Goal: Information Seeking & Learning: Learn about a topic

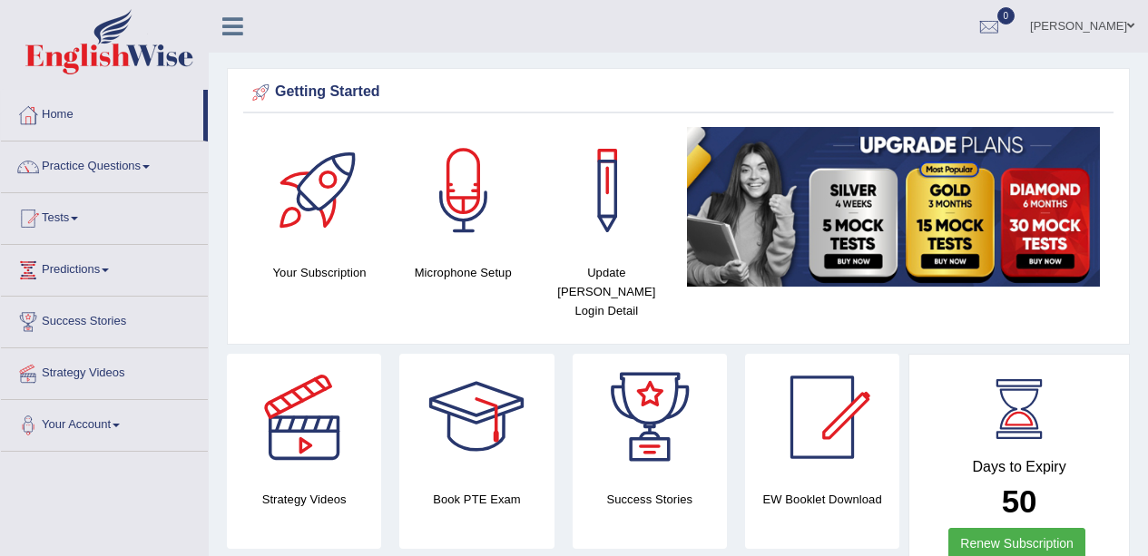
click at [38, 161] on div at bounding box center [28, 166] width 27 height 27
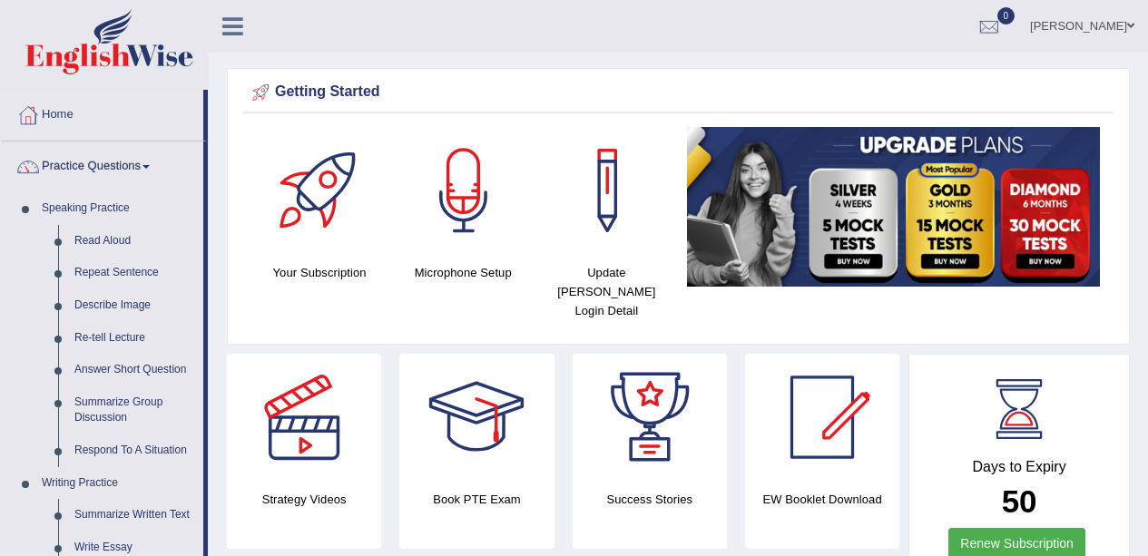
click at [94, 230] on link "Read Aloud" at bounding box center [134, 241] width 137 height 33
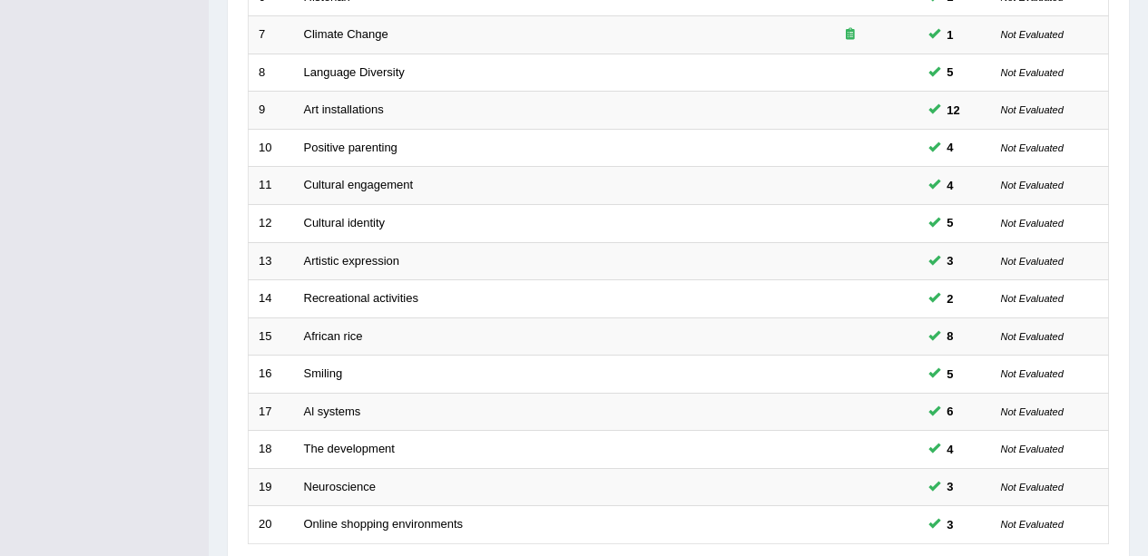
scroll to position [645, 0]
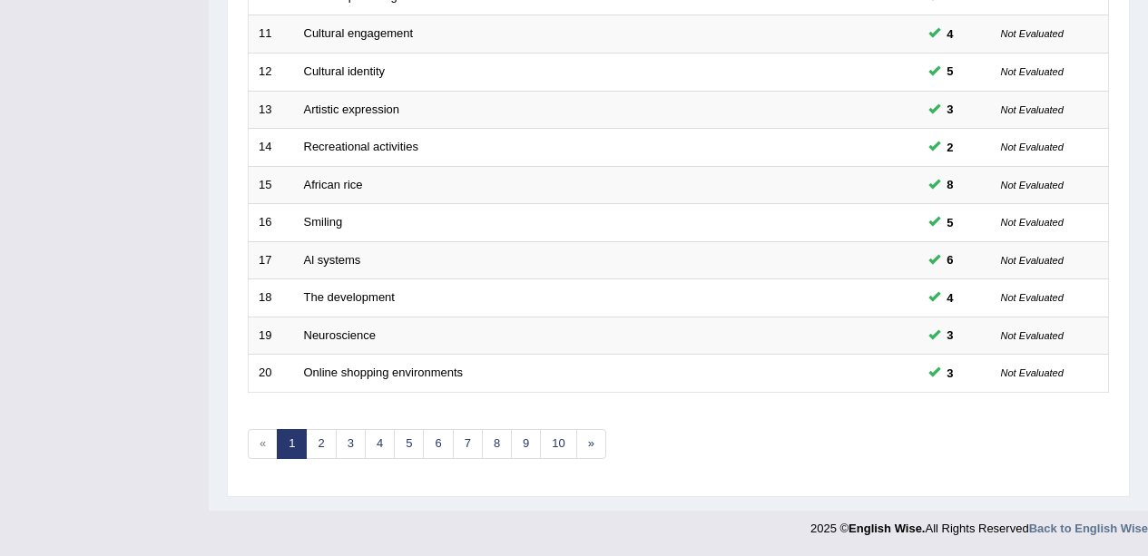
click at [564, 443] on link "10" at bounding box center [558, 444] width 36 height 30
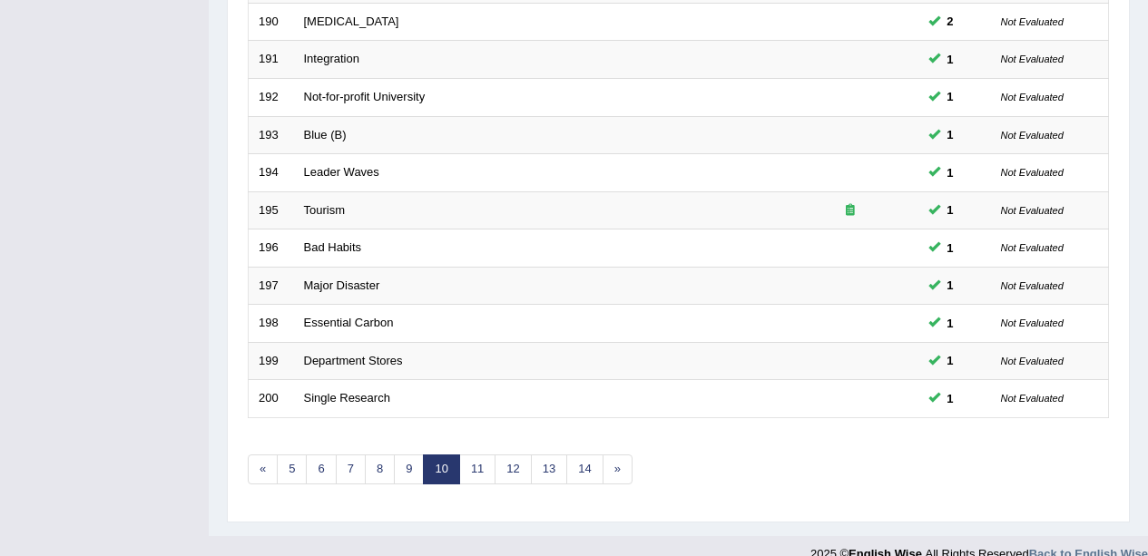
scroll to position [645, 0]
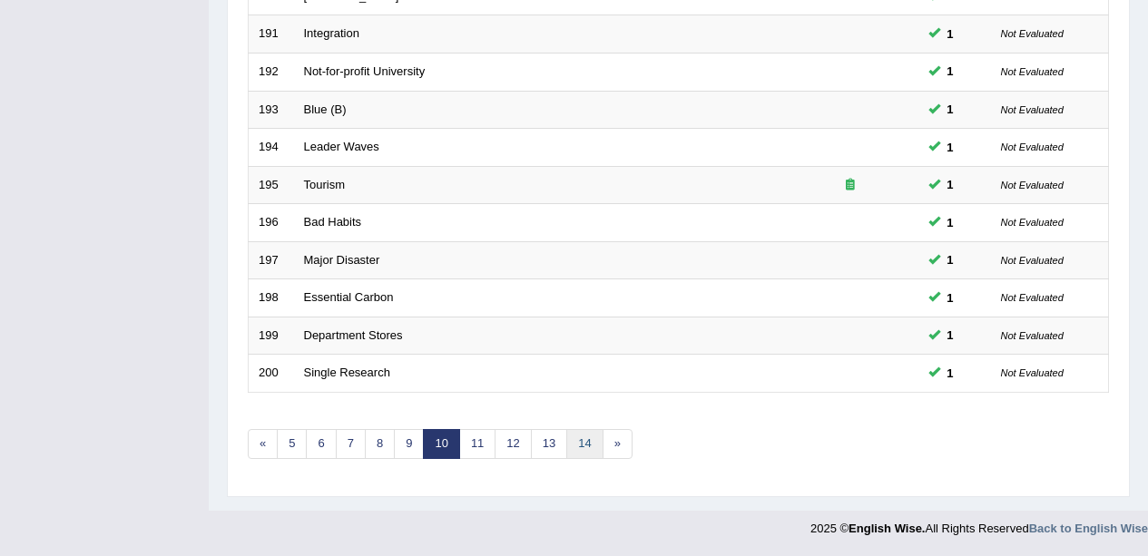
click at [582, 431] on link "14" at bounding box center [584, 444] width 36 height 30
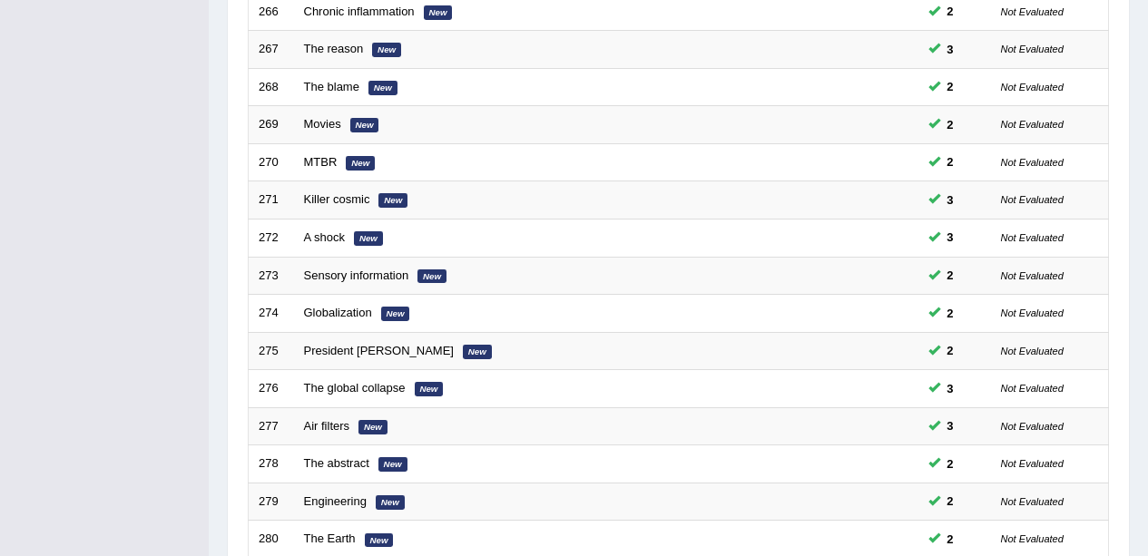
scroll to position [645, 0]
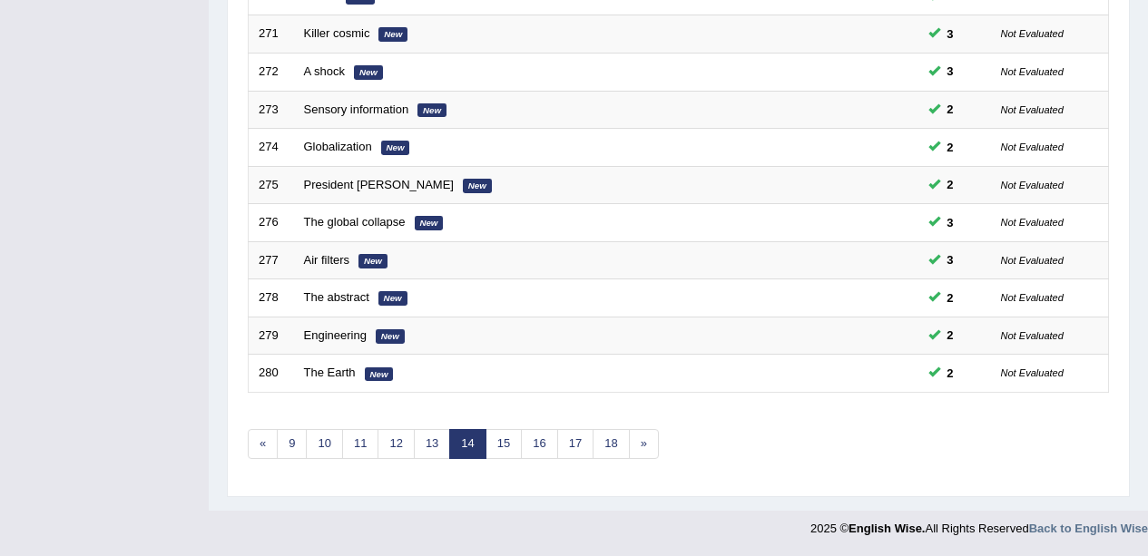
click at [506, 441] on link "15" at bounding box center [503, 444] width 36 height 30
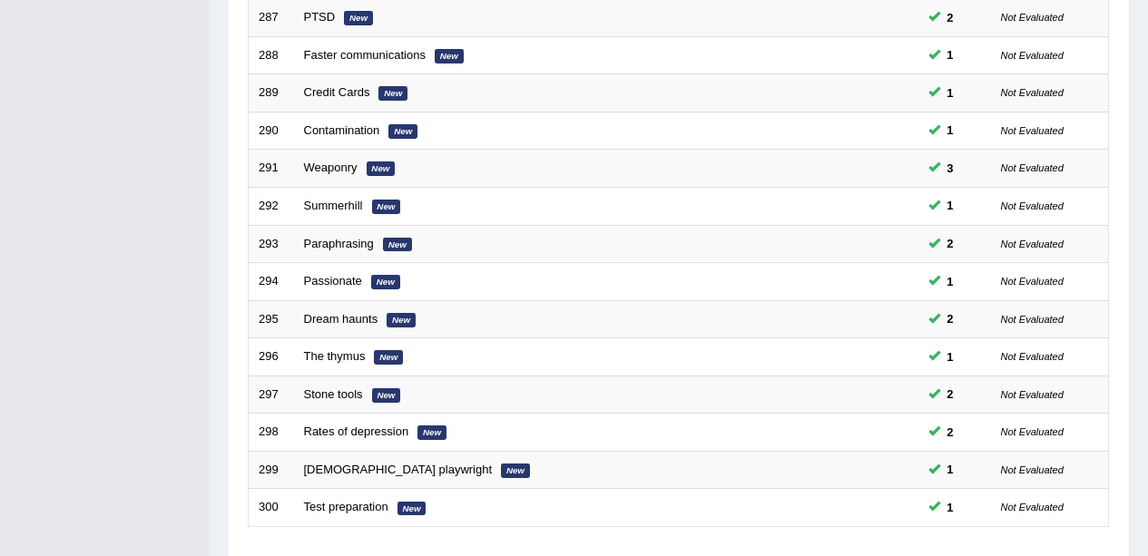
scroll to position [645, 0]
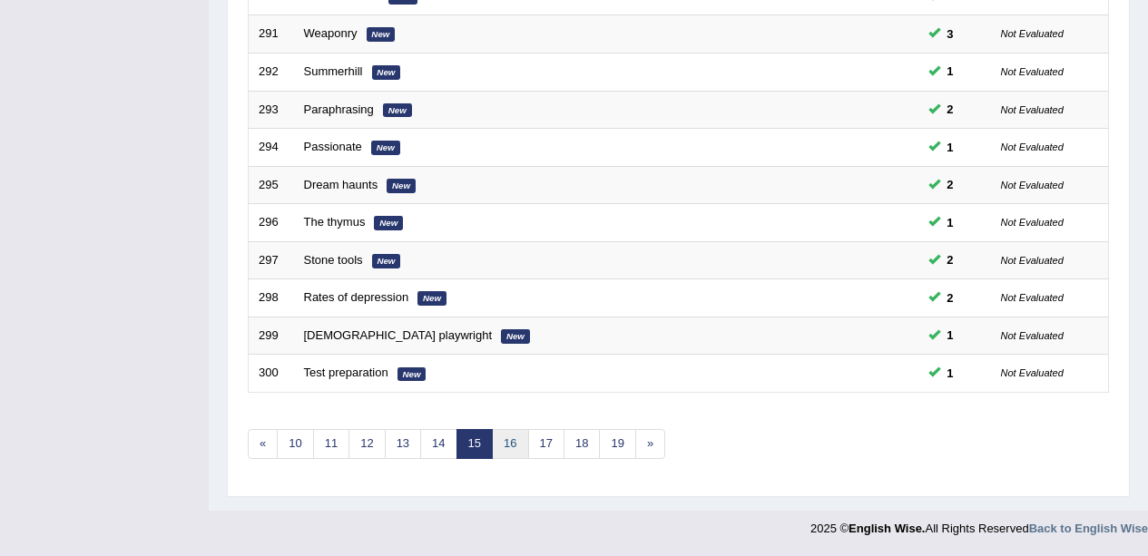
click at [514, 451] on link "16" at bounding box center [510, 444] width 36 height 30
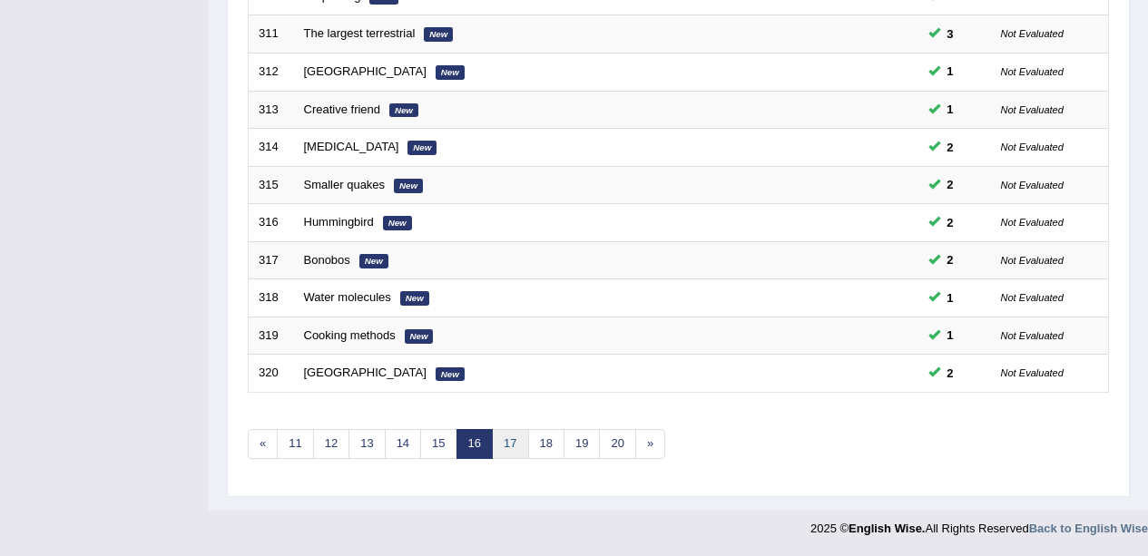
click at [513, 457] on link "17" at bounding box center [510, 444] width 36 height 30
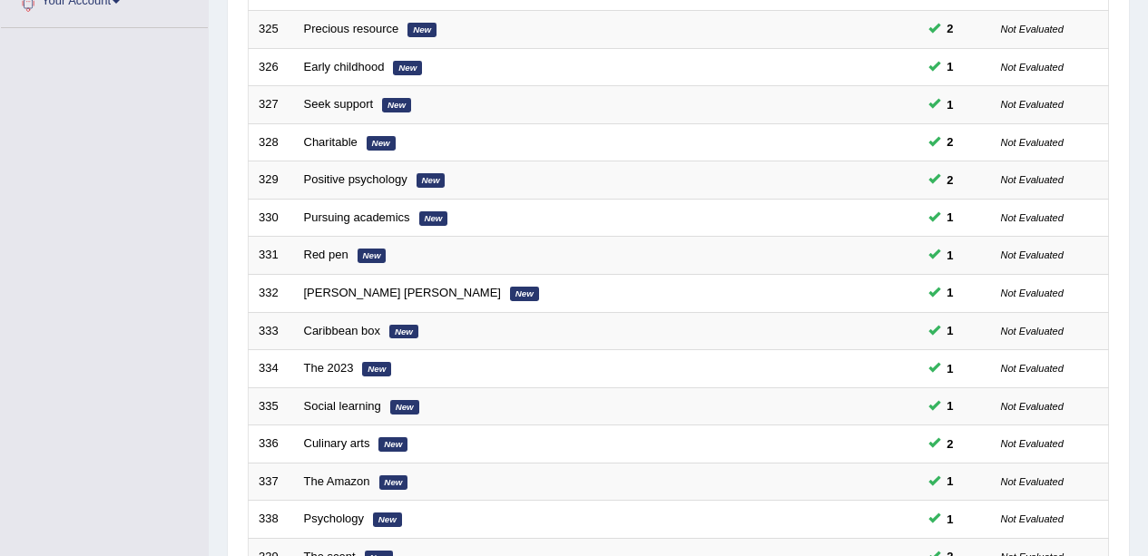
scroll to position [645, 0]
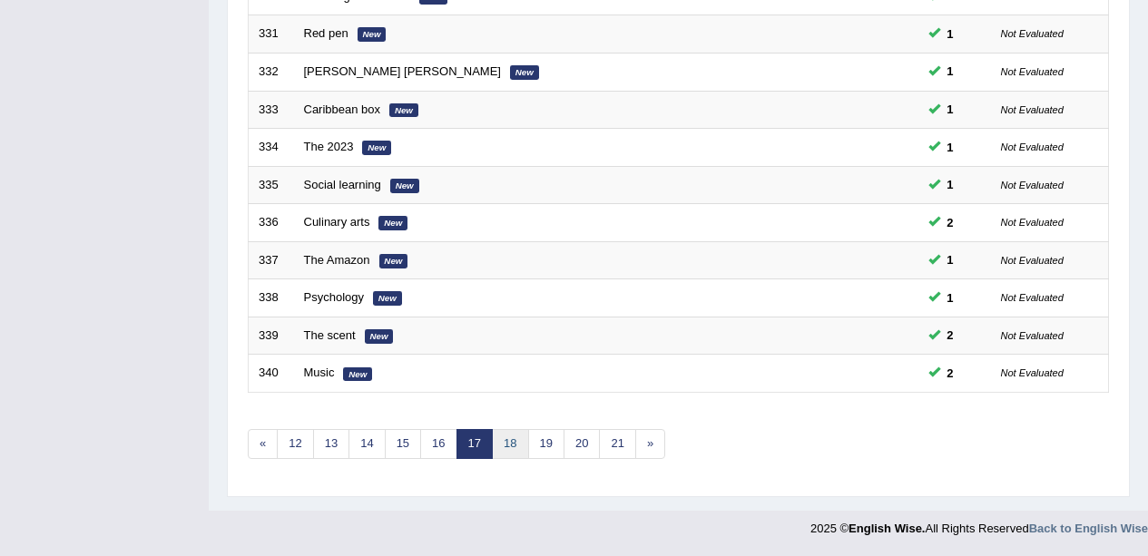
click at [517, 445] on link "18" at bounding box center [510, 444] width 36 height 30
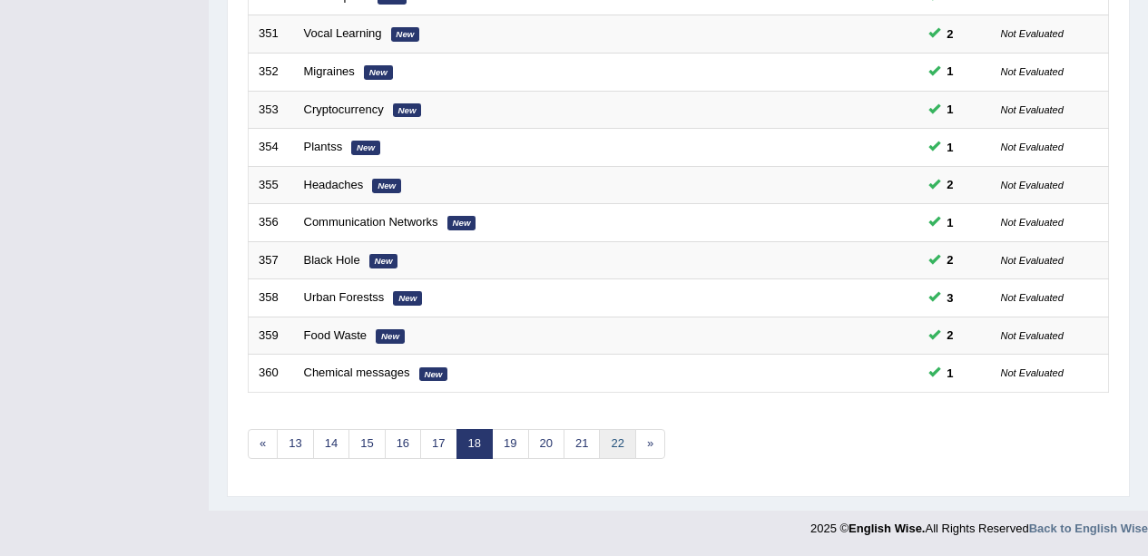
click at [621, 444] on link "22" at bounding box center [617, 444] width 36 height 30
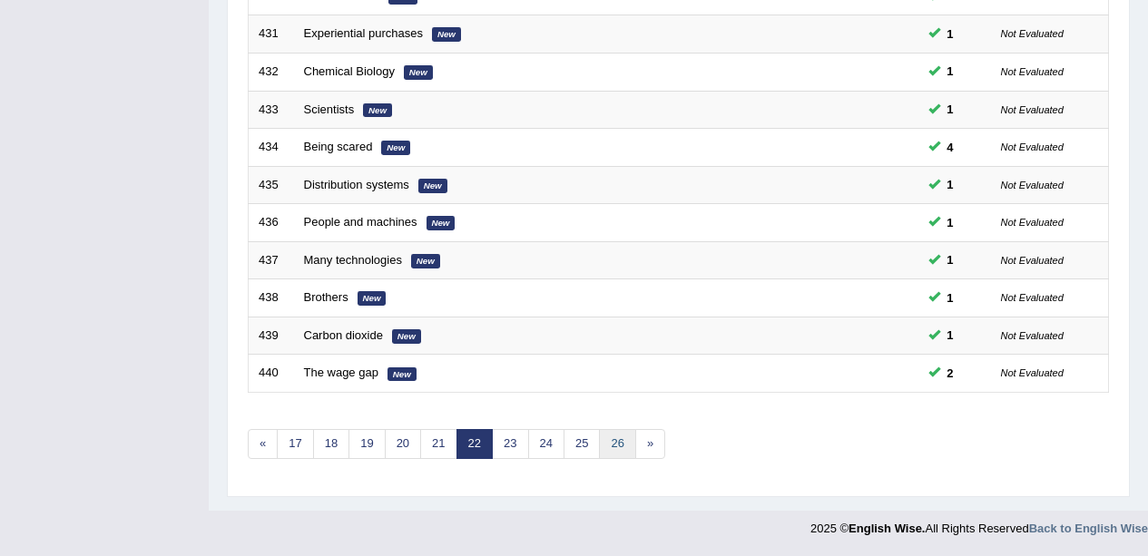
click at [602, 438] on link "26" at bounding box center [617, 444] width 36 height 30
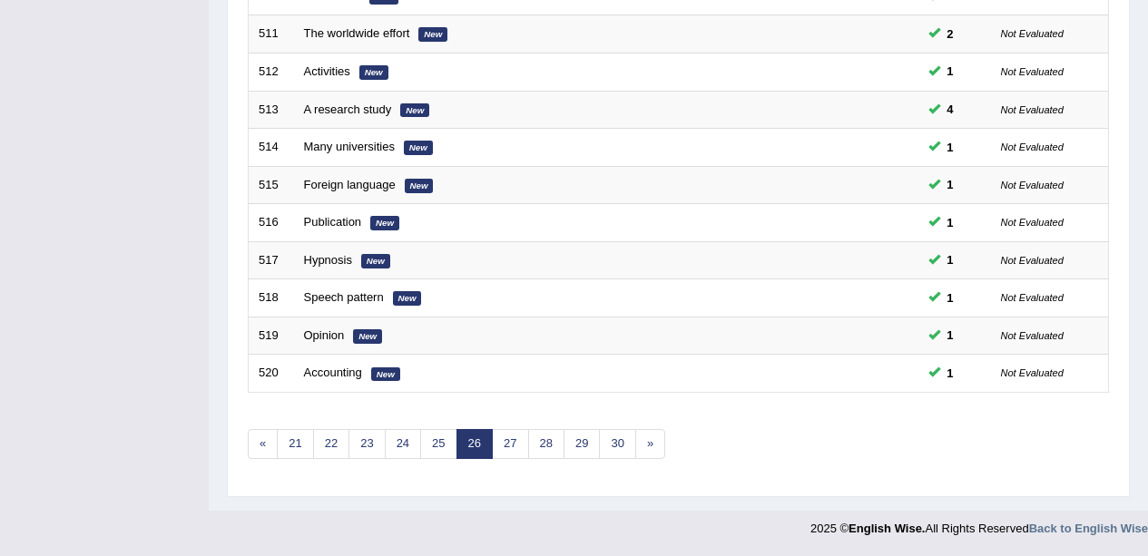
click at [627, 446] on link "30" at bounding box center [617, 444] width 36 height 30
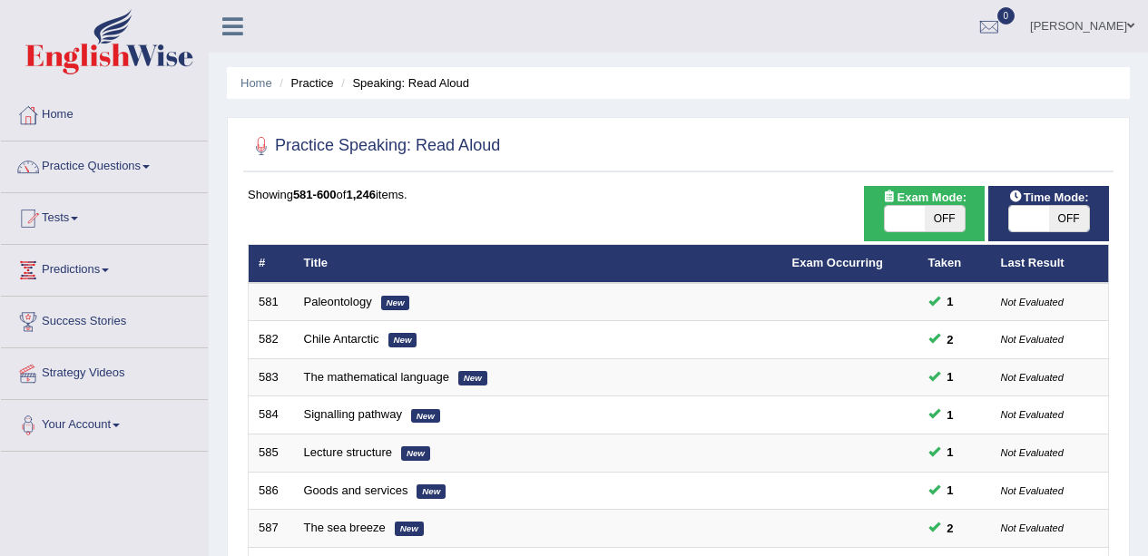
click at [339, 273] on th "Title" at bounding box center [538, 264] width 488 height 38
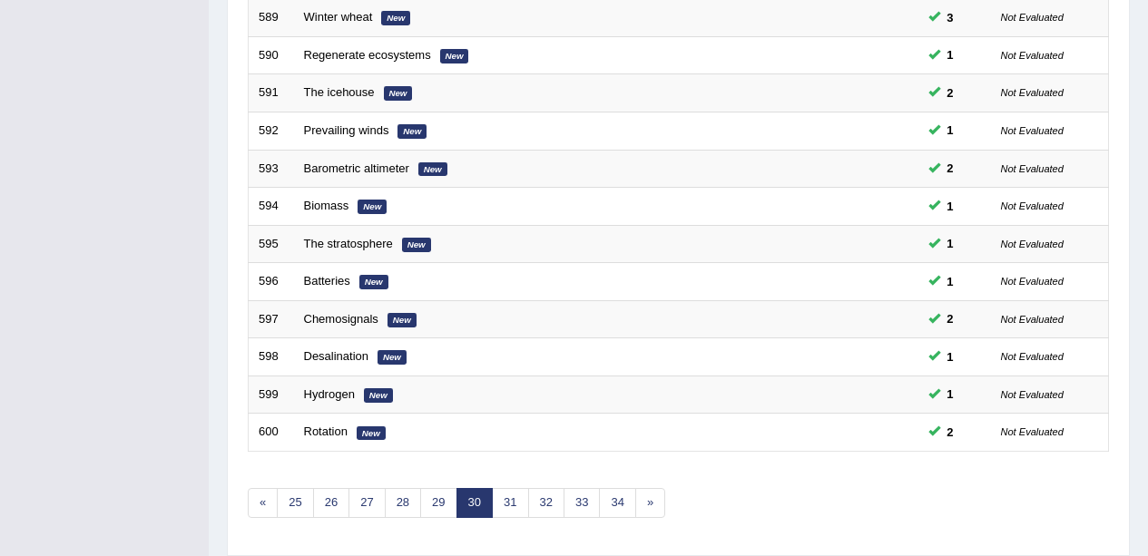
scroll to position [645, 0]
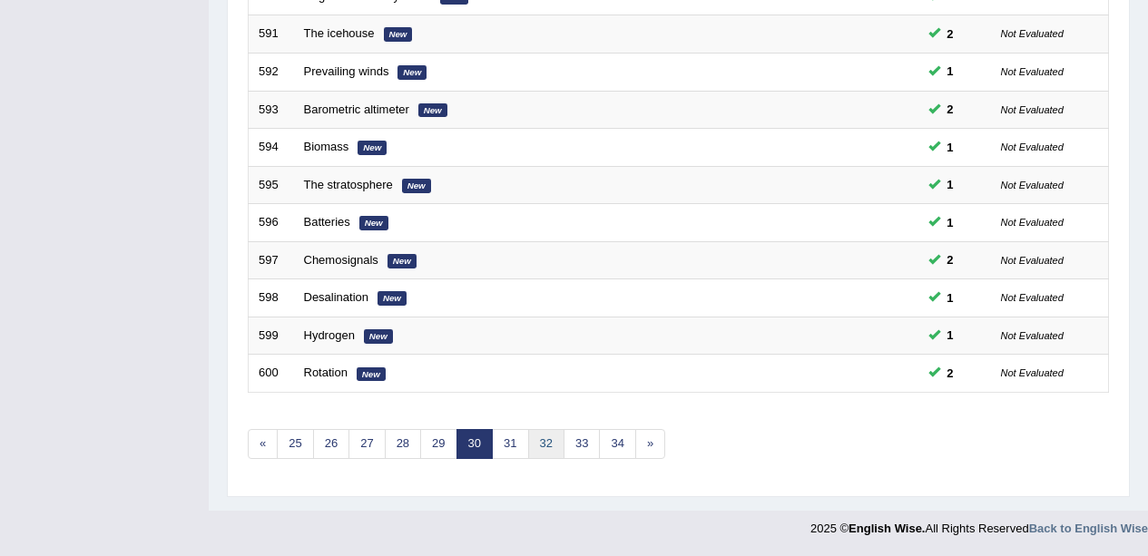
click at [554, 441] on link "32" at bounding box center [546, 444] width 36 height 30
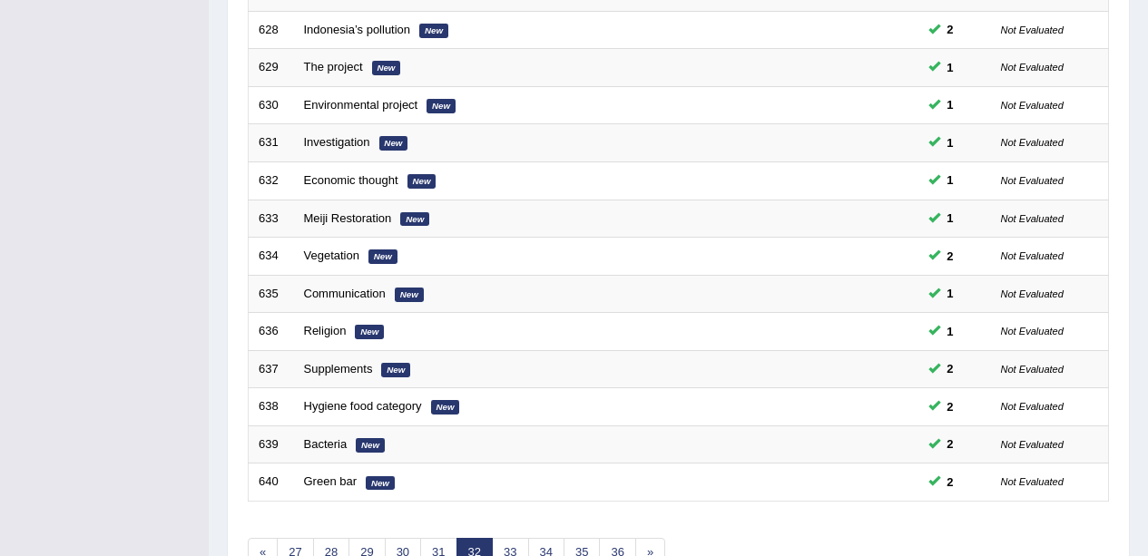
scroll to position [645, 0]
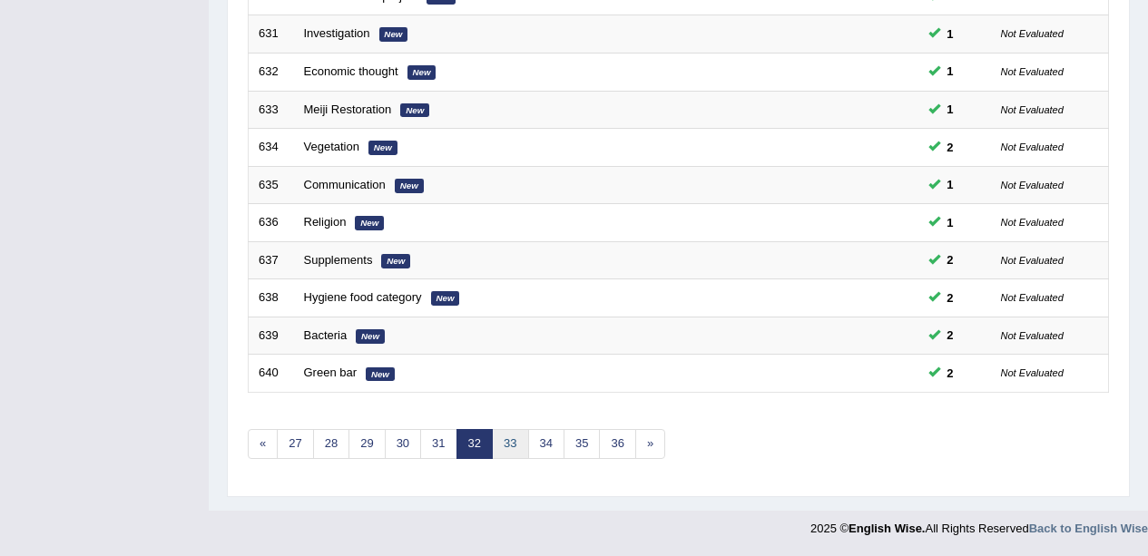
click at [497, 430] on link "33" at bounding box center [510, 444] width 36 height 30
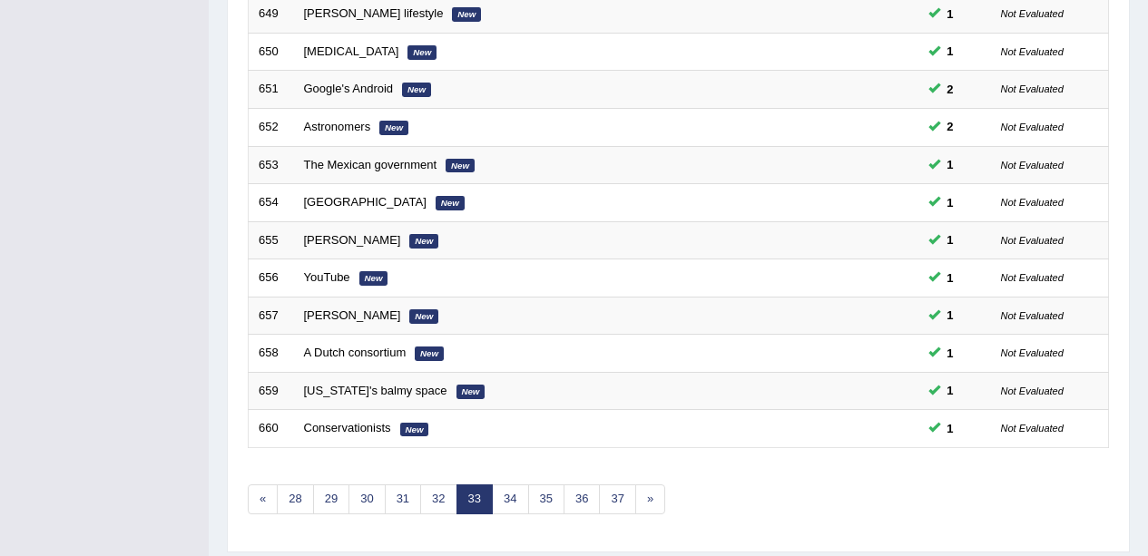
scroll to position [645, 0]
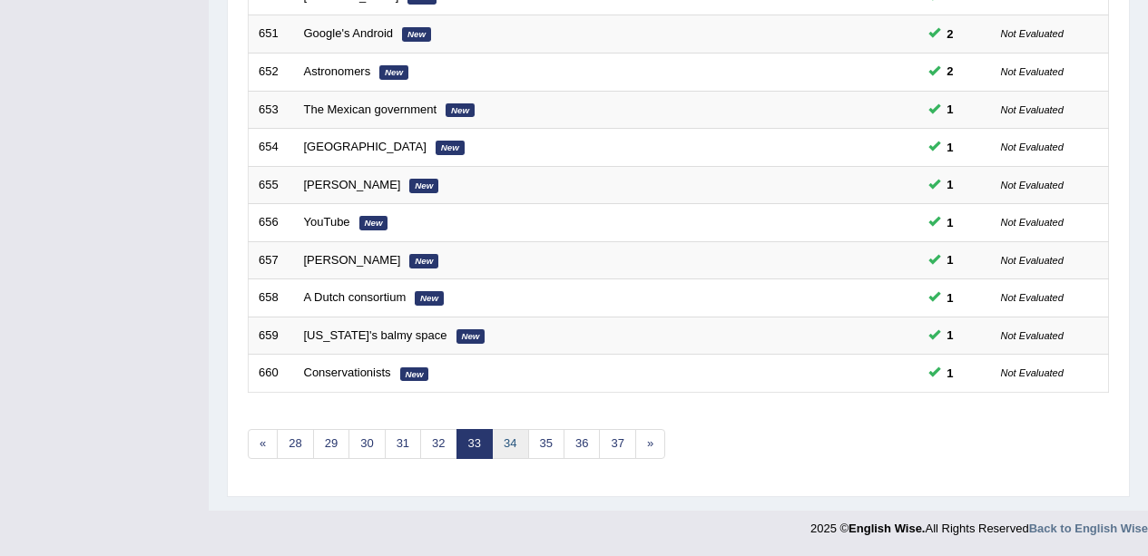
click at [508, 443] on link "34" at bounding box center [510, 444] width 36 height 30
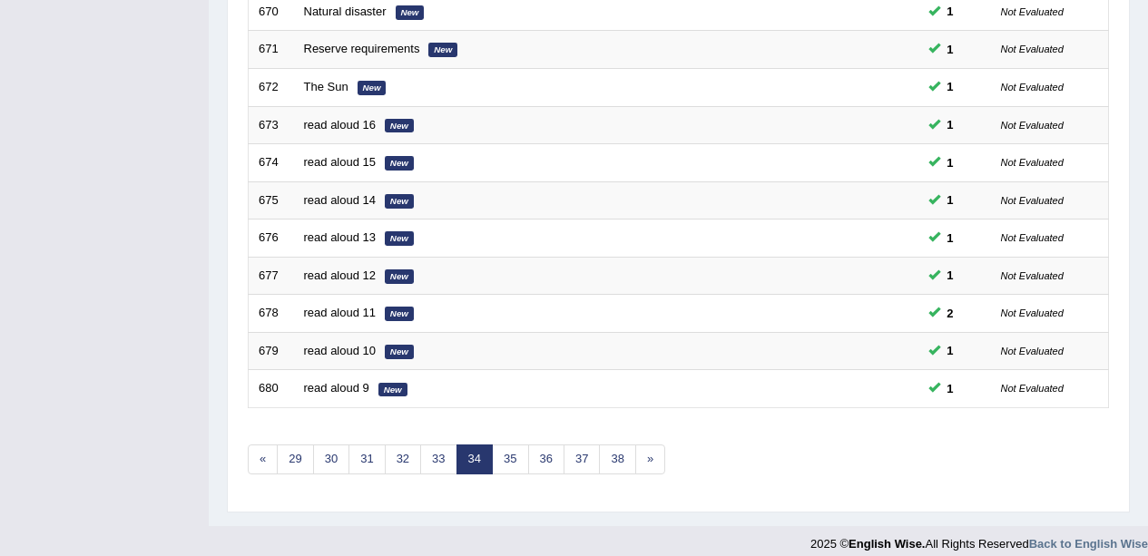
scroll to position [645, 0]
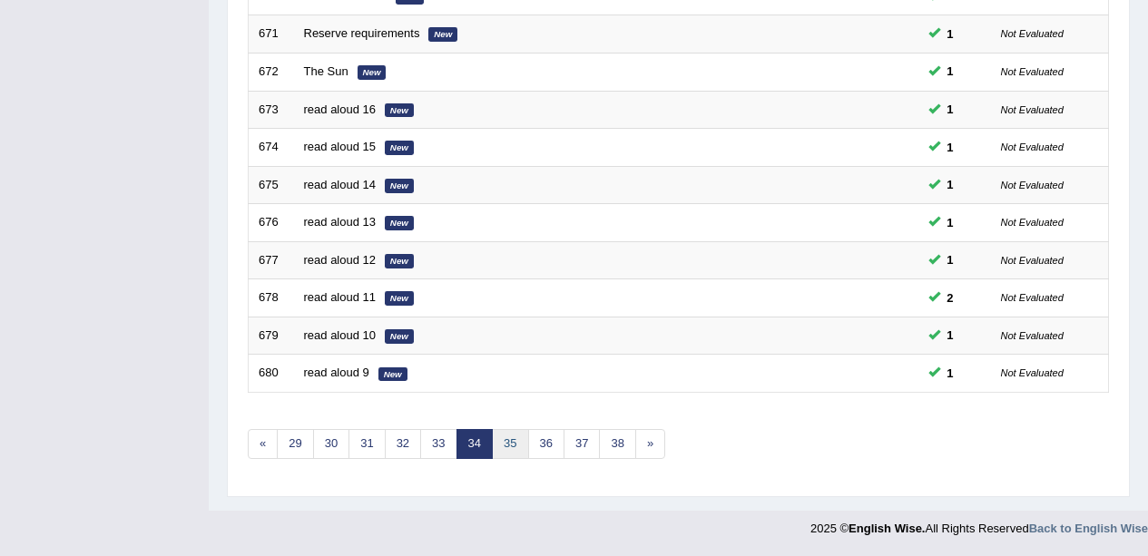
click at [511, 449] on link "35" at bounding box center [510, 444] width 36 height 30
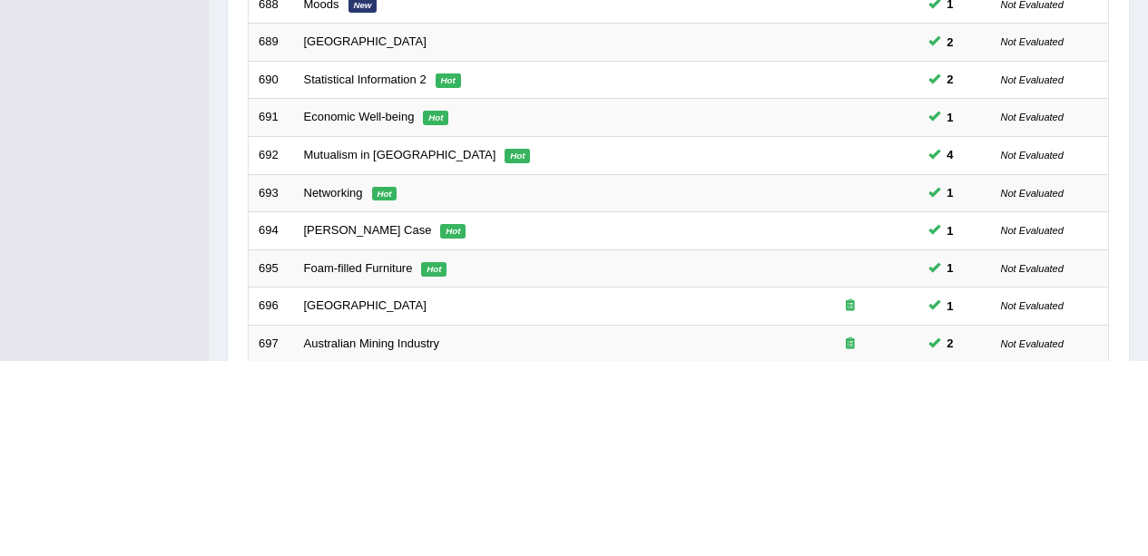
scroll to position [645, 0]
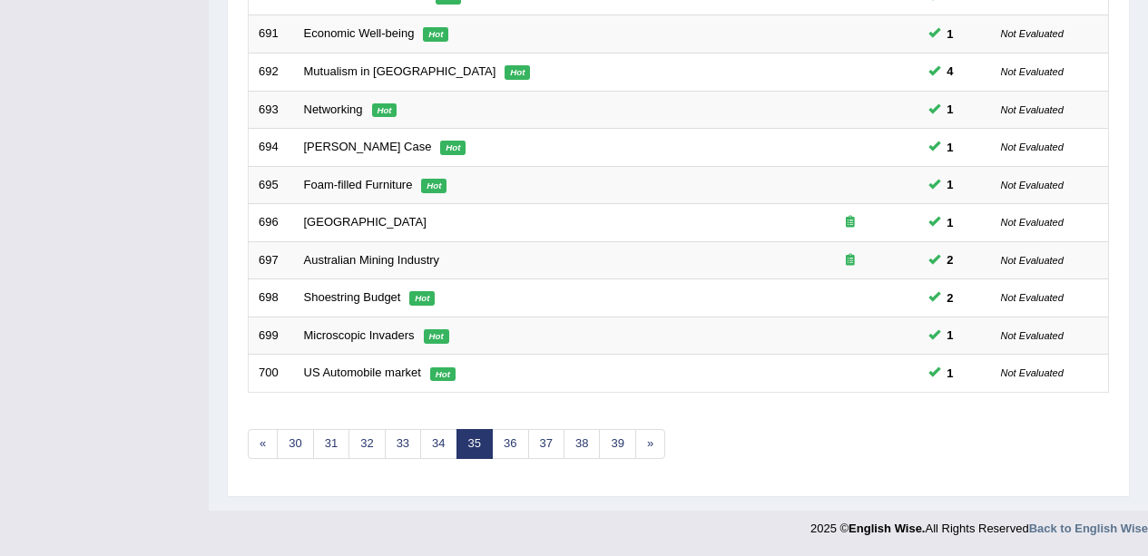
click at [362, 449] on link "32" at bounding box center [366, 444] width 36 height 30
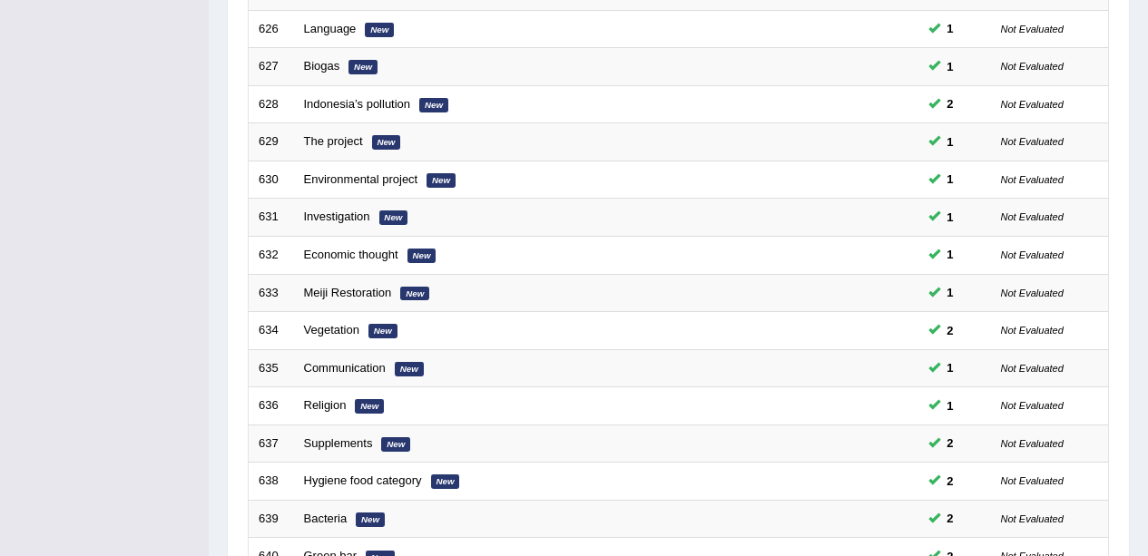
scroll to position [645, 0]
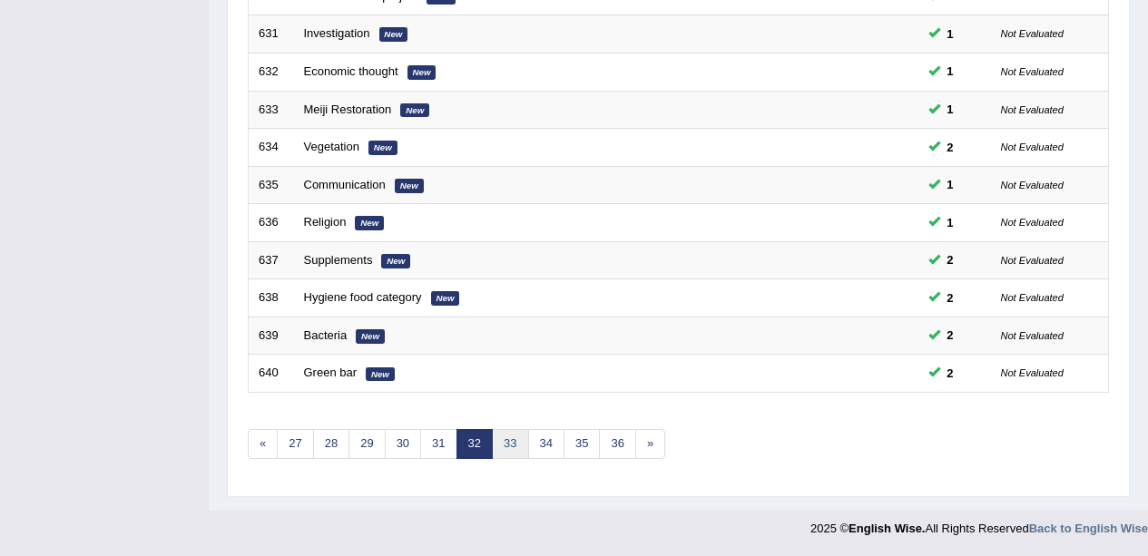
click at [493, 440] on link "33" at bounding box center [510, 444] width 36 height 30
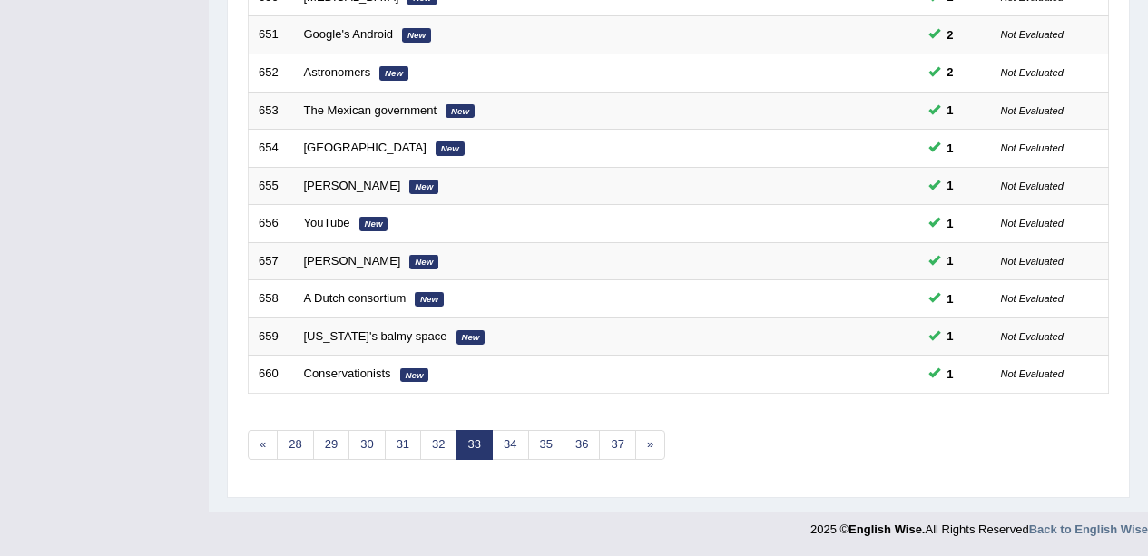
scroll to position [645, 0]
click at [504, 436] on link "34" at bounding box center [510, 444] width 36 height 30
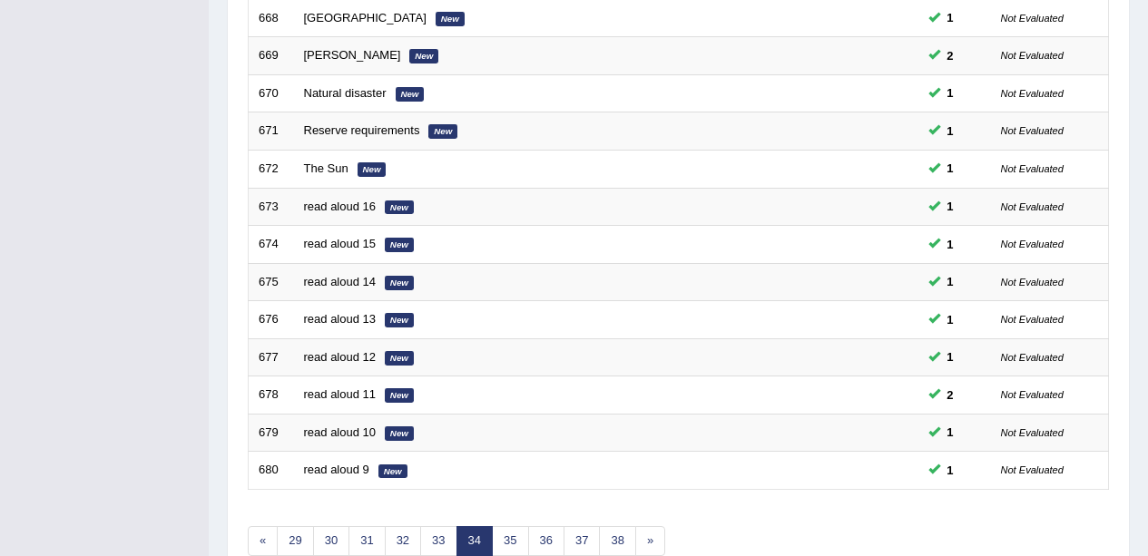
scroll to position [645, 0]
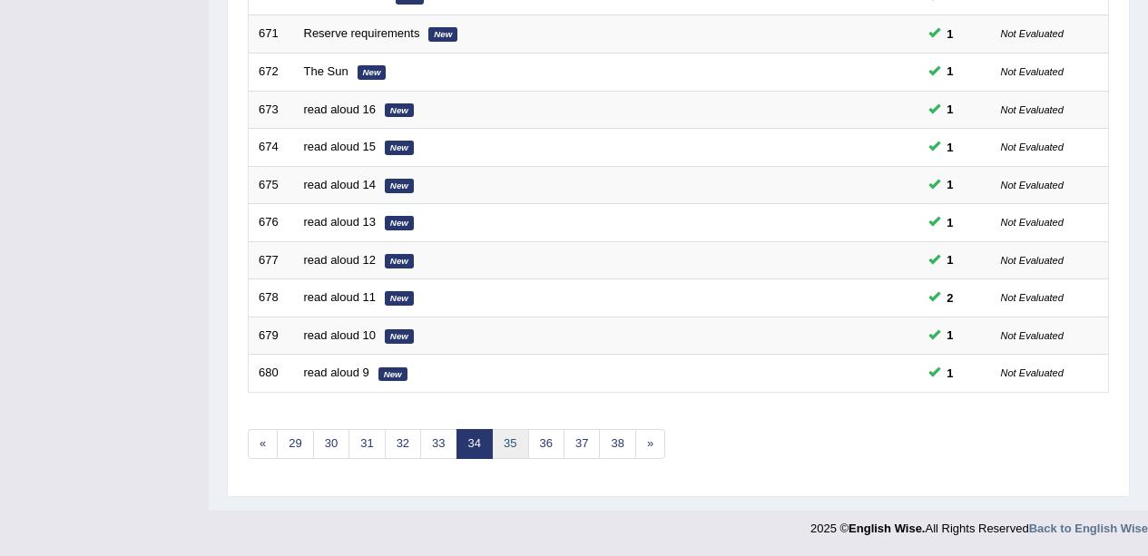
click at [508, 455] on link "35" at bounding box center [510, 444] width 36 height 30
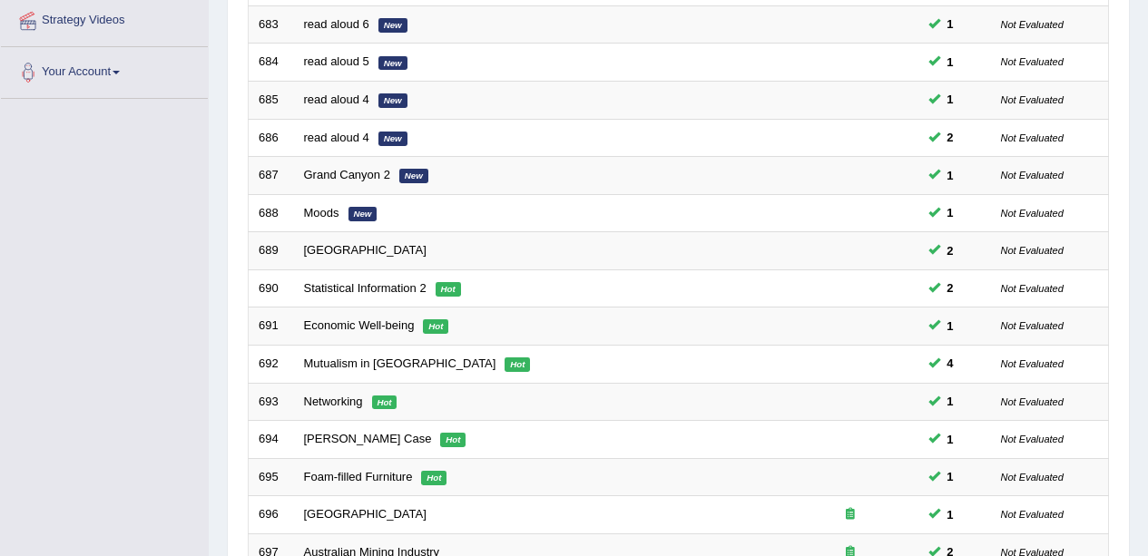
scroll to position [645, 0]
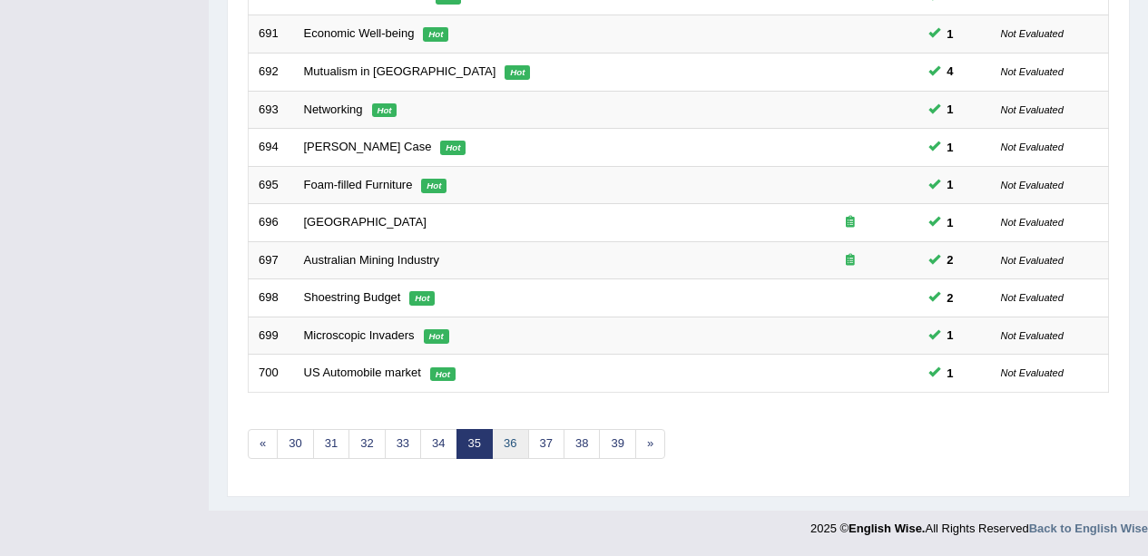
click at [513, 446] on link "36" at bounding box center [510, 444] width 36 height 30
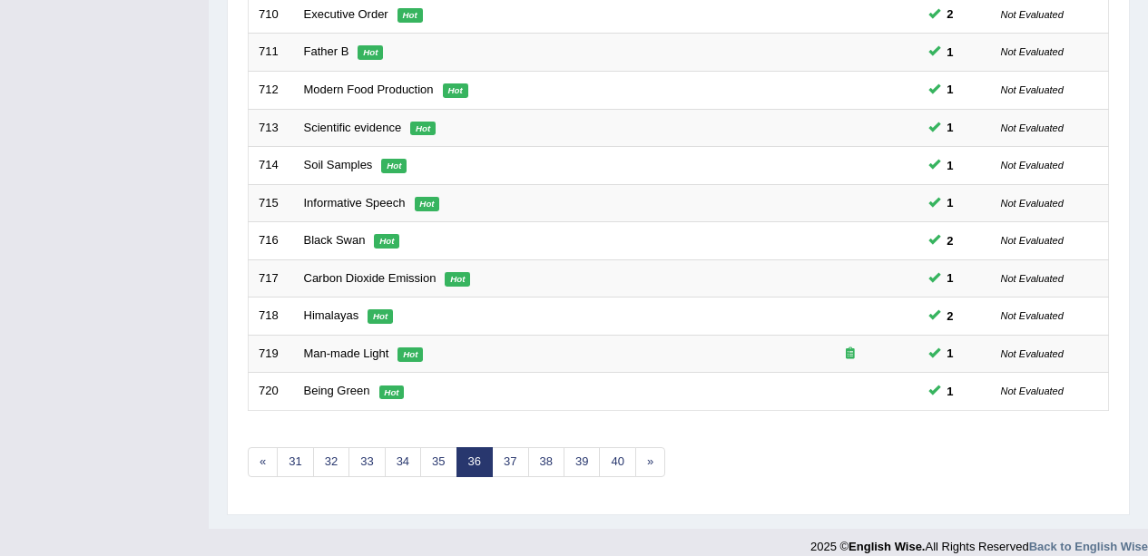
scroll to position [645, 0]
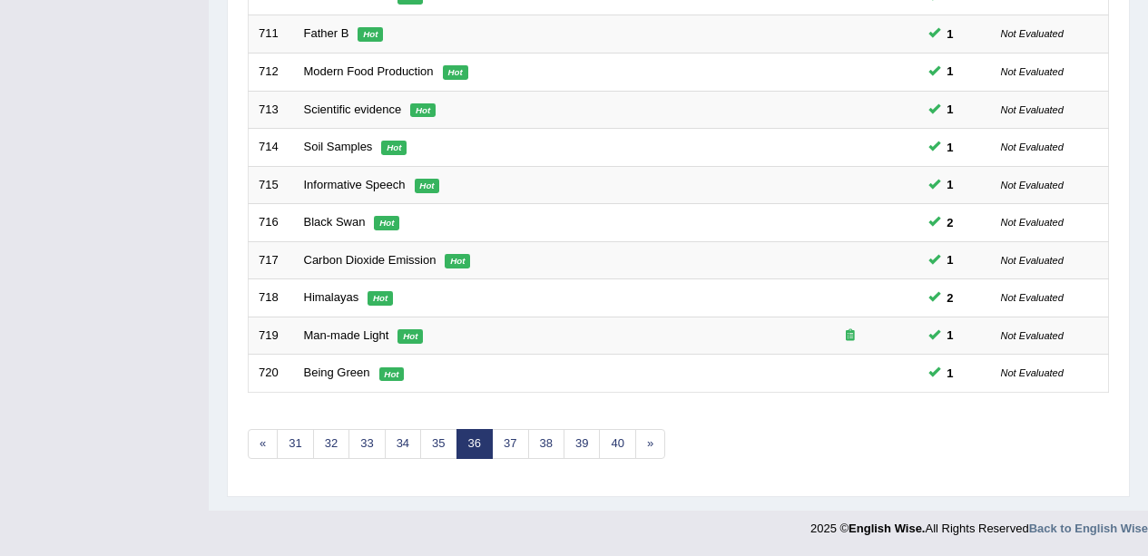
click at [512, 452] on link "37" at bounding box center [510, 444] width 36 height 30
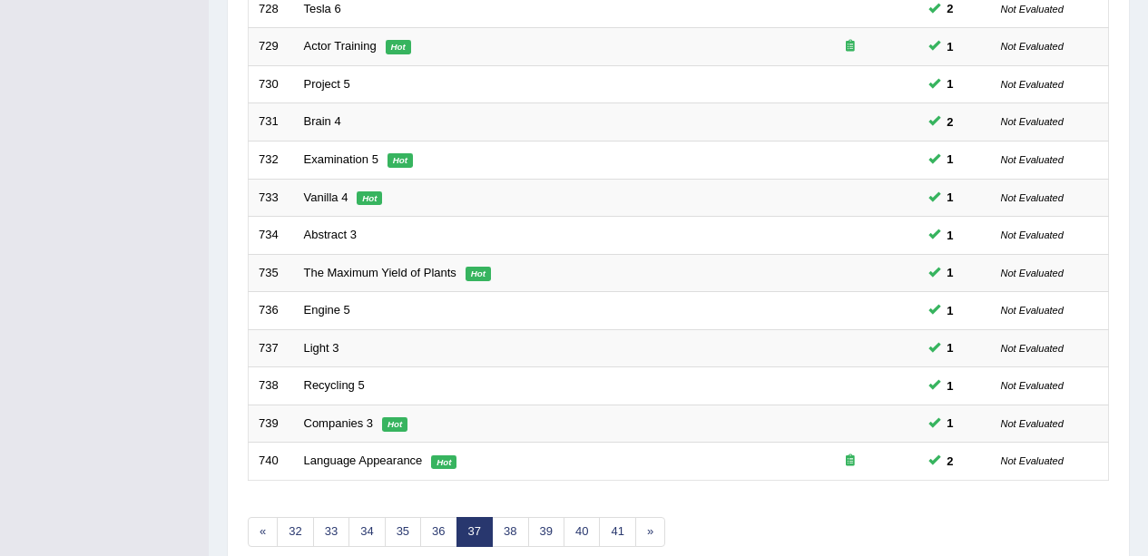
scroll to position [645, 0]
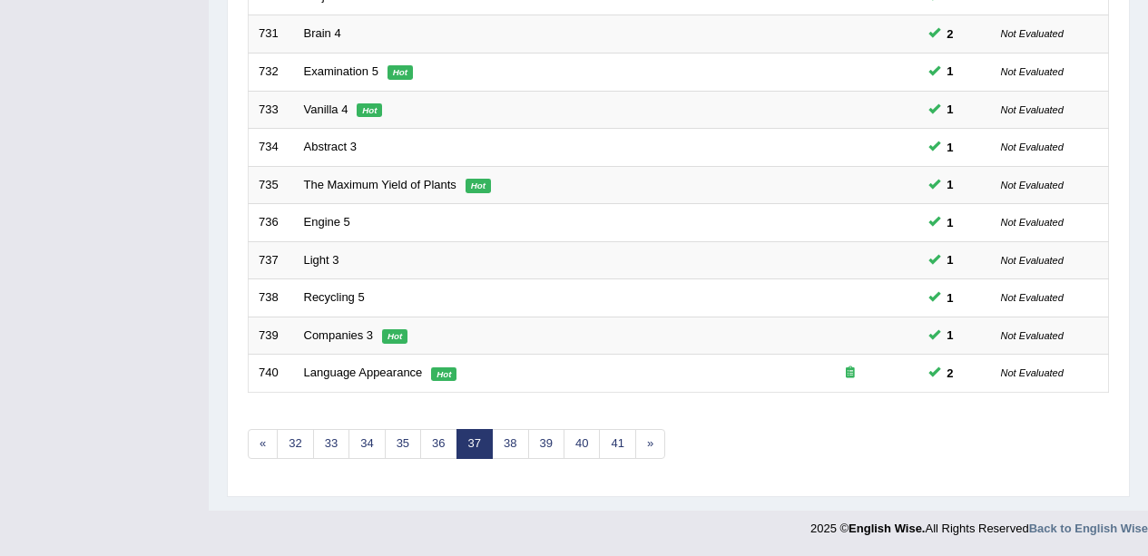
click at [514, 440] on link "38" at bounding box center [510, 444] width 36 height 30
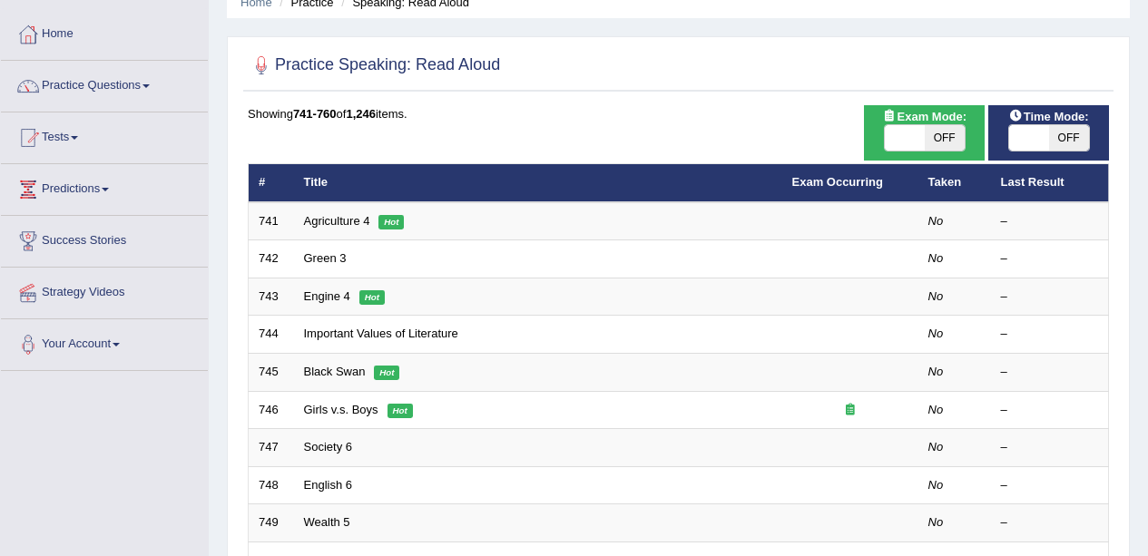
scroll to position [88, 0]
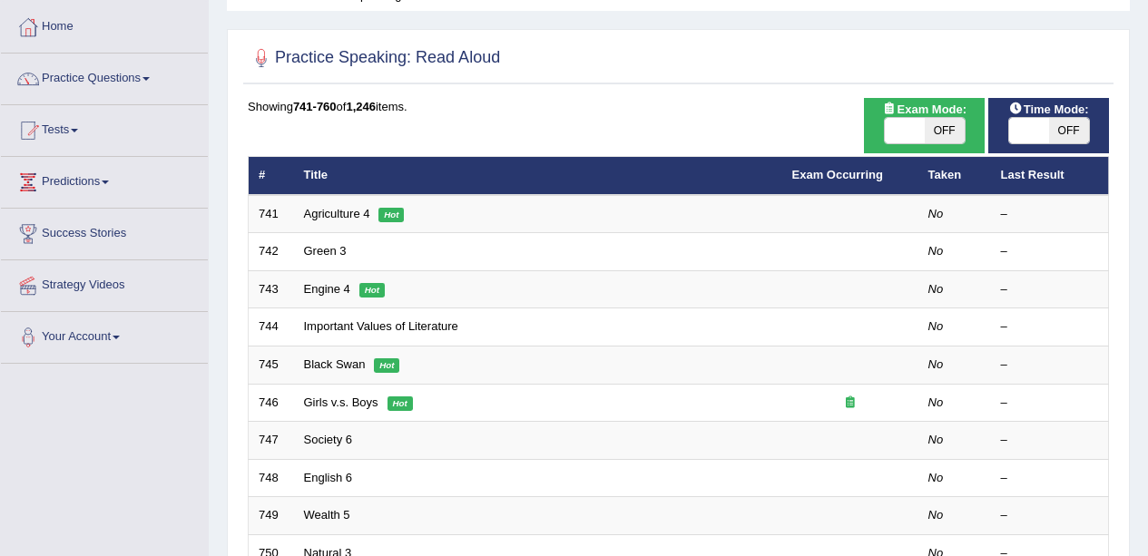
click at [309, 217] on link "Agriculture 4" at bounding box center [337, 214] width 66 height 14
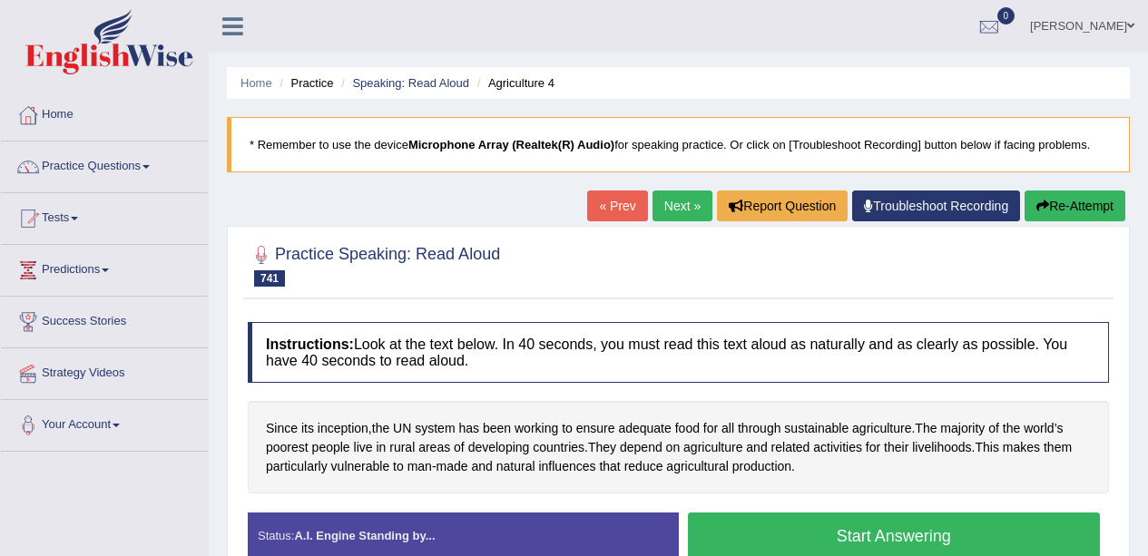
click at [924, 533] on button "Start Answering" at bounding box center [894, 536] width 413 height 46
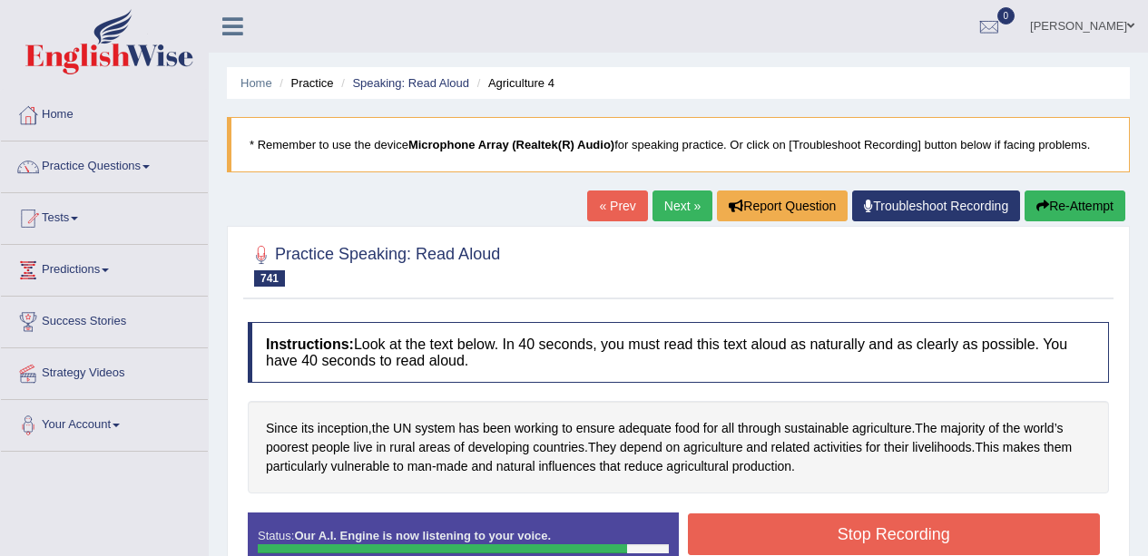
click at [876, 532] on button "Stop Recording" at bounding box center [894, 535] width 413 height 42
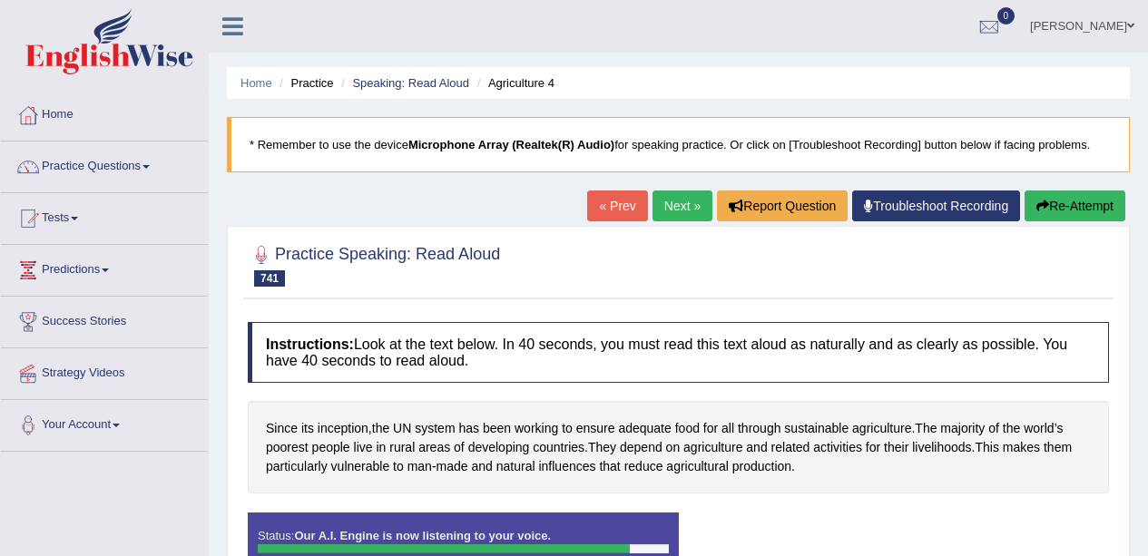
click at [872, 527] on div "Status: Our A.I. Engine is now listening to your voice. Start Answering Stop Re…" at bounding box center [678, 554] width 861 height 82
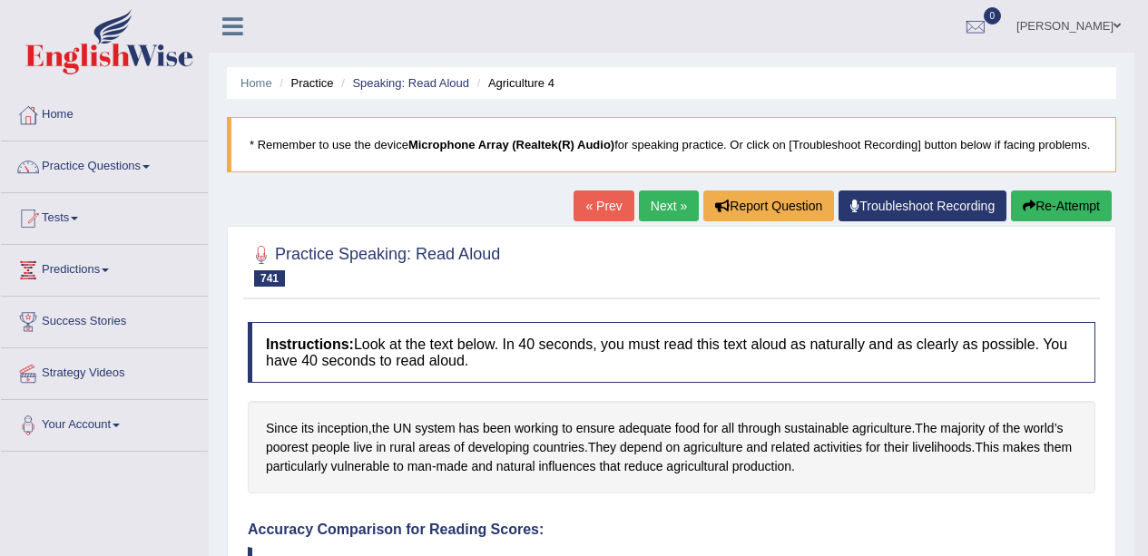
click at [672, 201] on link "Next »" at bounding box center [669, 206] width 60 height 31
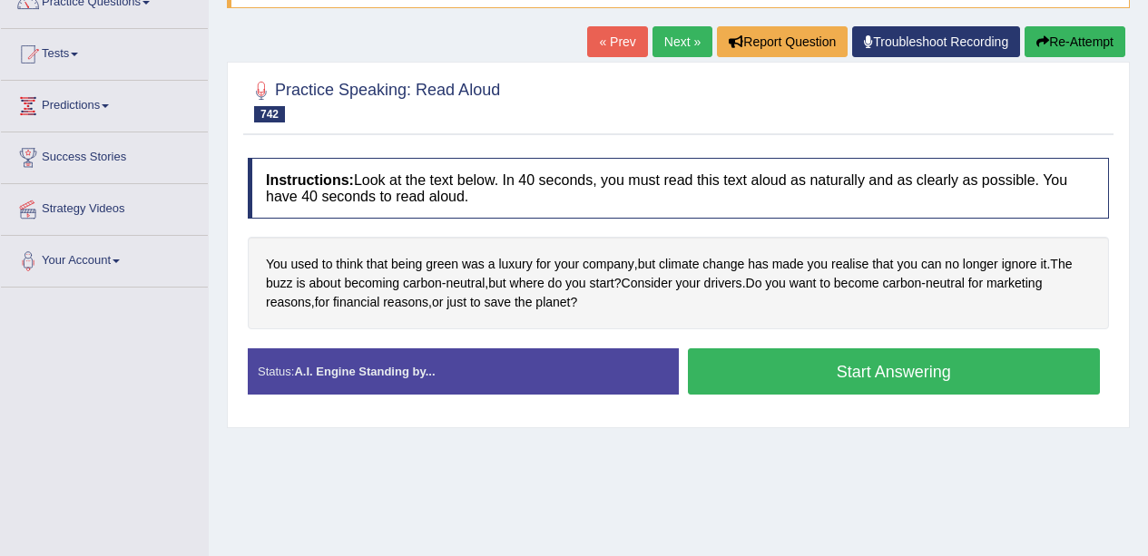
click at [885, 380] on button "Start Answering" at bounding box center [894, 371] width 413 height 46
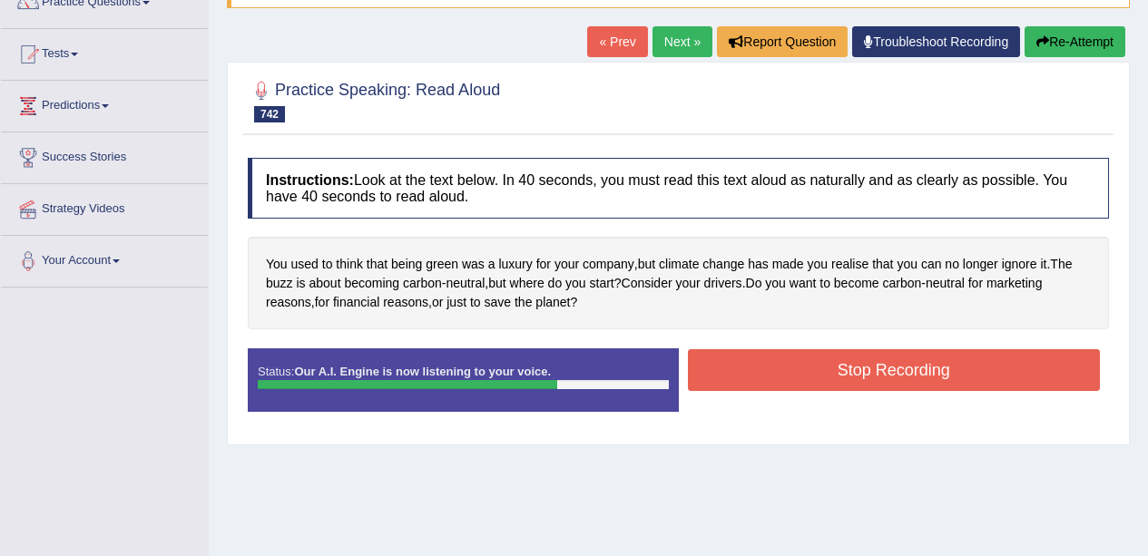
click at [838, 375] on button "Stop Recording" at bounding box center [894, 370] width 413 height 42
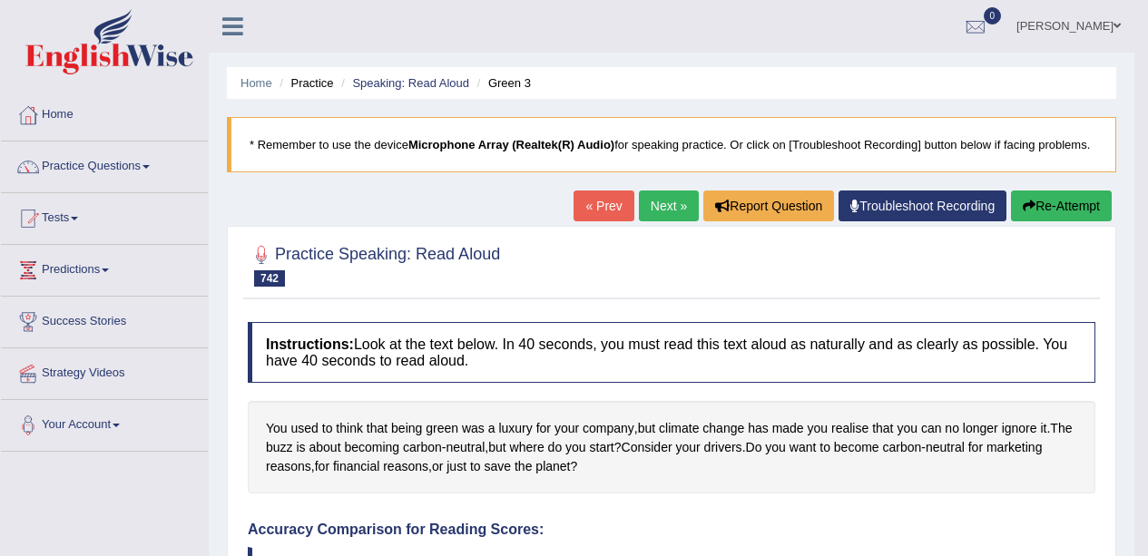
click at [667, 209] on link "Next »" at bounding box center [669, 206] width 60 height 31
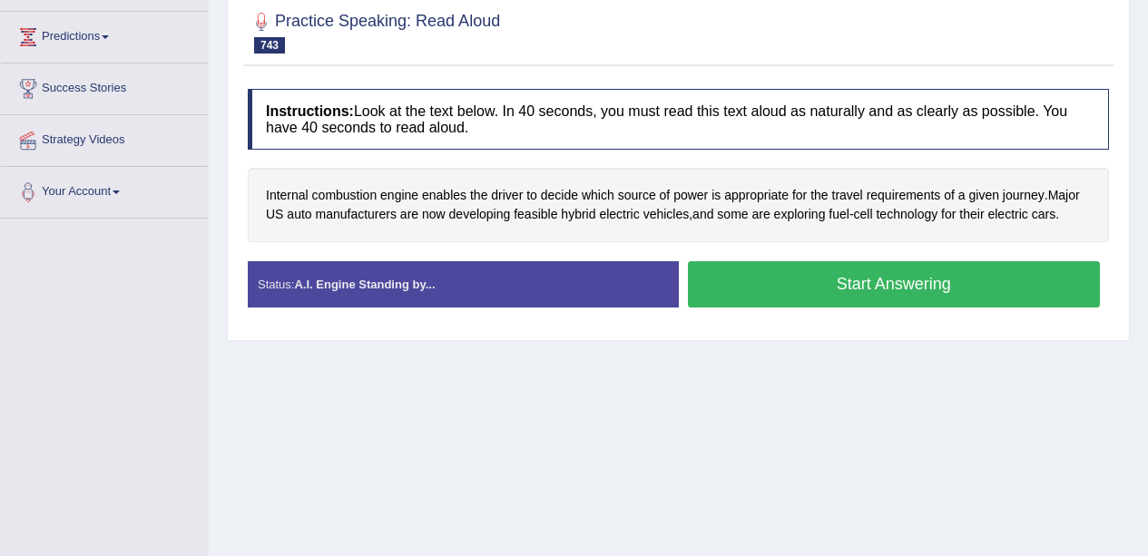
click at [746, 298] on button "Start Answering" at bounding box center [894, 284] width 413 height 46
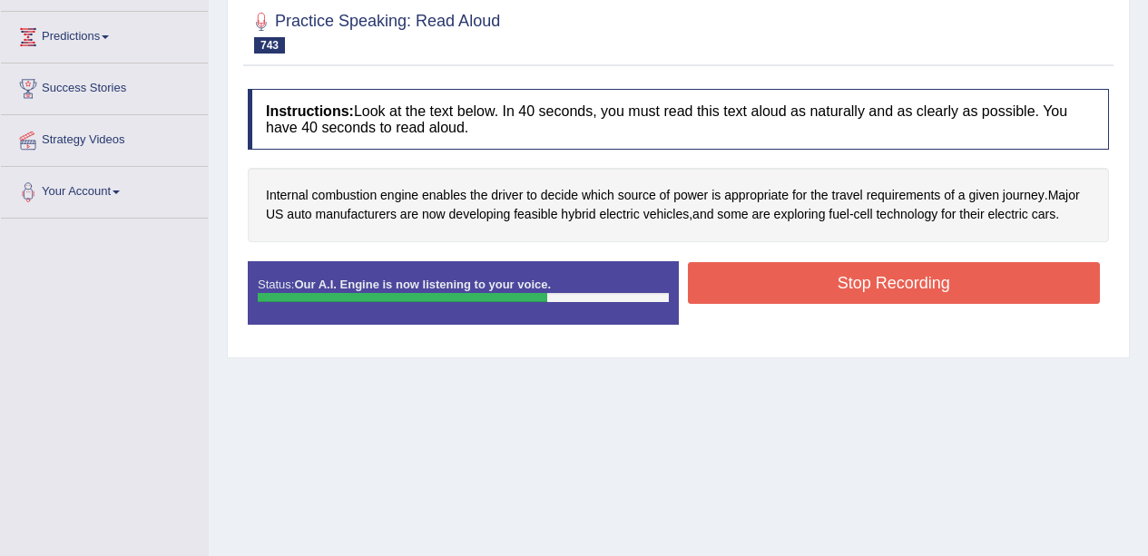
click at [731, 403] on div "Home Practice Speaking: Read Aloud Engine 4 * Remember to use the device Microp…" at bounding box center [678, 220] width 939 height 907
click at [854, 293] on button "Stop Recording" at bounding box center [894, 283] width 413 height 42
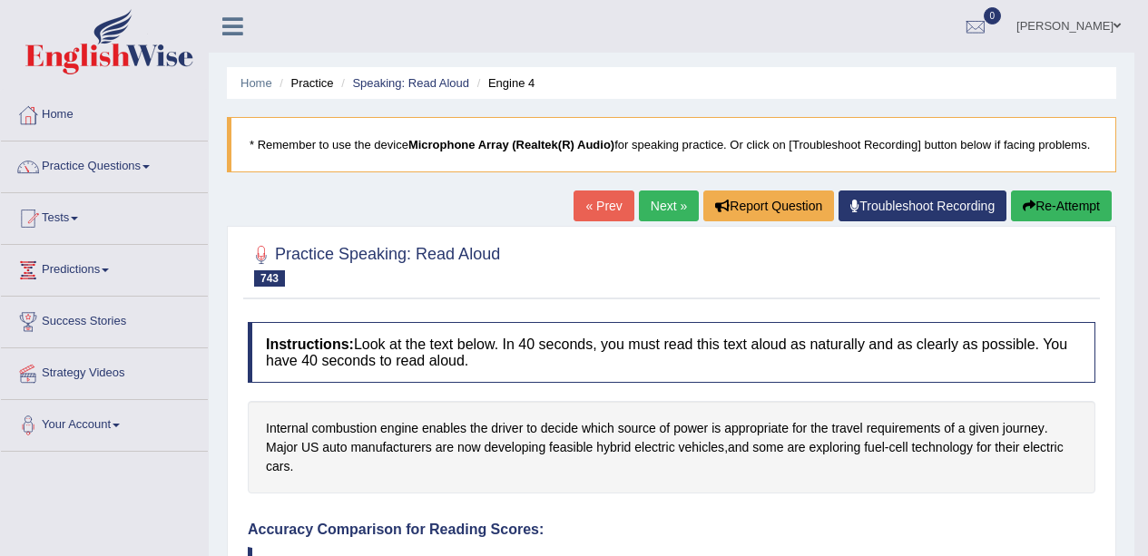
click at [1082, 201] on button "Re-Attempt" at bounding box center [1061, 206] width 101 height 31
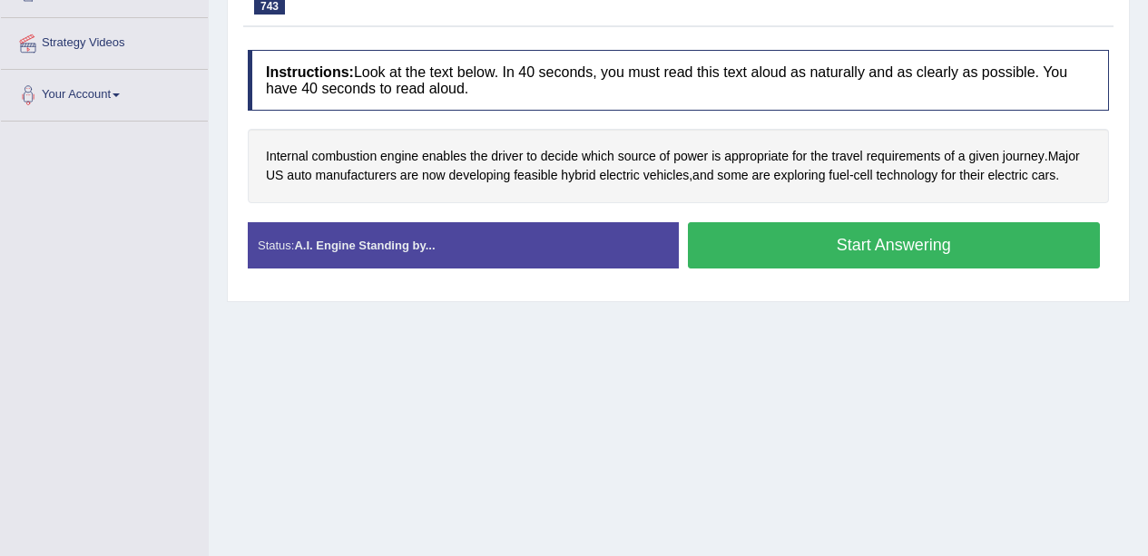
scroll to position [328, 0]
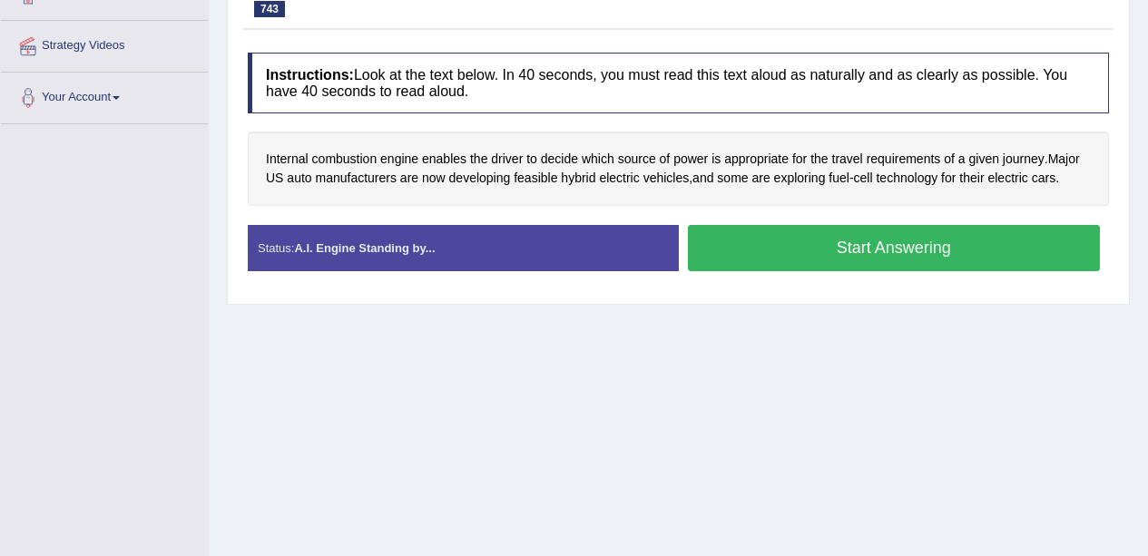
click at [339, 159] on span "combustion" at bounding box center [344, 159] width 65 height 19
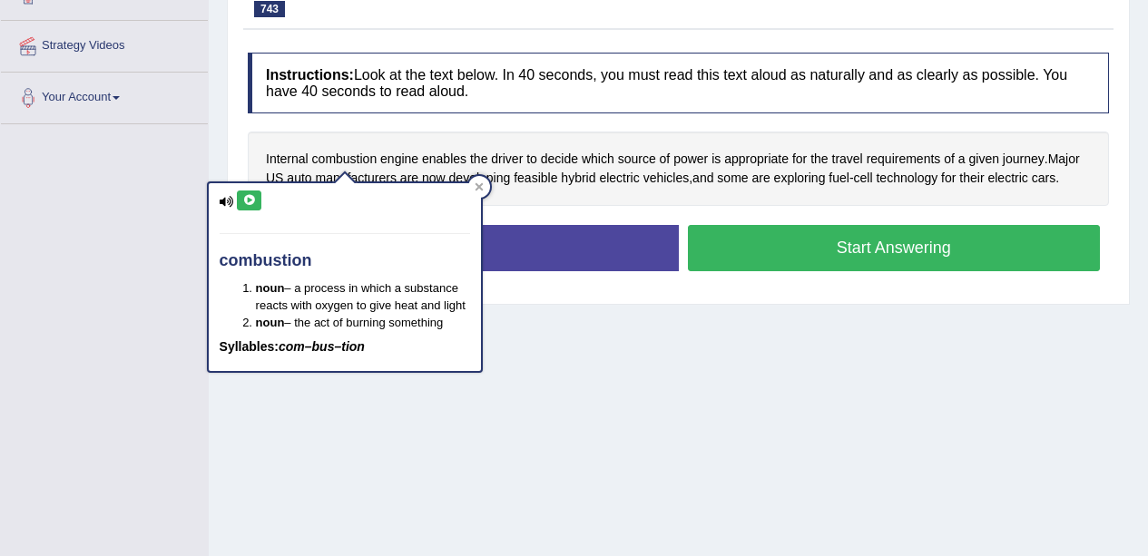
click at [250, 198] on icon at bounding box center [249, 200] width 14 height 11
click at [251, 199] on icon at bounding box center [249, 200] width 14 height 11
click at [249, 201] on icon at bounding box center [249, 200] width 14 height 11
click at [284, 169] on span "Internal" at bounding box center [287, 159] width 43 height 19
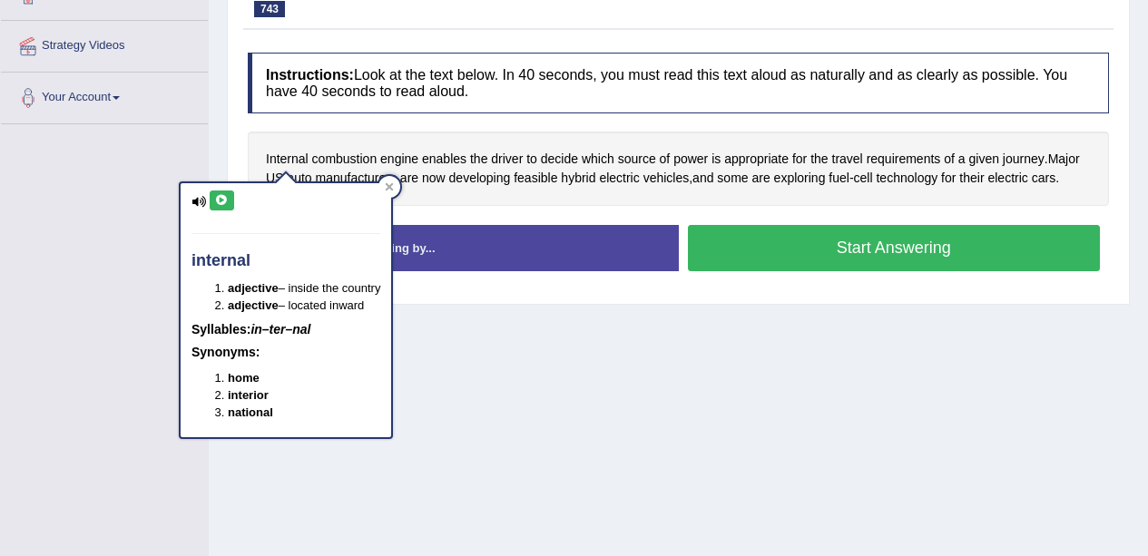
click at [222, 201] on icon at bounding box center [222, 200] width 14 height 11
click at [348, 163] on span "combustion" at bounding box center [344, 159] width 65 height 19
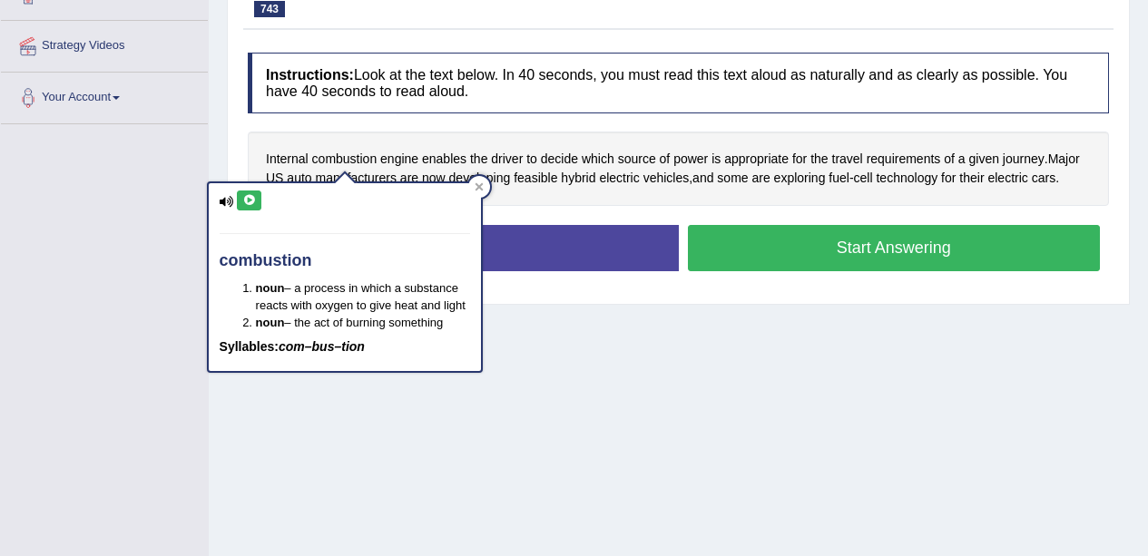
click at [252, 201] on icon at bounding box center [249, 200] width 14 height 11
click at [407, 161] on span "engine" at bounding box center [399, 159] width 38 height 19
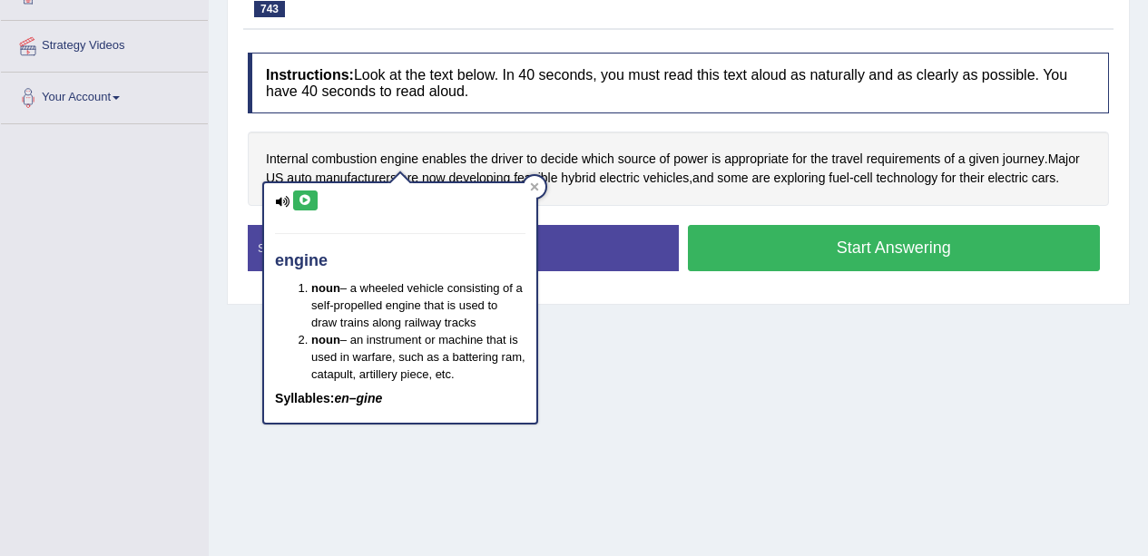
click at [304, 195] on icon at bounding box center [306, 200] width 14 height 11
click at [454, 151] on span "enables" at bounding box center [444, 159] width 44 height 19
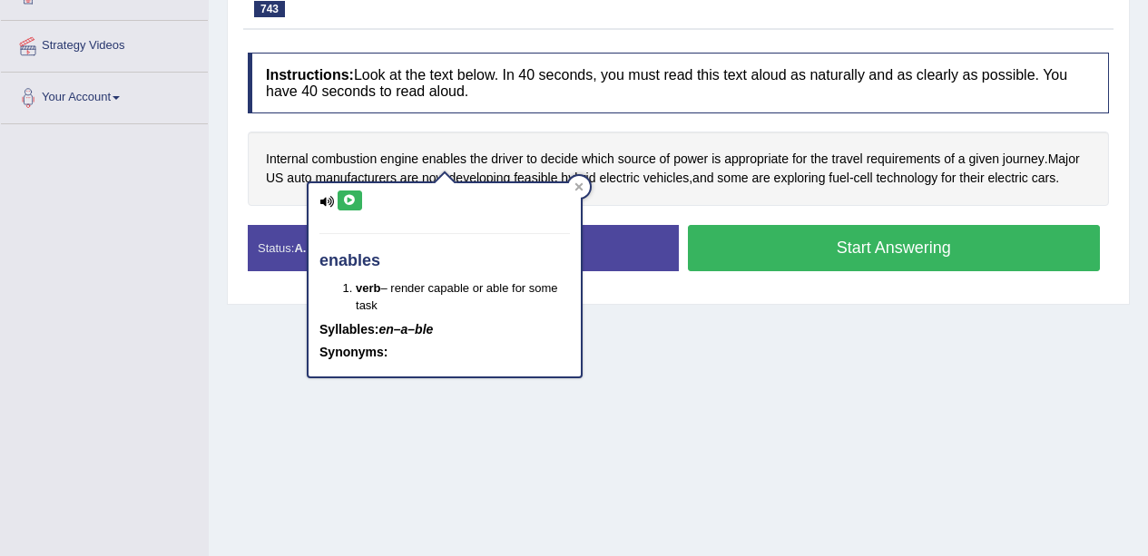
click at [351, 203] on icon at bounding box center [350, 200] width 14 height 11
click at [553, 158] on span "decide" at bounding box center [559, 159] width 37 height 19
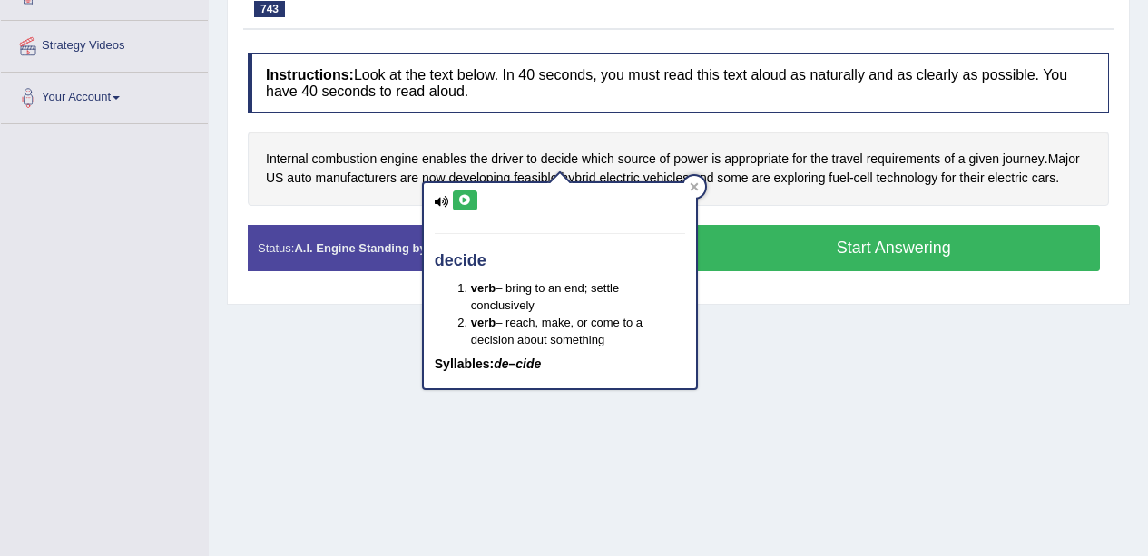
click at [469, 200] on icon at bounding box center [465, 200] width 14 height 11
click at [750, 162] on span "appropriate" at bounding box center [756, 159] width 64 height 19
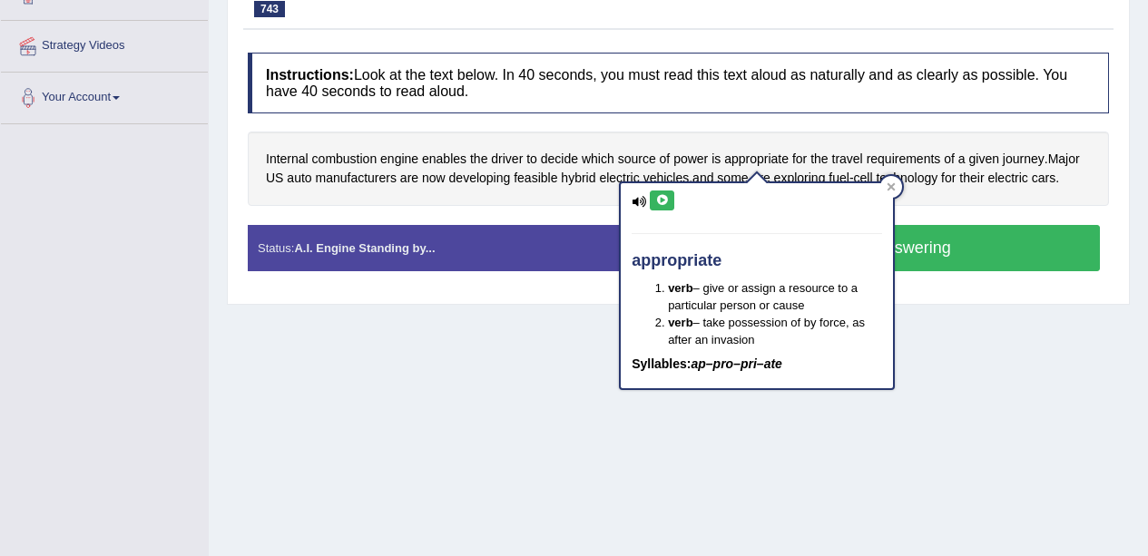
click at [672, 202] on button at bounding box center [662, 201] width 24 height 20
click at [908, 163] on span "requirements" at bounding box center [904, 159] width 74 height 19
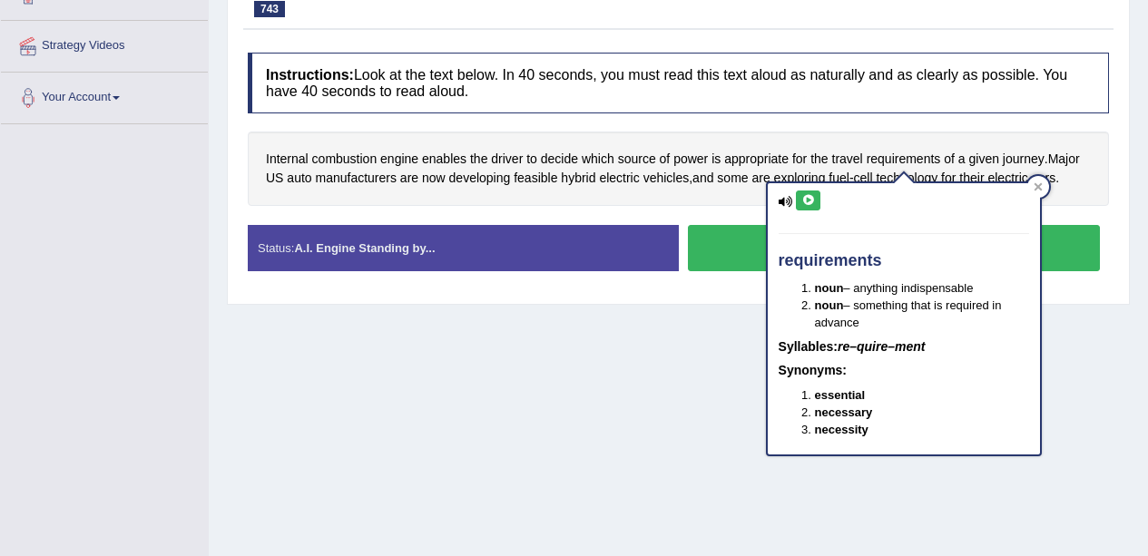
click at [809, 200] on icon at bounding box center [808, 200] width 14 height 11
click at [526, 382] on div "Home Practice Speaking: Read Aloud Engine 4 * Remember to use the device Microp…" at bounding box center [678, 125] width 939 height 907
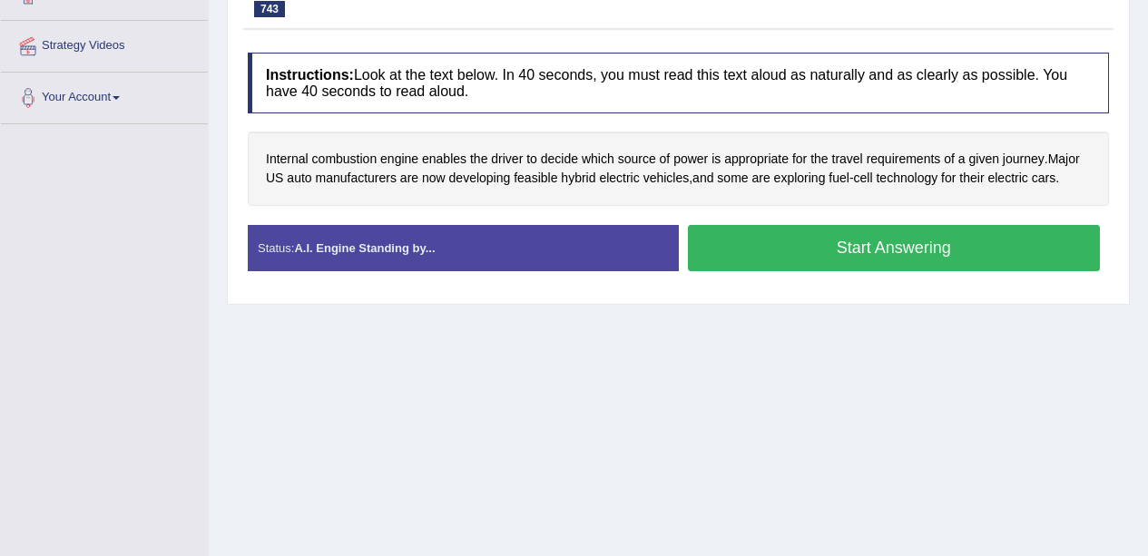
click at [353, 181] on span "manufacturers" at bounding box center [355, 178] width 81 height 19
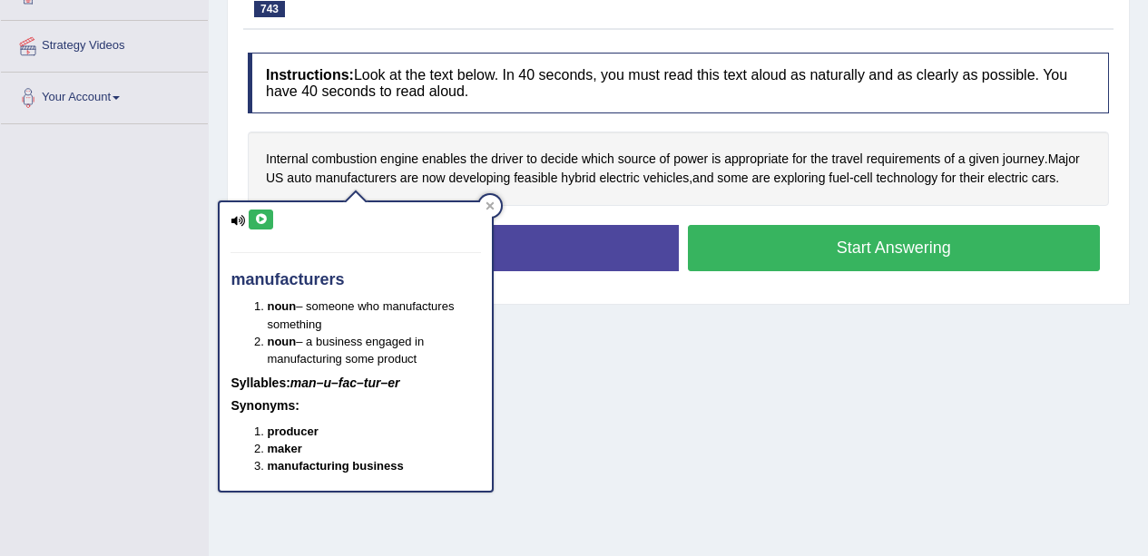
click at [271, 210] on button at bounding box center [261, 220] width 24 height 20
click at [630, 383] on div "Home Practice Speaking: Read Aloud Engine 4 * Remember to use the device Microp…" at bounding box center [678, 125] width 939 height 907
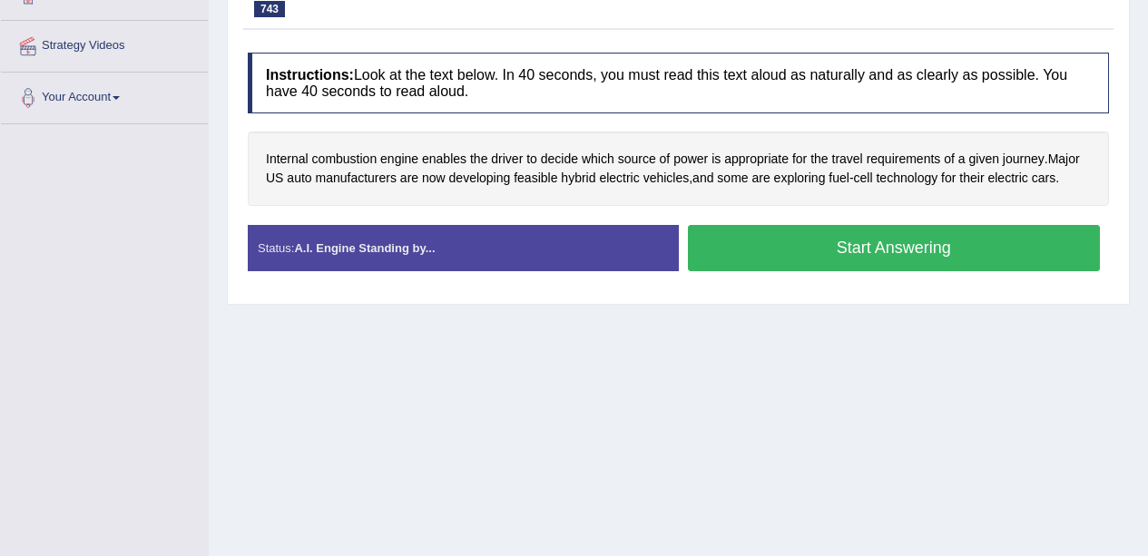
click at [802, 247] on button "Start Answering" at bounding box center [894, 248] width 413 height 46
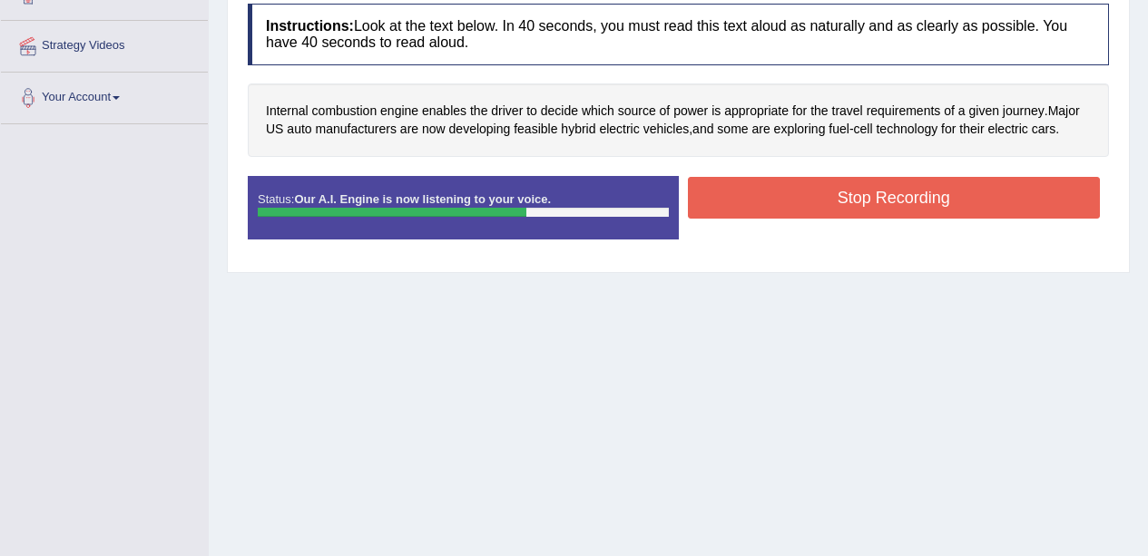
click at [873, 193] on button "Stop Recording" at bounding box center [894, 198] width 413 height 42
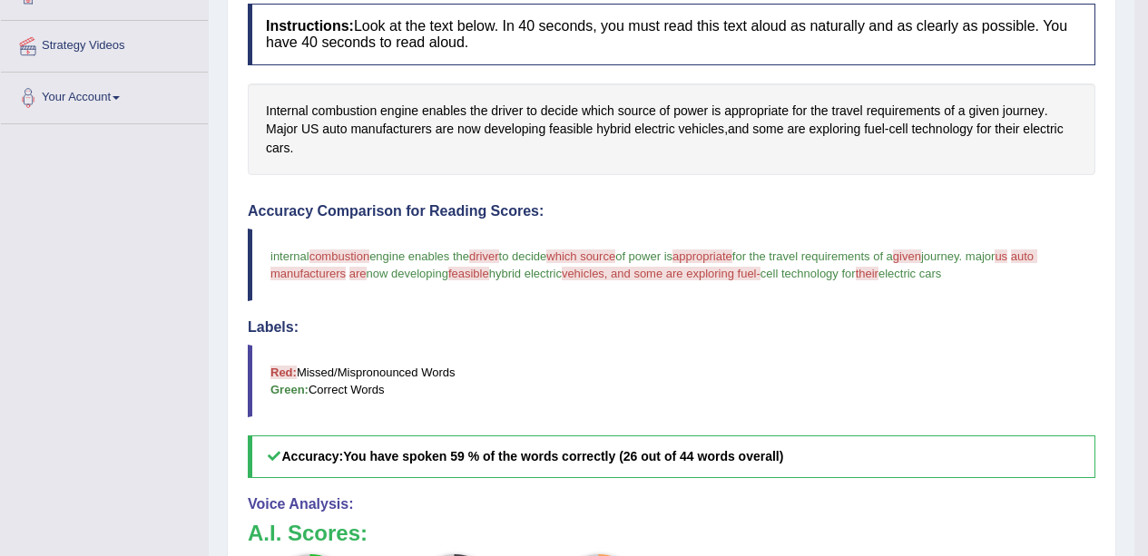
click at [367, 126] on span "manufacturers" at bounding box center [390, 129] width 81 height 19
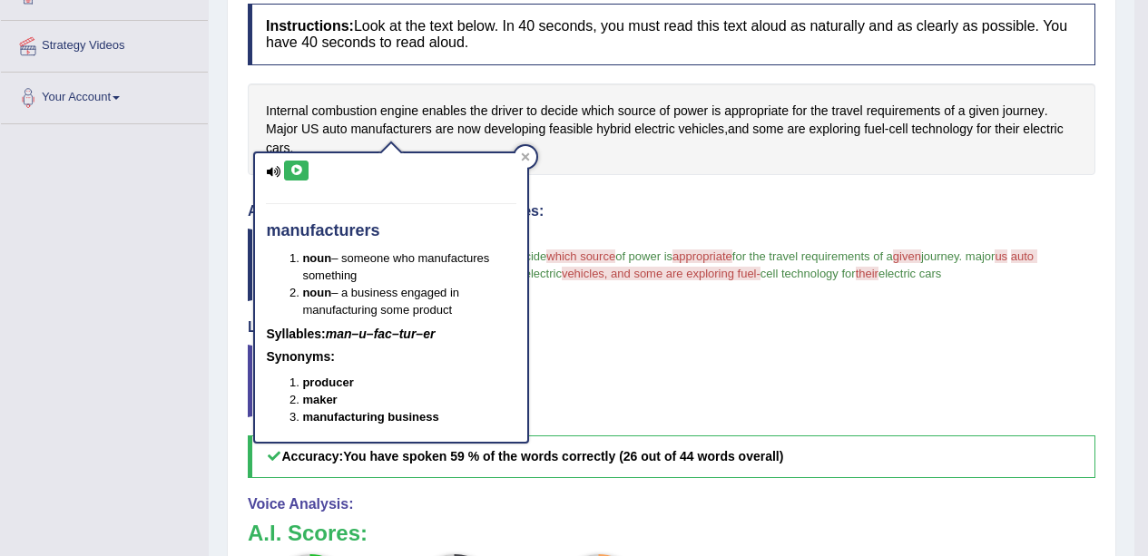
click at [295, 172] on icon at bounding box center [296, 170] width 14 height 11
click at [344, 104] on span "combustion" at bounding box center [344, 111] width 65 height 19
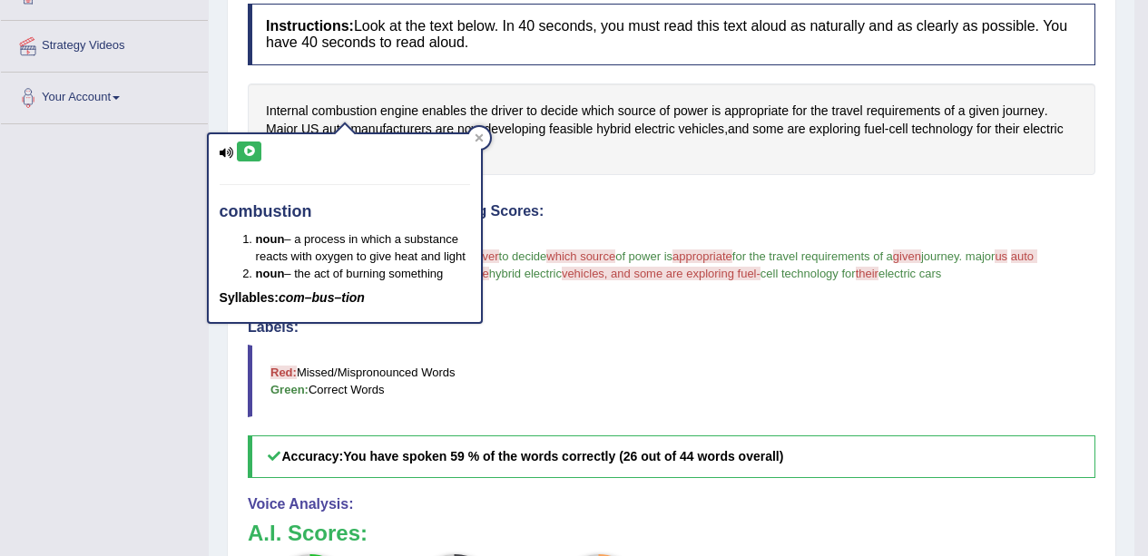
click at [259, 147] on button at bounding box center [249, 152] width 24 height 20
click at [684, 335] on h4 "Labels:" at bounding box center [671, 327] width 847 height 16
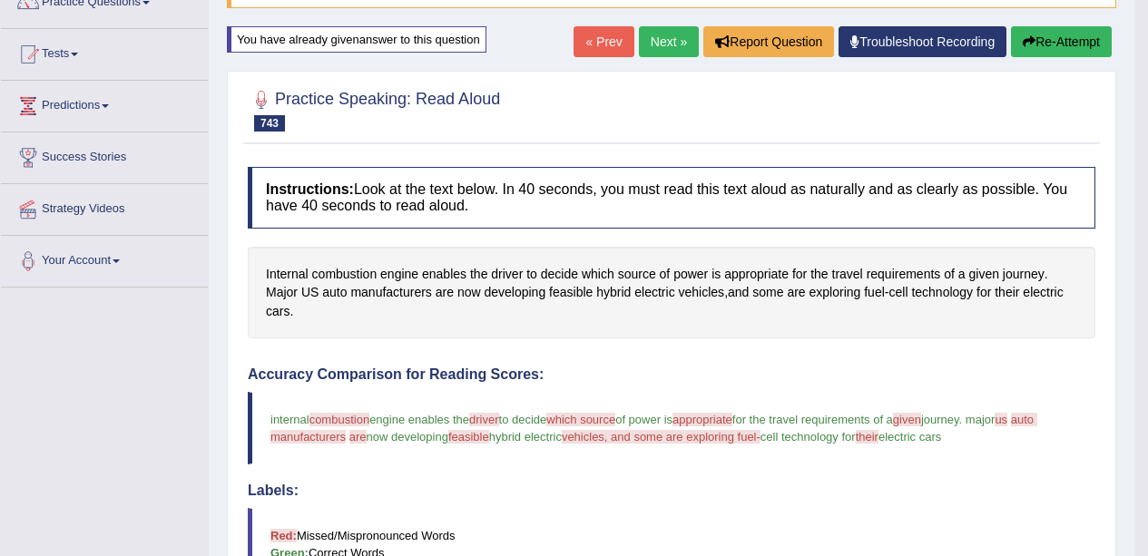
scroll to position [0, 0]
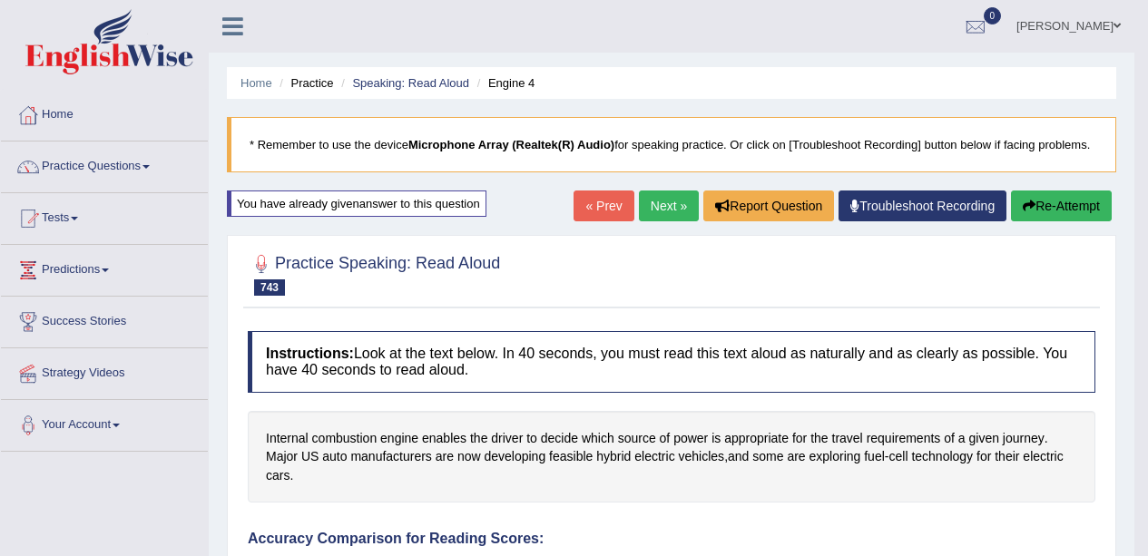
click at [1066, 208] on button "Re-Attempt" at bounding box center [1061, 206] width 101 height 31
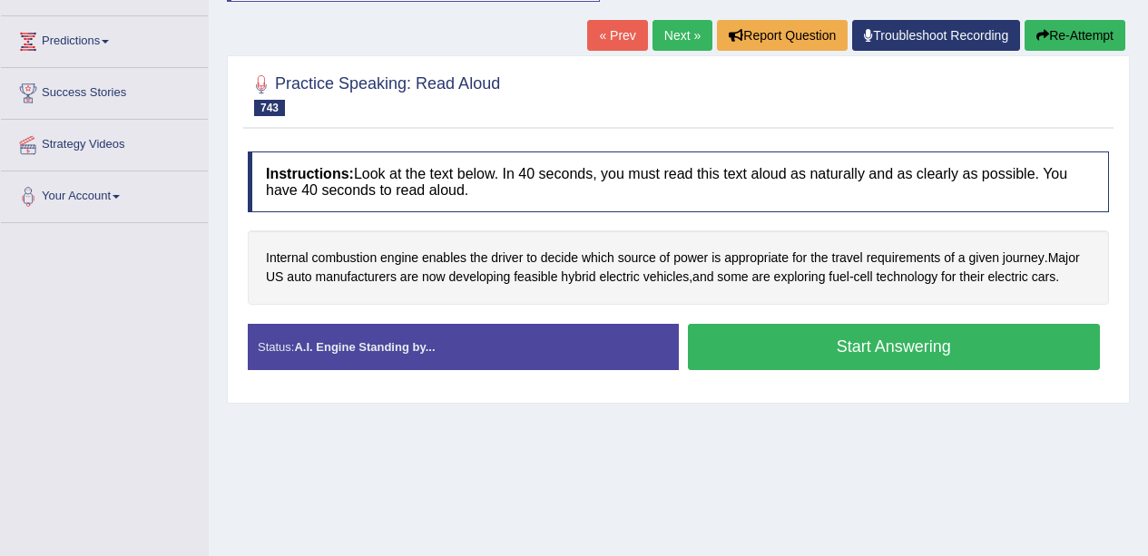
scroll to position [228, 0]
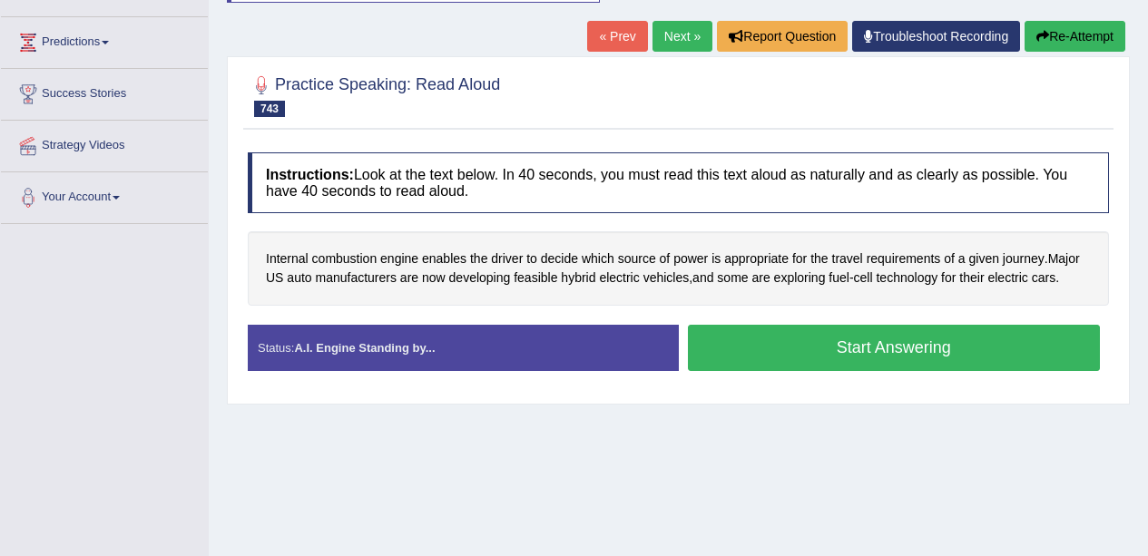
click at [350, 254] on span "combustion" at bounding box center [344, 259] width 65 height 19
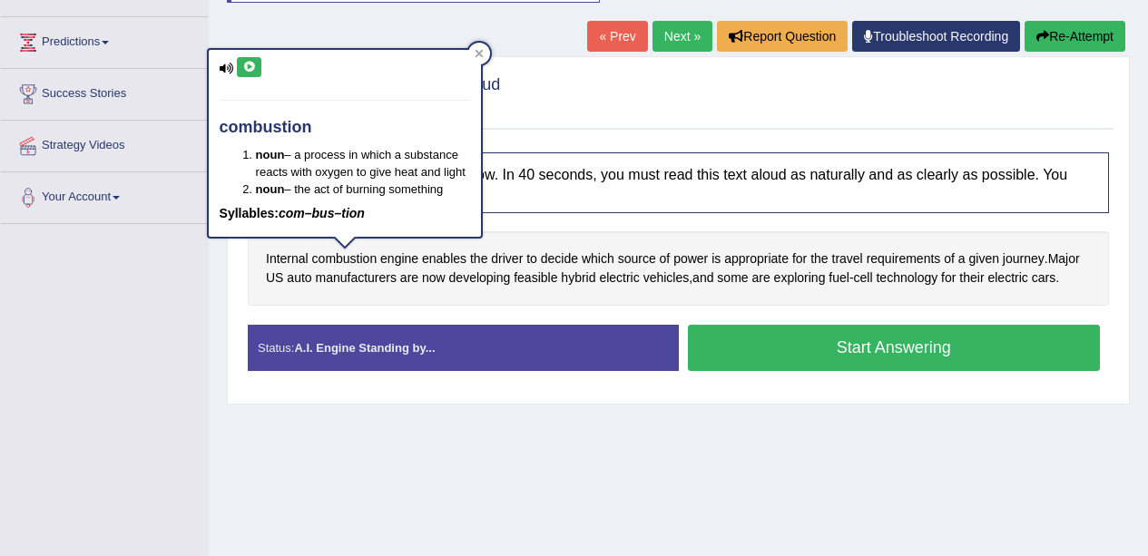
click at [276, 77] on div "combustion noun – a process in which a substance reacts with oxygen to give hea…" at bounding box center [345, 144] width 272 height 188
click at [260, 65] on button at bounding box center [249, 67] width 24 height 20
click at [808, 348] on button "Start Answering" at bounding box center [894, 348] width 413 height 46
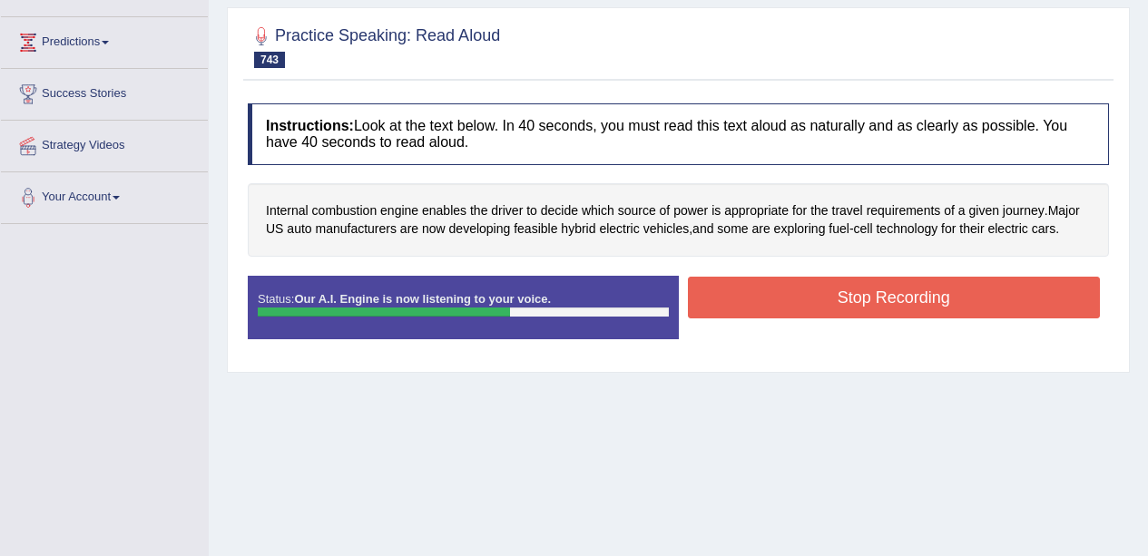
click at [849, 308] on button "Stop Recording" at bounding box center [894, 298] width 413 height 42
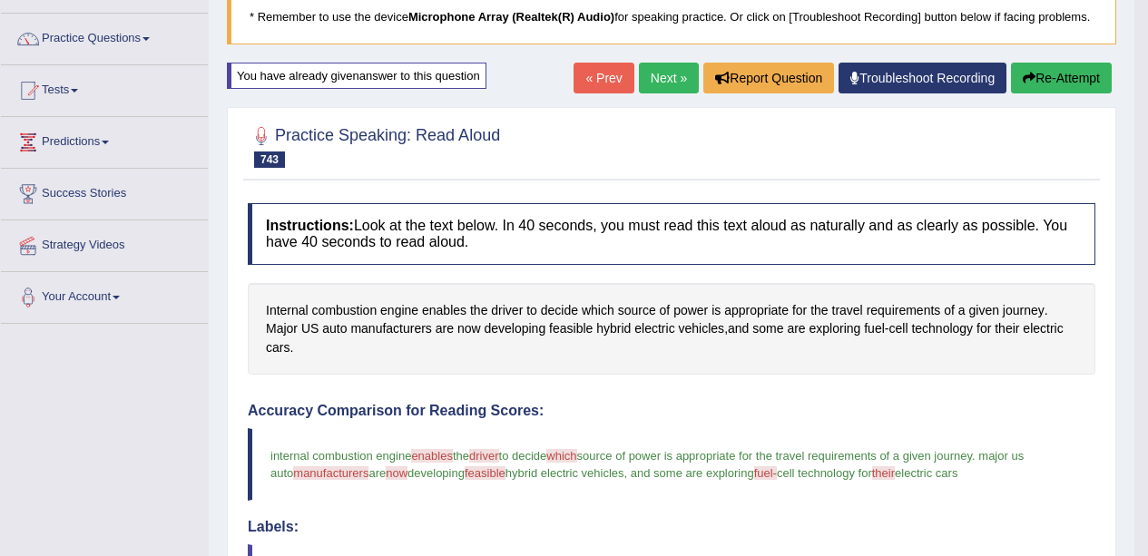
scroll to position [0, 0]
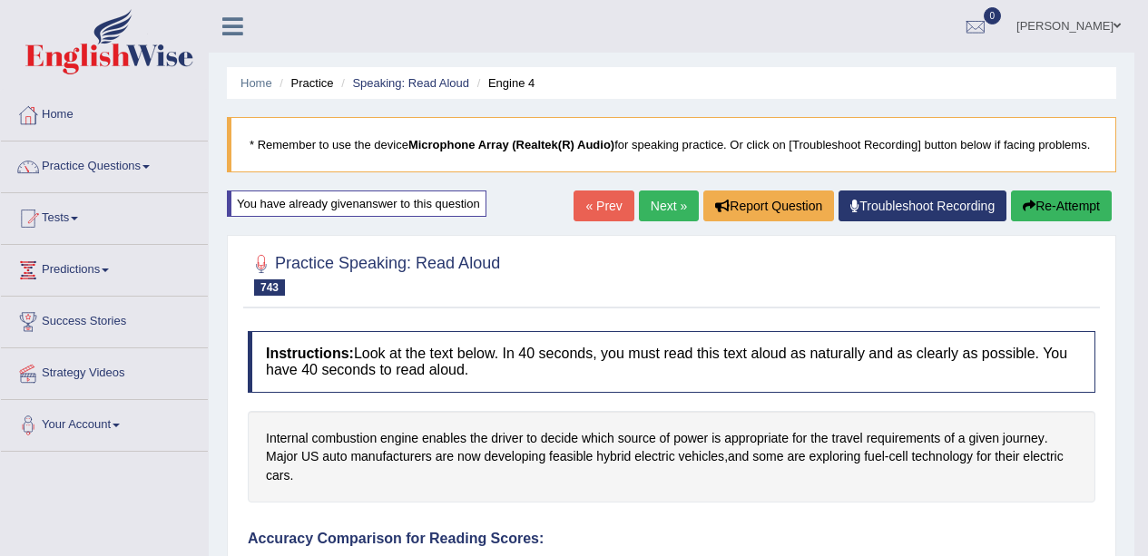
click at [649, 204] on link "Next »" at bounding box center [669, 206] width 60 height 31
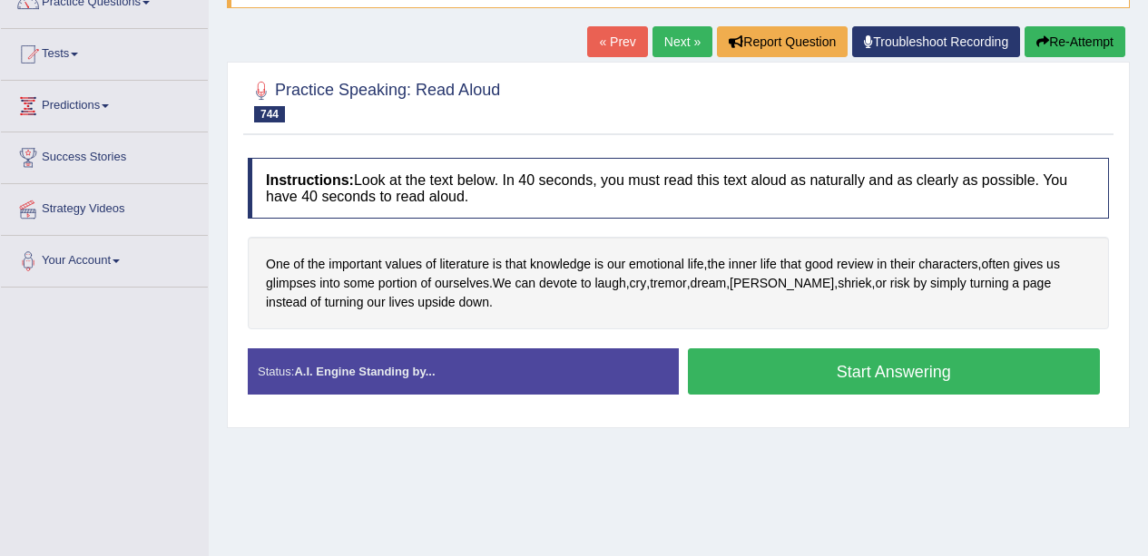
click at [909, 362] on button "Start Answering" at bounding box center [894, 371] width 413 height 46
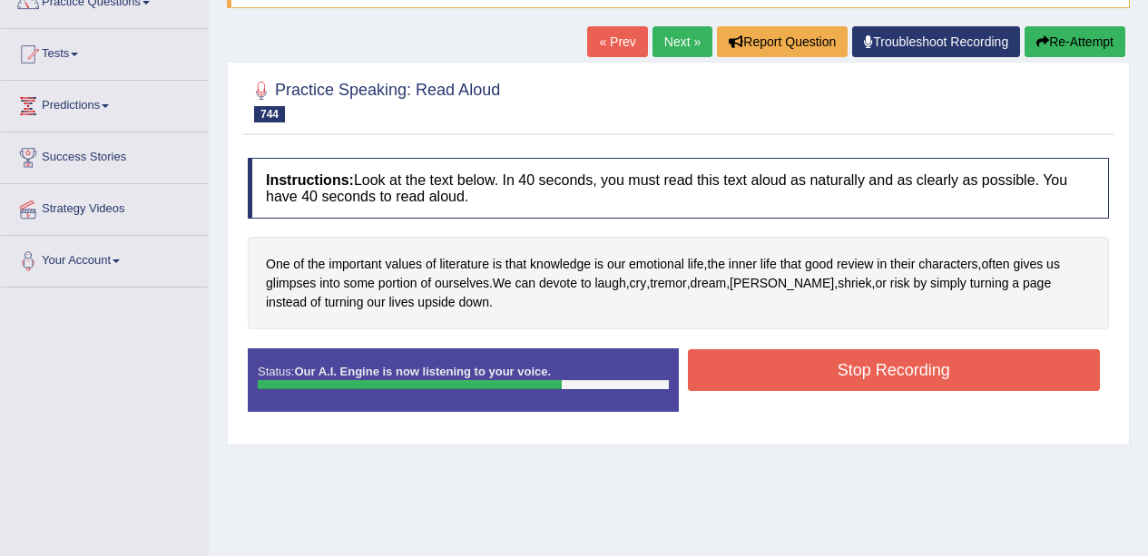
click at [888, 372] on button "Stop Recording" at bounding box center [894, 370] width 413 height 42
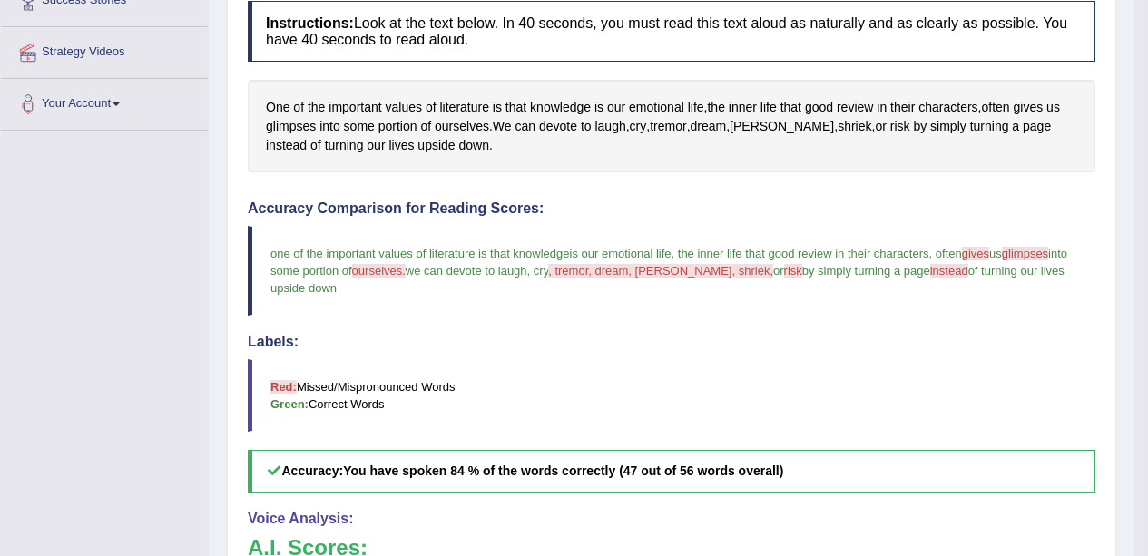
scroll to position [287, 0]
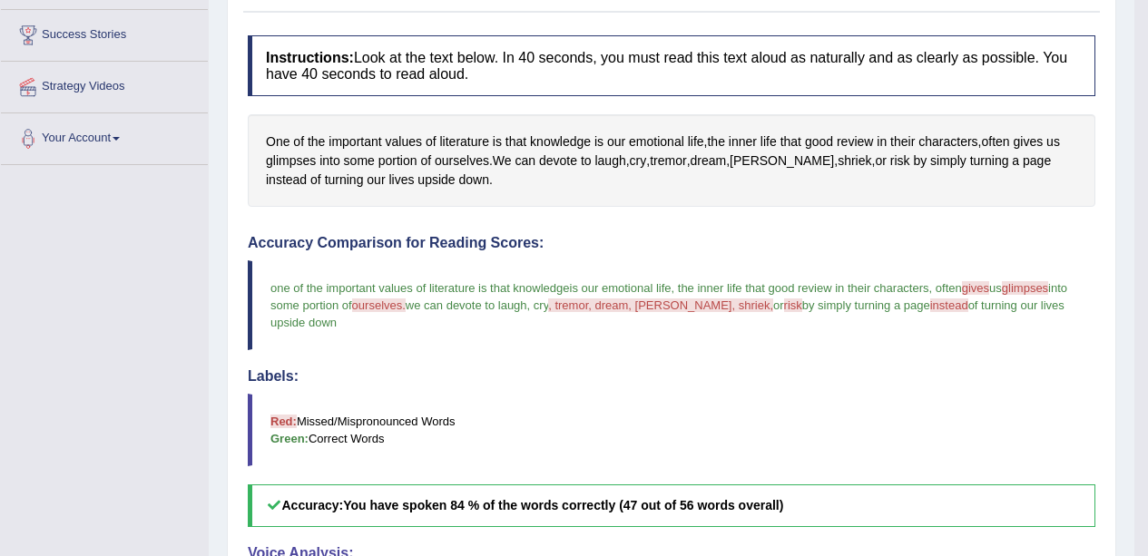
click at [677, 167] on span "tremor" at bounding box center [668, 161] width 36 height 19
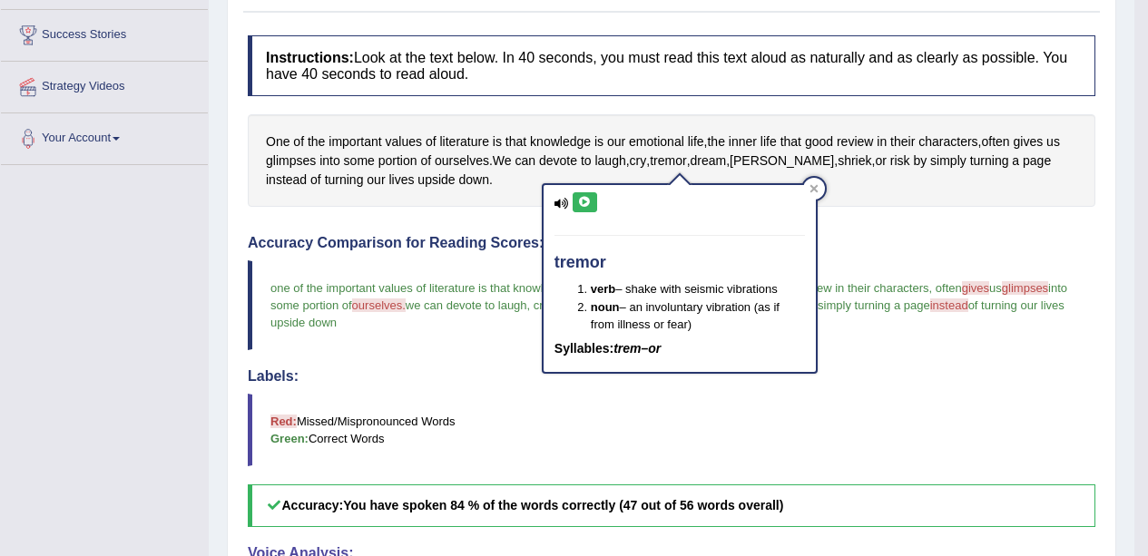
click at [586, 199] on icon at bounding box center [585, 202] width 14 height 11
click at [727, 167] on span "dream" at bounding box center [709, 161] width 36 height 19
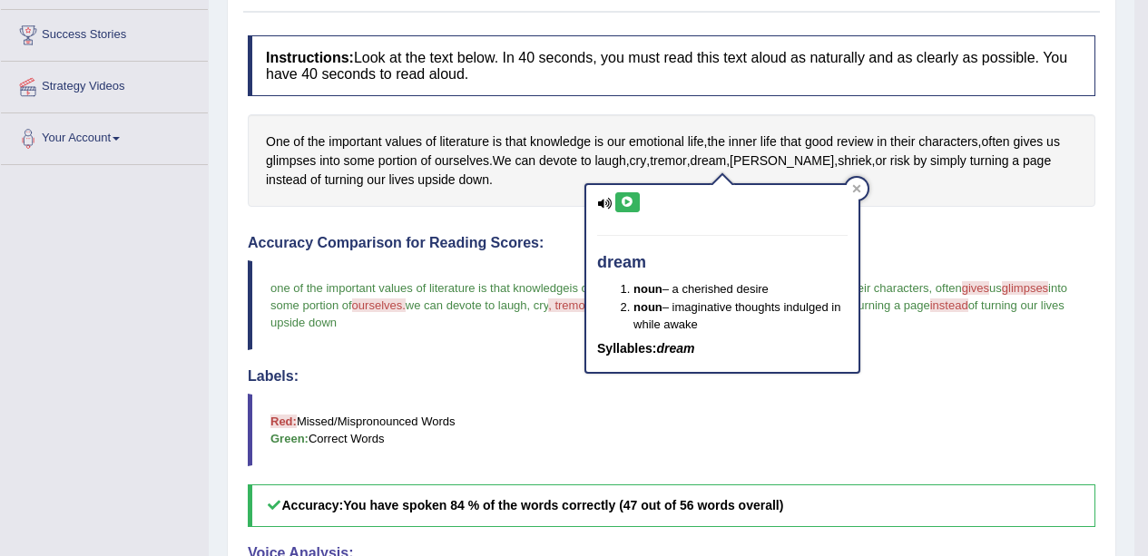
click at [627, 203] on icon at bounding box center [628, 202] width 14 height 11
click at [771, 170] on span "[PERSON_NAME]" at bounding box center [782, 161] width 104 height 19
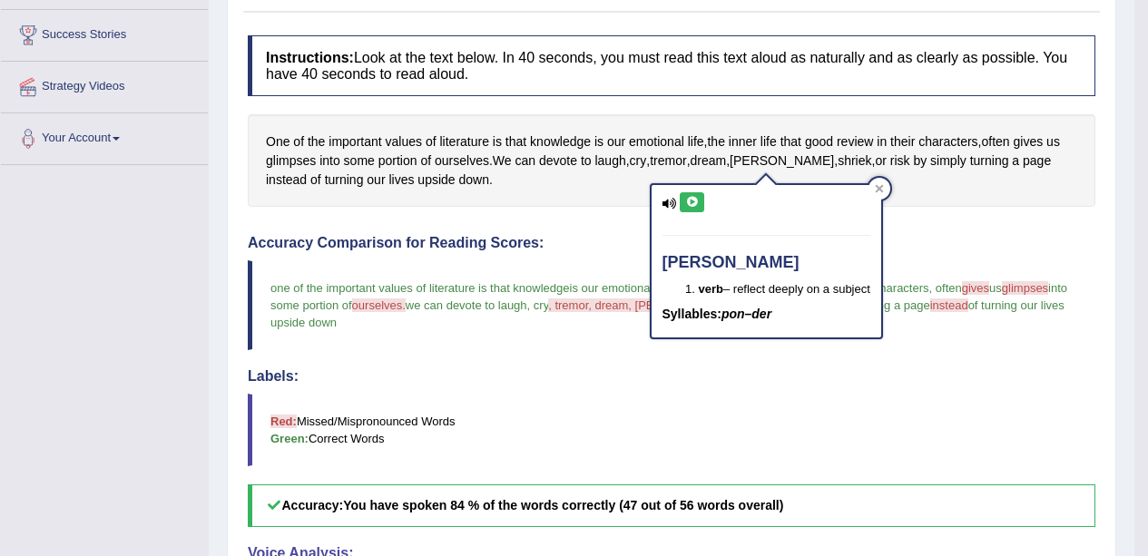
click at [697, 204] on icon at bounding box center [692, 202] width 14 height 11
click at [838, 163] on span "shriek" at bounding box center [855, 161] width 34 height 19
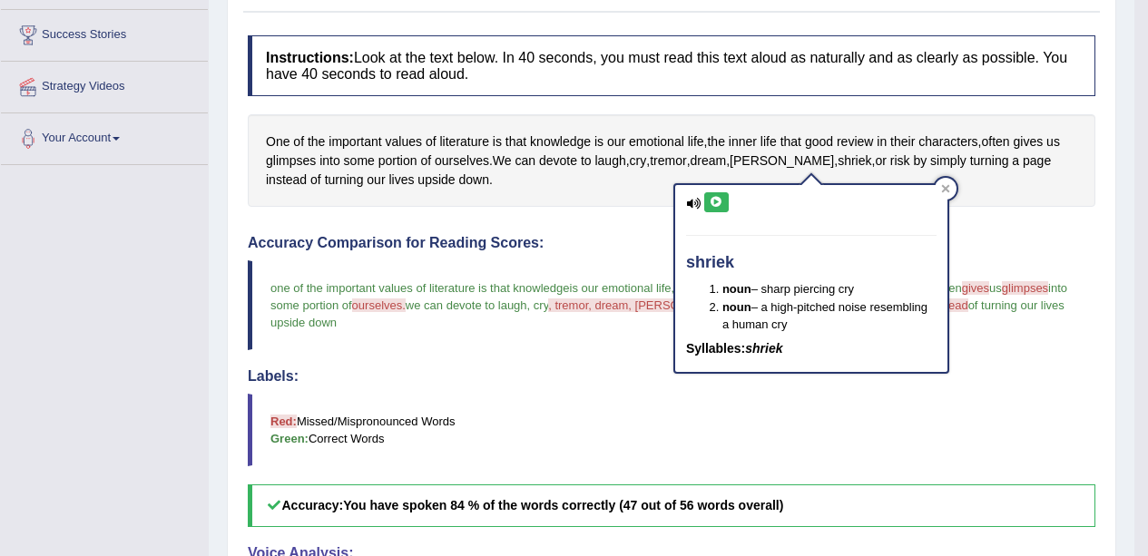
click at [738, 191] on div "shriek noun – sharp piercing cry noun – a high-pitched noise resembling a human…" at bounding box center [811, 279] width 272 height 188
click at [715, 197] on icon at bounding box center [717, 202] width 14 height 11
click at [947, 184] on icon at bounding box center [945, 188] width 9 height 9
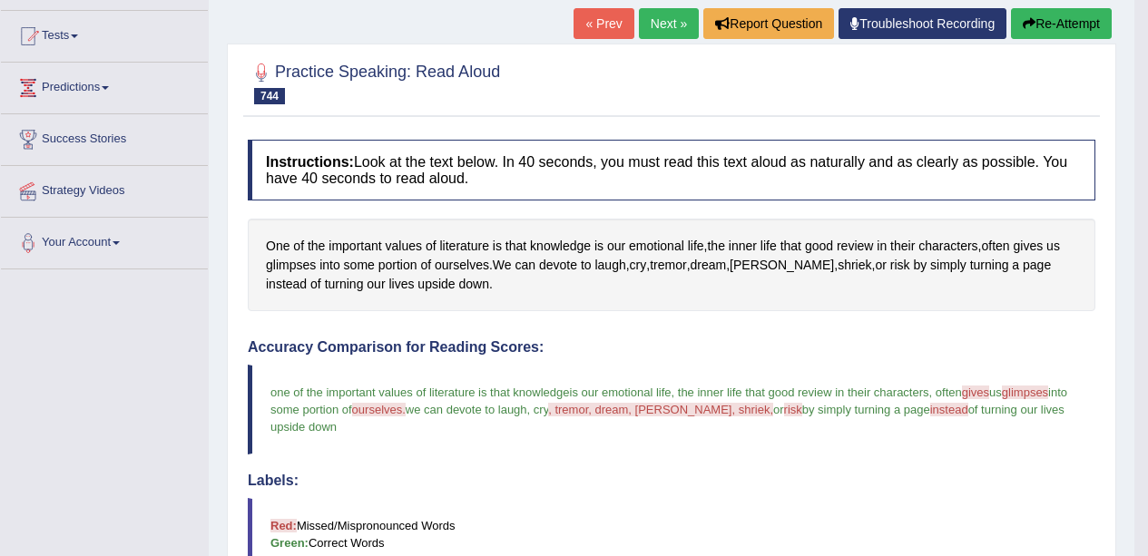
scroll to position [0, 0]
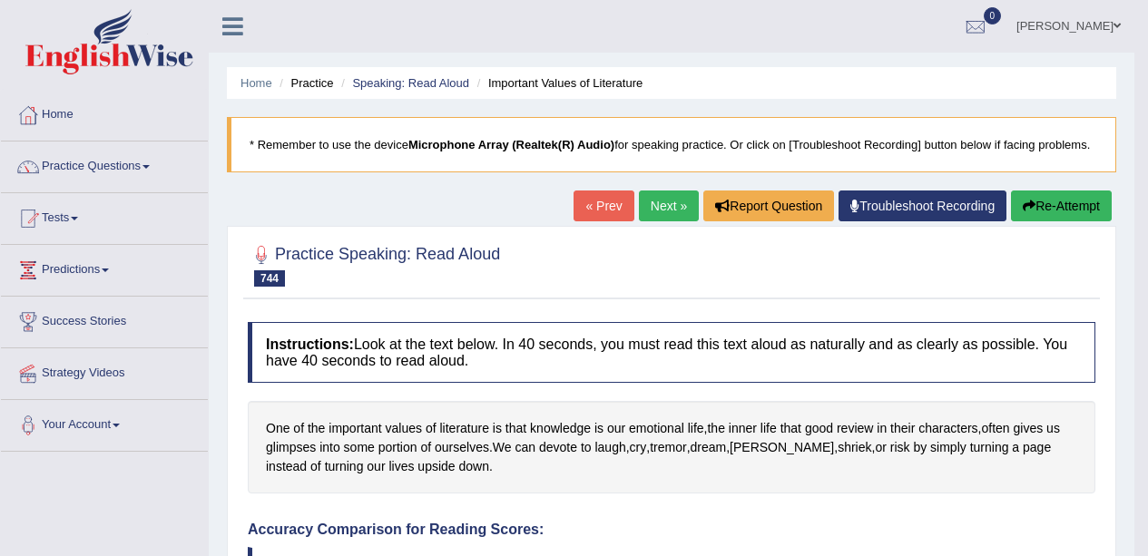
click at [1065, 208] on button "Re-Attempt" at bounding box center [1061, 206] width 101 height 31
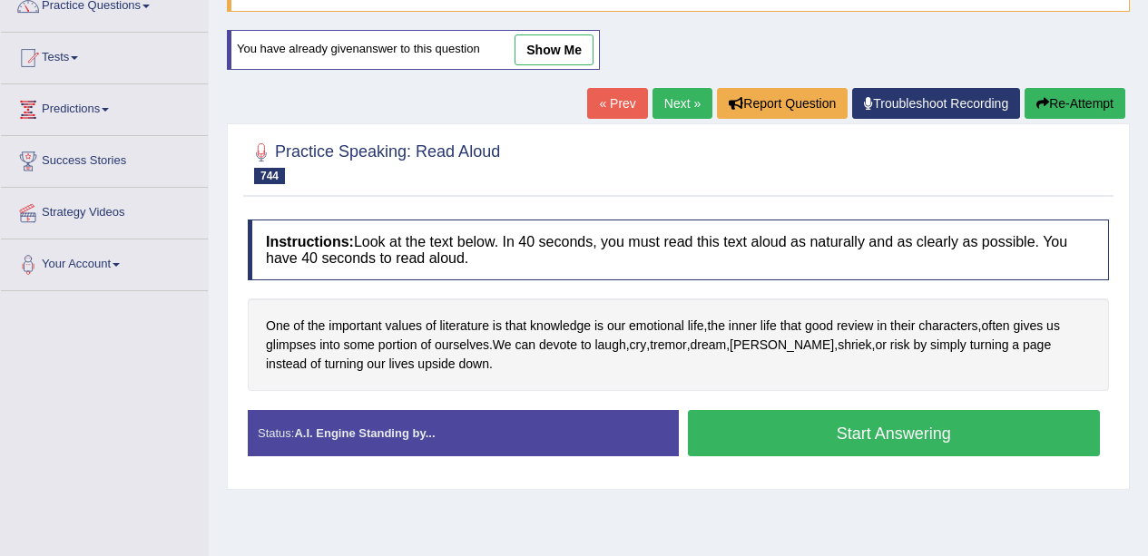
click at [804, 391] on div "One of the important values of literature is that knowledge is our emotional li…" at bounding box center [678, 345] width 861 height 93
click at [681, 109] on link "Next »" at bounding box center [682, 103] width 60 height 31
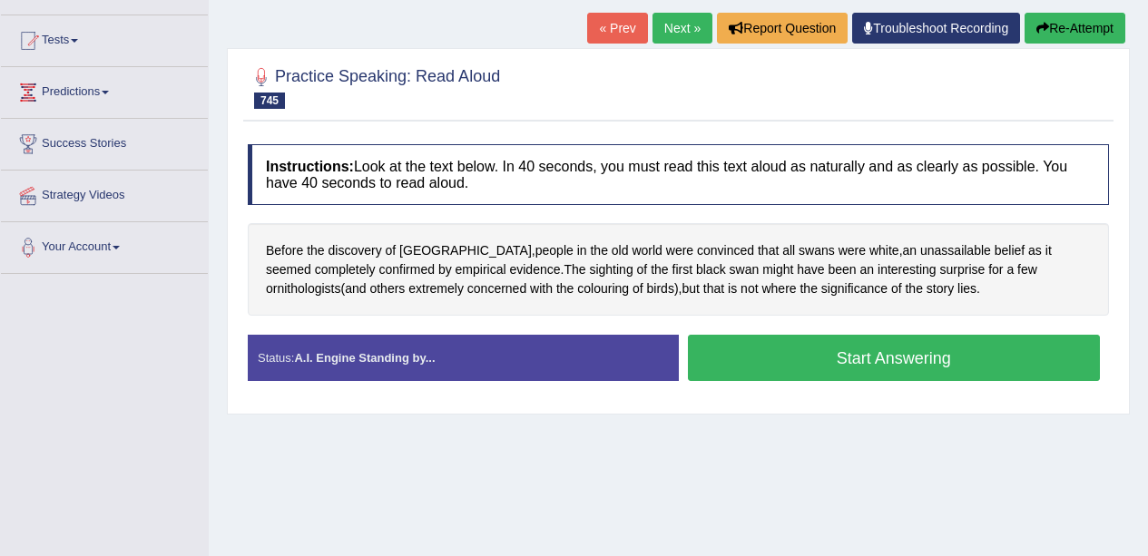
click at [787, 352] on button "Start Answering" at bounding box center [894, 358] width 413 height 46
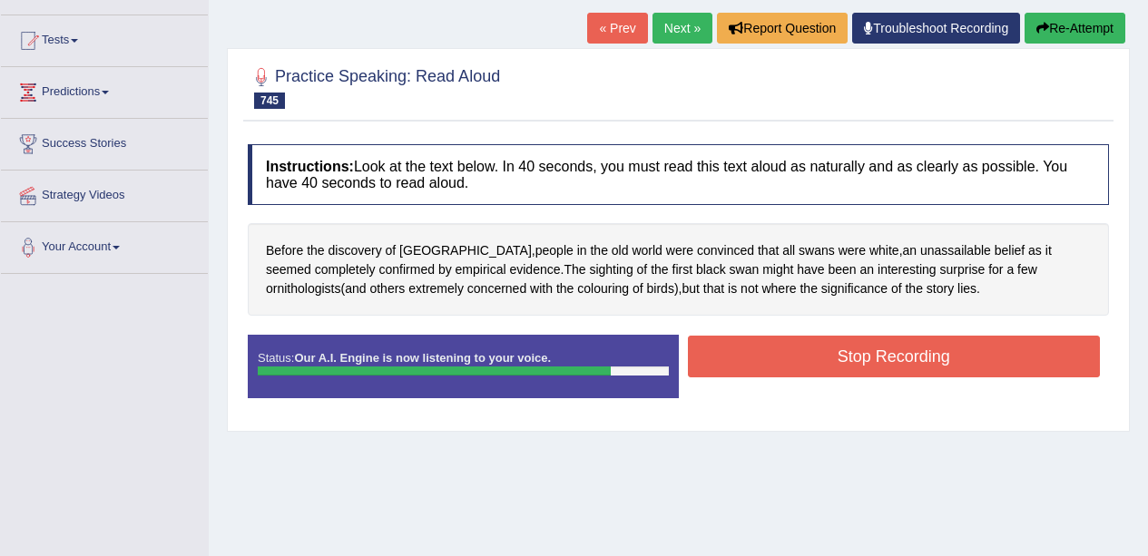
click at [894, 364] on button "Stop Recording" at bounding box center [894, 357] width 413 height 42
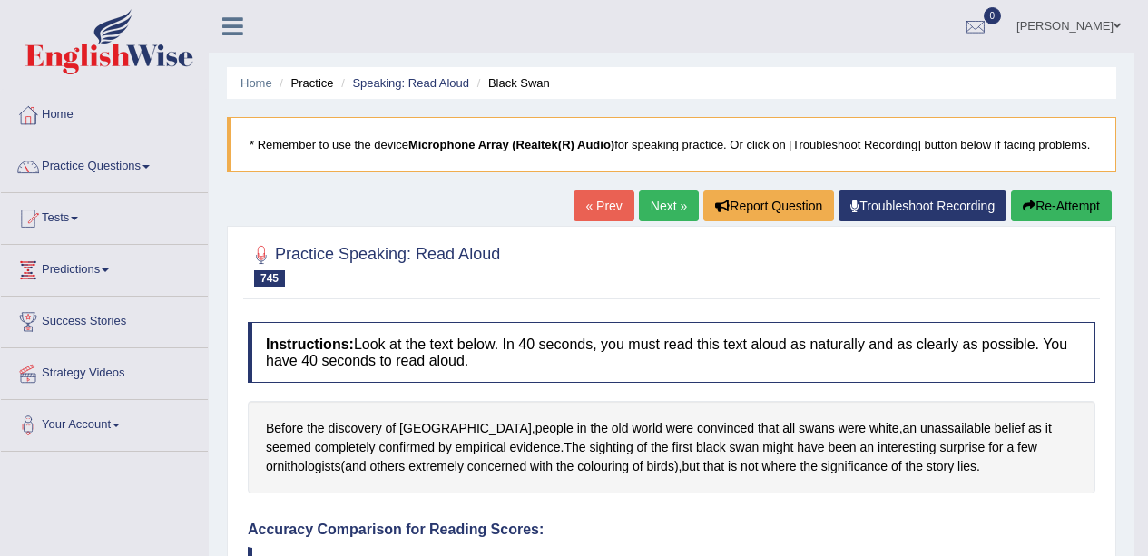
click at [1031, 205] on icon "button" at bounding box center [1029, 206] width 13 height 13
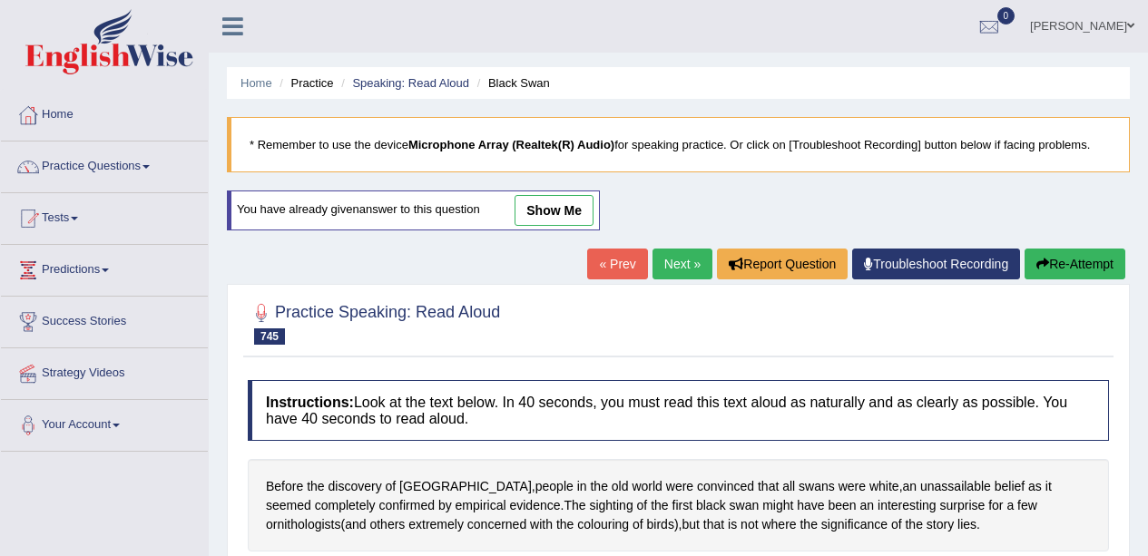
click at [656, 268] on link "Next »" at bounding box center [682, 264] width 60 height 31
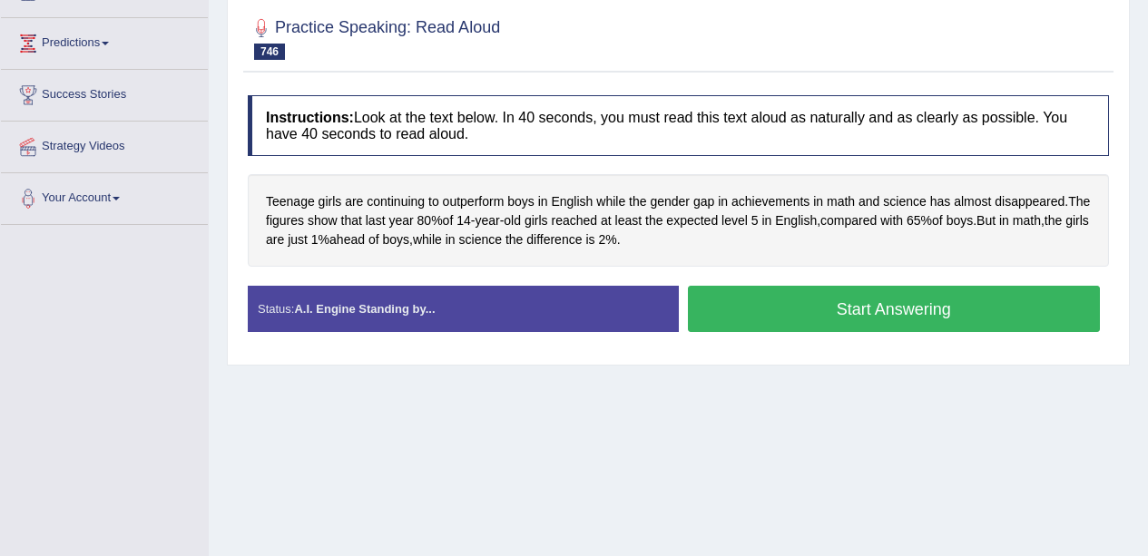
click at [808, 309] on button "Start Answering" at bounding box center [894, 309] width 413 height 46
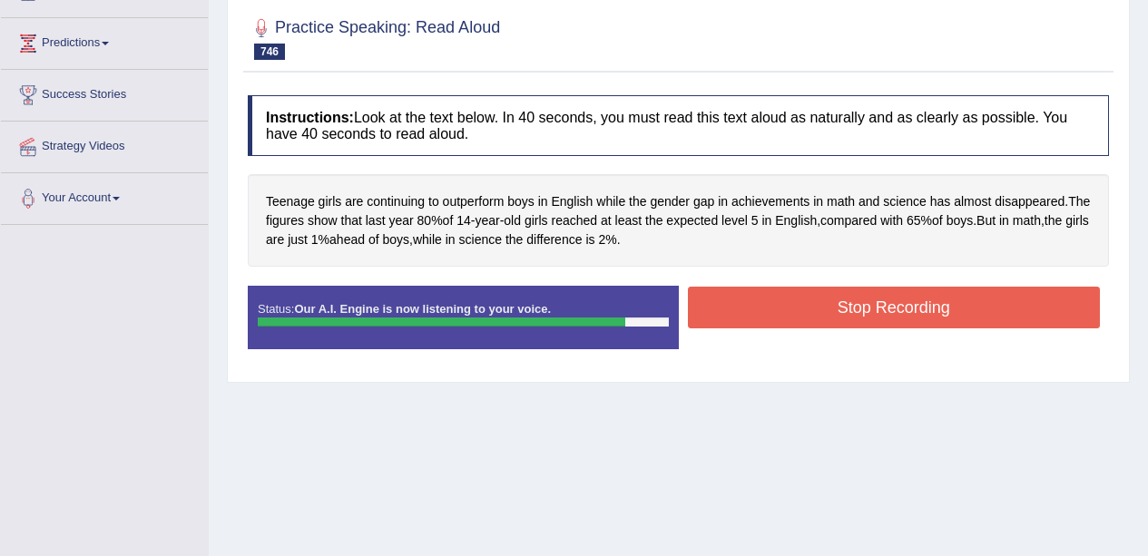
click at [872, 299] on button "Stop Recording" at bounding box center [894, 308] width 413 height 42
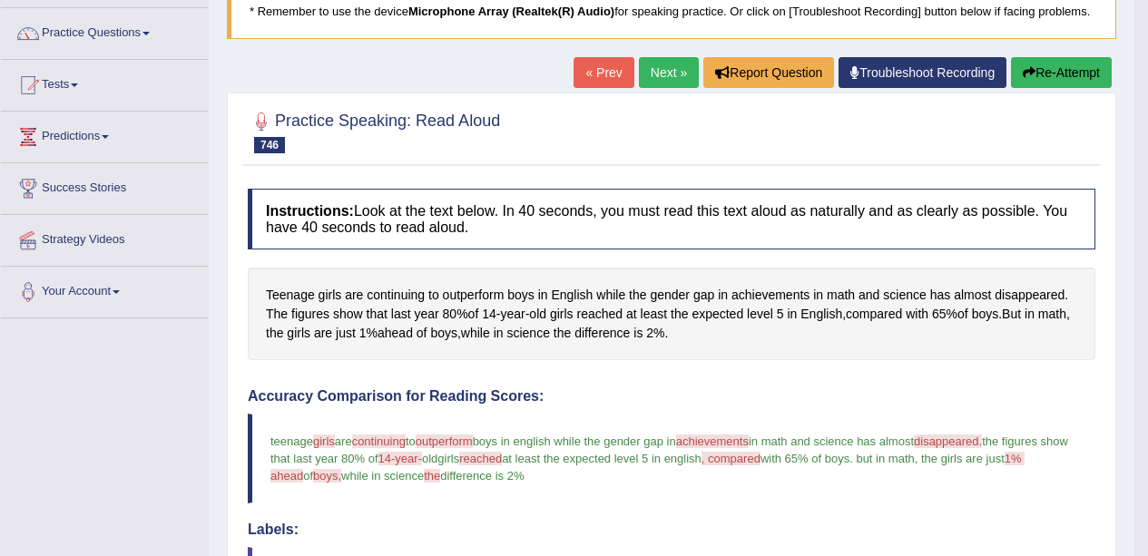
scroll to position [92, 0]
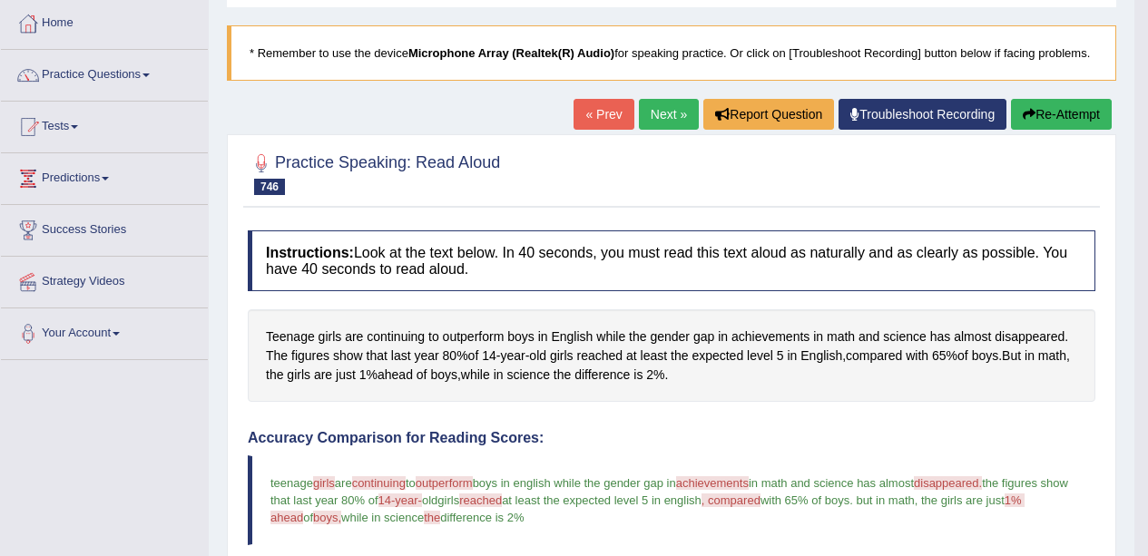
click at [643, 101] on link "Next »" at bounding box center [669, 114] width 60 height 31
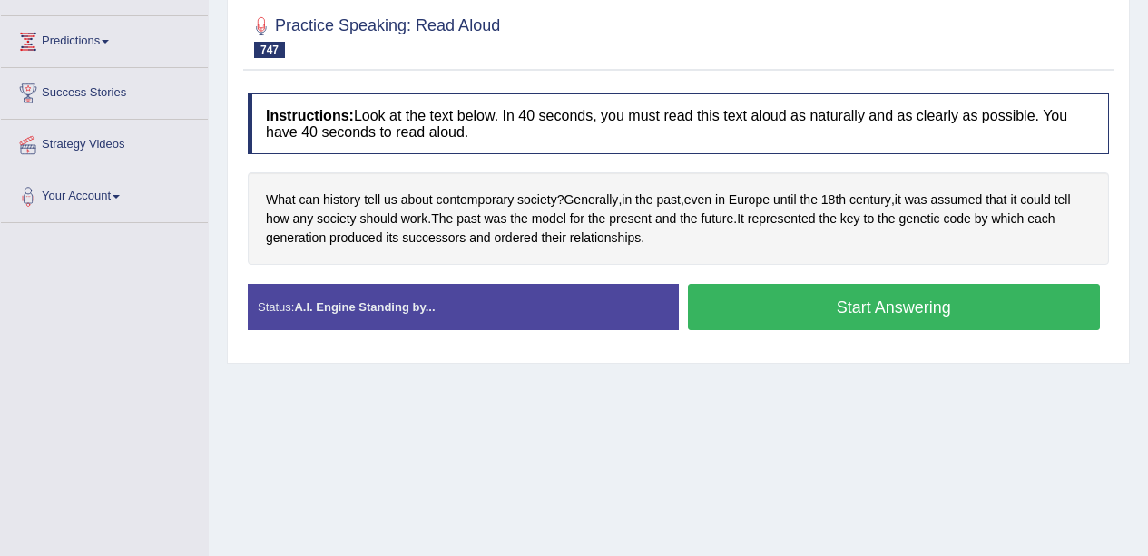
click at [789, 297] on button "Start Answering" at bounding box center [894, 307] width 413 height 46
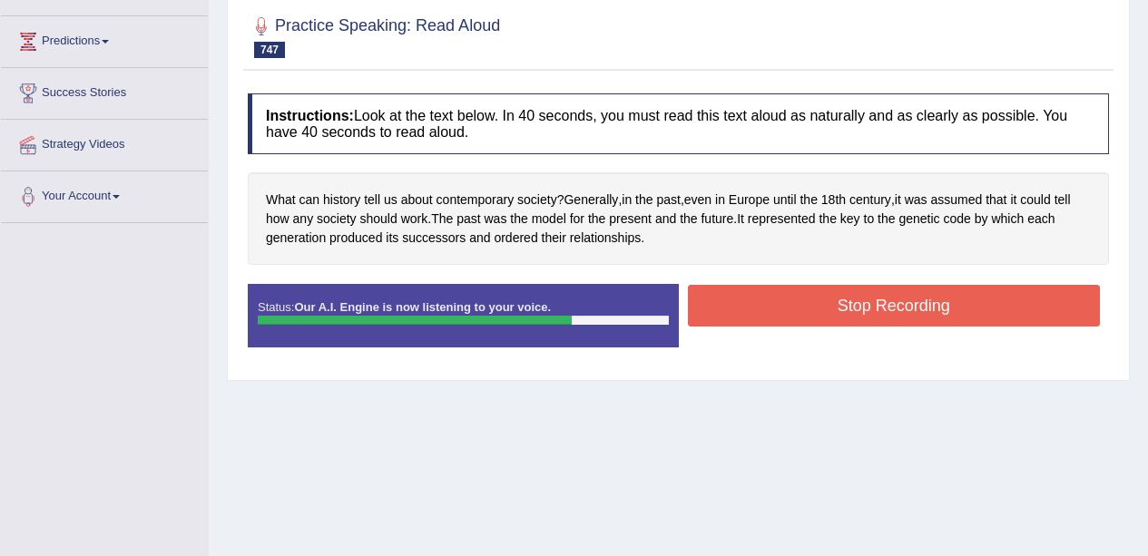
click at [886, 308] on button "Stop Recording" at bounding box center [894, 306] width 413 height 42
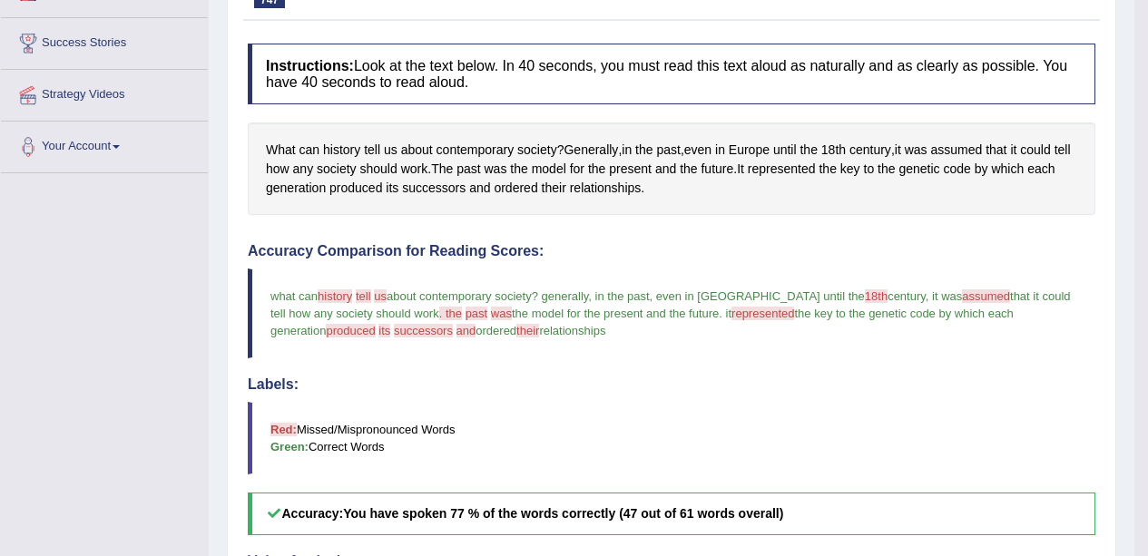
scroll to position [275, 0]
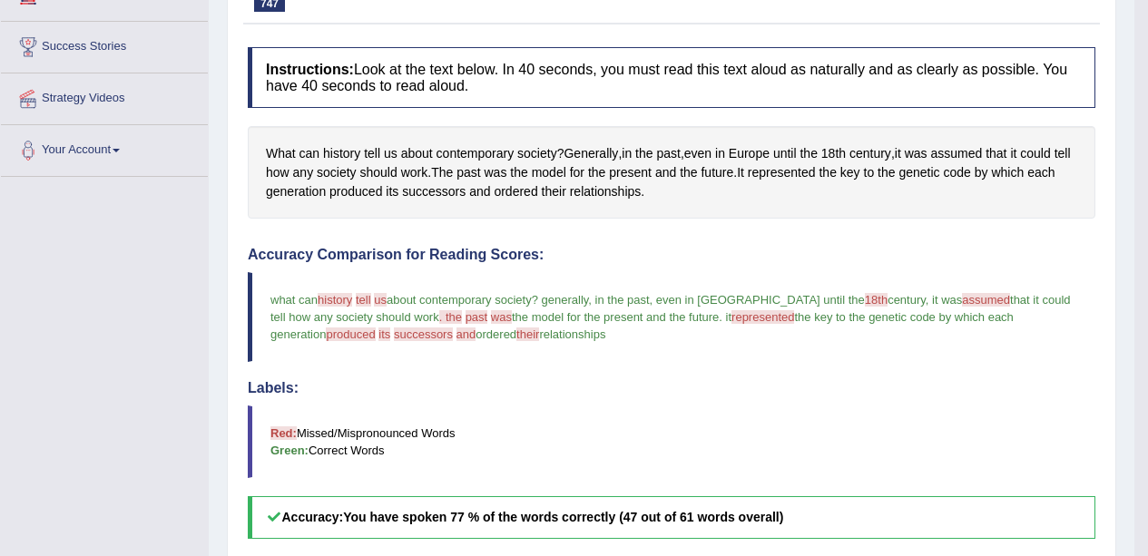
click at [465, 198] on span "successors" at bounding box center [434, 191] width 64 height 19
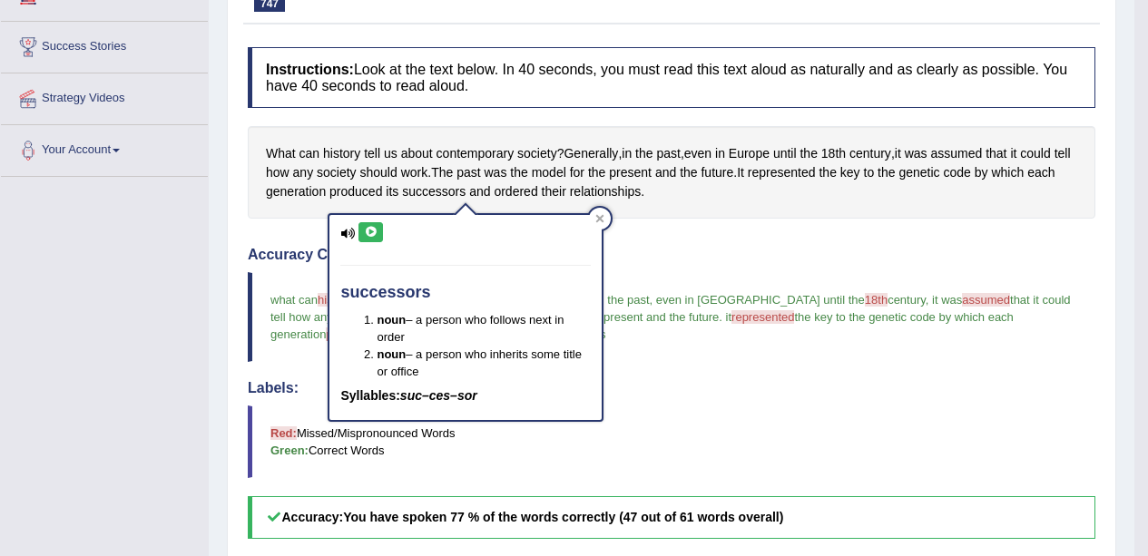
click at [374, 233] on icon at bounding box center [371, 232] width 14 height 11
click at [602, 238] on div "successors noun – a person who follows next in order noun – a person who inheri…" at bounding box center [466, 317] width 276 height 209
click at [600, 211] on div at bounding box center [600, 219] width 22 height 22
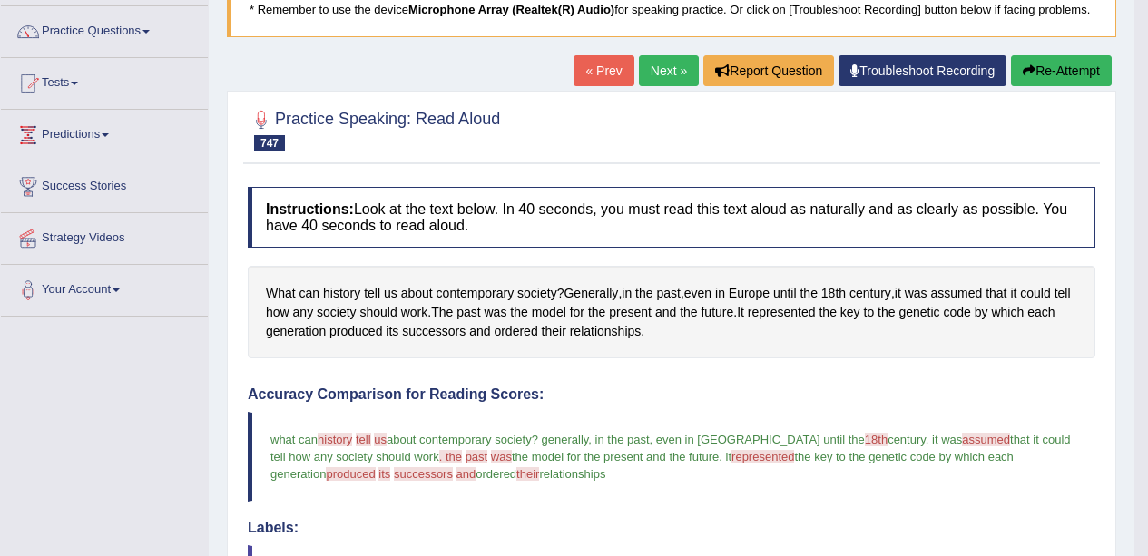
scroll to position [0, 0]
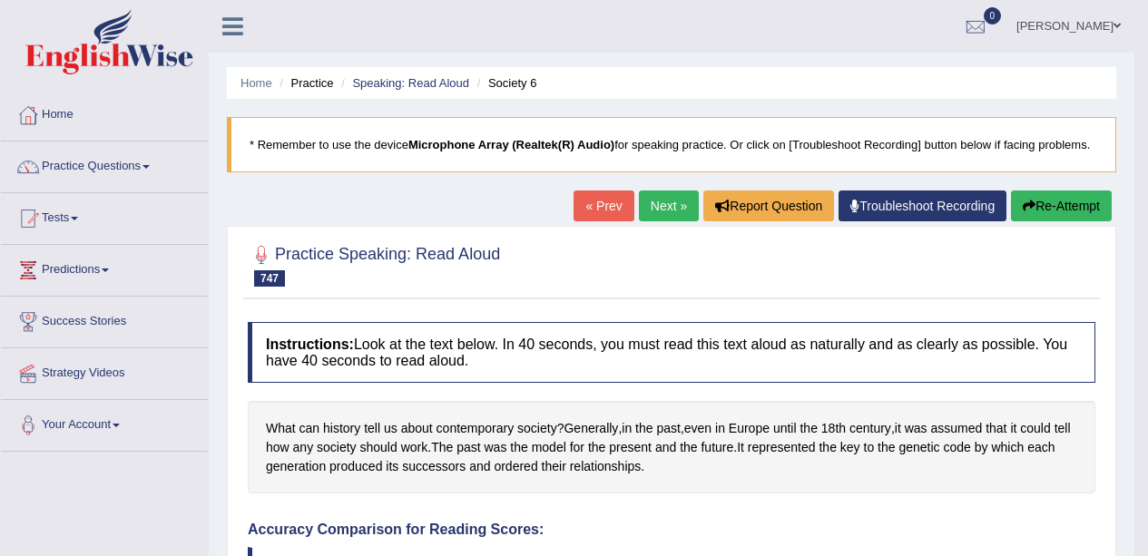
click at [1049, 194] on button "Re-Attempt" at bounding box center [1061, 206] width 101 height 31
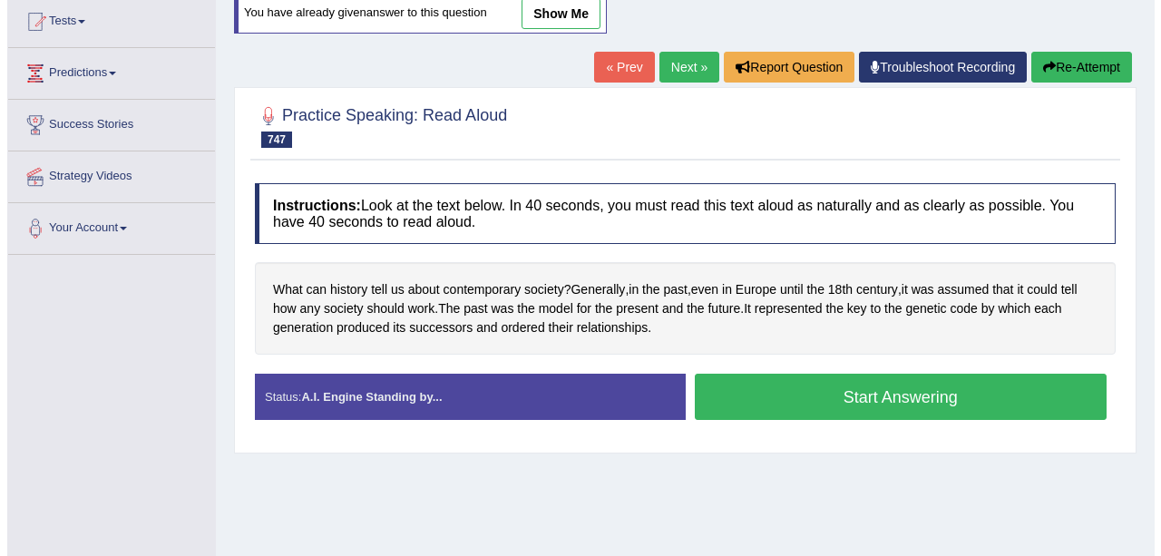
scroll to position [198, 0]
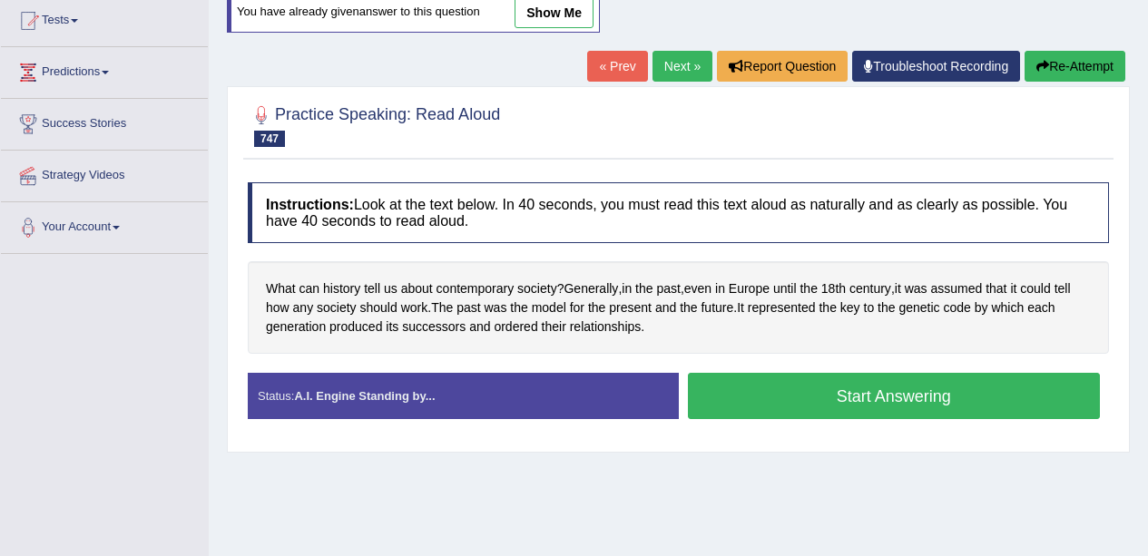
click at [787, 398] on button "Start Answering" at bounding box center [894, 396] width 413 height 46
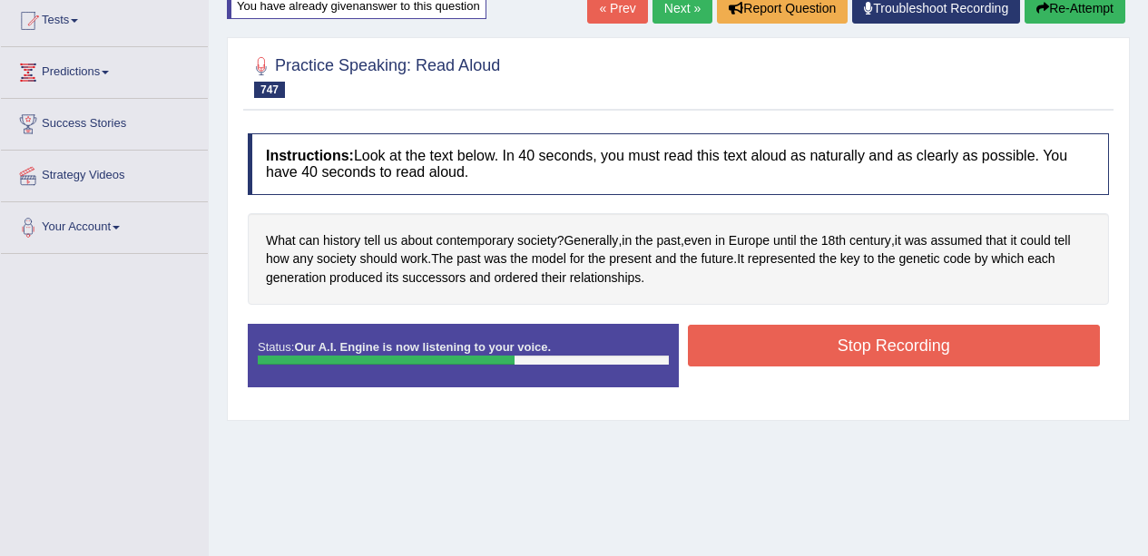
click at [842, 343] on button "Stop Recording" at bounding box center [894, 346] width 413 height 42
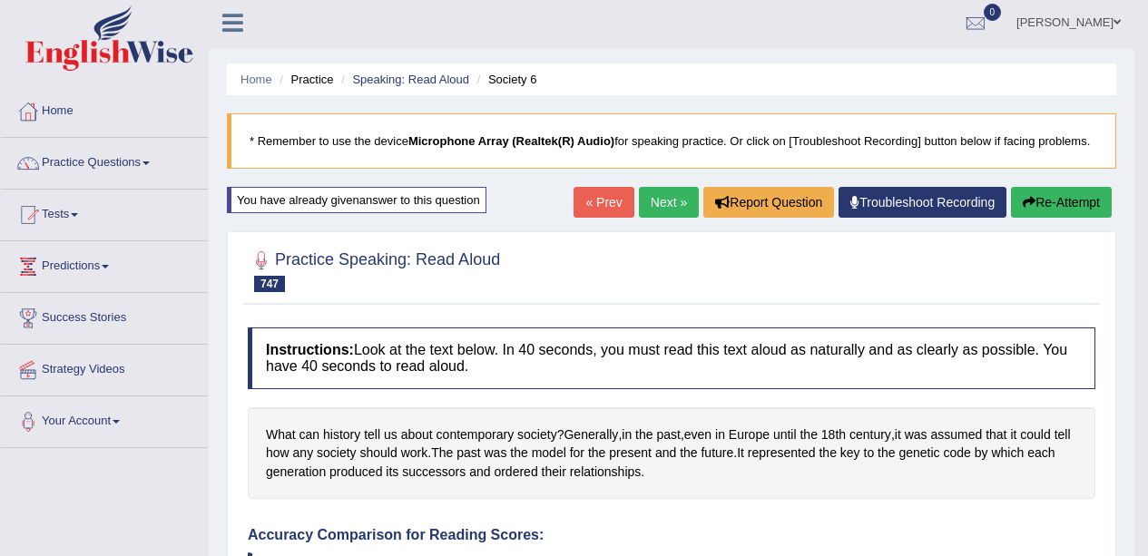
scroll to position [0, 0]
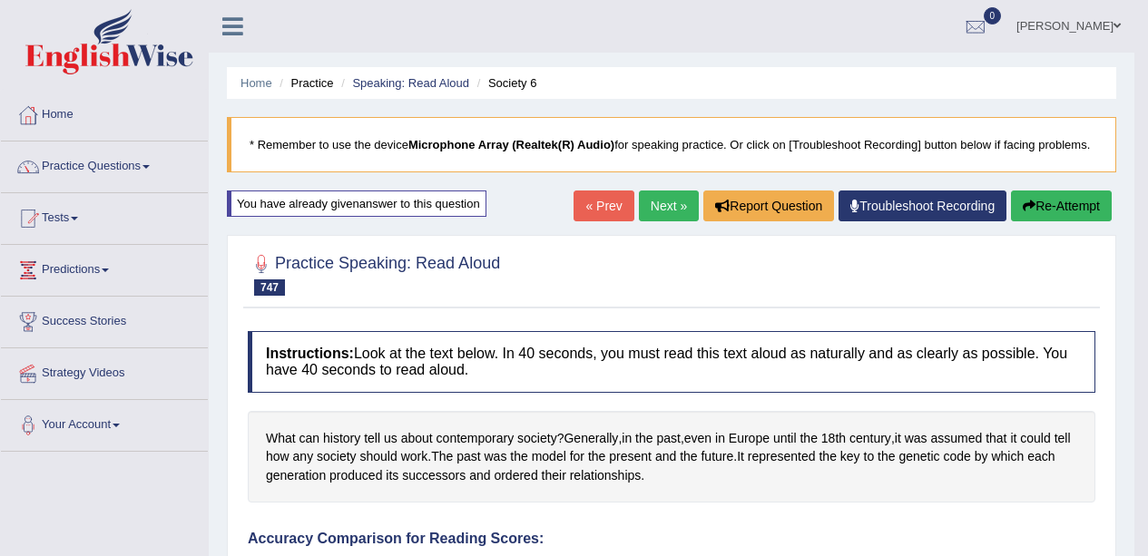
click at [672, 193] on link "Next »" at bounding box center [669, 206] width 60 height 31
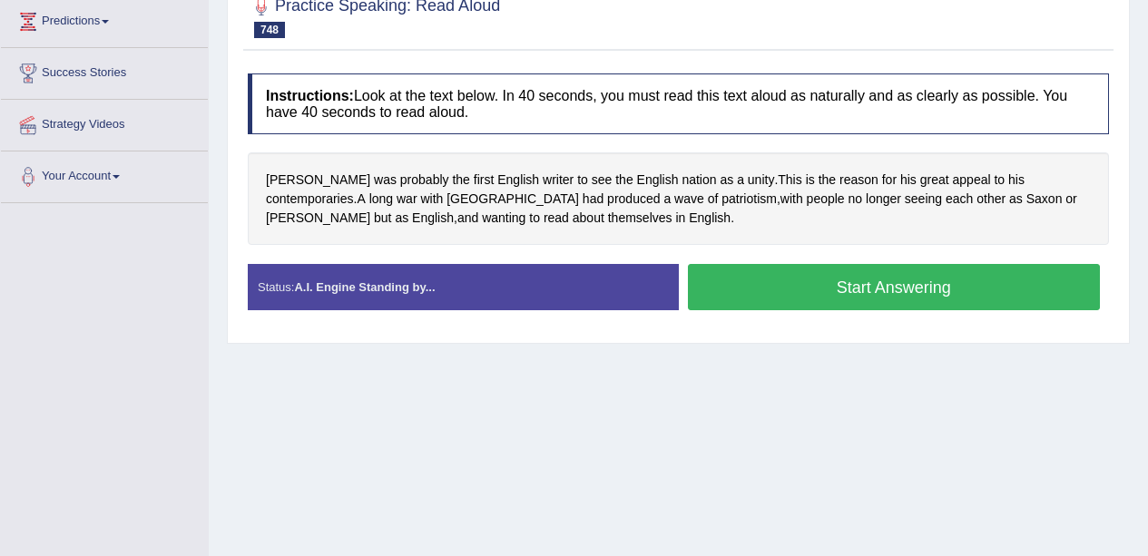
click at [302, 188] on span "[PERSON_NAME]" at bounding box center [318, 180] width 104 height 19
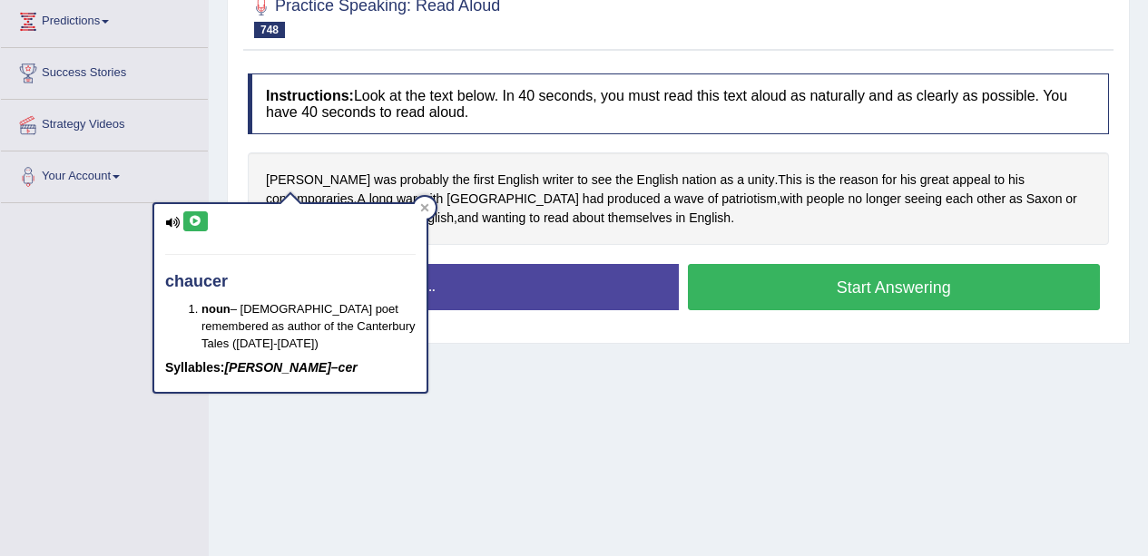
click at [191, 220] on icon at bounding box center [196, 221] width 14 height 11
click at [196, 223] on icon at bounding box center [196, 221] width 14 height 11
click at [191, 223] on icon at bounding box center [196, 221] width 14 height 11
click at [608, 224] on span "themselves" at bounding box center [640, 218] width 64 height 19
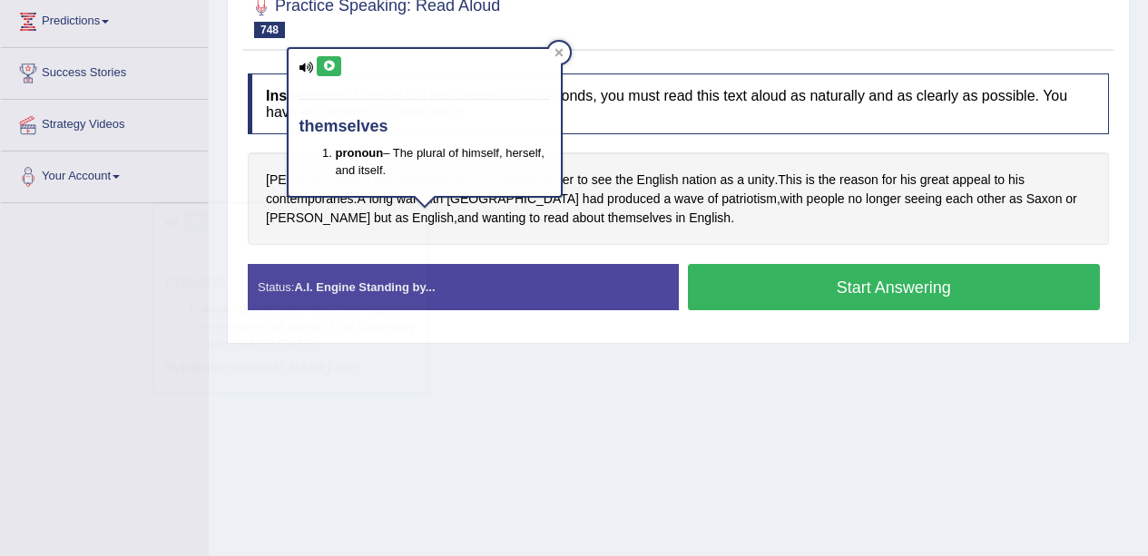
click at [364, 172] on li "pronoun – The plural of himself, herself, and itself." at bounding box center [443, 161] width 214 height 34
click at [560, 52] on icon at bounding box center [558, 52] width 8 height 8
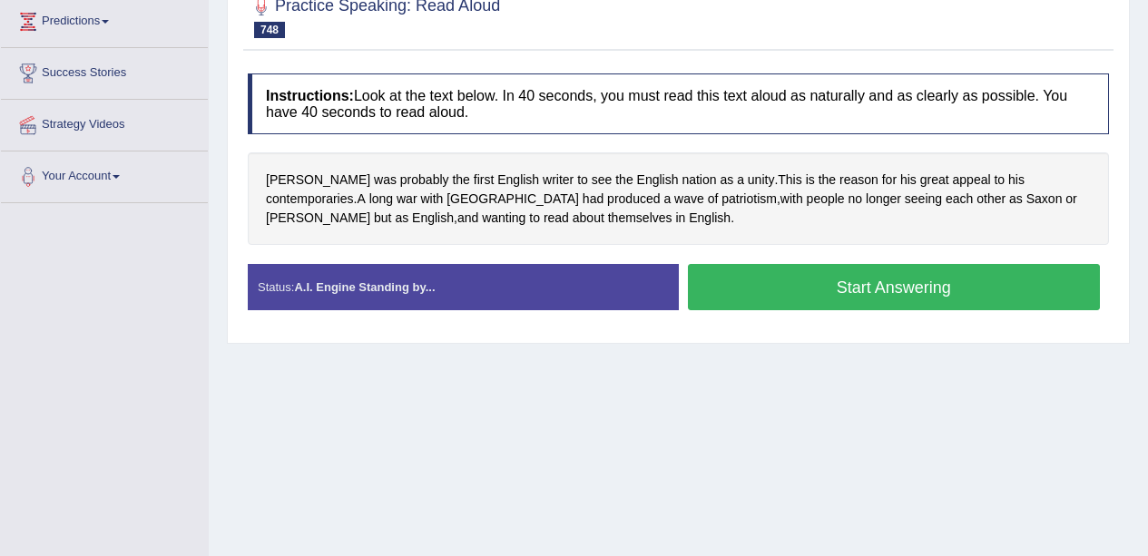
click at [400, 179] on span "probably" at bounding box center [424, 180] width 49 height 19
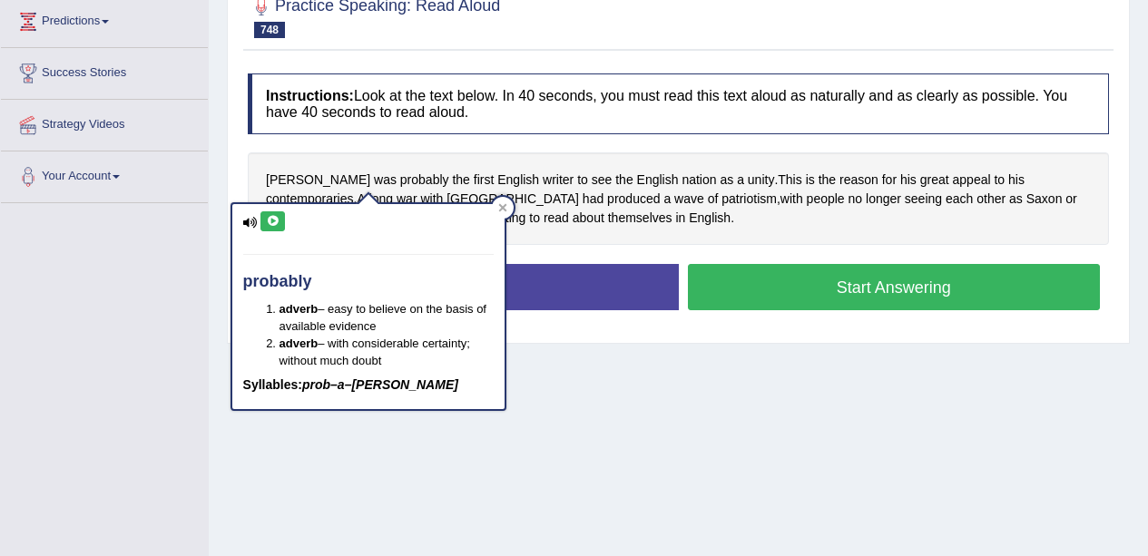
click at [273, 222] on icon at bounding box center [273, 221] width 14 height 11
click at [1009, 207] on span "as" at bounding box center [1016, 199] width 14 height 19
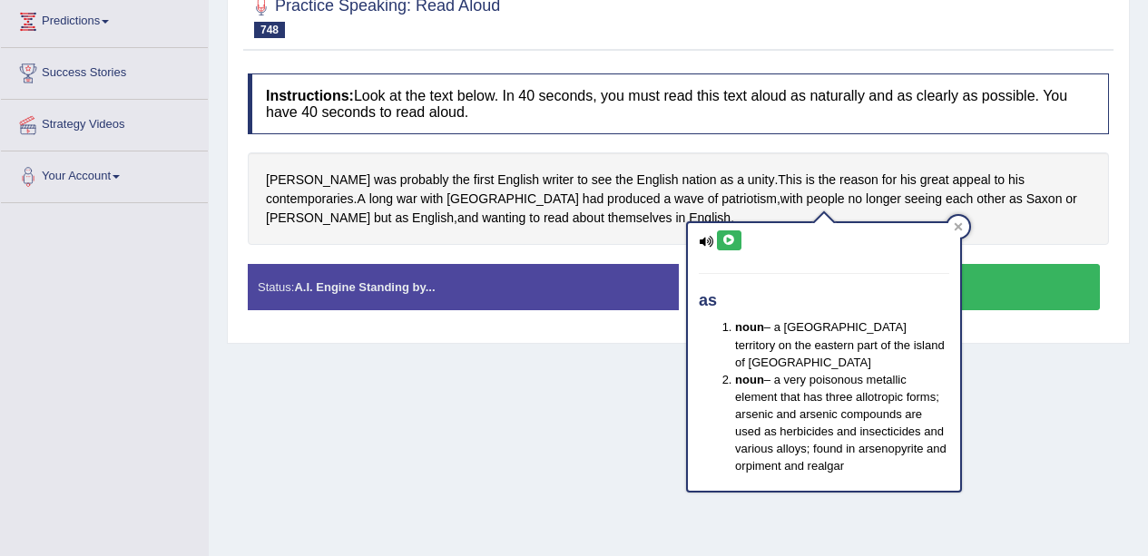
click at [909, 211] on div "as noun – a United States territory on the eastern part of the island of Samoa …" at bounding box center [824, 352] width 276 height 284
click at [729, 242] on icon at bounding box center [729, 240] width 14 height 11
click at [370, 209] on span "Norman" at bounding box center [318, 218] width 104 height 19
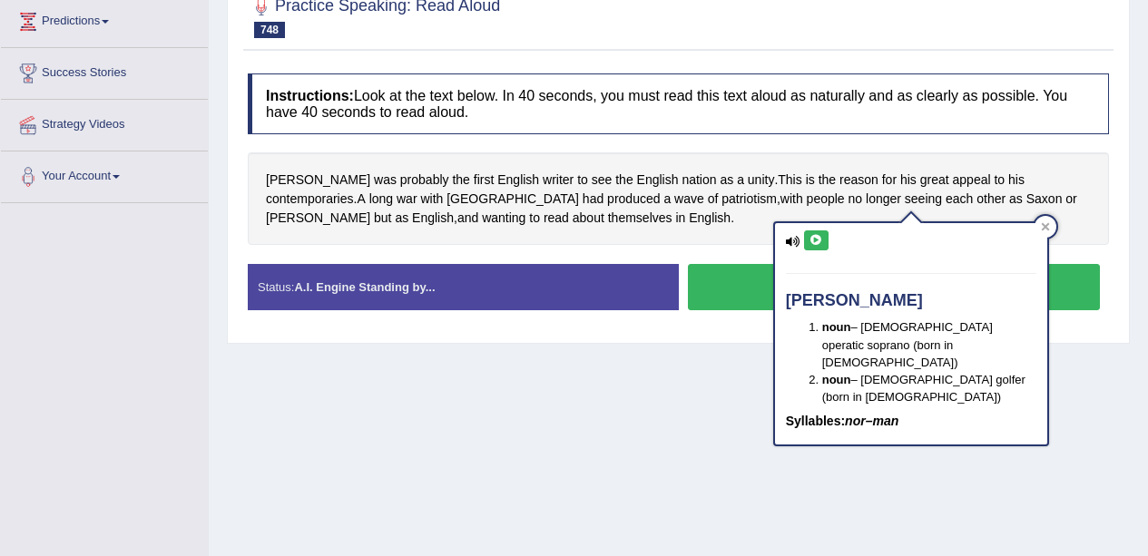
click at [811, 240] on icon at bounding box center [816, 240] width 14 height 11
click at [354, 190] on span "contemporaries" at bounding box center [310, 199] width 88 height 19
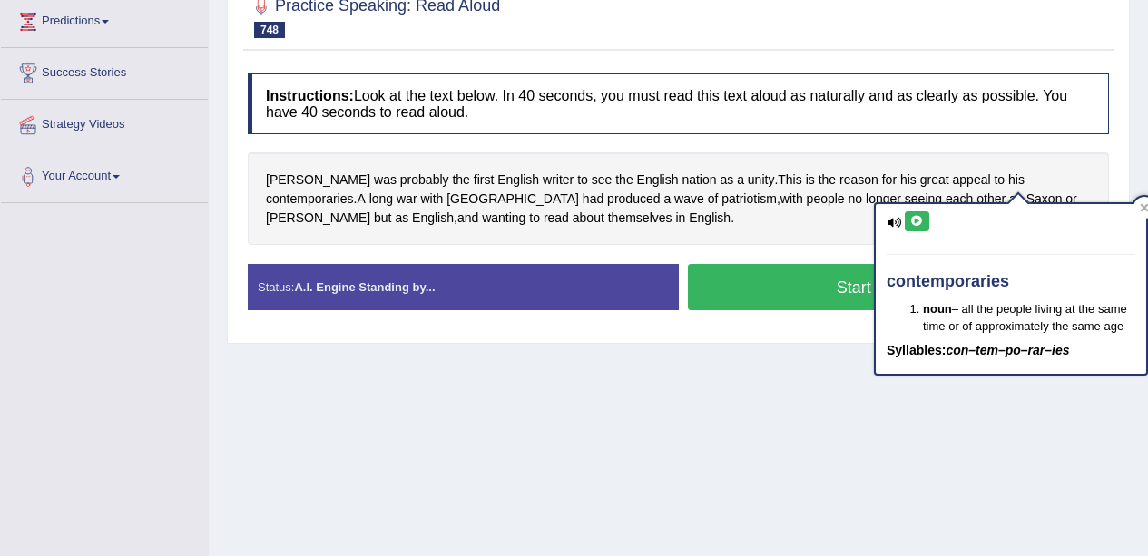
click at [918, 224] on icon at bounding box center [917, 221] width 14 height 11
click at [721, 205] on span "patriotism" at bounding box center [748, 199] width 55 height 19
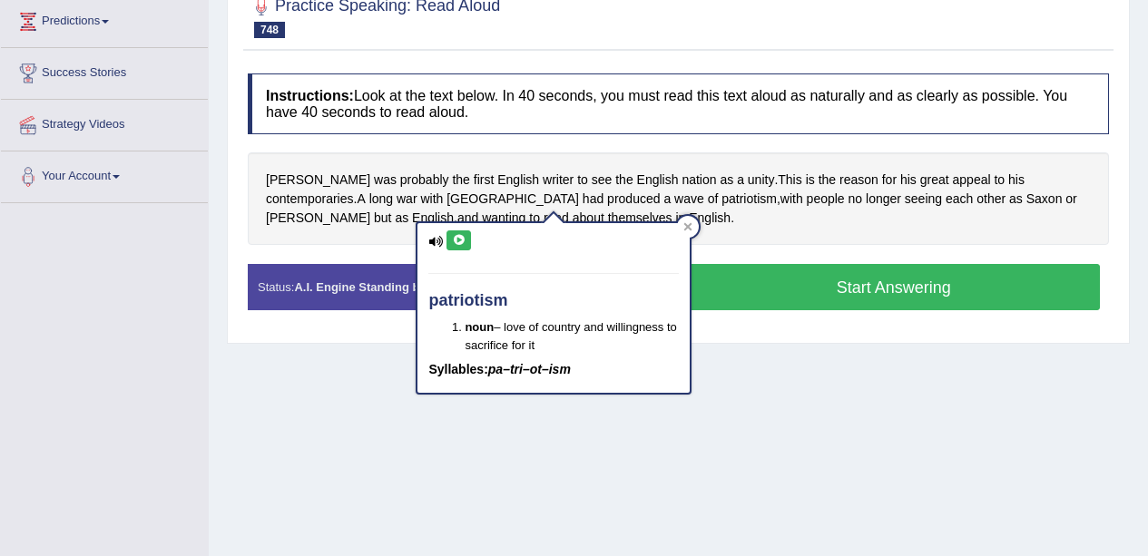
click at [463, 240] on icon at bounding box center [459, 240] width 14 height 11
click at [1026, 205] on span "Saxon" at bounding box center [1044, 199] width 36 height 19
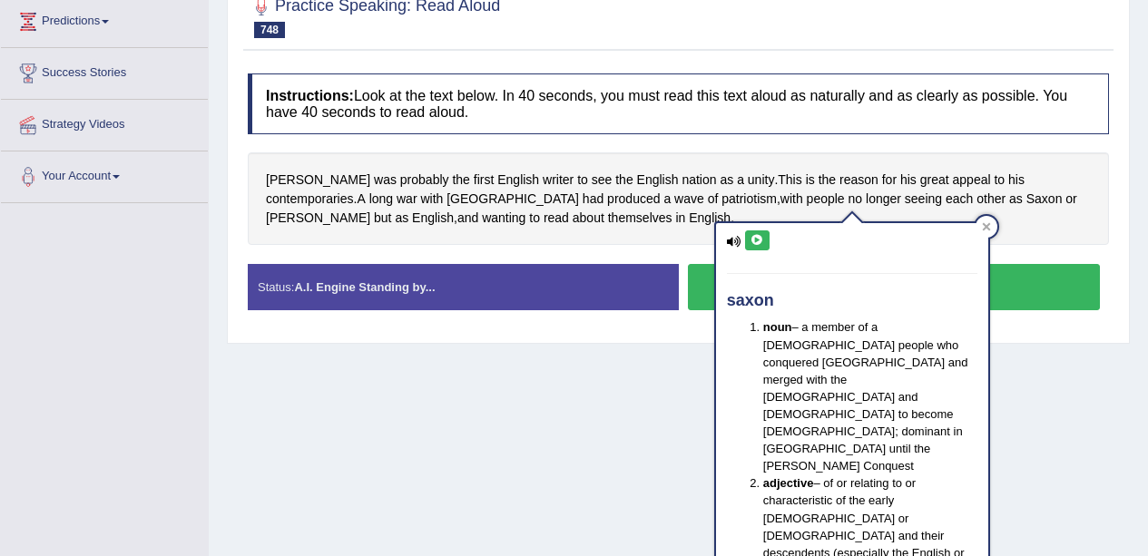
click at [757, 241] on icon at bounding box center [757, 240] width 14 height 11
click at [1033, 357] on div "Home Practice Speaking: Read Aloud English 6 * Remember to use the device Micro…" at bounding box center [678, 204] width 939 height 907
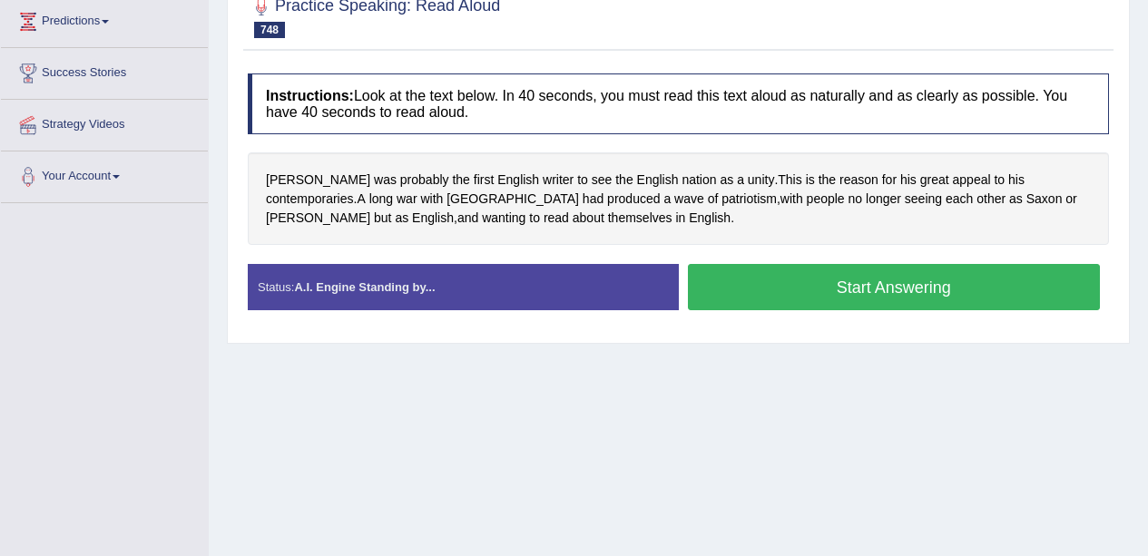
click at [1025, 294] on button "Start Answering" at bounding box center [894, 287] width 413 height 46
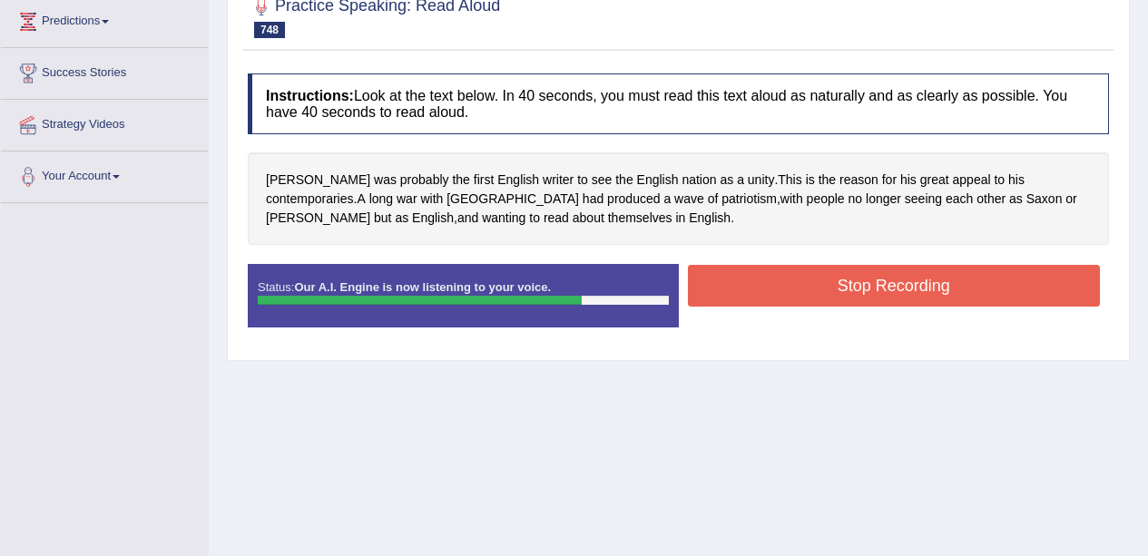
click at [881, 265] on div "Start Answering" at bounding box center [894, 264] width 431 height 1
click at [915, 284] on button "Stop Recording" at bounding box center [894, 286] width 413 height 42
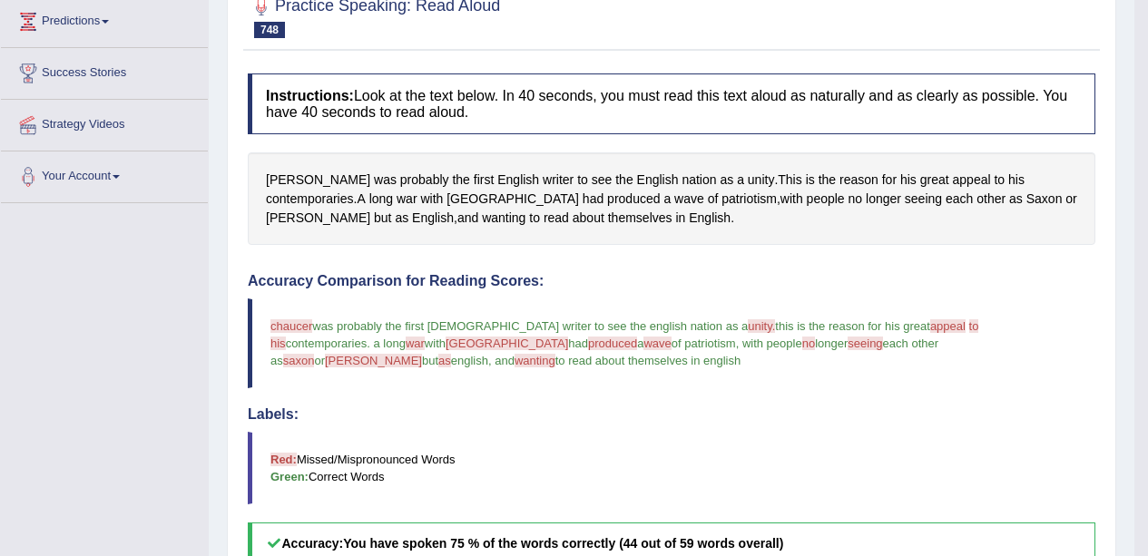
click at [482, 224] on span "wanting" at bounding box center [504, 218] width 44 height 19
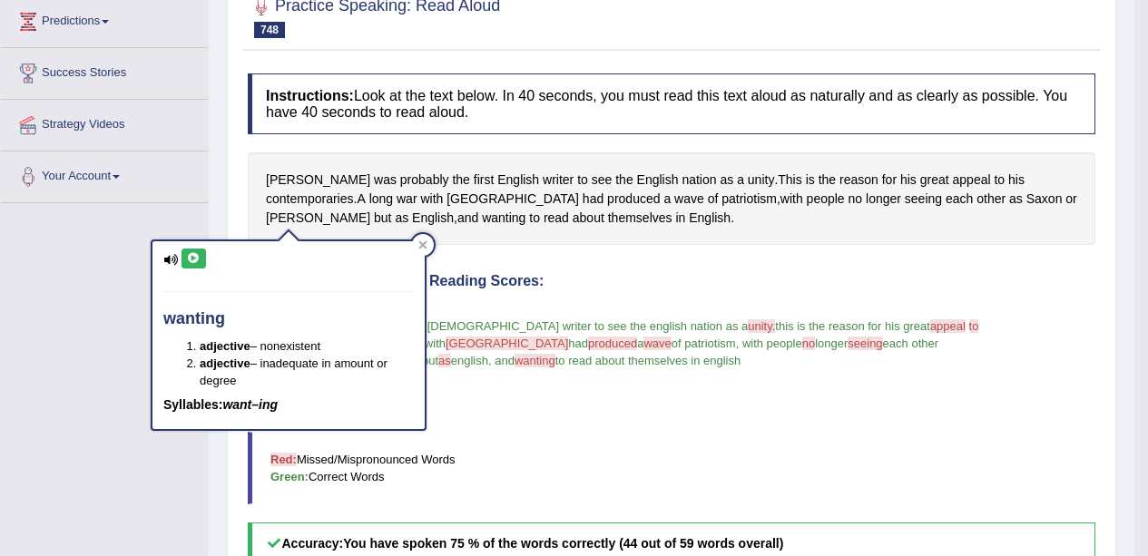
click at [203, 260] on button at bounding box center [193, 259] width 24 height 20
click at [426, 264] on div "Created with Highcharts 7.1.2 Too low Too high Time Pitch meter: 0 10 20 30 40" at bounding box center [455, 263] width 433 height 1
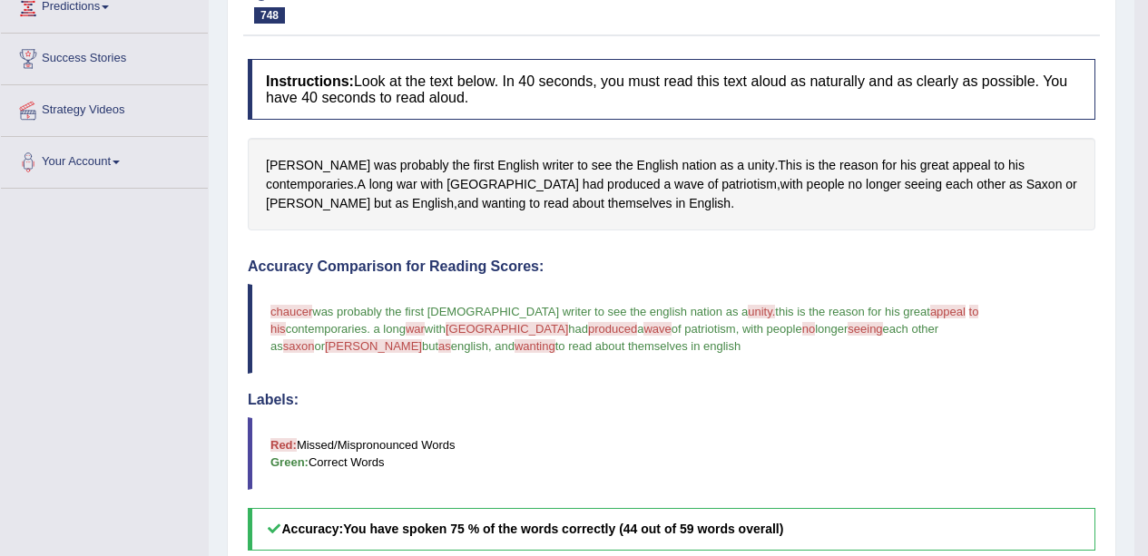
scroll to position [252, 0]
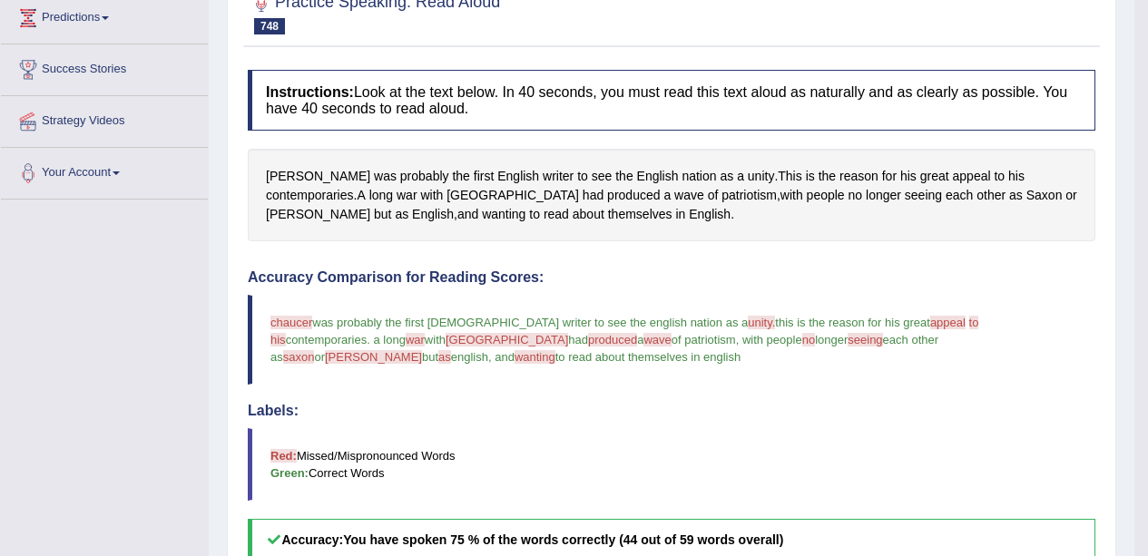
click at [303, 172] on span "Chaucer" at bounding box center [318, 176] width 104 height 19
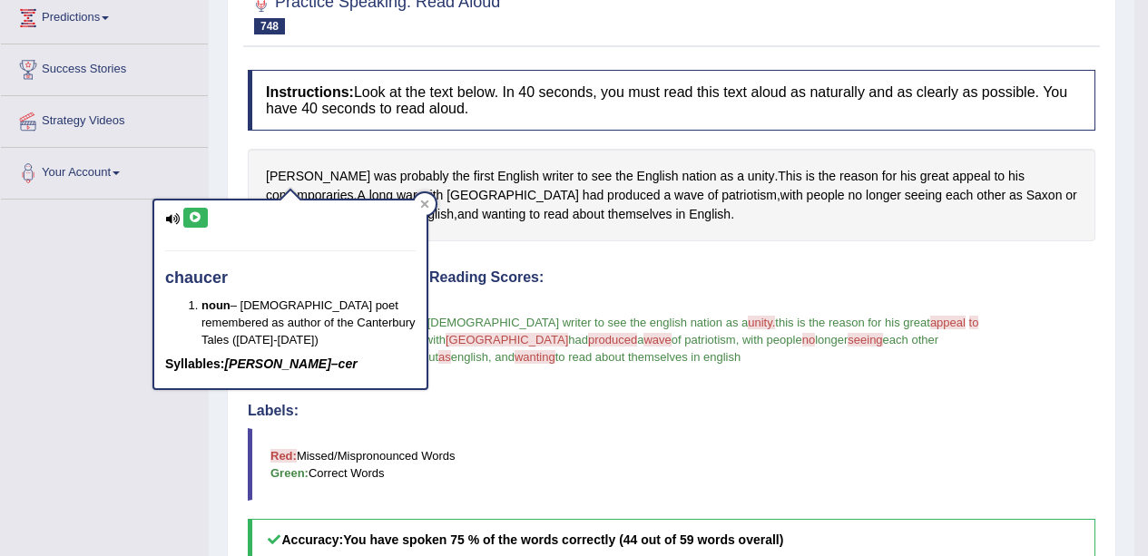
click at [196, 220] on icon at bounding box center [196, 217] width 14 height 11
click at [748, 173] on span "unity" at bounding box center [761, 176] width 27 height 19
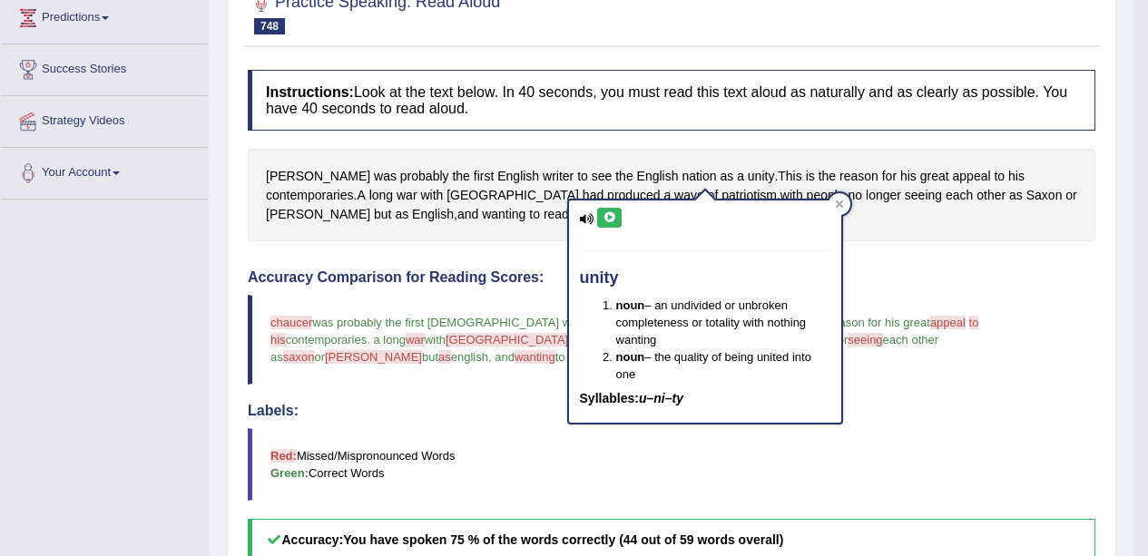
click at [609, 219] on icon at bounding box center [609, 217] width 14 height 11
click at [838, 203] on icon at bounding box center [839, 205] width 8 height 8
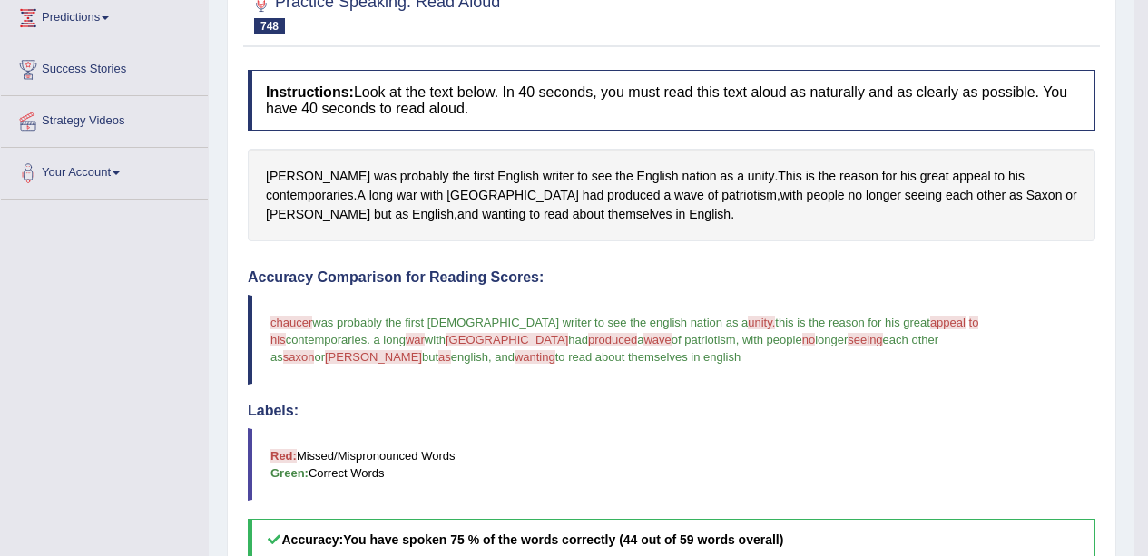
click at [953, 178] on span "appeal" at bounding box center [972, 176] width 38 height 19
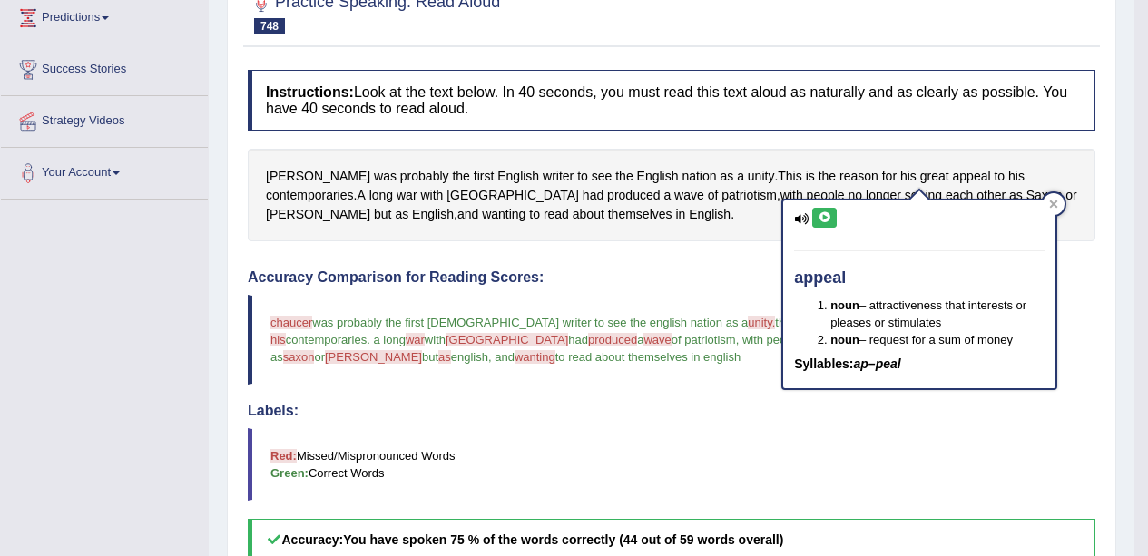
click at [826, 220] on icon at bounding box center [825, 217] width 14 height 11
click at [1053, 204] on icon at bounding box center [1054, 205] width 8 height 8
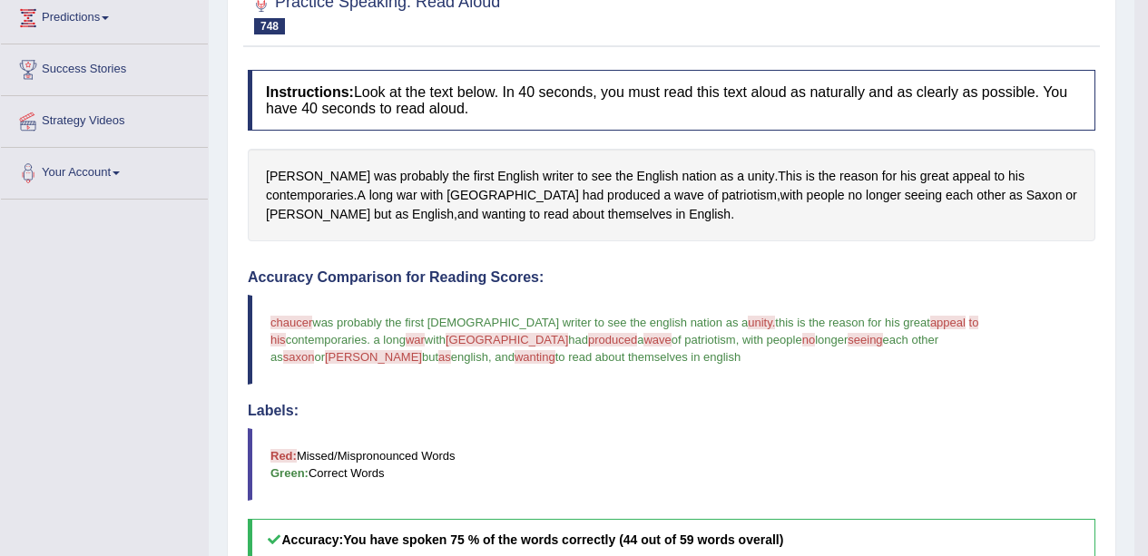
click at [446, 195] on span "[GEOGRAPHIC_DATA]" at bounding box center [512, 195] width 132 height 19
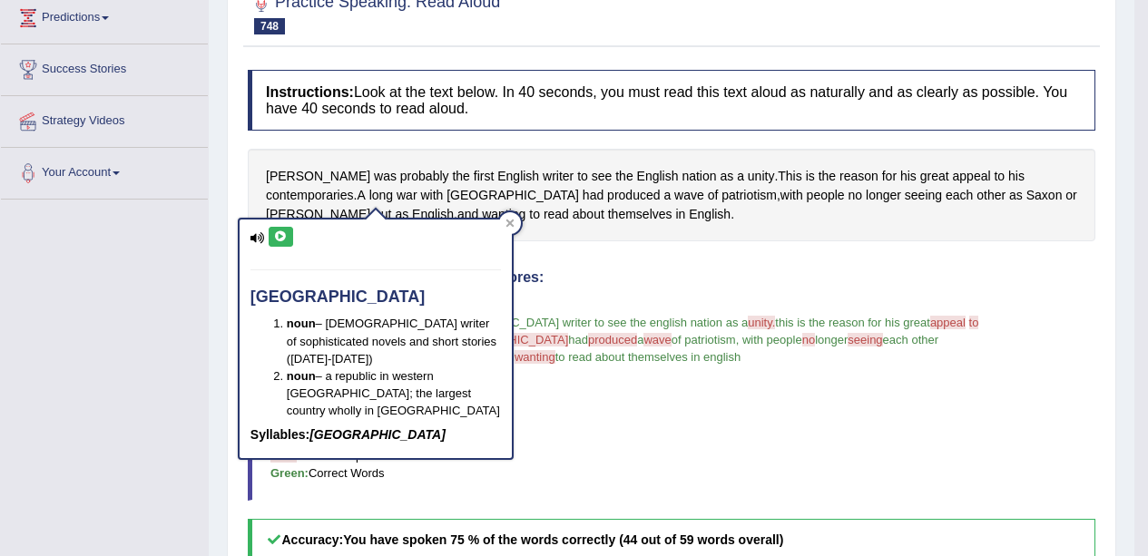
click at [282, 235] on icon at bounding box center [281, 236] width 14 height 11
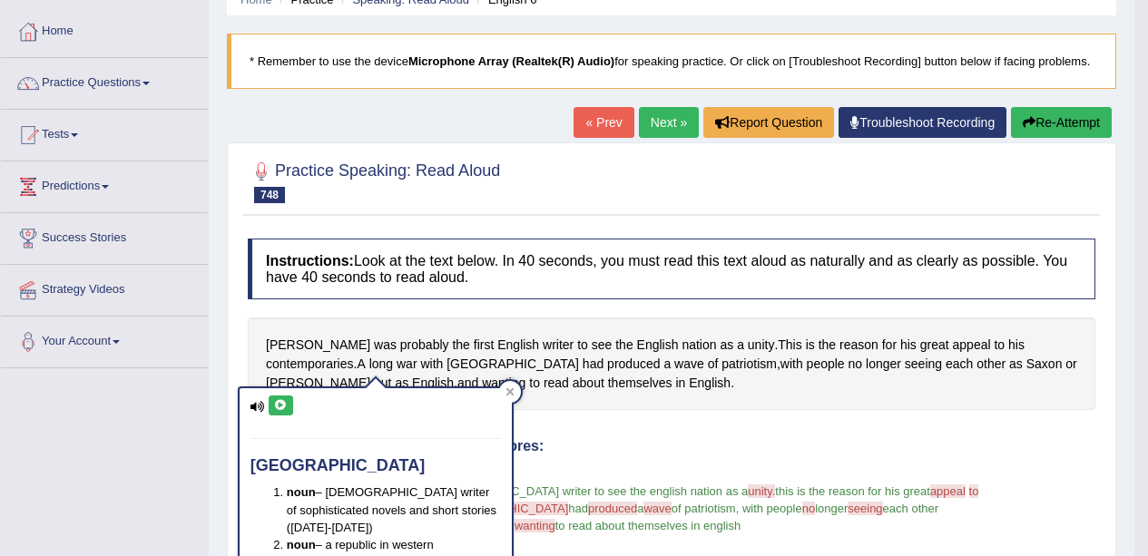
scroll to position [0, 0]
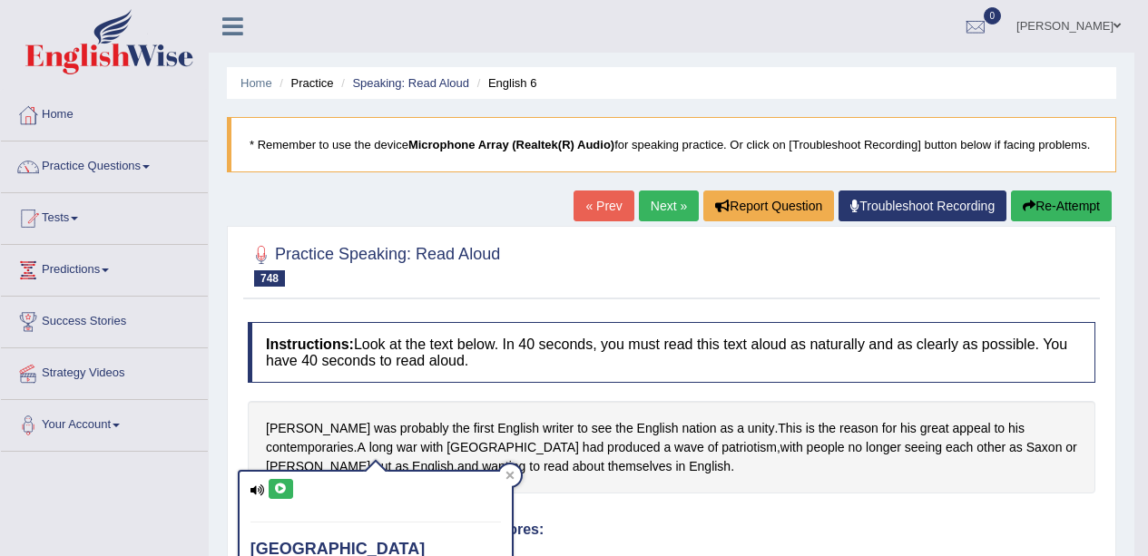
click at [1046, 214] on button "Re-Attempt" at bounding box center [1061, 206] width 101 height 31
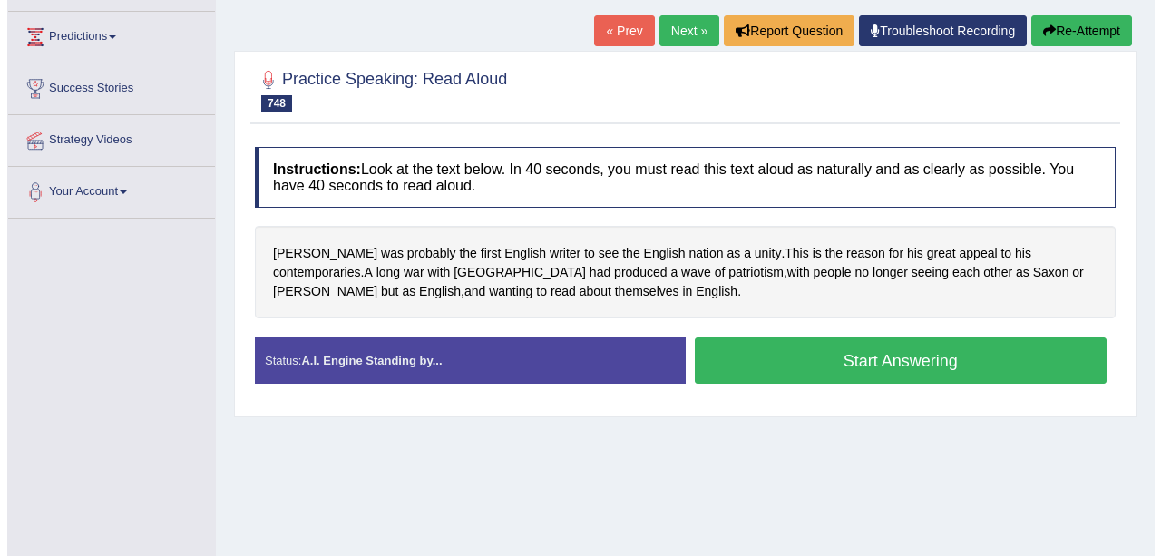
scroll to position [233, 0]
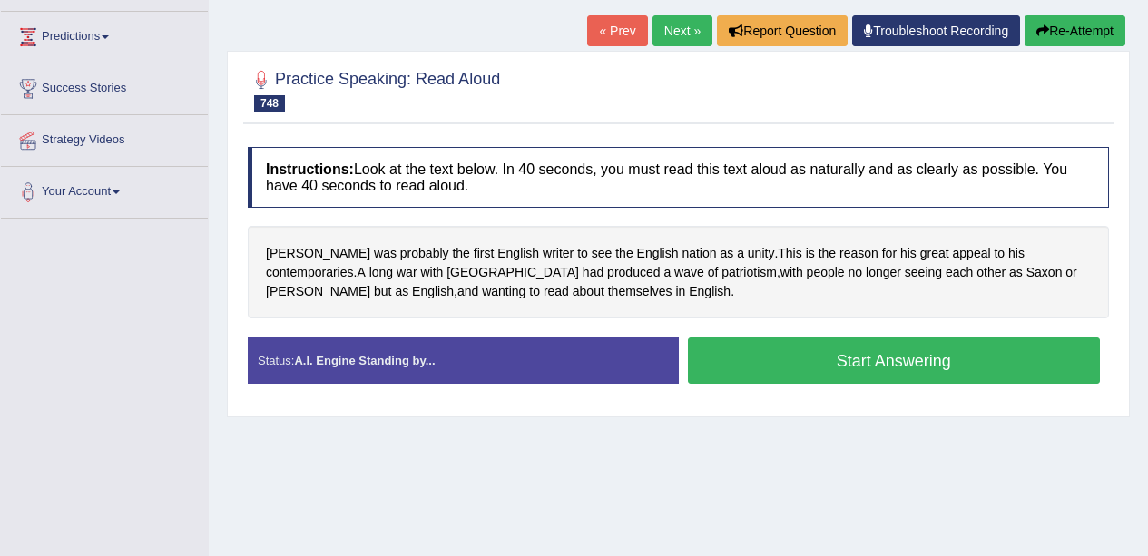
click at [880, 364] on button "Start Answering" at bounding box center [894, 361] width 413 height 46
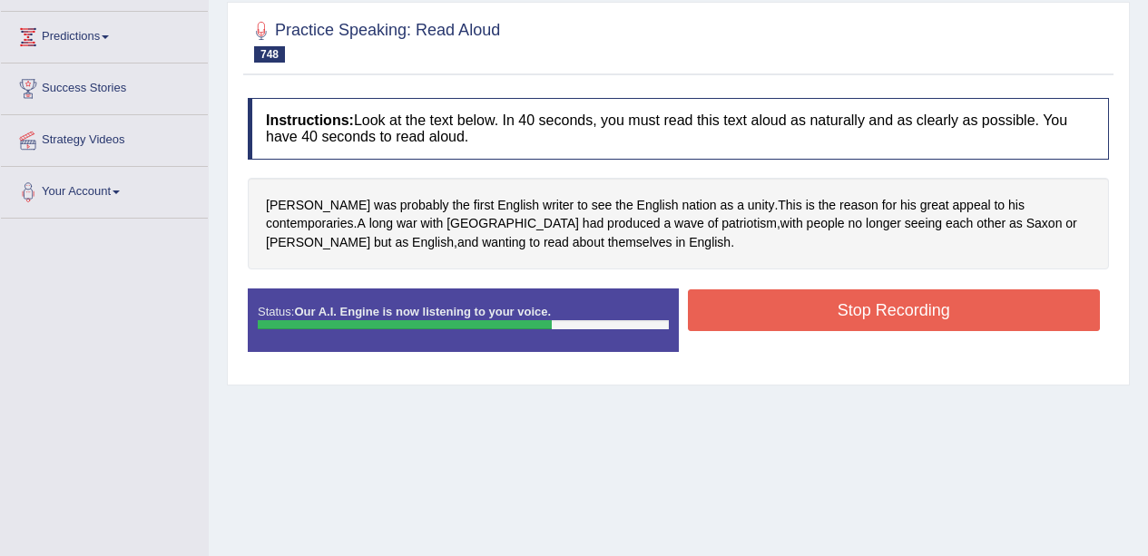
click at [886, 327] on button "Stop Recording" at bounding box center [894, 310] width 413 height 42
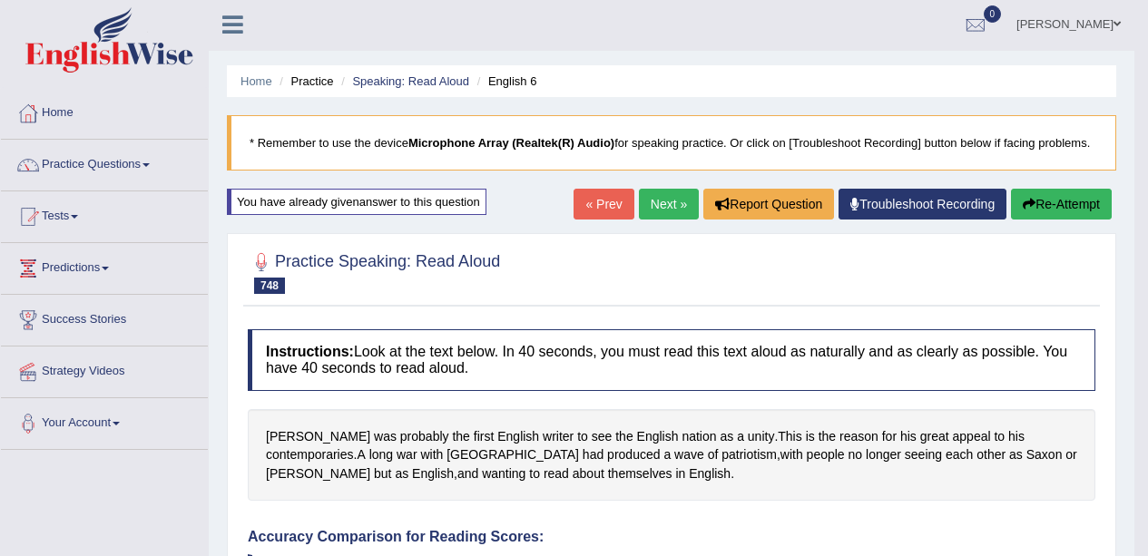
scroll to position [0, 0]
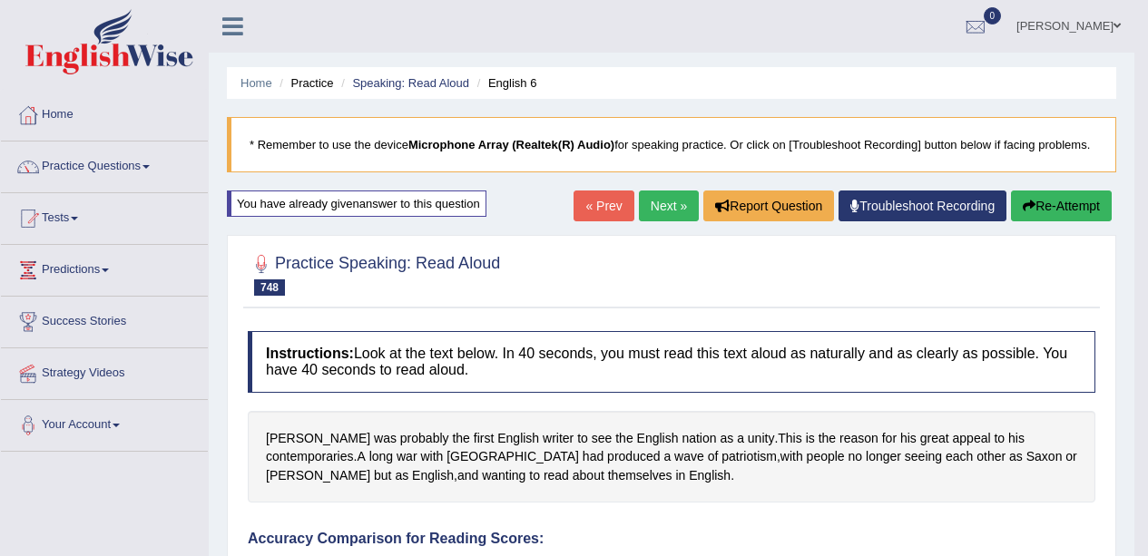
click at [681, 213] on link "Next »" at bounding box center [669, 206] width 60 height 31
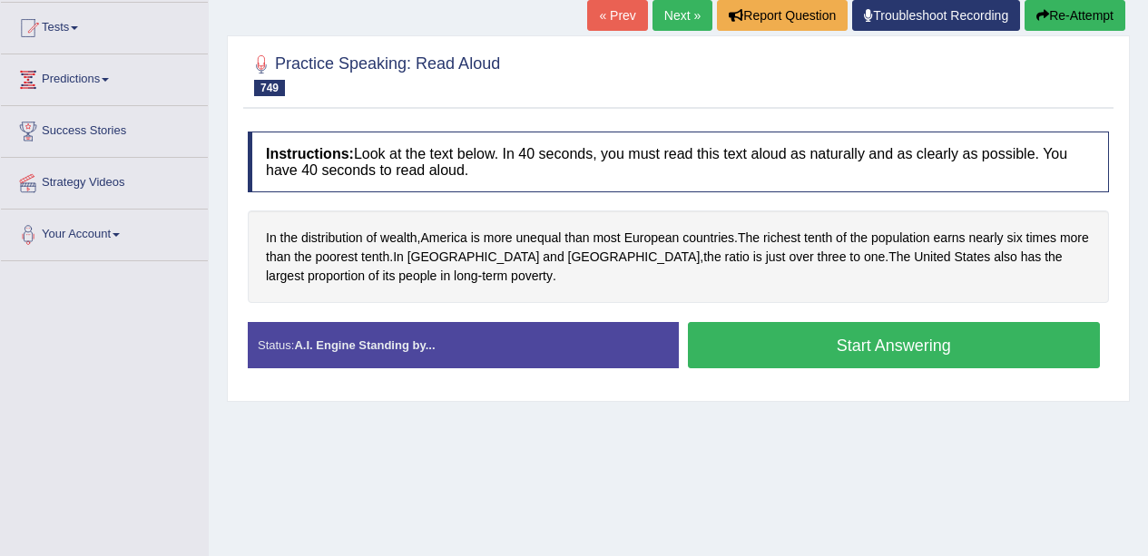
click at [818, 346] on button "Start Answering" at bounding box center [894, 345] width 413 height 46
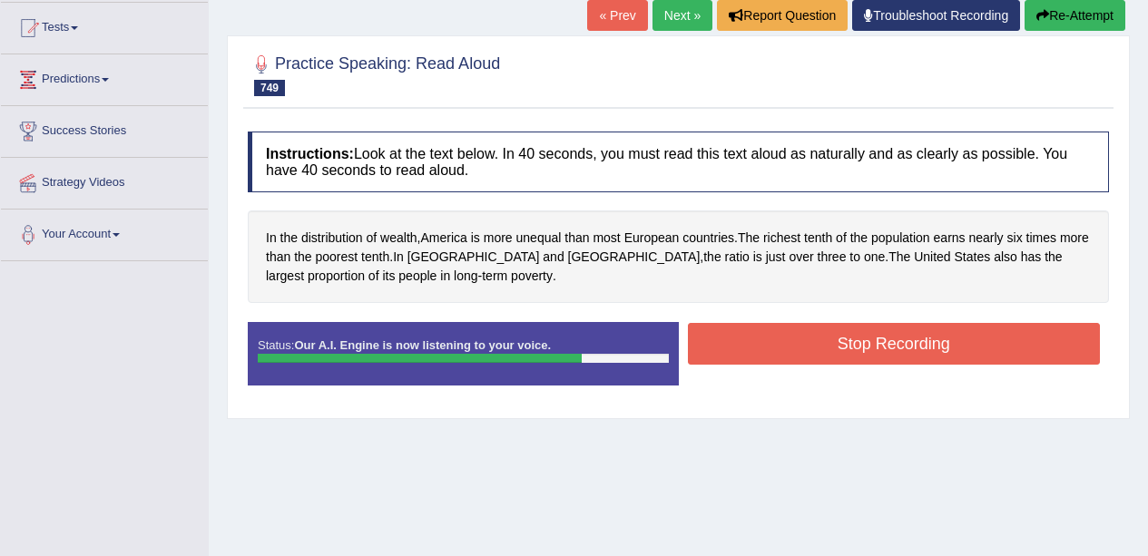
click at [905, 344] on button "Stop Recording" at bounding box center [894, 344] width 413 height 42
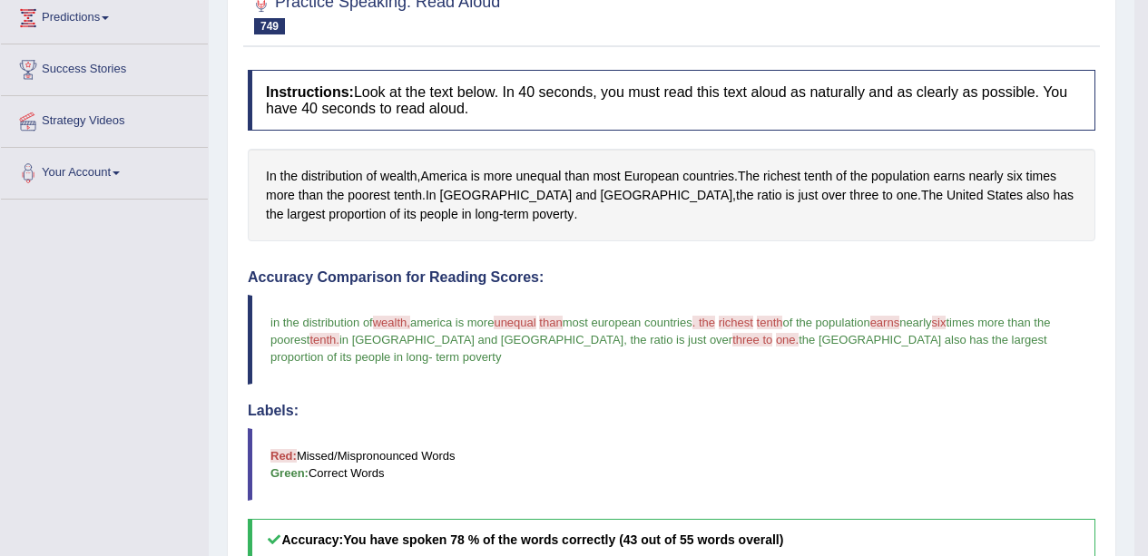
scroll to position [252, 0]
click at [553, 173] on span "unequal" at bounding box center [538, 176] width 45 height 19
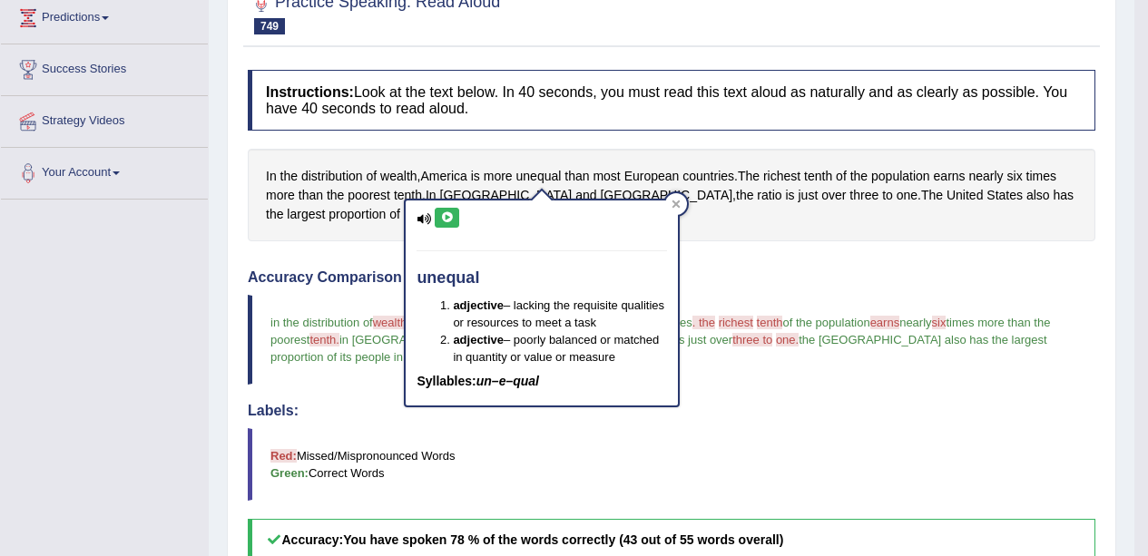
click at [446, 219] on icon at bounding box center [447, 217] width 14 height 11
click at [676, 205] on icon at bounding box center [676, 205] width 8 height 8
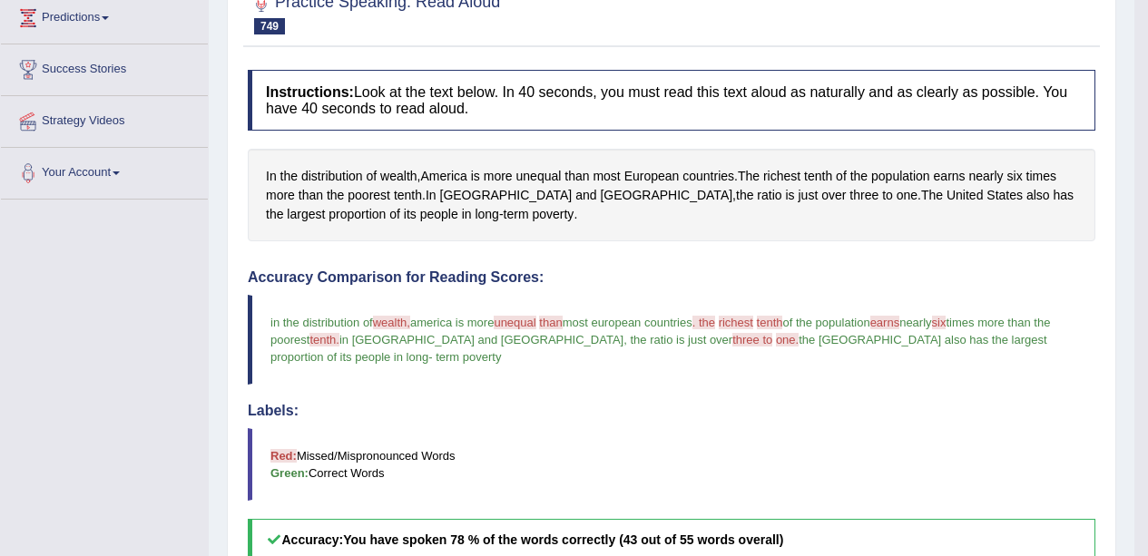
click at [792, 171] on span "richest" at bounding box center [781, 176] width 37 height 19
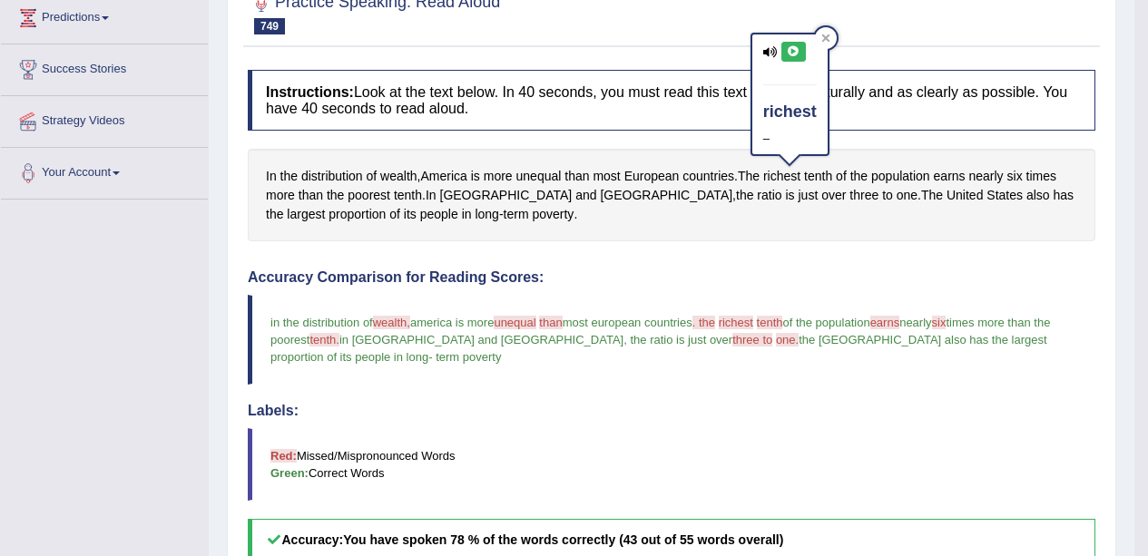
click at [798, 51] on icon at bounding box center [794, 51] width 14 height 11
click at [832, 173] on span "tenth" at bounding box center [818, 176] width 28 height 19
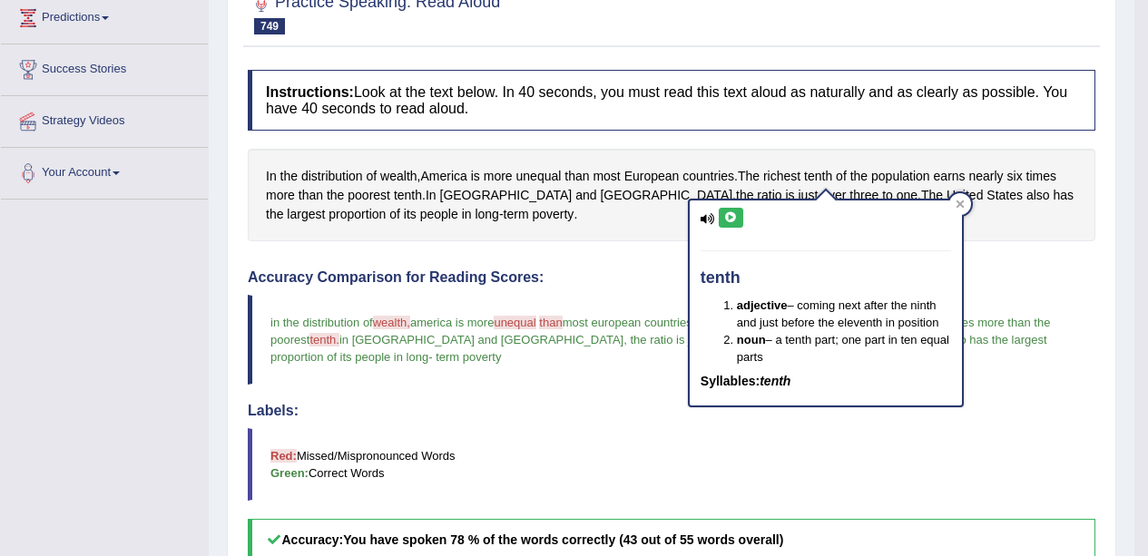
click at [735, 226] on button at bounding box center [731, 218] width 24 height 20
click at [960, 204] on icon at bounding box center [959, 205] width 8 height 8
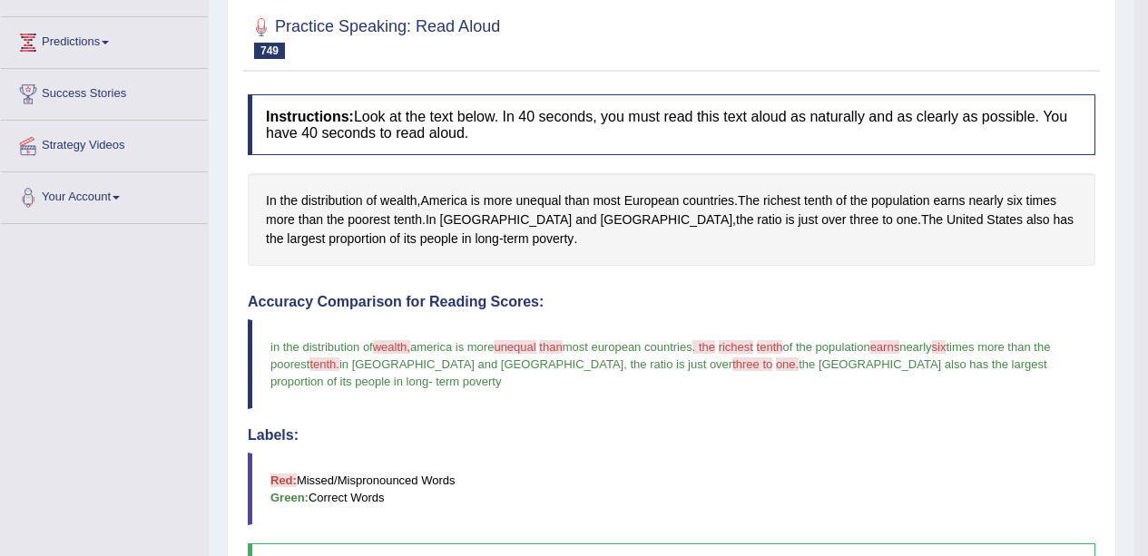
scroll to position [0, 0]
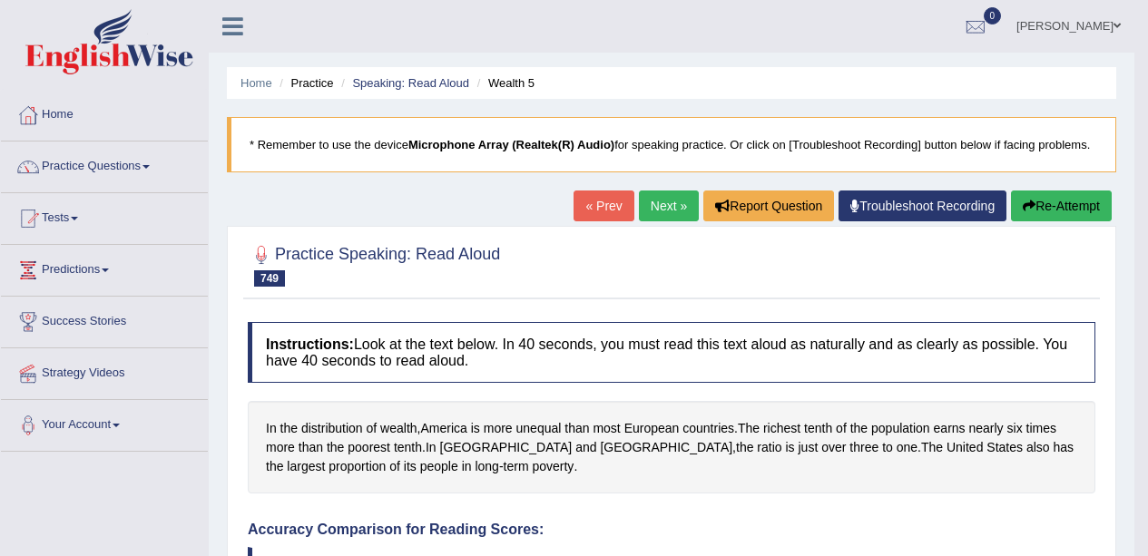
click at [1030, 201] on icon "button" at bounding box center [1029, 206] width 13 height 13
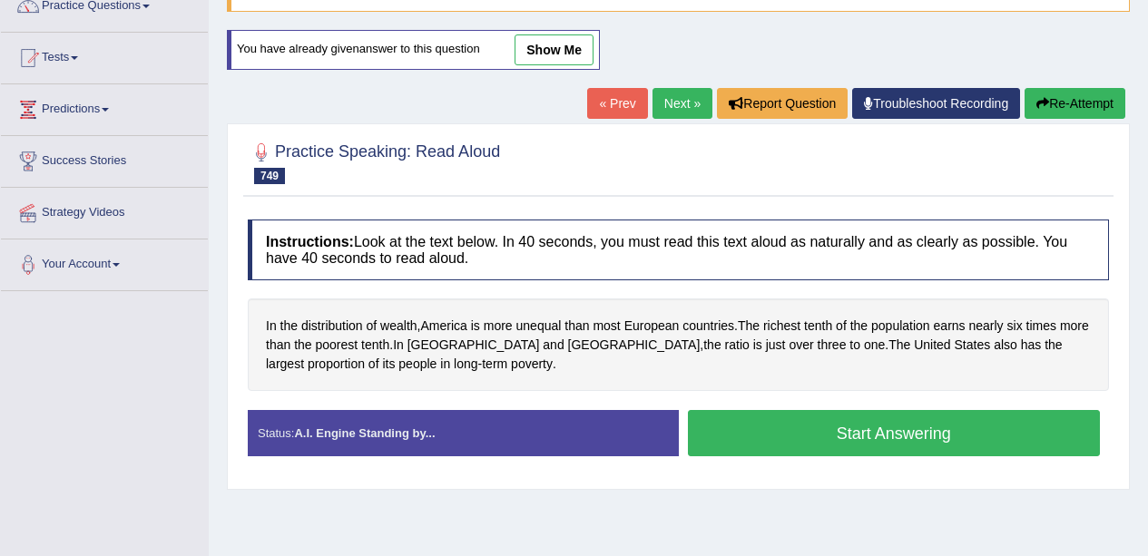
click at [832, 430] on button "Start Answering" at bounding box center [894, 433] width 413 height 46
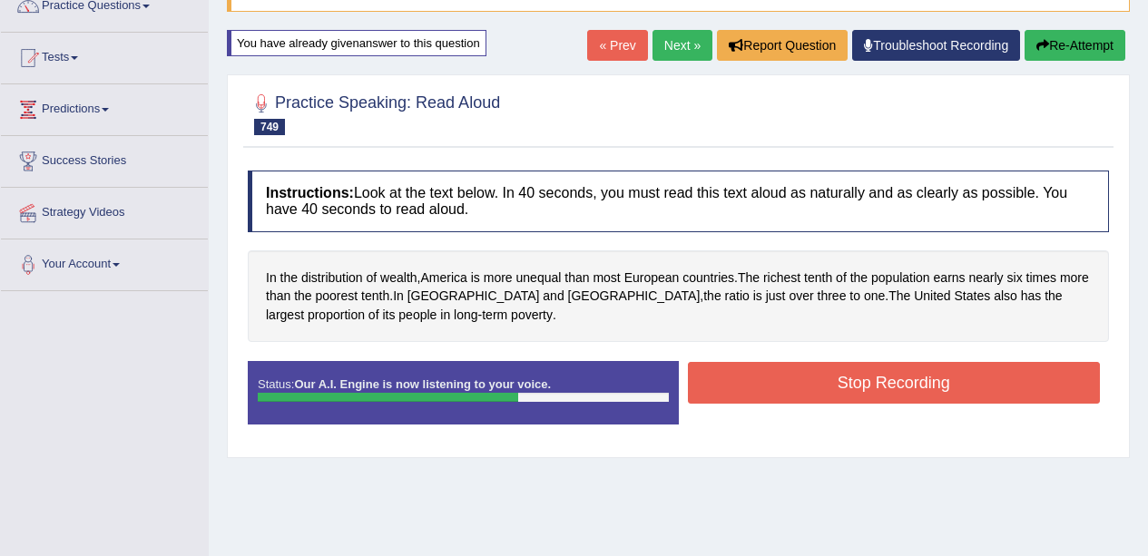
click at [916, 388] on button "Stop Recording" at bounding box center [894, 383] width 413 height 42
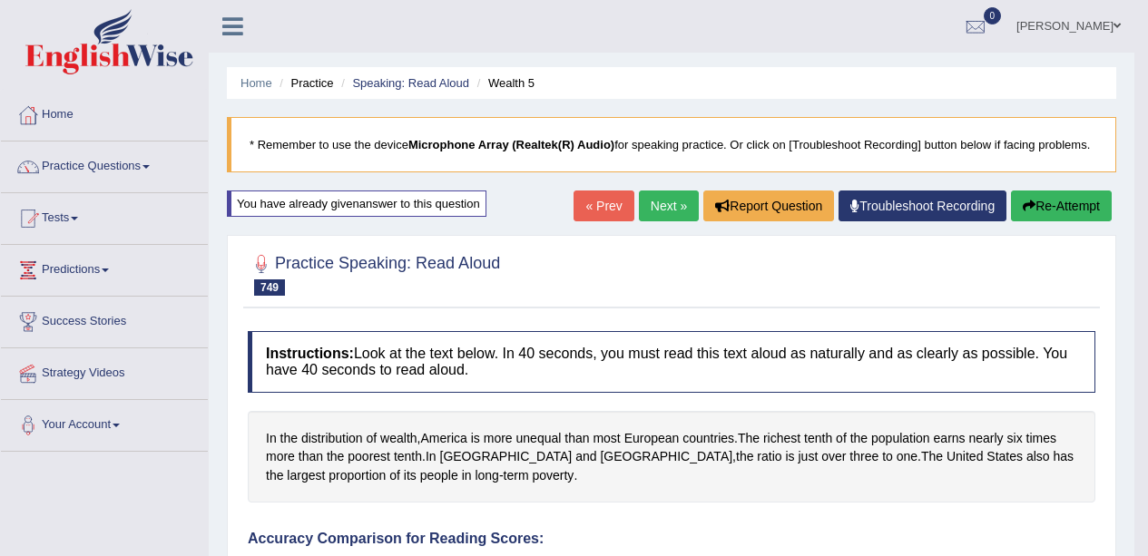
click at [658, 206] on link "Next »" at bounding box center [669, 206] width 60 height 31
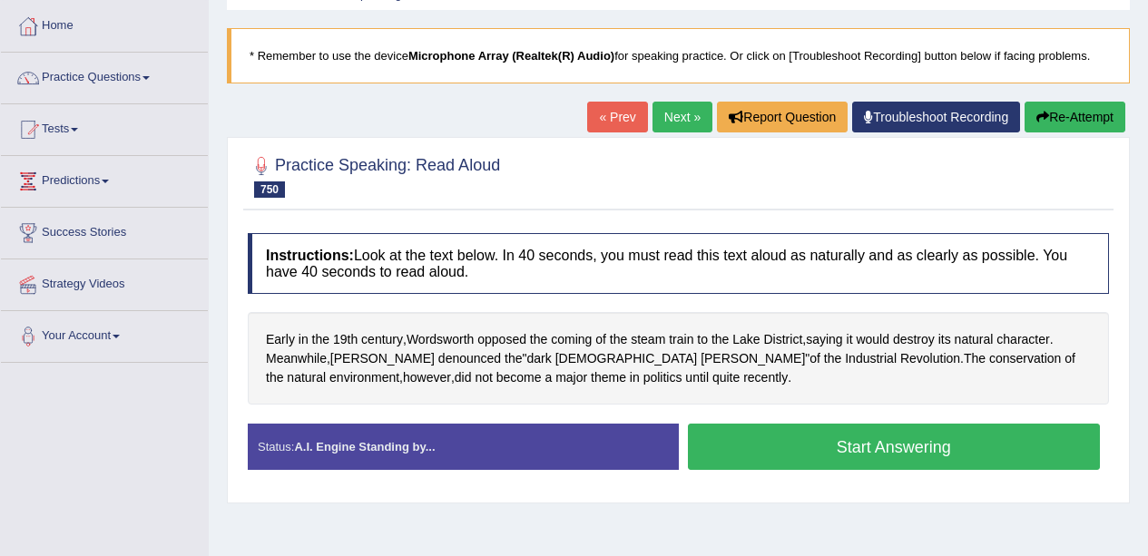
scroll to position [108, 0]
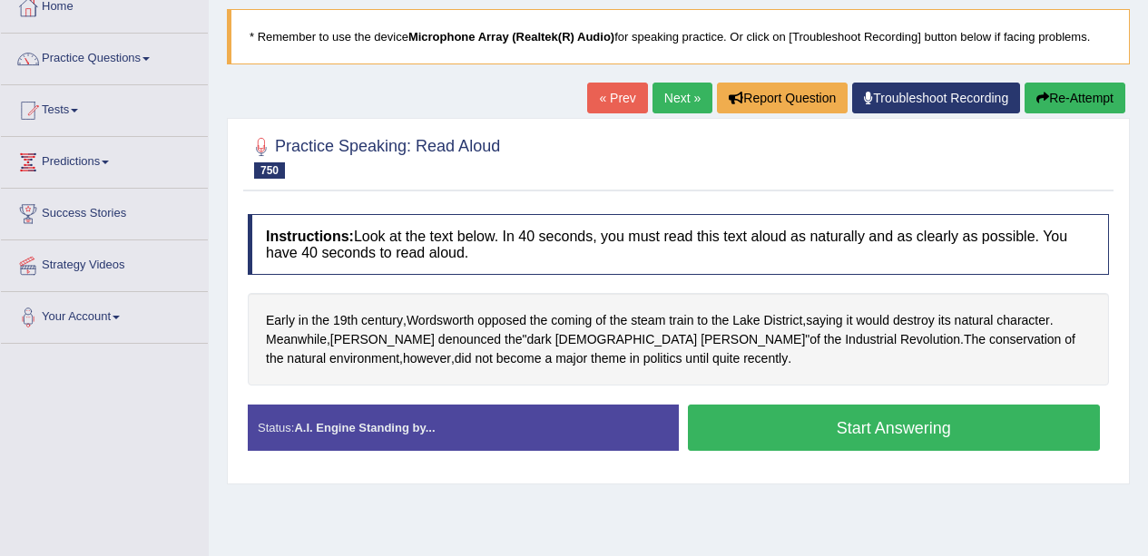
click at [938, 434] on button "Start Answering" at bounding box center [894, 428] width 413 height 46
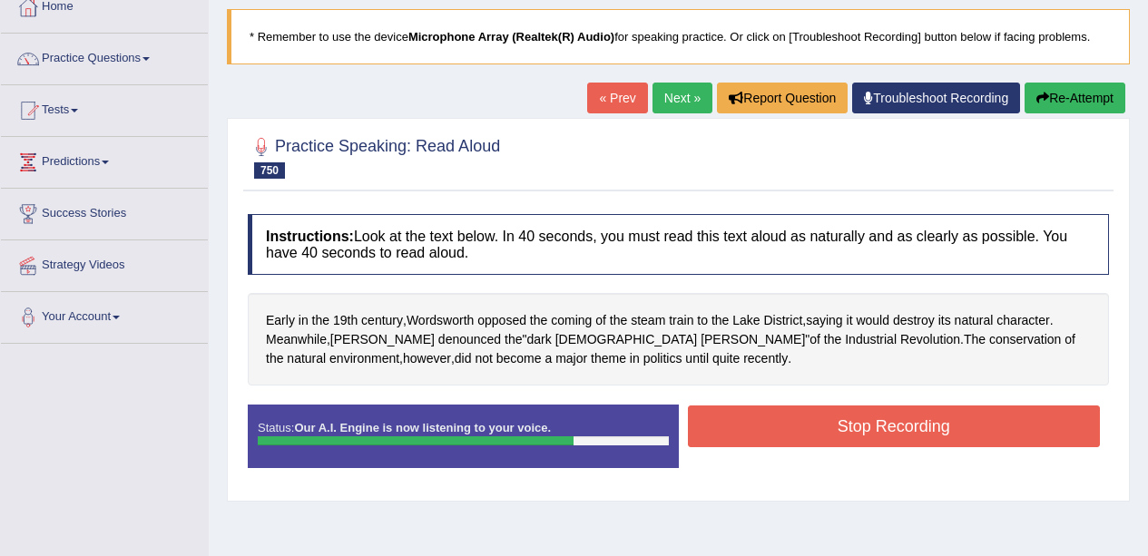
click at [934, 423] on button "Stop Recording" at bounding box center [894, 427] width 413 height 42
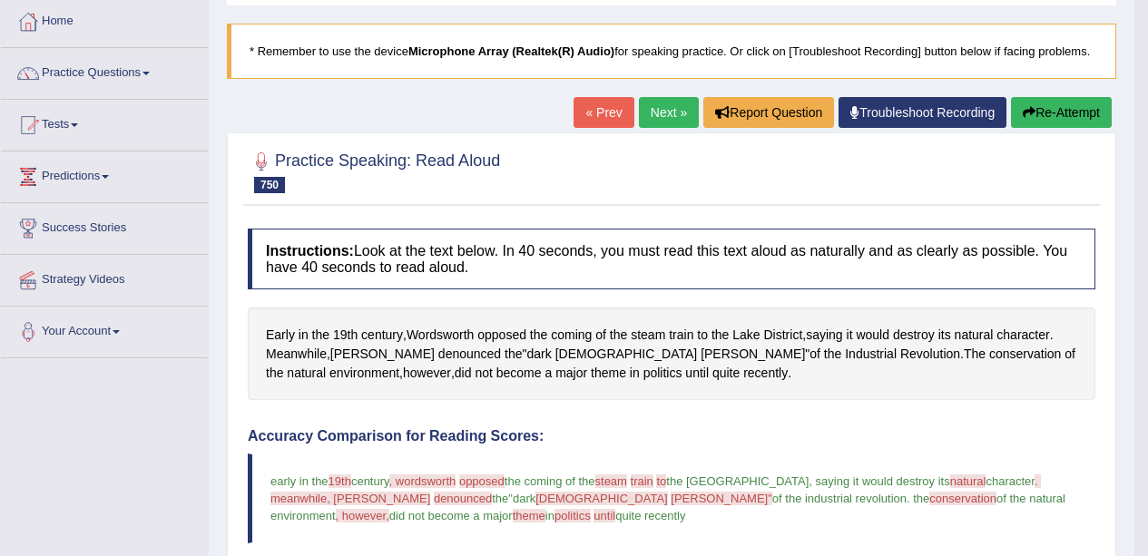
scroll to position [0, 0]
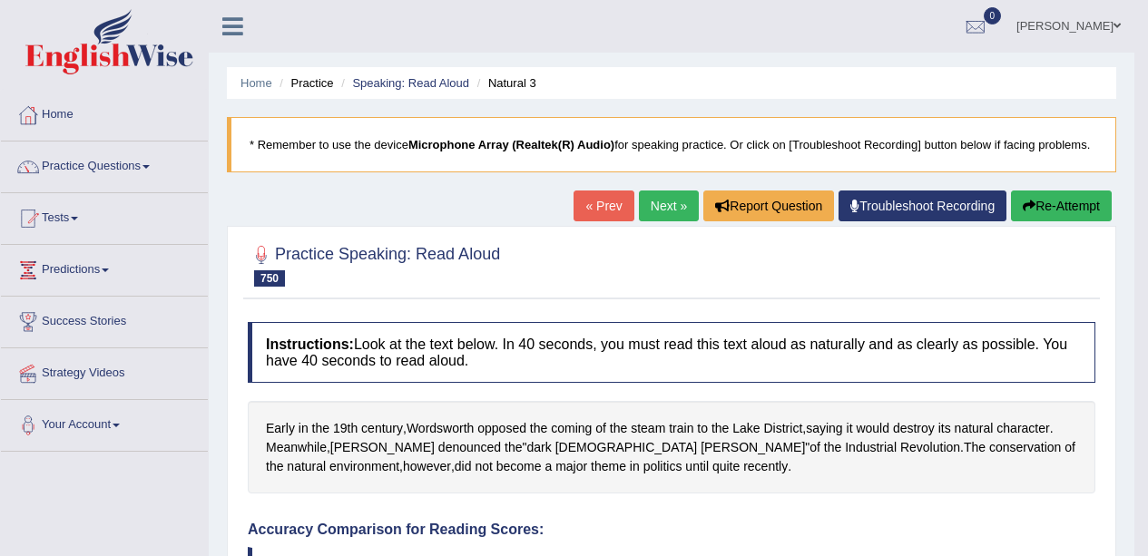
click at [1058, 204] on button "Re-Attempt" at bounding box center [1061, 206] width 101 height 31
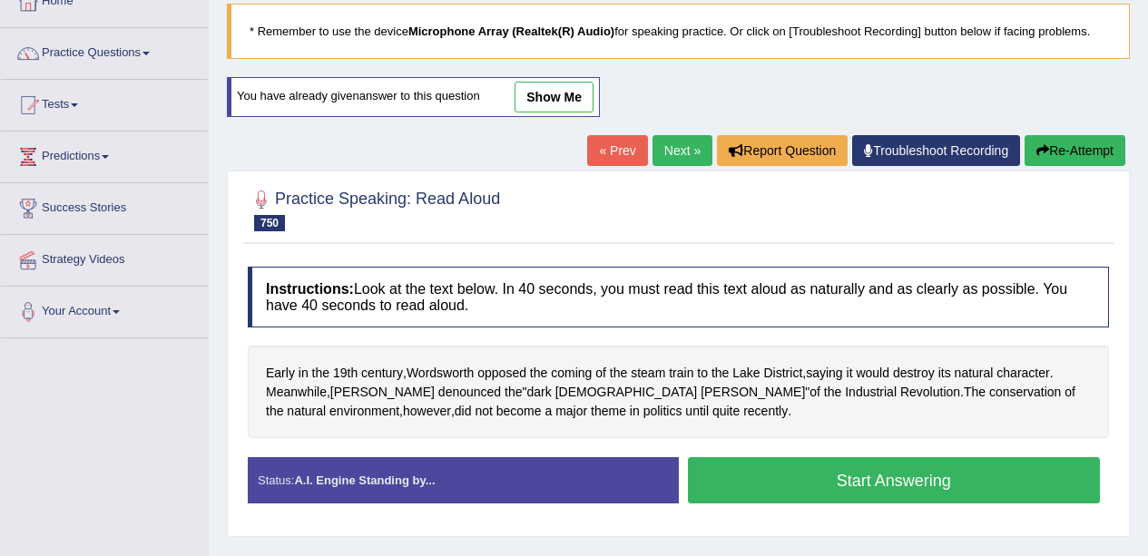
scroll to position [132, 0]
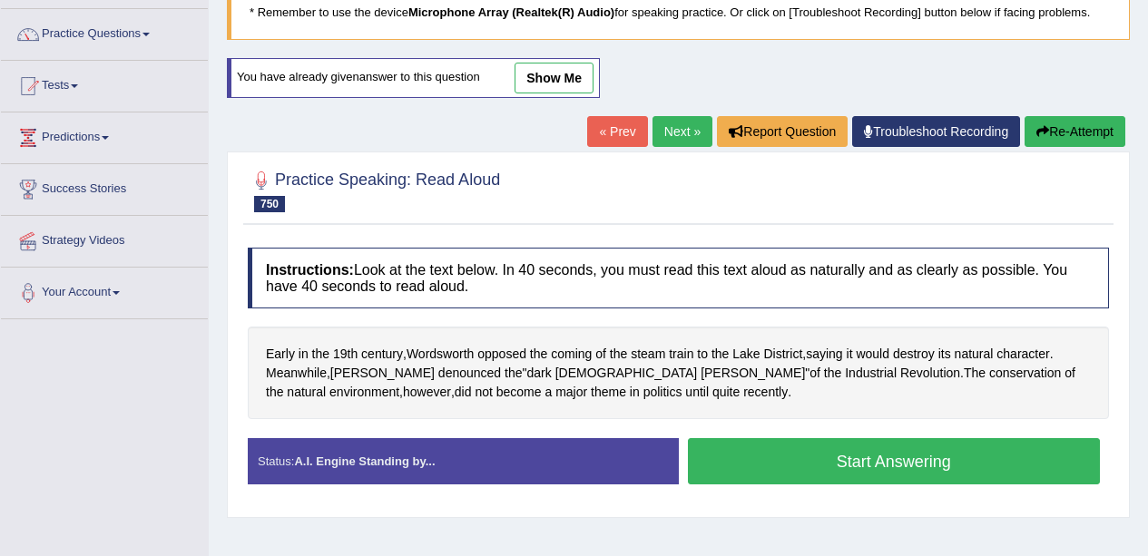
click at [455, 361] on span "Wordsworth" at bounding box center [440, 354] width 67 height 19
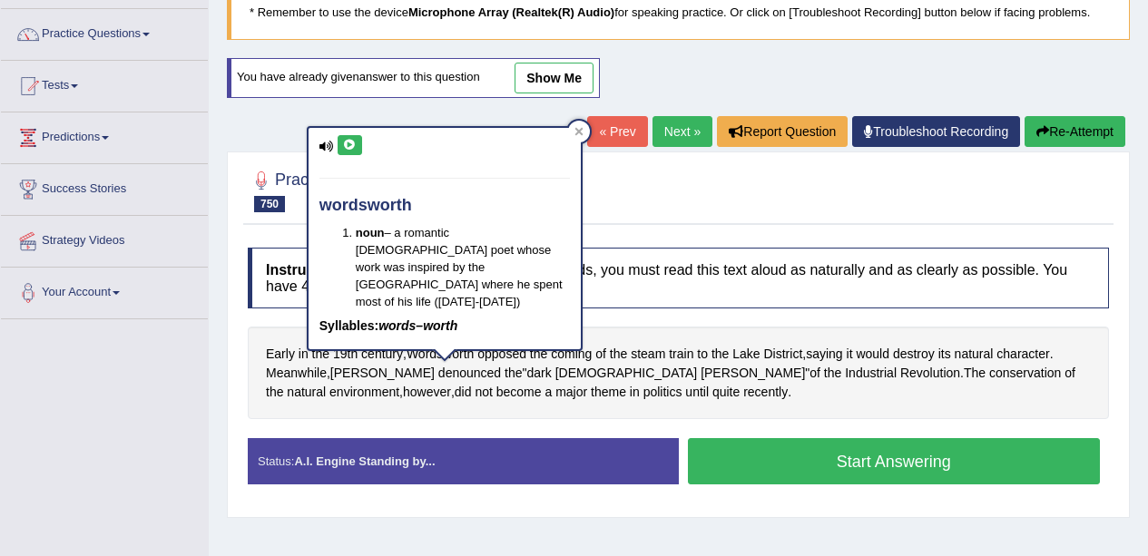
click at [353, 143] on icon at bounding box center [350, 145] width 14 height 11
click at [512, 352] on span "opposed" at bounding box center [501, 354] width 49 height 19
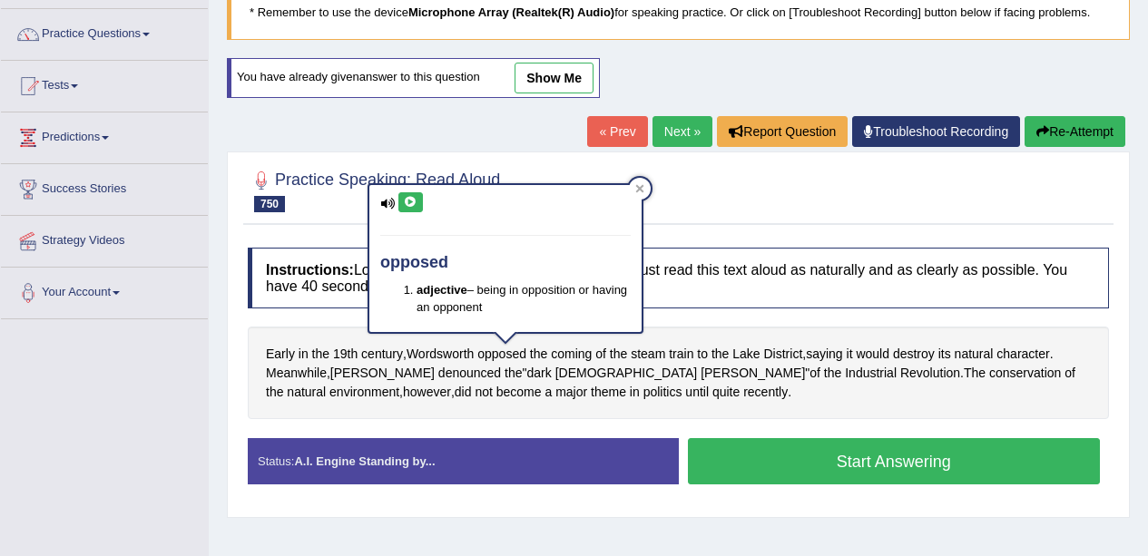
click at [413, 197] on icon at bounding box center [411, 202] width 14 height 11
click at [654, 350] on span "steam" at bounding box center [648, 354] width 34 height 19
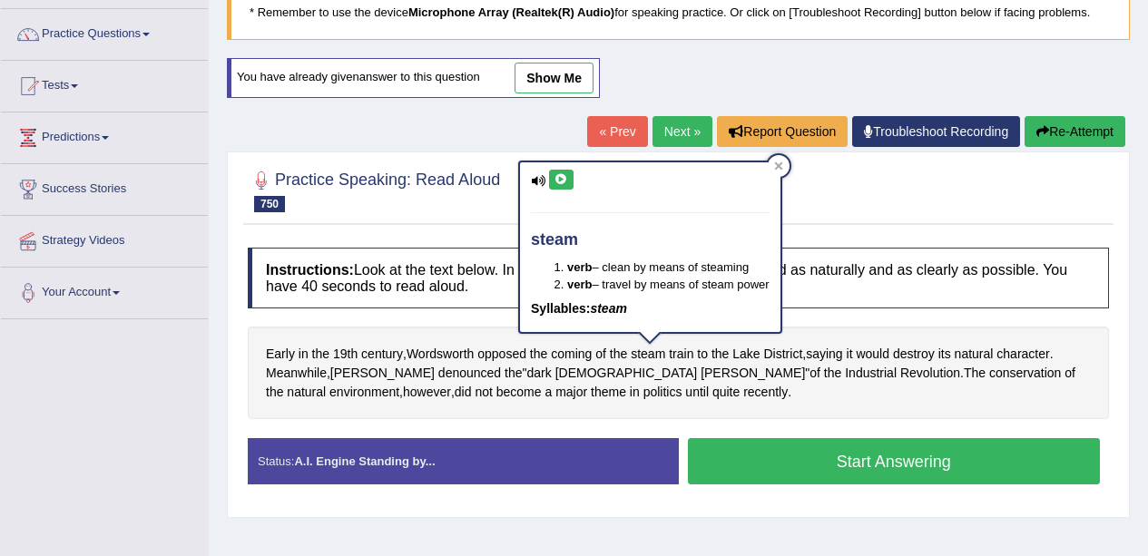
click at [557, 181] on icon at bounding box center [561, 179] width 14 height 11
click at [756, 351] on span "Lake" at bounding box center [745, 354] width 27 height 19
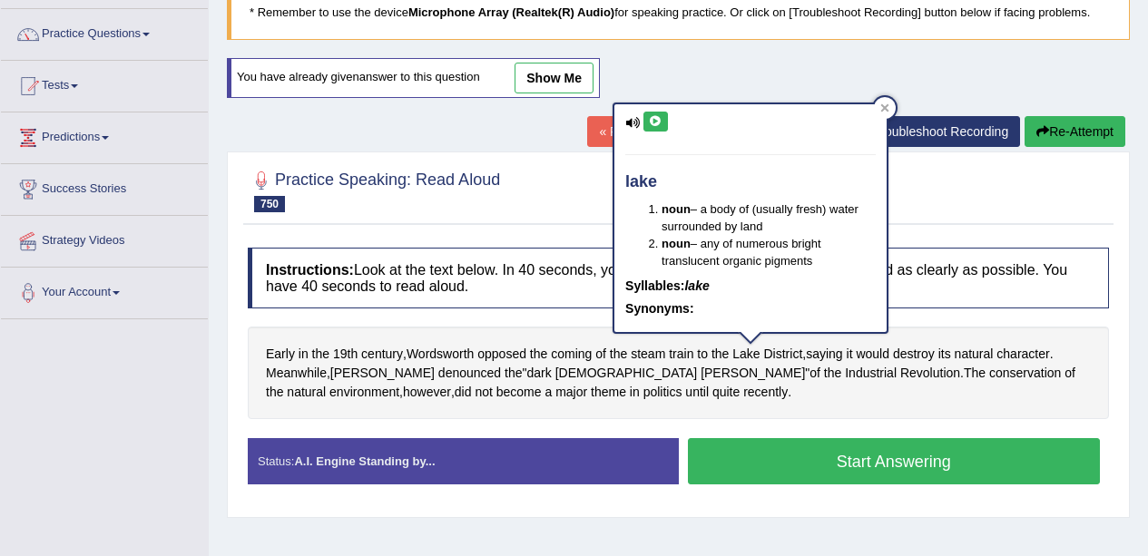
click at [661, 116] on icon at bounding box center [656, 121] width 14 height 11
click at [792, 350] on span "District" at bounding box center [783, 354] width 39 height 19
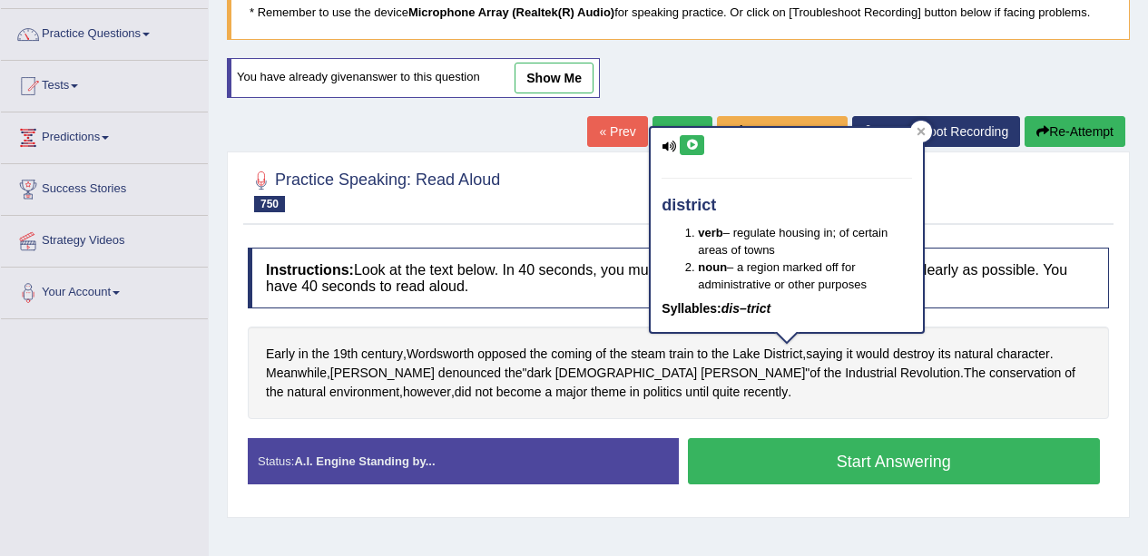
click at [689, 147] on icon at bounding box center [692, 145] width 14 height 11
click at [355, 371] on span "Blake" at bounding box center [382, 373] width 104 height 19
click at [355, 371] on div at bounding box center [356, 378] width 31 height 14
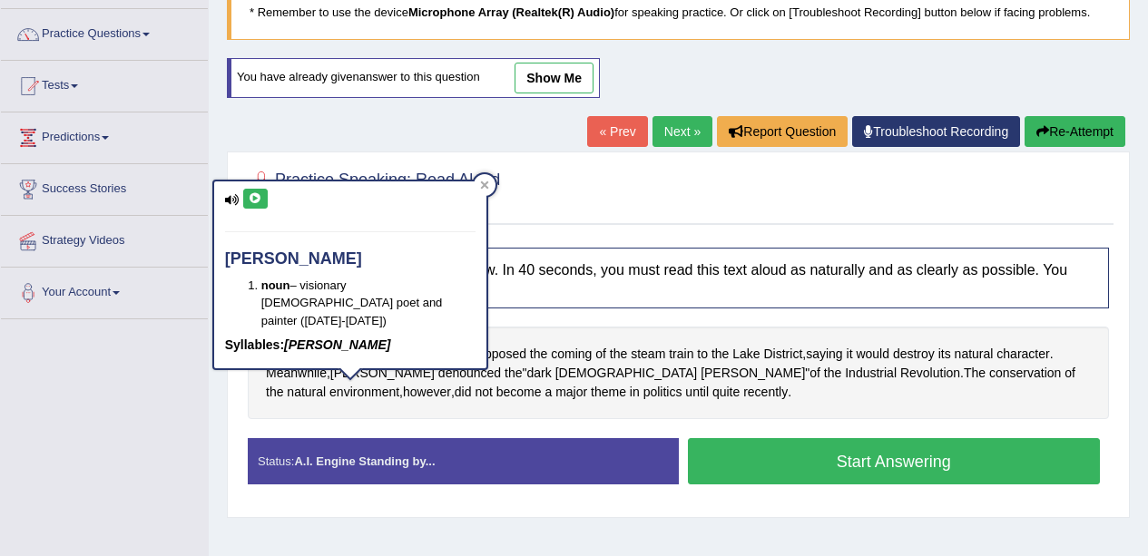
click at [255, 201] on icon at bounding box center [256, 198] width 14 height 11
click at [643, 387] on span "politics" at bounding box center [662, 392] width 39 height 19
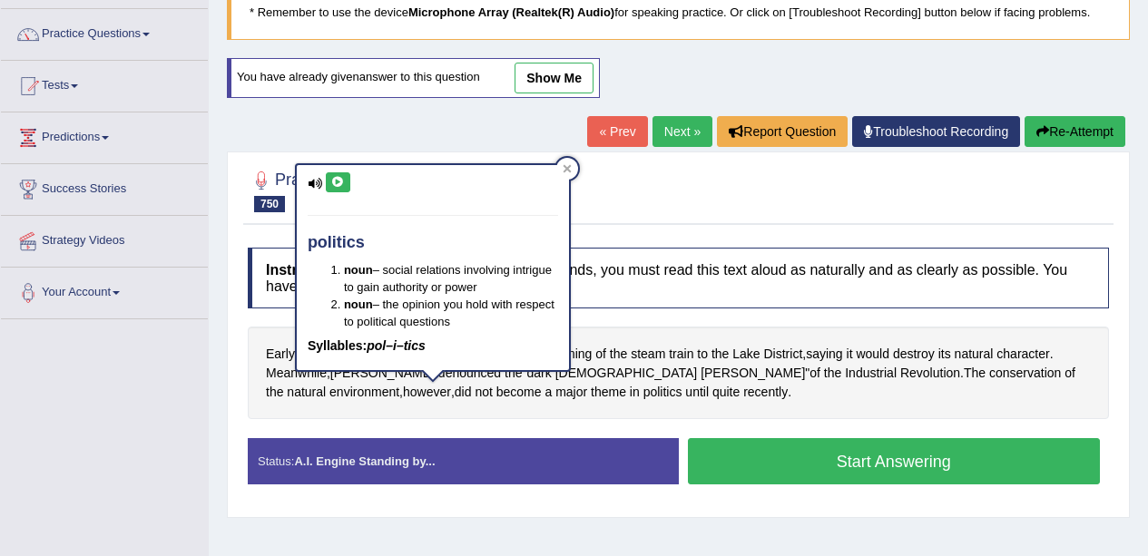
click at [342, 179] on icon at bounding box center [338, 182] width 14 height 11
click at [575, 173] on div at bounding box center [567, 169] width 22 height 22
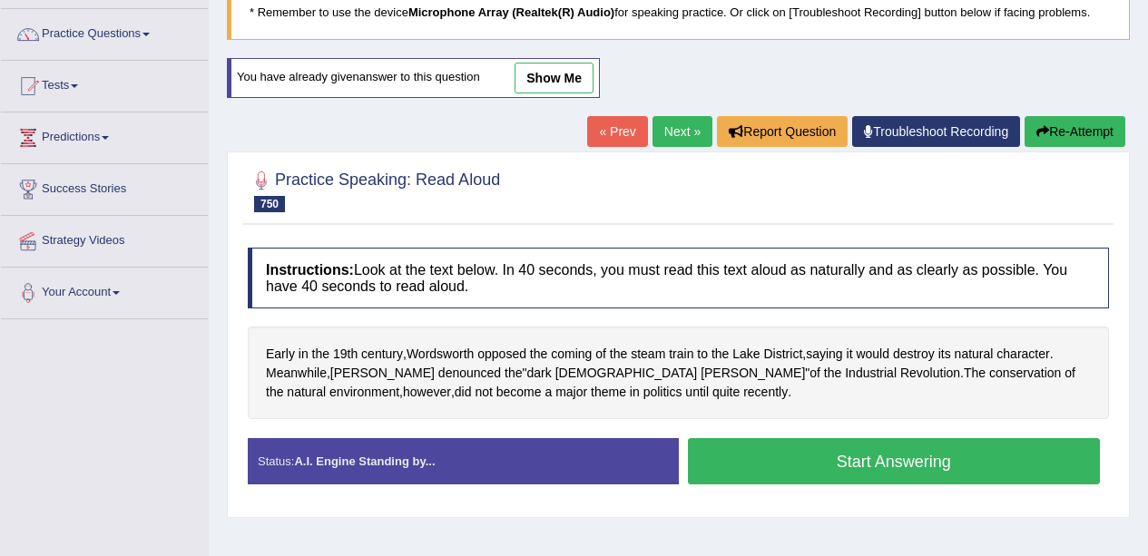
click at [438, 374] on span "denounced" at bounding box center [469, 373] width 63 height 19
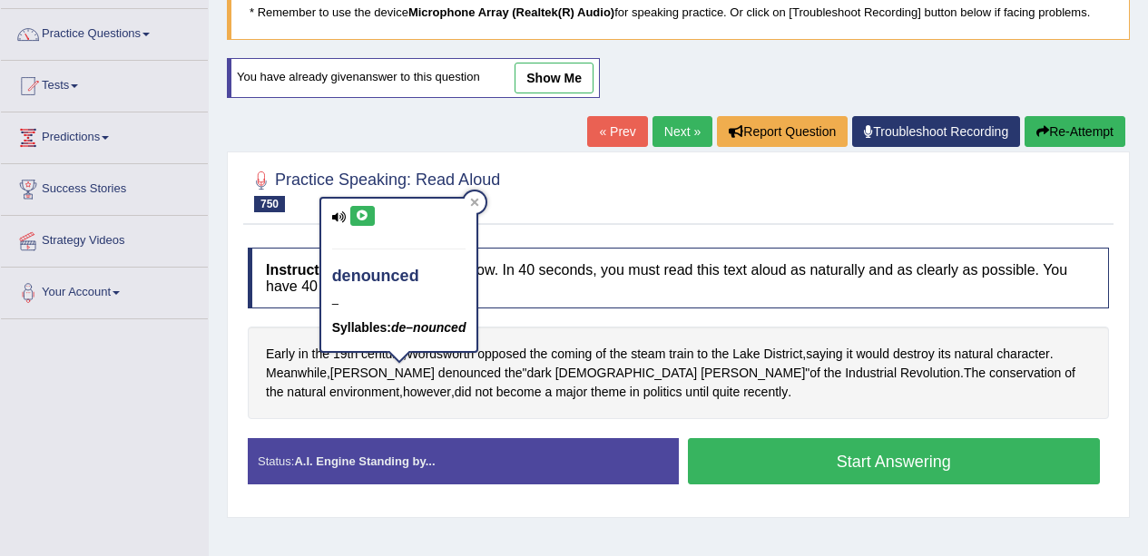
click at [361, 211] on icon at bounding box center [363, 216] width 14 height 11
click at [555, 380] on span "satanic" at bounding box center [626, 373] width 142 height 19
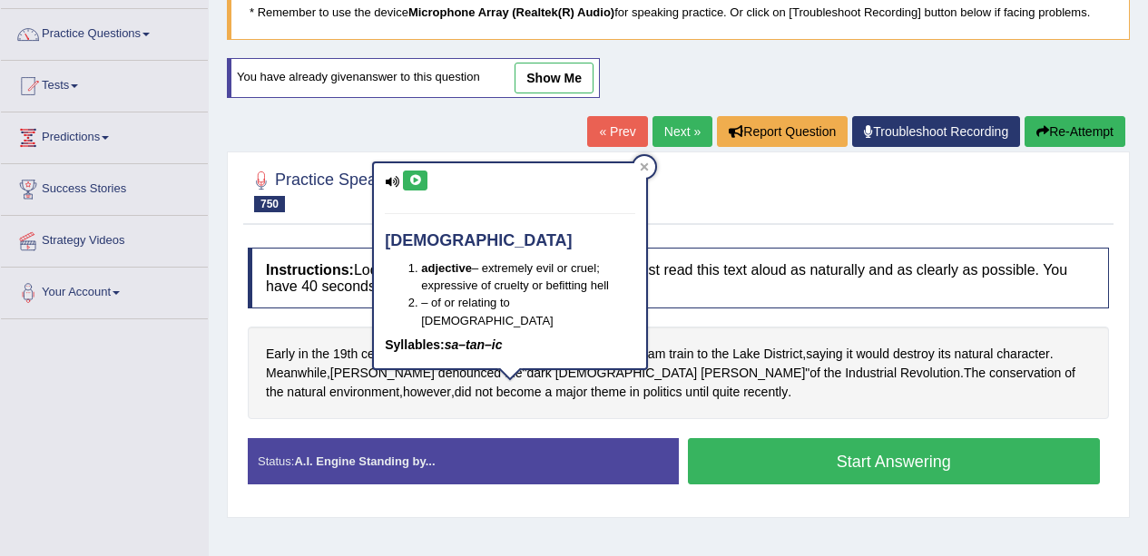
click at [417, 184] on icon at bounding box center [415, 180] width 14 height 11
click at [835, 464] on button "Start Answering" at bounding box center [894, 461] width 413 height 46
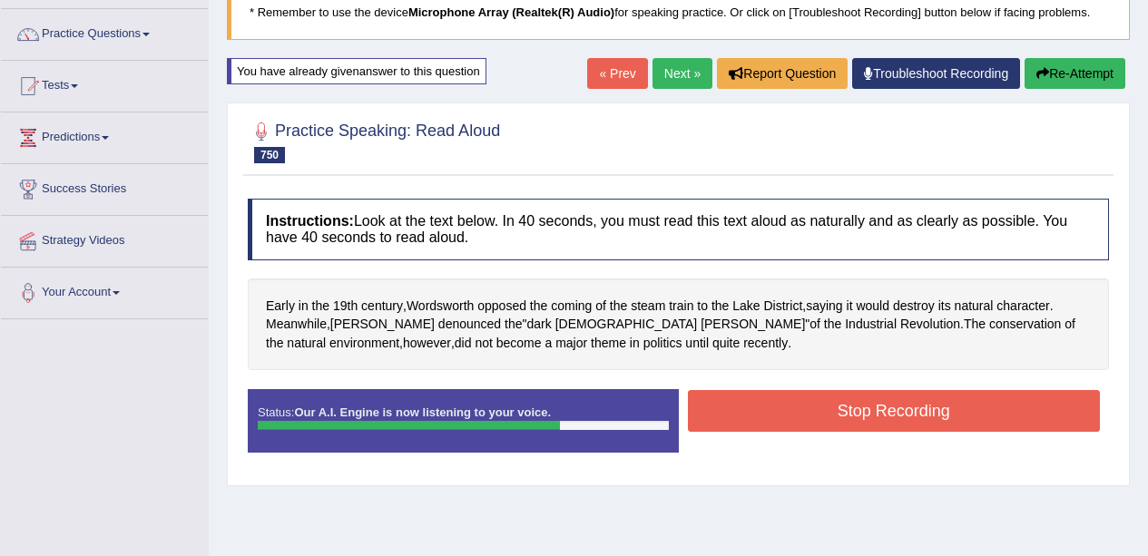
click at [842, 417] on button "Stop Recording" at bounding box center [894, 411] width 413 height 42
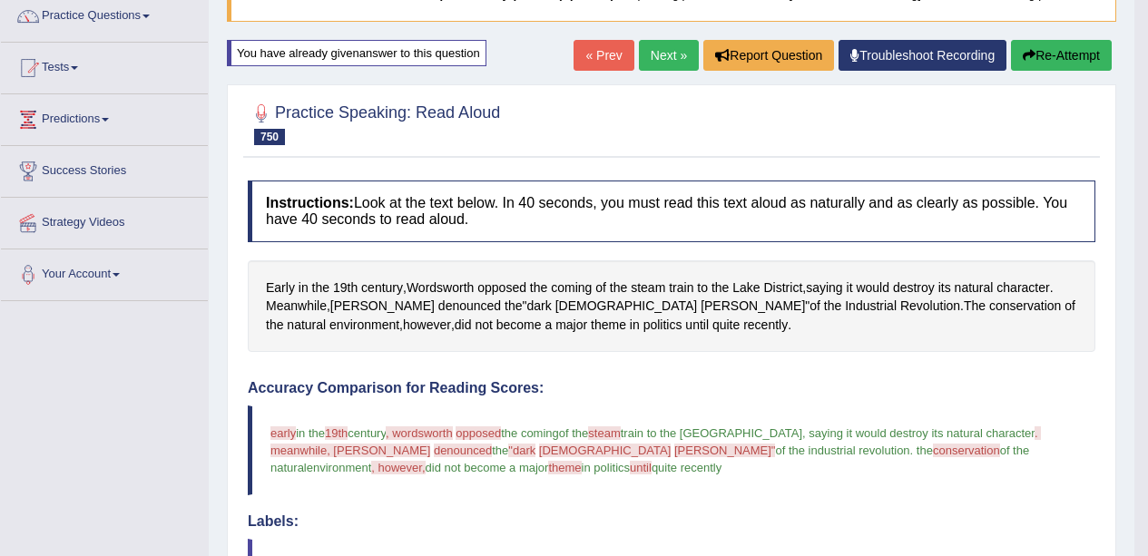
scroll to position [0, 0]
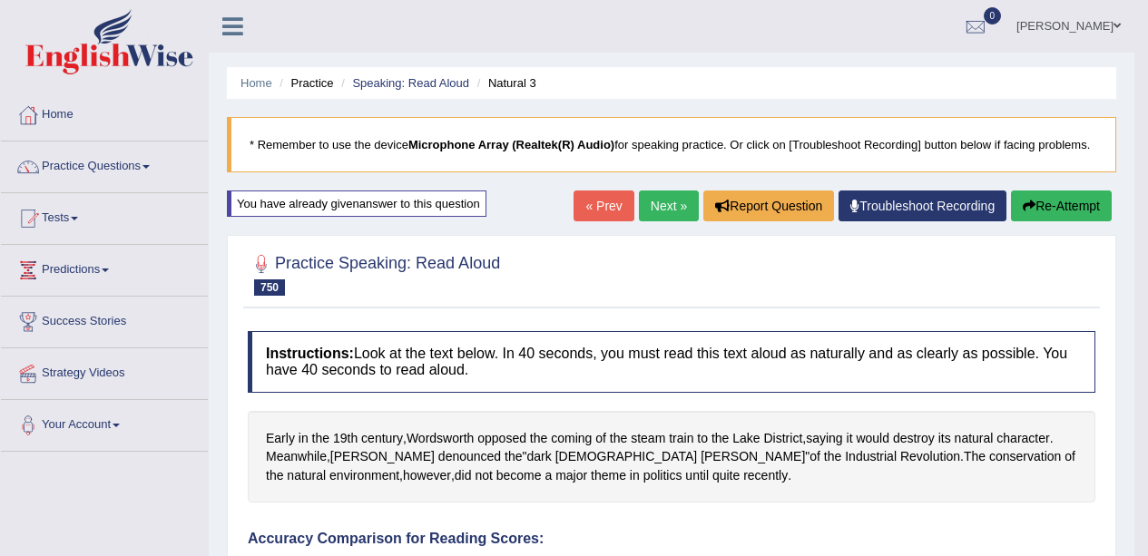
click at [650, 197] on link "Next »" at bounding box center [669, 206] width 60 height 31
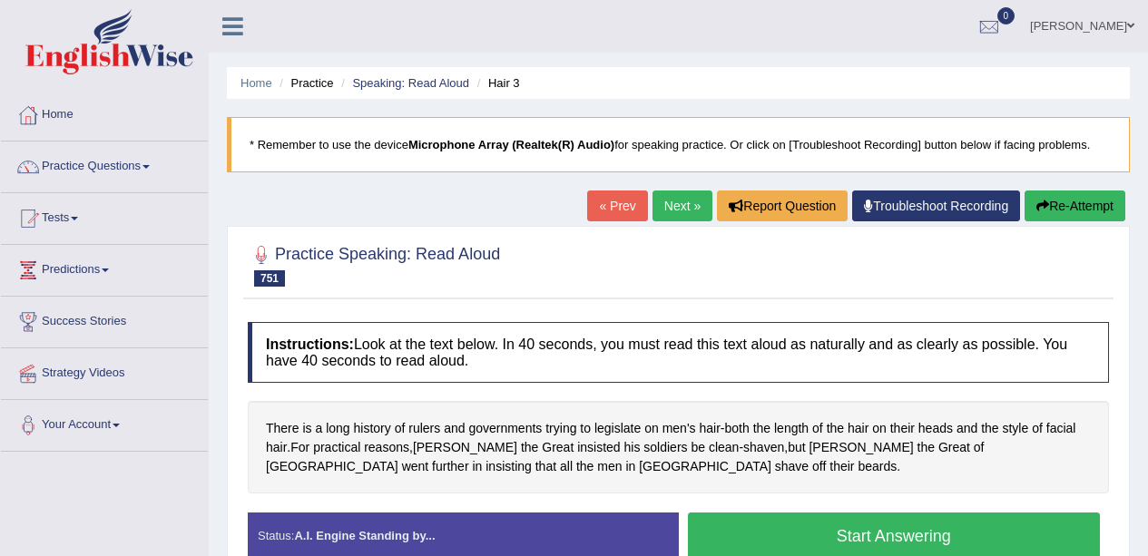
click at [136, 167] on link "Practice Questions" at bounding box center [104, 164] width 207 height 45
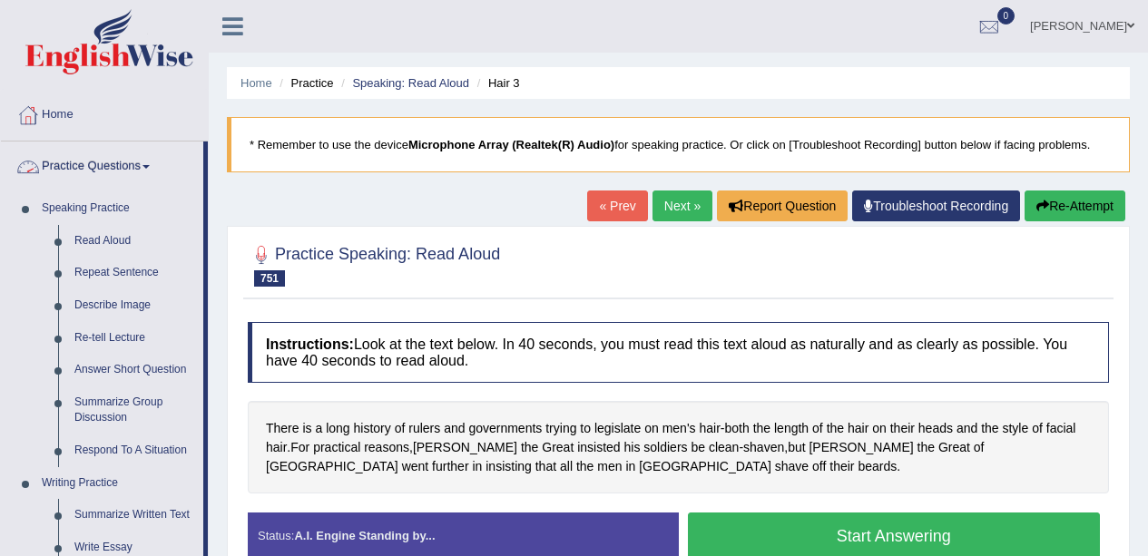
click at [154, 280] on link "Repeat Sentence" at bounding box center [134, 273] width 137 height 33
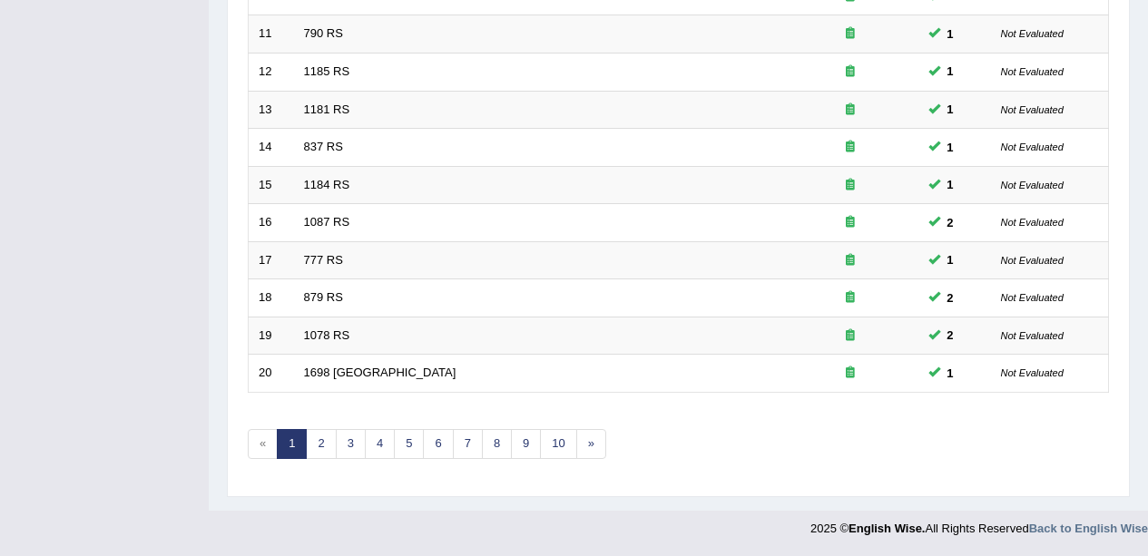
click at [573, 447] on link "10" at bounding box center [558, 444] width 36 height 30
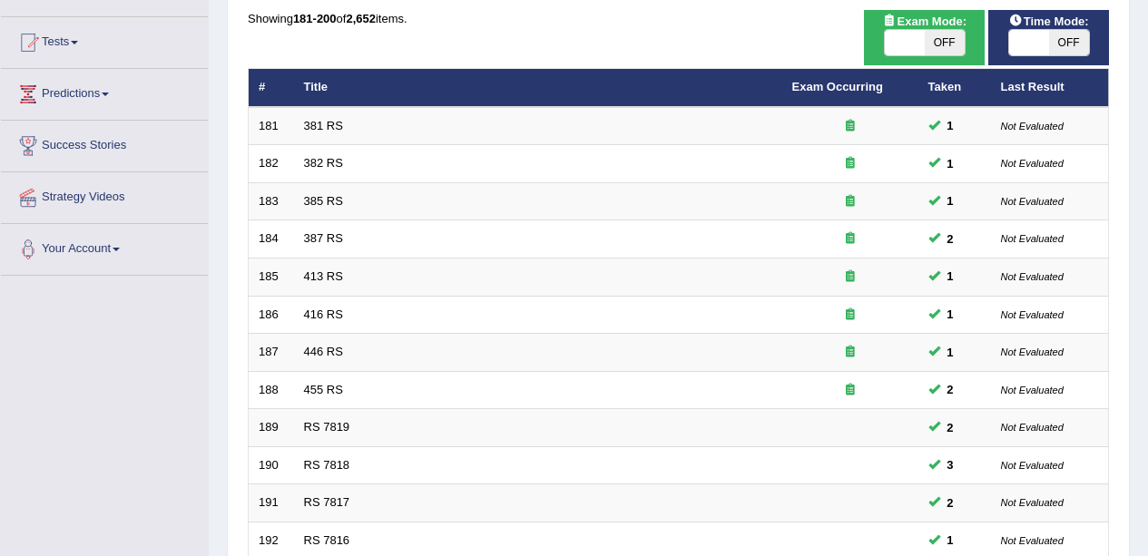
scroll to position [645, 0]
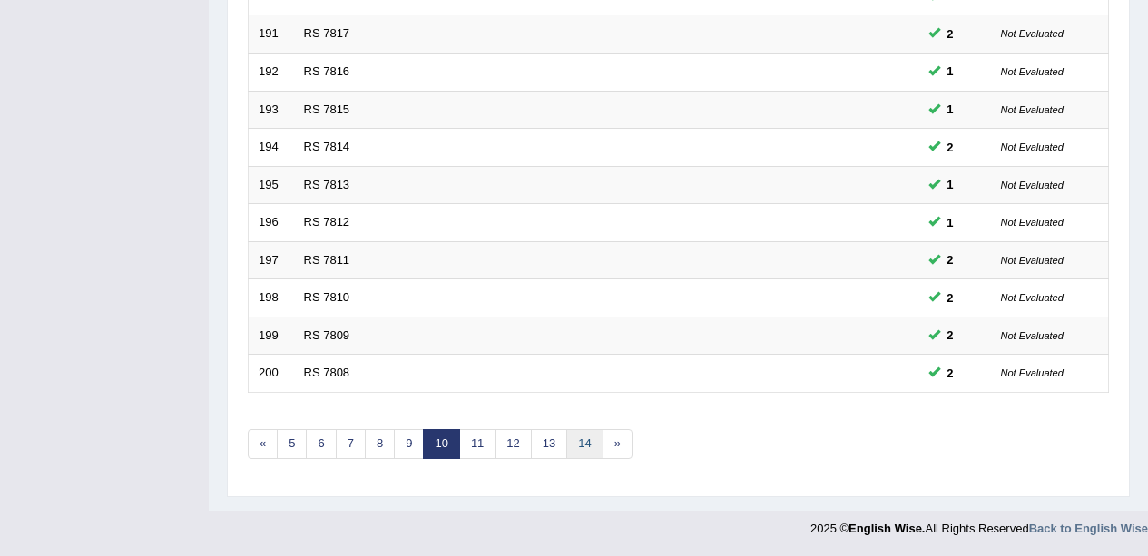
click at [580, 443] on link "14" at bounding box center [584, 444] width 36 height 30
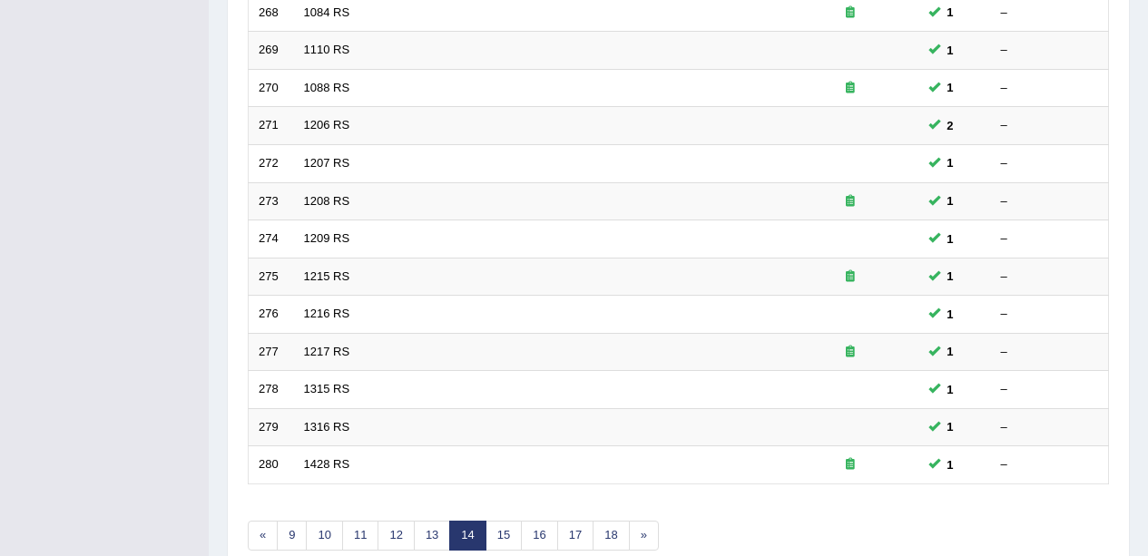
scroll to position [645, 0]
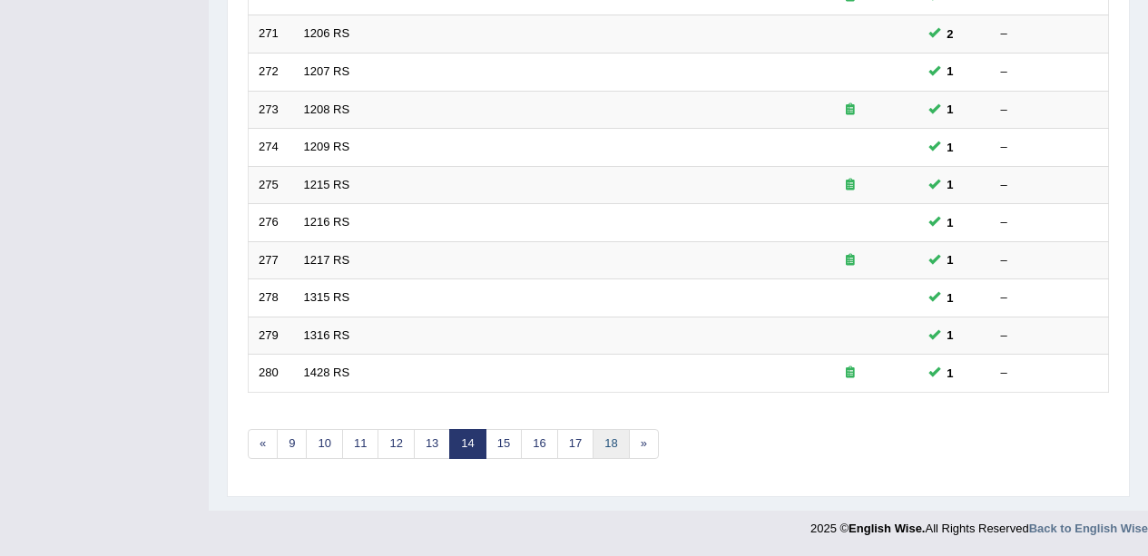
click at [601, 443] on link "18" at bounding box center [611, 444] width 36 height 30
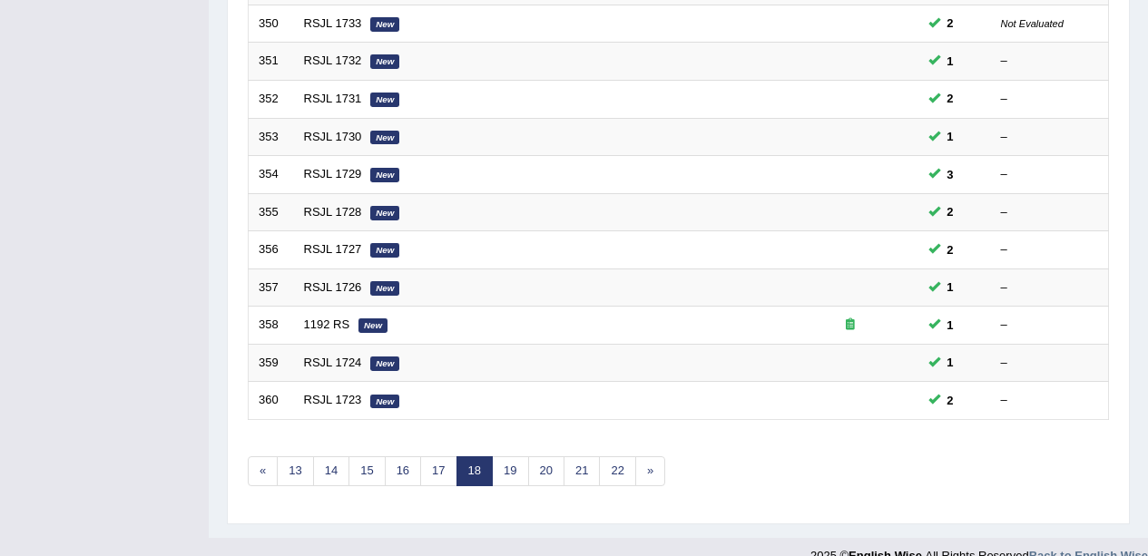
scroll to position [645, 0]
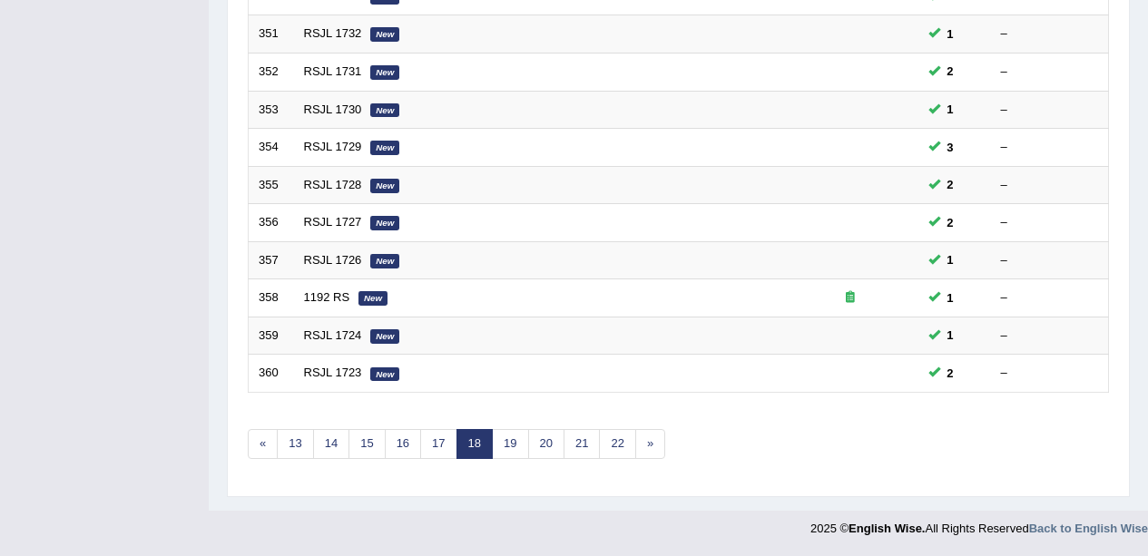
click at [612, 456] on link "22" at bounding box center [617, 444] width 36 height 30
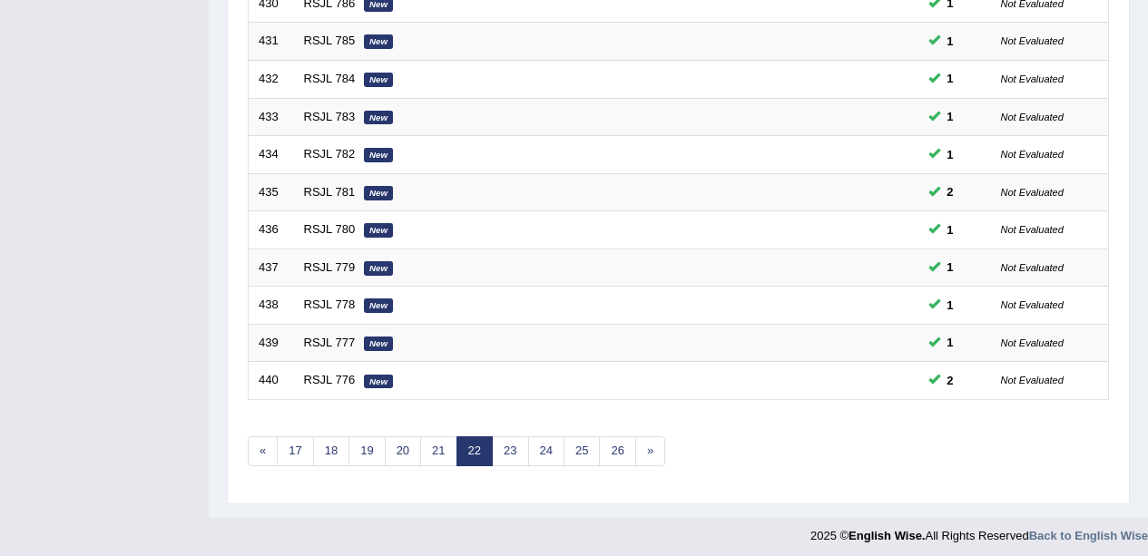
scroll to position [645, 0]
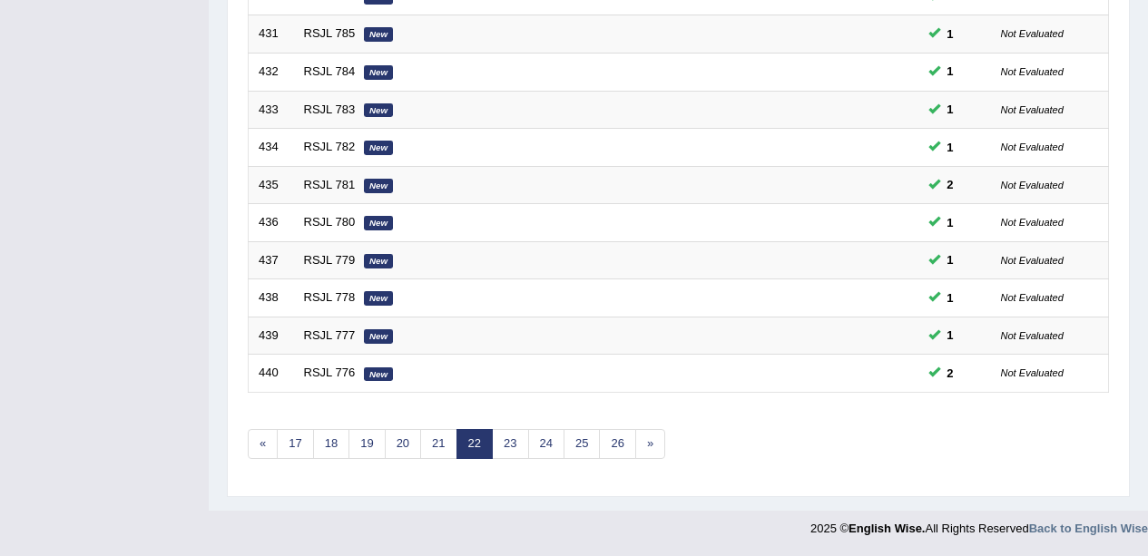
click at [522, 444] on link "23" at bounding box center [510, 444] width 36 height 30
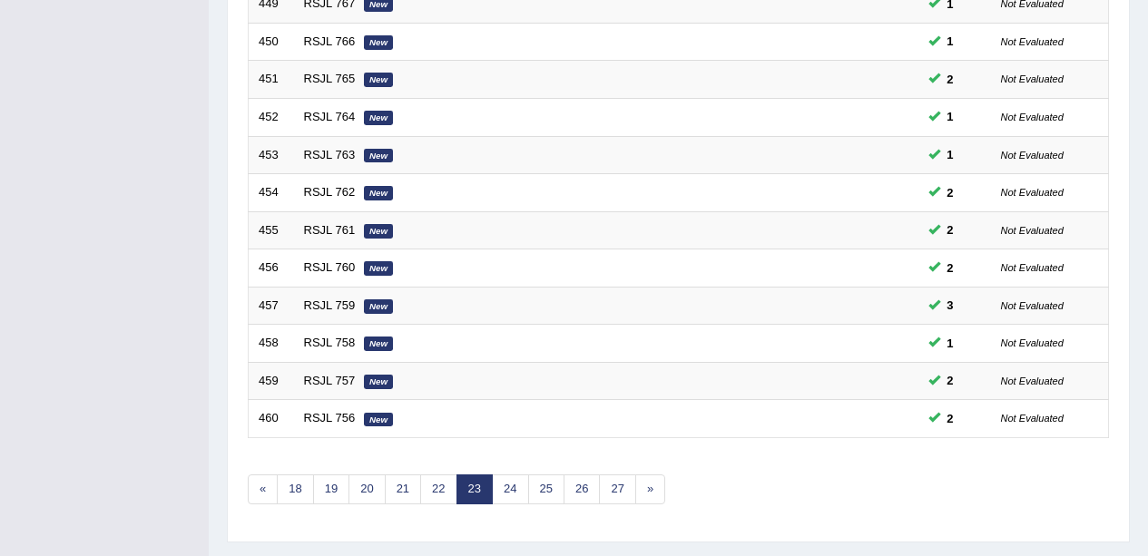
scroll to position [645, 0]
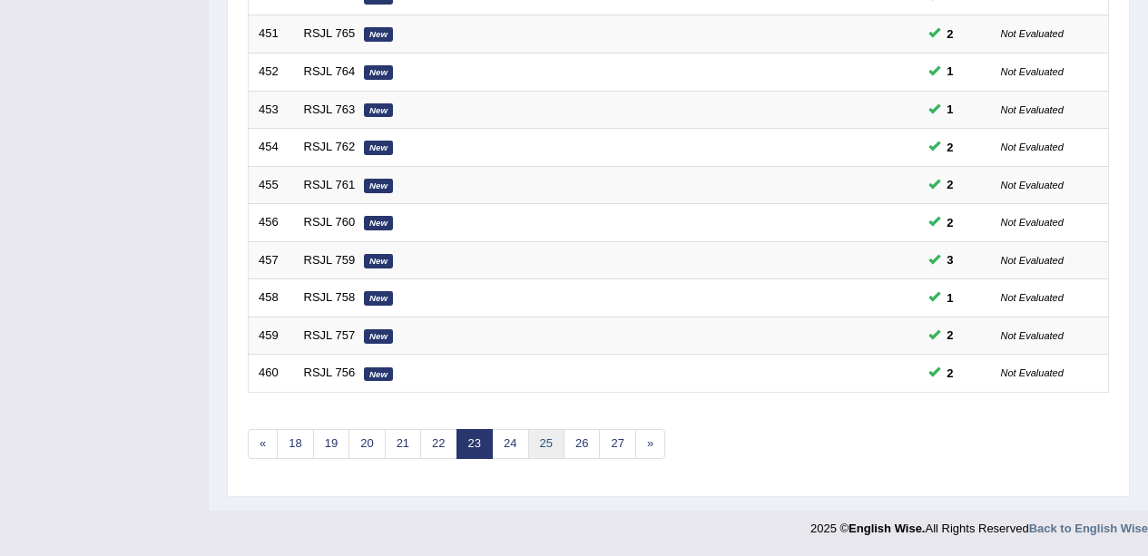
click at [559, 449] on link "25" at bounding box center [546, 444] width 36 height 30
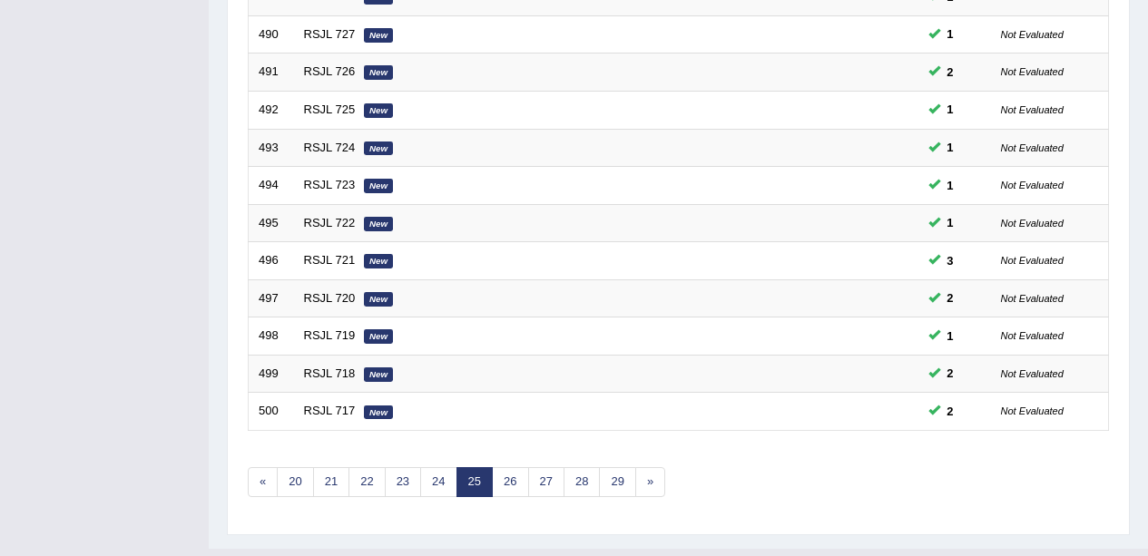
scroll to position [645, 0]
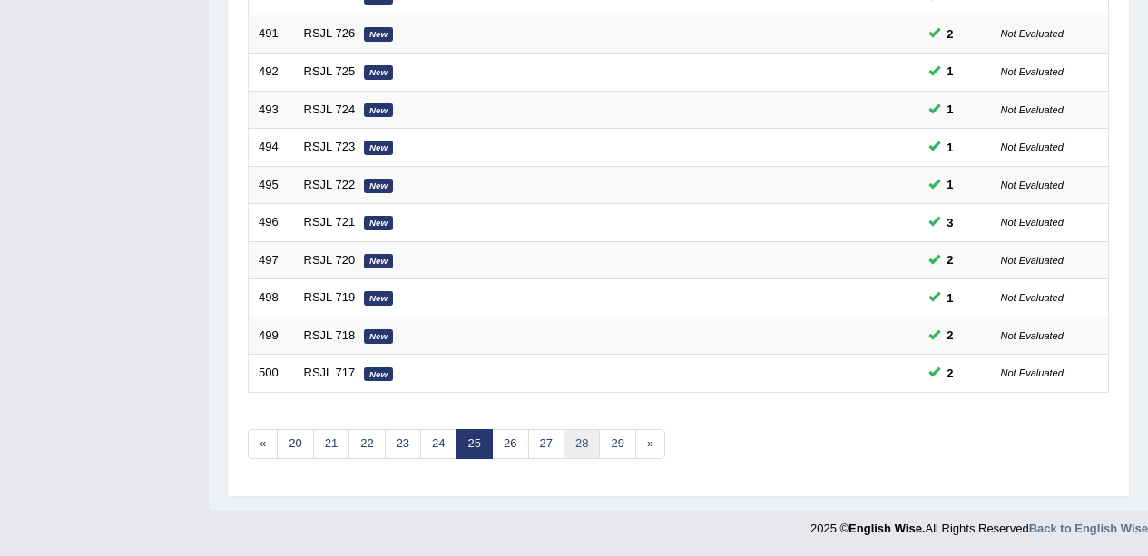
click at [595, 453] on link "28" at bounding box center [581, 444] width 36 height 30
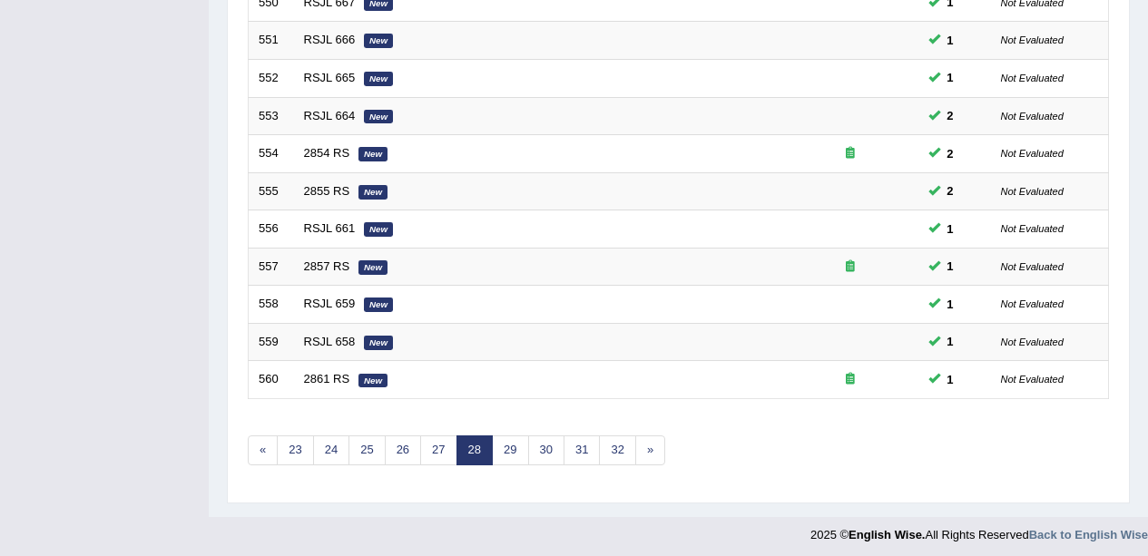
scroll to position [645, 0]
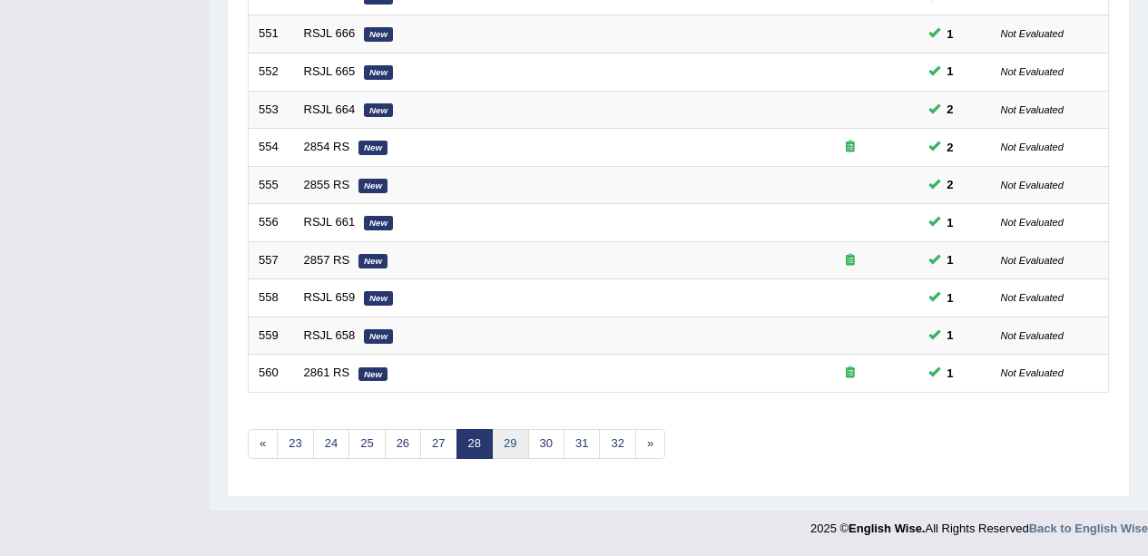
click at [510, 440] on link "29" at bounding box center [510, 444] width 36 height 30
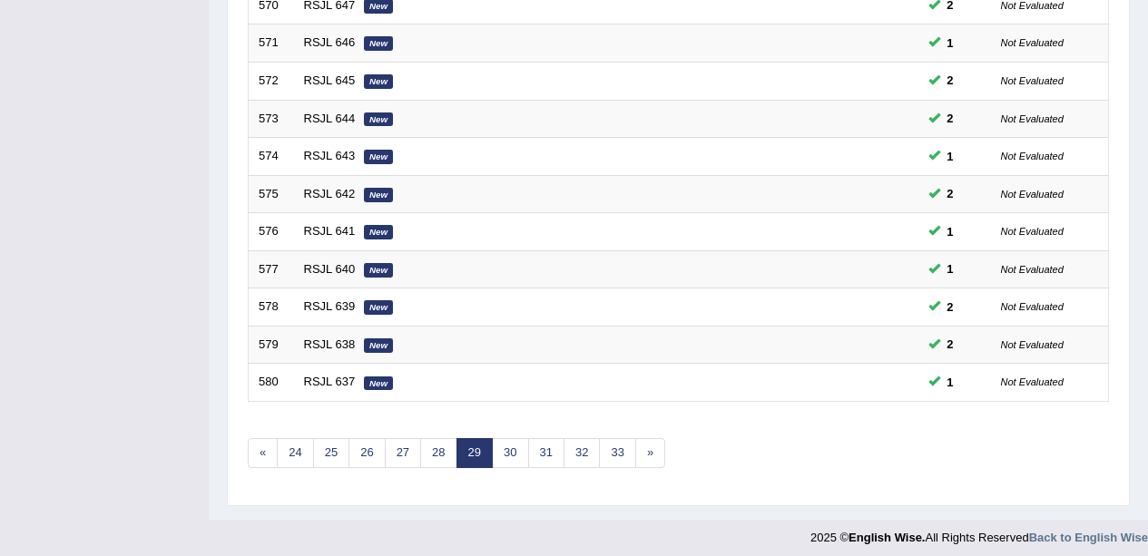
scroll to position [645, 0]
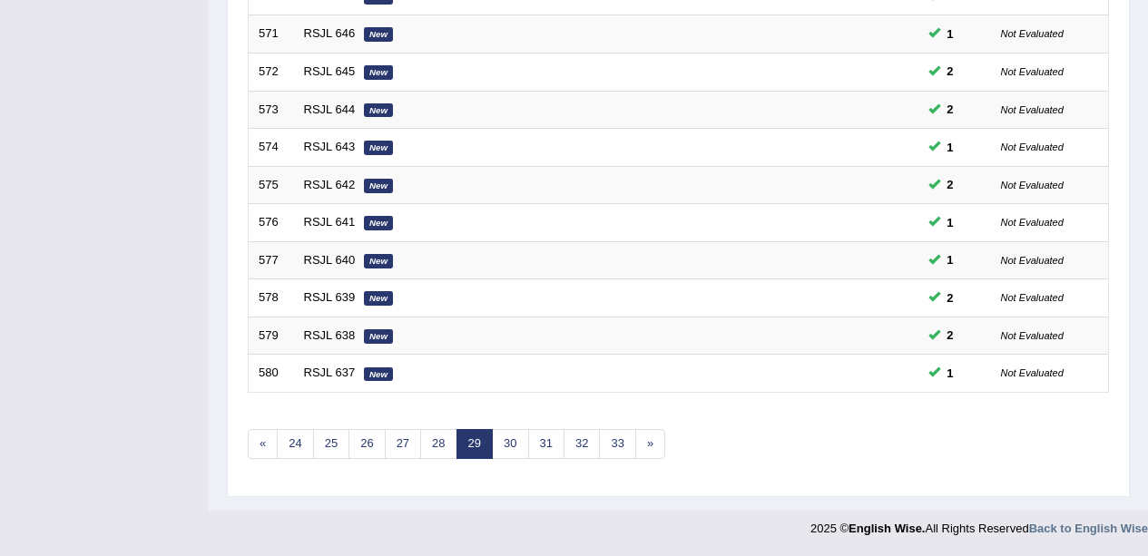
click at [521, 450] on link "30" at bounding box center [510, 444] width 36 height 30
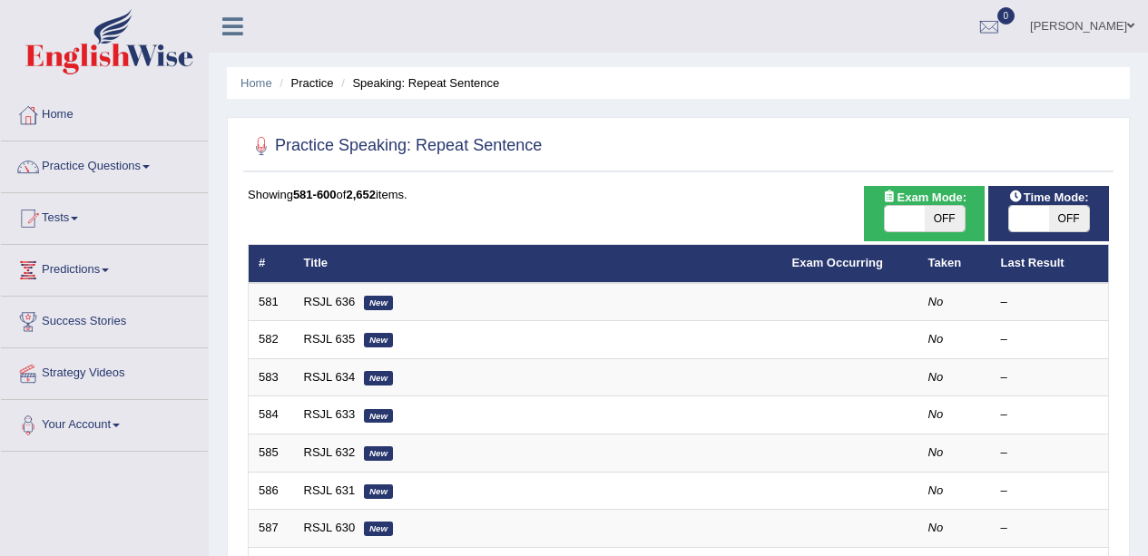
click at [314, 302] on link "RSJL 636" at bounding box center [330, 302] width 52 height 14
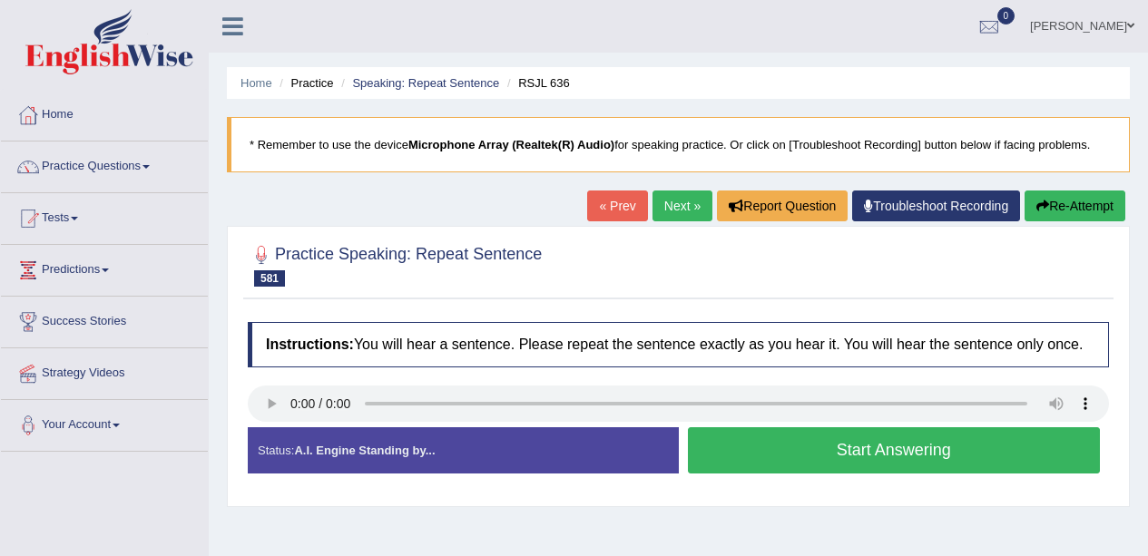
click at [267, 427] on div "Created with Highcharts 7.1.2 Too low Too high Time Pitch meter: 0 2.5 5 7.5 10" at bounding box center [459, 426] width 440 height 1
click at [787, 465] on button "Start Answering" at bounding box center [894, 450] width 413 height 46
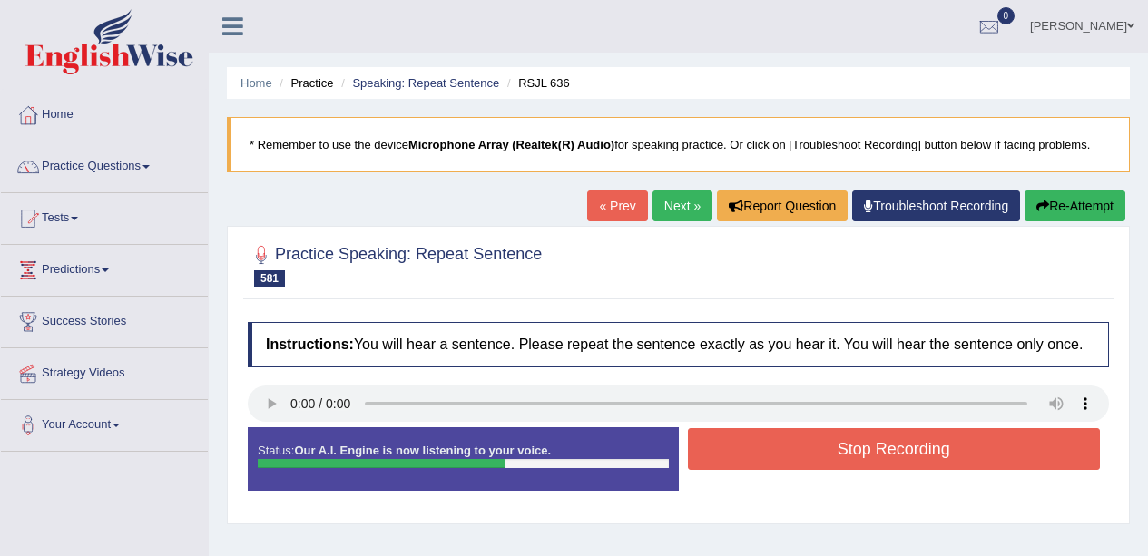
click at [884, 458] on button "Stop Recording" at bounding box center [894, 449] width 413 height 42
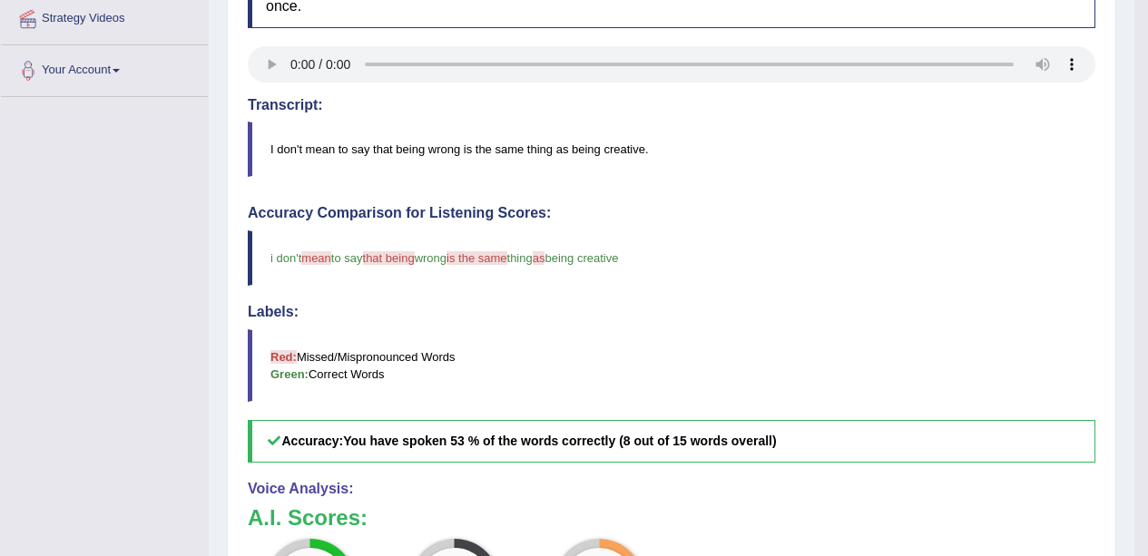
scroll to position [351, 0]
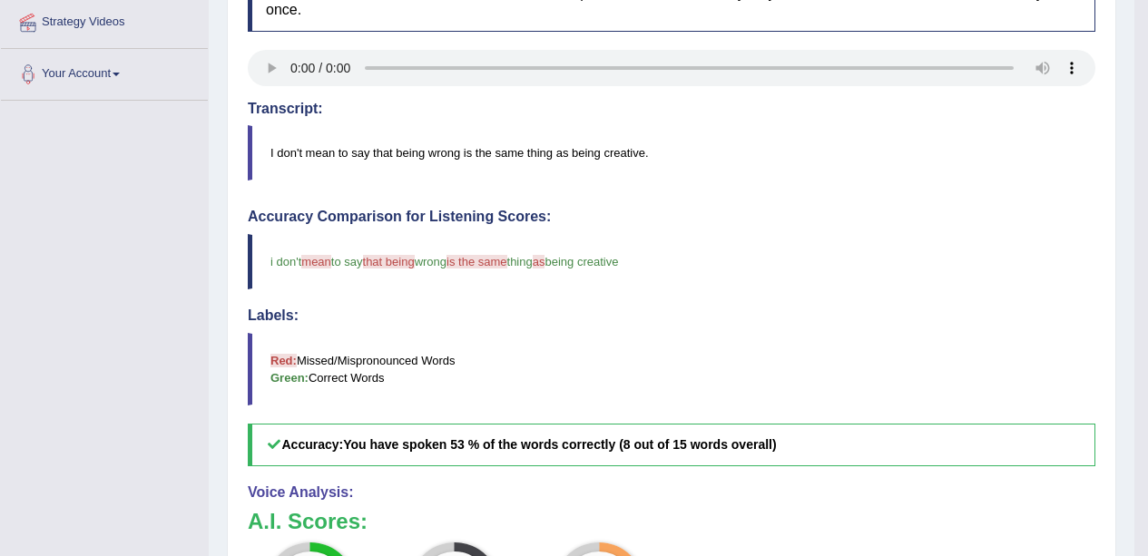
click at [244, 64] on div "Instructions: You will hear a sentence. Please repeat the sentence exactly as y…" at bounding box center [671, 392] width 857 height 860
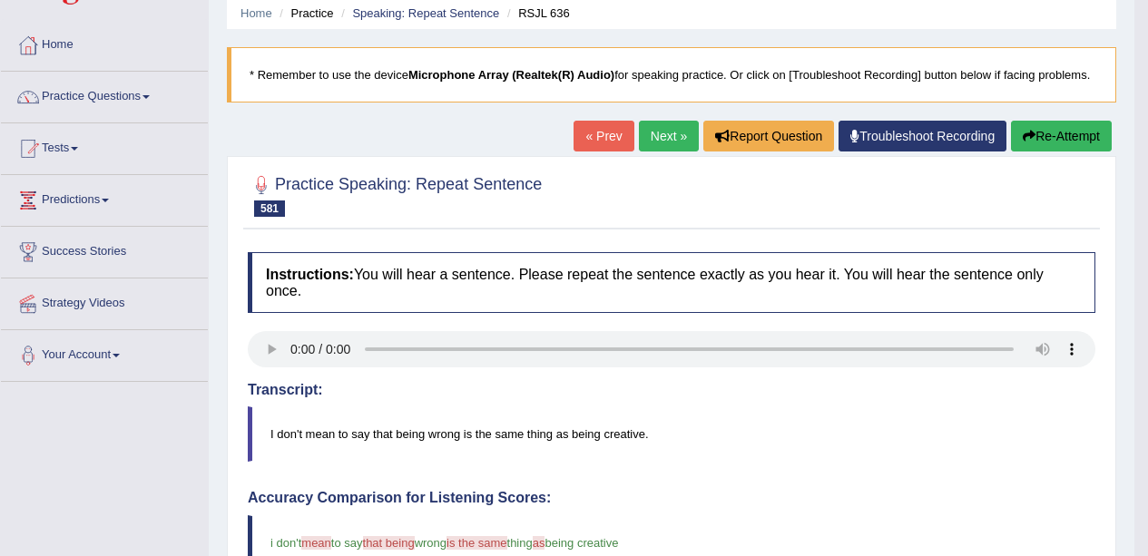
scroll to position [0, 0]
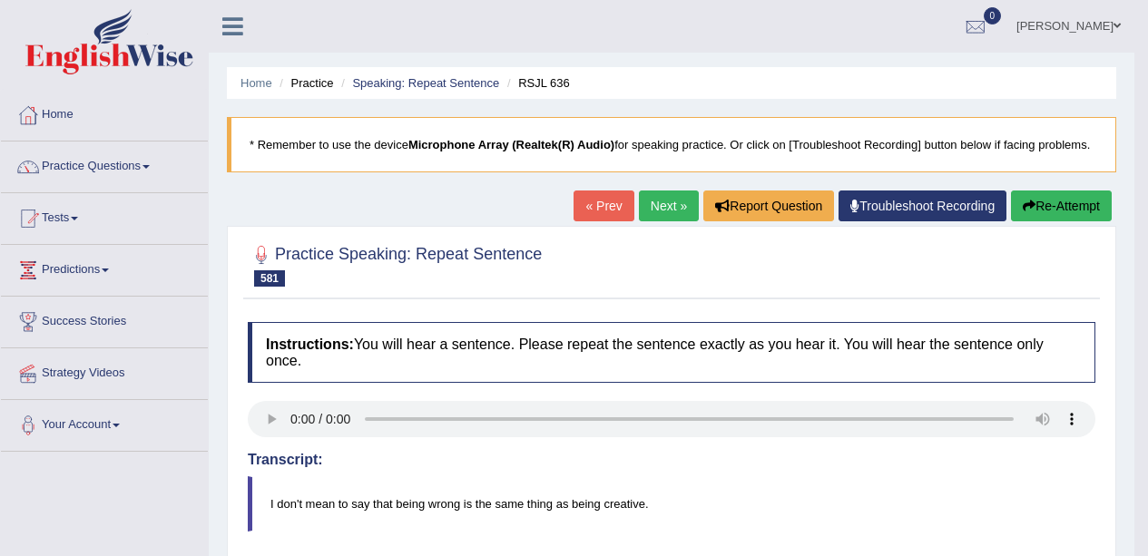
click at [1054, 200] on button "Re-Attempt" at bounding box center [1061, 206] width 101 height 31
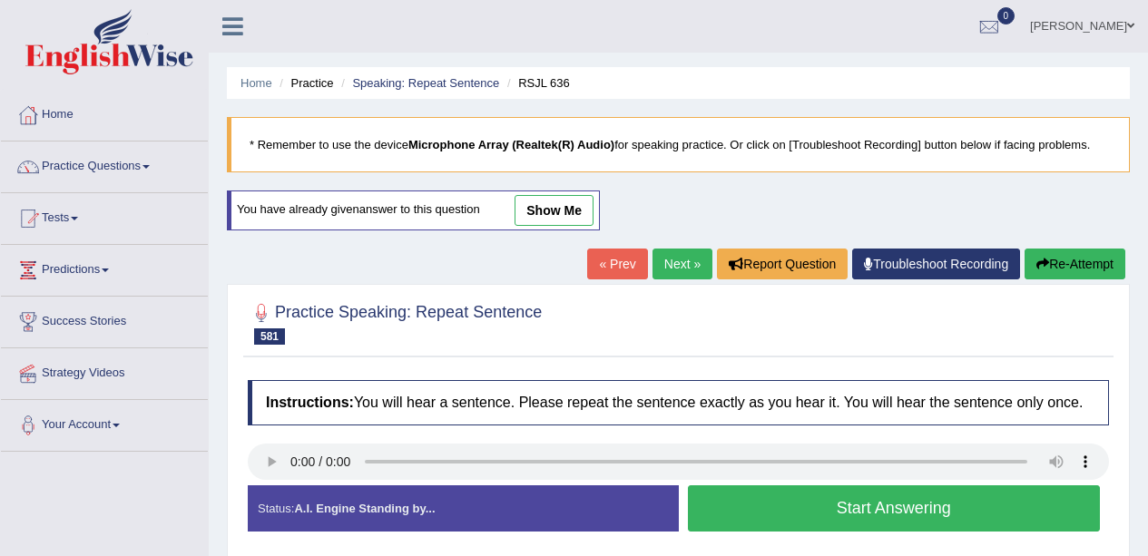
click at [801, 500] on button "Start Answering" at bounding box center [894, 508] width 413 height 46
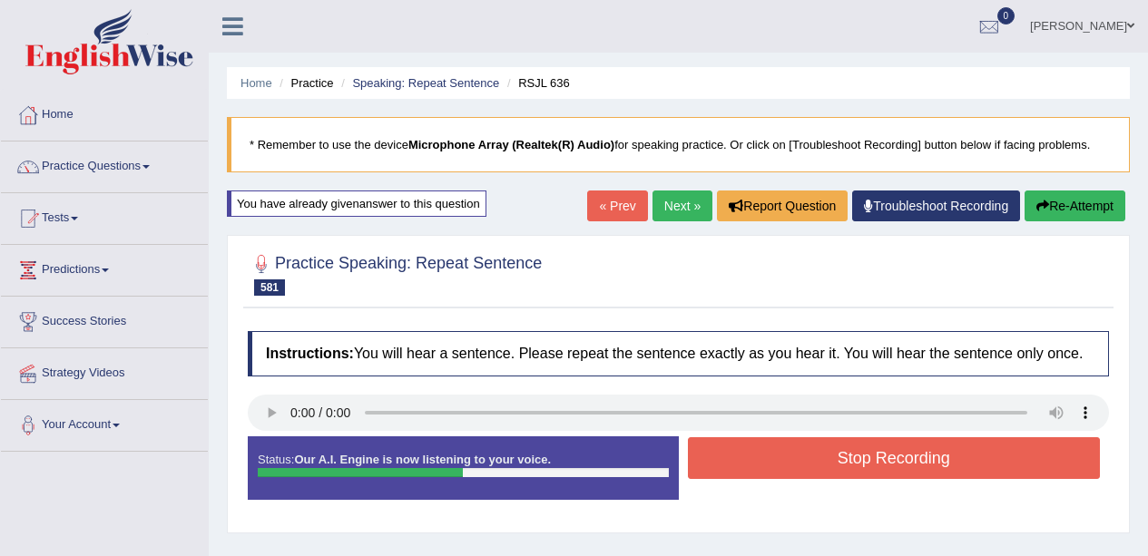
click at [811, 469] on button "Stop Recording" at bounding box center [894, 458] width 413 height 42
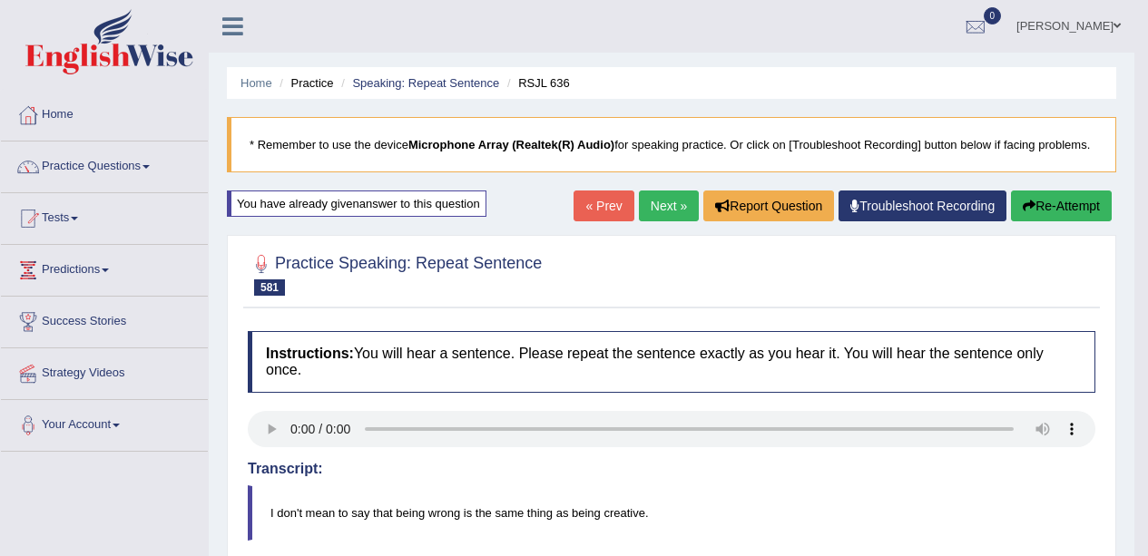
click at [666, 215] on link "Next »" at bounding box center [669, 206] width 60 height 31
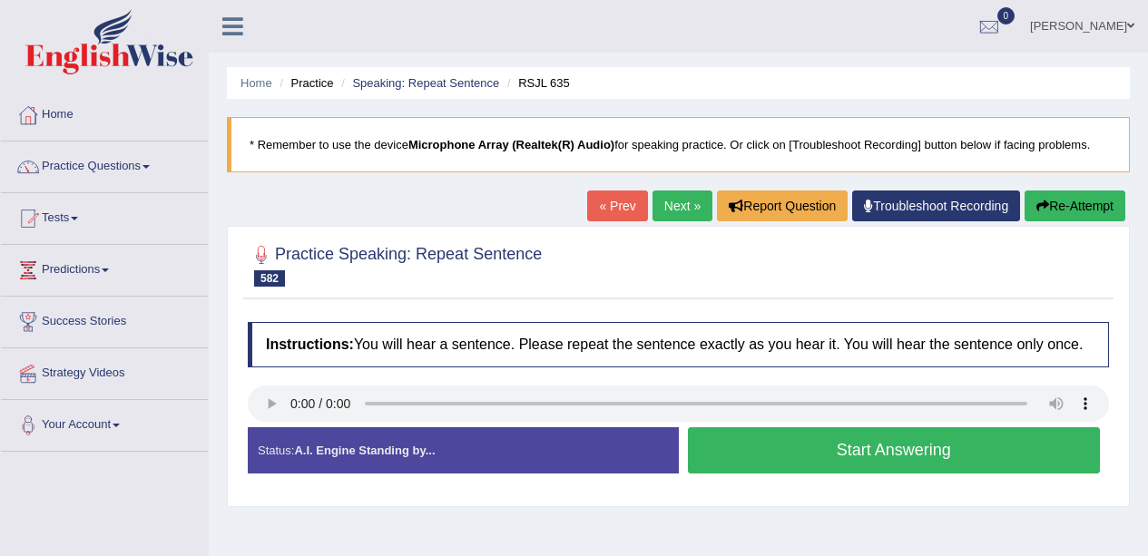
click at [772, 447] on button "Start Answering" at bounding box center [894, 450] width 413 height 46
click at [783, 448] on button "Start Answering" at bounding box center [894, 450] width 413 height 46
click at [789, 457] on button "Start Answering" at bounding box center [894, 450] width 413 height 46
click at [797, 454] on button "Start Answering" at bounding box center [894, 450] width 413 height 46
click at [0, 0] on button "Stop Recording" at bounding box center [0, 0] width 0 height 0
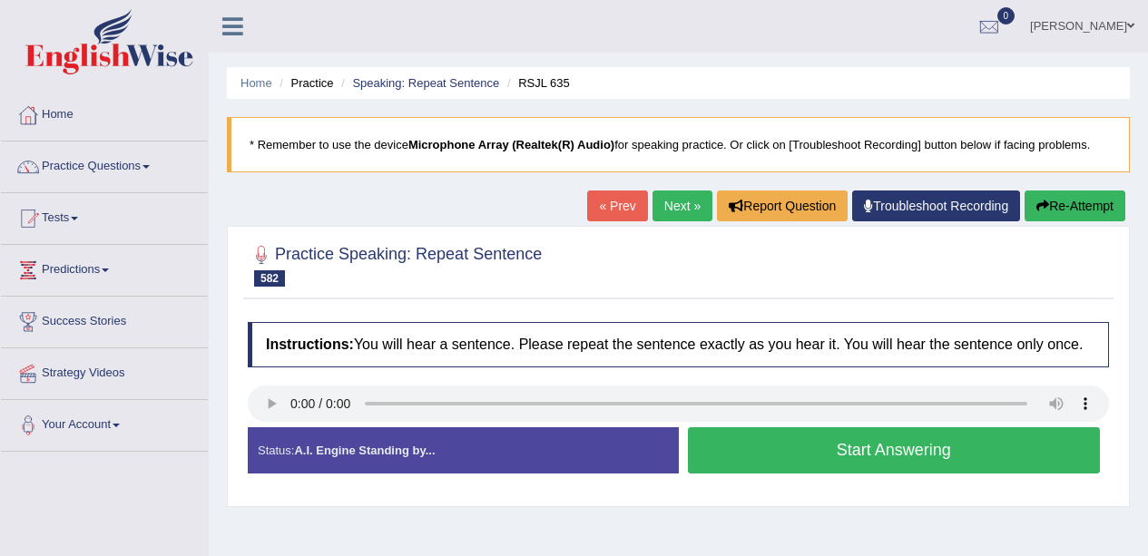
click at [0, 0] on h4 "Transcript:" at bounding box center [0, 0] width 0 height 0
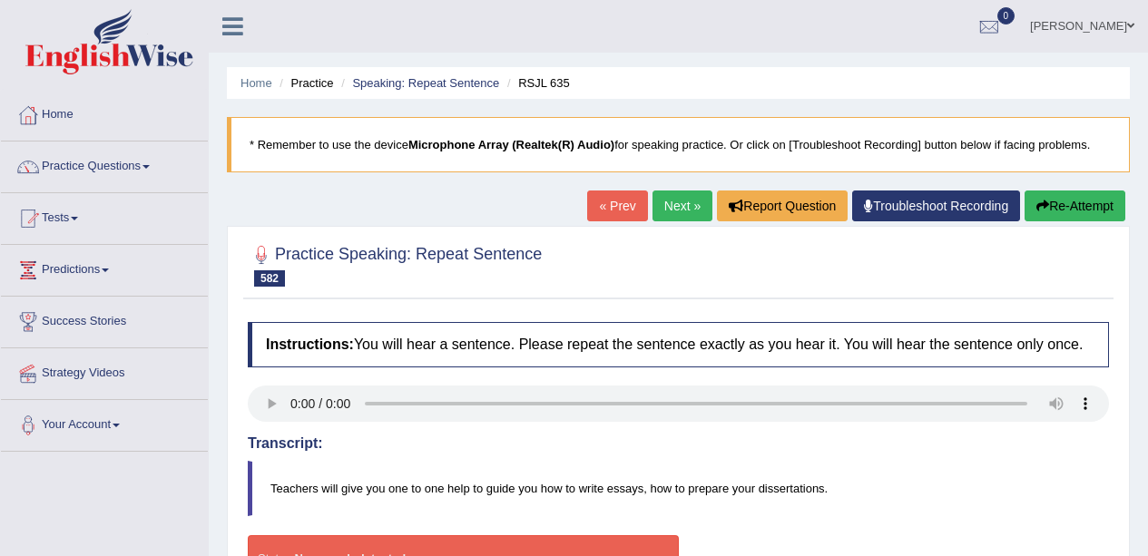
click at [1061, 193] on button "Re-Attempt" at bounding box center [1074, 206] width 101 height 31
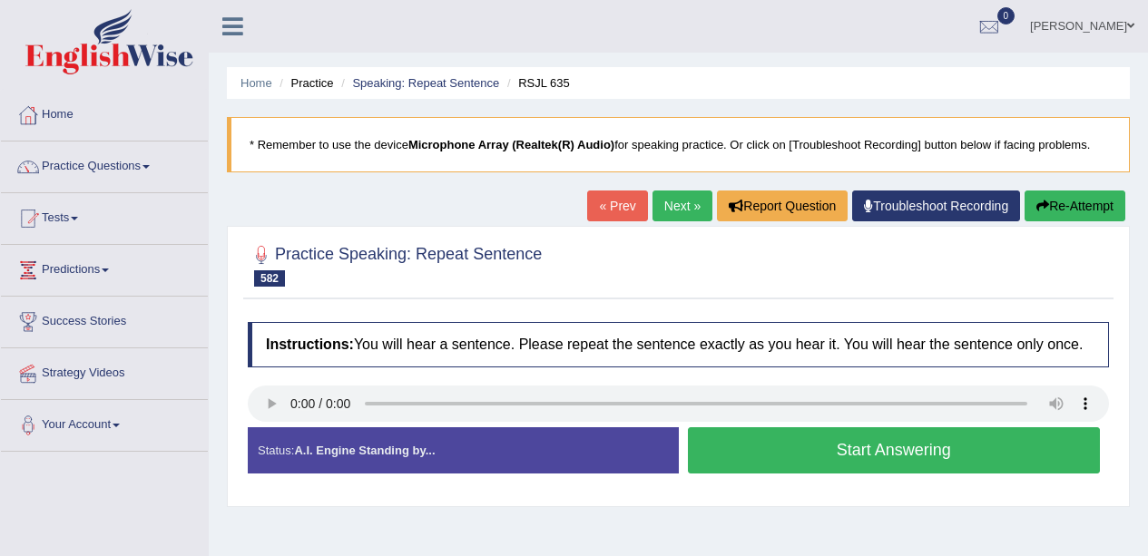
click at [914, 449] on button "Start Answering" at bounding box center [894, 450] width 413 height 46
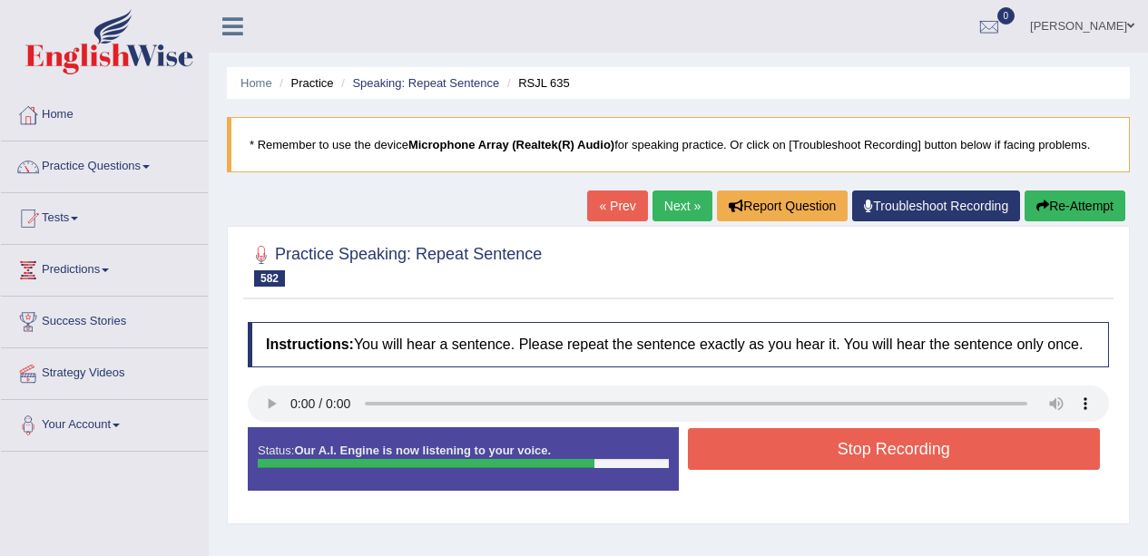
click at [902, 466] on button "Stop Recording" at bounding box center [894, 449] width 413 height 42
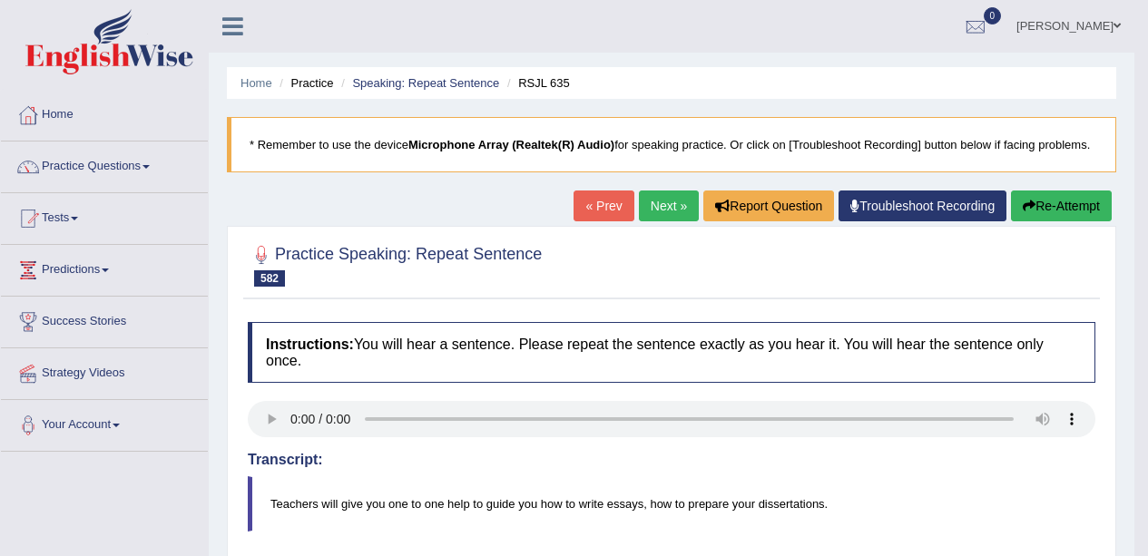
click at [661, 211] on link "Next »" at bounding box center [669, 206] width 60 height 31
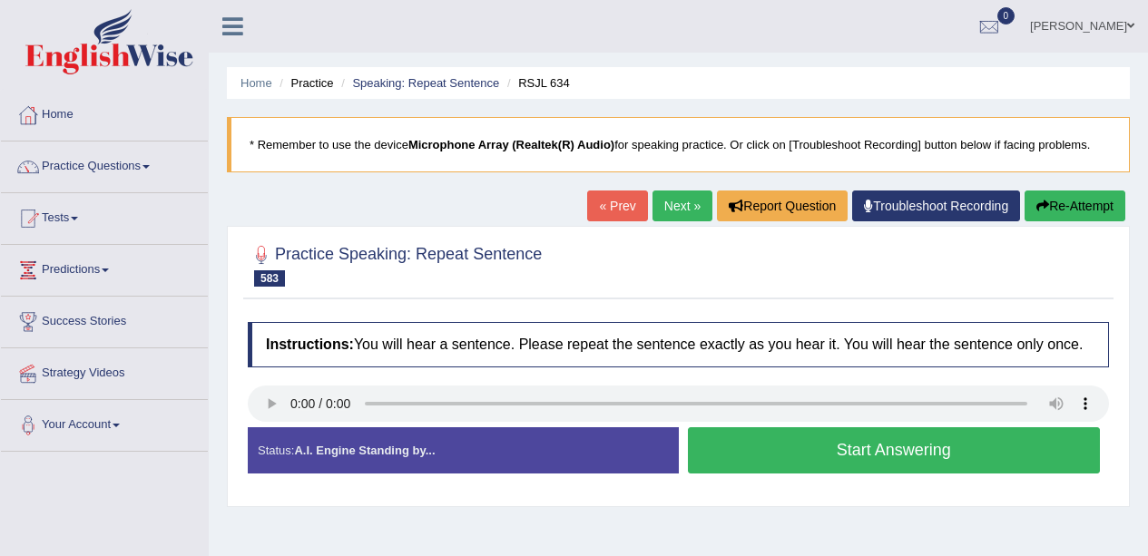
click at [856, 448] on button "Start Answering" at bounding box center [894, 450] width 413 height 46
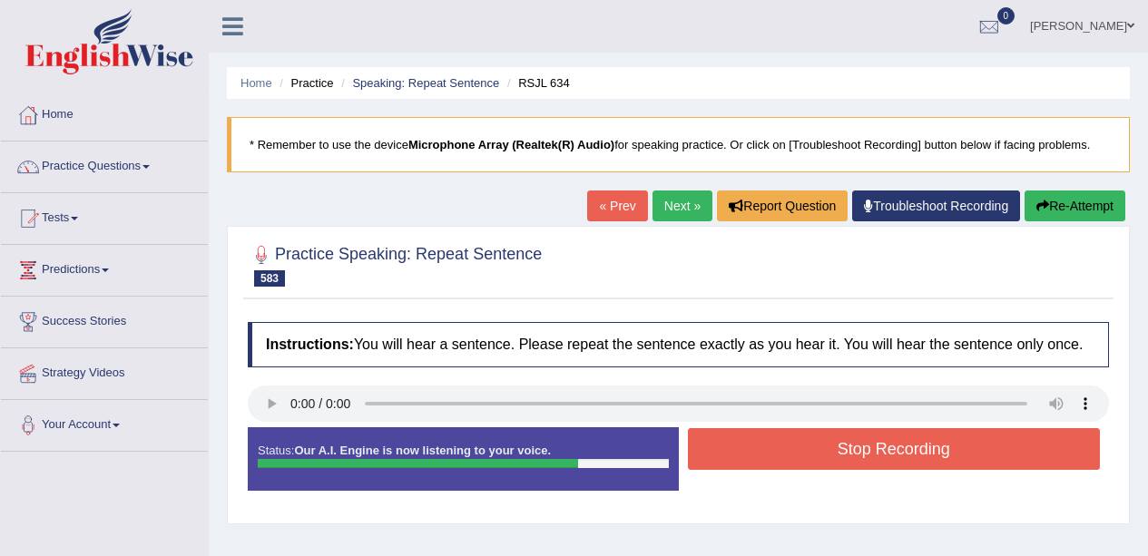
click at [845, 457] on button "Stop Recording" at bounding box center [894, 449] width 413 height 42
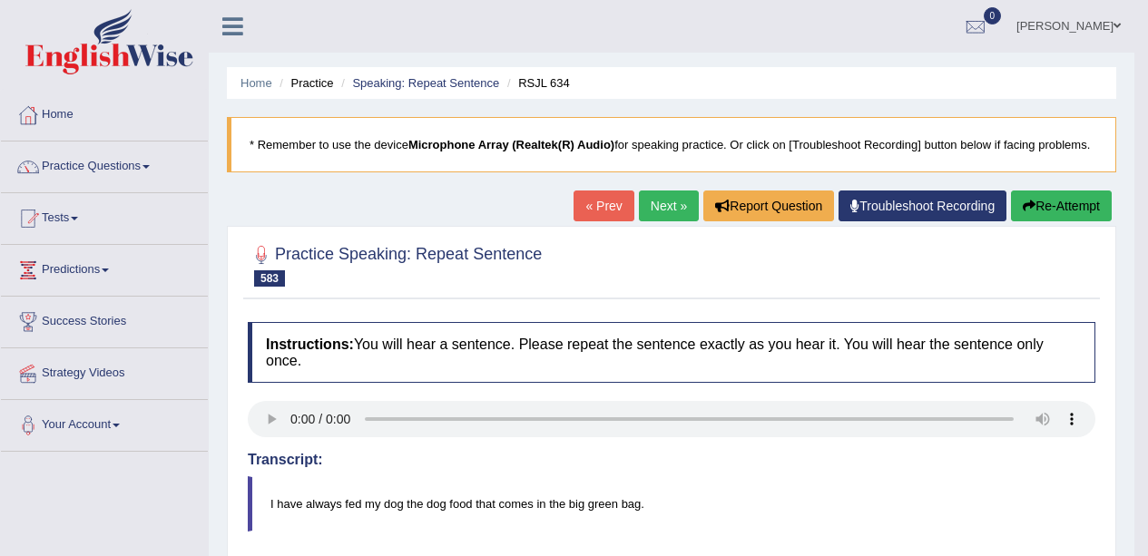
click at [1077, 218] on button "Re-Attempt" at bounding box center [1061, 206] width 101 height 31
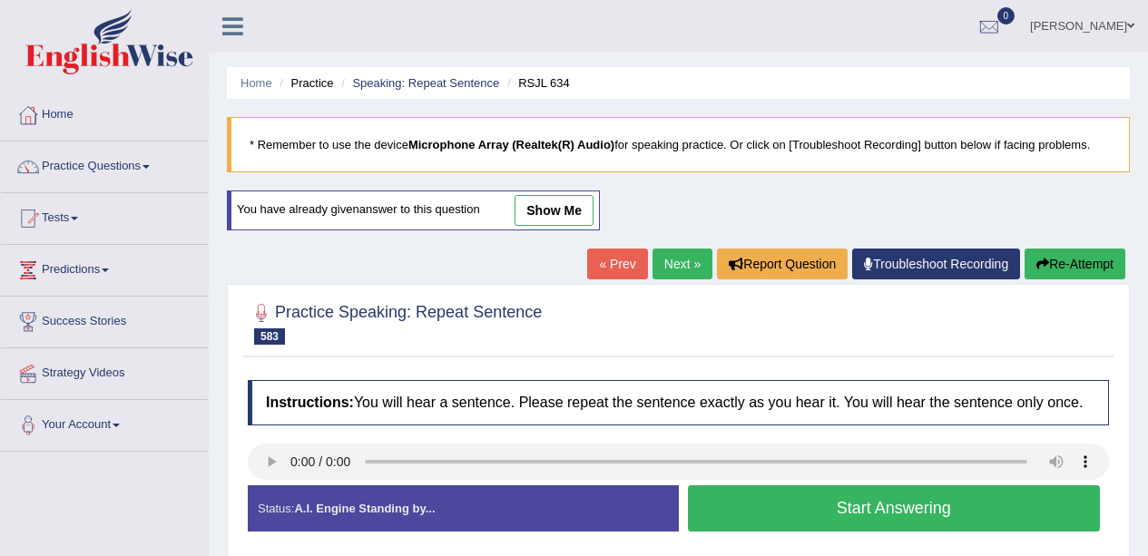
click at [967, 537] on div "Stop Recording" at bounding box center [894, 536] width 431 height 1
click at [835, 513] on button "Start Answering" at bounding box center [894, 508] width 413 height 46
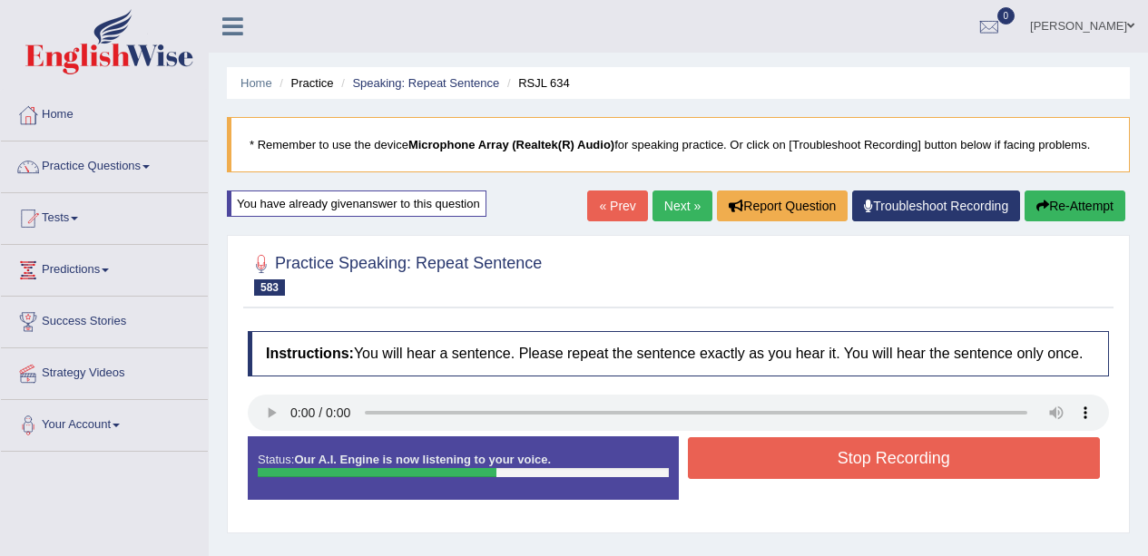
click at [886, 462] on button "Stop Recording" at bounding box center [894, 458] width 413 height 42
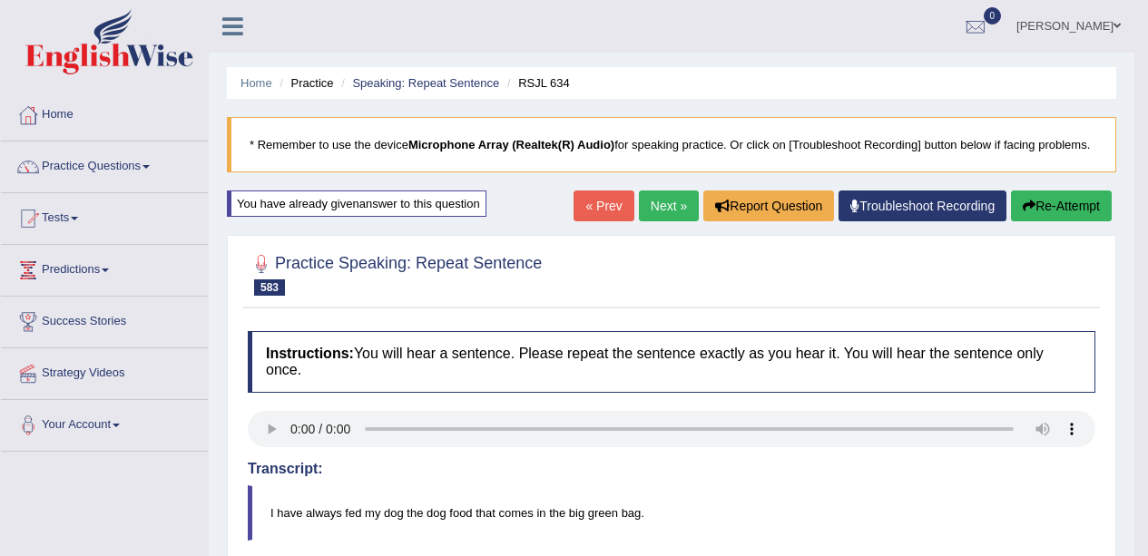
click at [652, 213] on link "Next »" at bounding box center [669, 206] width 60 height 31
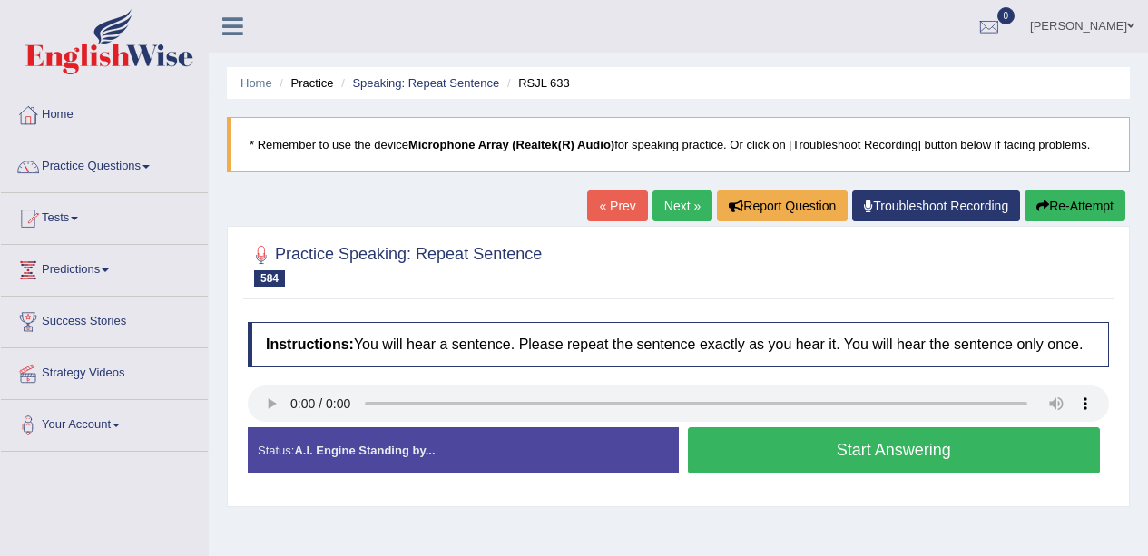
click at [859, 443] on button "Start Answering" at bounding box center [894, 450] width 413 height 46
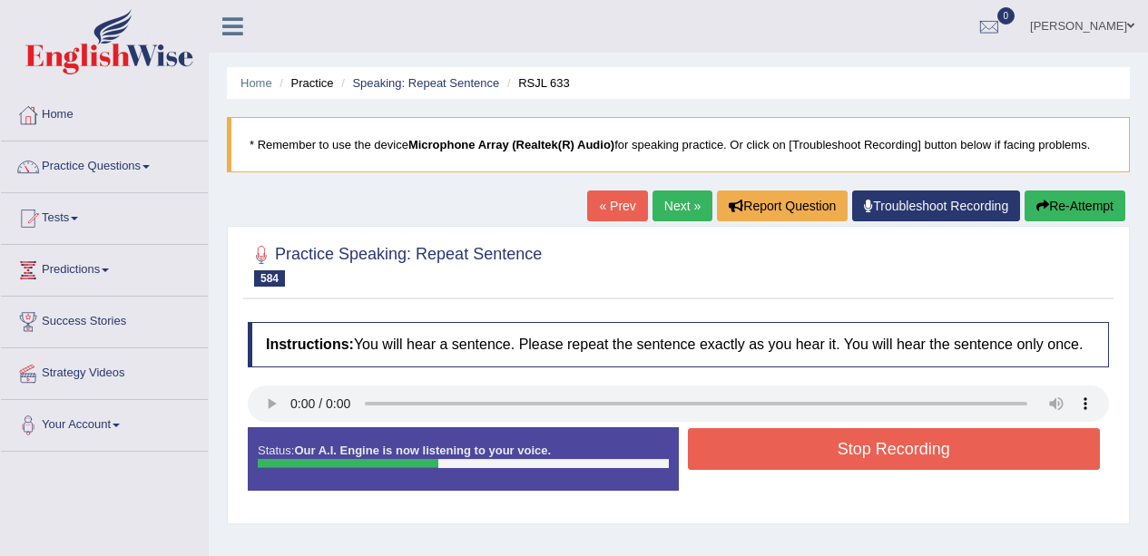
click at [840, 450] on button "Stop Recording" at bounding box center [894, 449] width 413 height 42
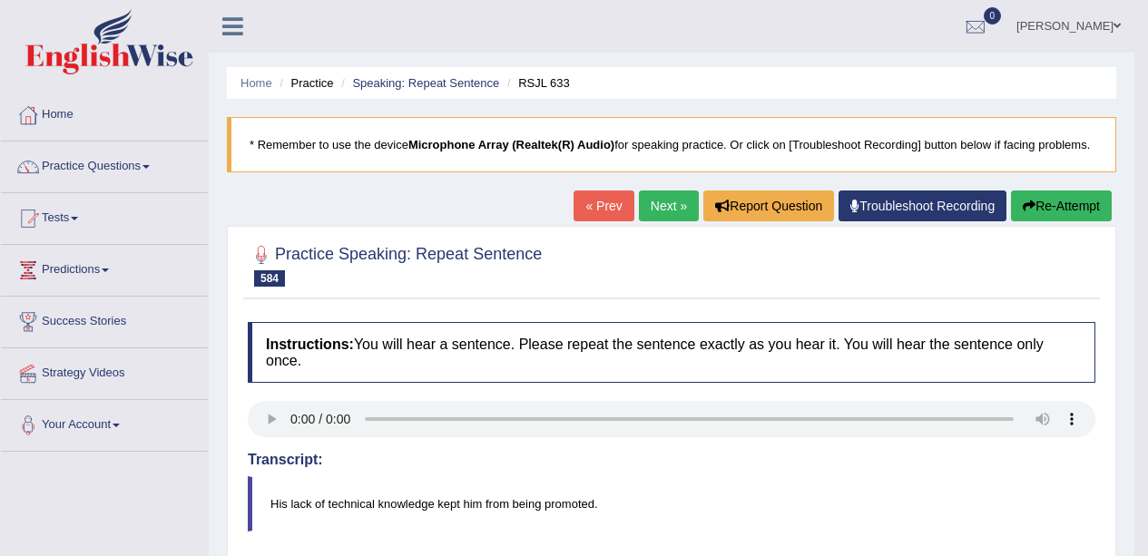
click at [1062, 238] on div at bounding box center [671, 264] width 847 height 55
click at [1030, 206] on icon "button" at bounding box center [1029, 206] width 13 height 13
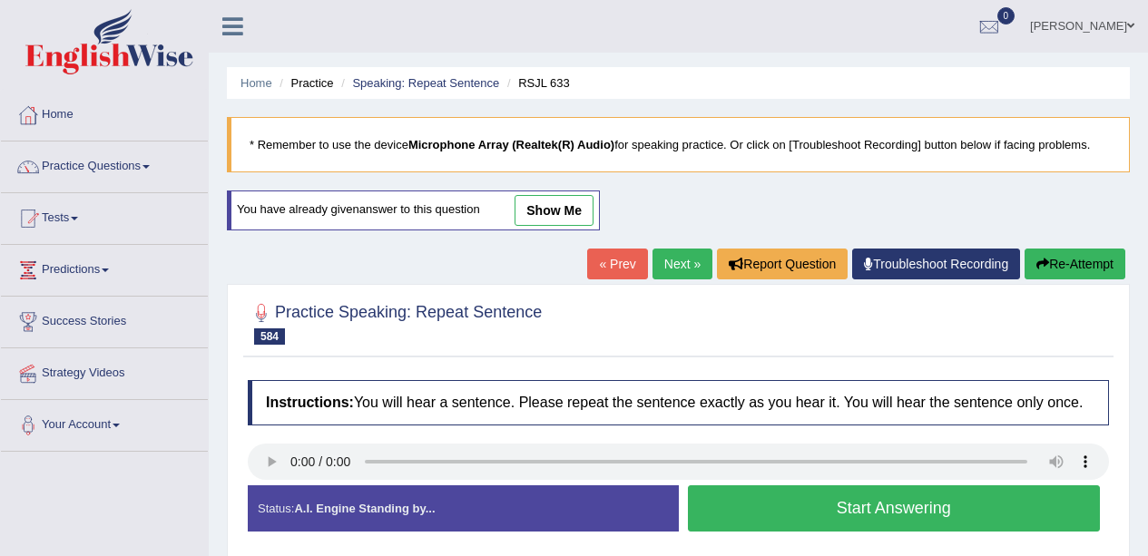
click at [881, 504] on button "Start Answering" at bounding box center [894, 508] width 413 height 46
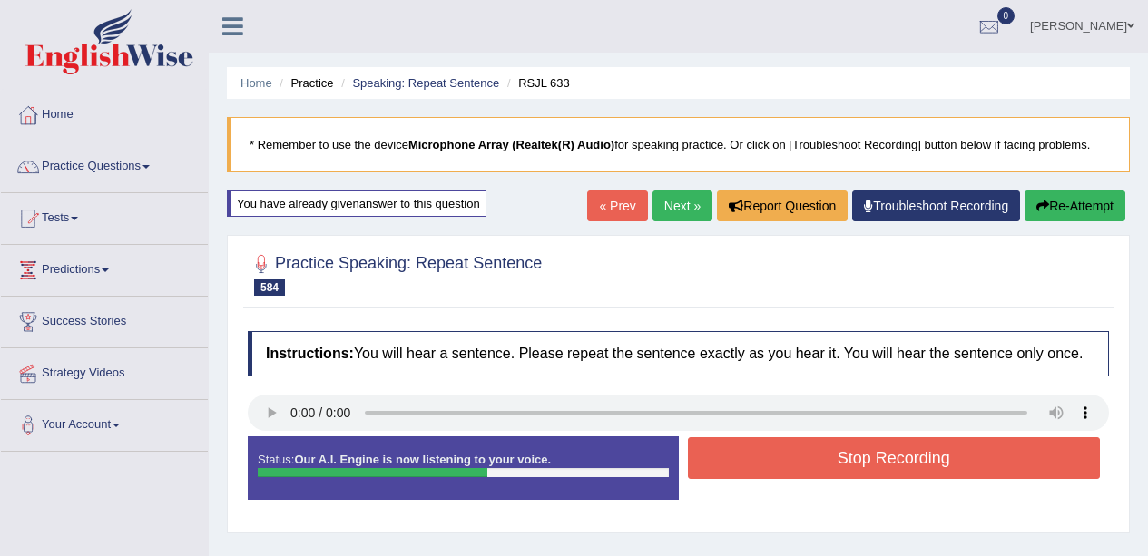
click at [866, 477] on button "Stop Recording" at bounding box center [894, 458] width 413 height 42
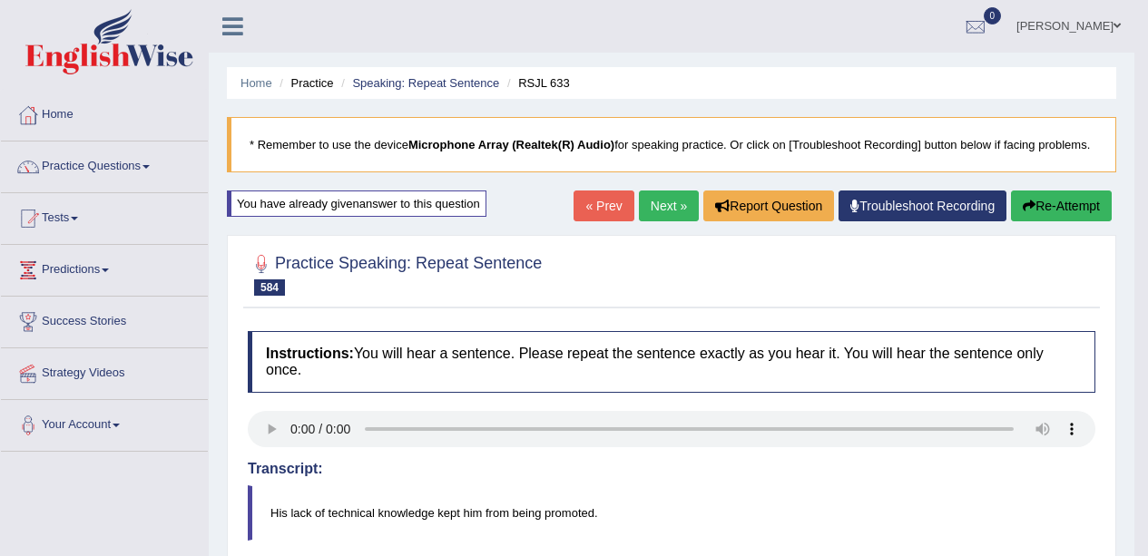
click at [642, 212] on link "Next »" at bounding box center [669, 206] width 60 height 31
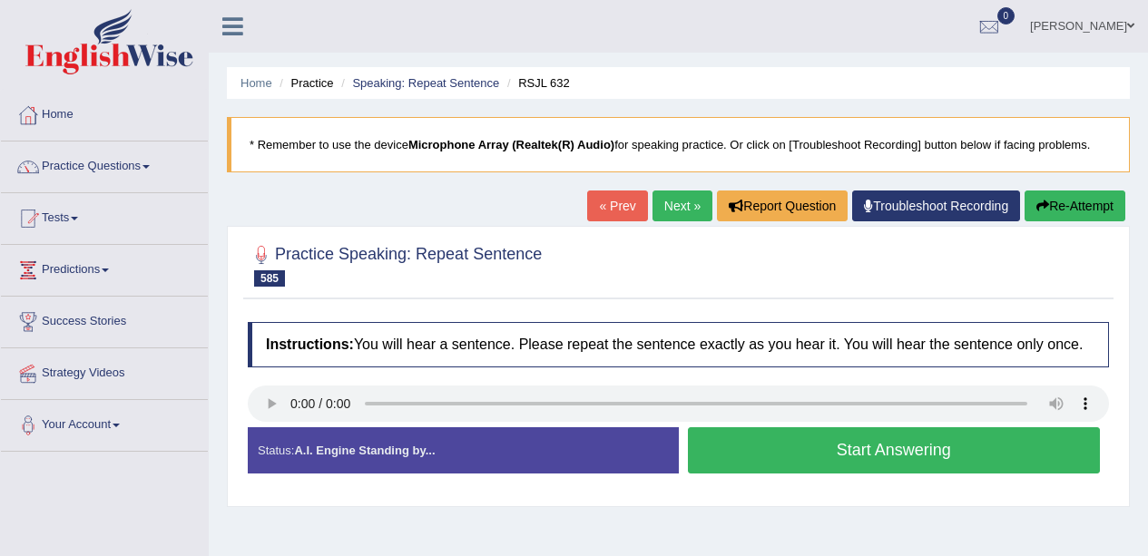
click at [820, 489] on div "Status: A.I. Engine Standing by... Start Answering Stop Recording" at bounding box center [678, 459] width 861 height 64
click at [769, 470] on button "Start Answering" at bounding box center [894, 450] width 413 height 46
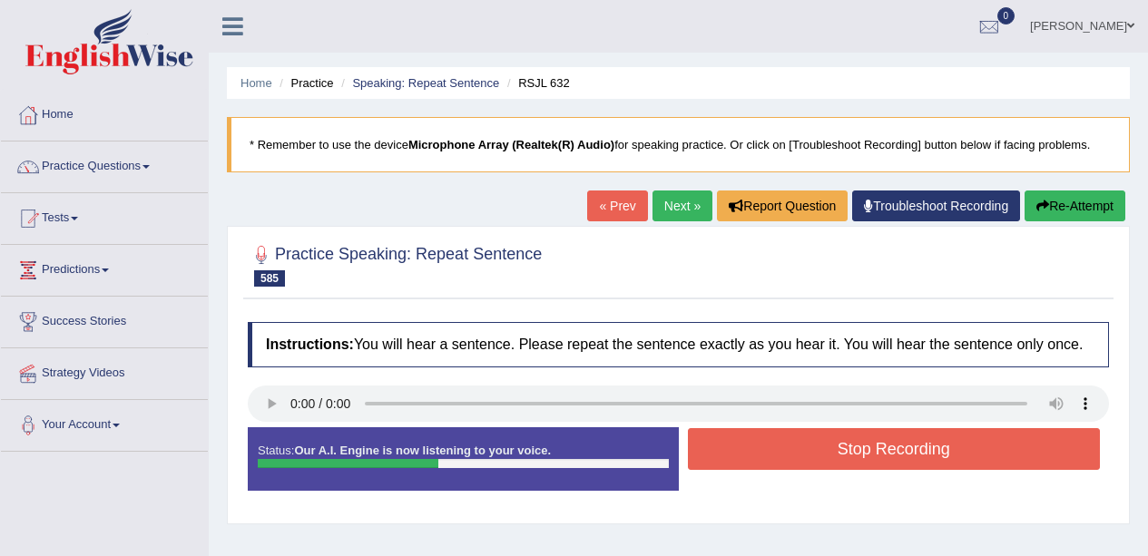
click at [849, 442] on button "Stop Recording" at bounding box center [894, 449] width 413 height 42
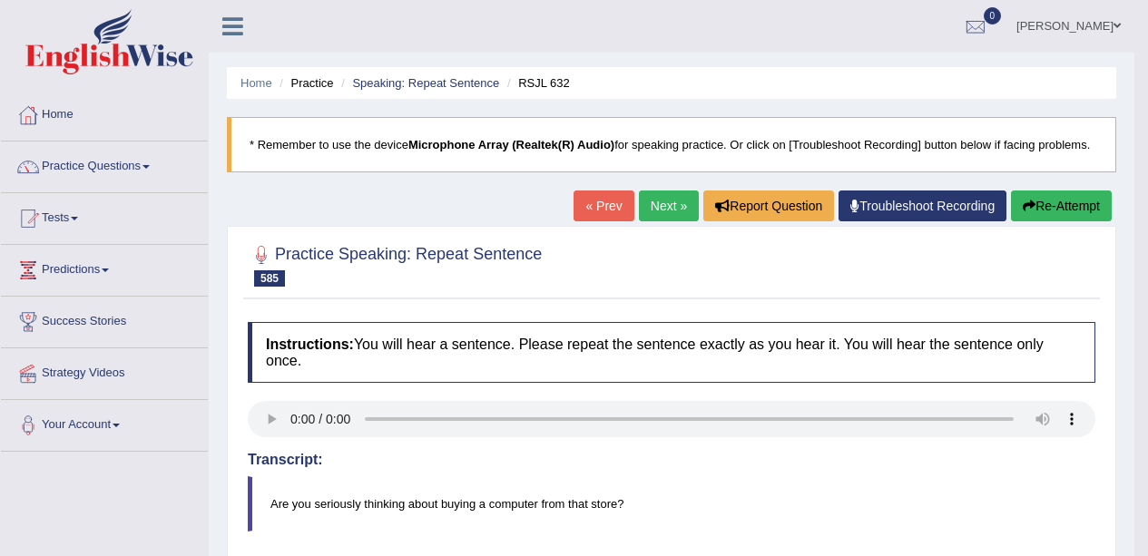
click at [663, 218] on link "Next »" at bounding box center [669, 206] width 60 height 31
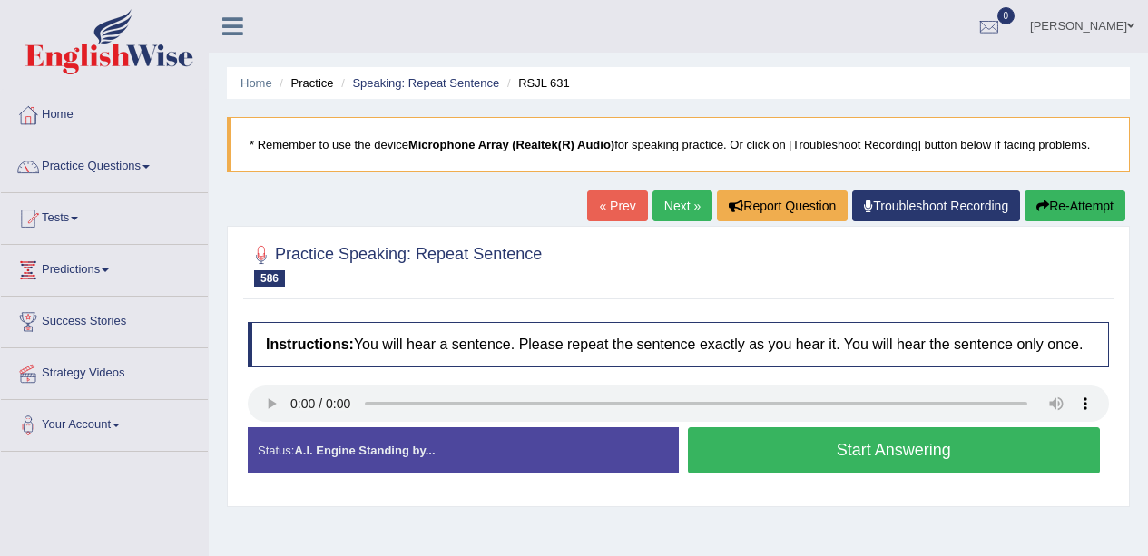
click at [775, 446] on button "Start Answering" at bounding box center [894, 450] width 413 height 46
click at [772, 455] on button "Start Answering" at bounding box center [894, 450] width 413 height 46
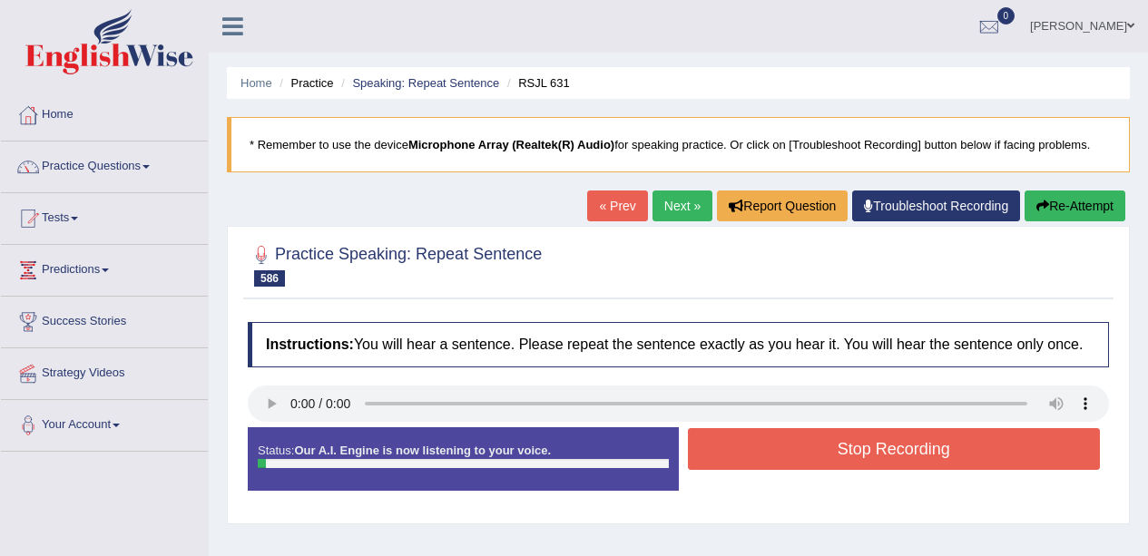
click at [771, 455] on button "Stop Recording" at bounding box center [894, 449] width 413 height 42
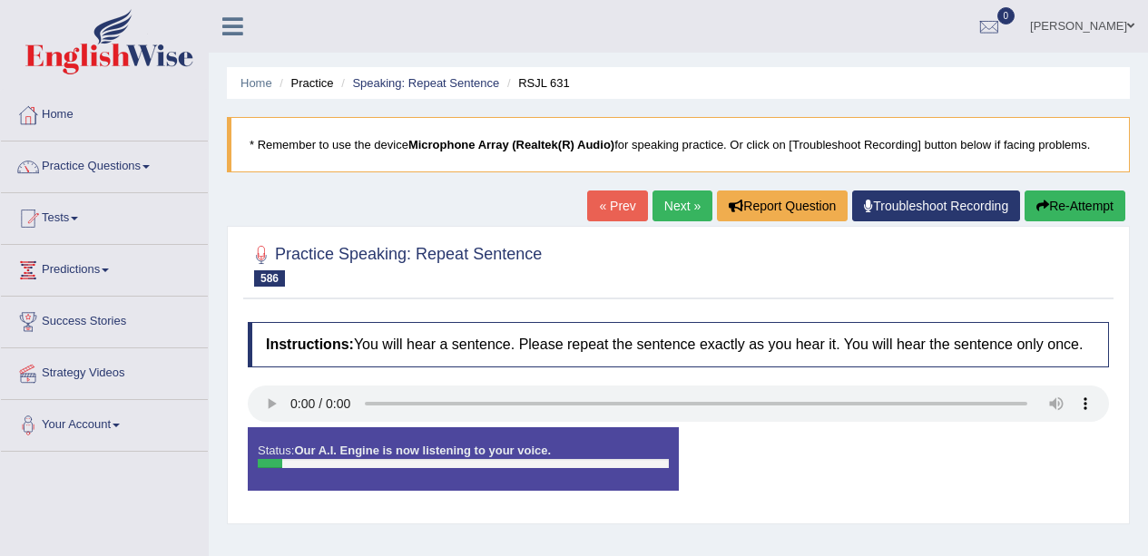
click at [0, 0] on div "Transcript: He anonymously donated a large sum of money to the Red Cross." at bounding box center [0, 0] width 0 height 0
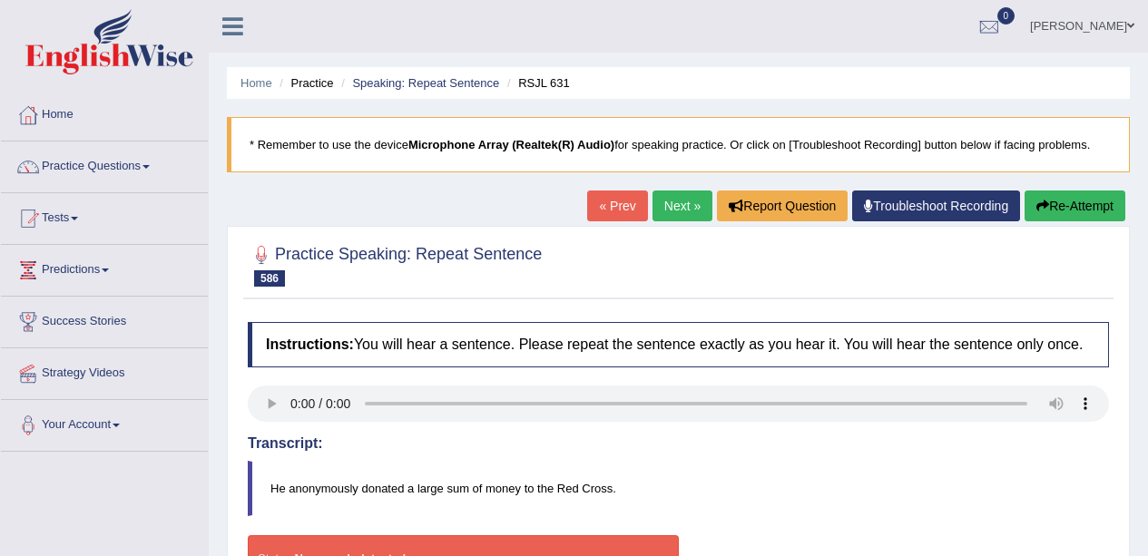
click at [1067, 201] on button "Re-Attempt" at bounding box center [1074, 206] width 101 height 31
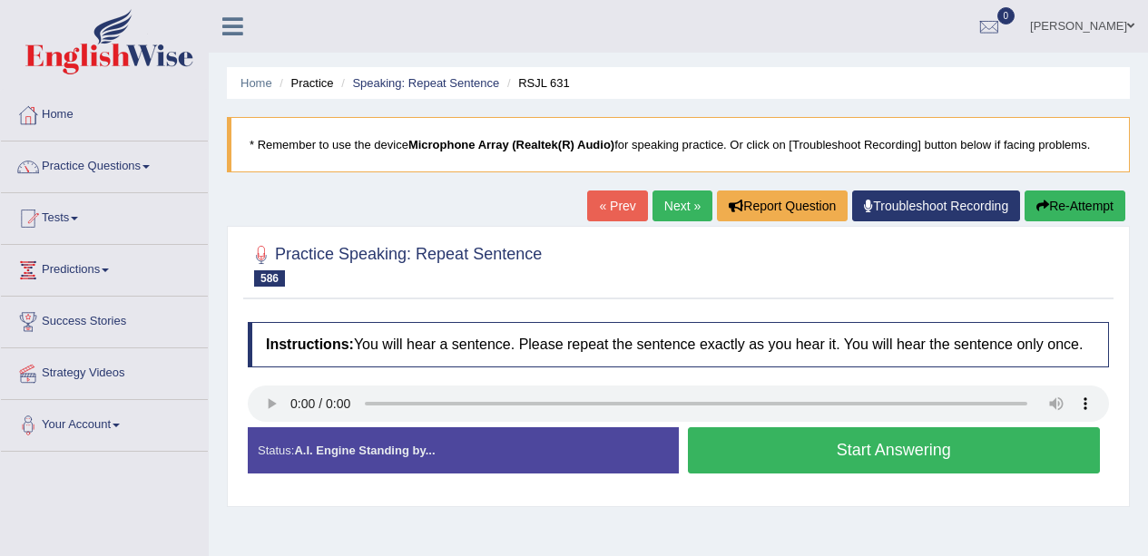
click at [867, 455] on button "Start Answering" at bounding box center [894, 450] width 413 height 46
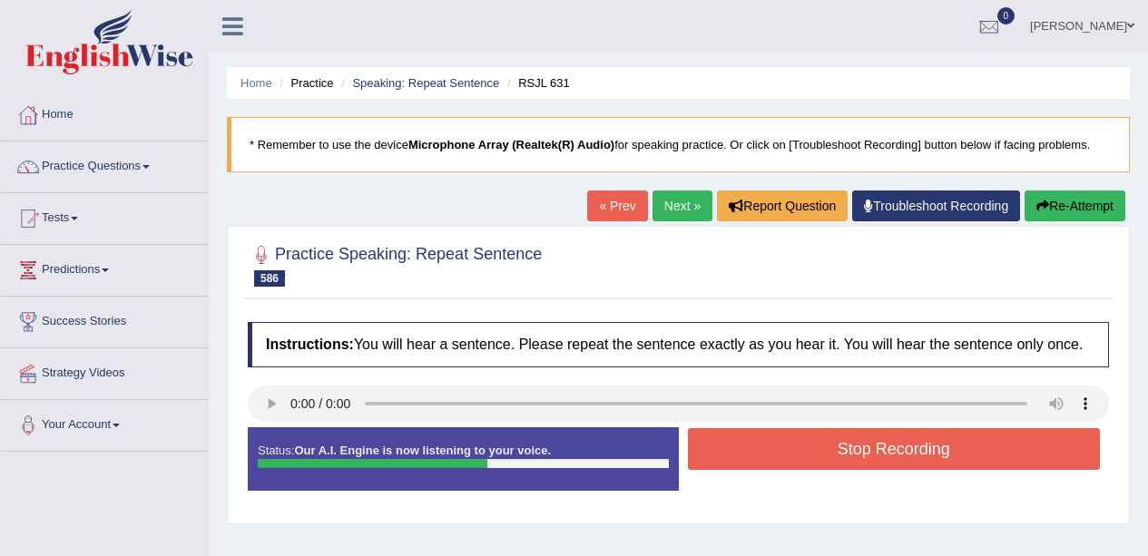
click at [834, 457] on button "Stop Recording" at bounding box center [894, 449] width 413 height 42
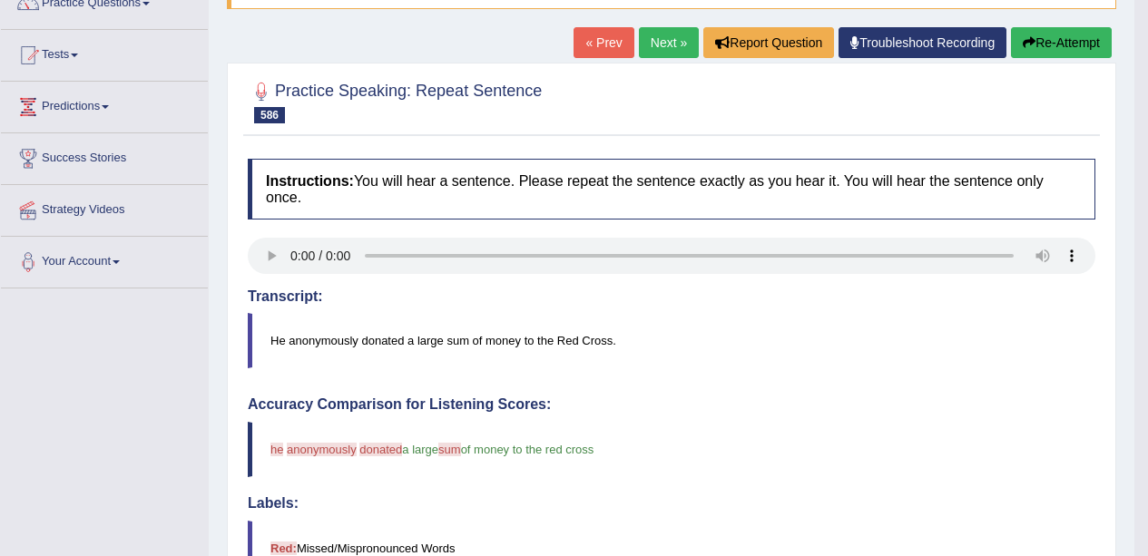
scroll to position [135, 0]
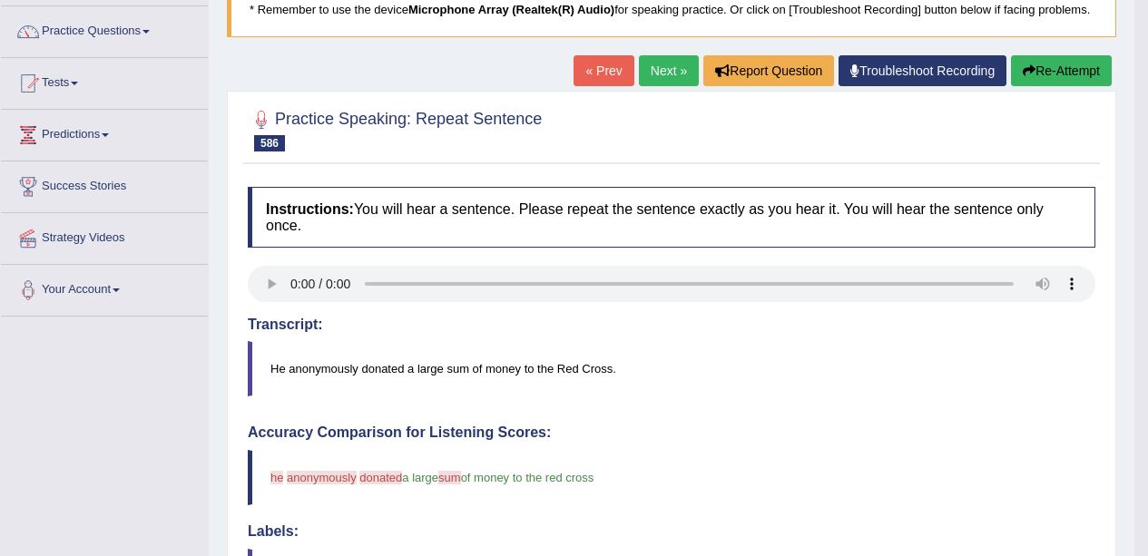
click at [1057, 82] on button "Re-Attempt" at bounding box center [1061, 70] width 101 height 31
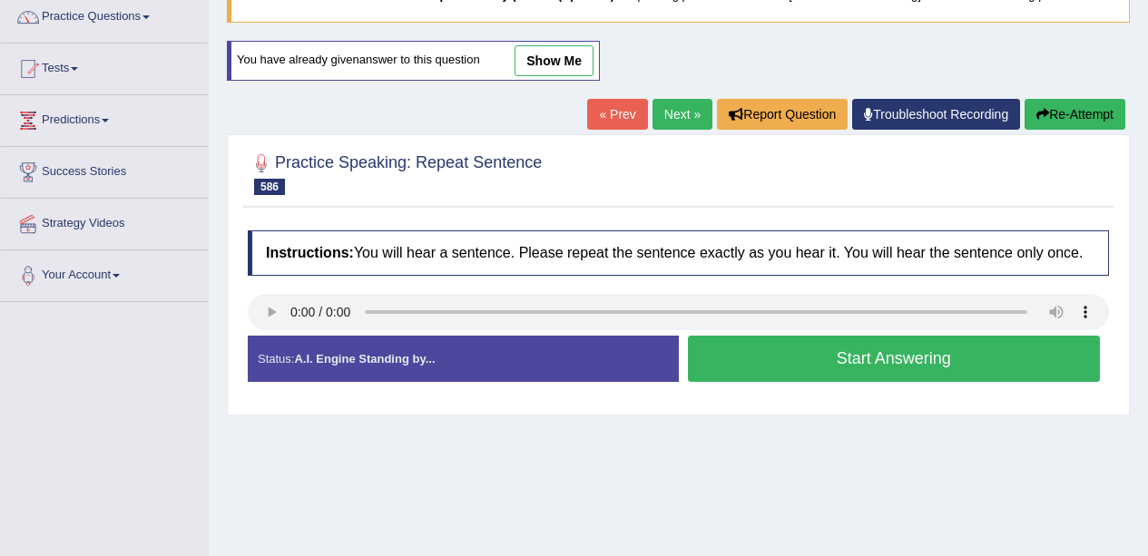
click at [832, 365] on button "Start Answering" at bounding box center [894, 359] width 413 height 46
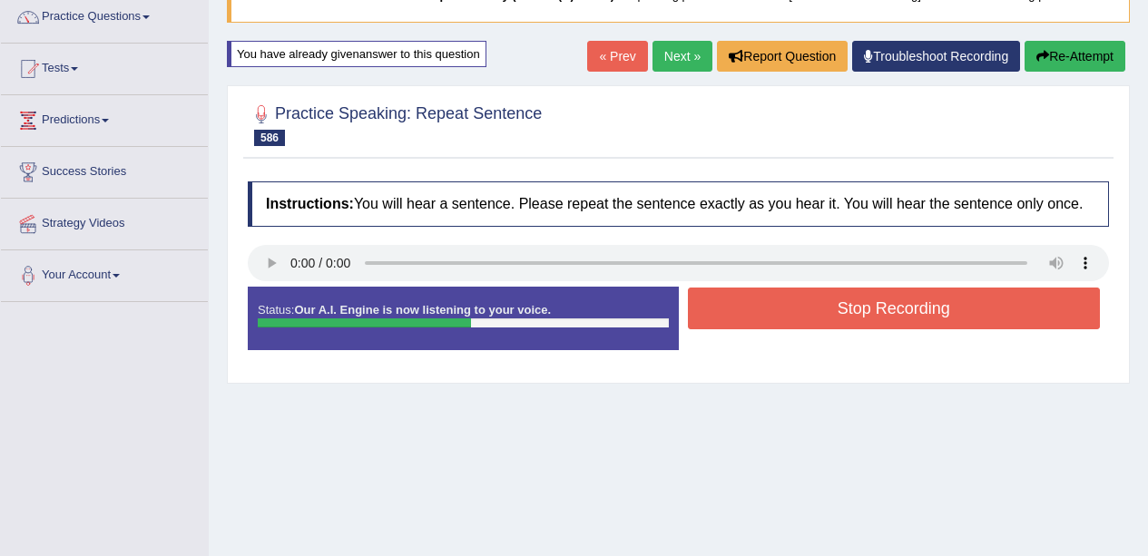
click at [835, 302] on button "Stop Recording" at bounding box center [894, 309] width 413 height 42
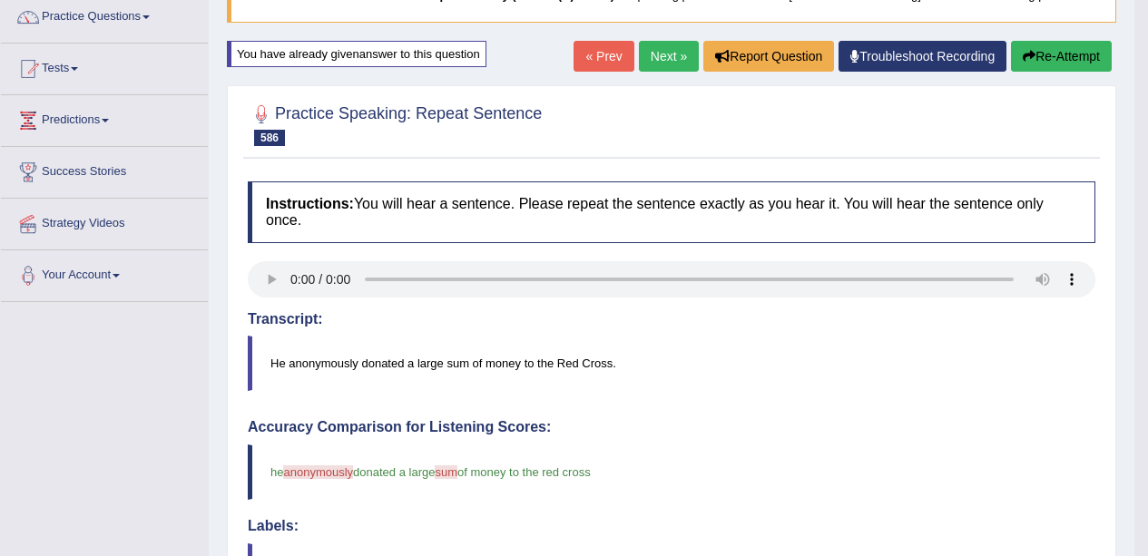
click at [647, 68] on link "Next »" at bounding box center [669, 56] width 60 height 31
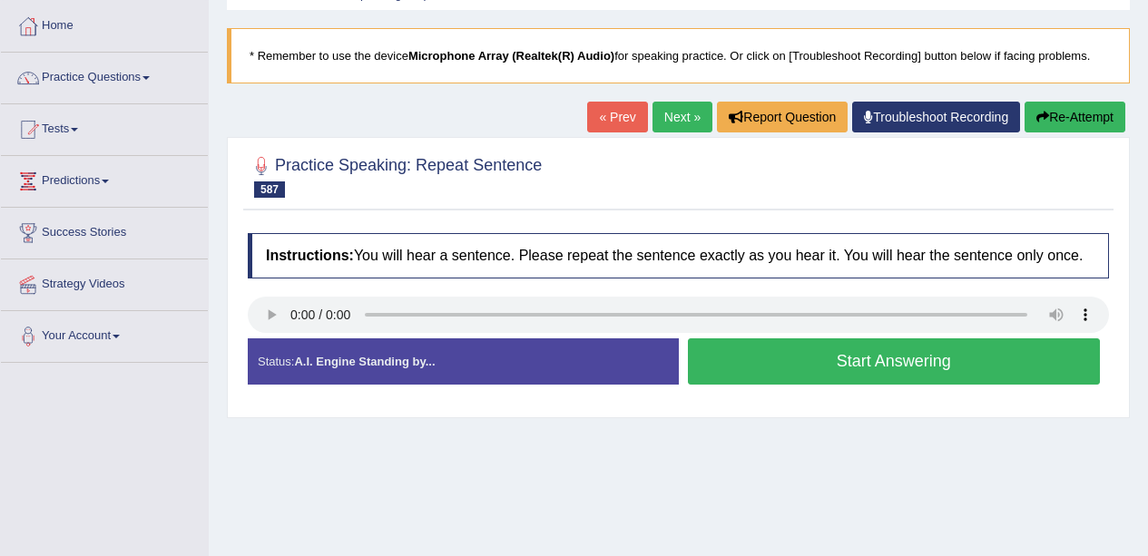
scroll to position [91, 0]
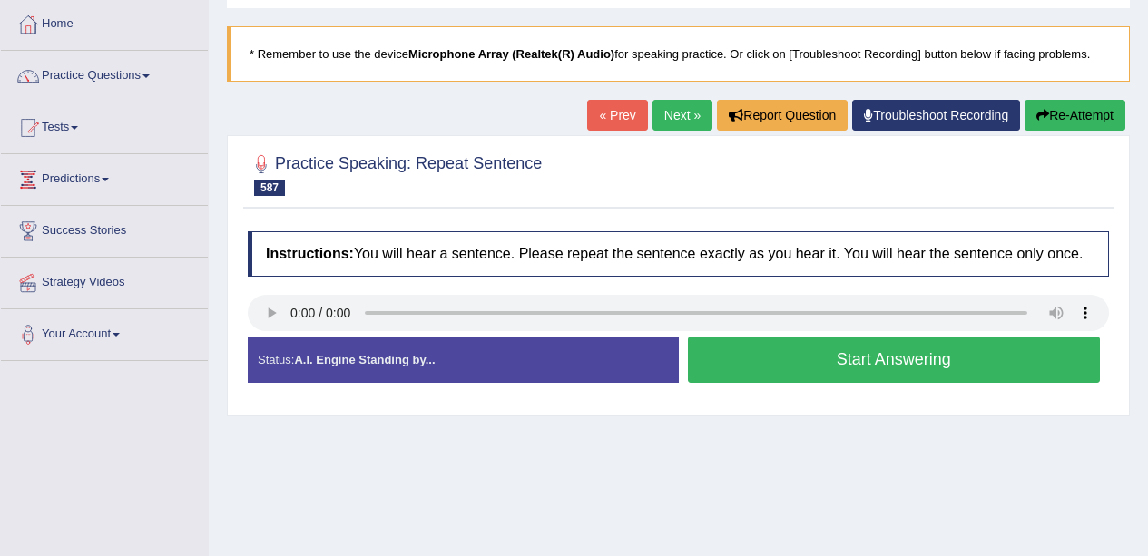
click at [823, 369] on button "Start Answering" at bounding box center [894, 360] width 413 height 46
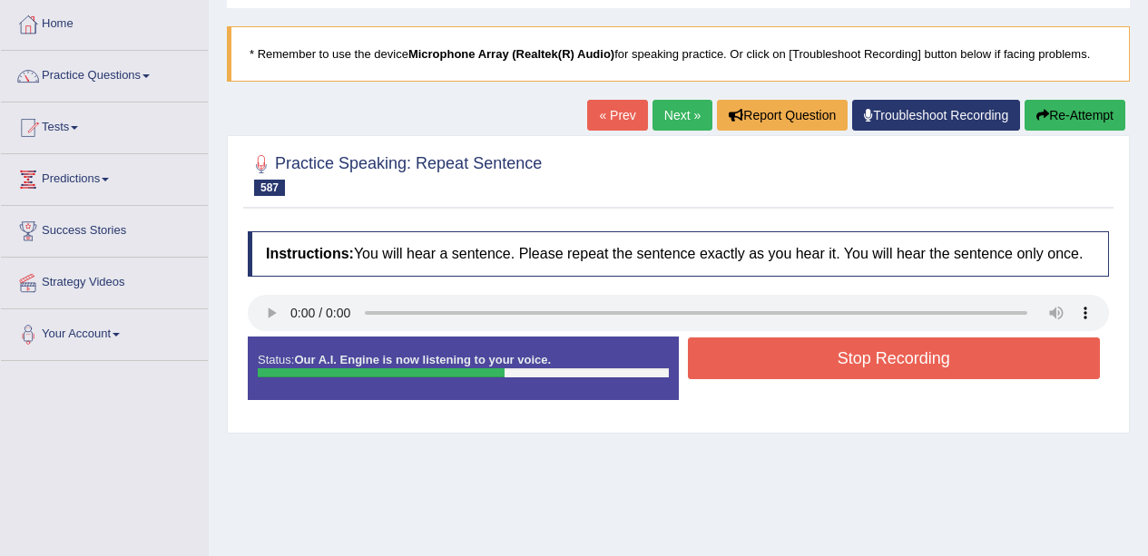
click at [814, 338] on div "Start Answering" at bounding box center [894, 337] width 431 height 1
click at [811, 367] on button "Stop Recording" at bounding box center [894, 359] width 413 height 42
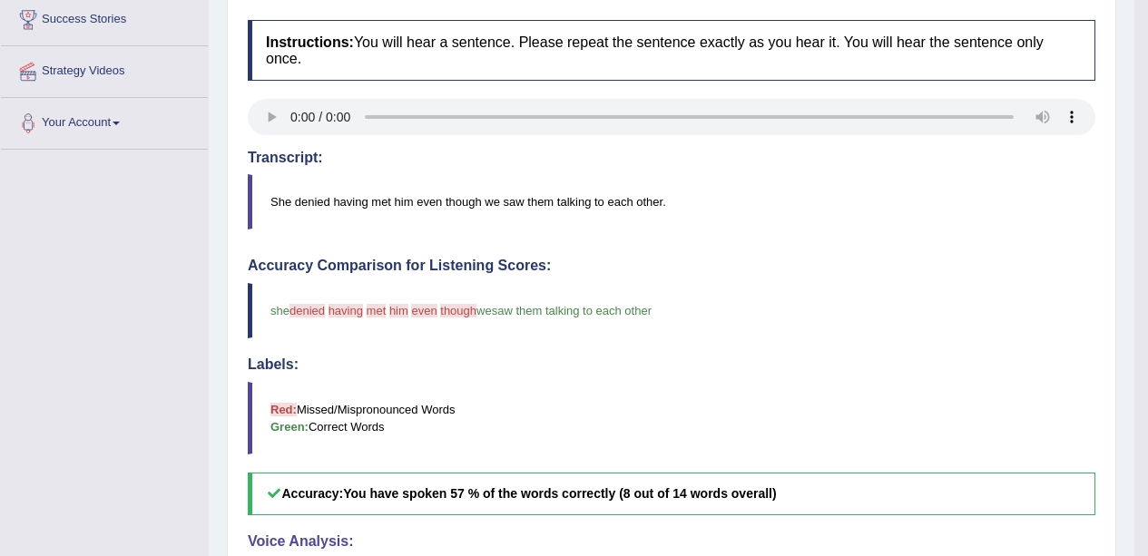
scroll to position [0, 0]
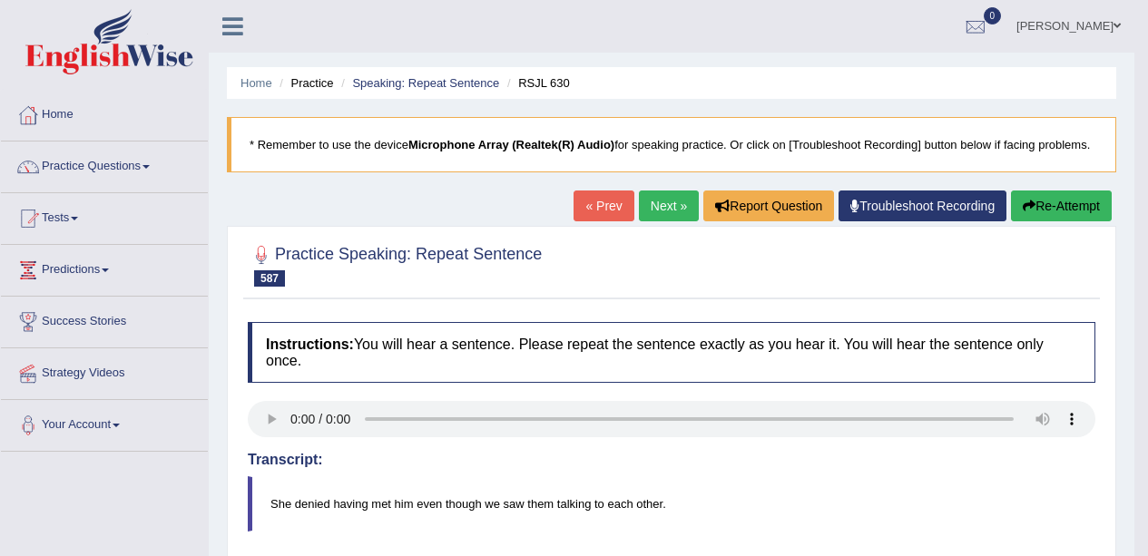
click at [1064, 171] on blockquote "* Remember to use the device Microphone Array (Realtek(R) Audio) for speaking p…" at bounding box center [671, 144] width 889 height 55
click at [1070, 216] on button "Re-Attempt" at bounding box center [1061, 206] width 101 height 31
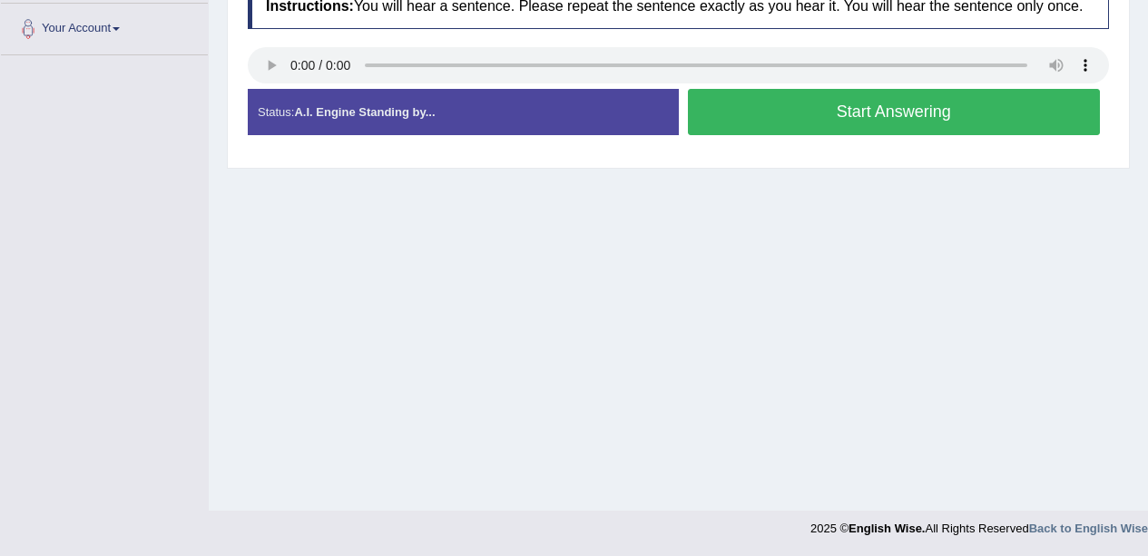
click at [798, 122] on button "Start Answering" at bounding box center [894, 112] width 413 height 46
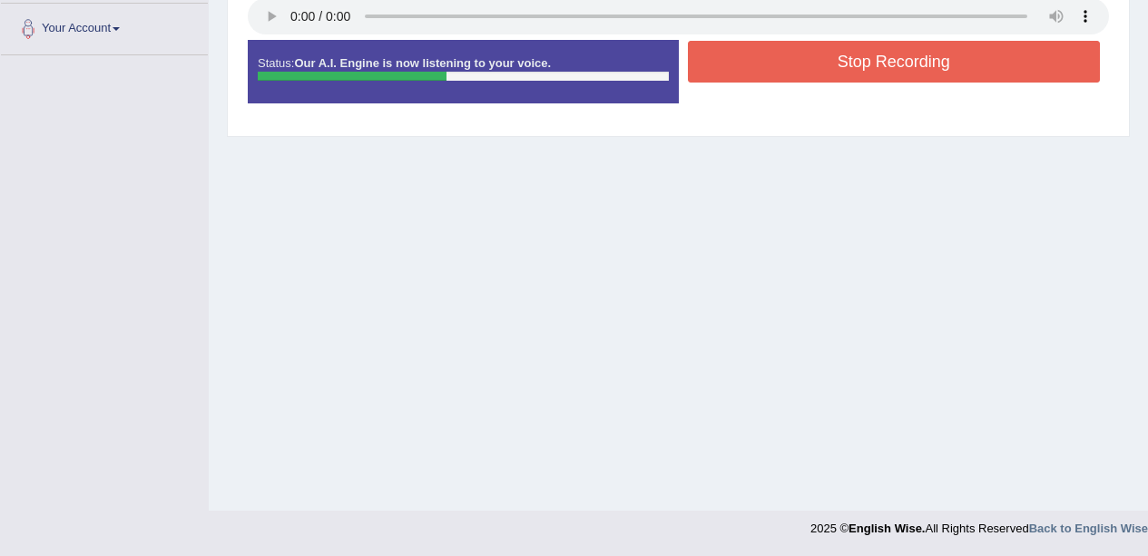
click at [832, 73] on button "Stop Recording" at bounding box center [894, 62] width 413 height 42
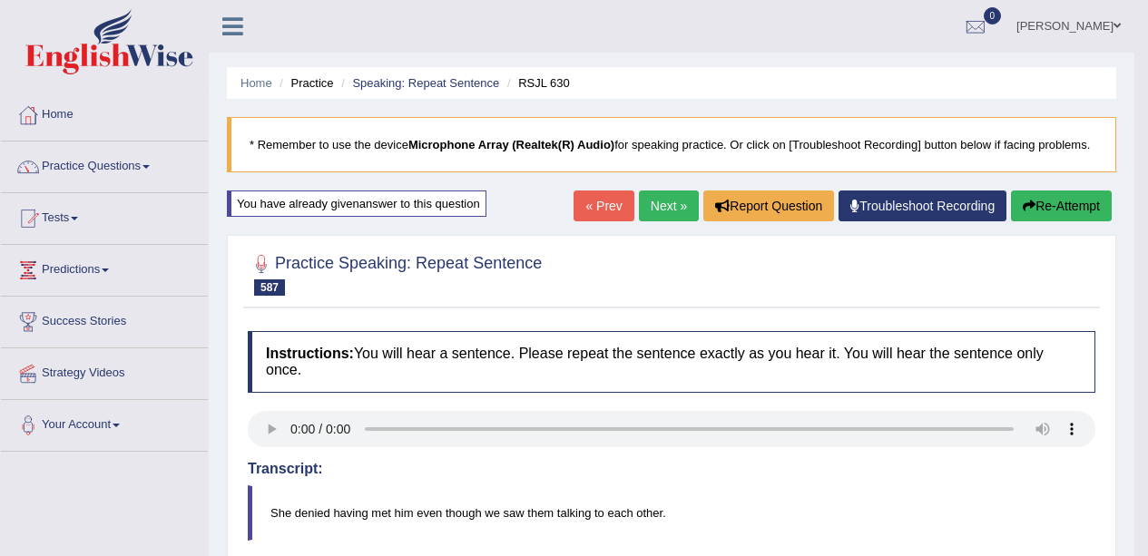
click at [656, 191] on link "Next »" at bounding box center [669, 206] width 60 height 31
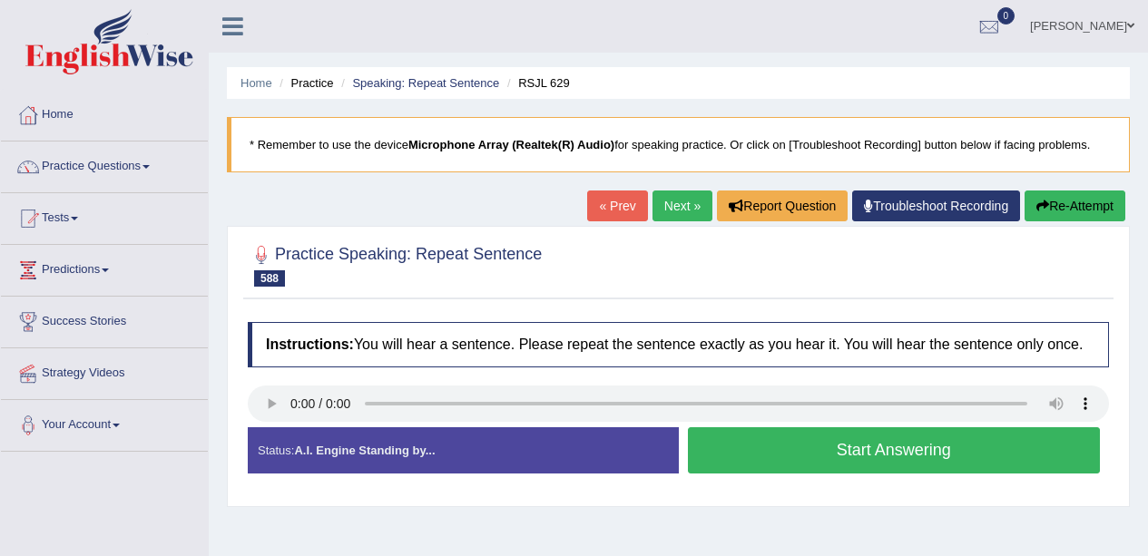
click at [267, 436] on div "Status: A.I. Engine Standing by..." at bounding box center [463, 450] width 431 height 46
click at [886, 436] on button "Start Answering" at bounding box center [894, 450] width 413 height 46
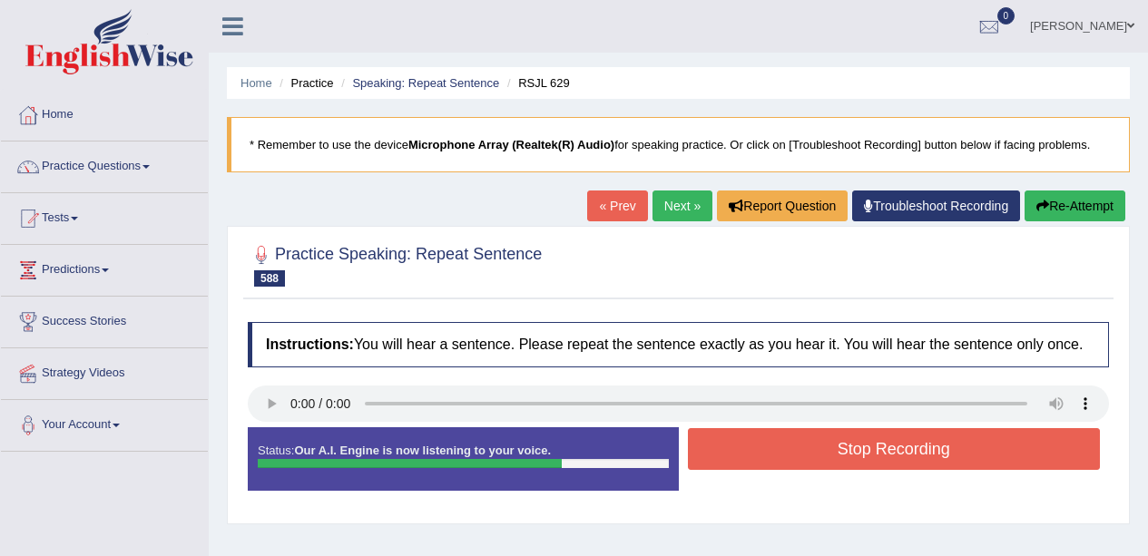
click at [859, 457] on button "Stop Recording" at bounding box center [894, 449] width 413 height 42
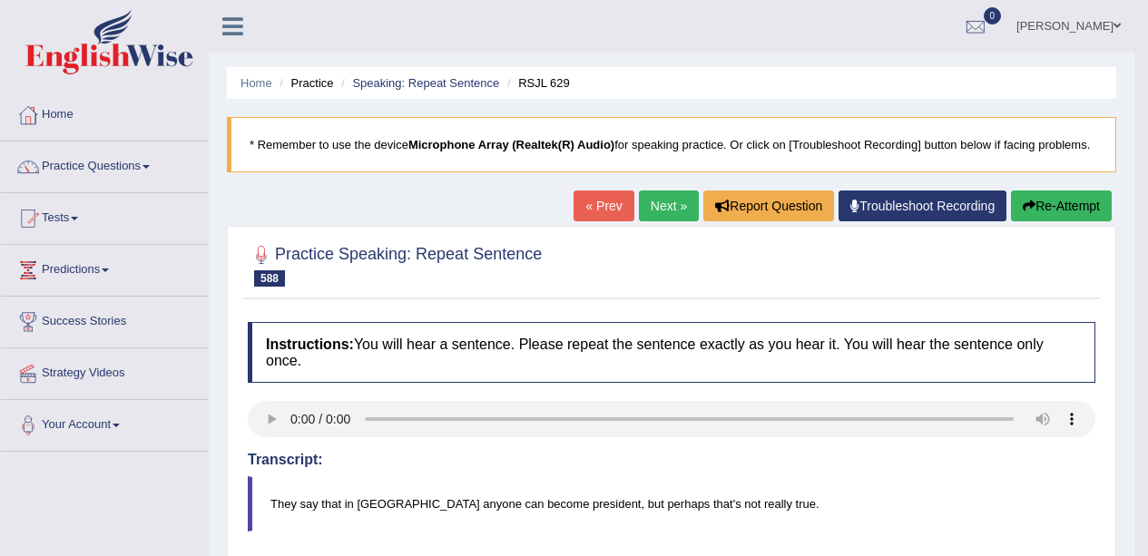
click at [671, 218] on link "Next »" at bounding box center [669, 206] width 60 height 31
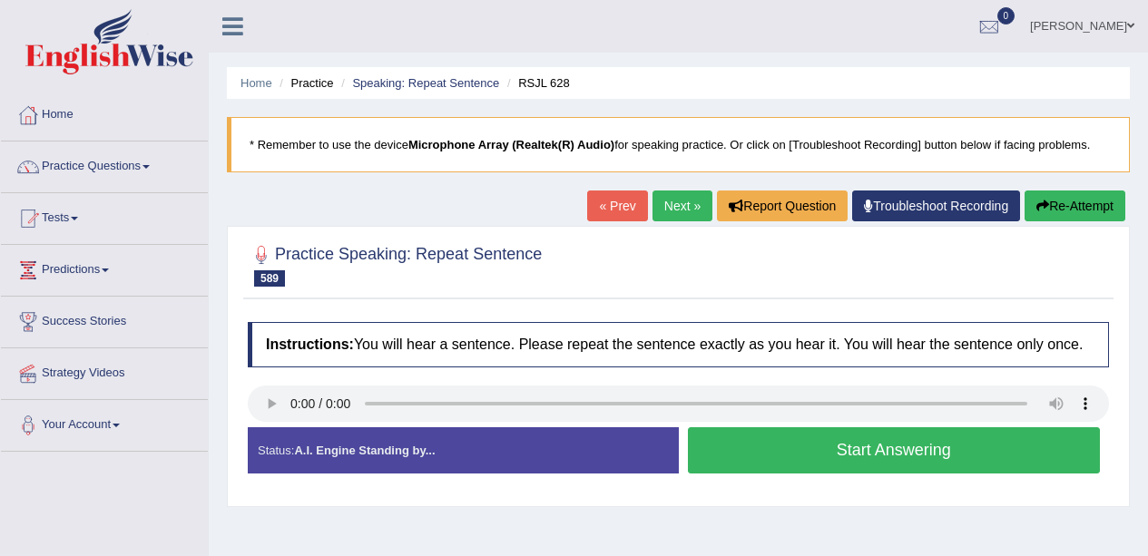
click at [795, 461] on button "Start Answering" at bounding box center [894, 450] width 413 height 46
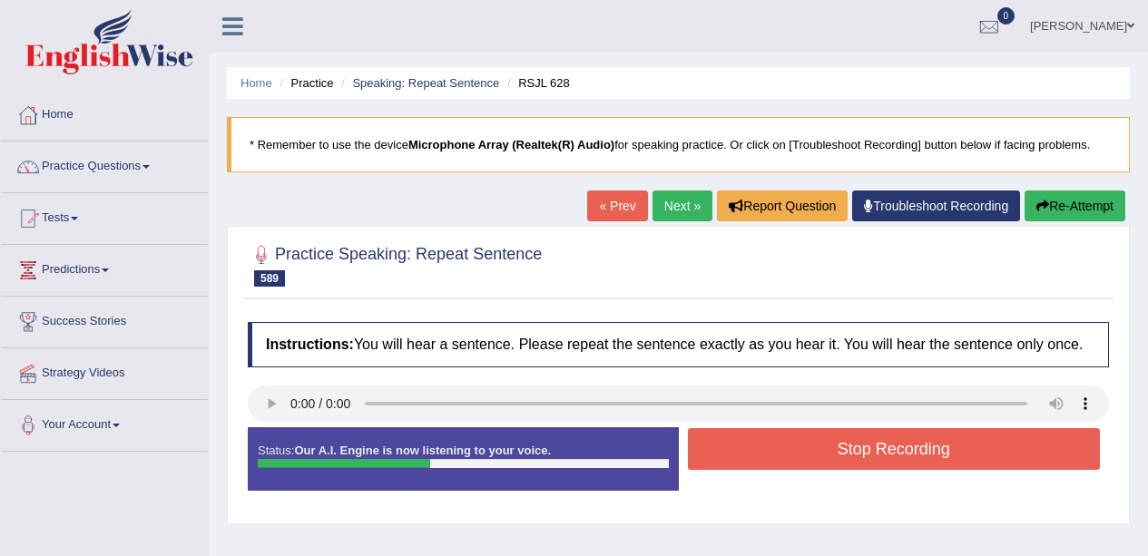
click at [844, 428] on div "Start Answering" at bounding box center [894, 427] width 431 height 1
click at [812, 463] on button "Stop Recording" at bounding box center [894, 449] width 413 height 42
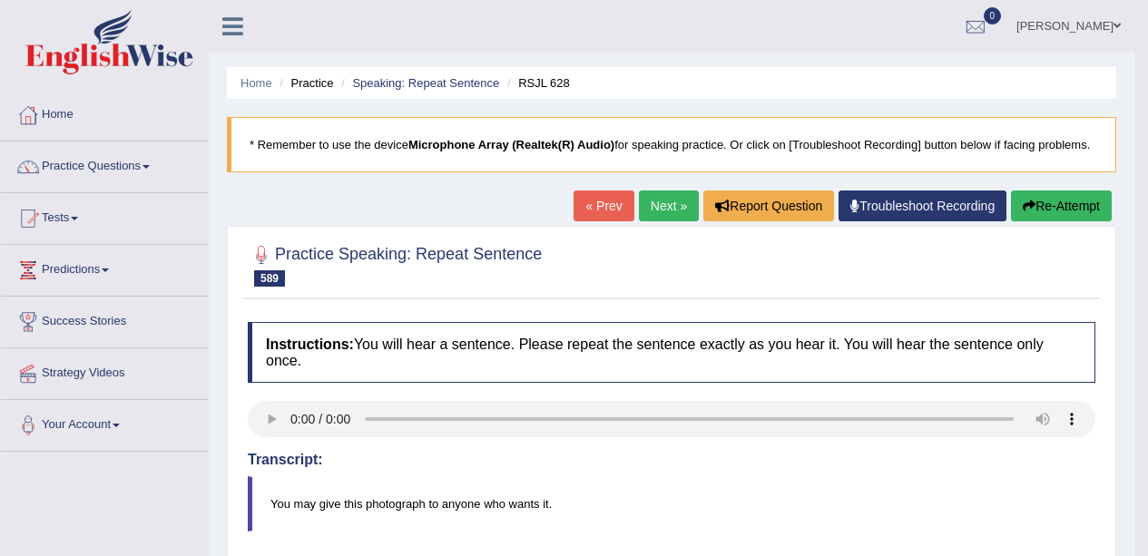
click at [642, 204] on link "Next »" at bounding box center [669, 206] width 60 height 31
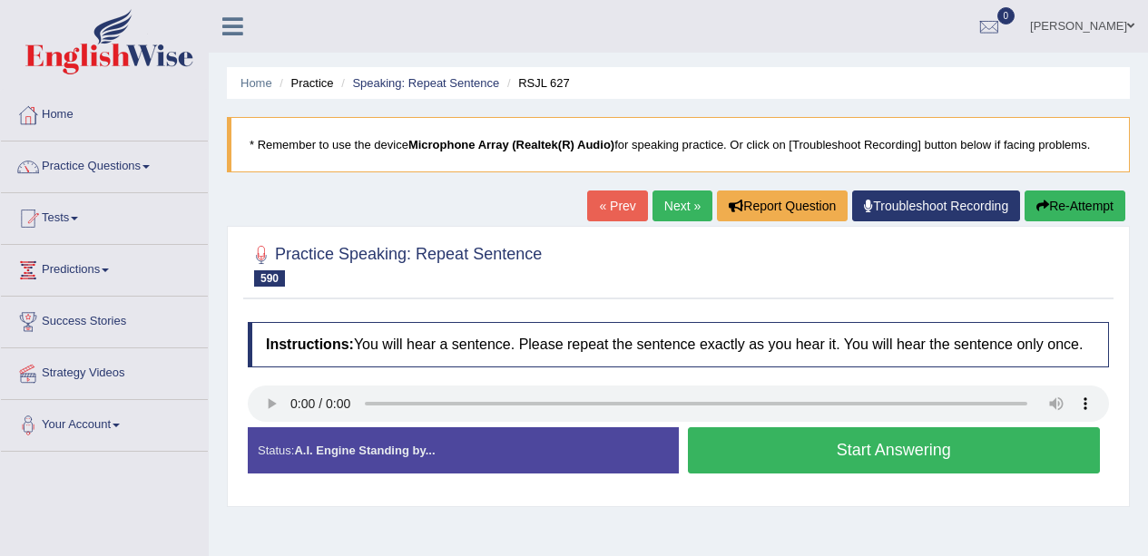
click at [277, 427] on div "Created with Highcharts 7.1.2 Too low Too high Time Pitch meter: 0 2.5 5 7.5 10" at bounding box center [459, 426] width 440 height 1
click at [881, 522] on div "Home Practice Speaking: Repeat Sentence RSJL 627 * Remember to use the device M…" at bounding box center [678, 453] width 939 height 907
click at [829, 455] on button "Start Answering" at bounding box center [894, 450] width 413 height 46
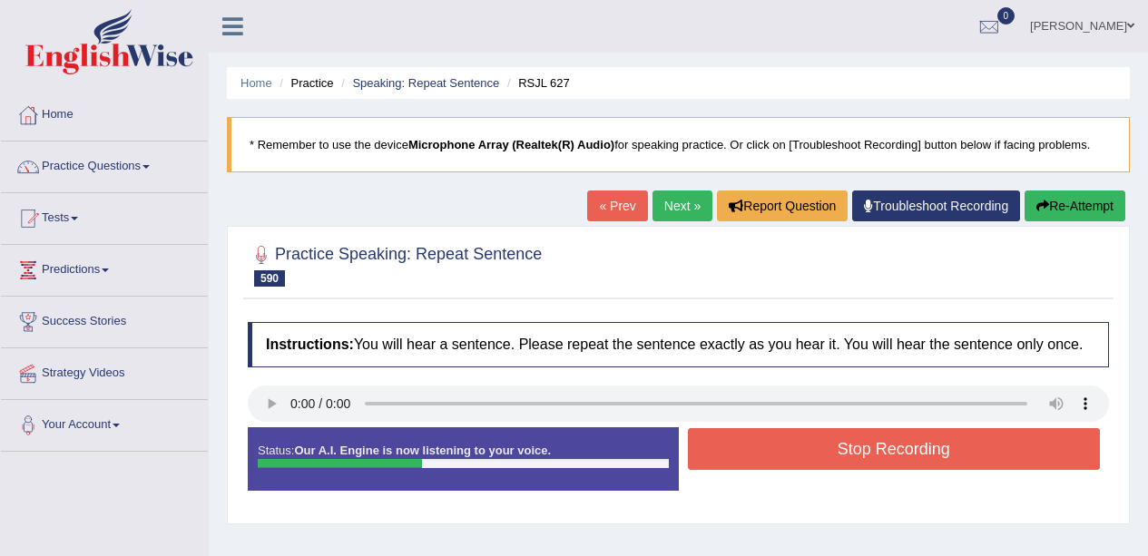
click at [799, 428] on div "Start Answering" at bounding box center [894, 427] width 431 height 1
click at [846, 467] on button "Stop Recording" at bounding box center [894, 449] width 413 height 42
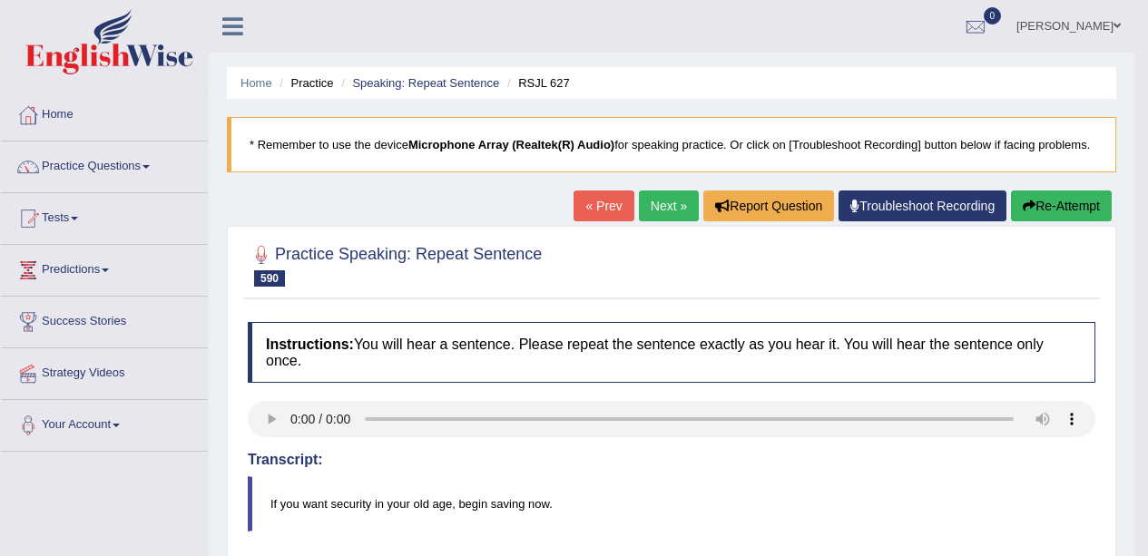
click at [652, 210] on link "Next »" at bounding box center [669, 206] width 60 height 31
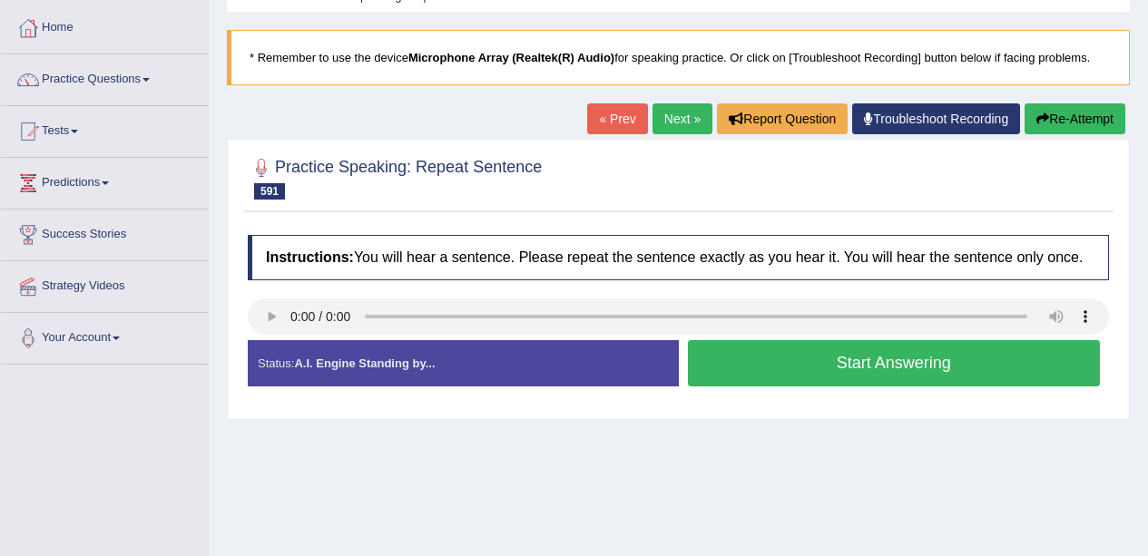
scroll to position [91, 0]
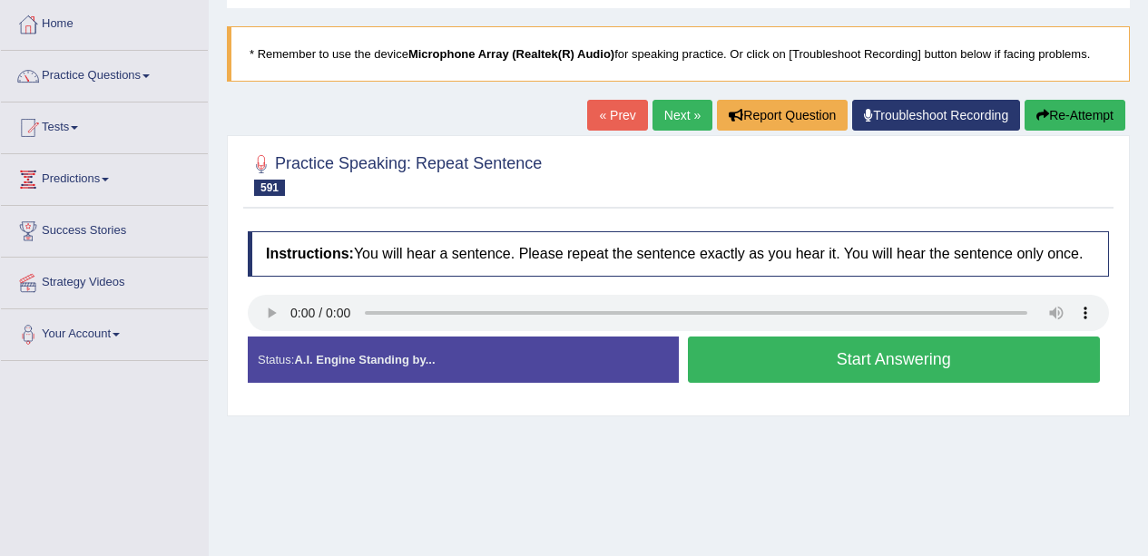
click at [793, 363] on button "Start Answering" at bounding box center [894, 360] width 413 height 46
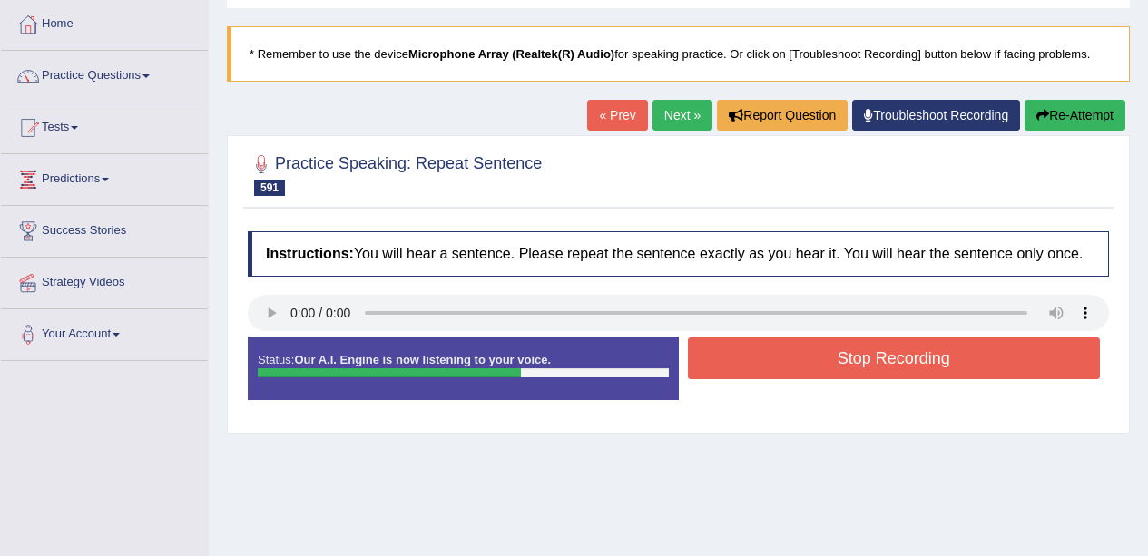
click at [877, 348] on button "Stop Recording" at bounding box center [894, 359] width 413 height 42
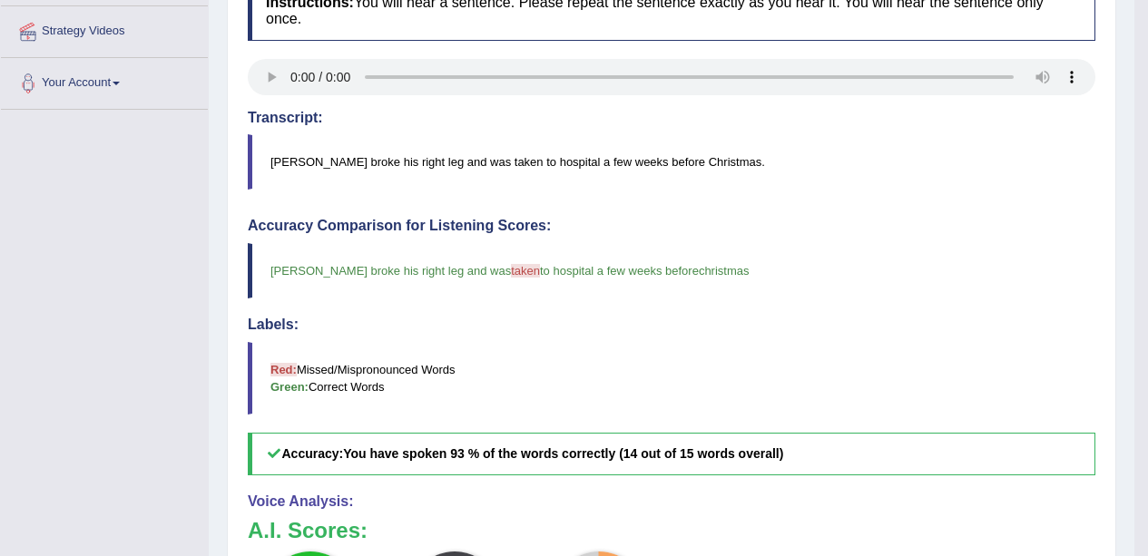
scroll to position [0, 0]
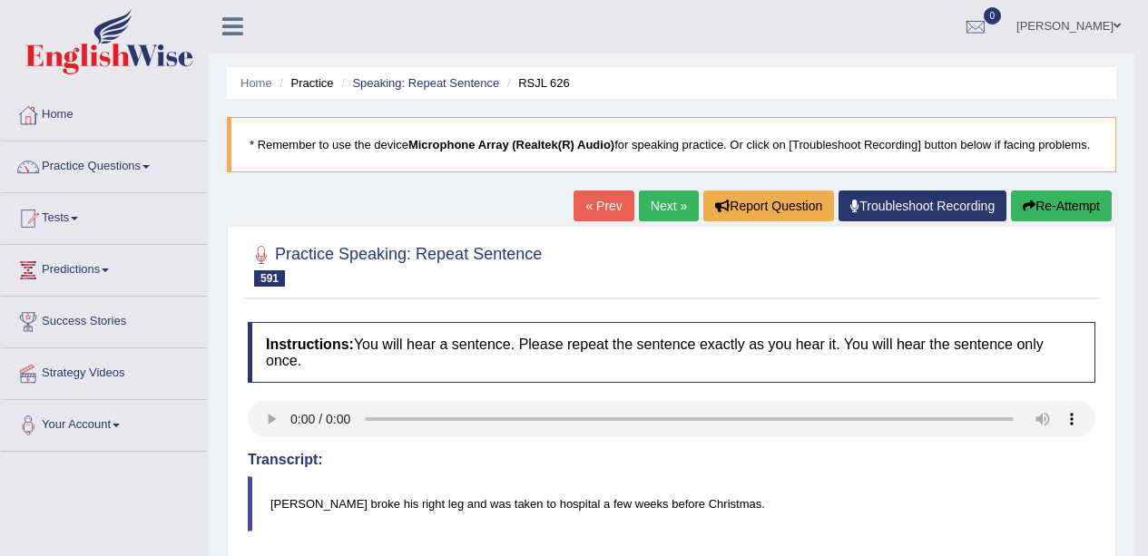
click at [667, 208] on link "Next »" at bounding box center [669, 206] width 60 height 31
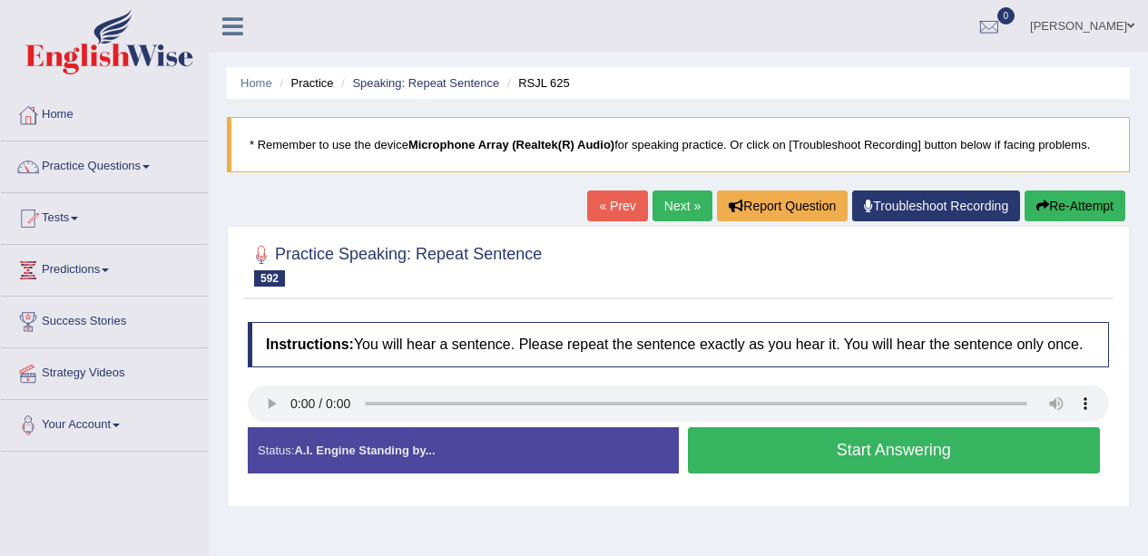
click at [104, 143] on link "Practice Questions" at bounding box center [104, 164] width 207 height 45
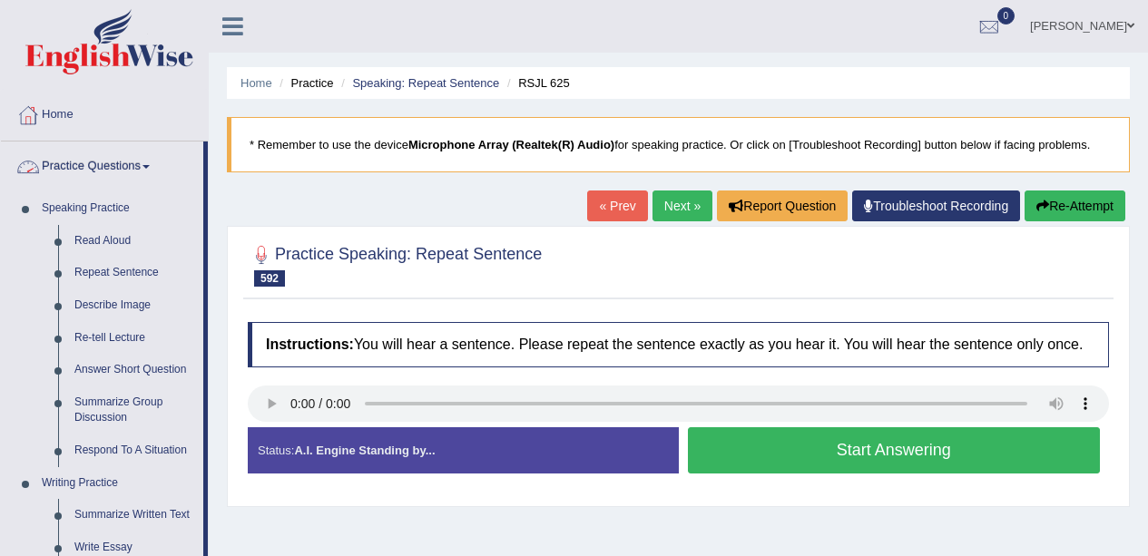
click at [142, 302] on link "Describe Image" at bounding box center [134, 305] width 137 height 33
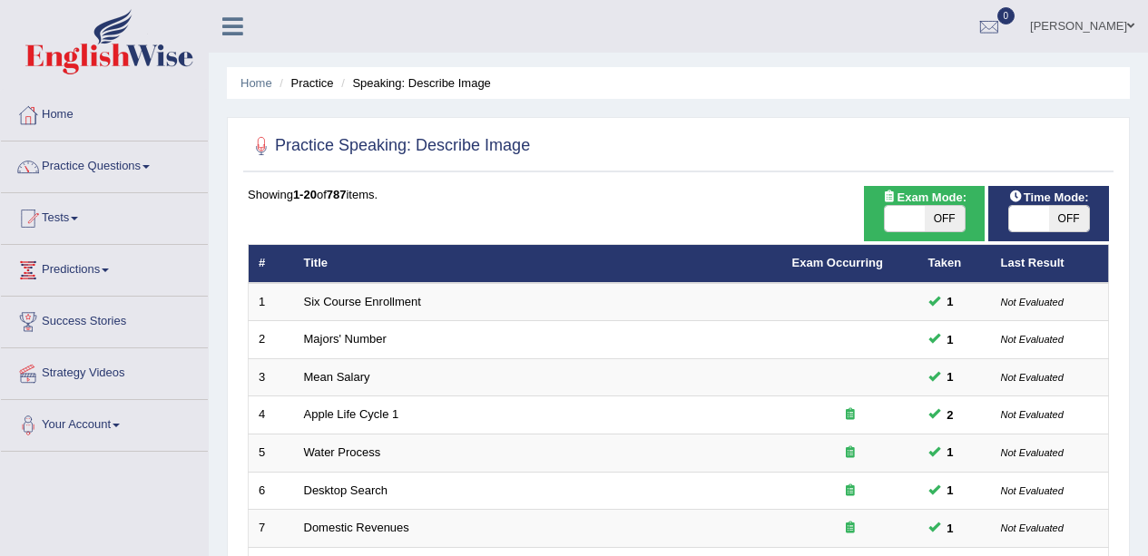
click at [100, 168] on link "Practice Questions" at bounding box center [104, 164] width 207 height 45
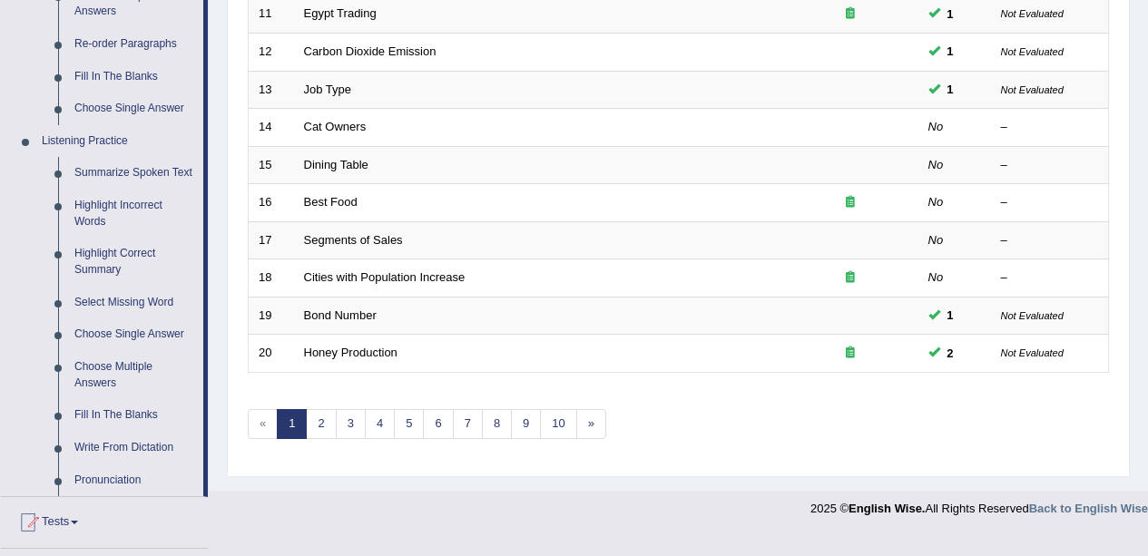
scroll to position [866, 0]
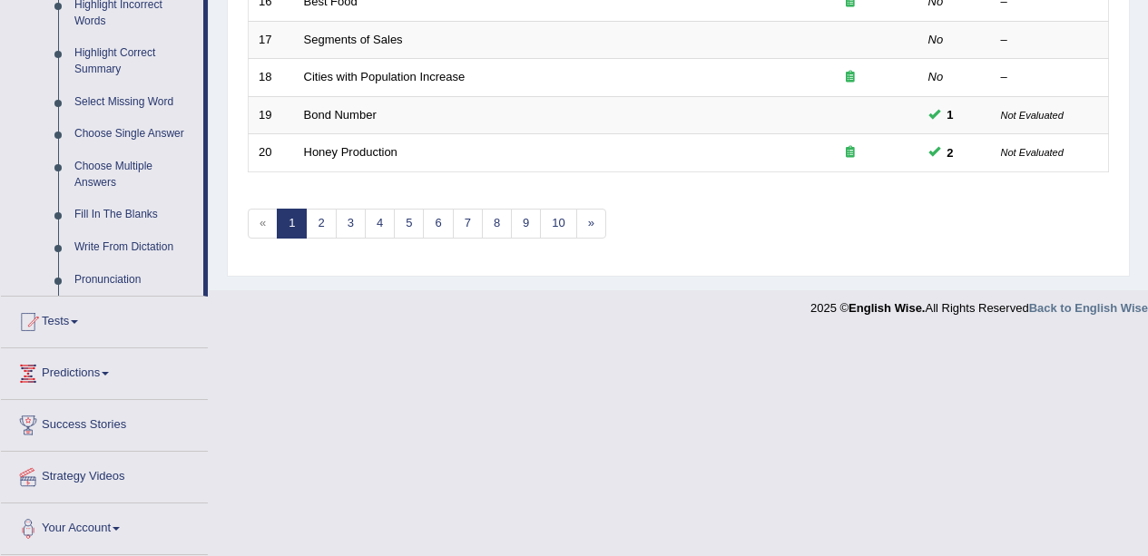
click at [351, 229] on link "3" at bounding box center [351, 224] width 30 height 30
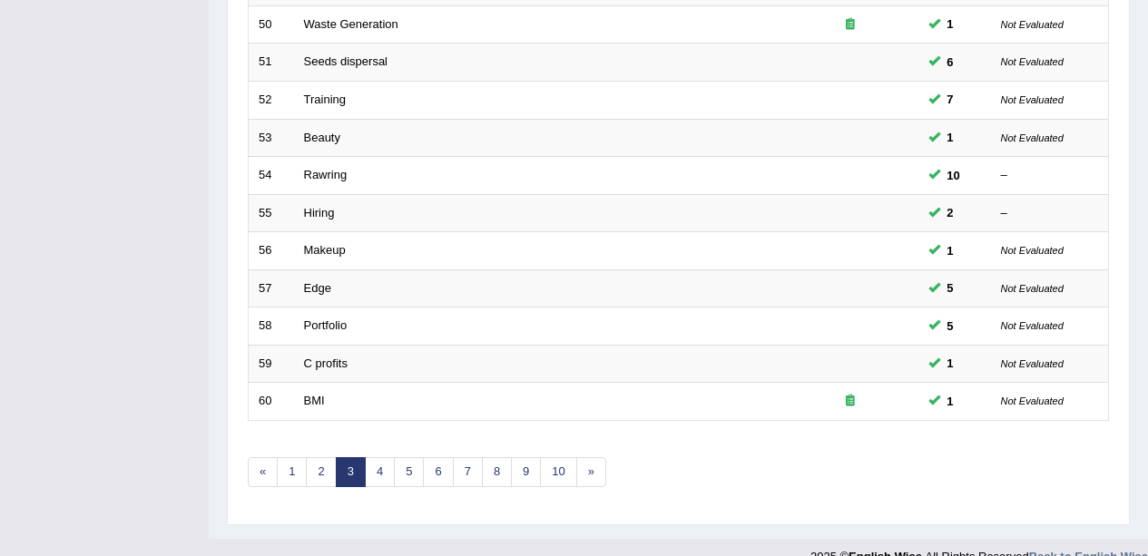
scroll to position [645, 0]
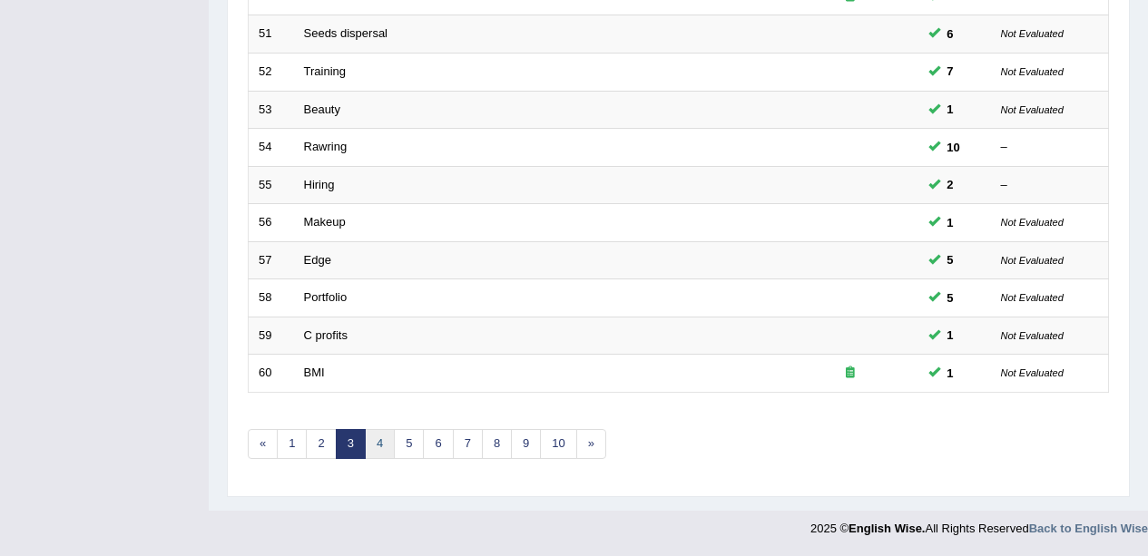
click at [386, 443] on link "4" at bounding box center [380, 444] width 30 height 30
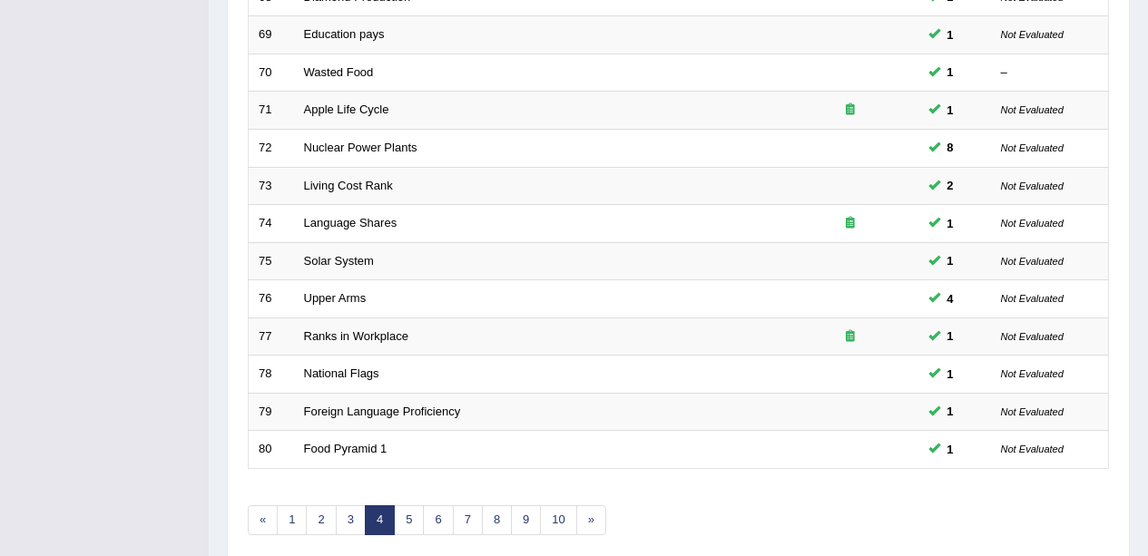
scroll to position [645, 0]
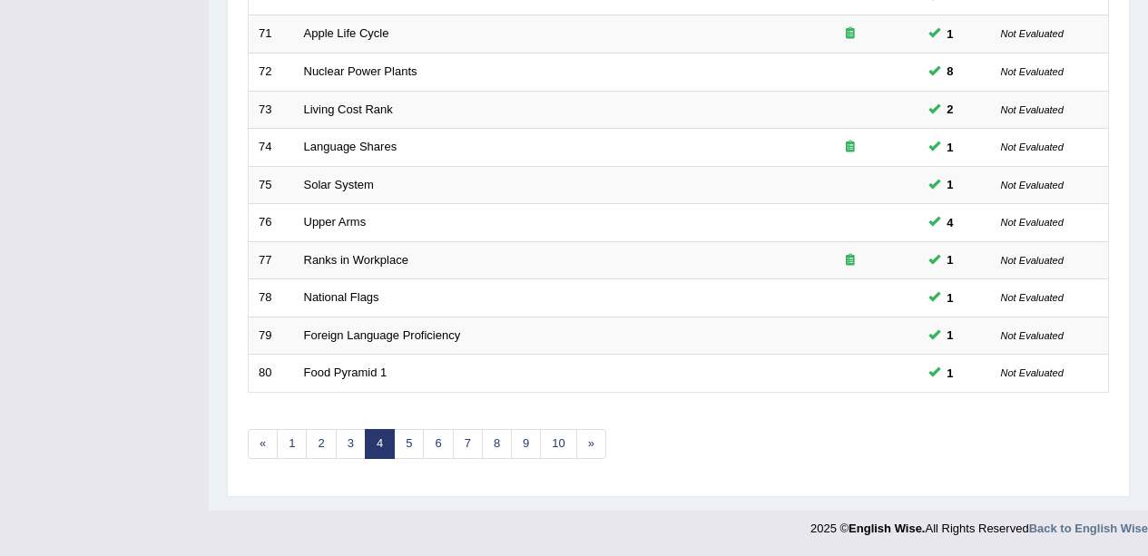
click at [504, 321] on td "Foreign Language Proficiency" at bounding box center [538, 336] width 488 height 38
click at [309, 444] on link "2" at bounding box center [321, 444] width 30 height 30
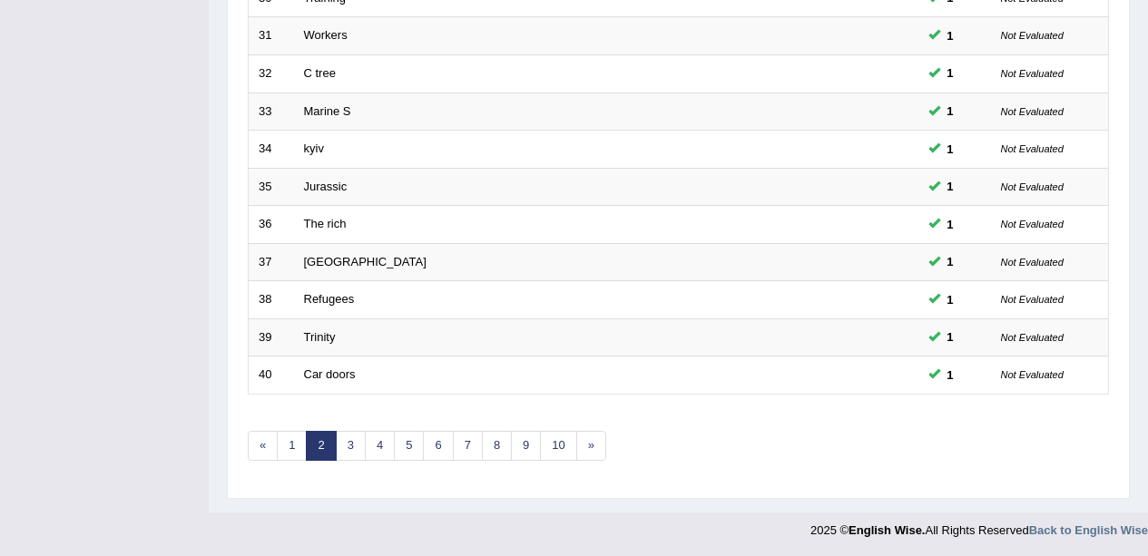
scroll to position [645, 0]
click at [381, 443] on link "4" at bounding box center [380, 444] width 30 height 30
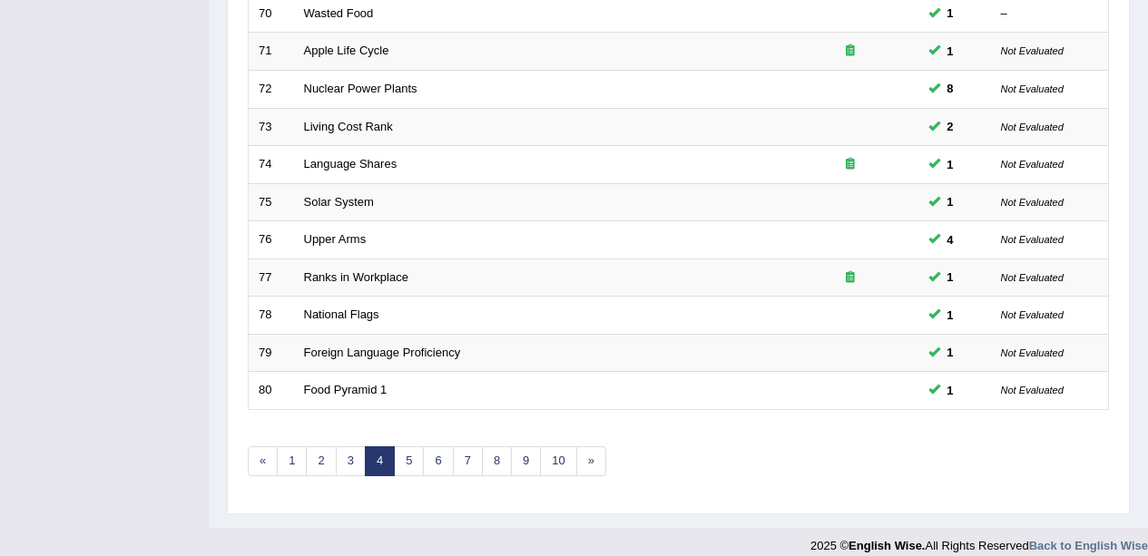
scroll to position [645, 0]
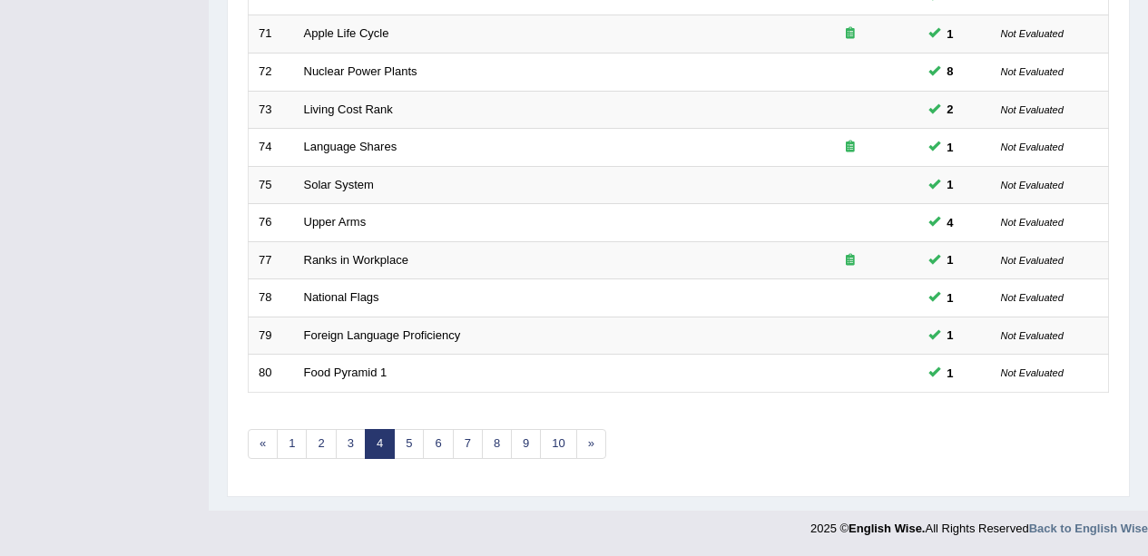
click at [407, 454] on link "5" at bounding box center [409, 444] width 30 height 30
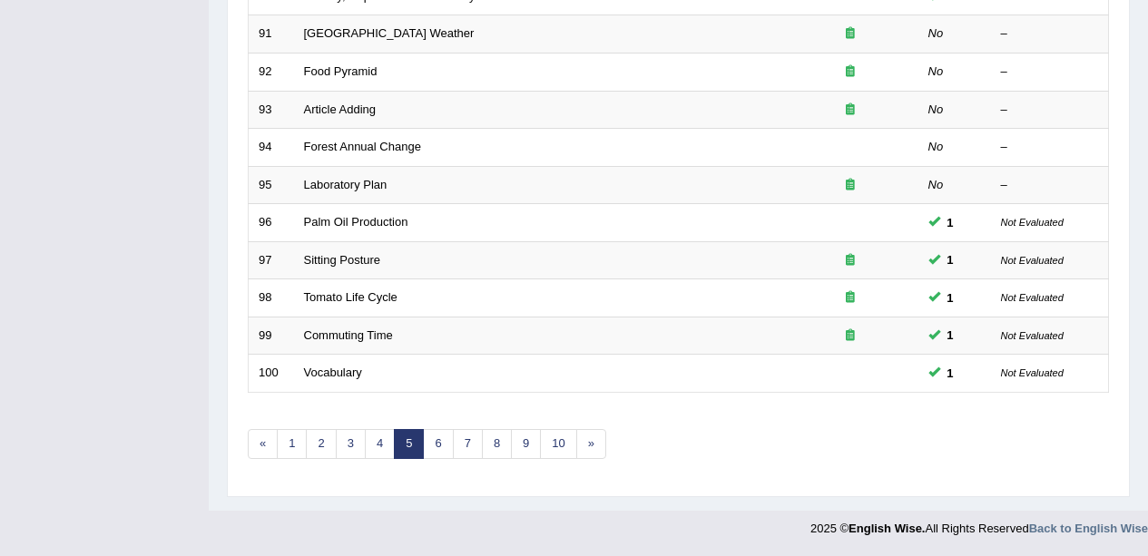
scroll to position [644, 0]
click at [439, 444] on link "6" at bounding box center [438, 445] width 30 height 30
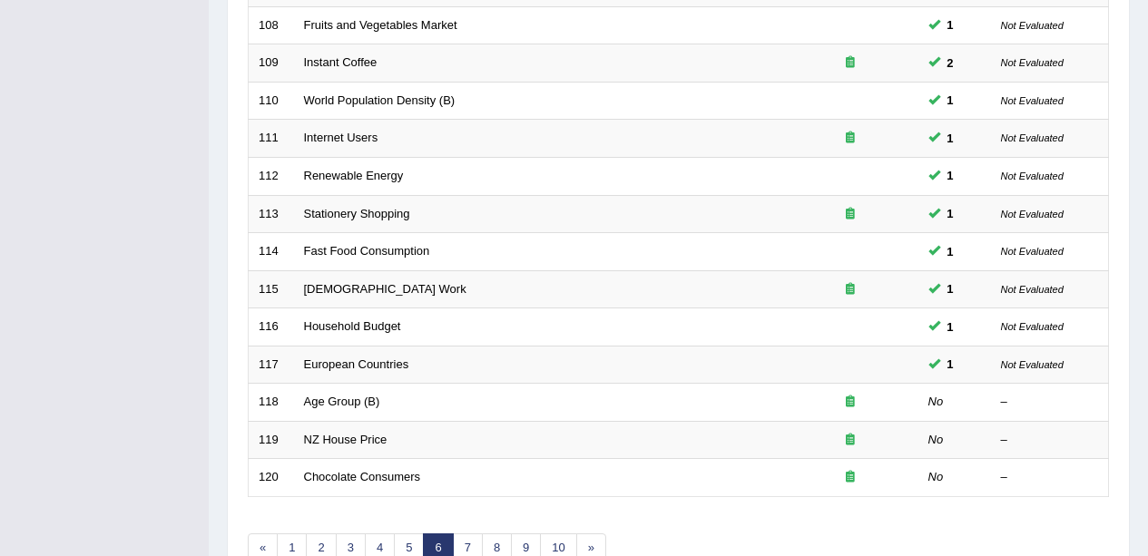
scroll to position [645, 0]
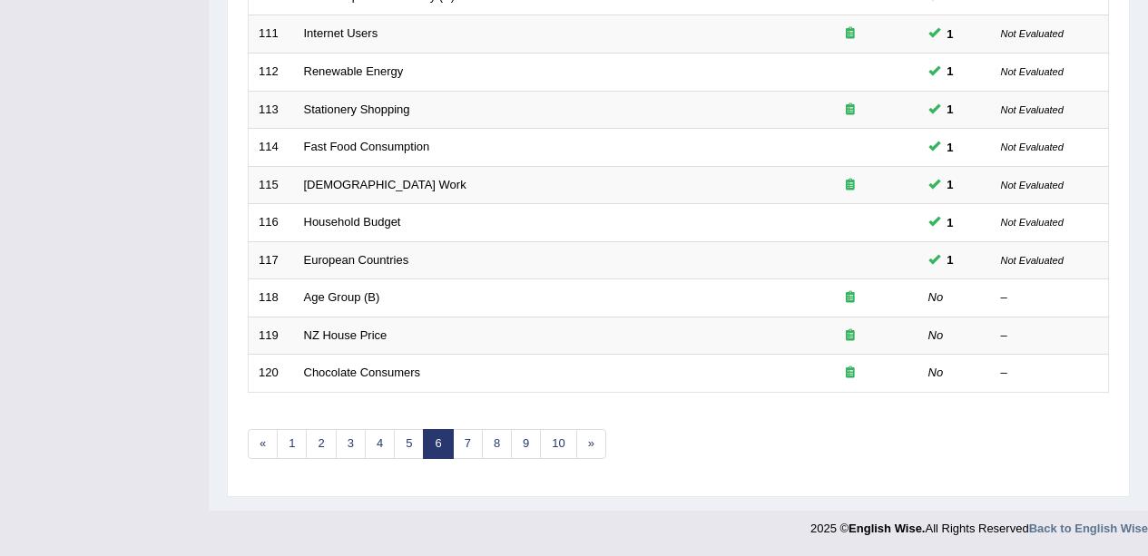
click at [451, 304] on td "Age Group (B)" at bounding box center [538, 298] width 488 height 38
click at [464, 301] on td "Age Group (B)" at bounding box center [538, 298] width 488 height 38
click at [377, 298] on link "Age Group (B)" at bounding box center [342, 297] width 76 height 14
click at [376, 300] on link "Age Group (B)" at bounding box center [342, 297] width 76 height 14
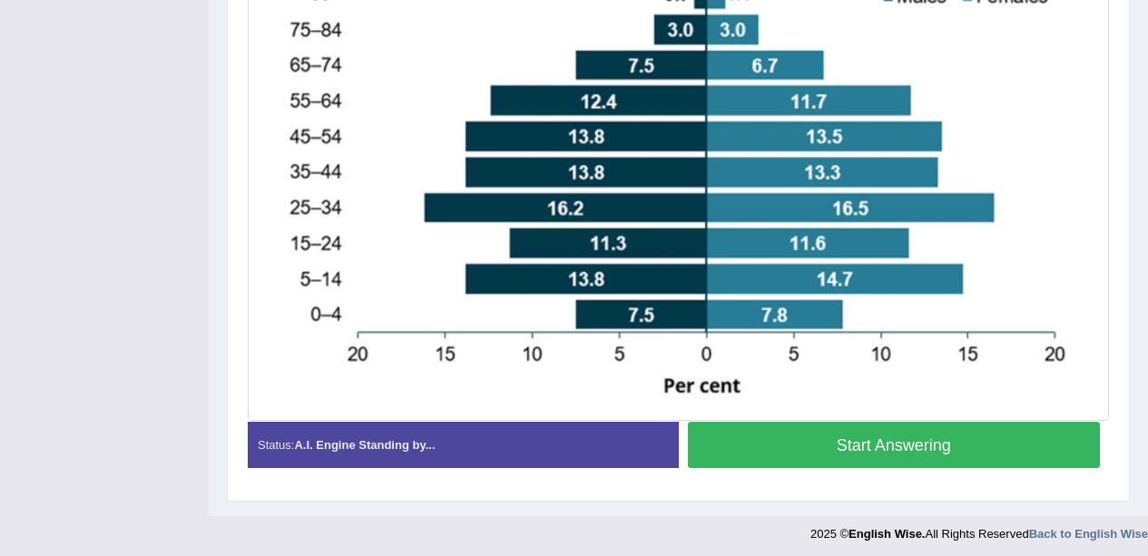
click at [795, 442] on button "Start Answering" at bounding box center [894, 445] width 413 height 46
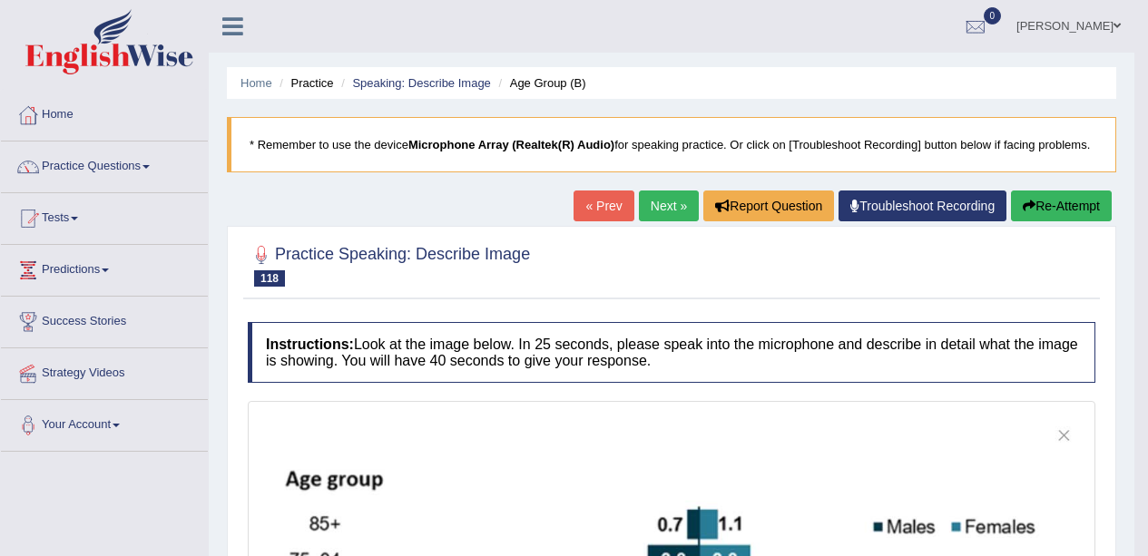
click at [642, 201] on link "Next »" at bounding box center [669, 206] width 60 height 31
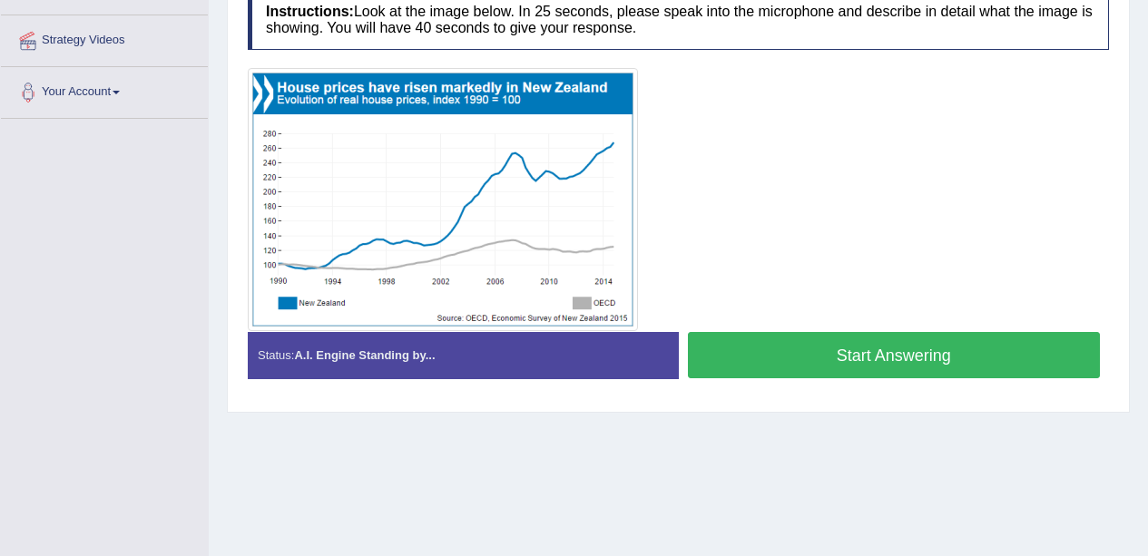
click at [788, 338] on button "Start Answering" at bounding box center [894, 355] width 413 height 46
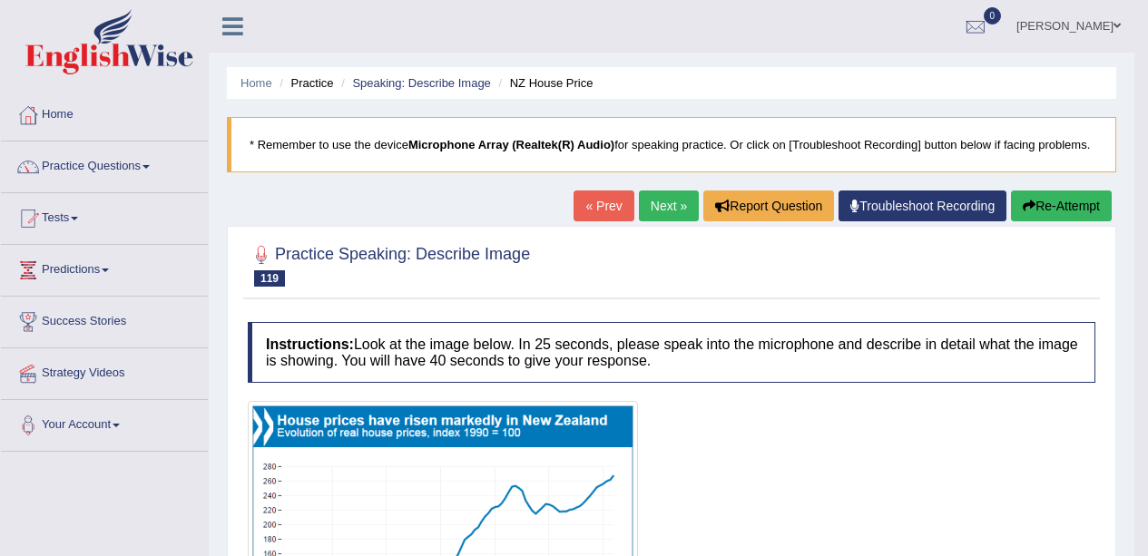
click at [649, 213] on link "Next »" at bounding box center [669, 206] width 60 height 31
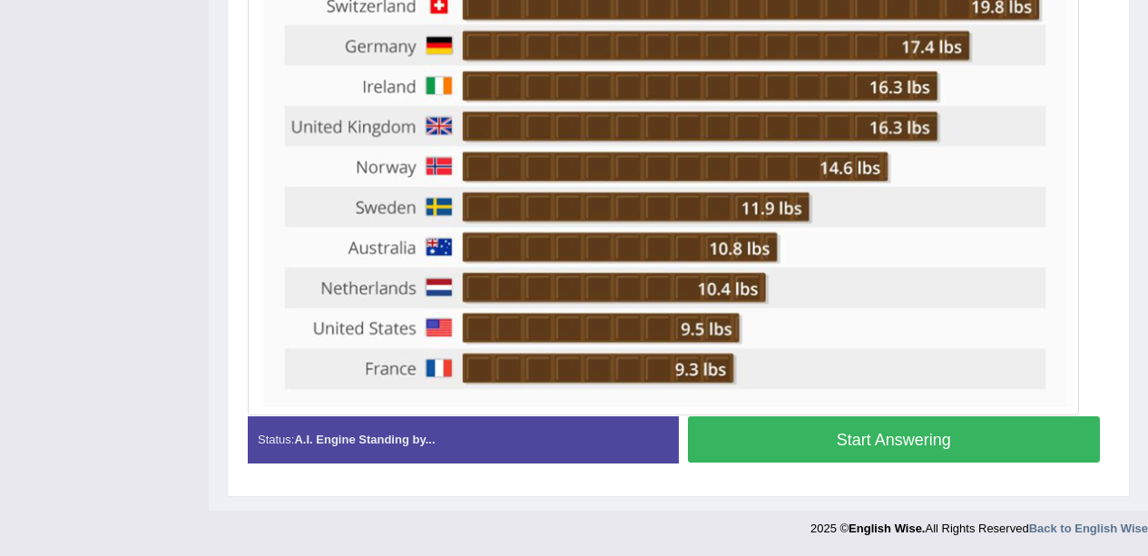
click at [793, 458] on button "Start Answering" at bounding box center [894, 439] width 413 height 46
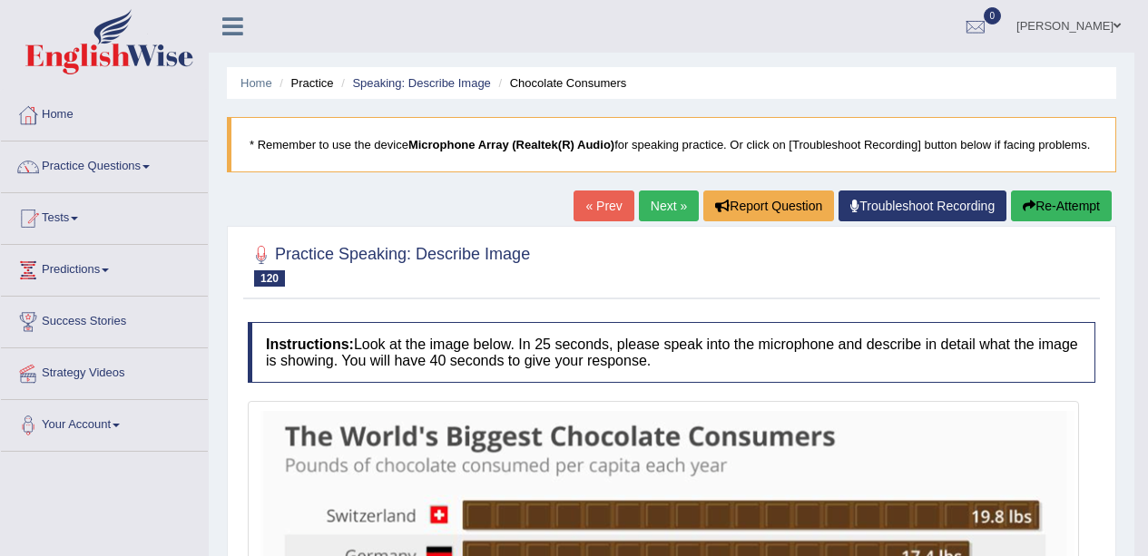
click at [639, 208] on link "Next »" at bounding box center [669, 206] width 60 height 31
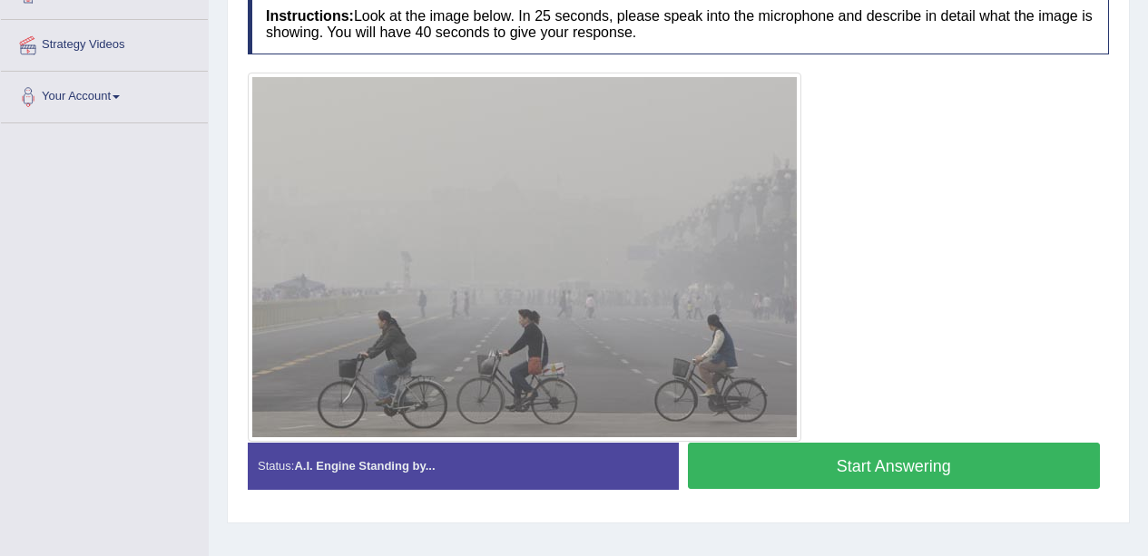
scroll to position [329, 0]
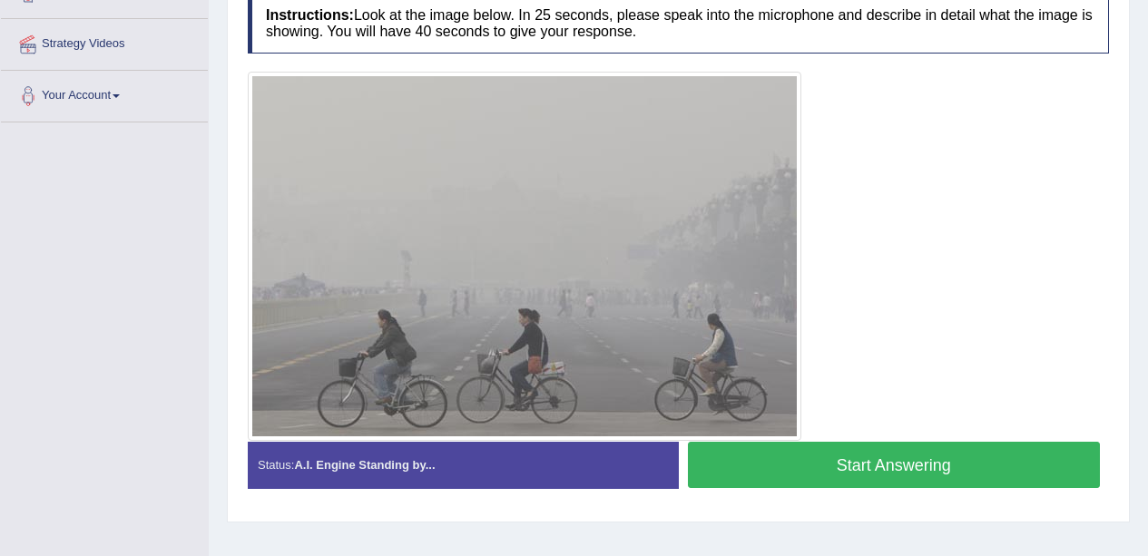
click at [841, 460] on button "Start Answering" at bounding box center [894, 465] width 413 height 46
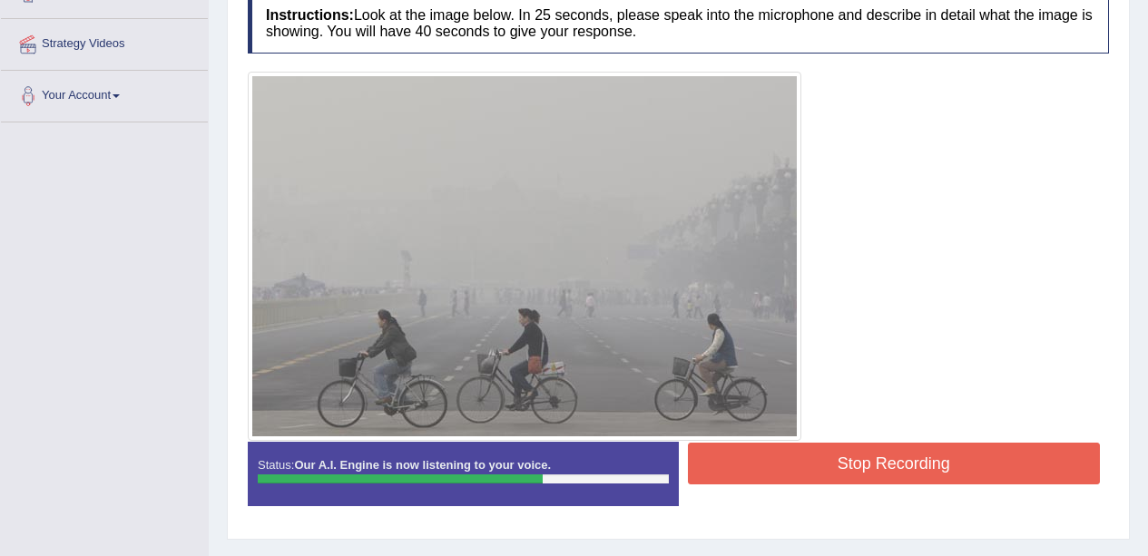
click at [873, 475] on button "Stop Recording" at bounding box center [894, 464] width 413 height 42
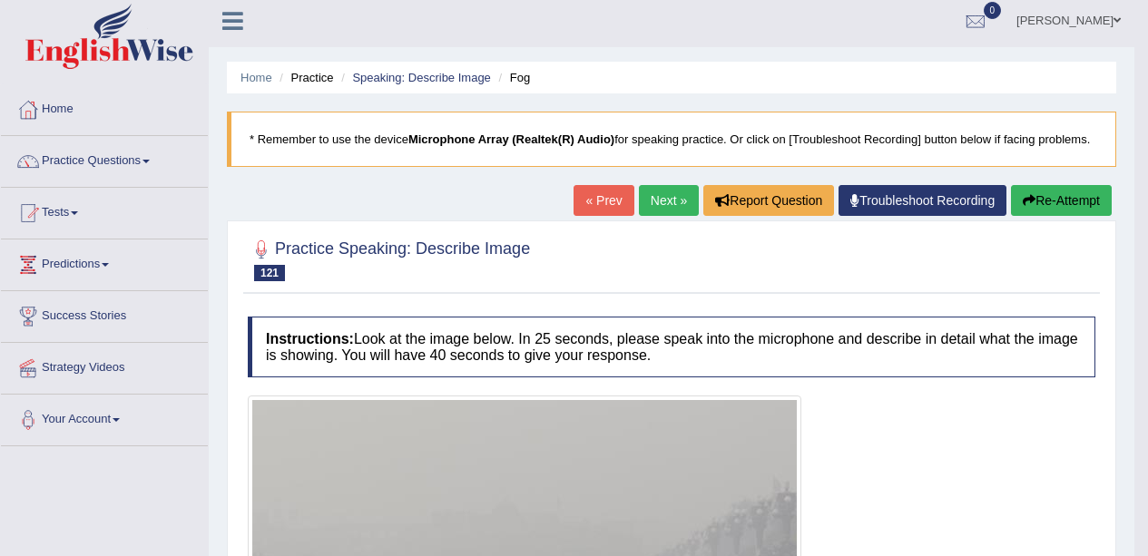
scroll to position [0, 0]
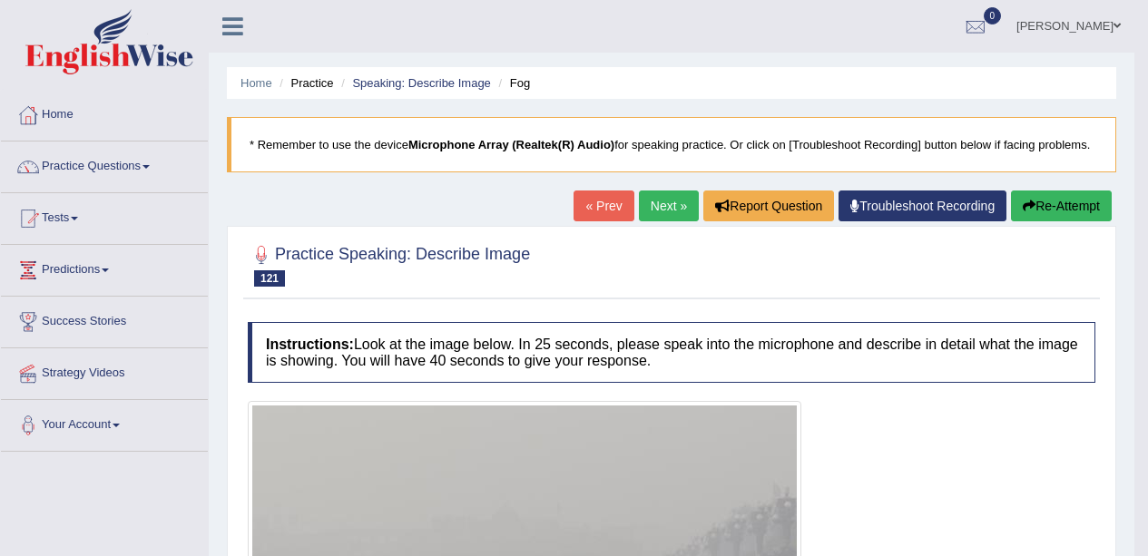
click at [666, 214] on link "Next »" at bounding box center [669, 206] width 60 height 31
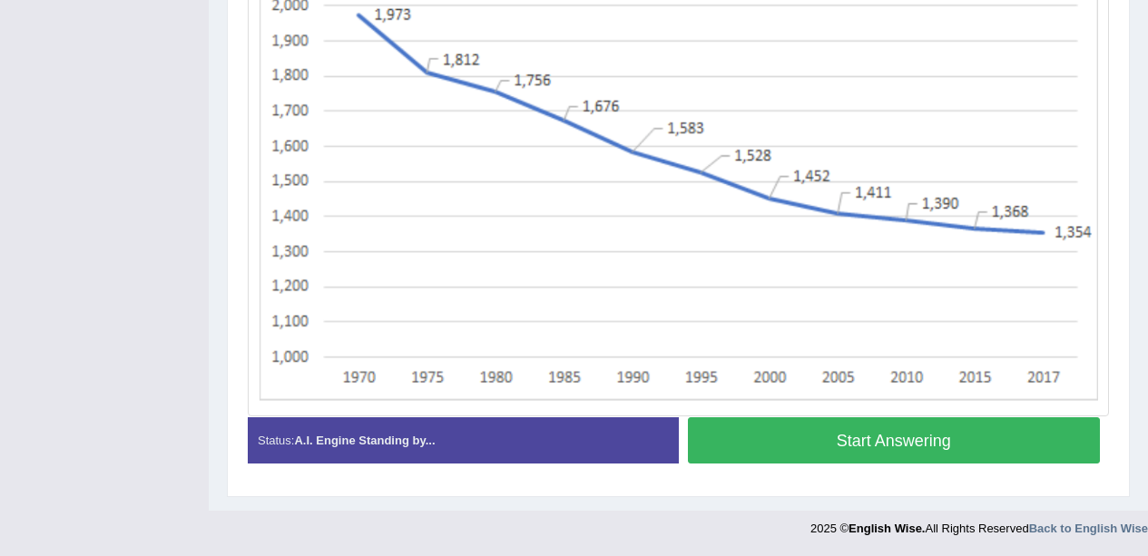
click at [810, 446] on button "Start Answering" at bounding box center [894, 440] width 413 height 46
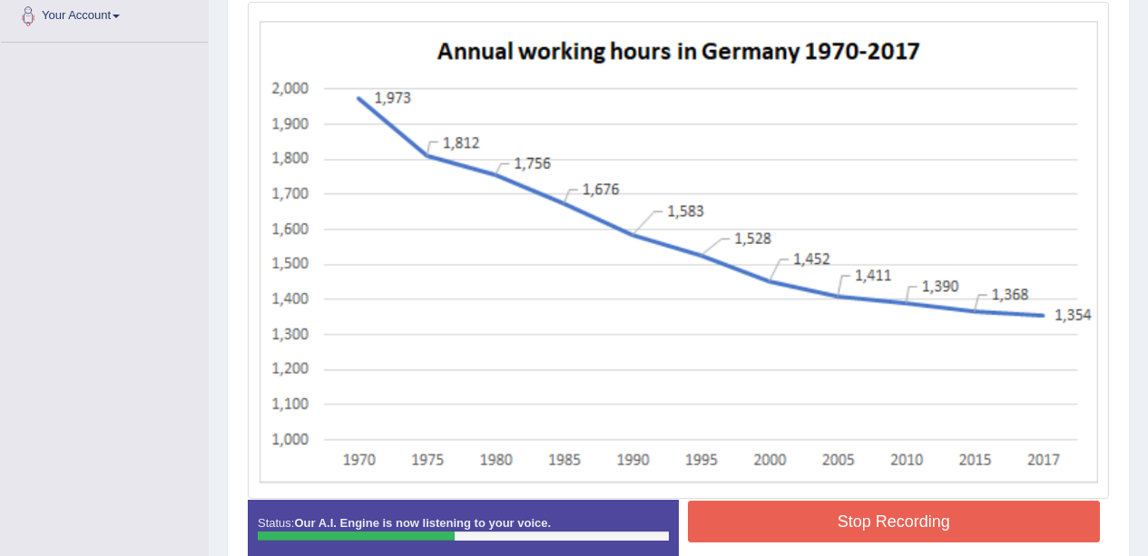
scroll to position [510, 0]
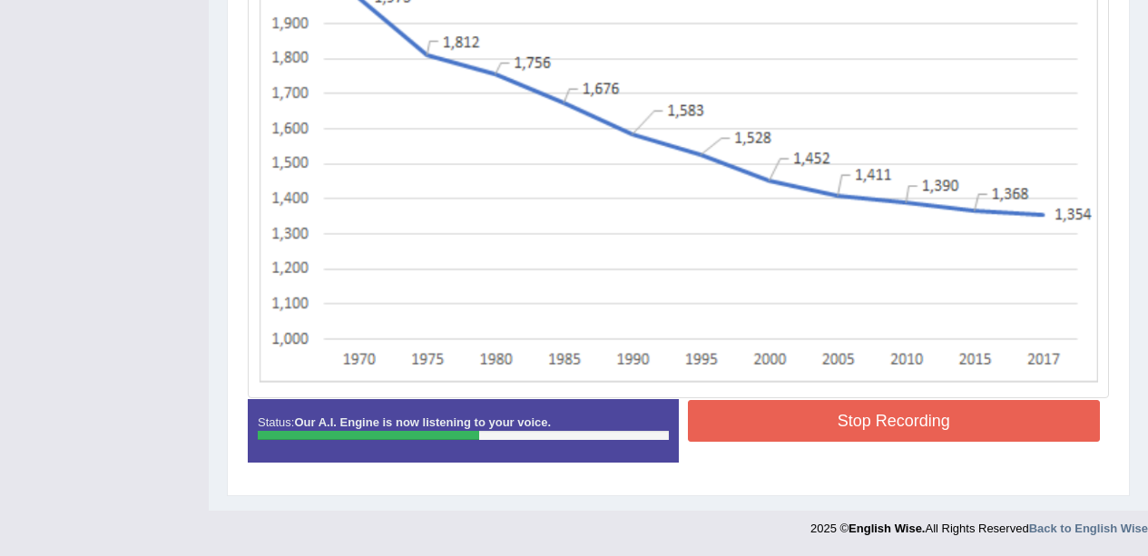
click at [473, 438] on div at bounding box center [368, 435] width 221 height 9
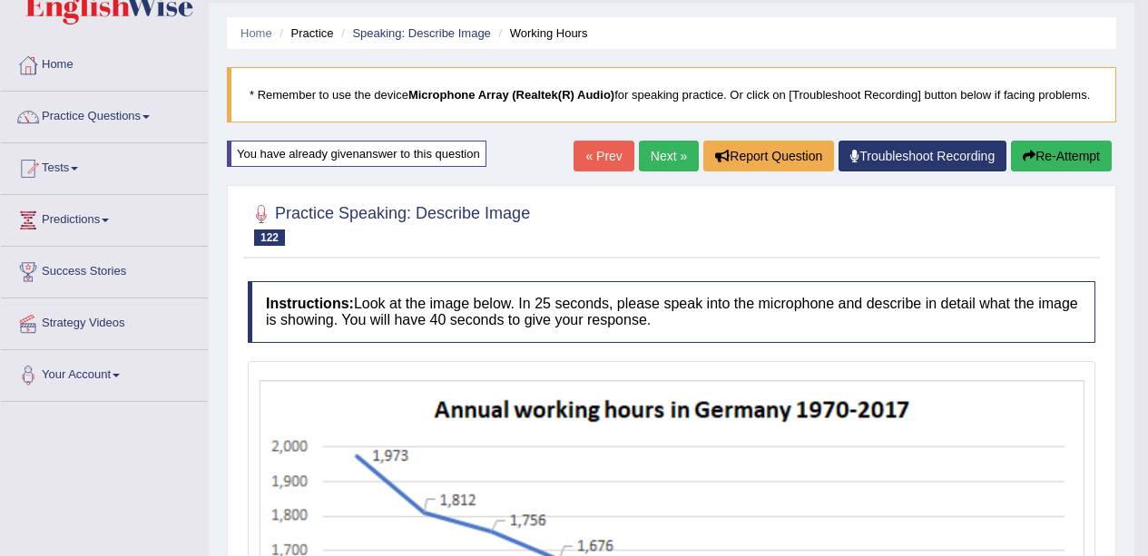
scroll to position [0, 0]
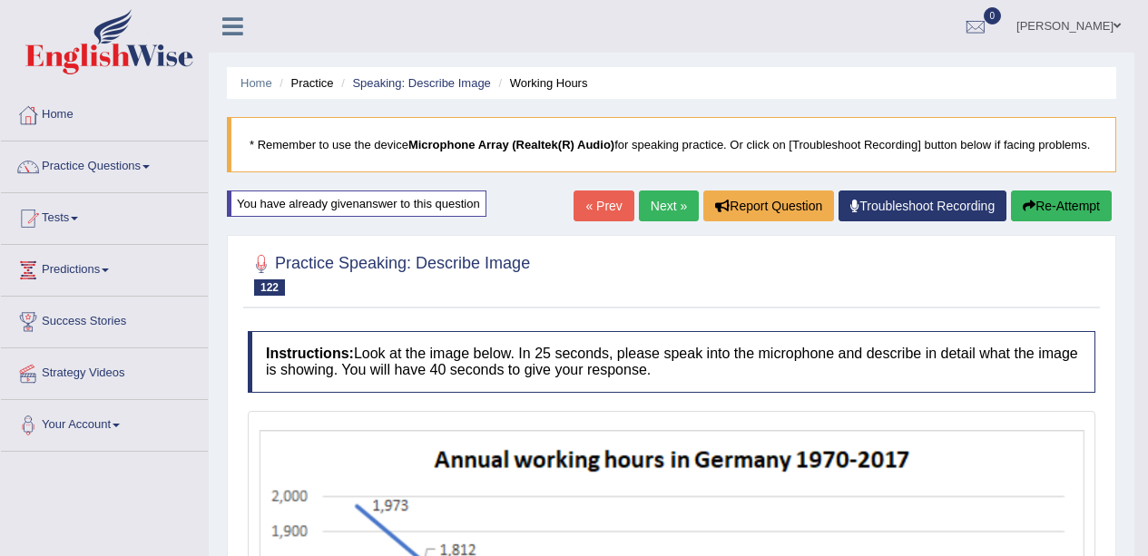
click at [663, 196] on link "Next »" at bounding box center [669, 206] width 60 height 31
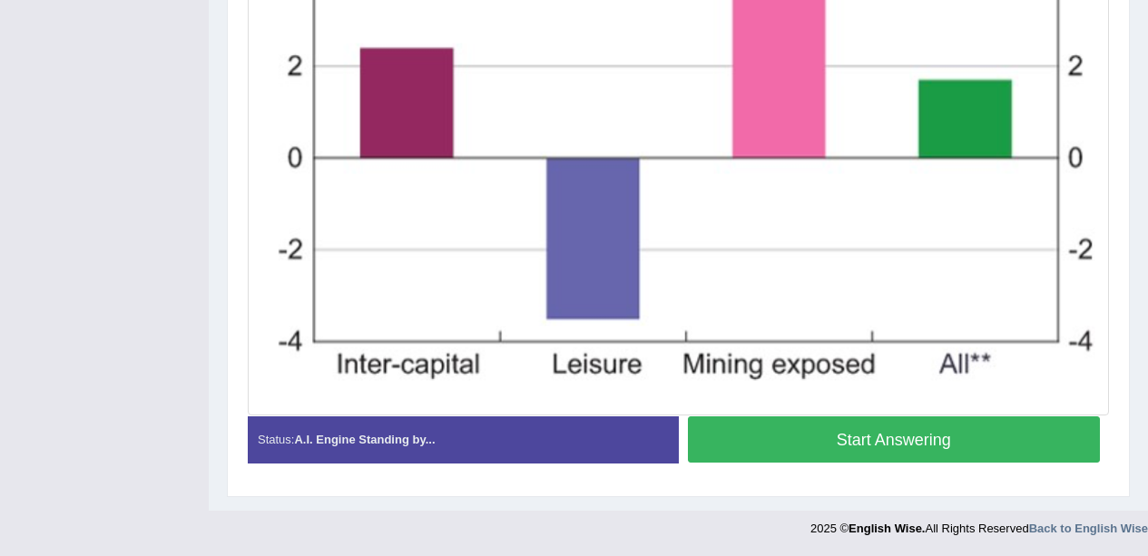
click at [800, 437] on button "Start Answering" at bounding box center [894, 439] width 413 height 46
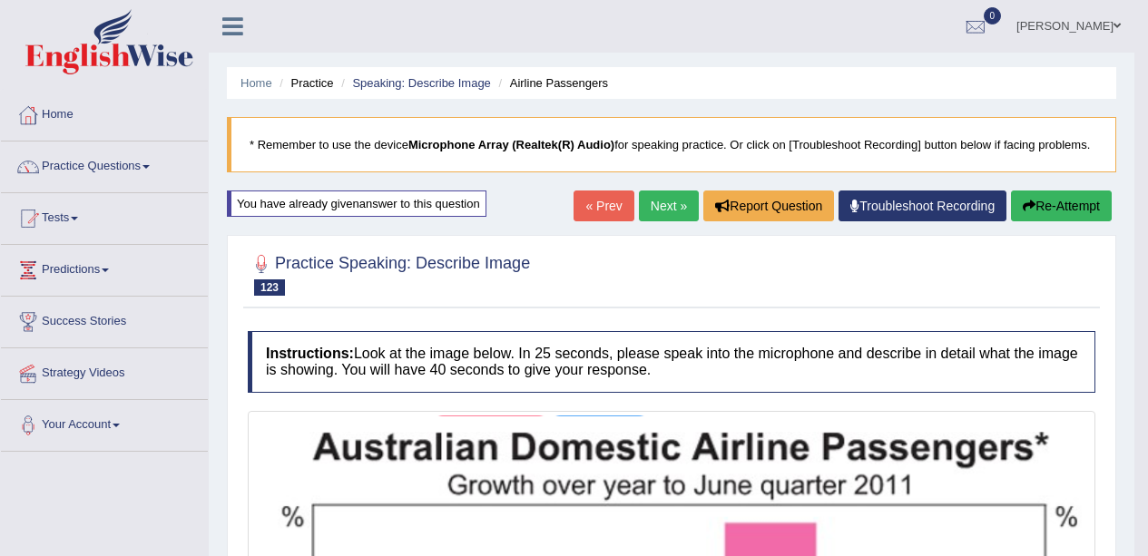
click at [662, 220] on link "Next »" at bounding box center [669, 206] width 60 height 31
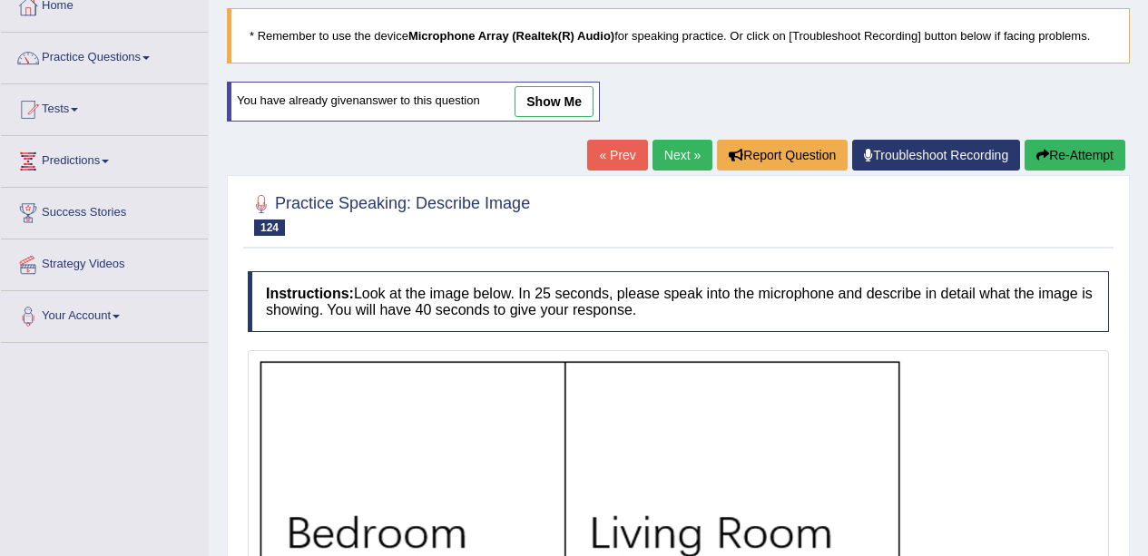
scroll to position [109, 0]
click at [534, 116] on link "show me" at bounding box center [553, 101] width 79 height 31
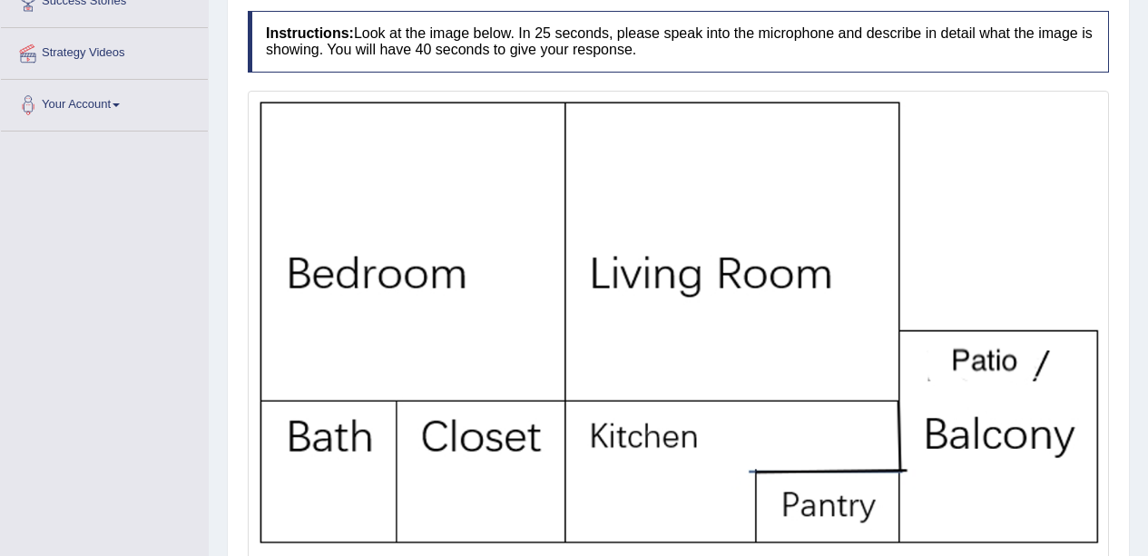
scroll to position [0, 0]
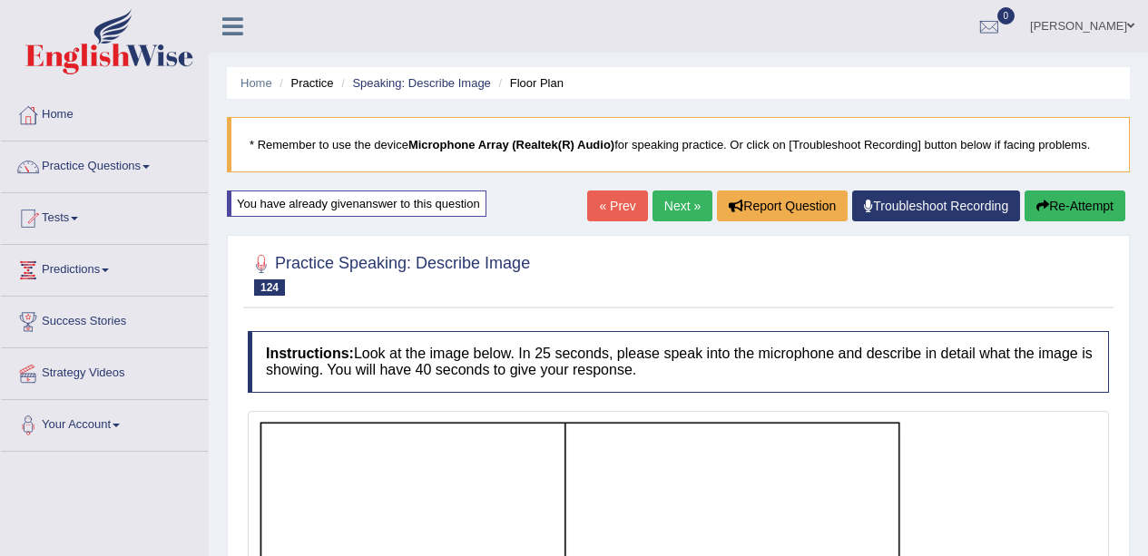
click at [73, 171] on link "Practice Questions" at bounding box center [104, 164] width 207 height 45
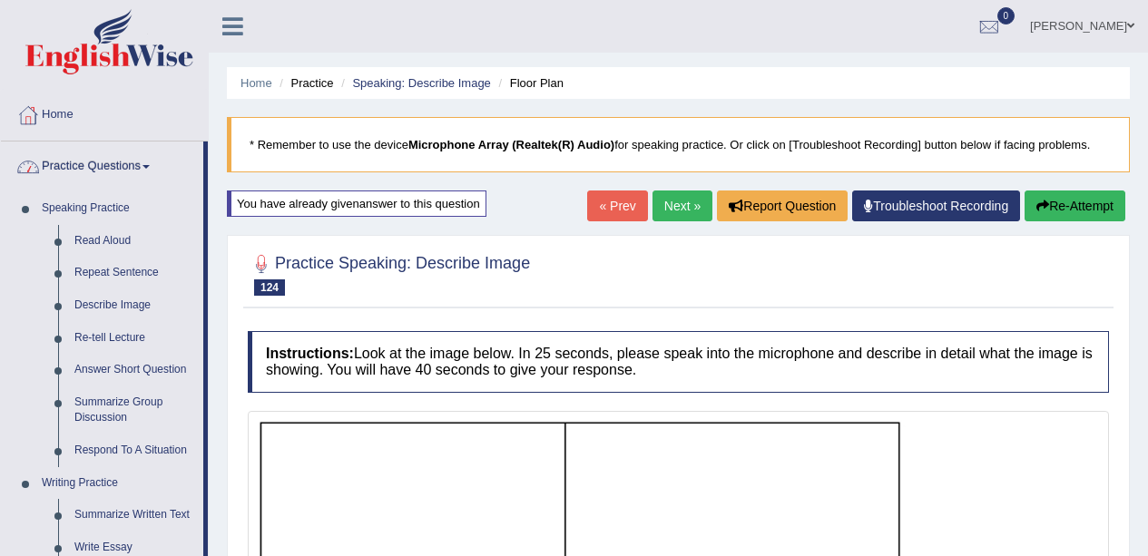
click at [95, 325] on link "Re-tell Lecture" at bounding box center [134, 338] width 137 height 33
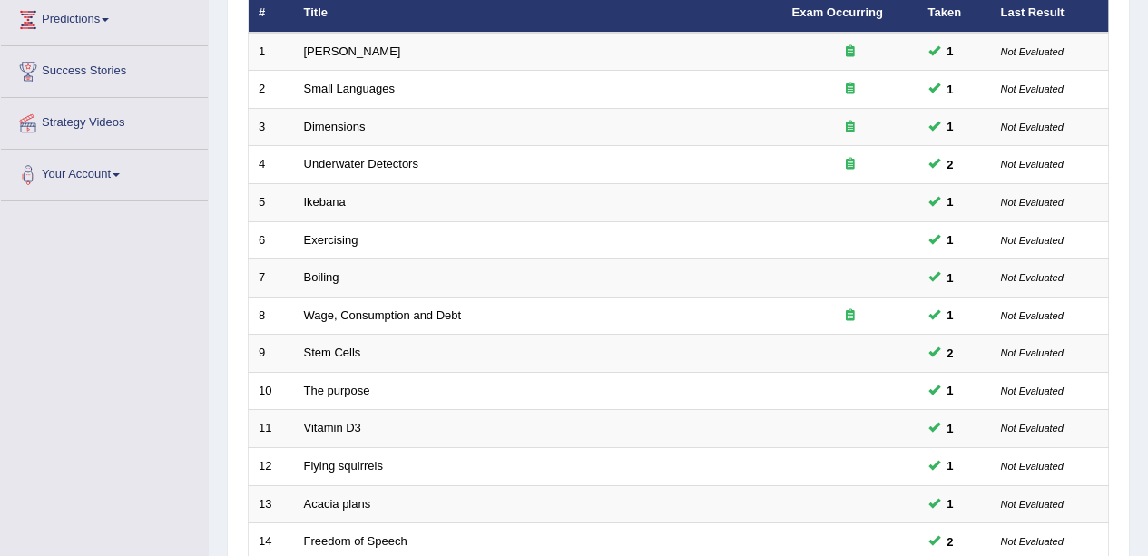
scroll to position [645, 0]
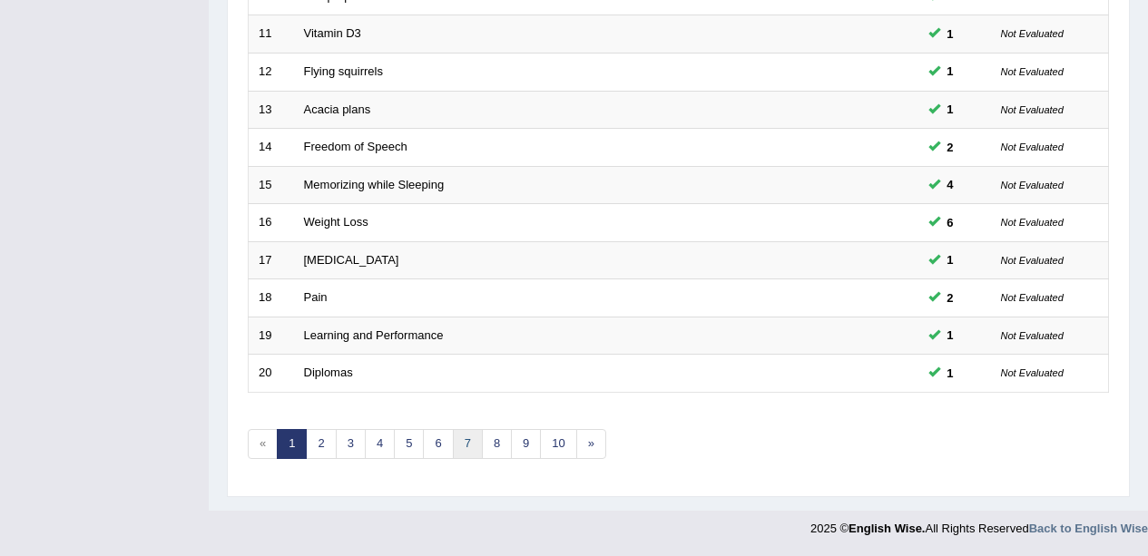
click at [456, 453] on link "7" at bounding box center [468, 444] width 30 height 30
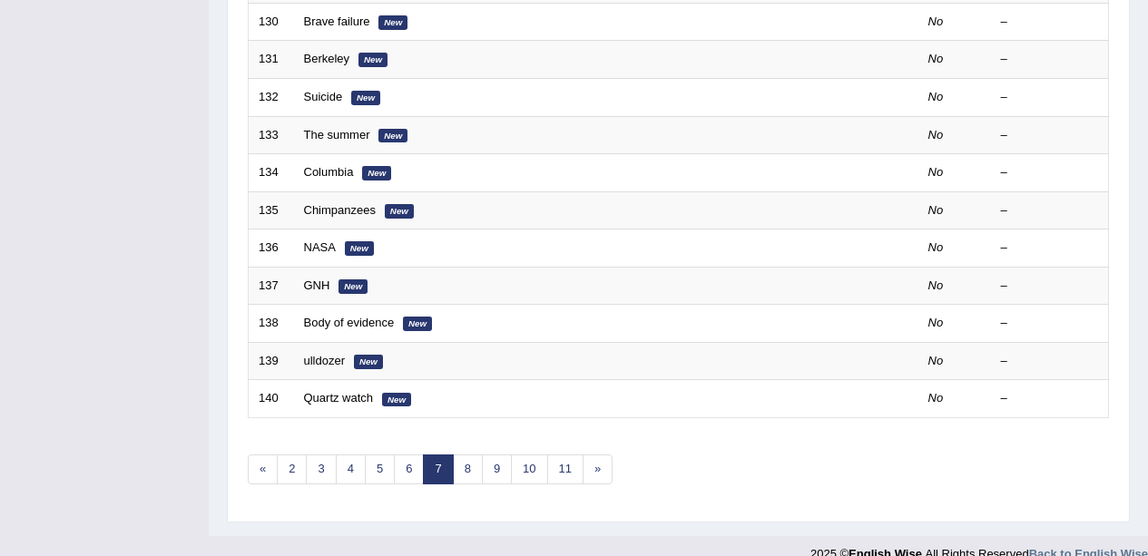
scroll to position [645, 0]
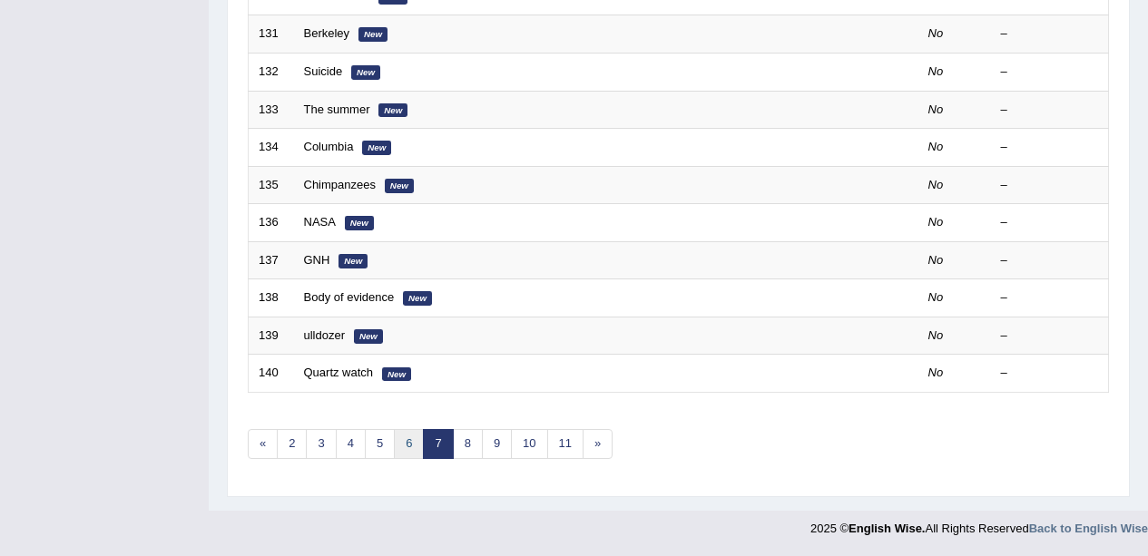
click at [401, 446] on link "6" at bounding box center [409, 444] width 30 height 30
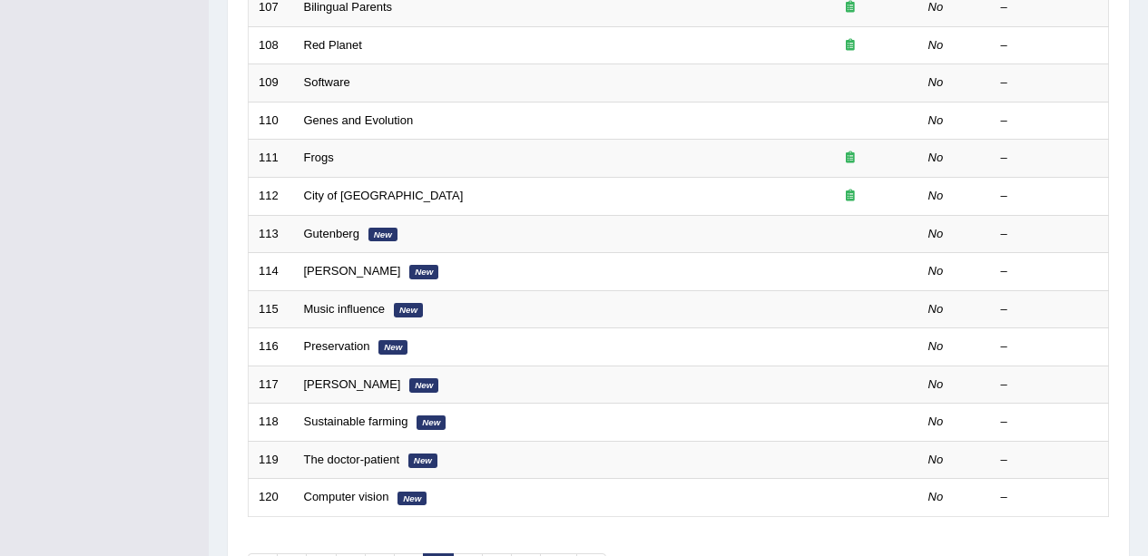
scroll to position [645, 0]
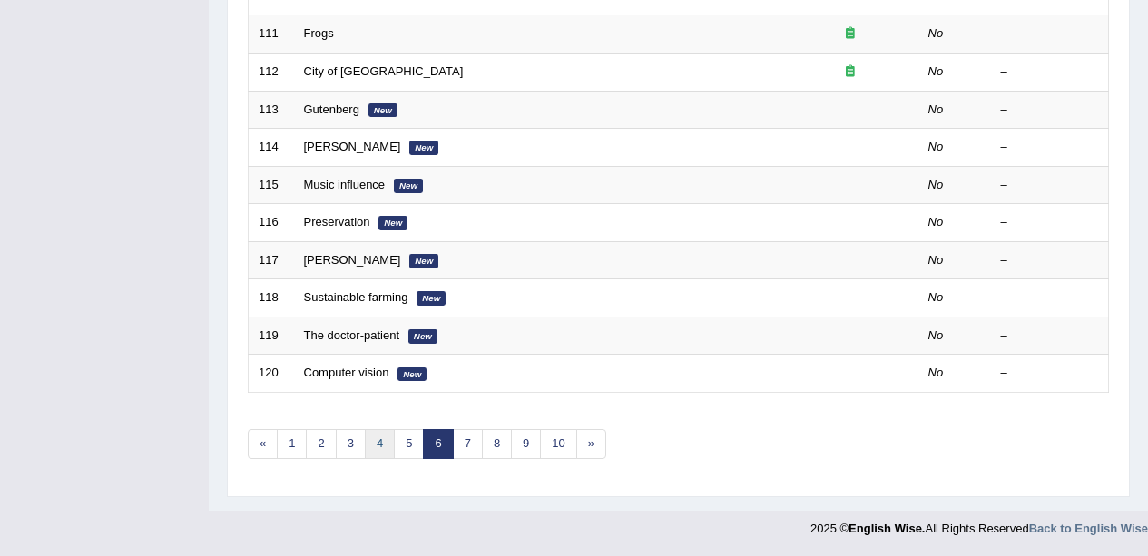
click at [392, 456] on link "4" at bounding box center [380, 444] width 30 height 30
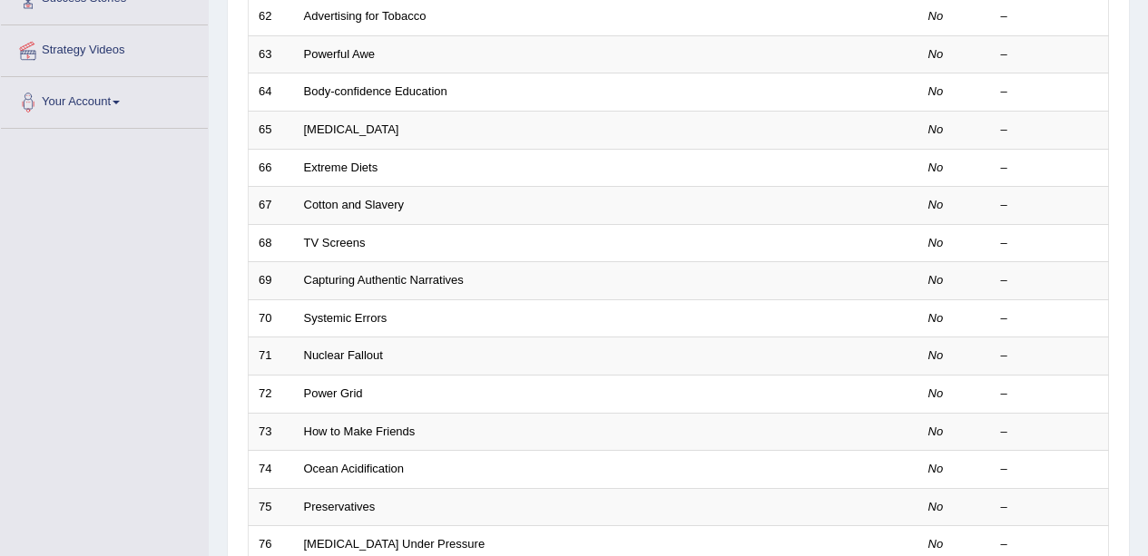
scroll to position [645, 0]
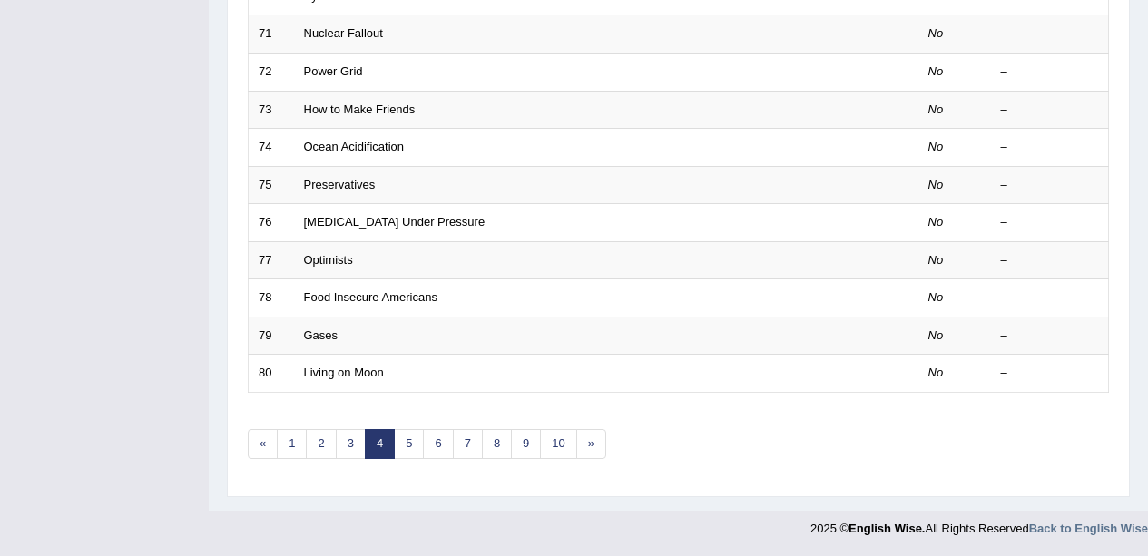
click at [361, 451] on link "3" at bounding box center [351, 444] width 30 height 30
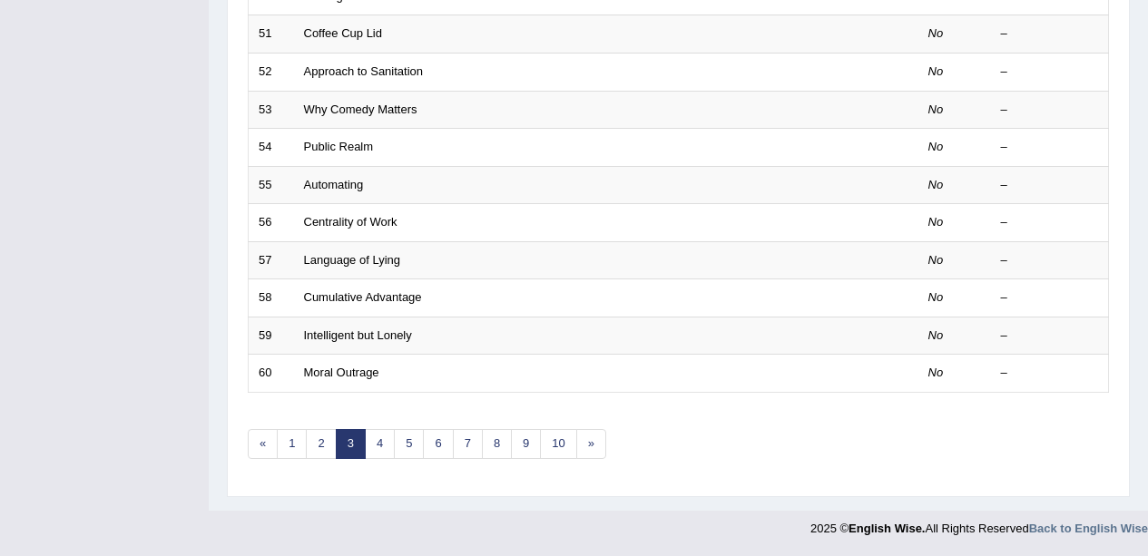
click at [321, 455] on link "2" at bounding box center [321, 444] width 30 height 30
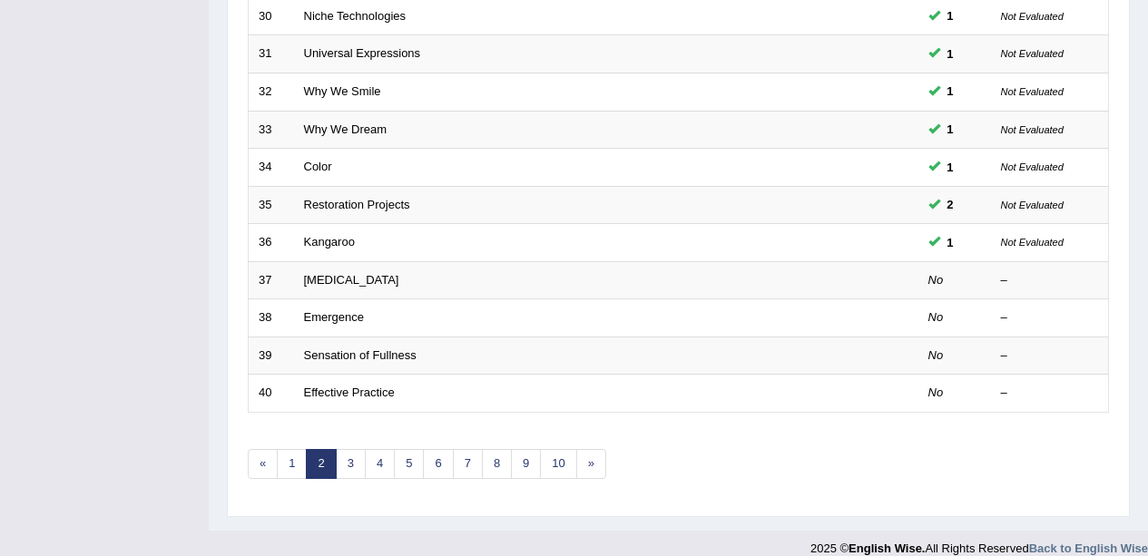
scroll to position [645, 0]
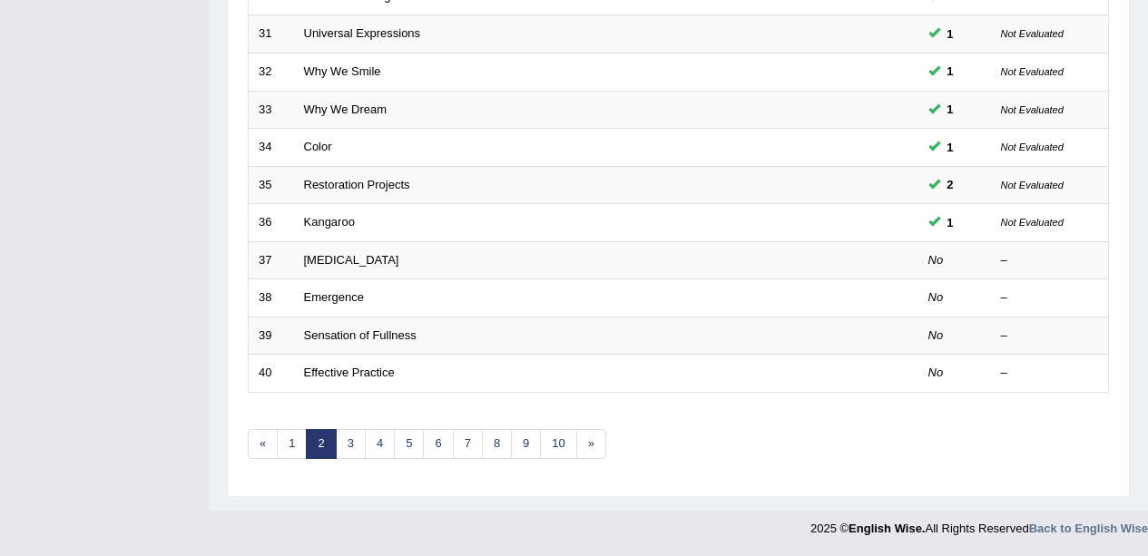
click at [387, 261] on link "[MEDICAL_DATA]" at bounding box center [351, 260] width 95 height 14
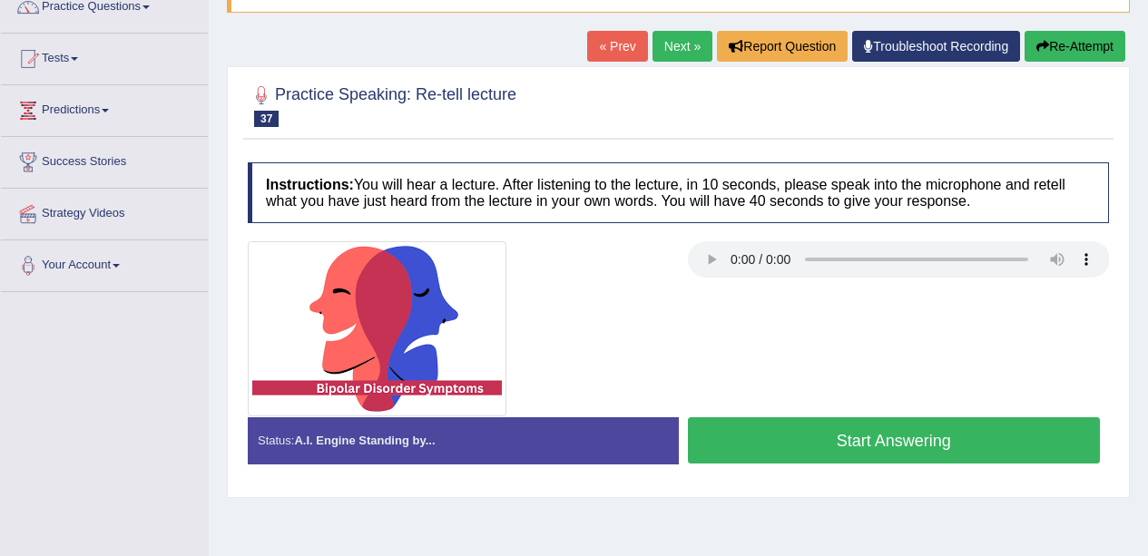
scroll to position [170, 0]
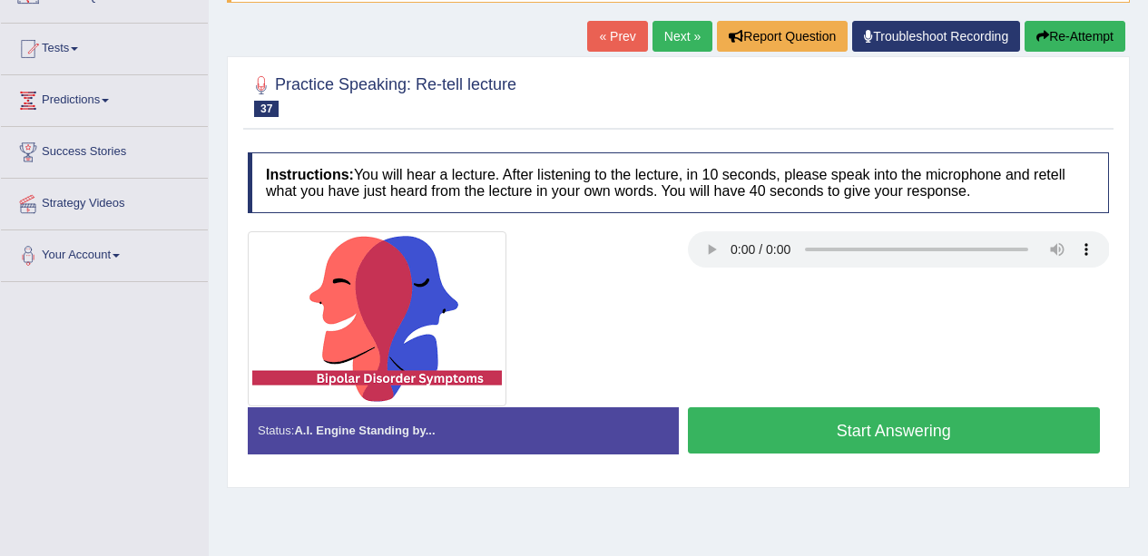
click at [700, 271] on div at bounding box center [899, 251] width 422 height 41
click at [678, 287] on div at bounding box center [459, 318] width 440 height 175
click at [701, 271] on div at bounding box center [899, 251] width 422 height 41
click at [884, 459] on div "Stop Recording" at bounding box center [894, 458] width 431 height 1
click at [861, 430] on button "Start Answering" at bounding box center [894, 430] width 413 height 46
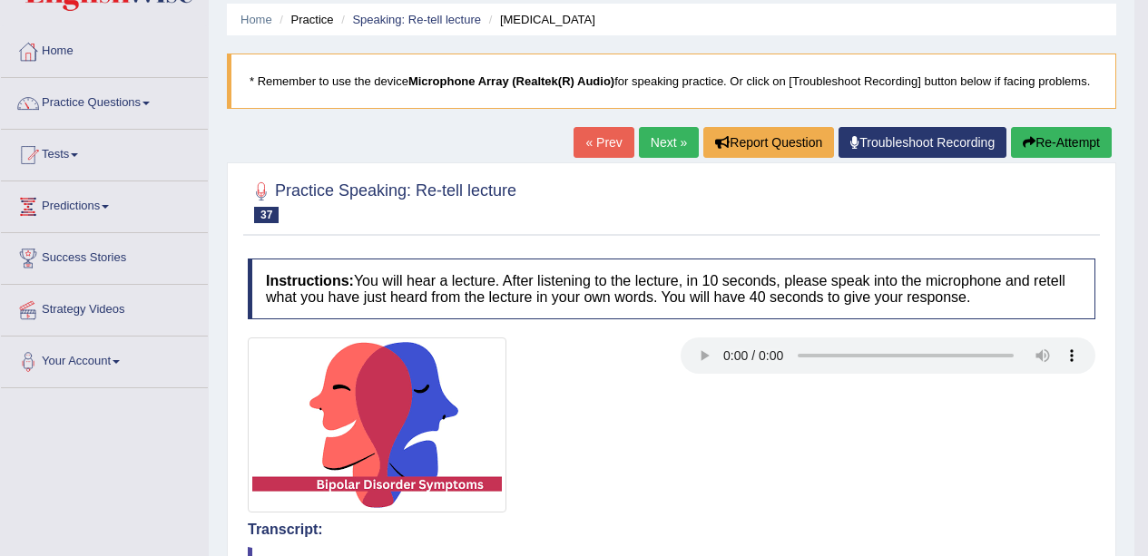
scroll to position [0, 0]
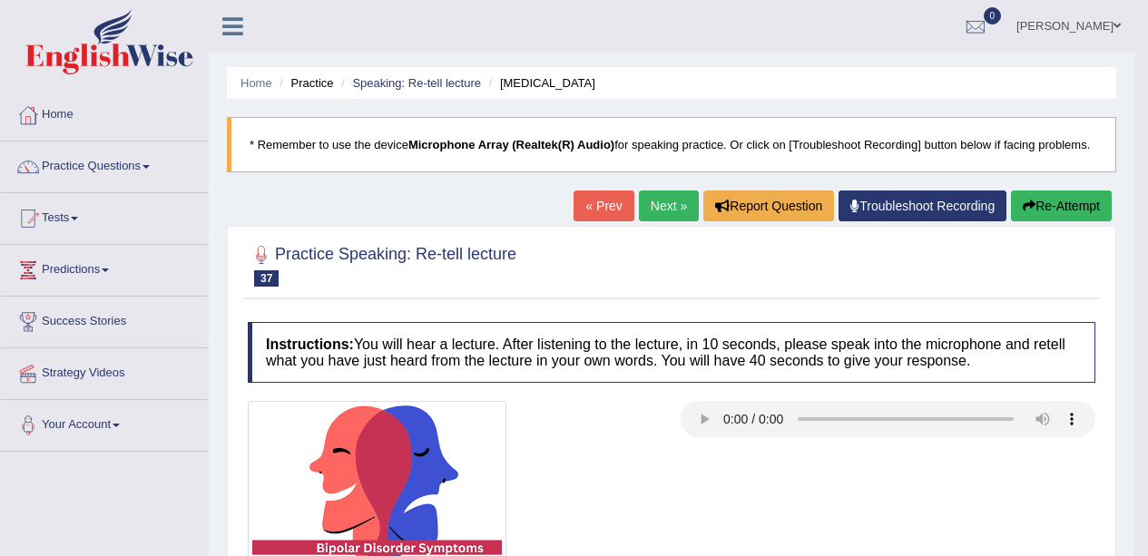
click at [639, 200] on link "Next »" at bounding box center [669, 206] width 60 height 31
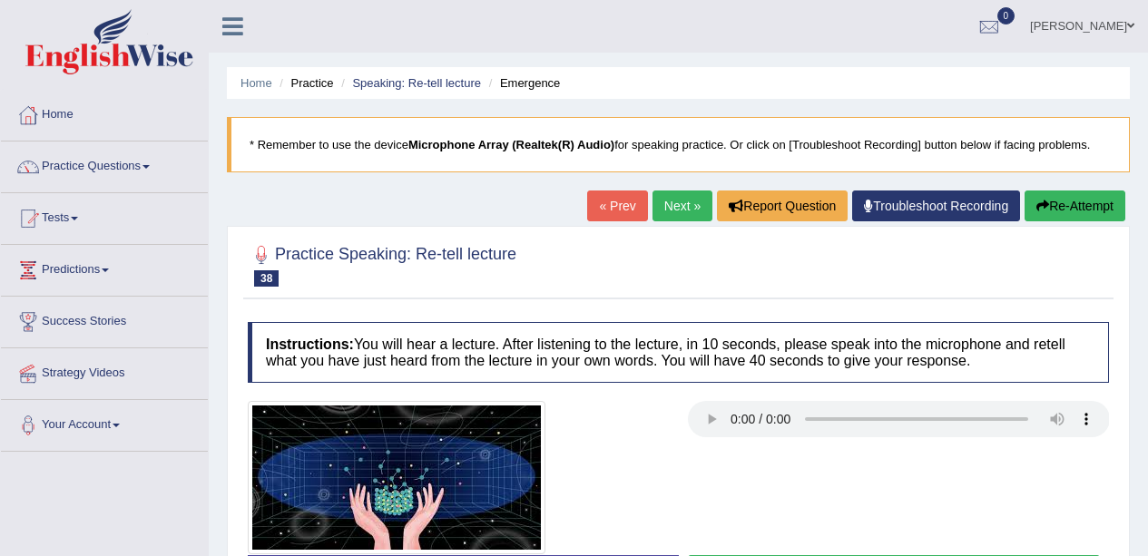
click at [674, 413] on div at bounding box center [459, 477] width 440 height 153
click at [677, 415] on div at bounding box center [459, 477] width 440 height 153
click at [712, 383] on h4 "Instructions: You will hear a lecture. After listening to the lecture, in 10 se…" at bounding box center [678, 352] width 861 height 61
click at [678, 437] on div at bounding box center [459, 477] width 440 height 153
click at [1059, 197] on button "Re-Attempt" at bounding box center [1074, 206] width 101 height 31
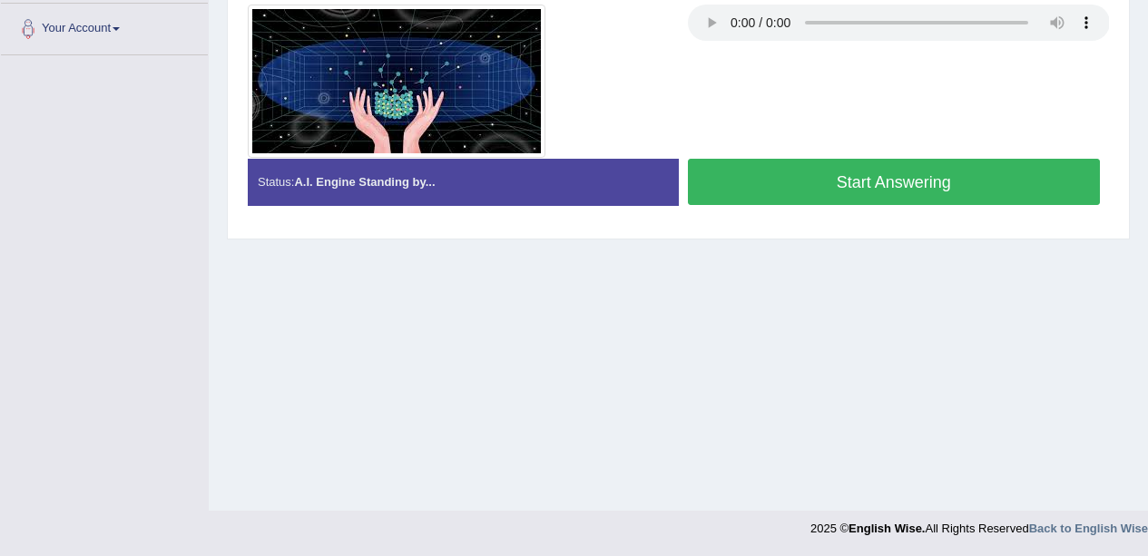
click at [831, 181] on button "Start Answering" at bounding box center [894, 182] width 413 height 46
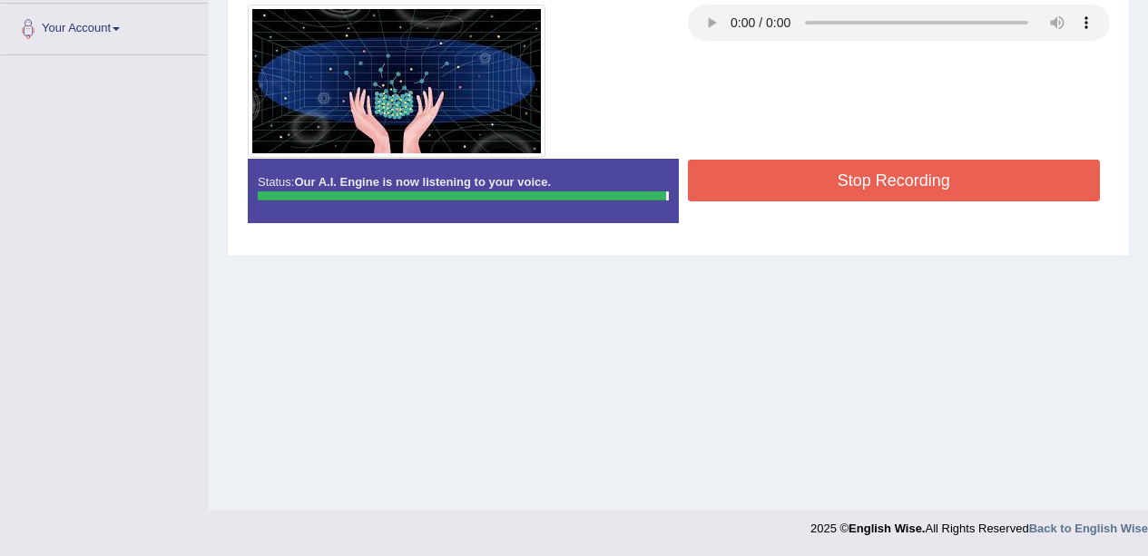
click at [803, 183] on button "Stop Recording" at bounding box center [894, 181] width 413 height 42
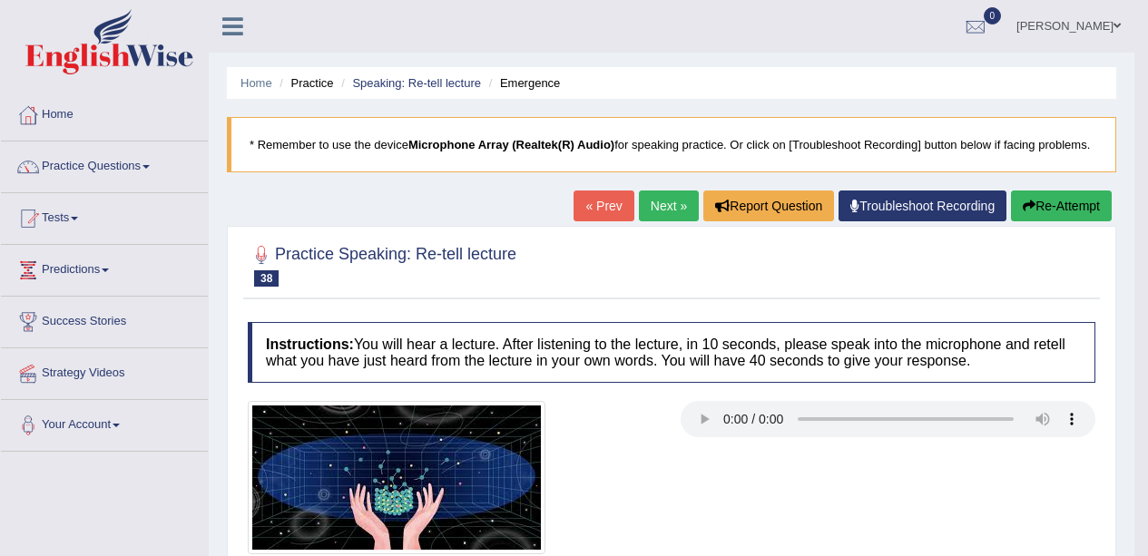
click at [654, 191] on link "Next »" at bounding box center [669, 206] width 60 height 31
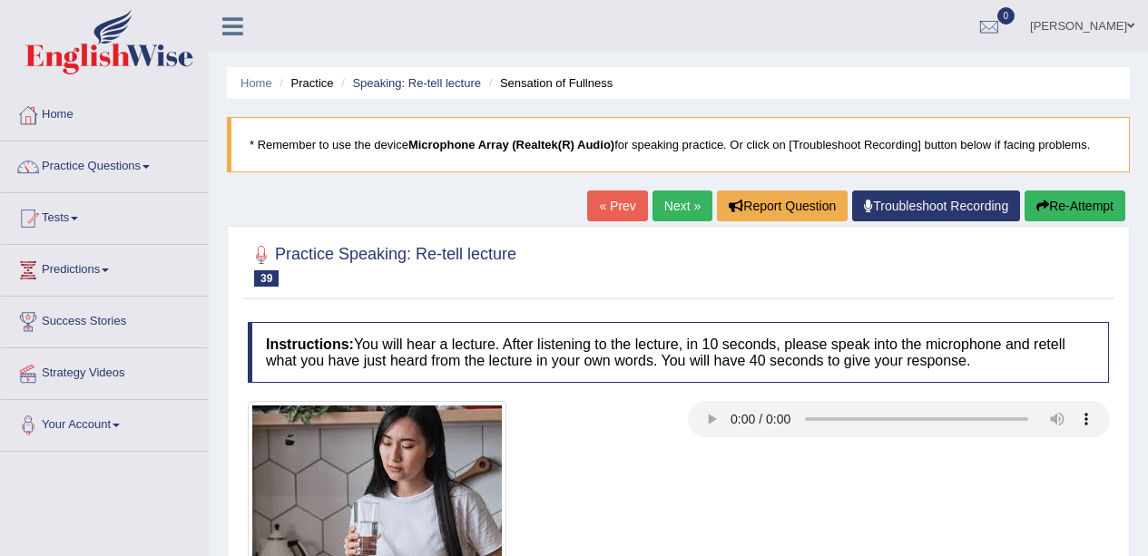
click at [684, 217] on link "Next »" at bounding box center [682, 206] width 60 height 31
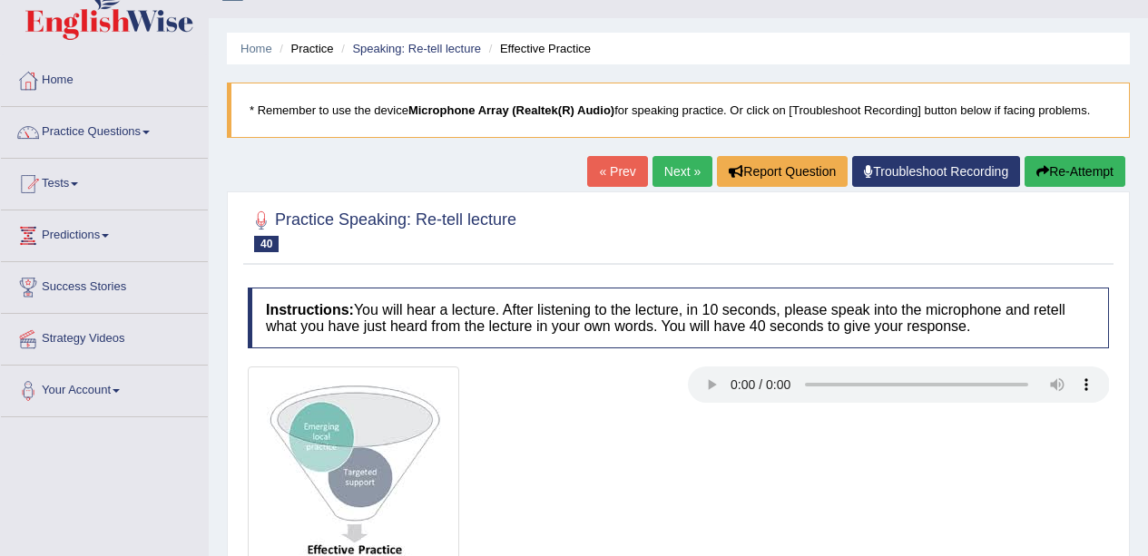
scroll to position [91, 0]
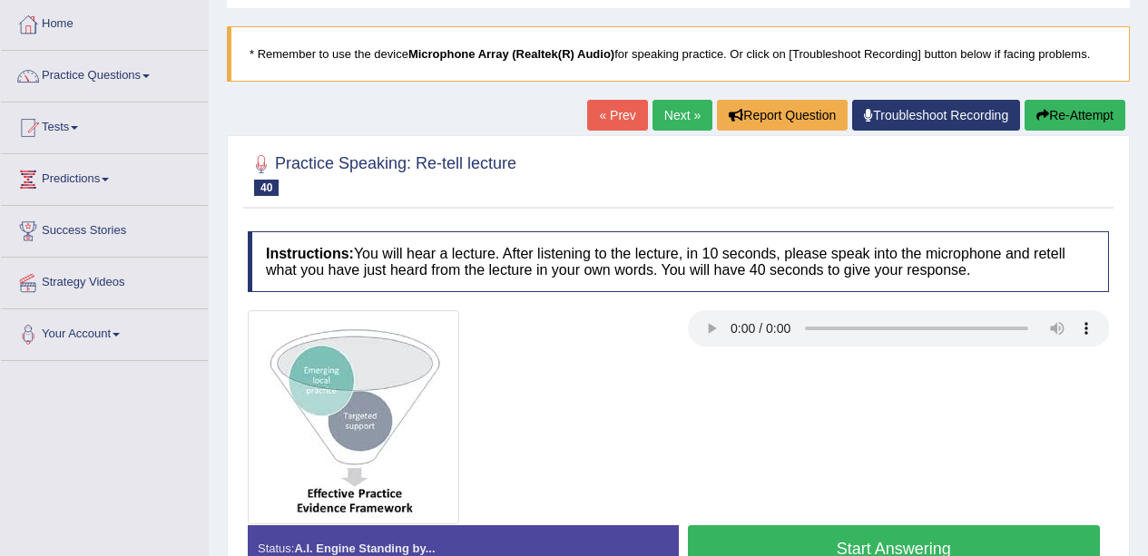
click at [693, 105] on link "Next »" at bounding box center [682, 115] width 60 height 31
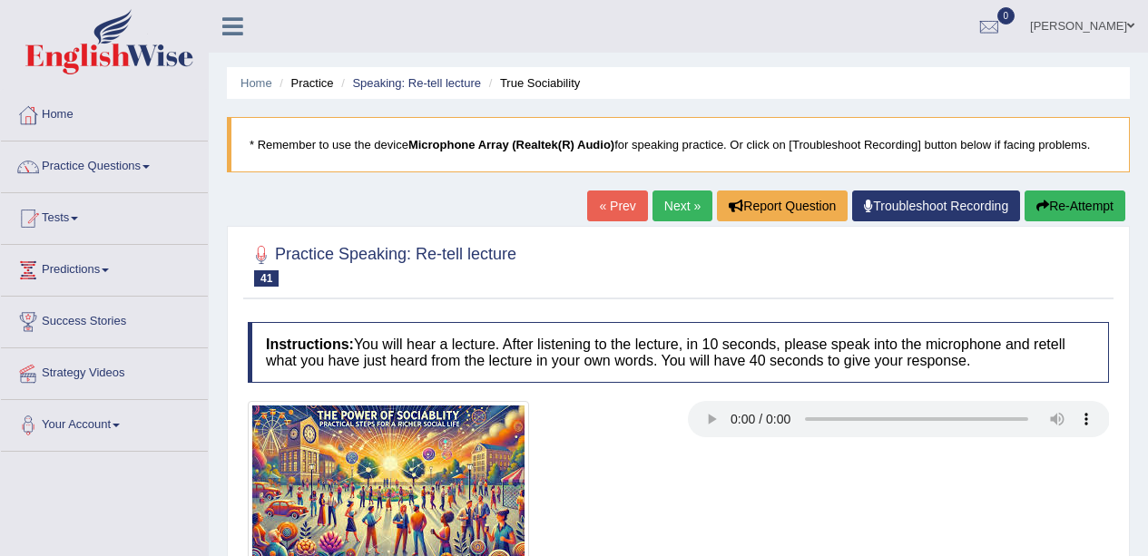
click at [678, 198] on link "Next »" at bounding box center [682, 206] width 60 height 31
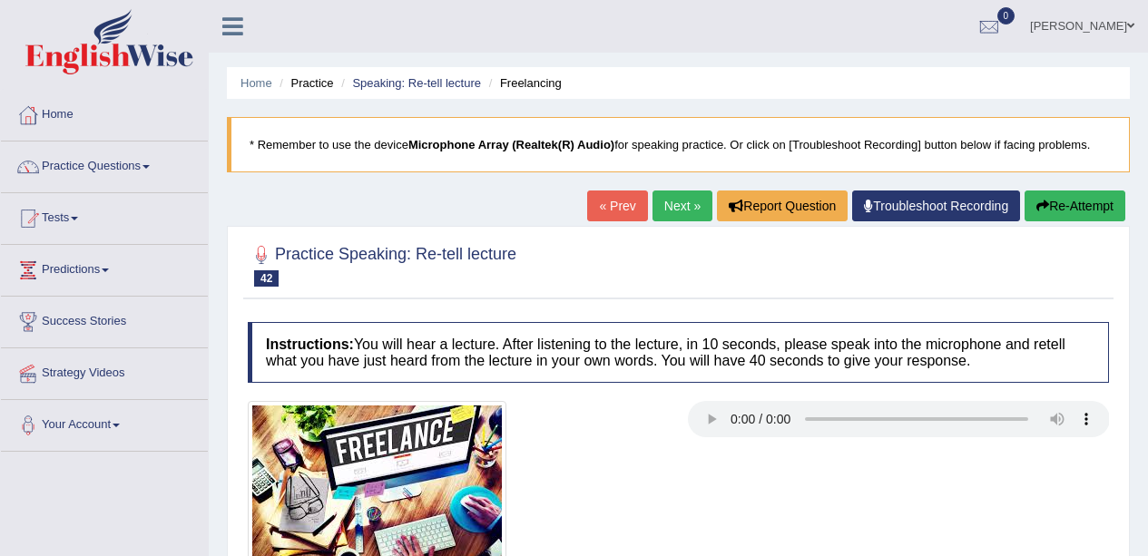
click at [674, 193] on link "Next »" at bounding box center [682, 206] width 60 height 31
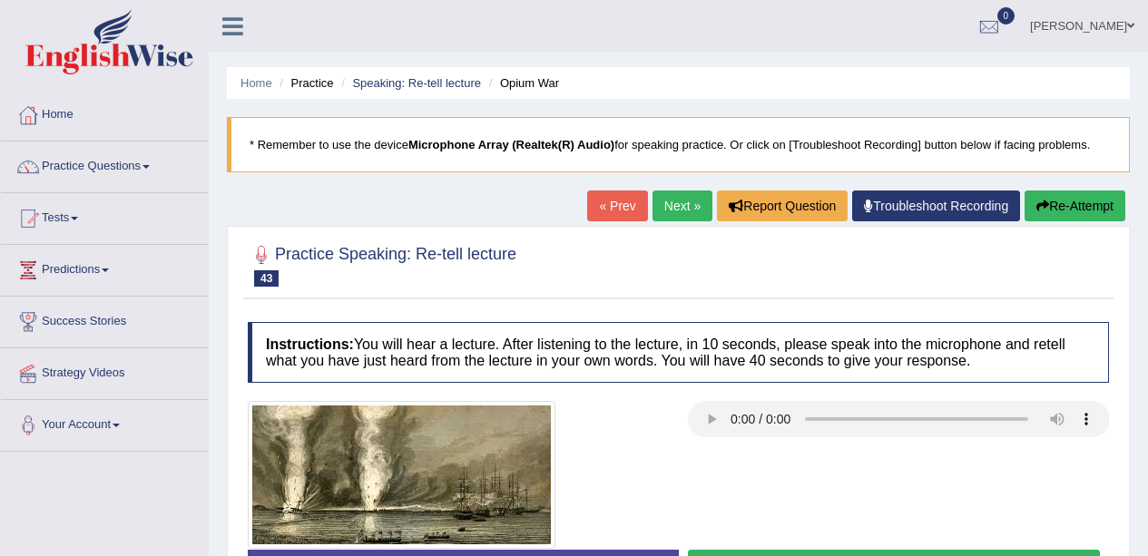
click at [681, 210] on link "Next »" at bounding box center [682, 206] width 60 height 31
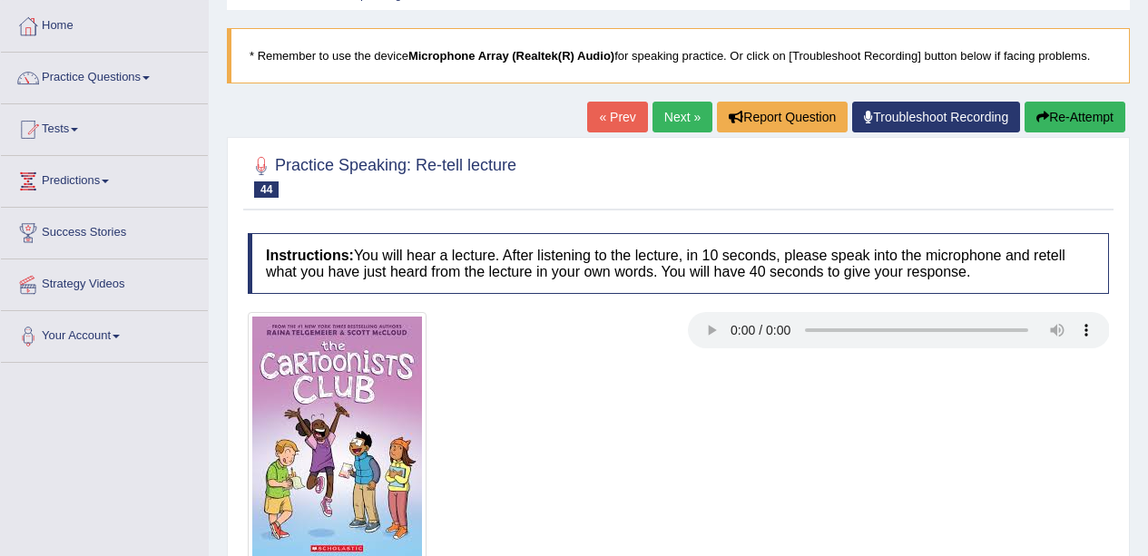
scroll to position [91, 0]
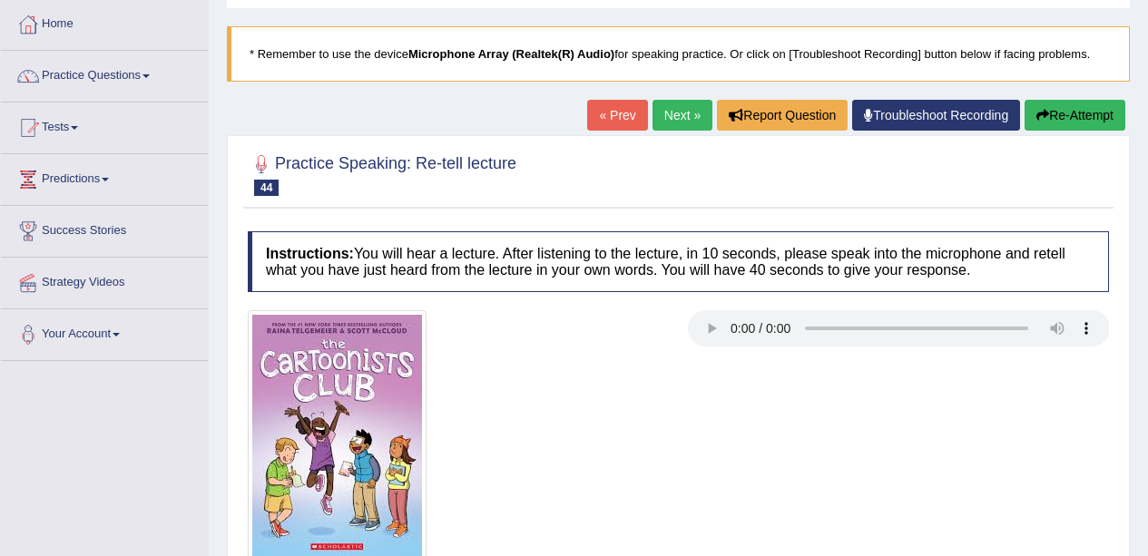
click at [669, 103] on link "Next »" at bounding box center [682, 115] width 60 height 31
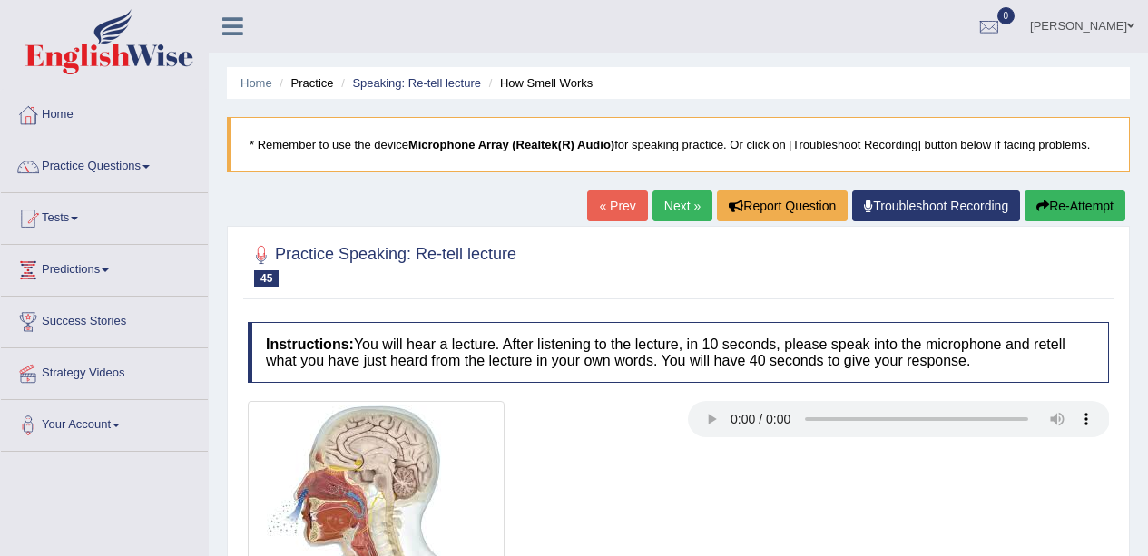
click at [693, 201] on link "Next »" at bounding box center [682, 206] width 60 height 31
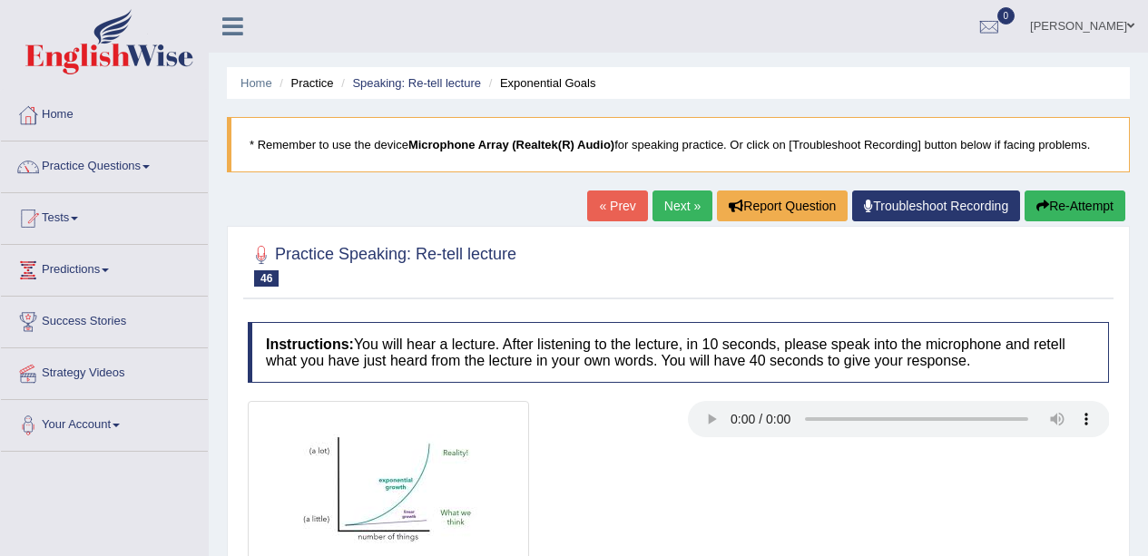
click at [671, 196] on link "Next »" at bounding box center [682, 206] width 60 height 31
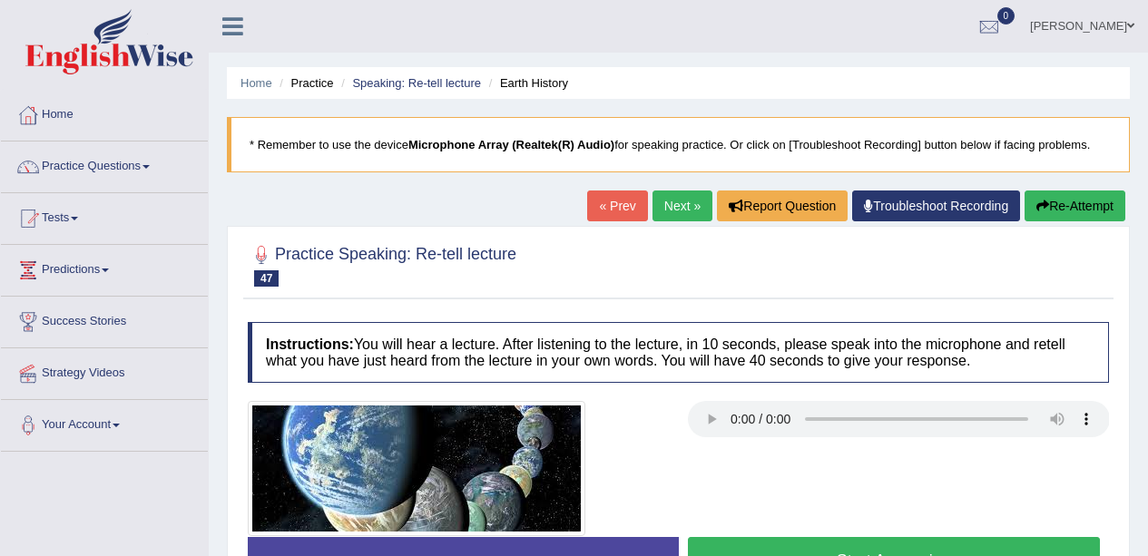
click at [694, 209] on link "Next »" at bounding box center [682, 206] width 60 height 31
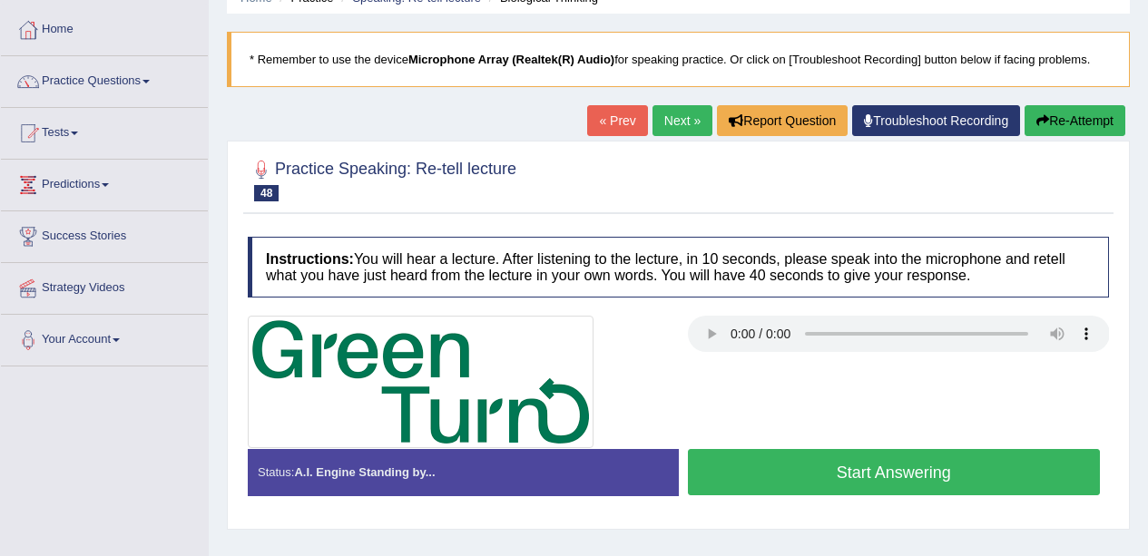
scroll to position [91, 0]
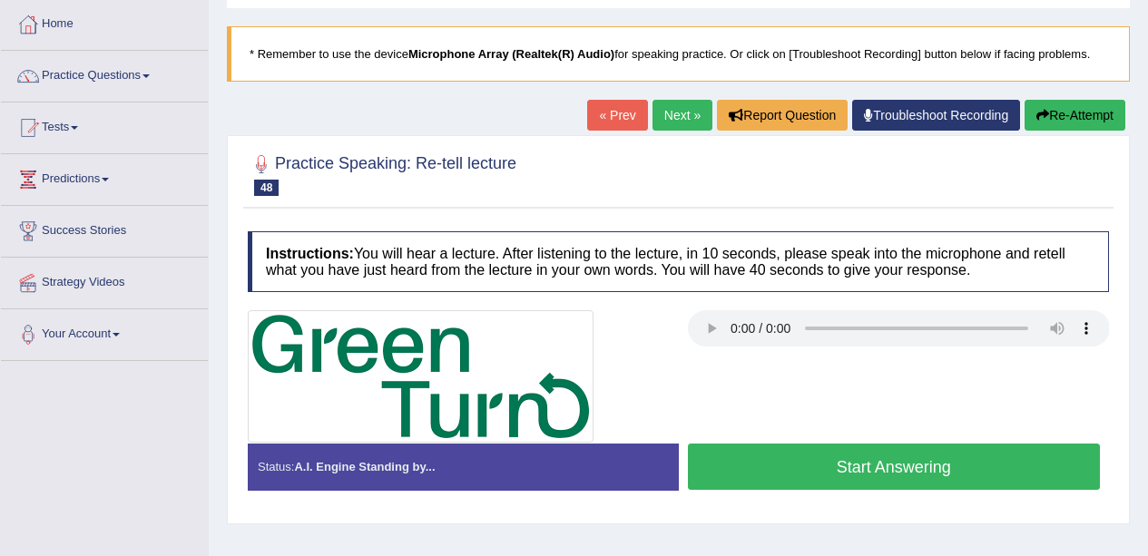
click at [676, 153] on div at bounding box center [678, 173] width 861 height 55
click at [674, 112] on link "Next »" at bounding box center [682, 115] width 60 height 31
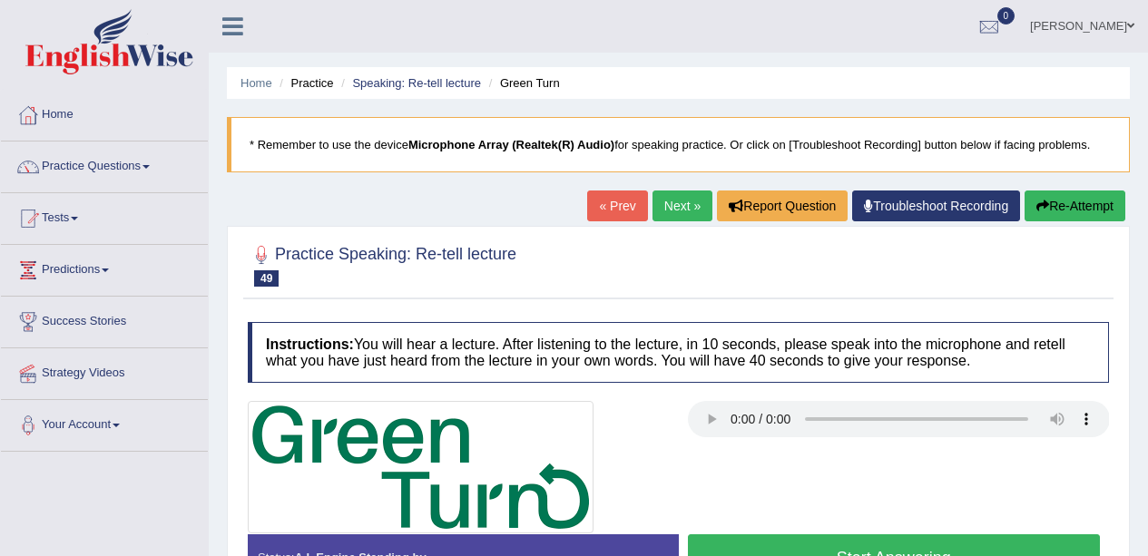
click at [675, 208] on link "Next »" at bounding box center [682, 206] width 60 height 31
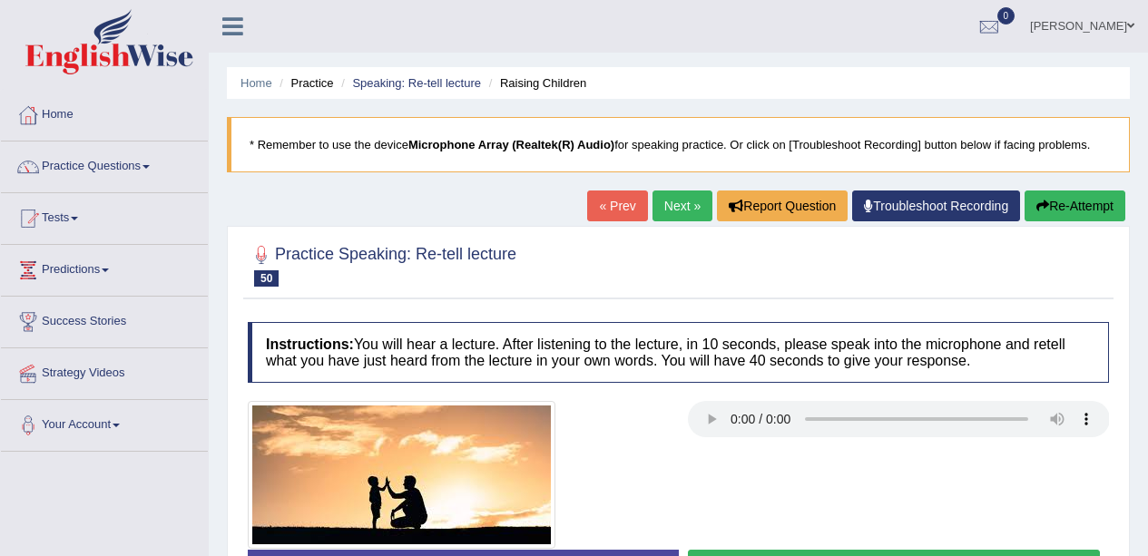
click at [665, 212] on link "Next »" at bounding box center [682, 206] width 60 height 31
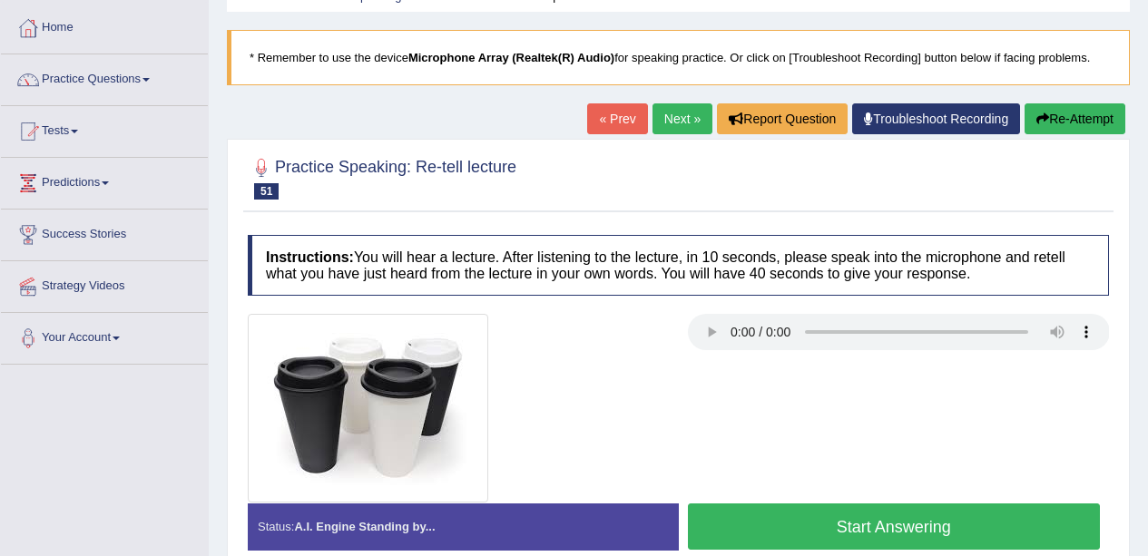
scroll to position [91, 0]
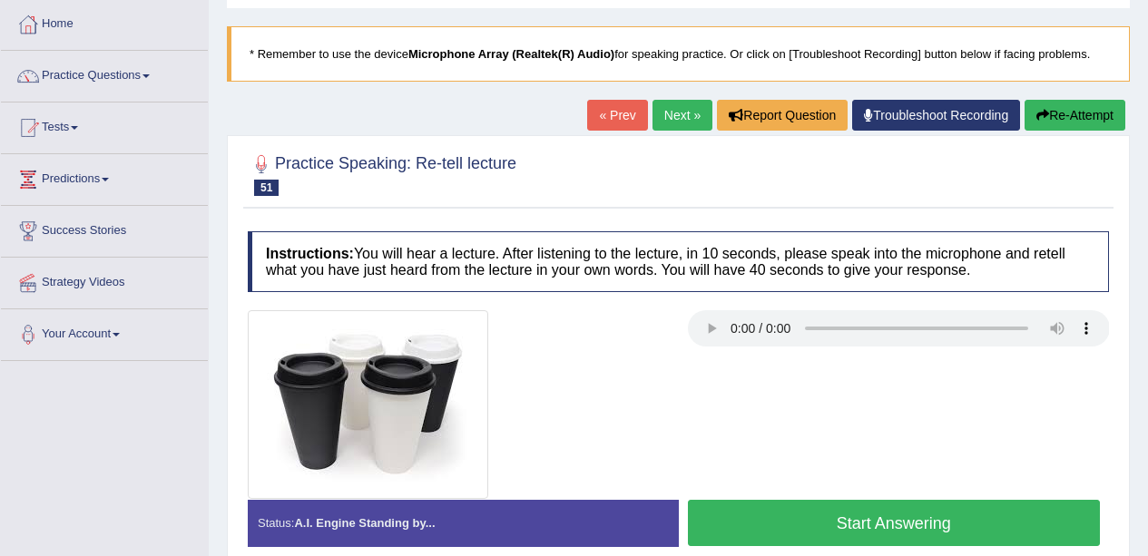
click at [130, 63] on link "Practice Questions" at bounding box center [104, 73] width 207 height 45
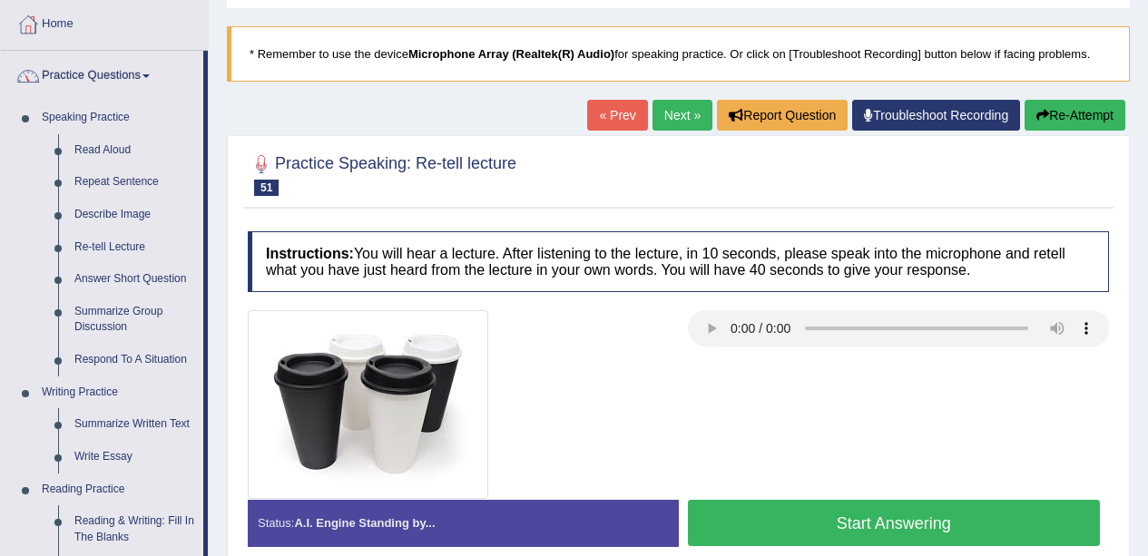
click at [149, 287] on link "Answer Short Question" at bounding box center [134, 279] width 137 height 33
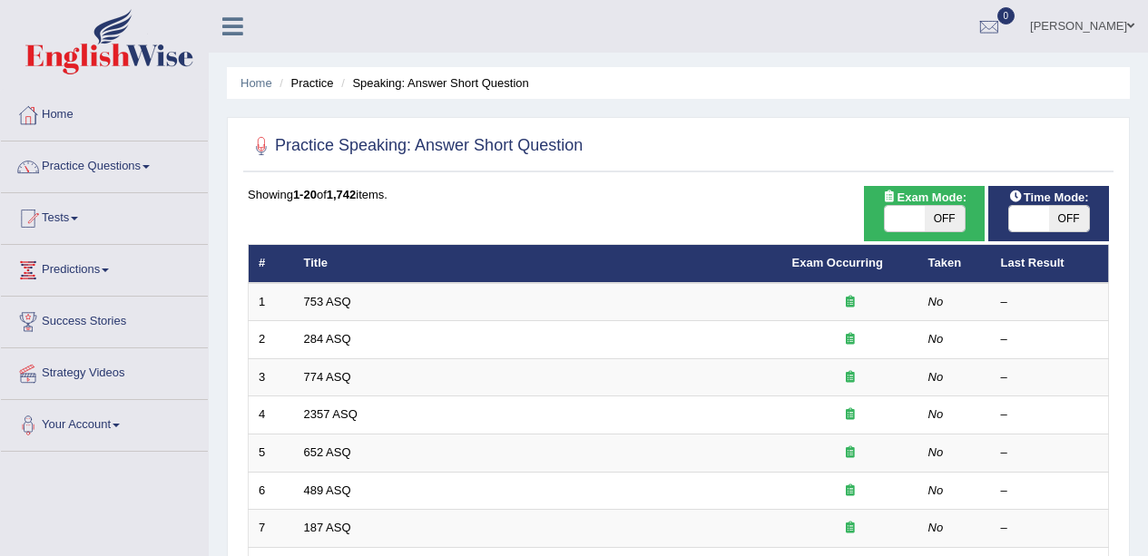
click at [378, 295] on td "753 ASQ" at bounding box center [538, 302] width 488 height 38
click at [331, 301] on link "753 ASQ" at bounding box center [327, 302] width 47 height 14
click at [332, 301] on link "753 ASQ" at bounding box center [327, 302] width 47 height 14
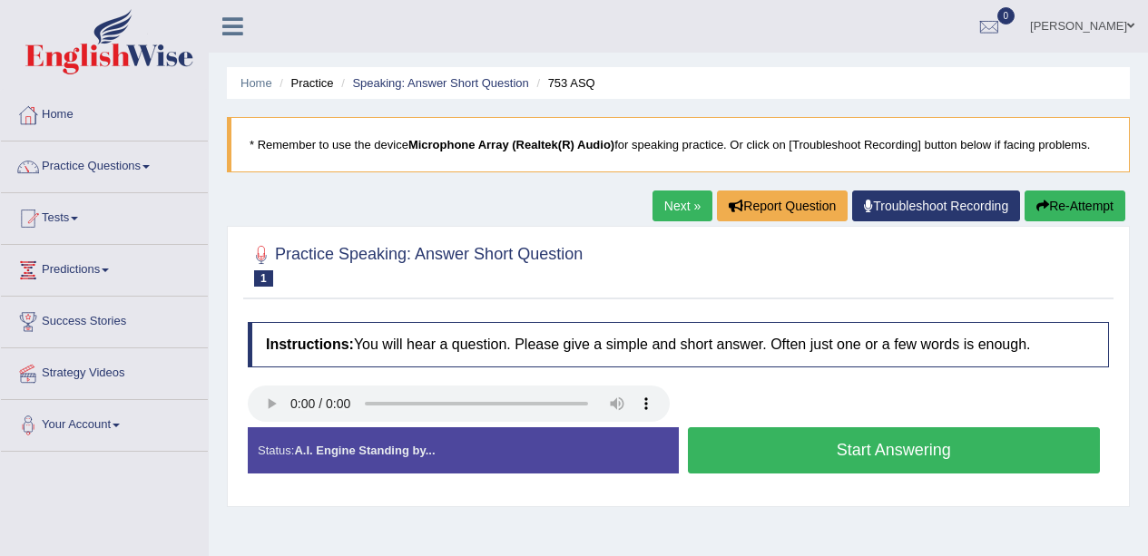
click at [866, 443] on button "Start Answering" at bounding box center [894, 450] width 413 height 46
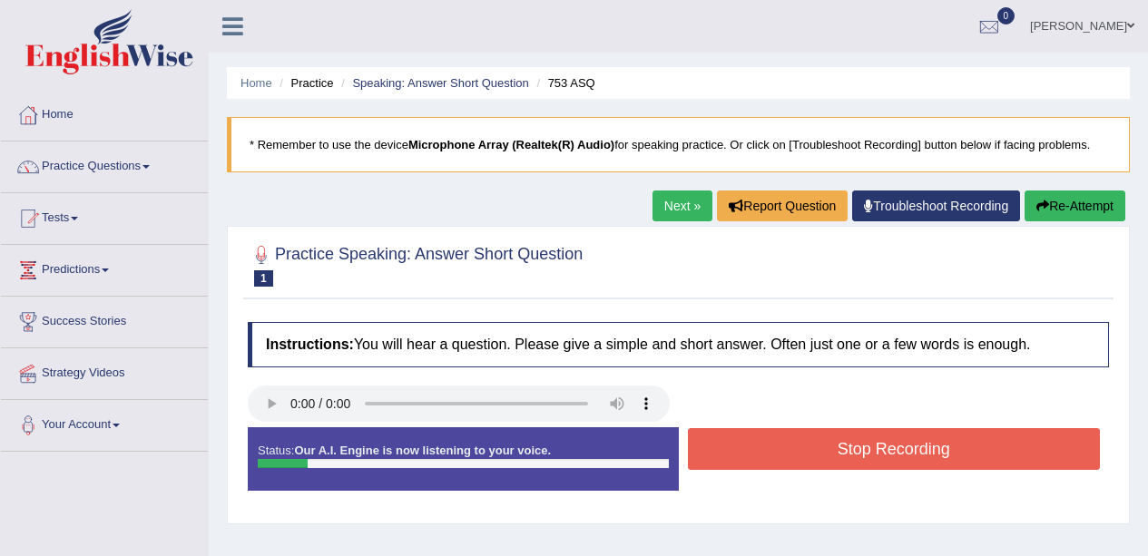
click at [901, 451] on button "Stop Recording" at bounding box center [894, 449] width 413 height 42
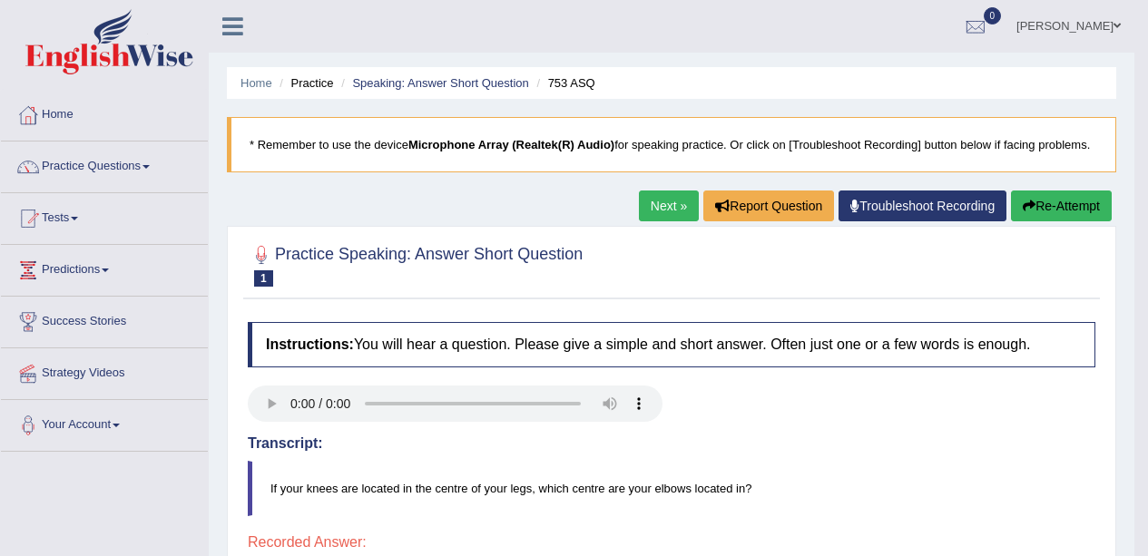
click at [1068, 203] on button "Re-Attempt" at bounding box center [1061, 206] width 101 height 31
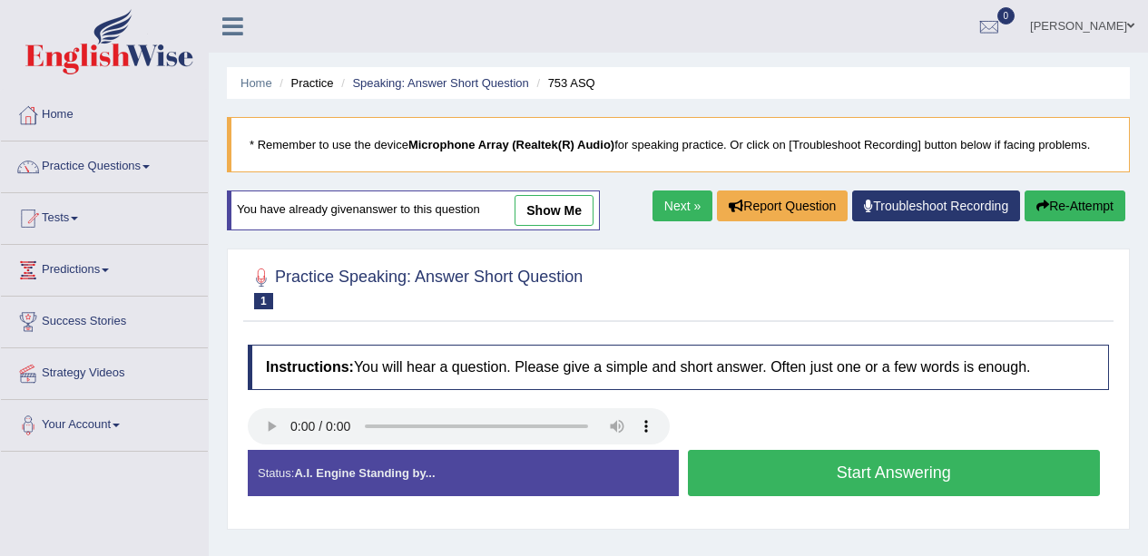
click at [907, 477] on button "Start Answering" at bounding box center [894, 473] width 413 height 46
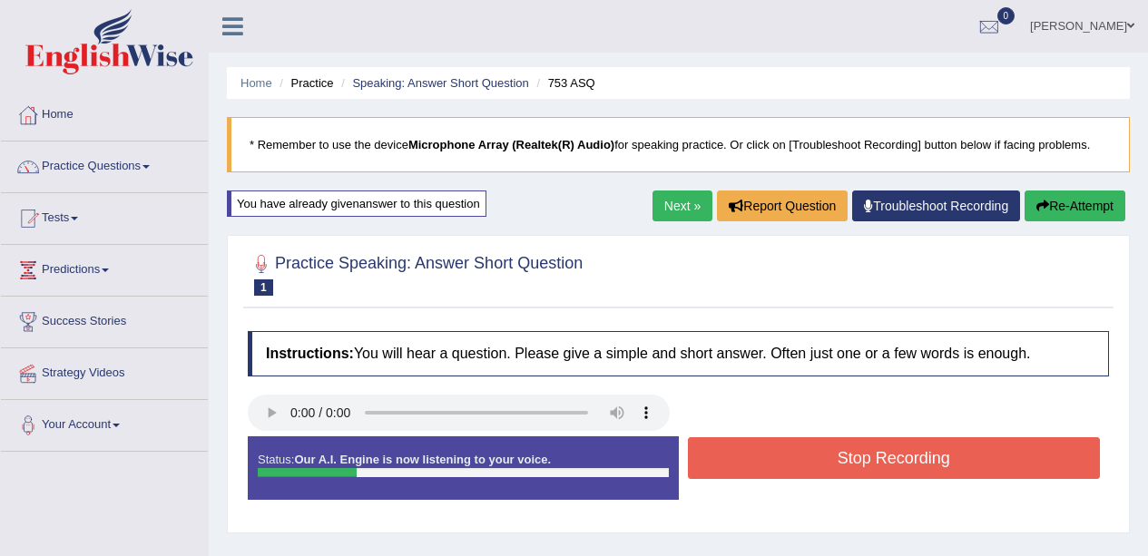
click at [938, 455] on button "Stop Recording" at bounding box center [894, 458] width 413 height 42
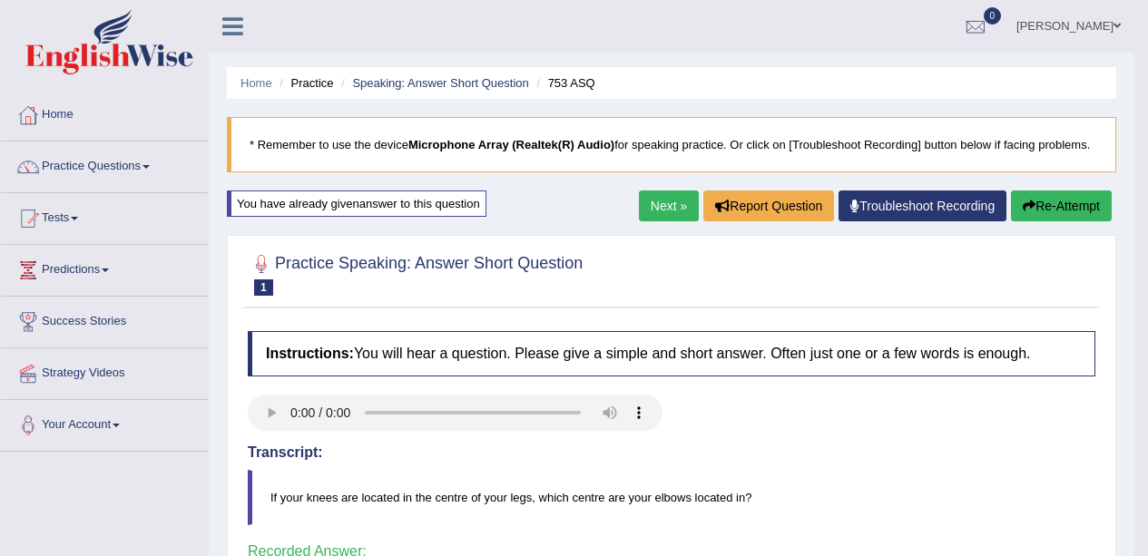
click at [652, 213] on link "Next »" at bounding box center [669, 206] width 60 height 31
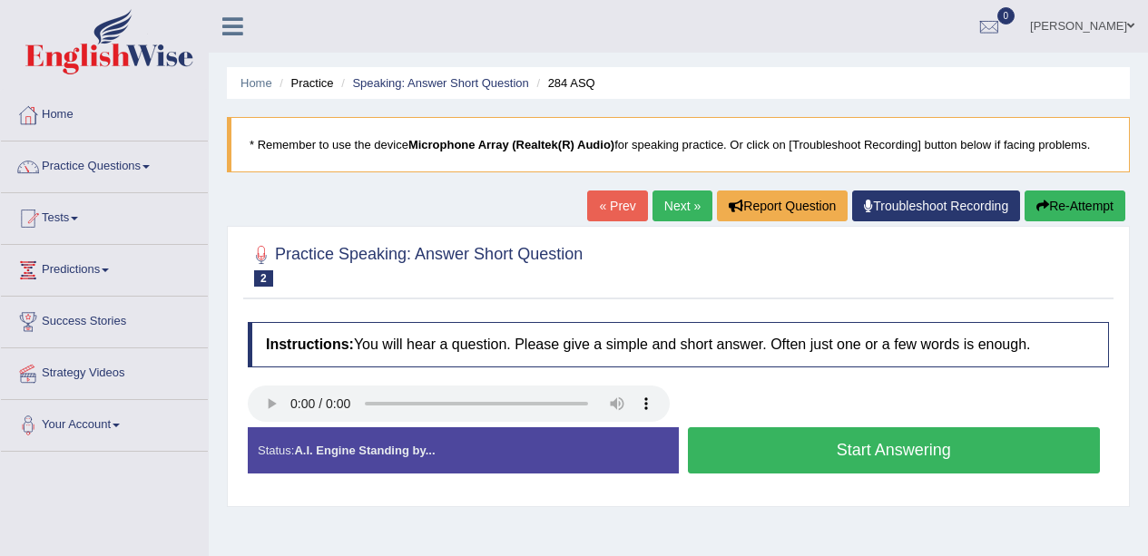
click at [896, 427] on button "Start Answering" at bounding box center [894, 450] width 413 height 46
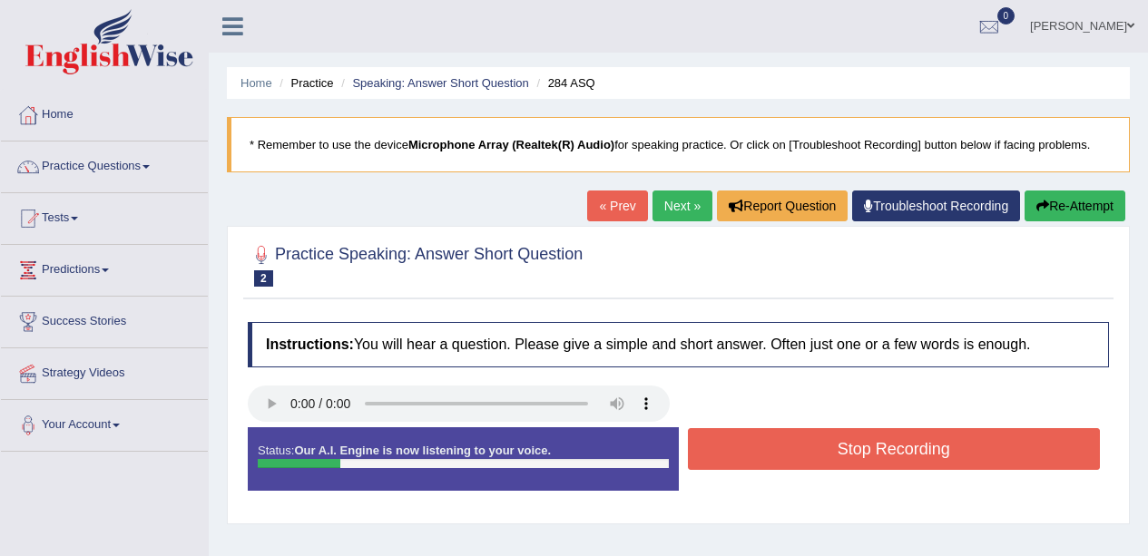
click at [926, 459] on button "Stop Recording" at bounding box center [894, 449] width 413 height 42
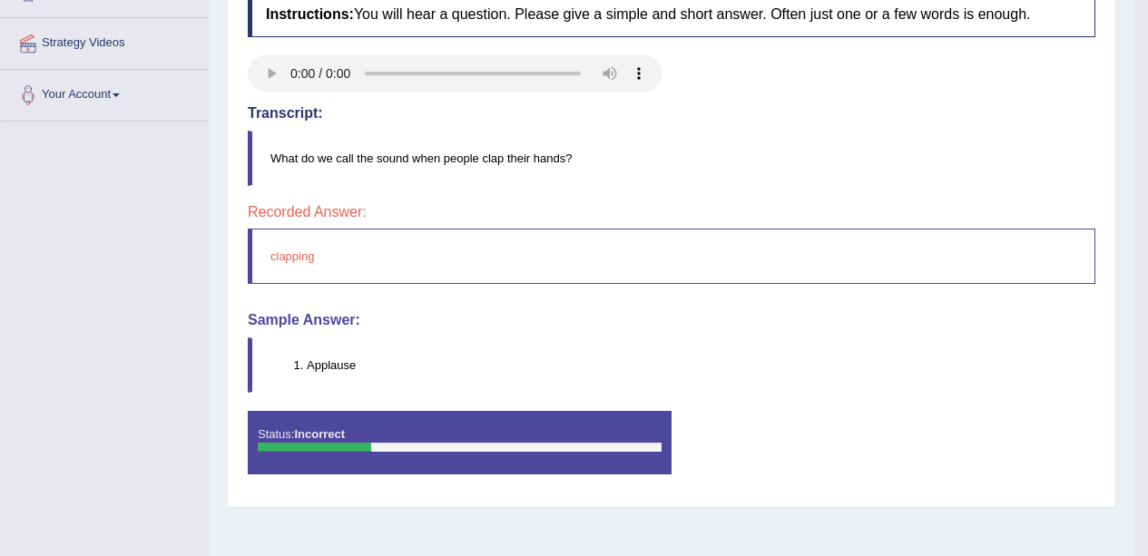
scroll to position [330, 0]
click at [307, 360] on li "Applause" at bounding box center [701, 365] width 788 height 17
click at [335, 367] on li "Applause" at bounding box center [701, 365] width 788 height 17
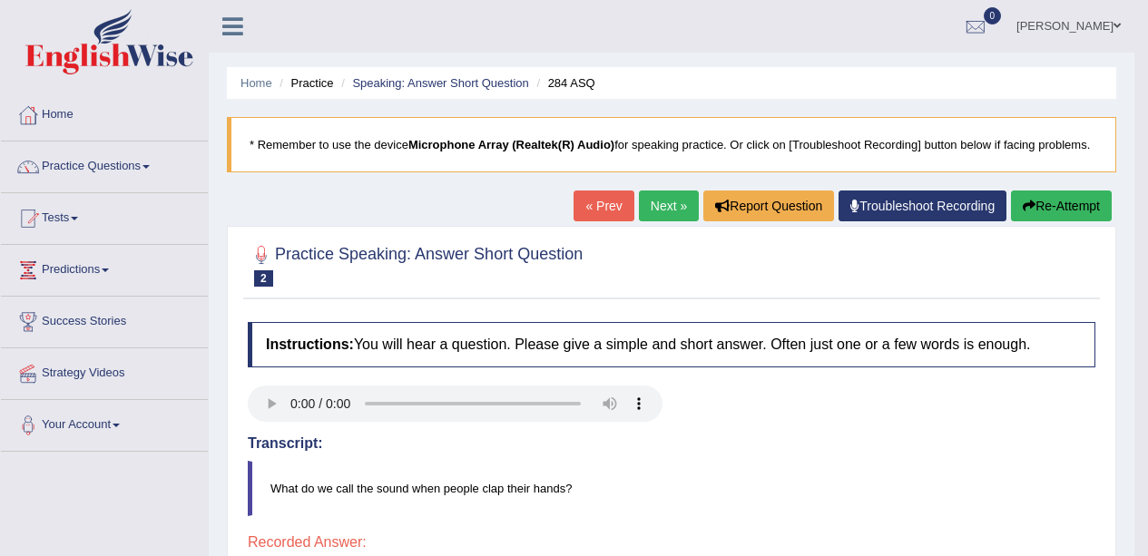
click at [1056, 200] on button "Re-Attempt" at bounding box center [1061, 206] width 101 height 31
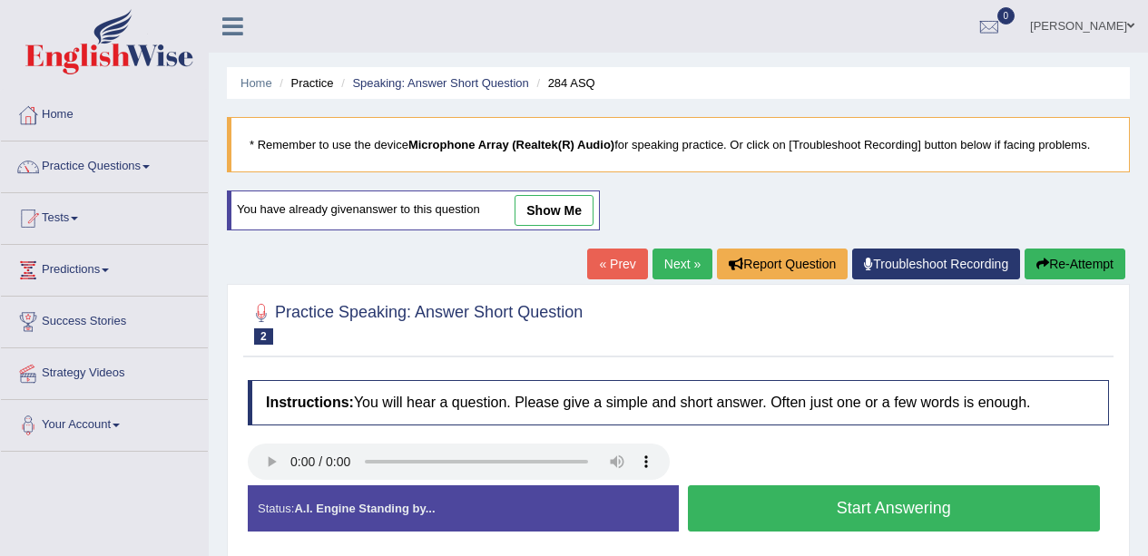
click at [863, 508] on button "Start Answering" at bounding box center [894, 508] width 413 height 46
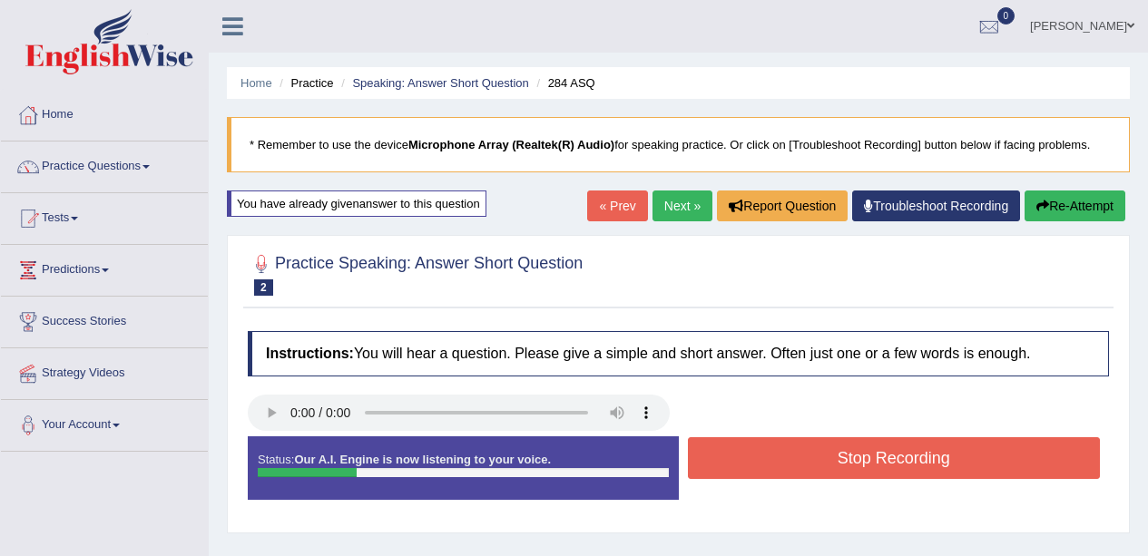
click at [905, 459] on button "Stop Recording" at bounding box center [894, 458] width 413 height 42
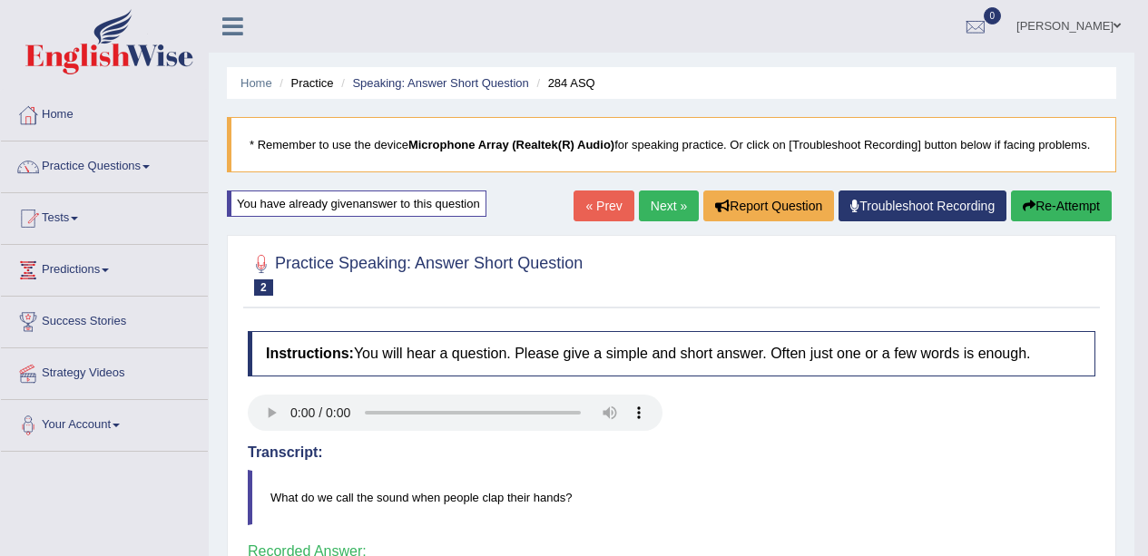
click at [661, 200] on link "Next »" at bounding box center [669, 206] width 60 height 31
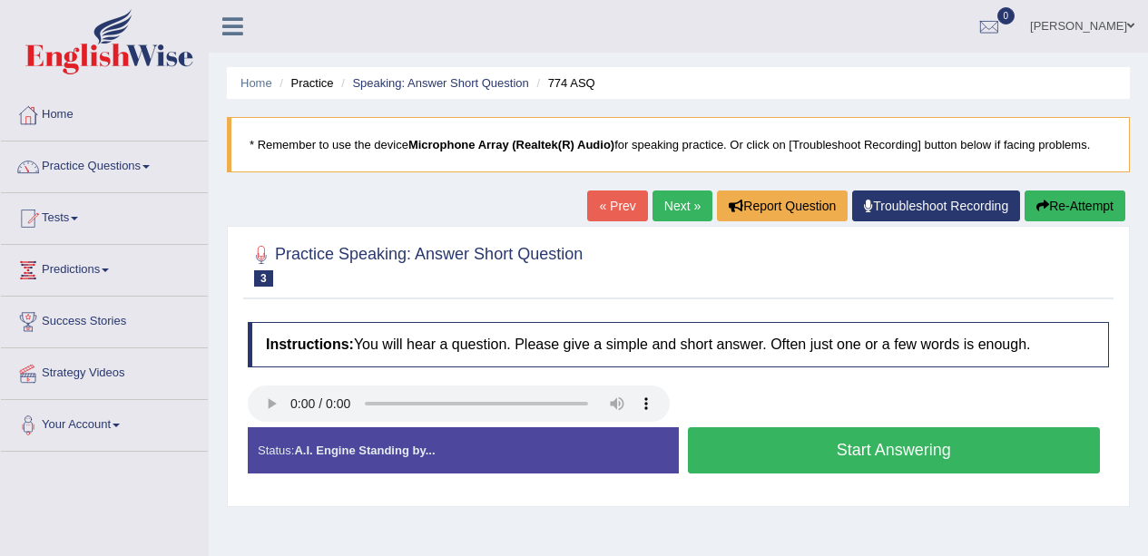
click at [829, 446] on button "Start Answering" at bounding box center [894, 450] width 413 height 46
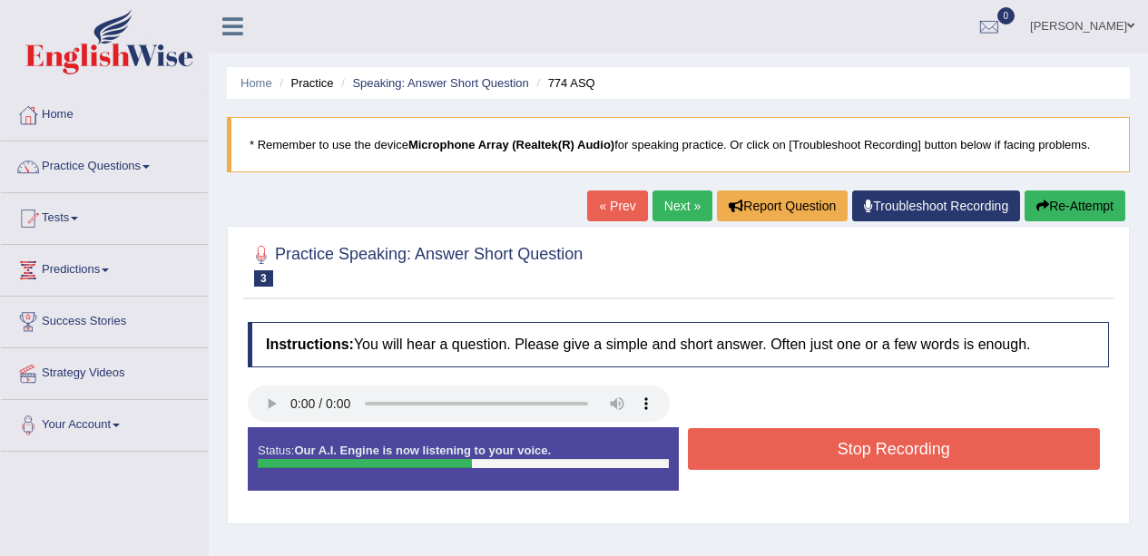
click at [789, 437] on button "Stop Recording" at bounding box center [894, 449] width 413 height 42
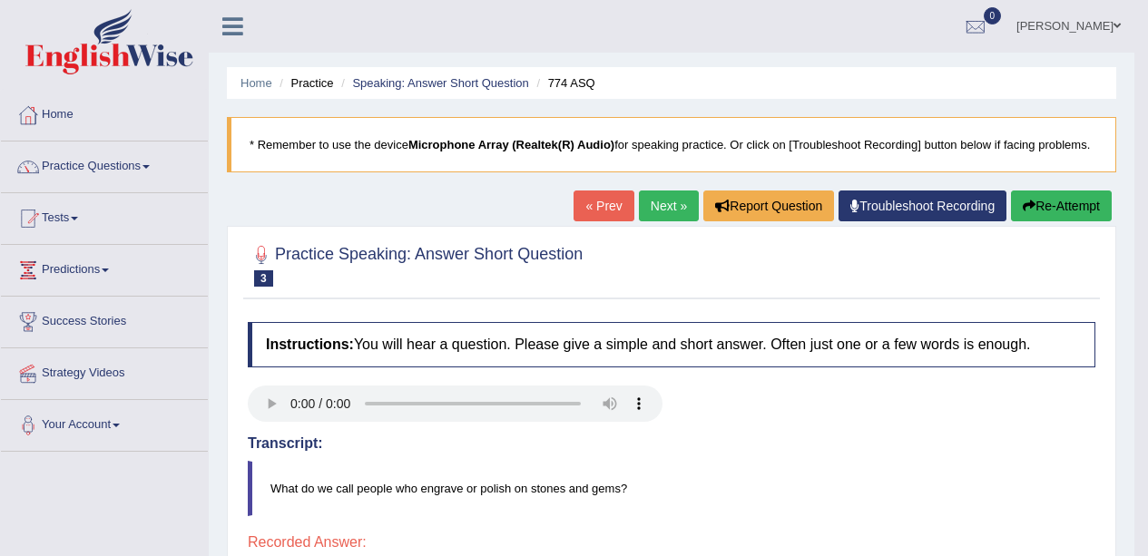
click at [1059, 211] on button "Re-Attempt" at bounding box center [1061, 206] width 101 height 31
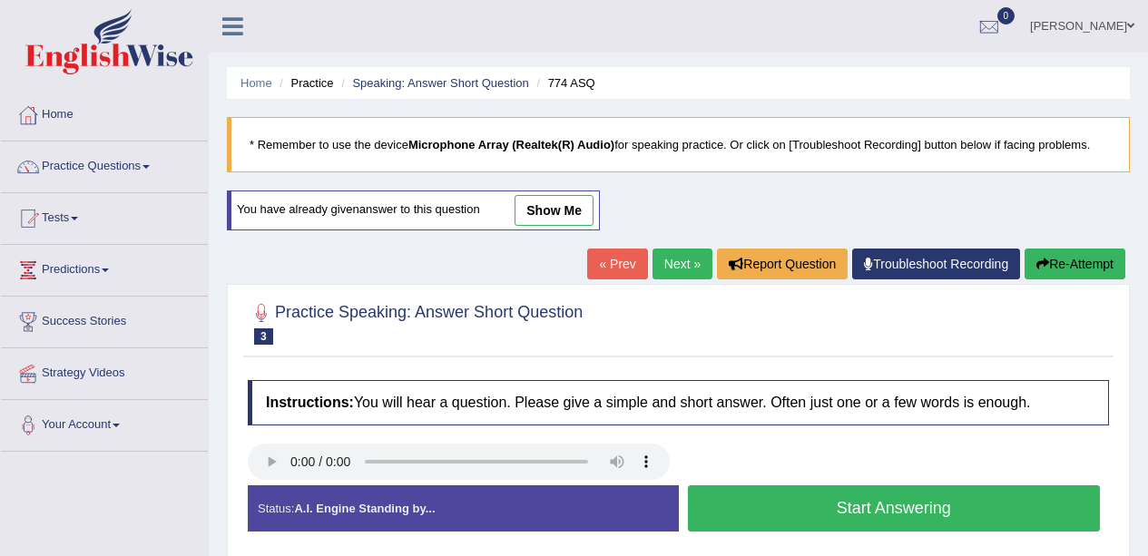
click at [744, 497] on button "Start Answering" at bounding box center [894, 508] width 413 height 46
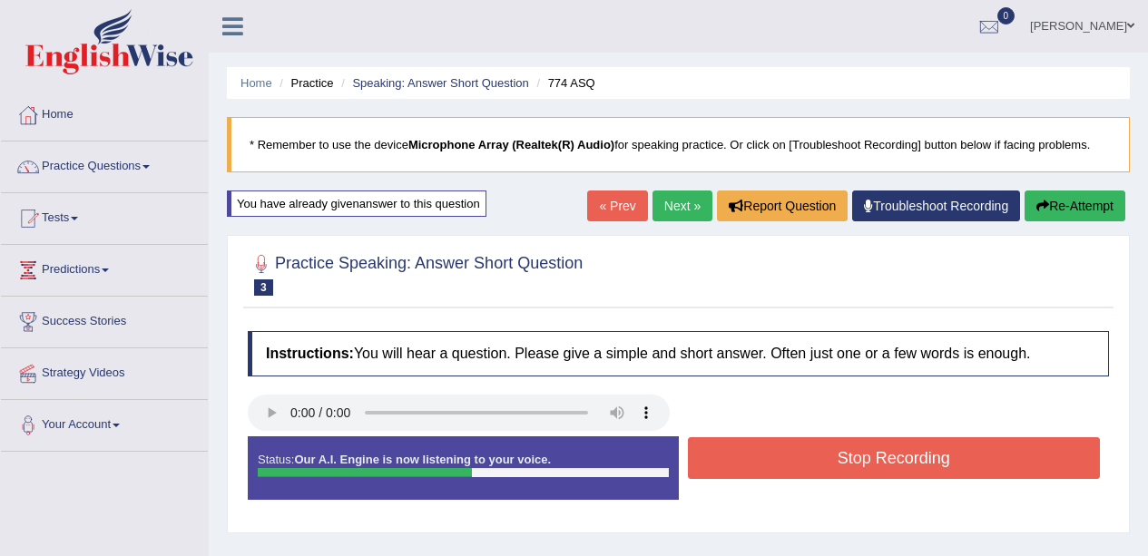
click at [788, 462] on button "Stop Recording" at bounding box center [894, 458] width 413 height 42
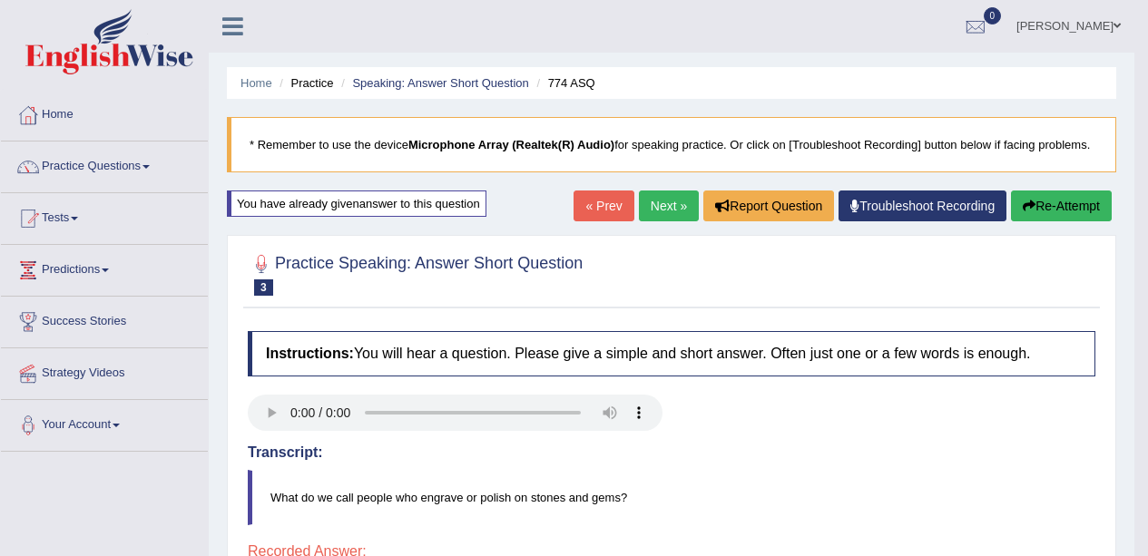
click at [1063, 204] on button "Re-Attempt" at bounding box center [1061, 206] width 101 height 31
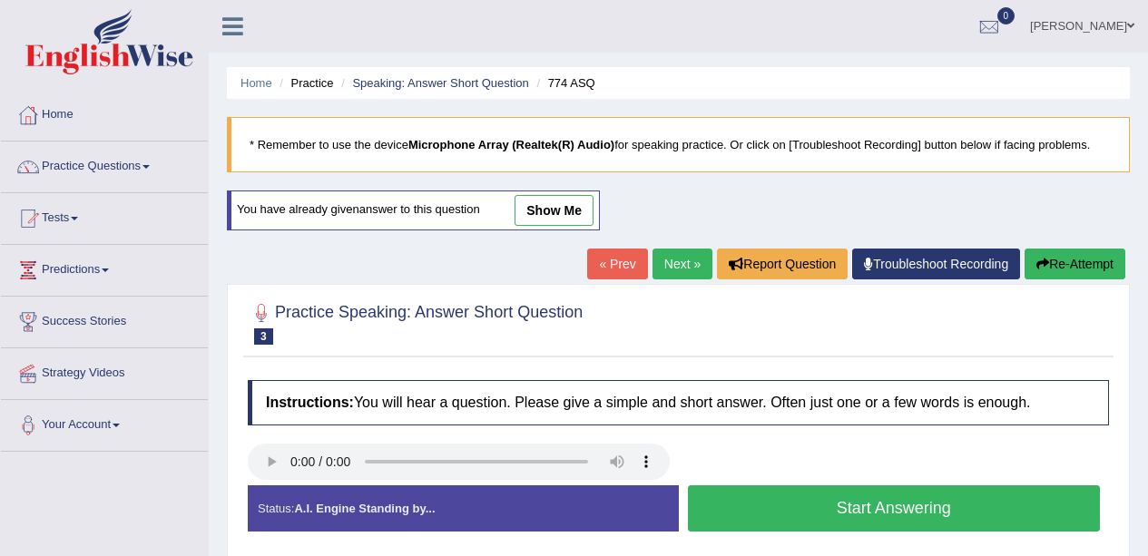
click at [867, 502] on button "Start Answering" at bounding box center [894, 508] width 413 height 46
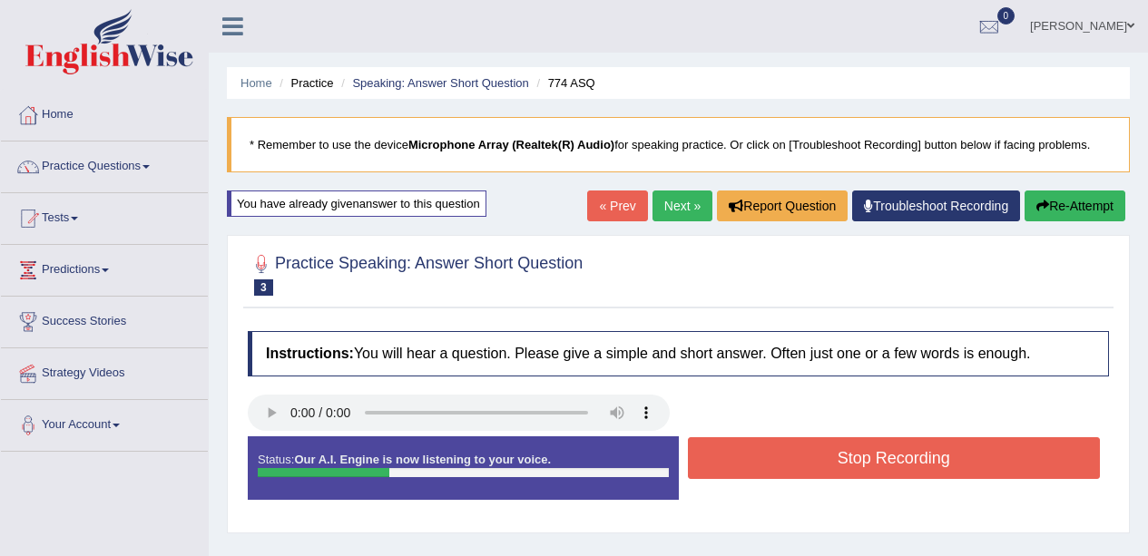
click at [899, 478] on button "Stop Recording" at bounding box center [894, 458] width 413 height 42
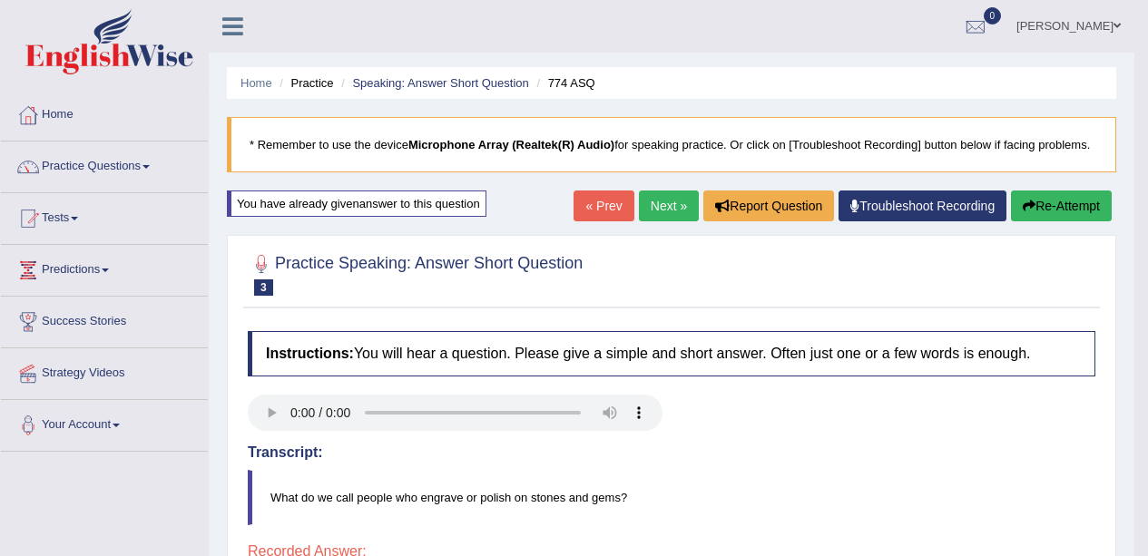
click at [661, 195] on link "Next »" at bounding box center [669, 206] width 60 height 31
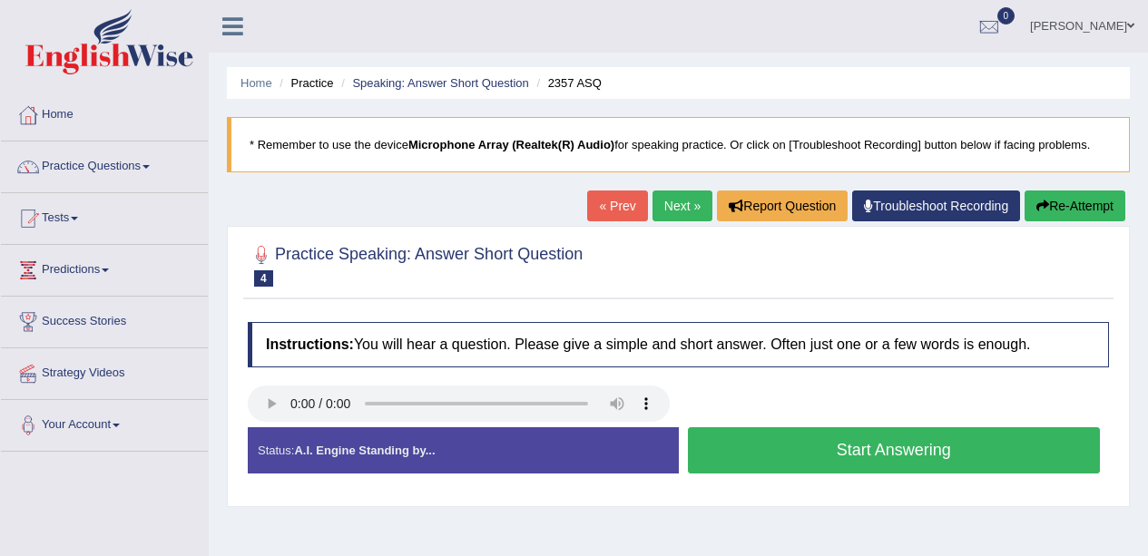
click at [828, 445] on button "Start Answering" at bounding box center [894, 450] width 413 height 46
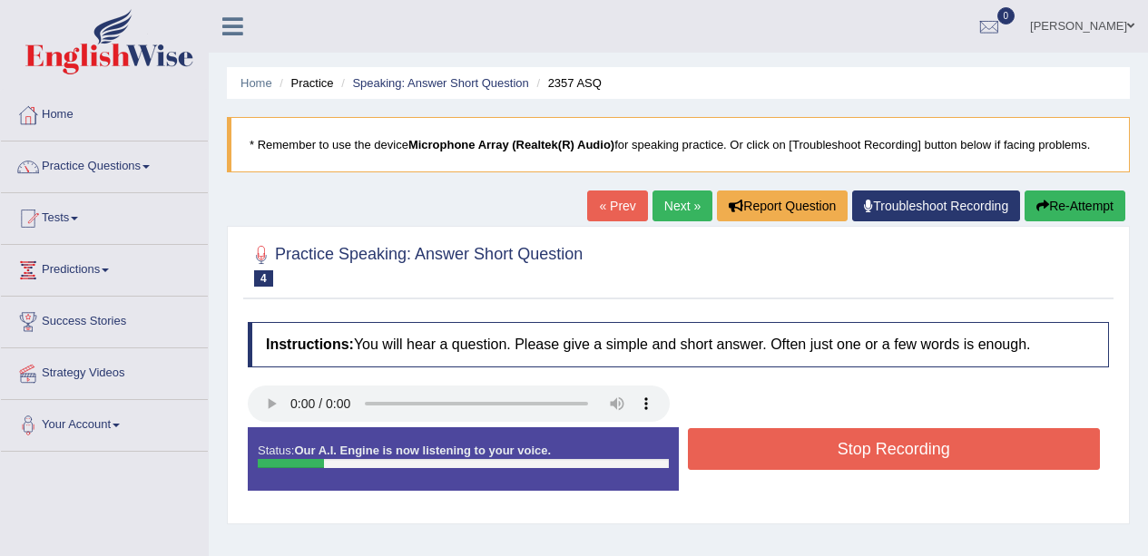
click at [834, 468] on button "Stop Recording" at bounding box center [894, 449] width 413 height 42
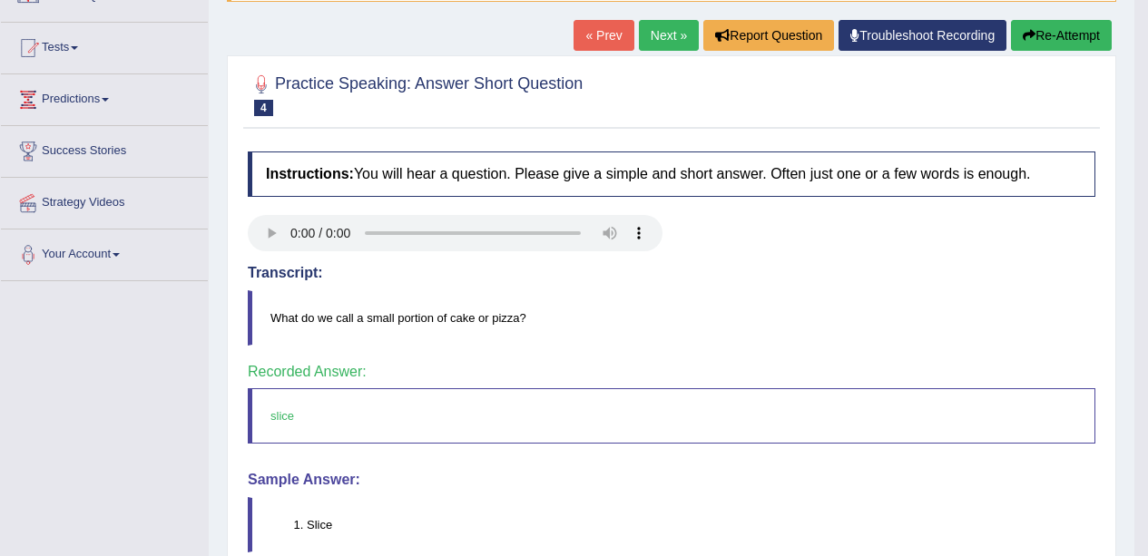
scroll to position [171, 0]
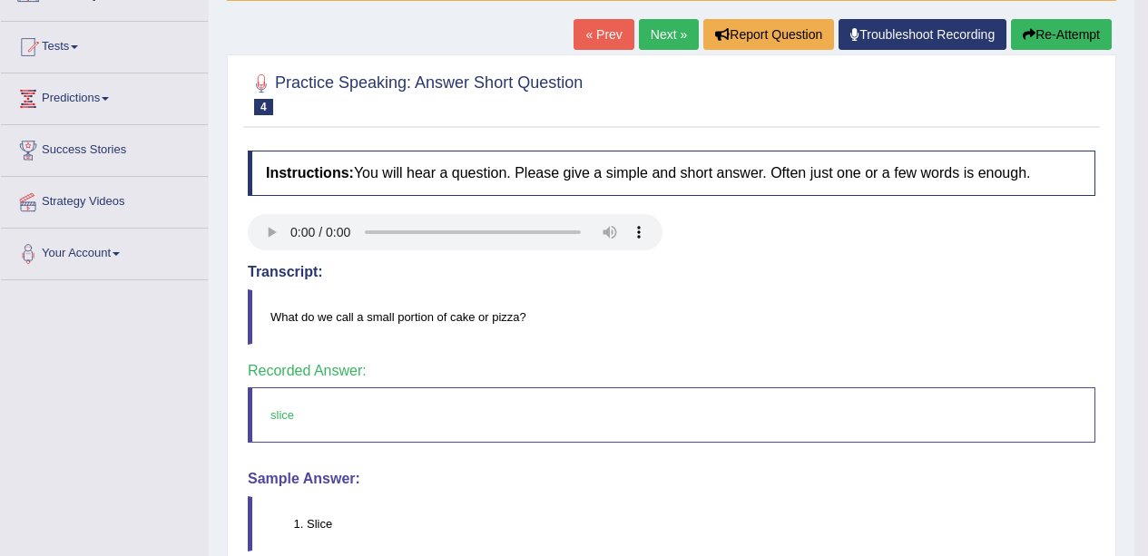
click at [667, 22] on link "Next »" at bounding box center [669, 34] width 60 height 31
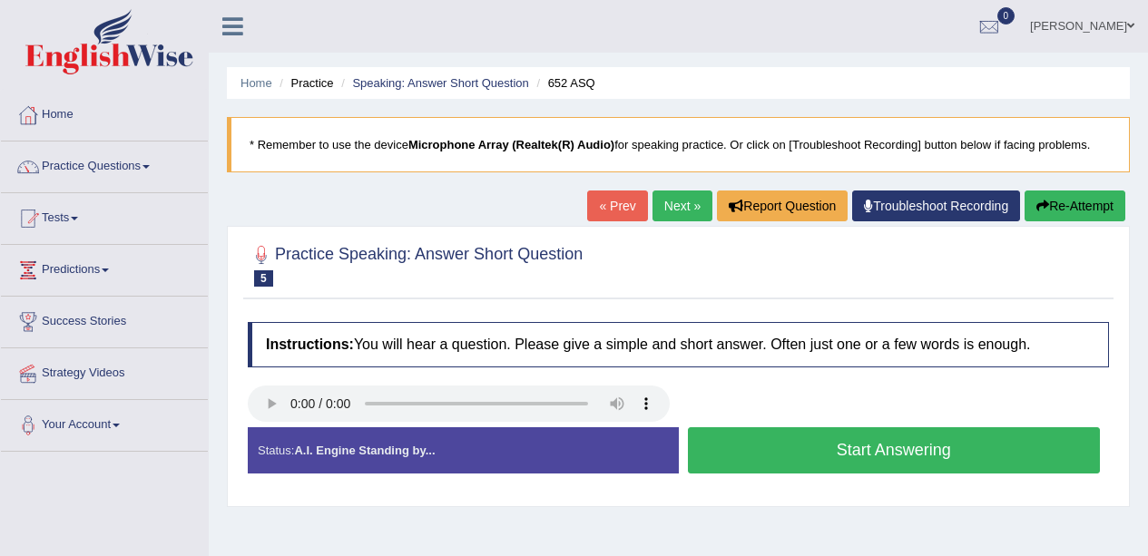
click at [802, 459] on button "Start Answering" at bounding box center [894, 450] width 413 height 46
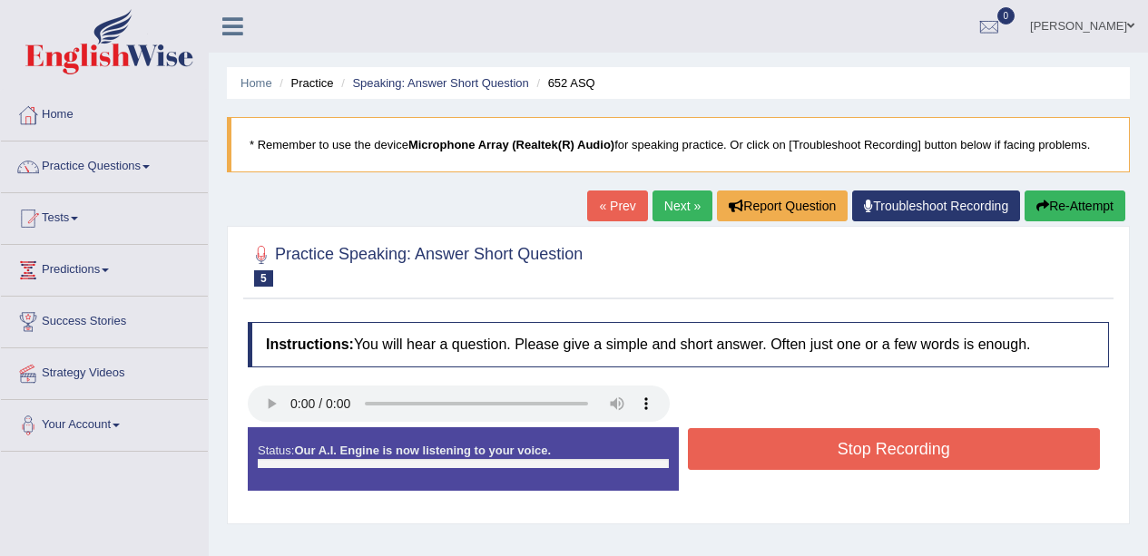
click at [813, 448] on button "Stop Recording" at bounding box center [894, 449] width 413 height 42
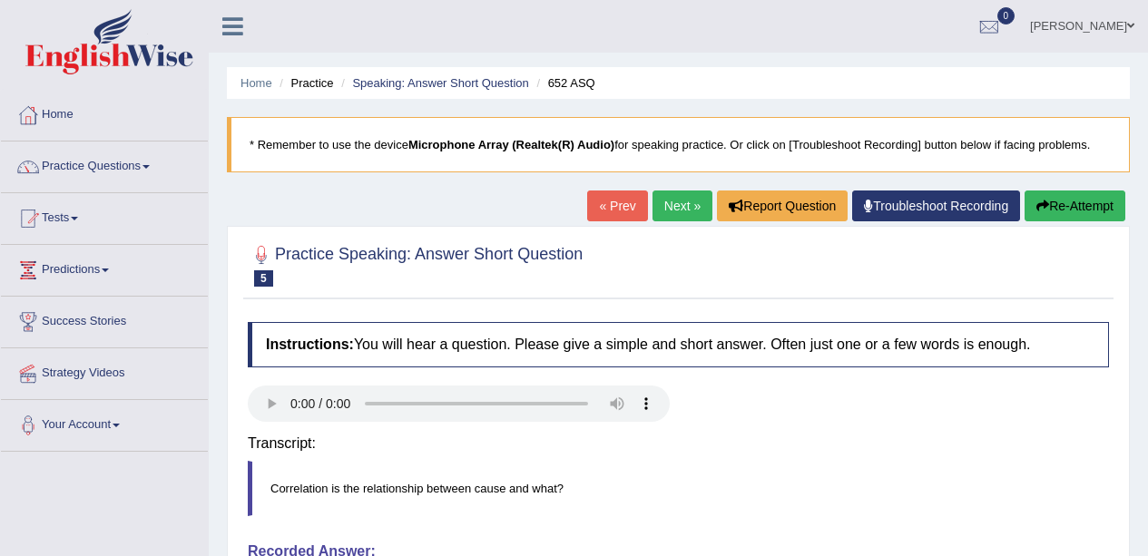
click at [801, 448] on h4 "Transcript:" at bounding box center [678, 444] width 861 height 16
click at [675, 206] on link "Next »" at bounding box center [682, 206] width 60 height 31
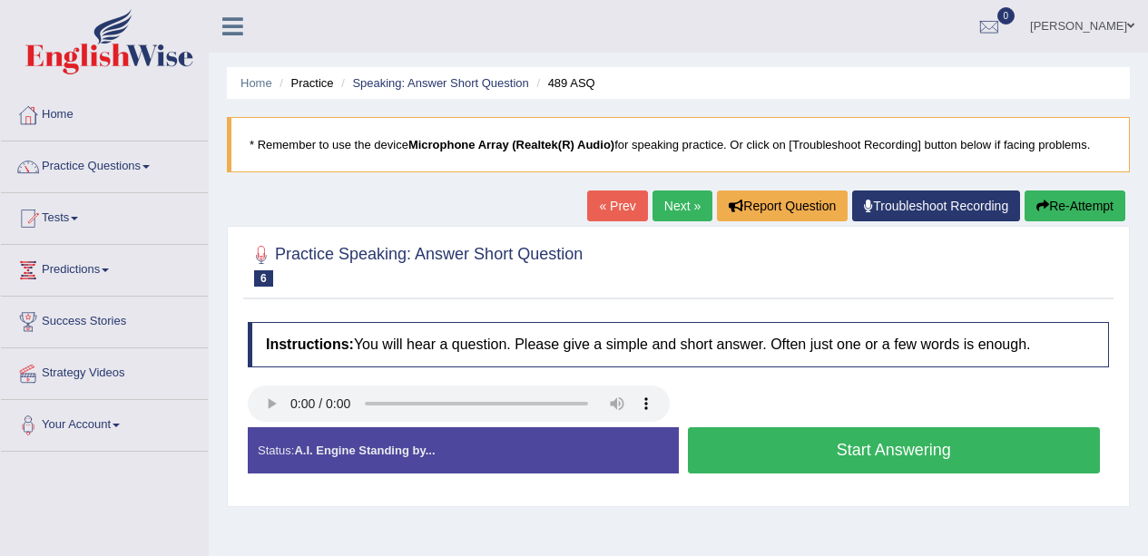
click at [608, 199] on link "« Prev" at bounding box center [617, 206] width 60 height 31
click at [762, 462] on button "Start Answering" at bounding box center [894, 450] width 413 height 46
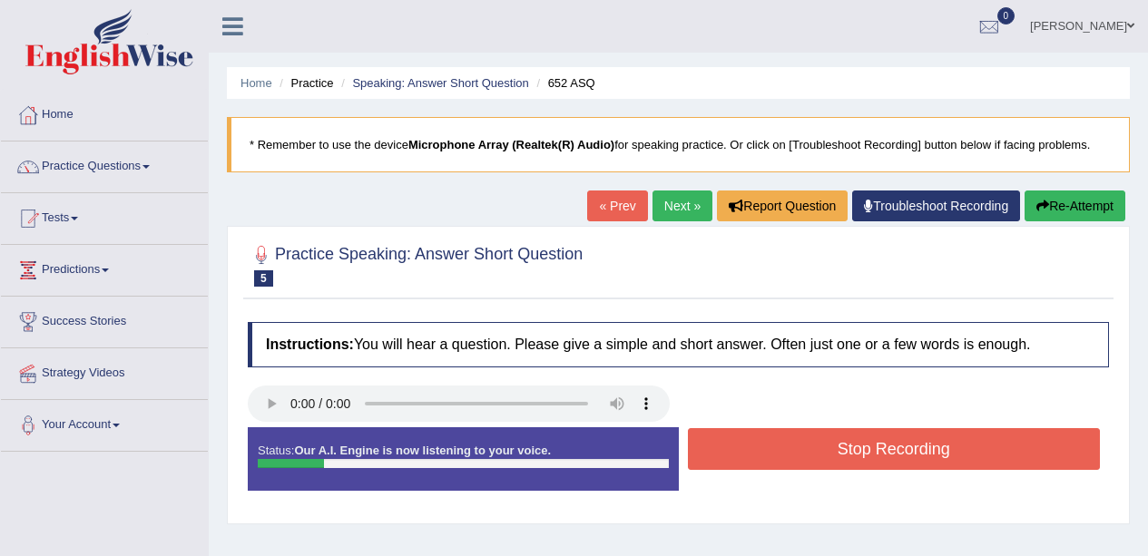
click at [787, 445] on button "Stop Recording" at bounding box center [894, 449] width 413 height 42
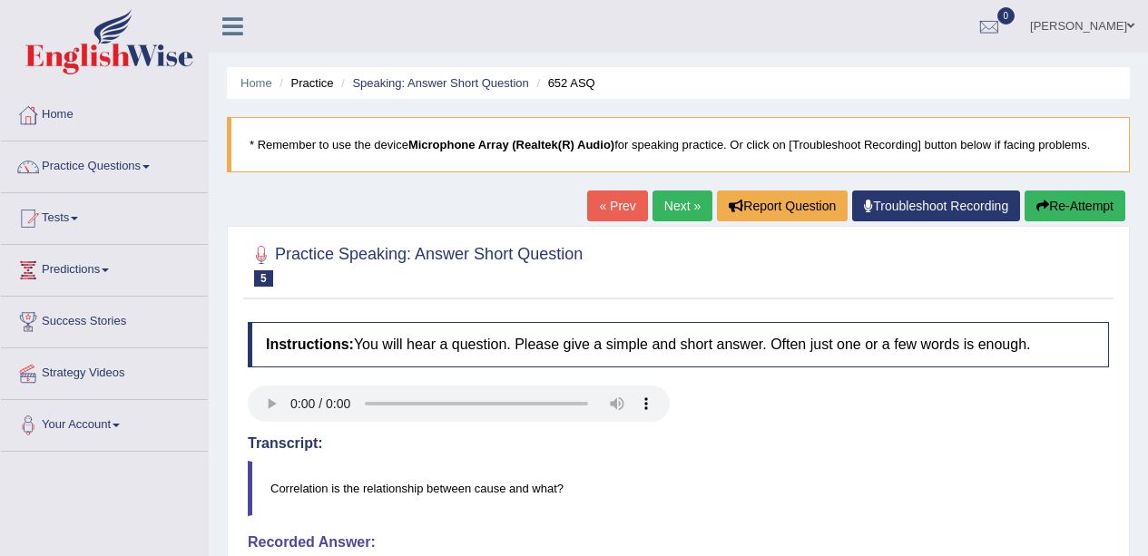
click at [1043, 204] on icon "button" at bounding box center [1042, 206] width 13 height 13
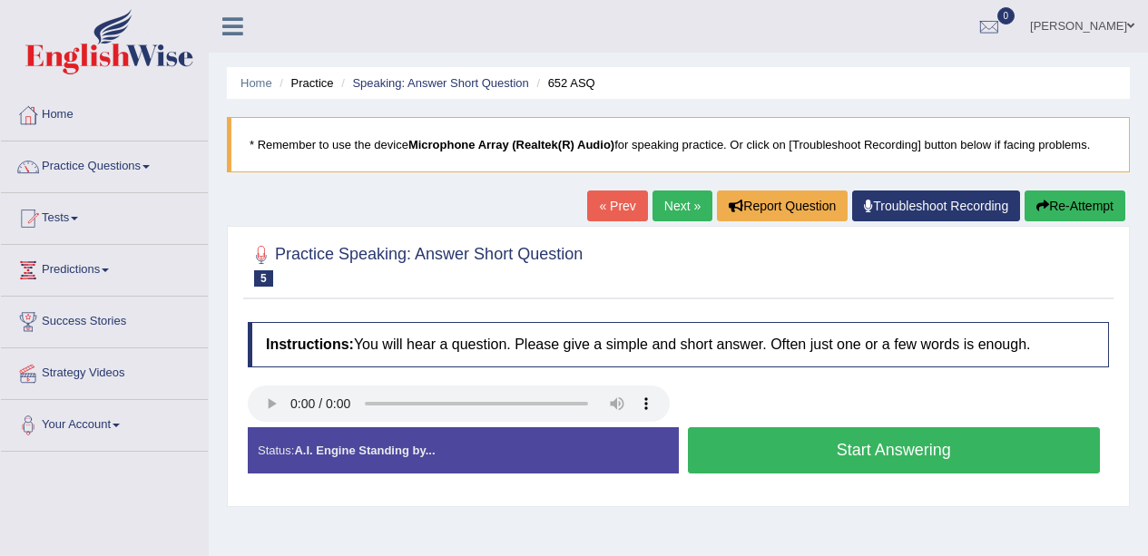
click at [800, 442] on button "Start Answering" at bounding box center [894, 450] width 413 height 46
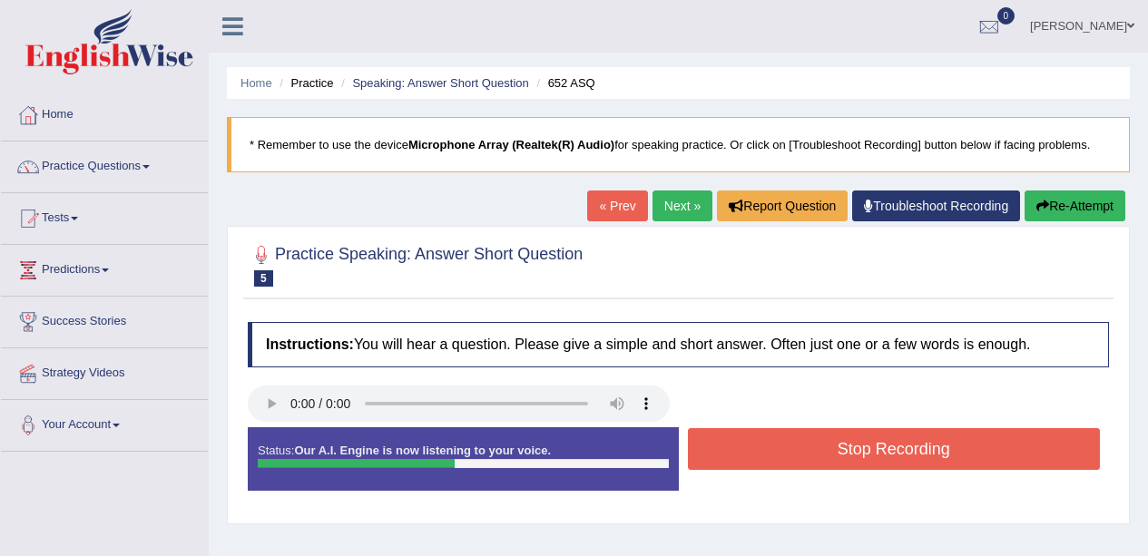
click at [862, 440] on button "Stop Recording" at bounding box center [894, 449] width 413 height 42
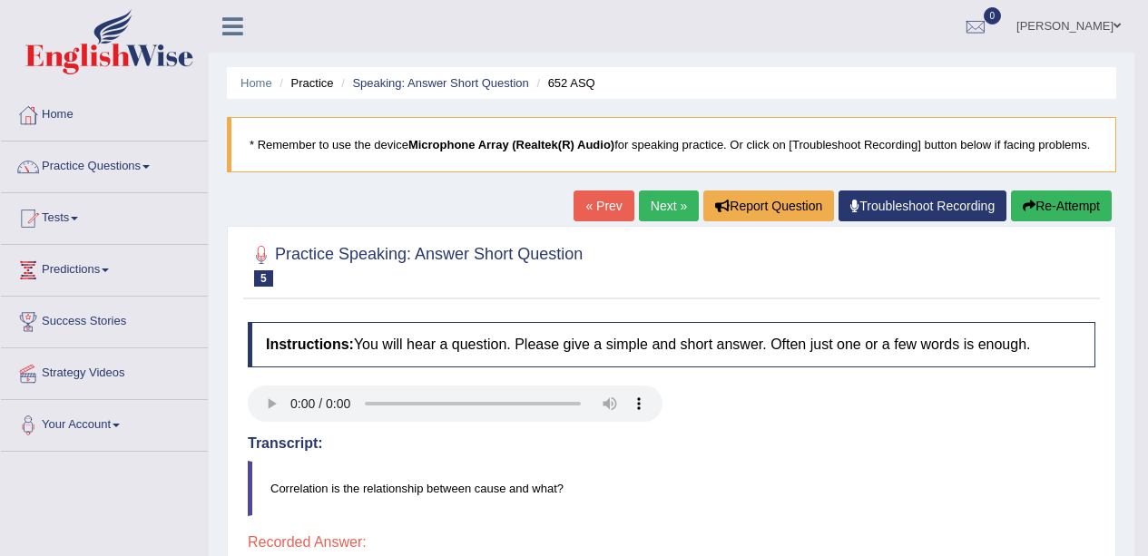
click at [1027, 207] on icon "button" at bounding box center [1029, 206] width 13 height 13
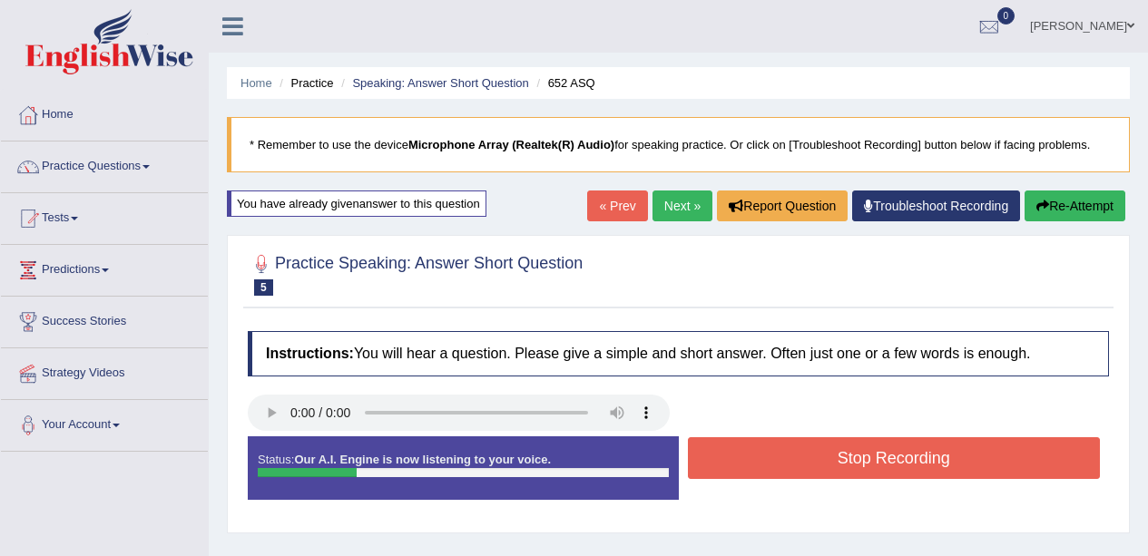
click at [844, 448] on button "Stop Recording" at bounding box center [894, 458] width 413 height 42
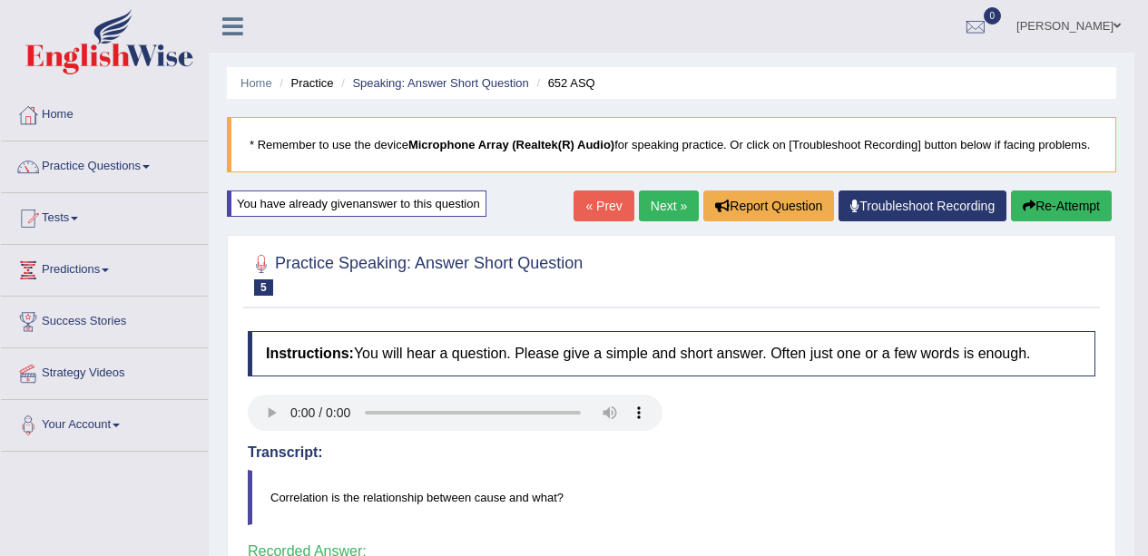
click at [668, 194] on link "Next »" at bounding box center [669, 206] width 60 height 31
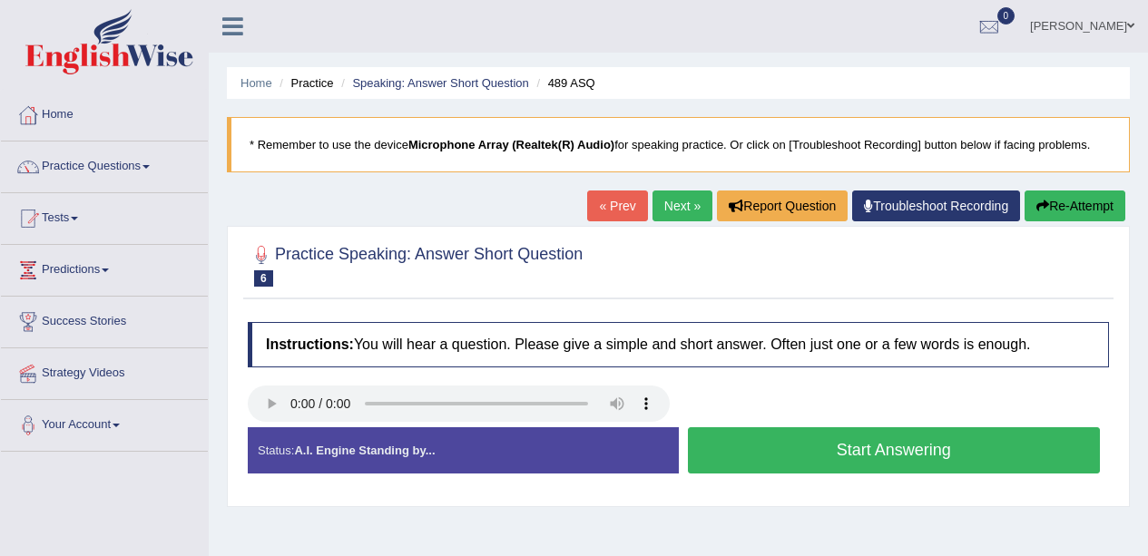
click at [855, 444] on button "Start Answering" at bounding box center [894, 450] width 413 height 46
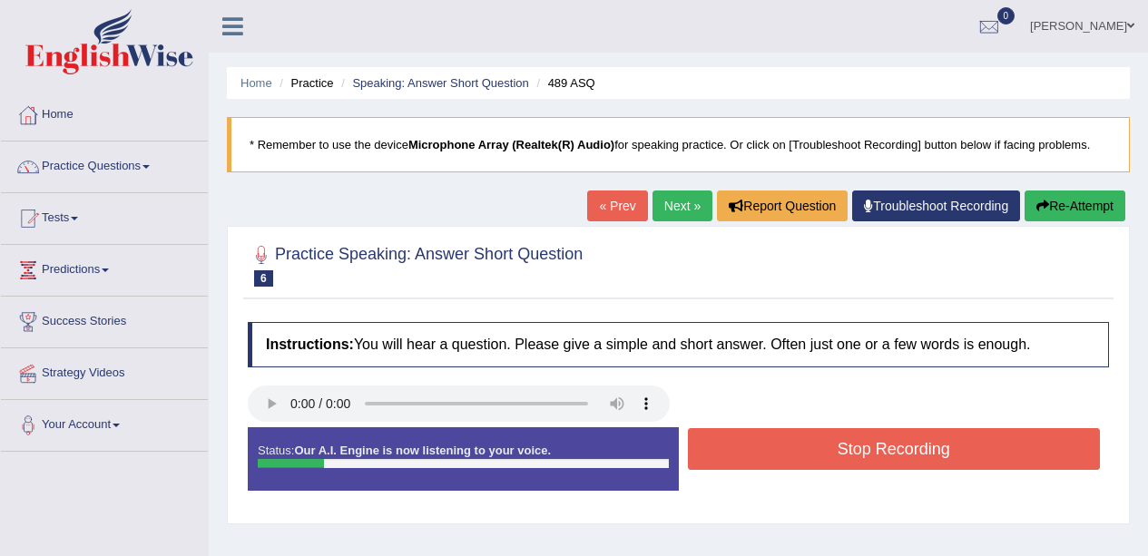
click at [877, 449] on button "Stop Recording" at bounding box center [894, 449] width 413 height 42
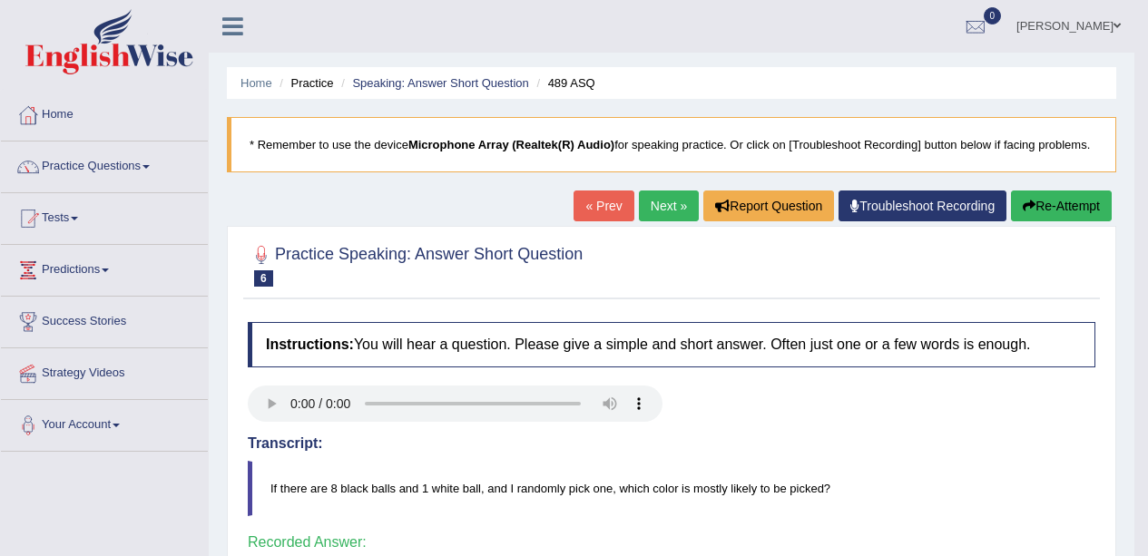
click at [655, 199] on link "Next »" at bounding box center [669, 206] width 60 height 31
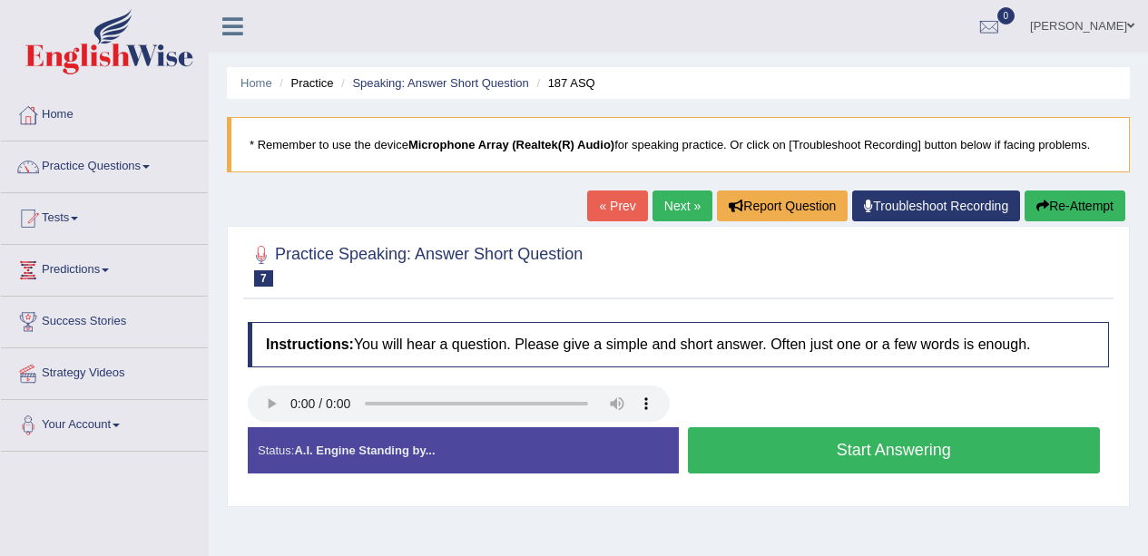
click at [897, 452] on button "Start Answering" at bounding box center [894, 450] width 413 height 46
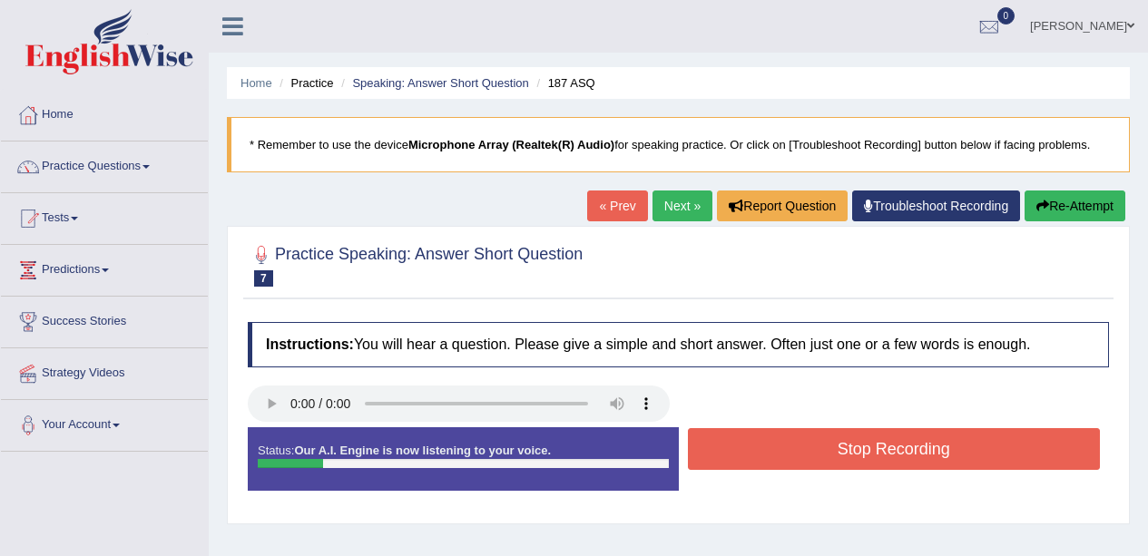
click at [915, 463] on button "Stop Recording" at bounding box center [894, 449] width 413 height 42
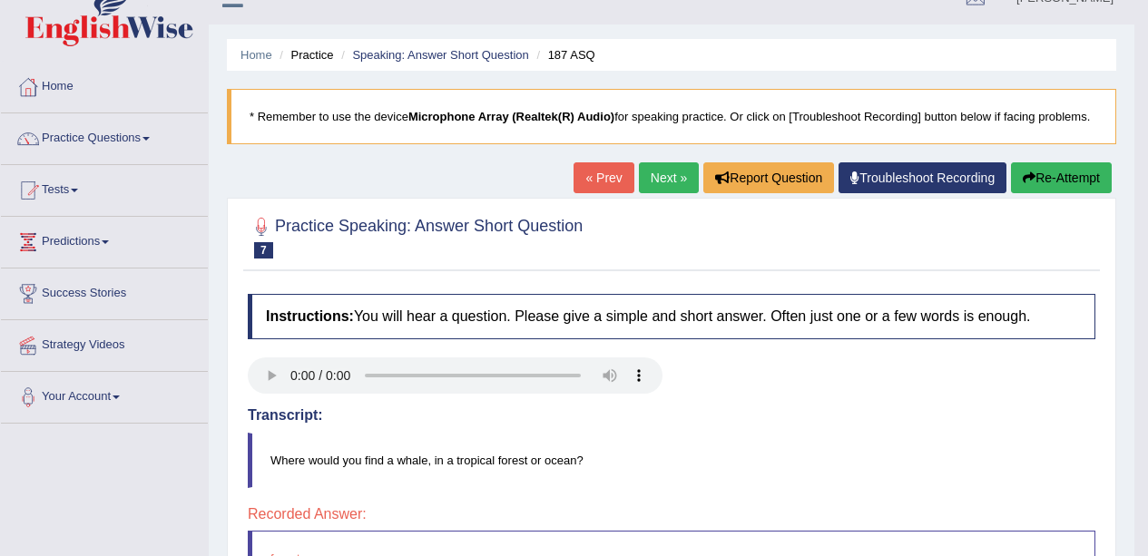
scroll to position [27, 0]
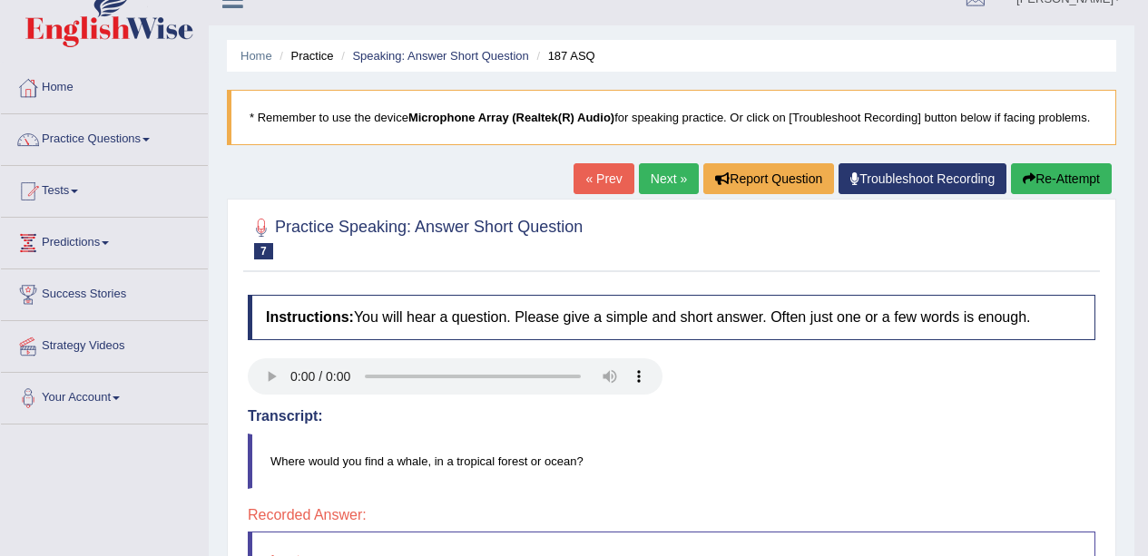
click at [1061, 172] on button "Re-Attempt" at bounding box center [1061, 178] width 101 height 31
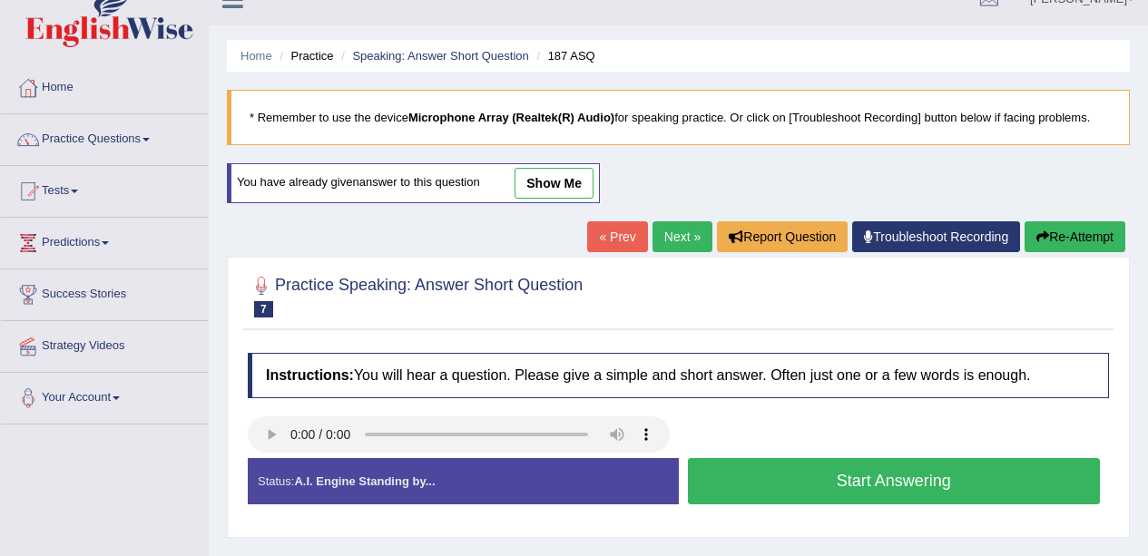
click at [908, 477] on button "Start Answering" at bounding box center [894, 481] width 413 height 46
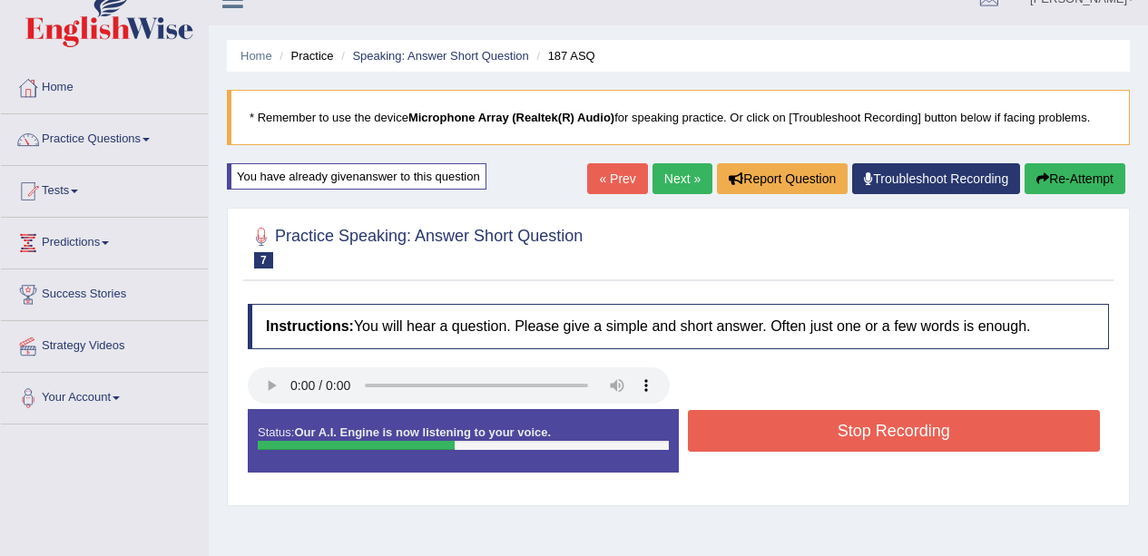
click at [809, 439] on button "Stop Recording" at bounding box center [894, 431] width 413 height 42
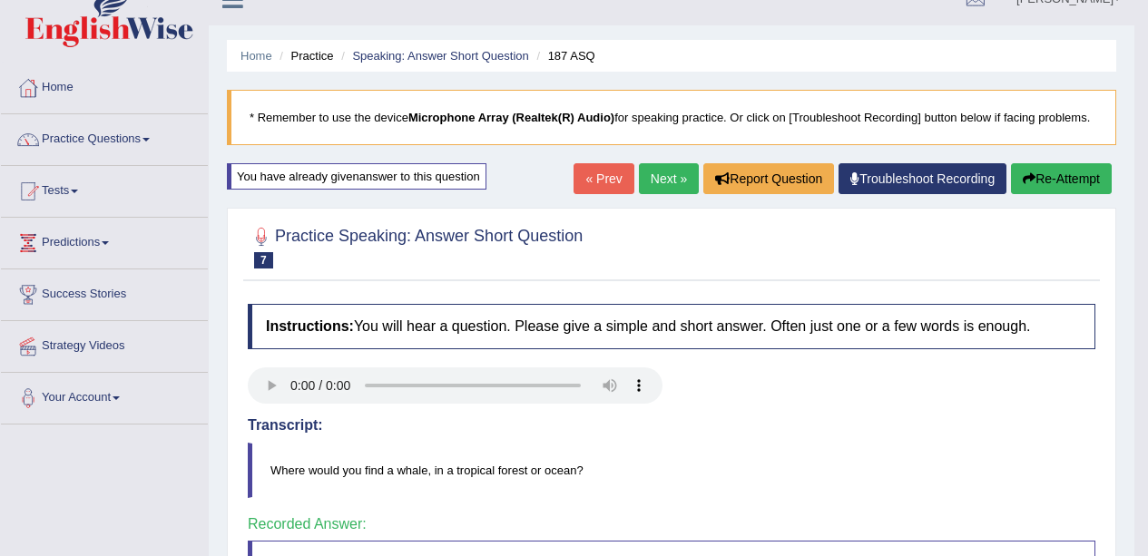
click at [673, 184] on link "Next »" at bounding box center [669, 178] width 60 height 31
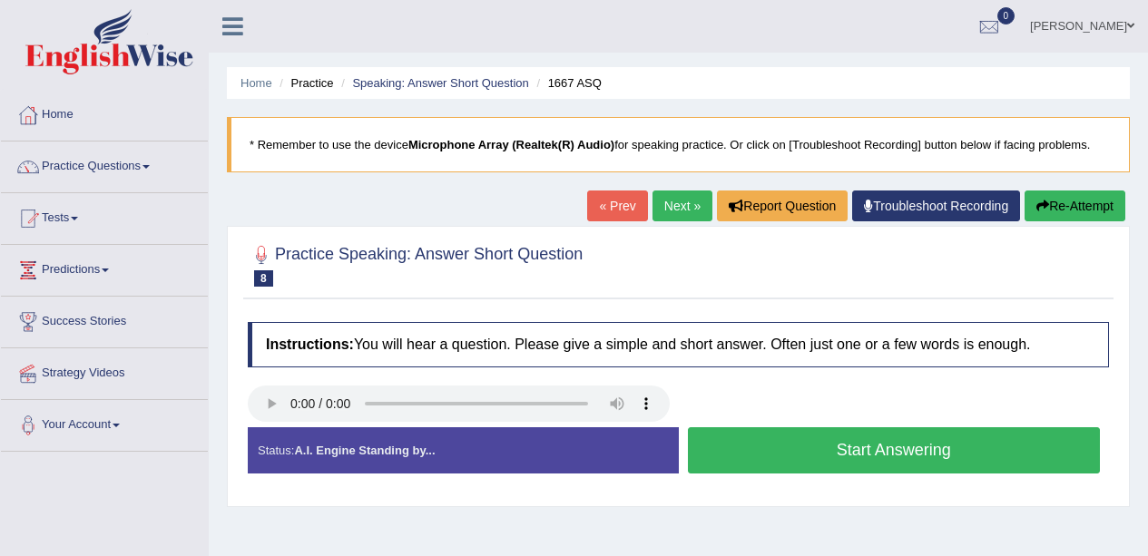
click at [289, 427] on div "Created with Highcharts 7.1.2 Too low Too high Time Pitch meter: 0 1 2 3 4 5" at bounding box center [459, 426] width 440 height 1
click at [817, 443] on button "Start Answering" at bounding box center [894, 450] width 413 height 46
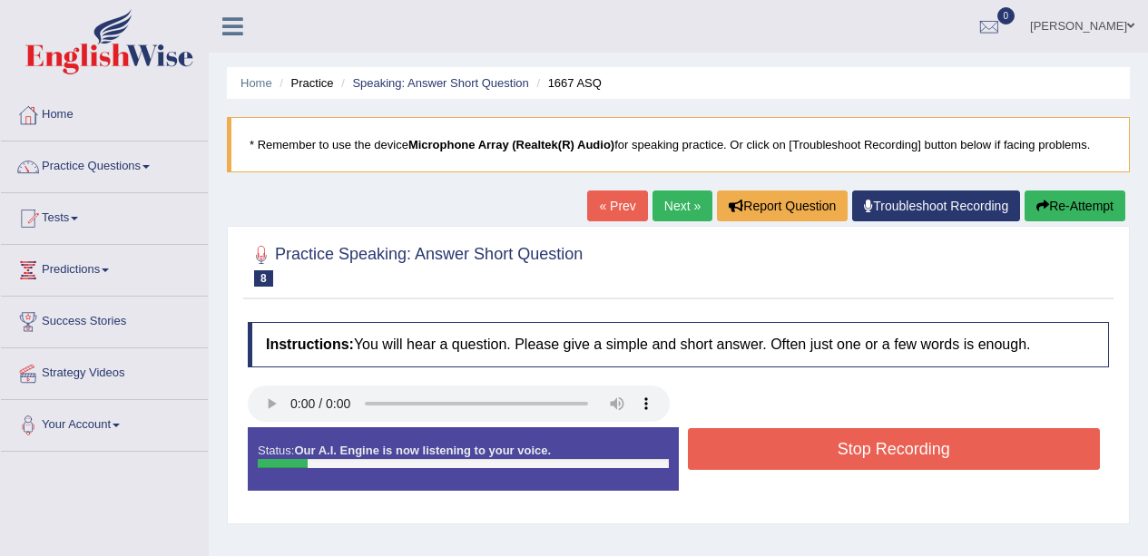
click at [838, 440] on button "Stop Recording" at bounding box center [894, 449] width 413 height 42
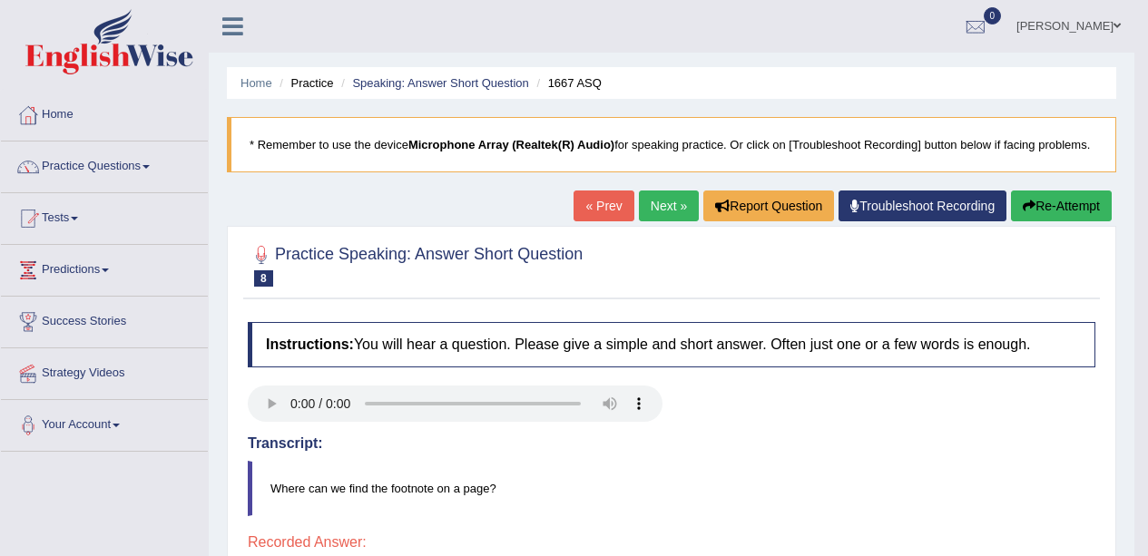
click at [653, 197] on link "Next »" at bounding box center [669, 206] width 60 height 31
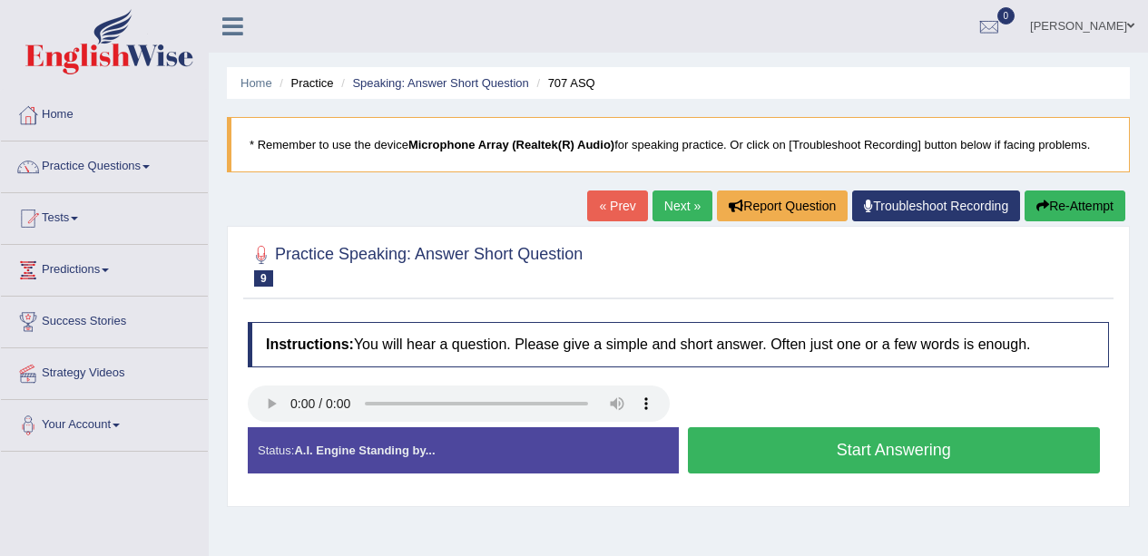
click at [593, 204] on link "« Prev" at bounding box center [617, 206] width 60 height 31
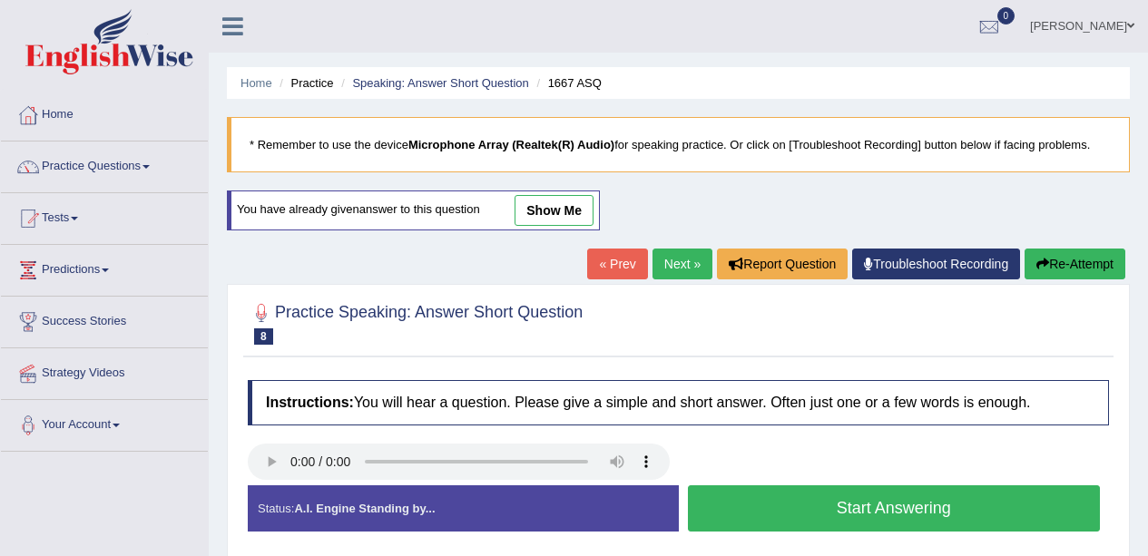
click at [867, 524] on button "Start Answering" at bounding box center [894, 508] width 413 height 46
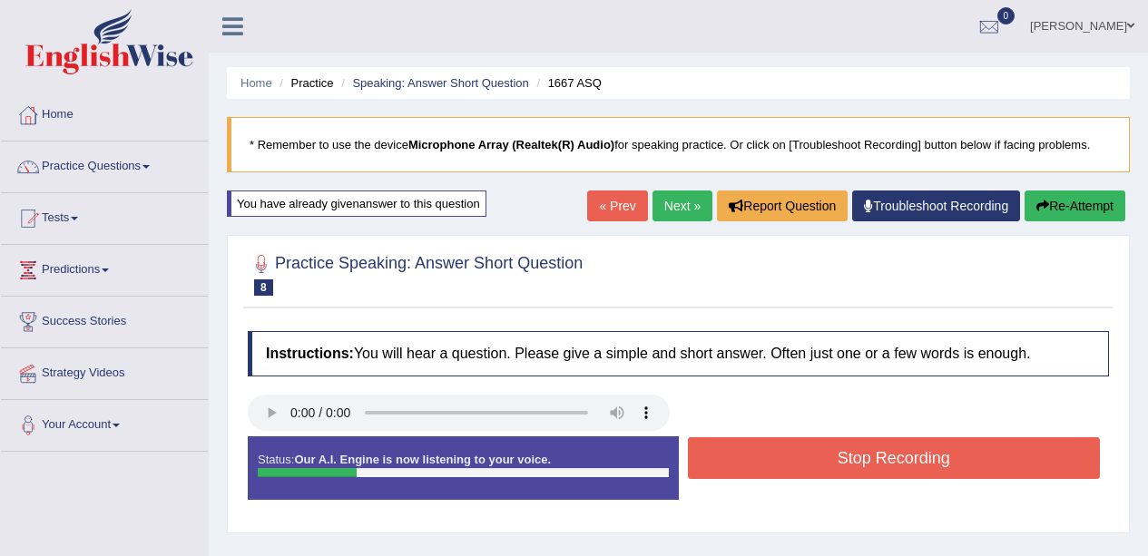
click at [866, 463] on button "Stop Recording" at bounding box center [894, 458] width 413 height 42
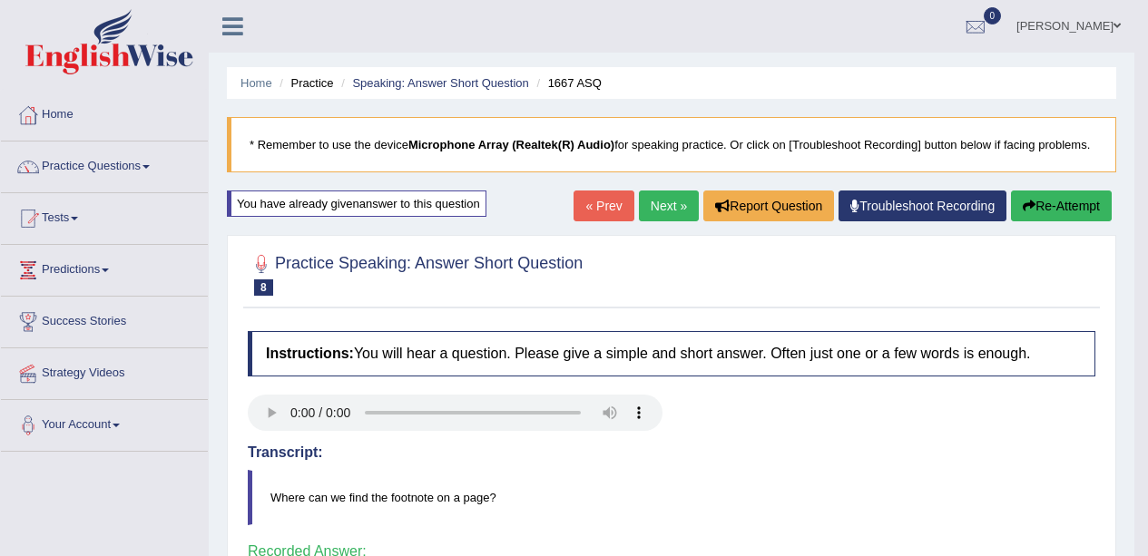
click at [661, 219] on link "Next »" at bounding box center [669, 206] width 60 height 31
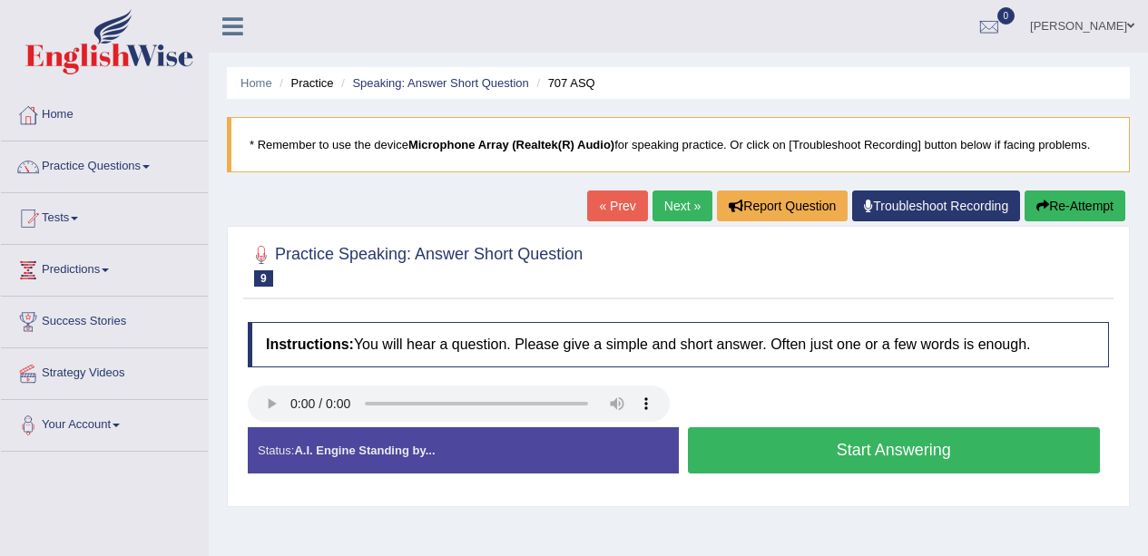
click at [869, 435] on button "Start Answering" at bounding box center [894, 450] width 413 height 46
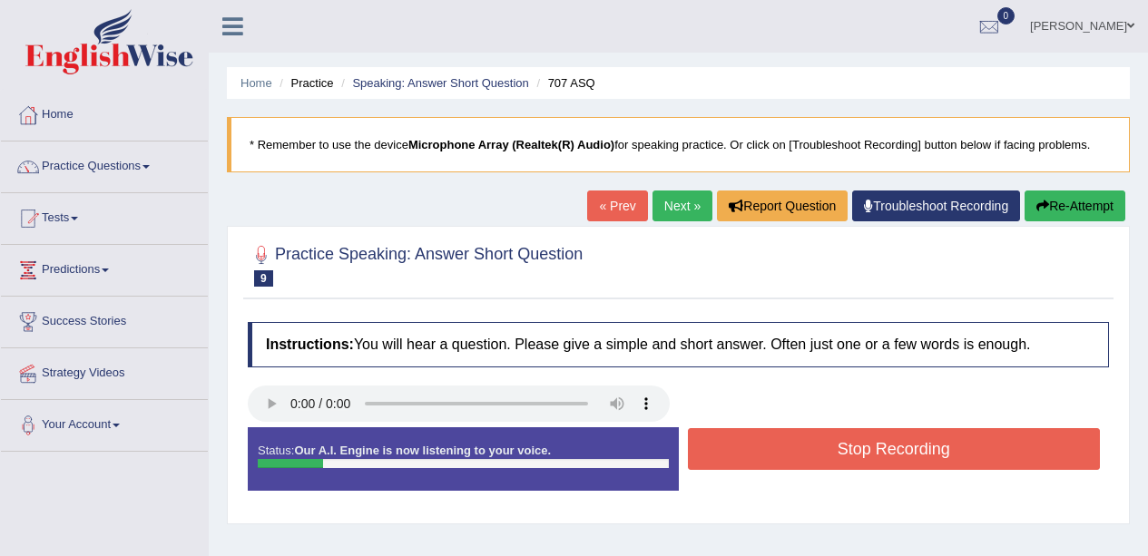
click at [877, 458] on button "Stop Recording" at bounding box center [894, 449] width 413 height 42
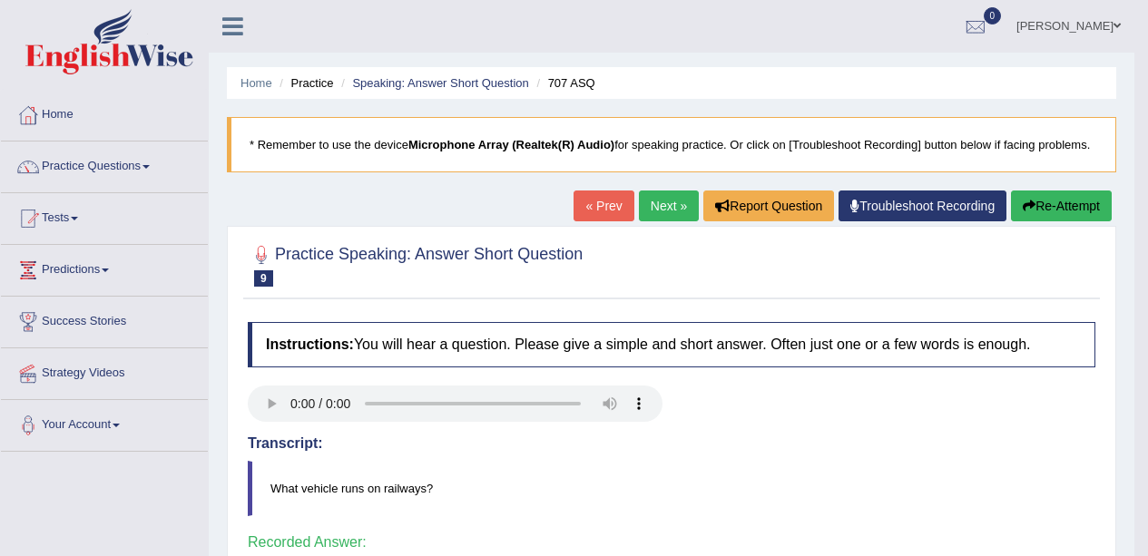
click at [665, 197] on link "Next »" at bounding box center [669, 206] width 60 height 31
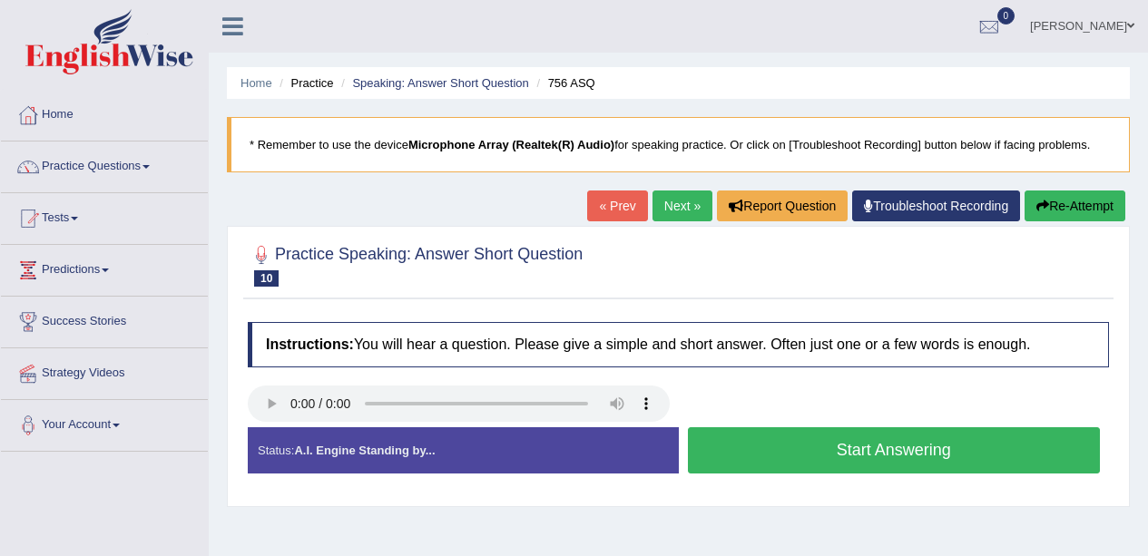
click at [896, 434] on button "Start Answering" at bounding box center [894, 450] width 413 height 46
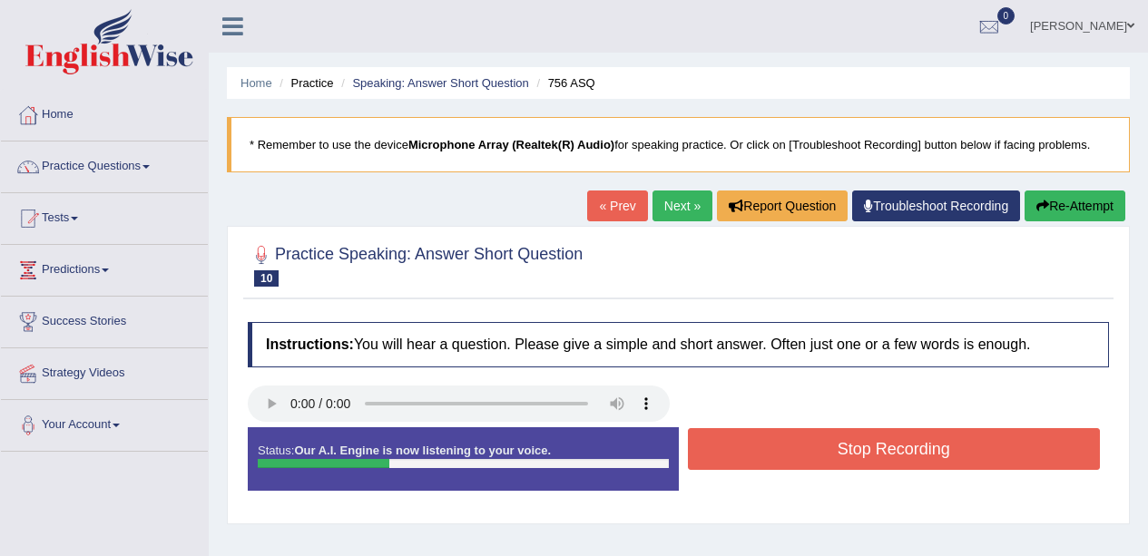
click at [923, 455] on button "Stop Recording" at bounding box center [894, 449] width 413 height 42
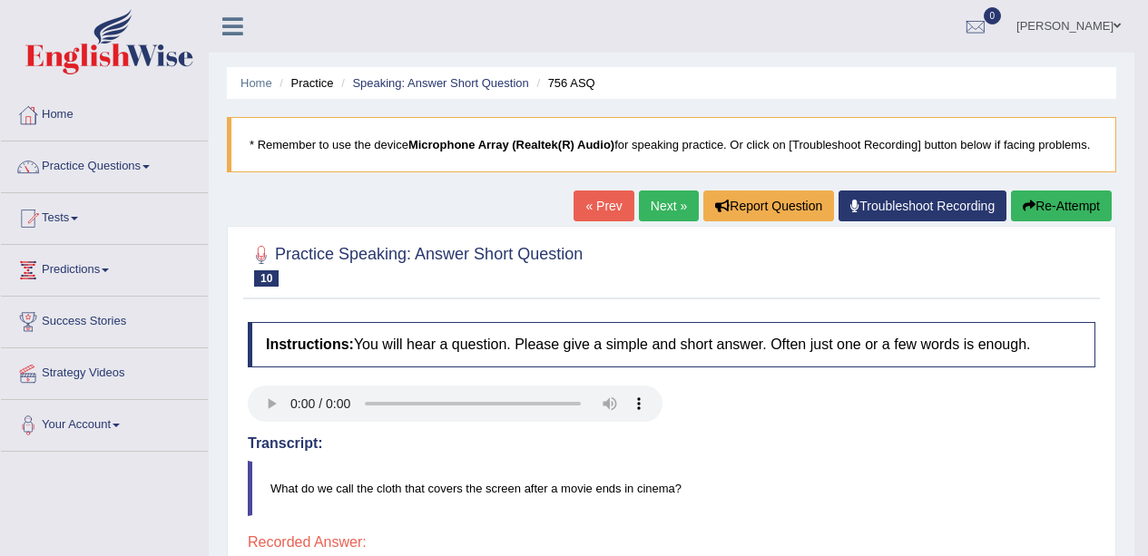
click at [1053, 206] on button "Re-Attempt" at bounding box center [1061, 206] width 101 height 31
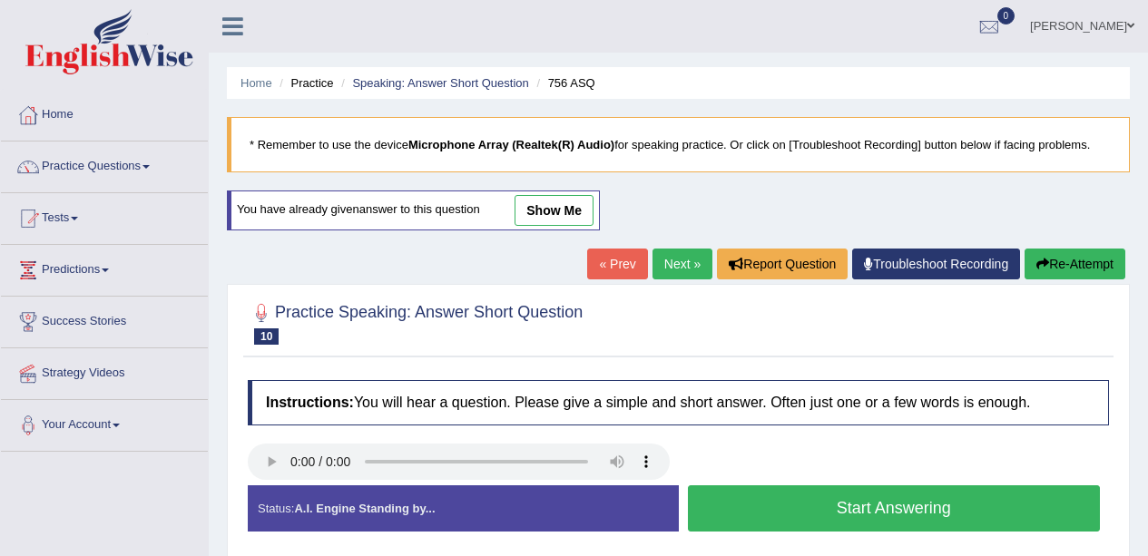
click at [869, 515] on button "Start Answering" at bounding box center [894, 508] width 413 height 46
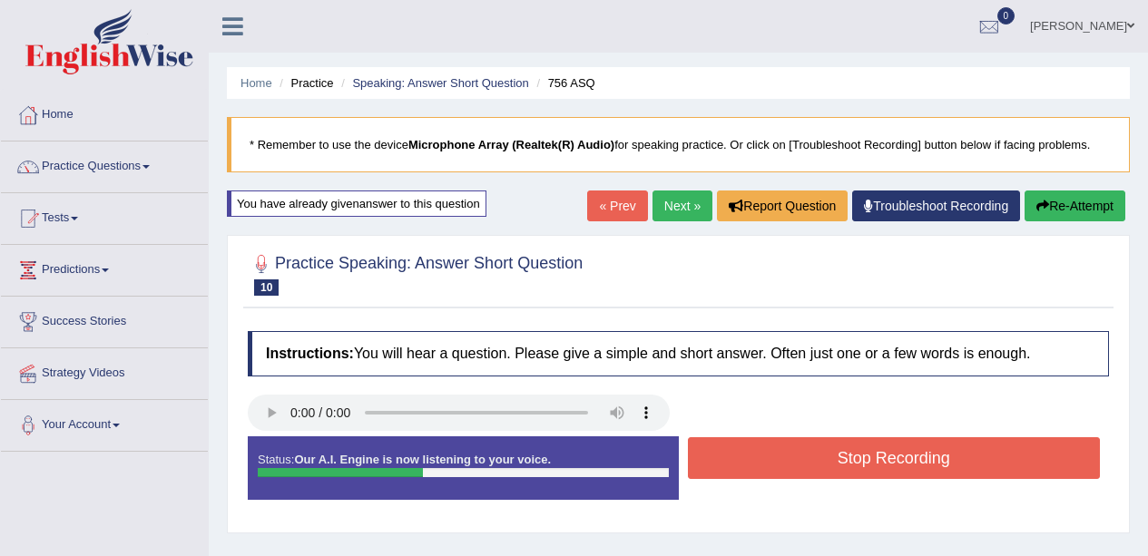
click at [877, 460] on button "Stop Recording" at bounding box center [894, 458] width 413 height 42
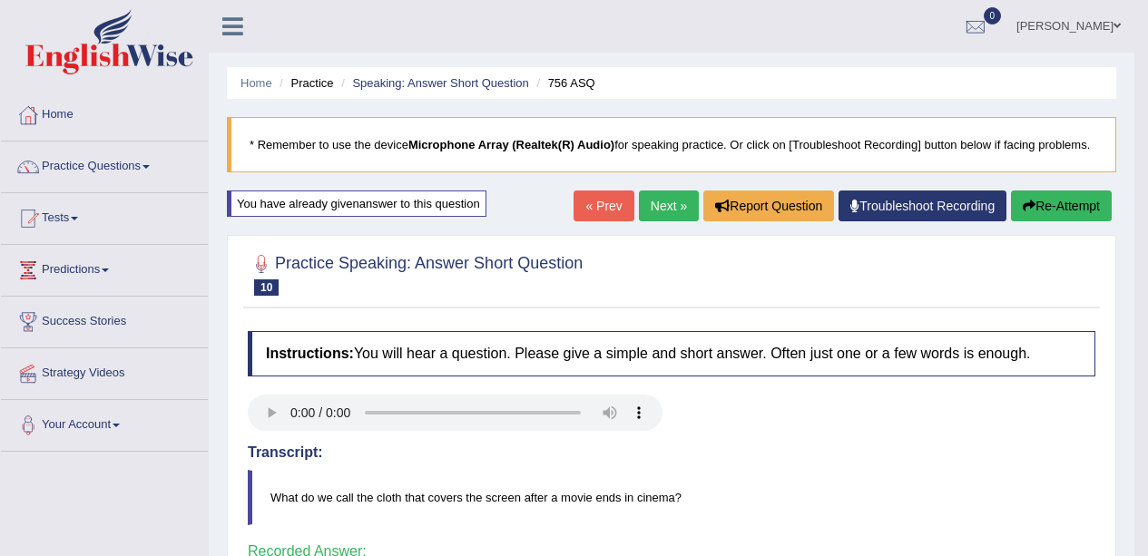
click at [122, 154] on link "Practice Questions" at bounding box center [104, 164] width 207 height 45
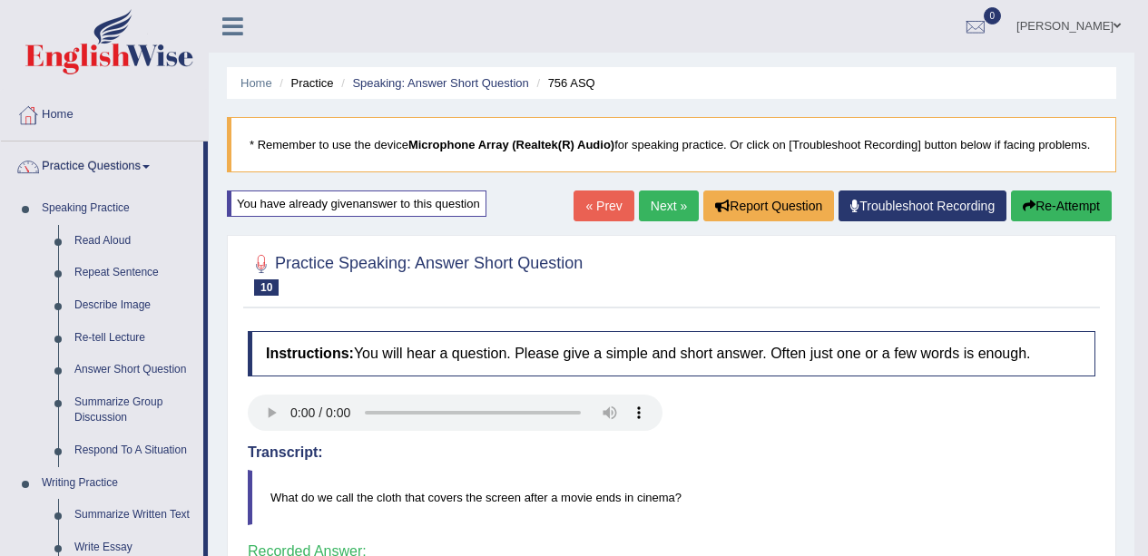
click at [110, 400] on link "Summarize Group Discussion" at bounding box center [134, 411] width 137 height 48
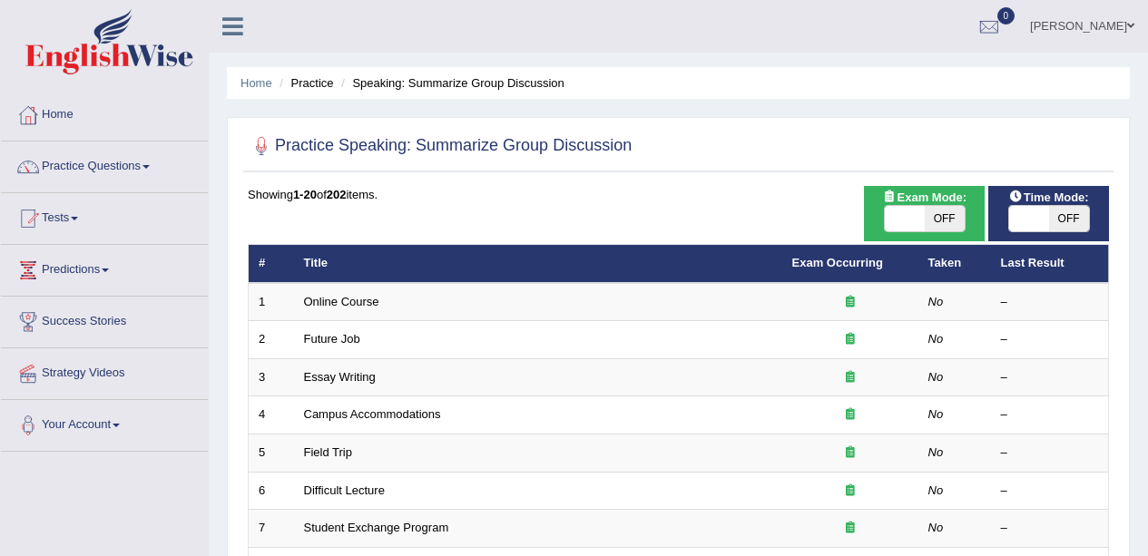
click at [291, 294] on td "1" at bounding box center [271, 302] width 45 height 38
click at [356, 299] on link "Online Course" at bounding box center [341, 302] width 75 height 14
click at [363, 299] on link "Online Course" at bounding box center [341, 302] width 75 height 14
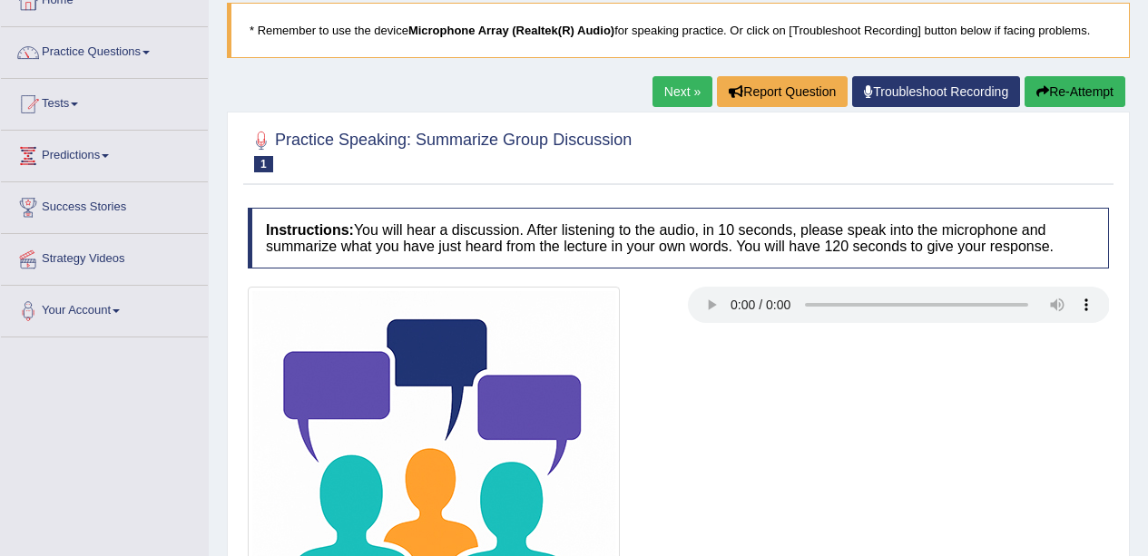
scroll to position [106, 0]
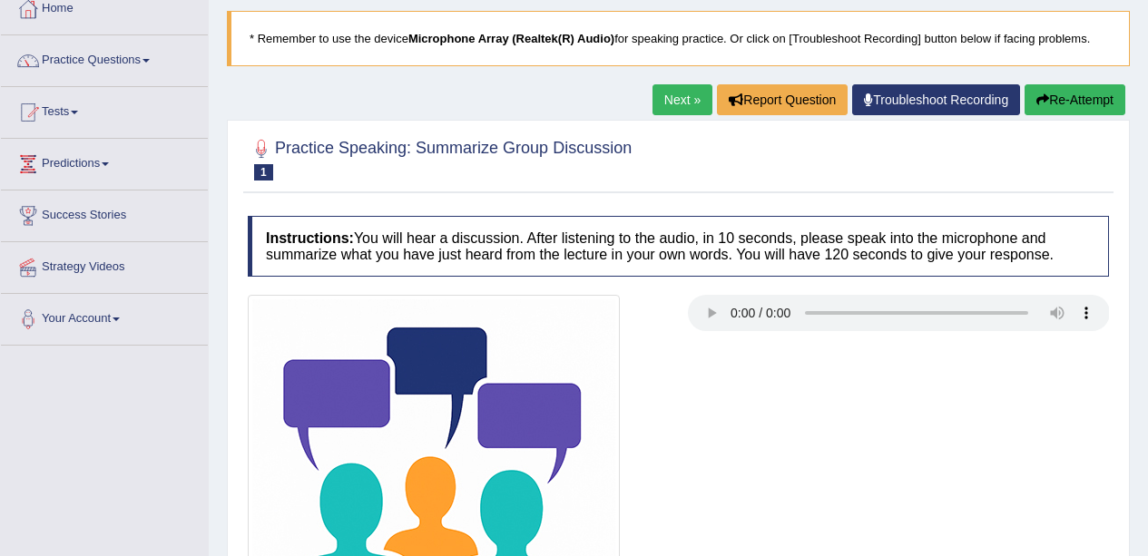
click at [83, 78] on link "Practice Questions" at bounding box center [104, 57] width 207 height 45
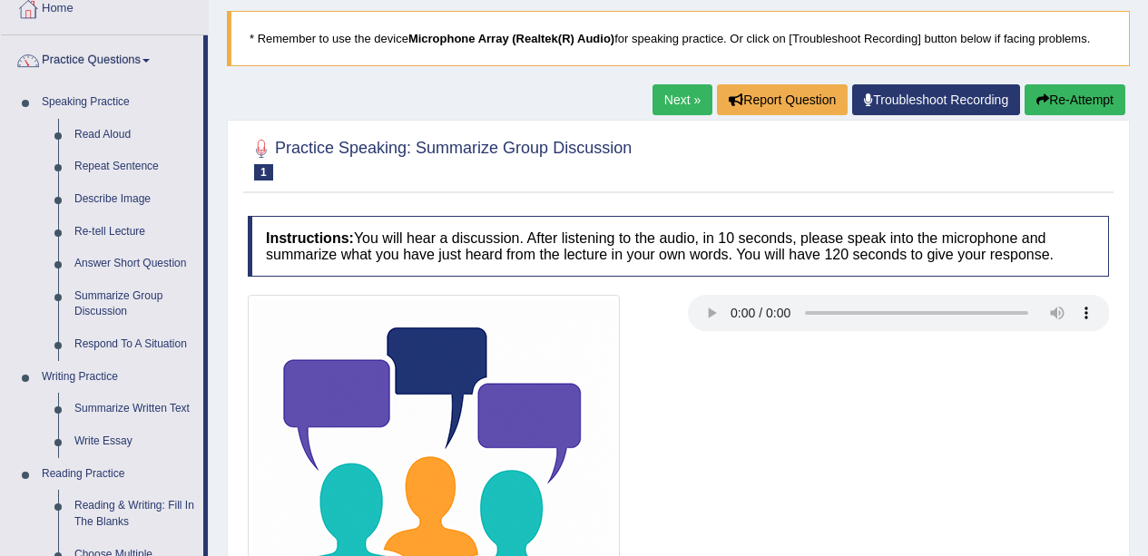
click at [136, 350] on link "Respond To A Situation" at bounding box center [134, 344] width 137 height 33
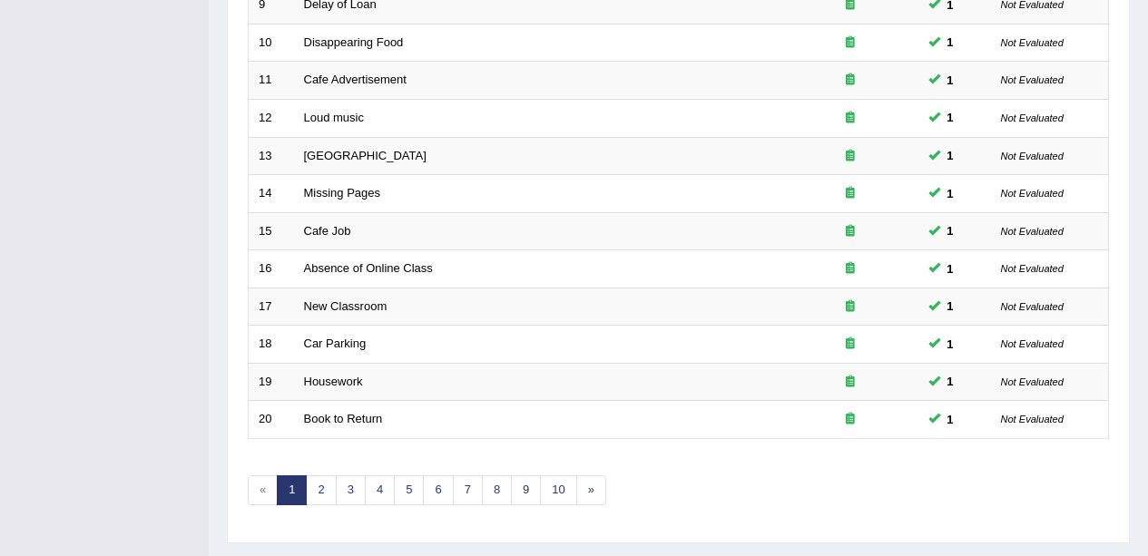
scroll to position [645, 0]
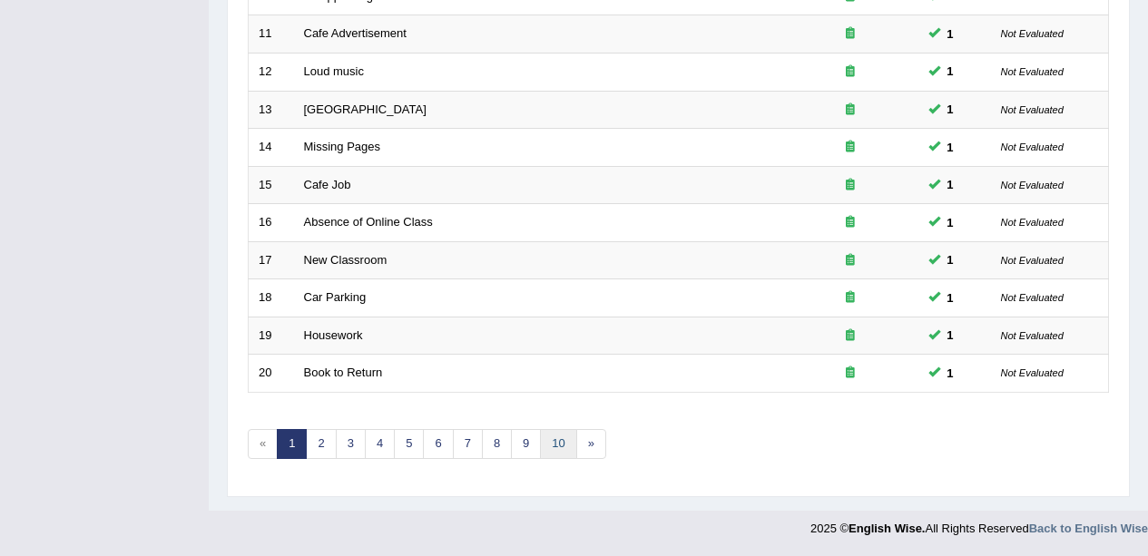
click at [553, 450] on link "10" at bounding box center [558, 444] width 36 height 30
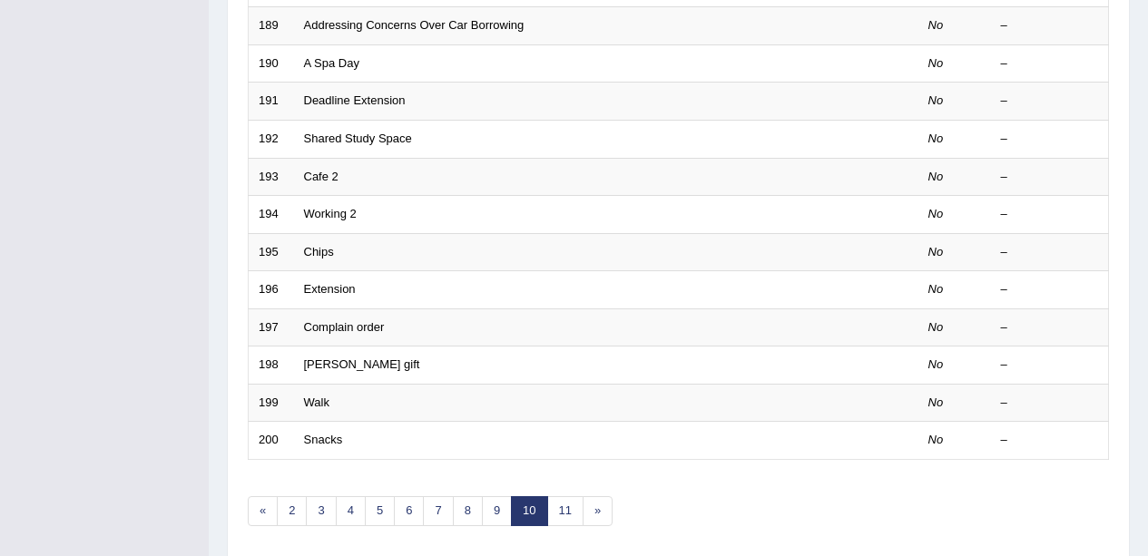
scroll to position [645, 0]
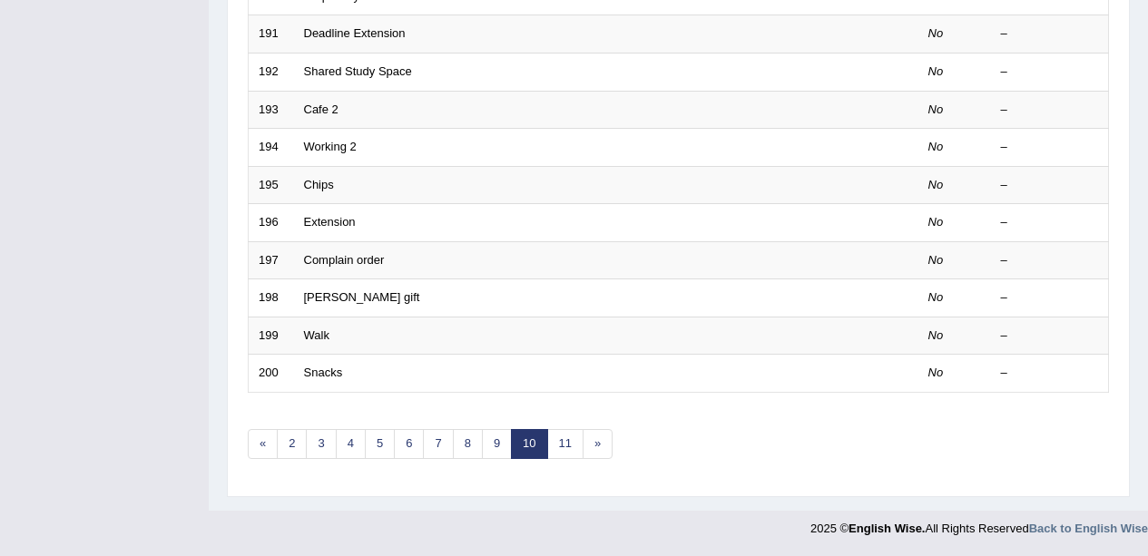
click at [407, 446] on link "6" at bounding box center [409, 444] width 30 height 30
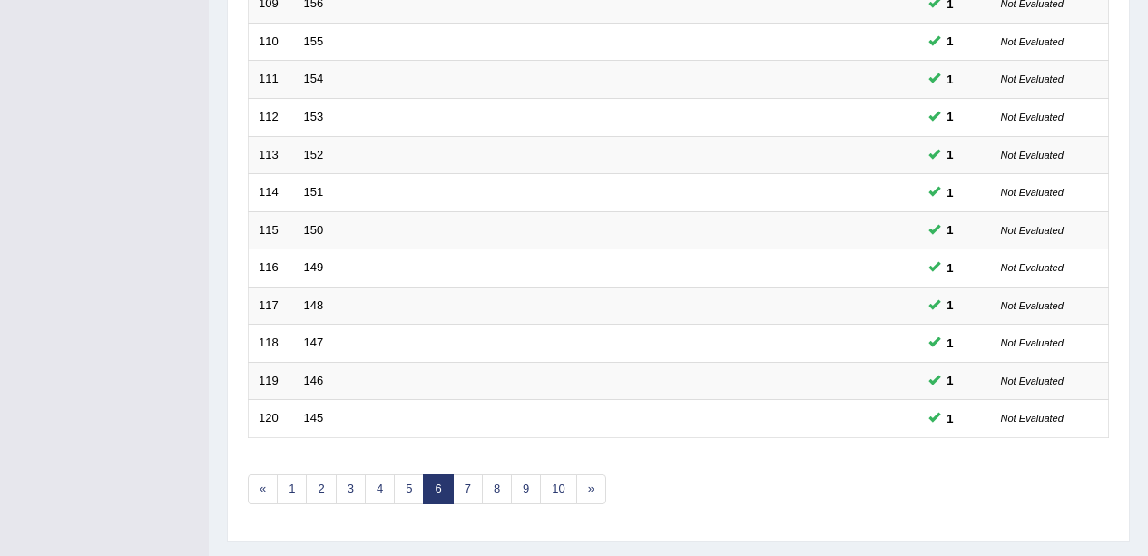
scroll to position [645, 0]
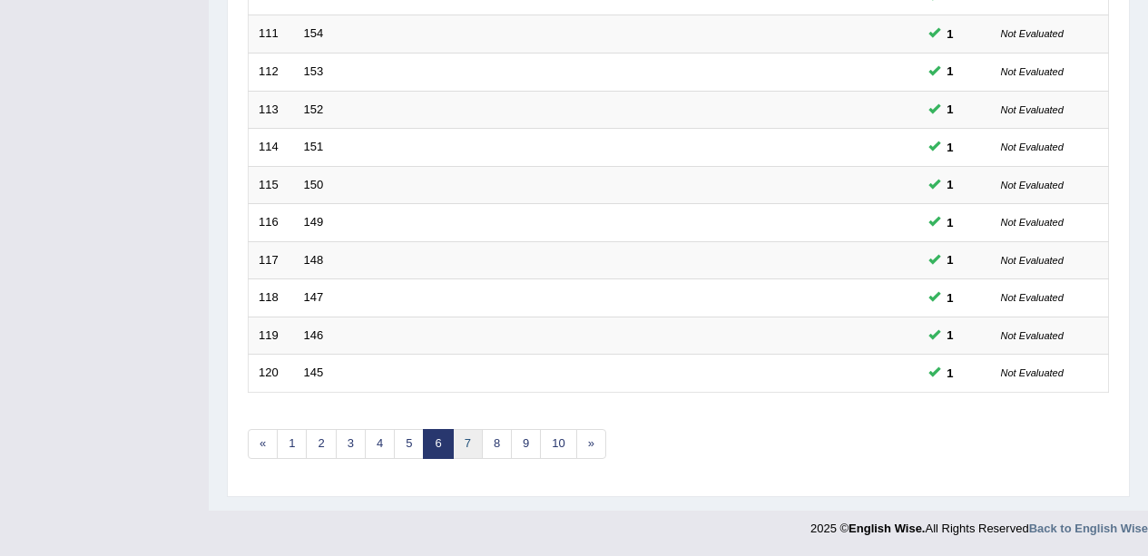
click at [463, 456] on link "7" at bounding box center [468, 444] width 30 height 30
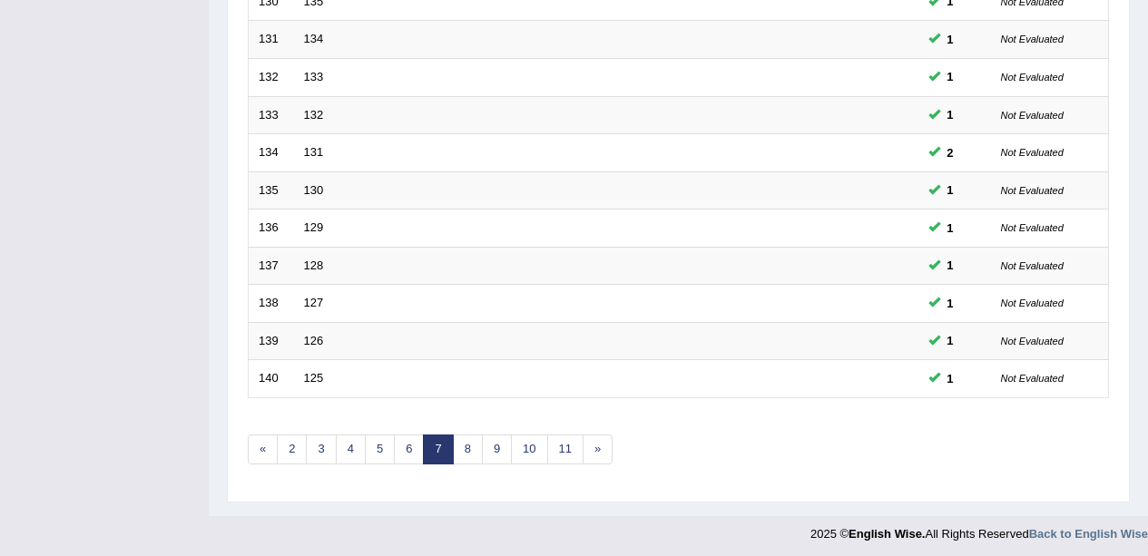
scroll to position [645, 0]
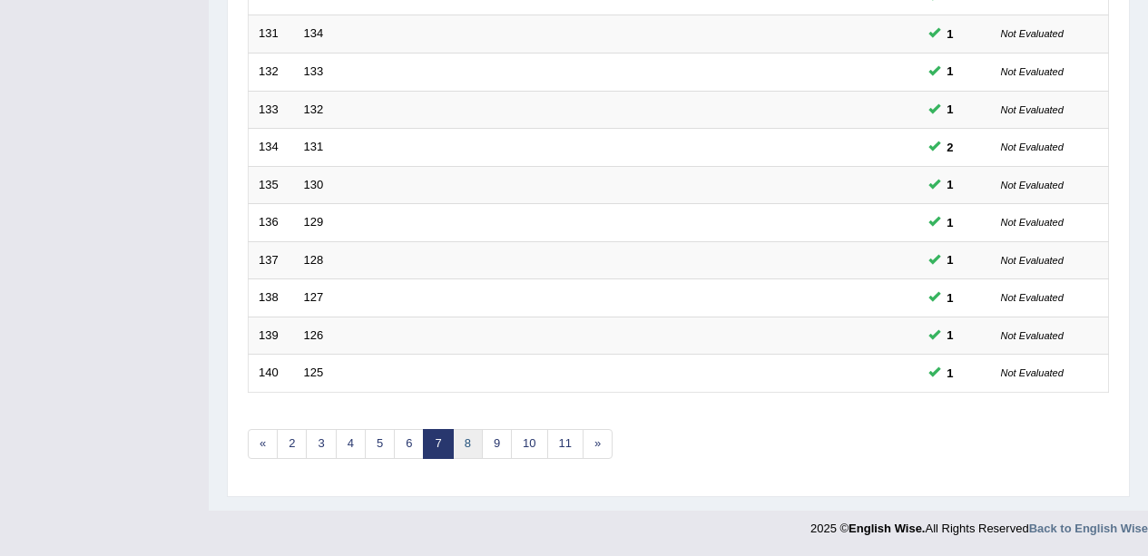
click at [463, 455] on link "8" at bounding box center [468, 444] width 30 height 30
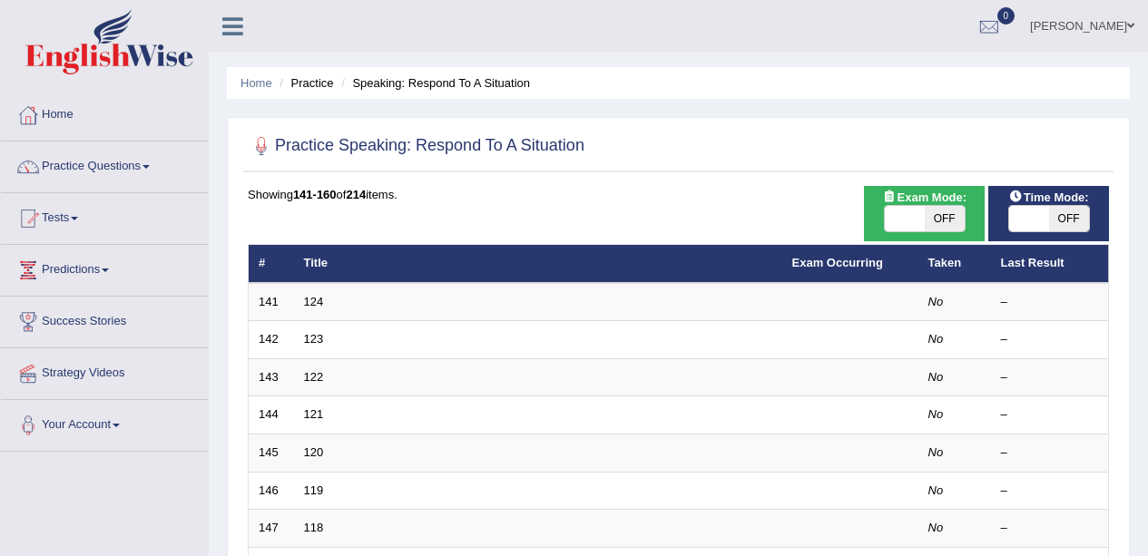
click at [291, 310] on td "141" at bounding box center [271, 302] width 45 height 38
click at [339, 321] on td "123" at bounding box center [538, 340] width 488 height 38
click at [338, 299] on td "124" at bounding box center [538, 302] width 488 height 38
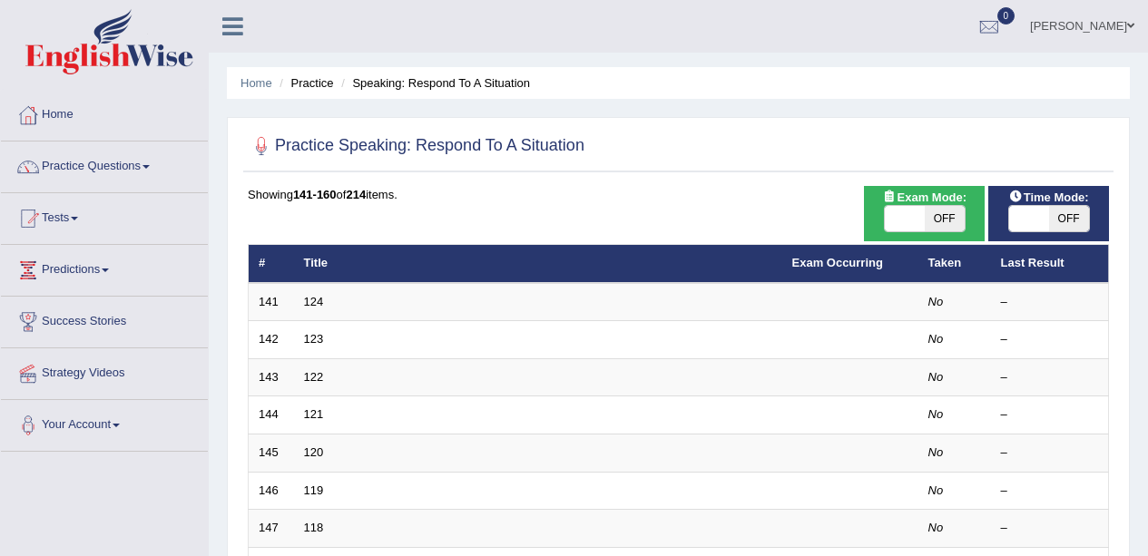
click at [323, 299] on link "124" at bounding box center [314, 302] width 20 height 14
click at [318, 301] on link "124" at bounding box center [314, 302] width 20 height 14
click at [321, 297] on link "124" at bounding box center [314, 302] width 20 height 14
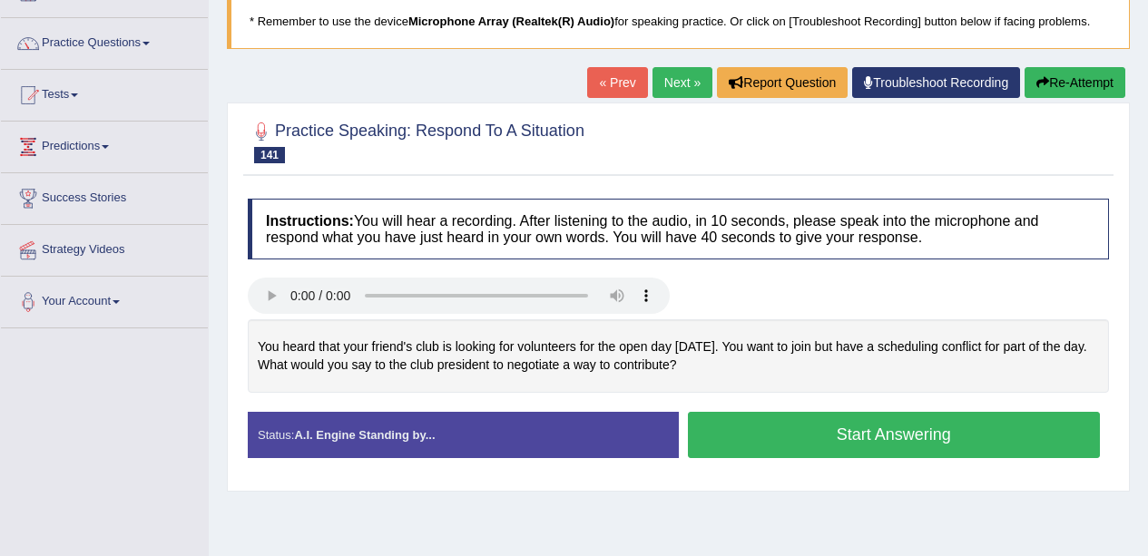
scroll to position [122, 0]
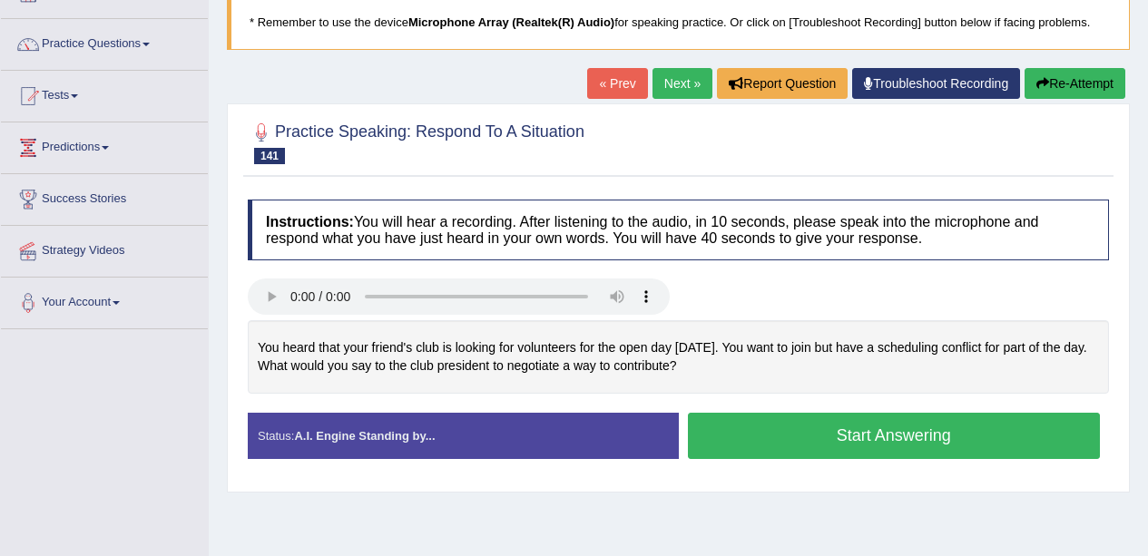
click at [793, 437] on button "Start Answering" at bounding box center [894, 436] width 413 height 46
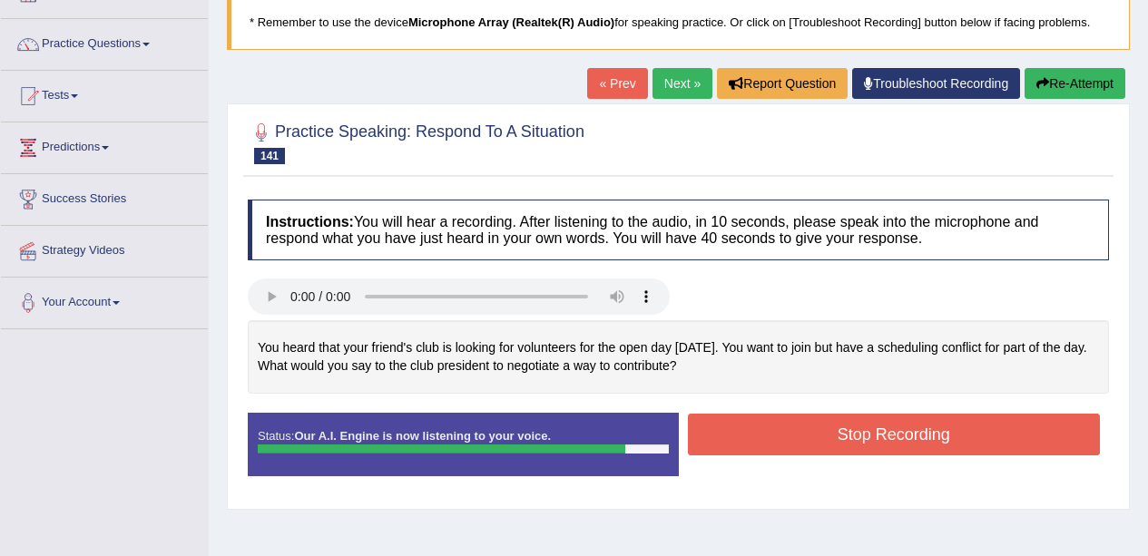
click at [785, 433] on button "Stop Recording" at bounding box center [894, 435] width 413 height 42
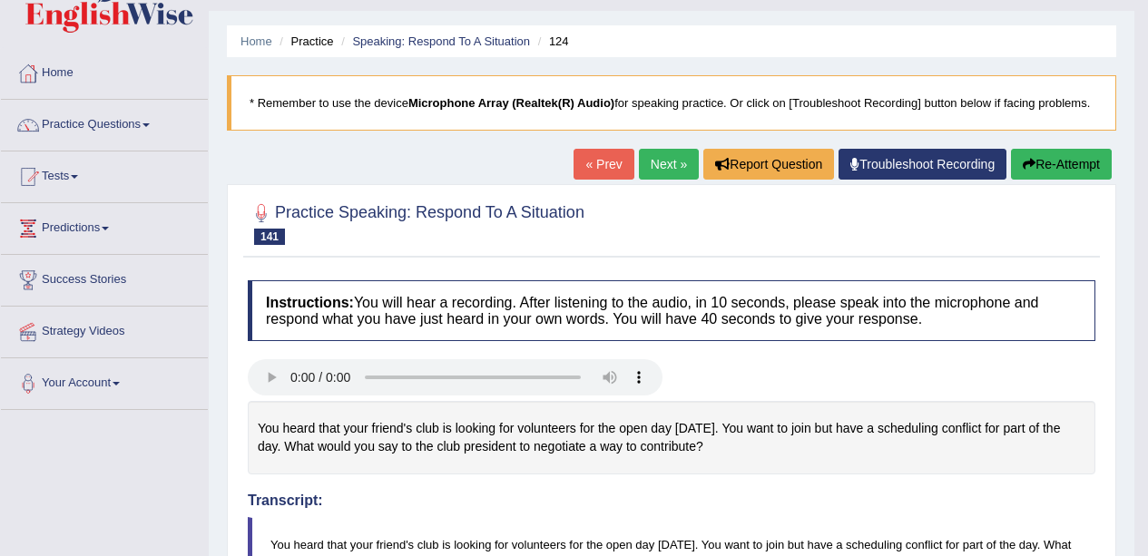
scroll to position [0, 0]
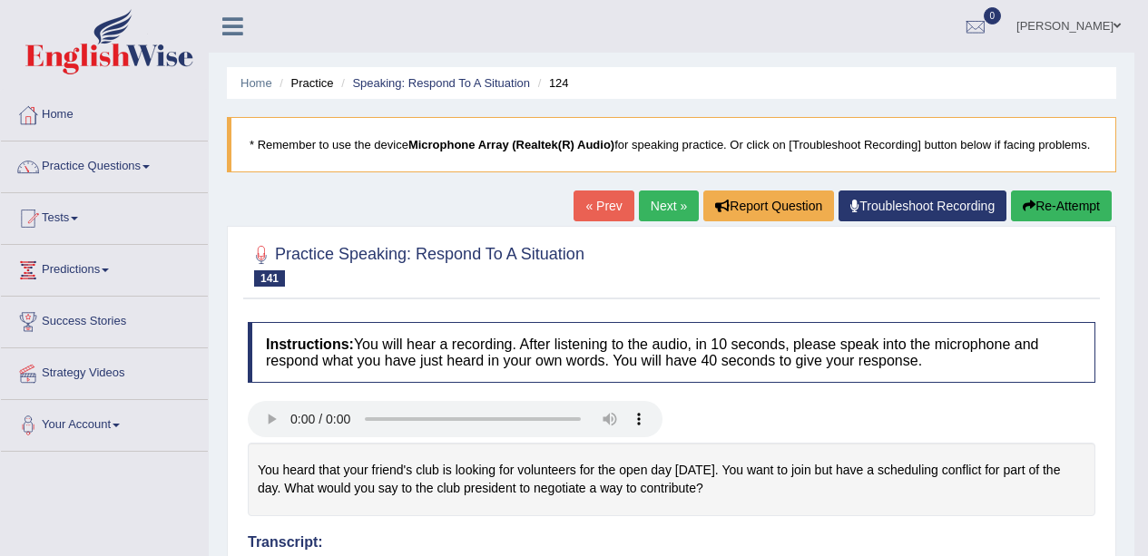
click at [114, 128] on link "Home" at bounding box center [104, 112] width 207 height 45
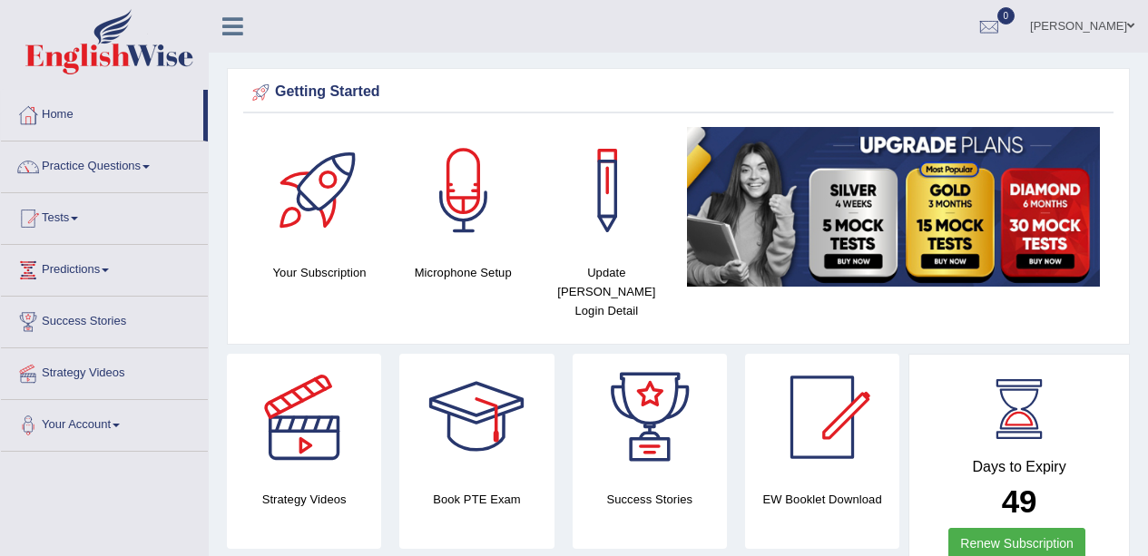
click at [150, 167] on span at bounding box center [145, 167] width 7 height 4
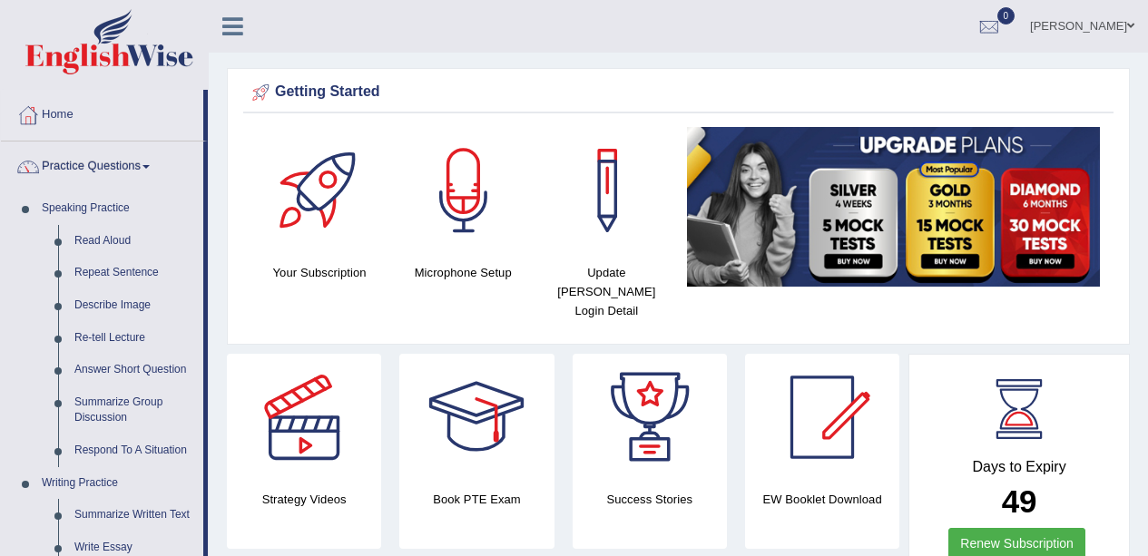
click at [163, 455] on link "Respond To A Situation" at bounding box center [134, 451] width 137 height 33
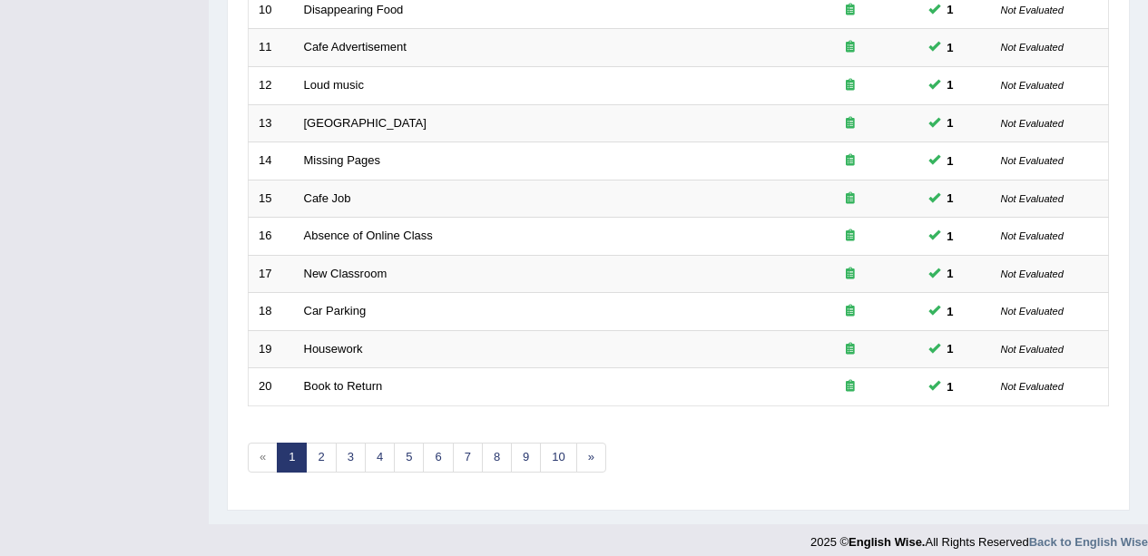
scroll to position [645, 0]
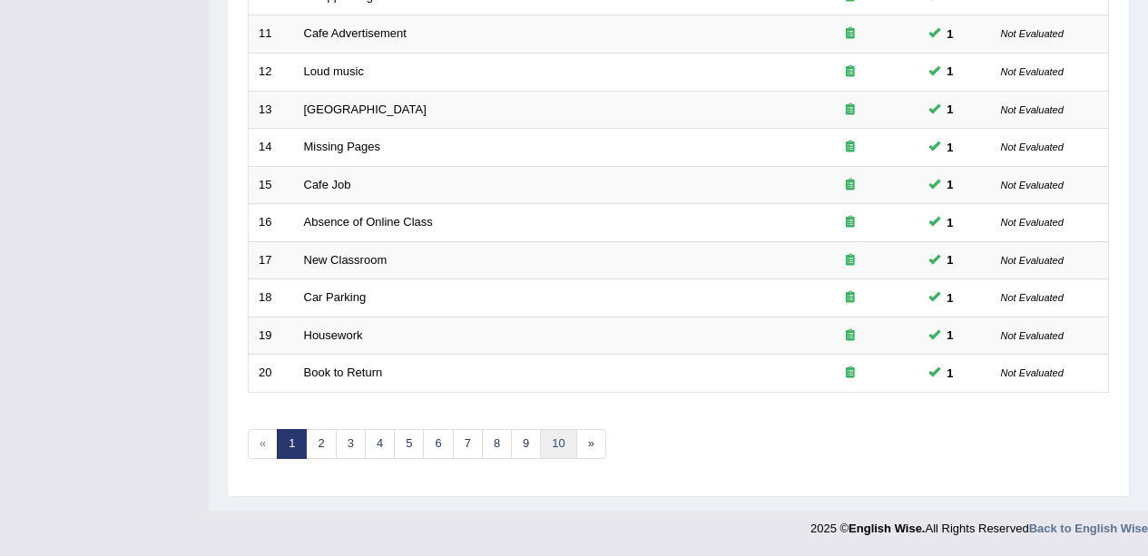
click at [567, 429] on link "10" at bounding box center [558, 444] width 36 height 30
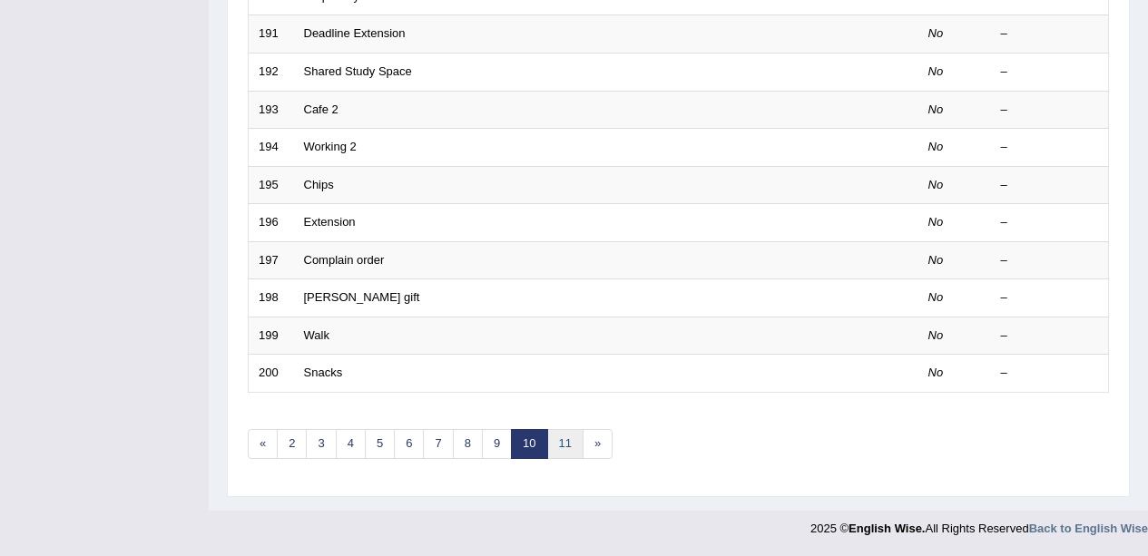
click at [569, 438] on link "11" at bounding box center [565, 444] width 36 height 30
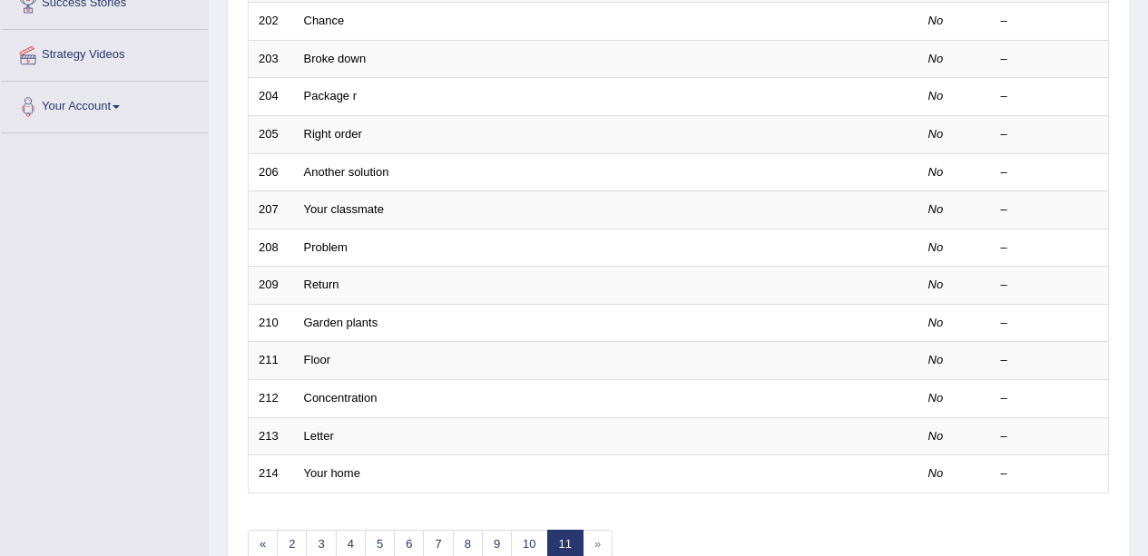
scroll to position [418, 0]
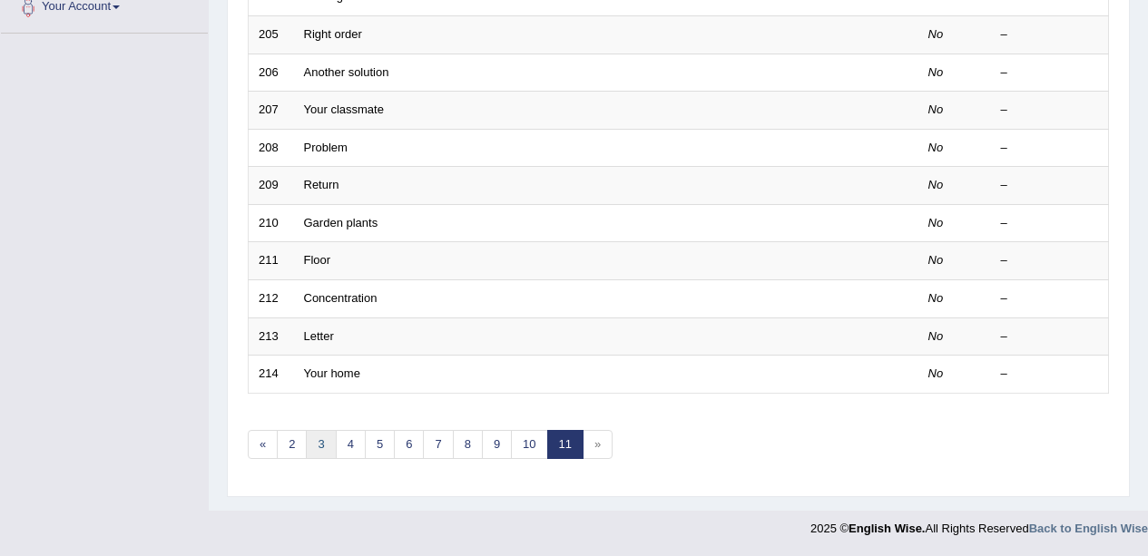
click at [330, 431] on link "3" at bounding box center [321, 445] width 30 height 30
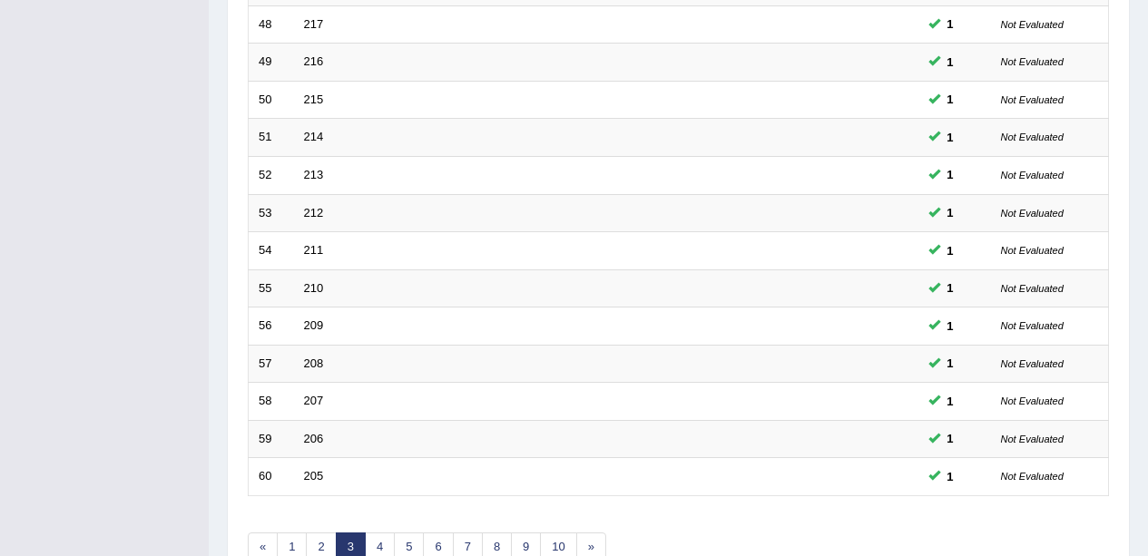
scroll to position [645, 0]
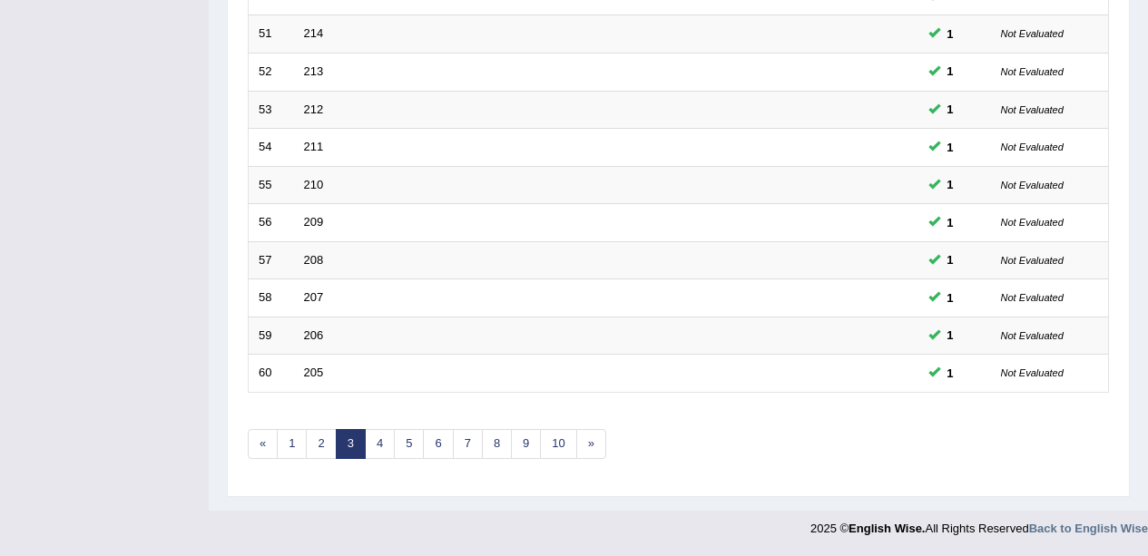
click at [380, 442] on link "4" at bounding box center [380, 444] width 30 height 30
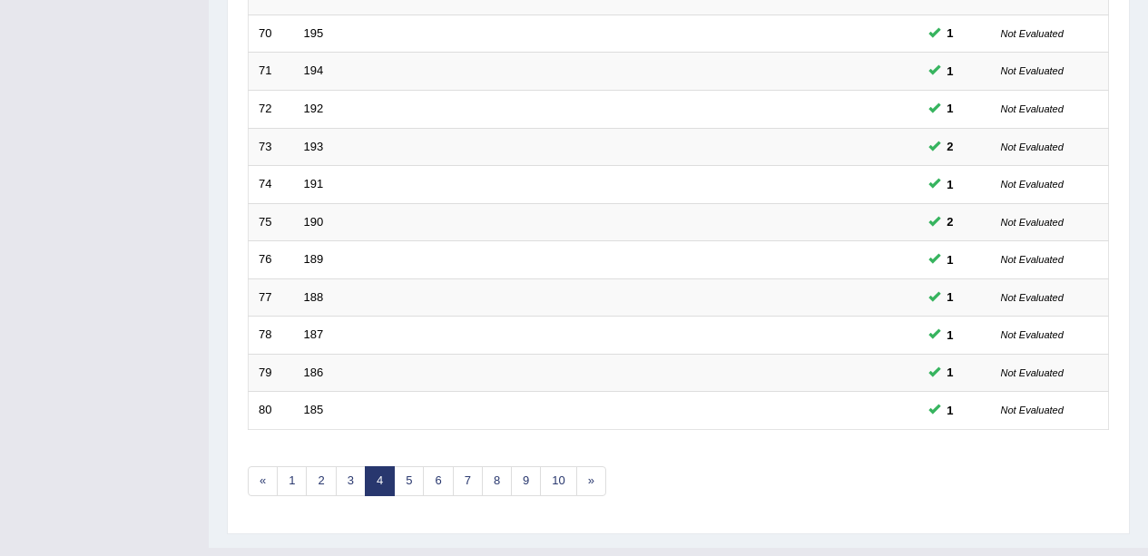
scroll to position [645, 0]
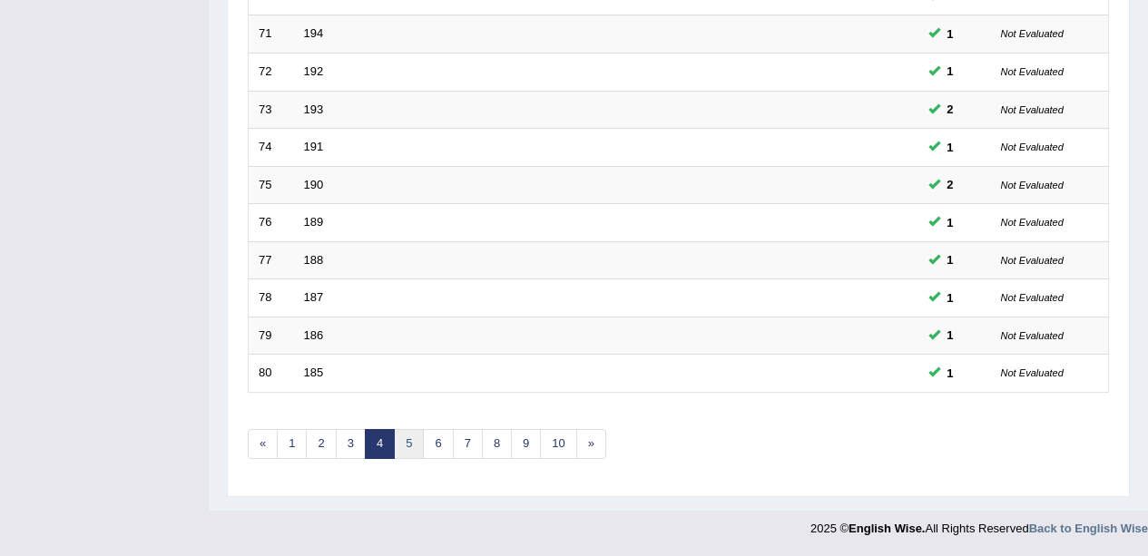
click at [420, 446] on link "5" at bounding box center [409, 444] width 30 height 30
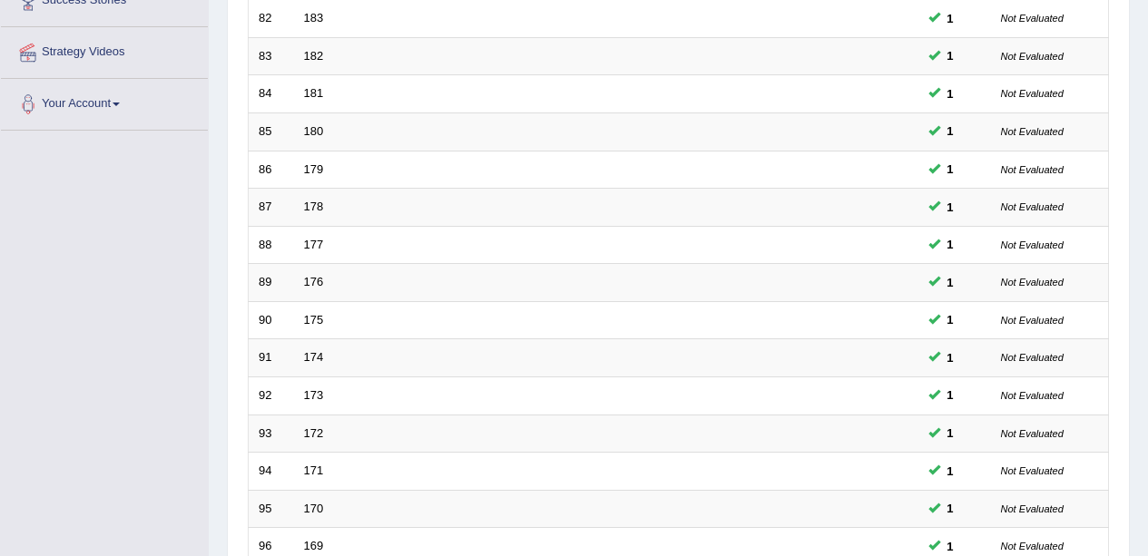
scroll to position [645, 0]
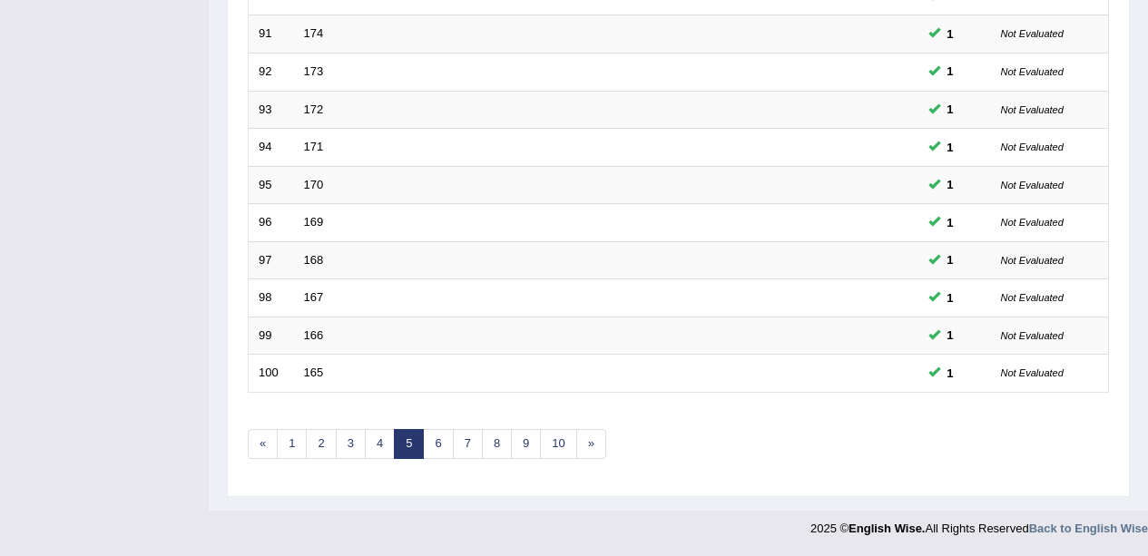
click at [491, 436] on link "8" at bounding box center [497, 444] width 30 height 30
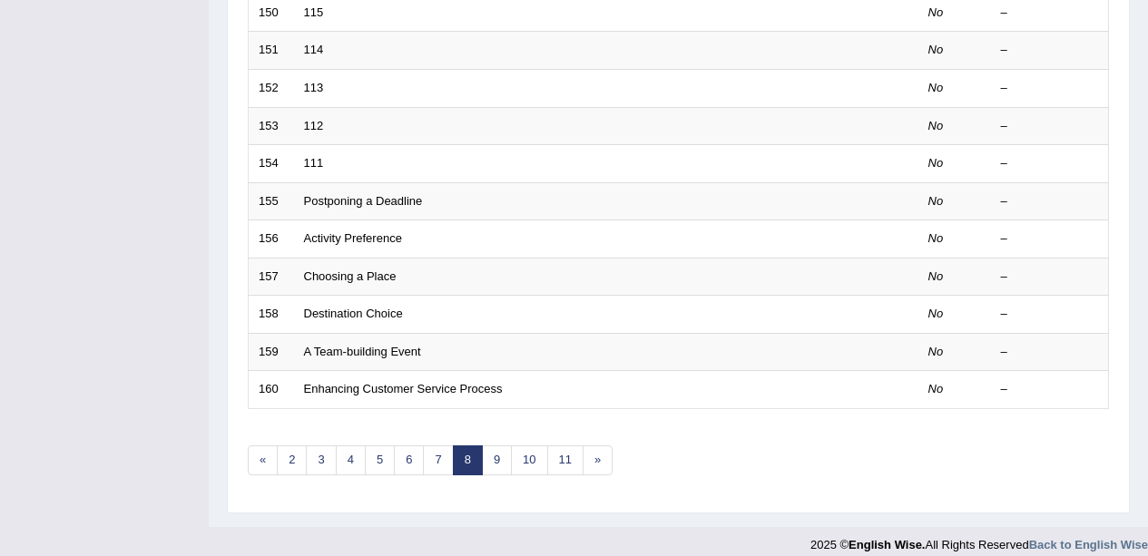
scroll to position [645, 0]
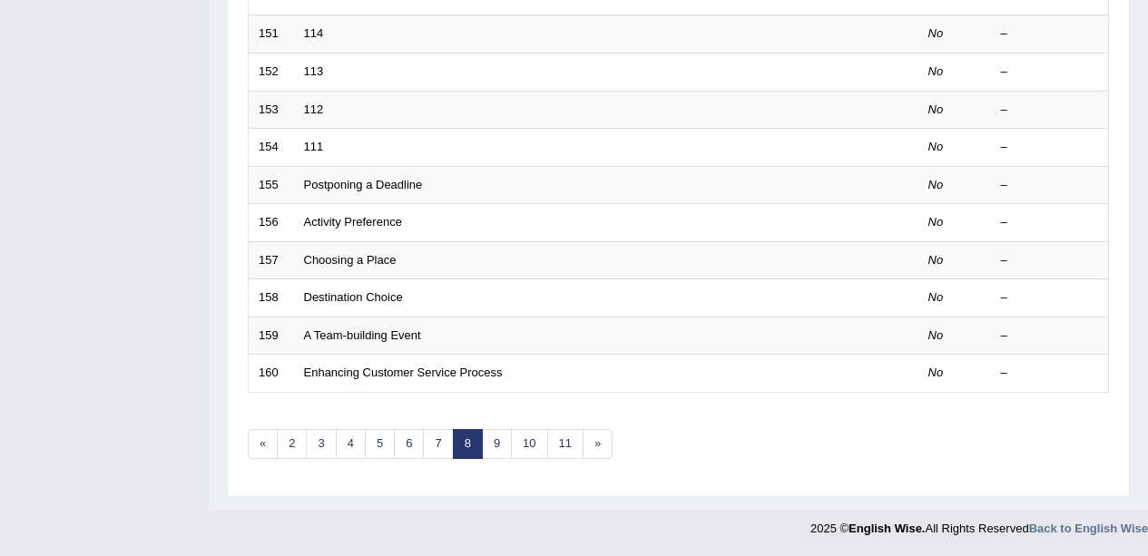
click at [444, 447] on link "7" at bounding box center [438, 444] width 30 height 30
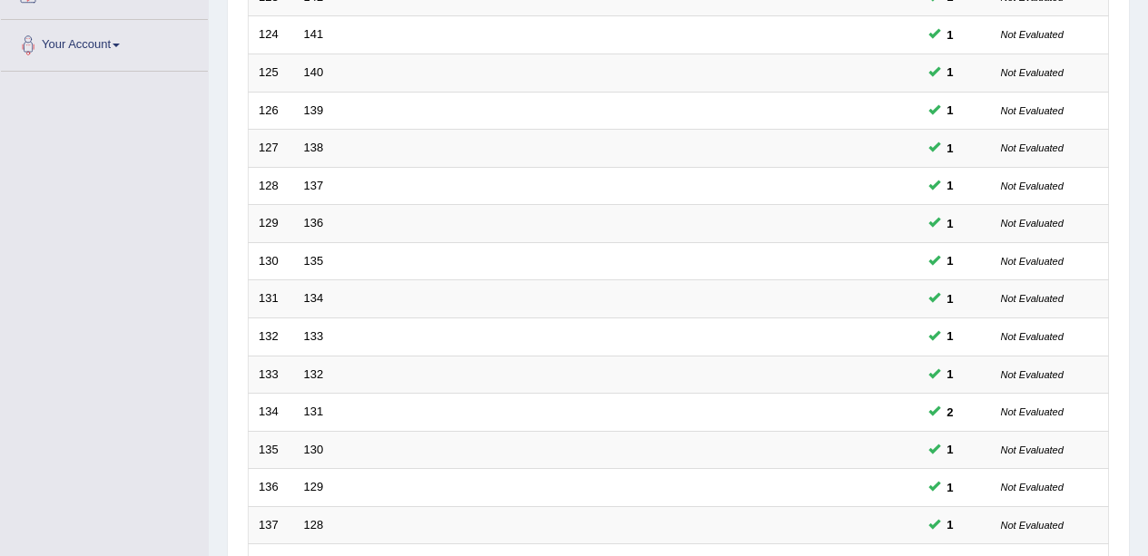
scroll to position [645, 0]
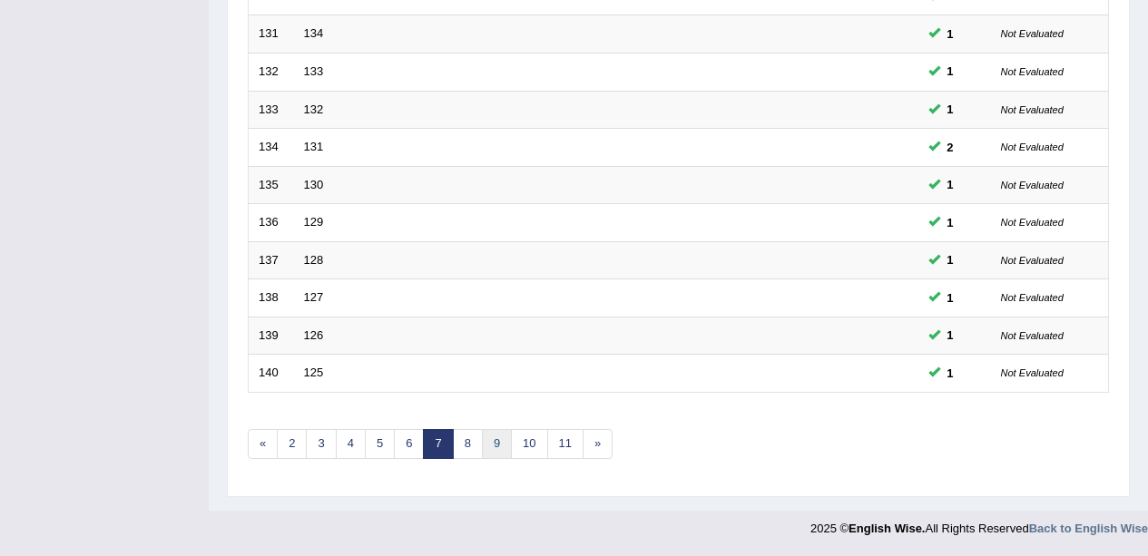
click at [482, 439] on link "9" at bounding box center [497, 444] width 30 height 30
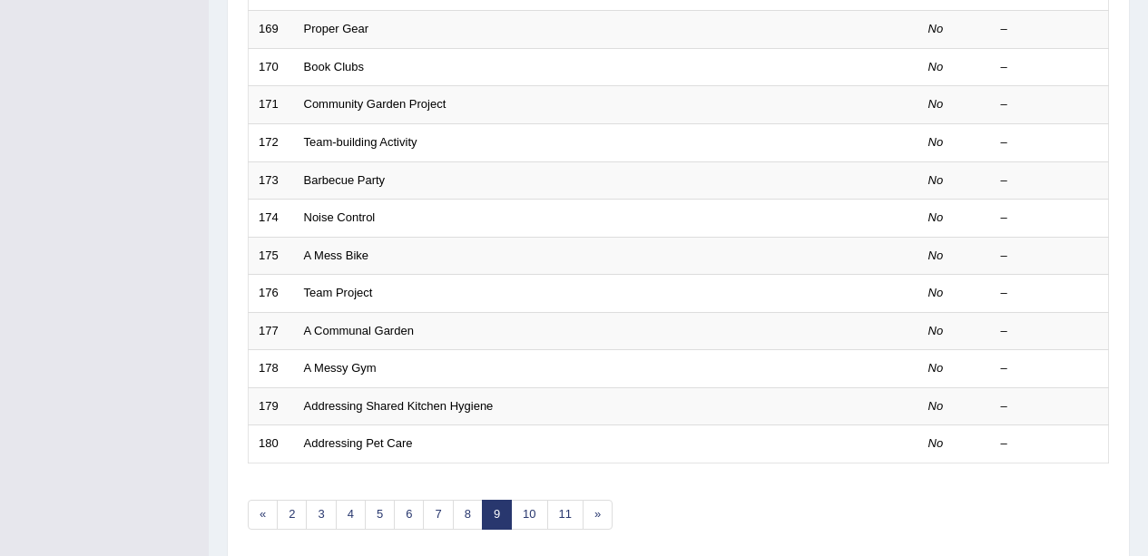
scroll to position [645, 0]
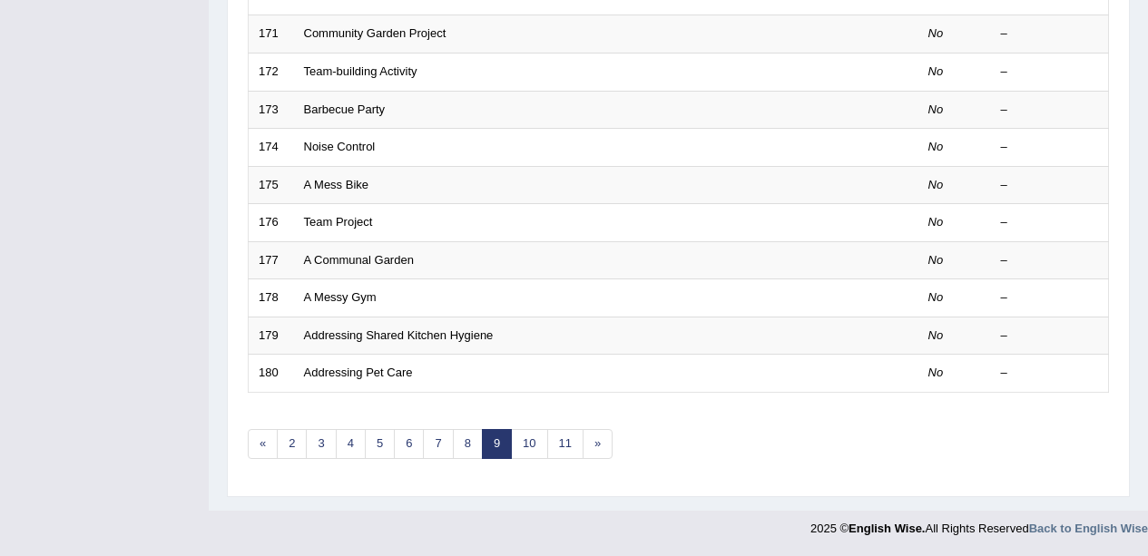
click at [463, 446] on link "8" at bounding box center [468, 444] width 30 height 30
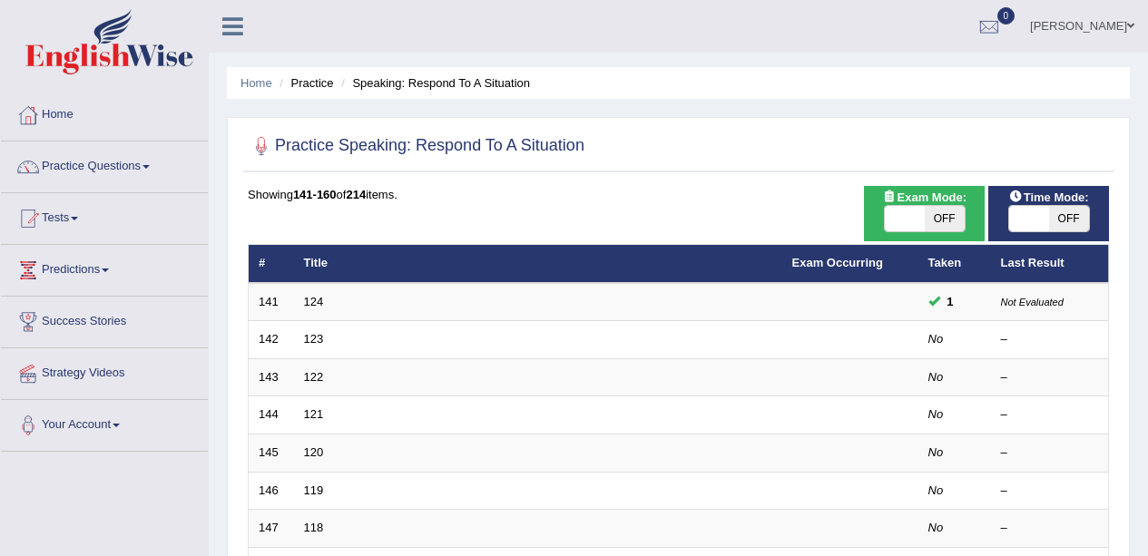
click at [320, 339] on link "123" at bounding box center [314, 339] width 20 height 14
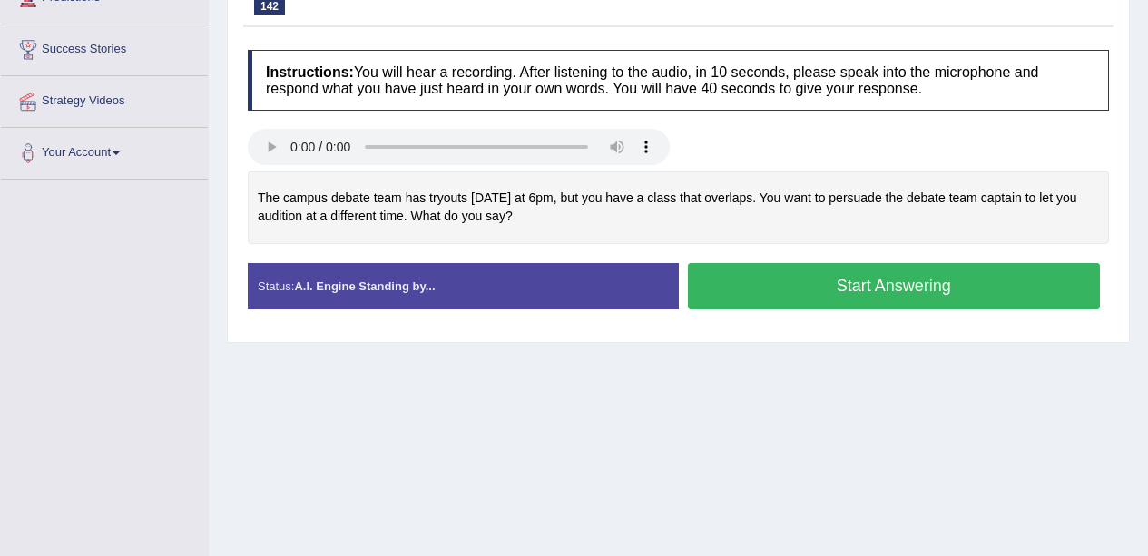
scroll to position [274, 0]
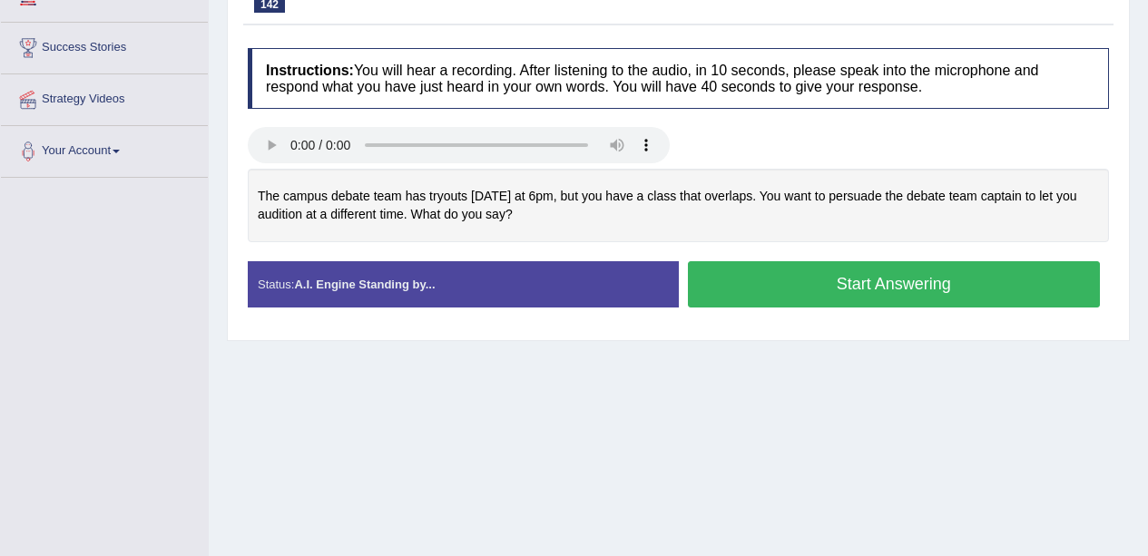
click at [881, 313] on div "Stop Recording" at bounding box center [894, 312] width 431 height 1
click at [889, 289] on button "Start Answering" at bounding box center [894, 284] width 413 height 46
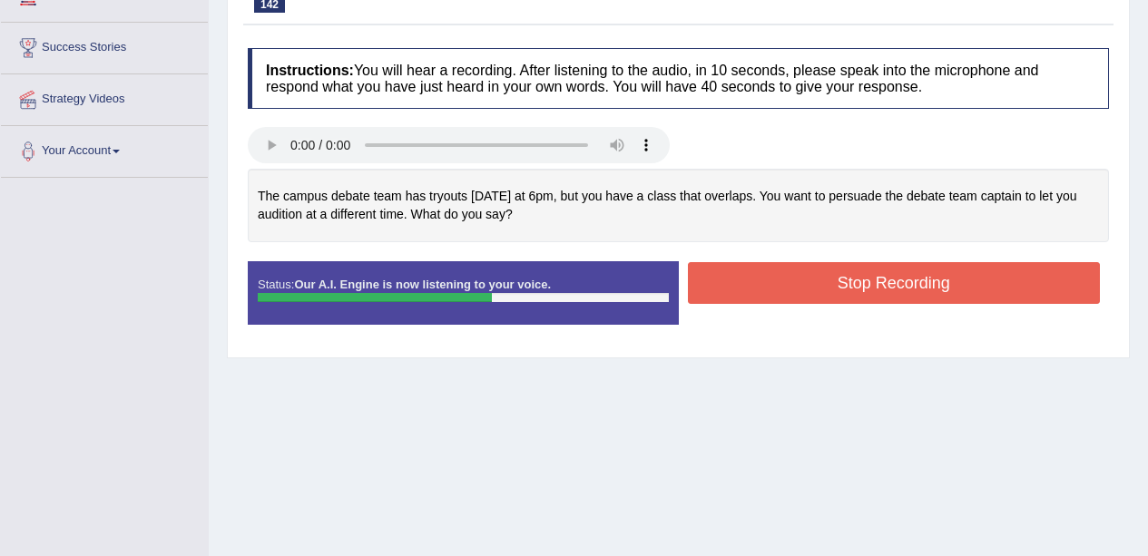
click at [884, 286] on button "Stop Recording" at bounding box center [894, 283] width 413 height 42
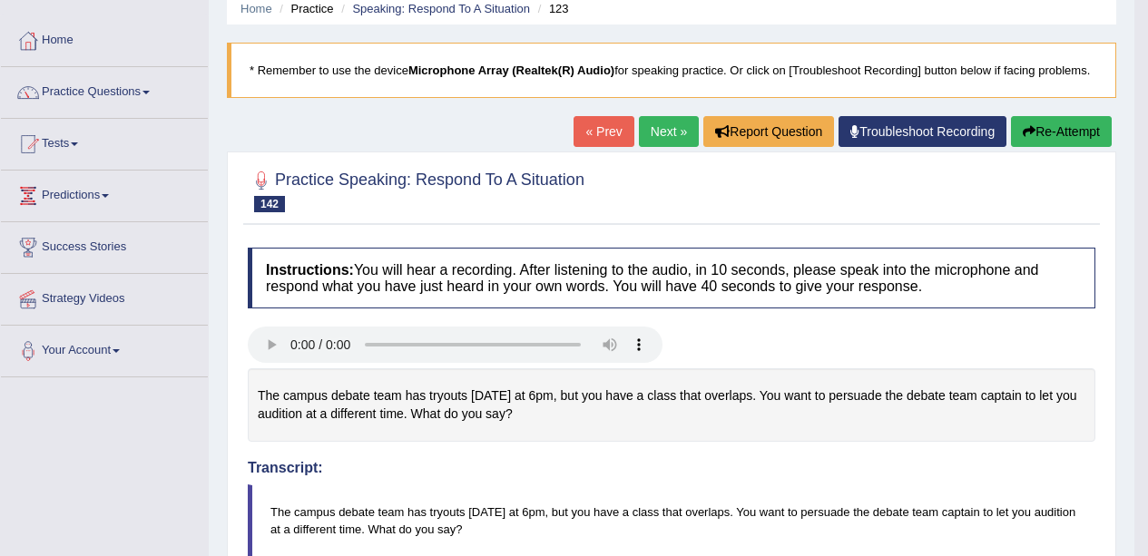
scroll to position [0, 0]
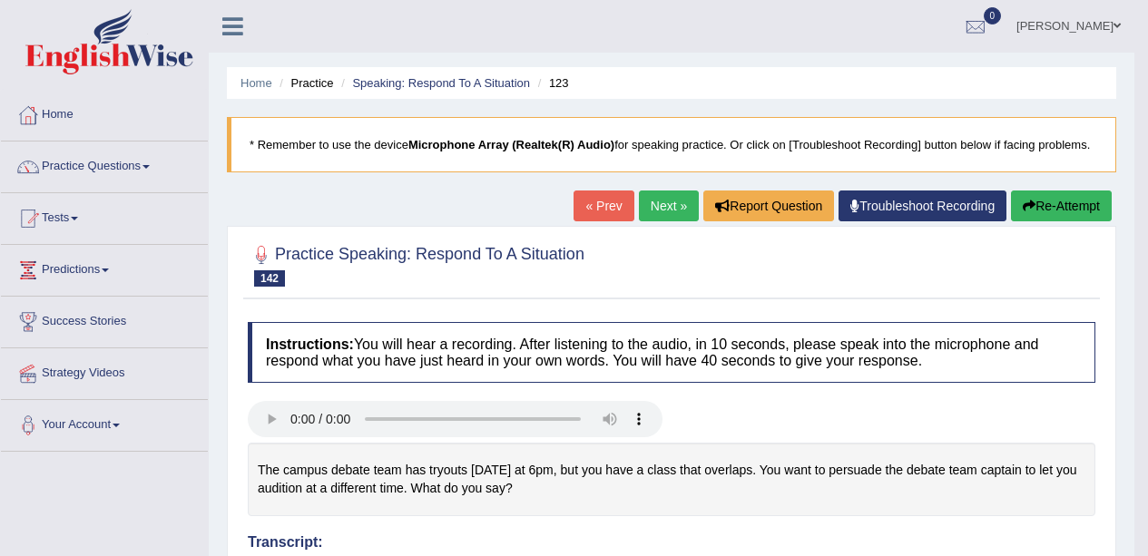
click at [1063, 205] on button "Re-Attempt" at bounding box center [1061, 206] width 101 height 31
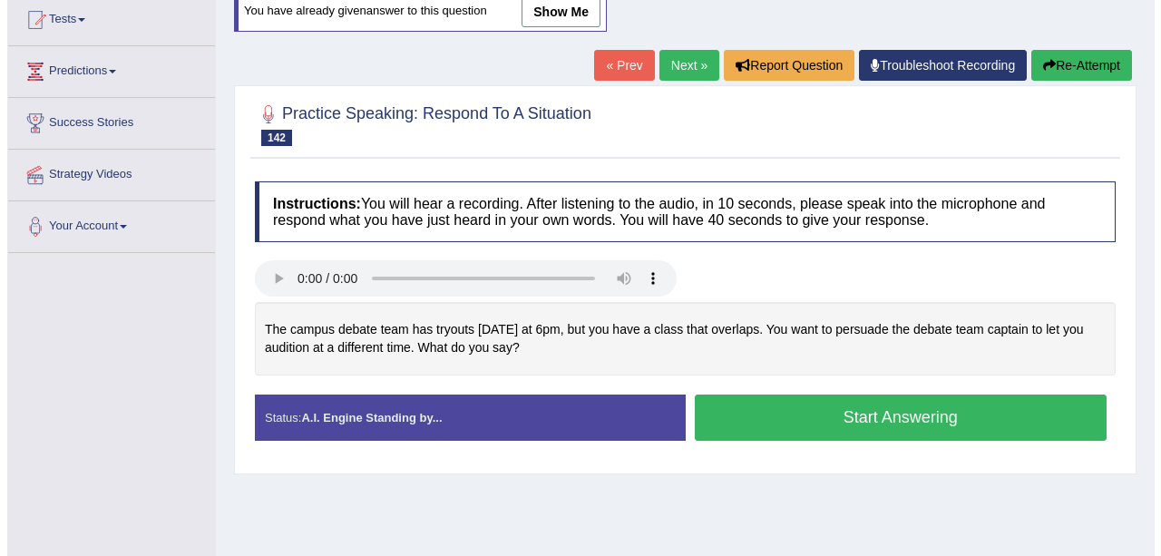
scroll to position [199, 0]
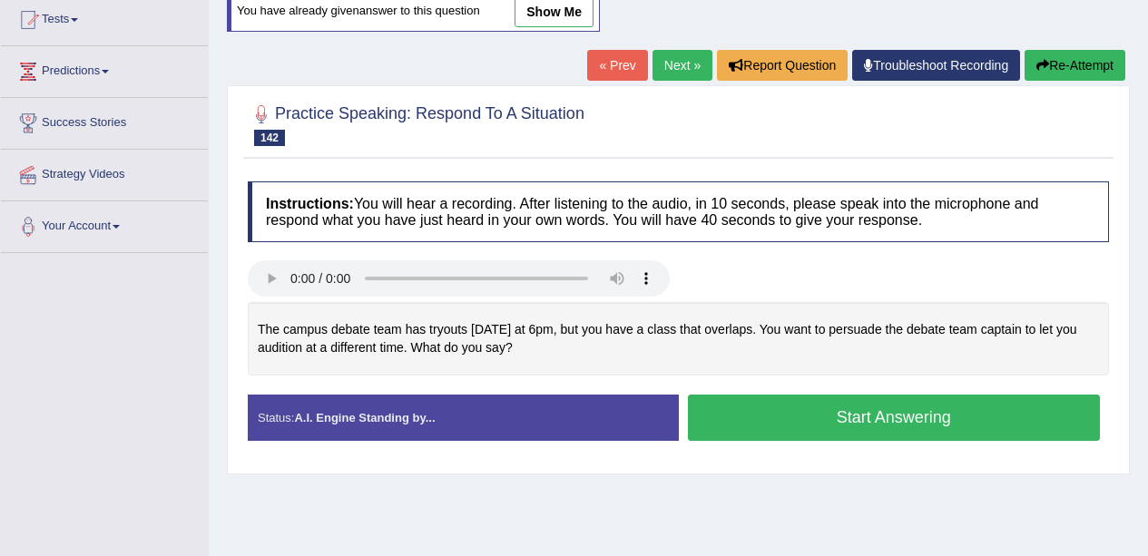
click at [952, 395] on div "Created with Highcharts 7.1.2 Great Too slow Too fast Time Speech pace meter: 0…" at bounding box center [899, 394] width 440 height 1
click at [969, 407] on button "Start Answering" at bounding box center [894, 418] width 413 height 46
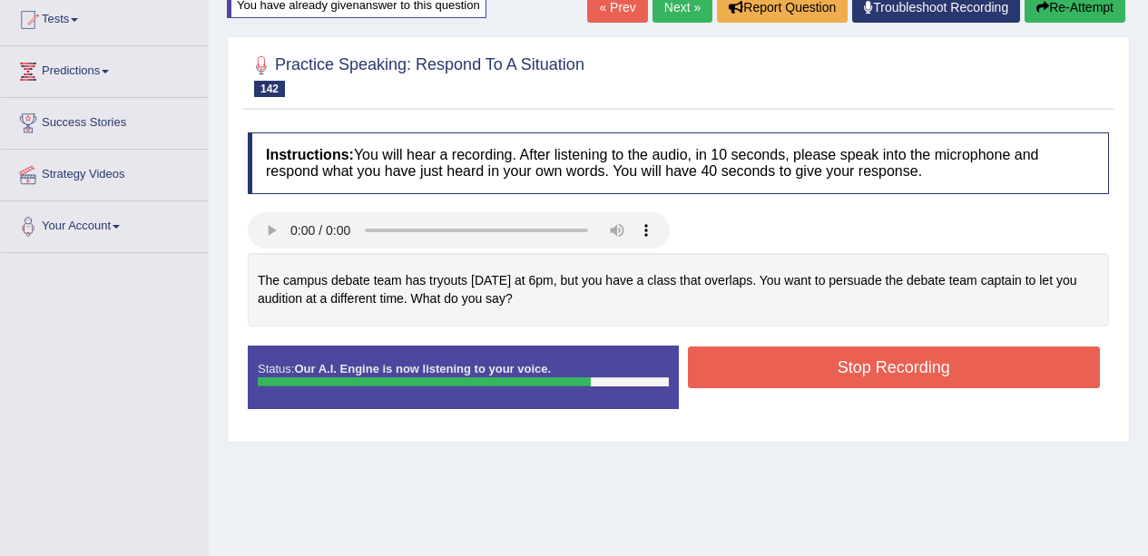
click at [909, 387] on button "Stop Recording" at bounding box center [894, 368] width 413 height 42
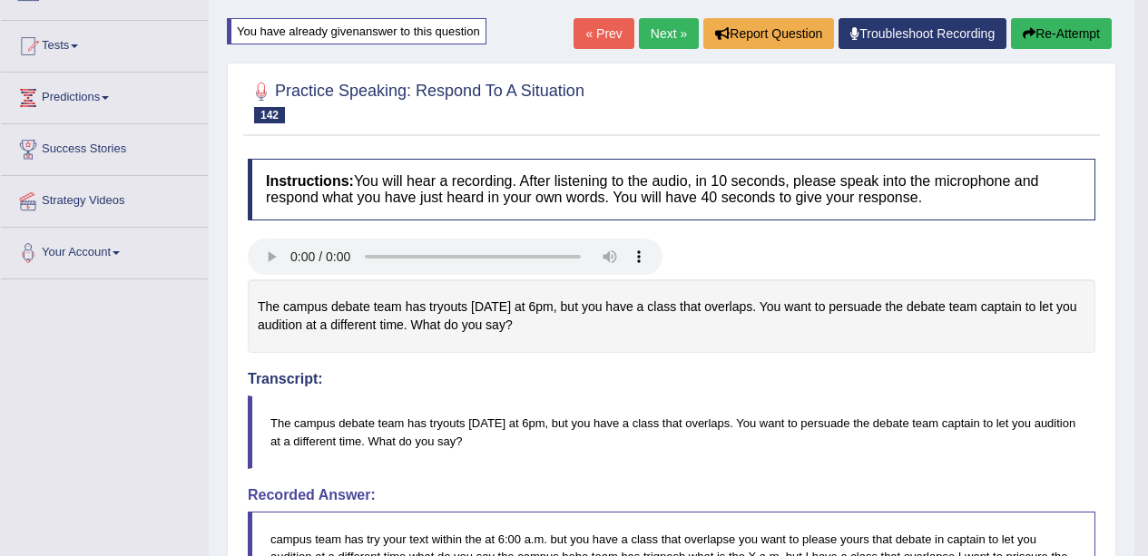
scroll to position [0, 0]
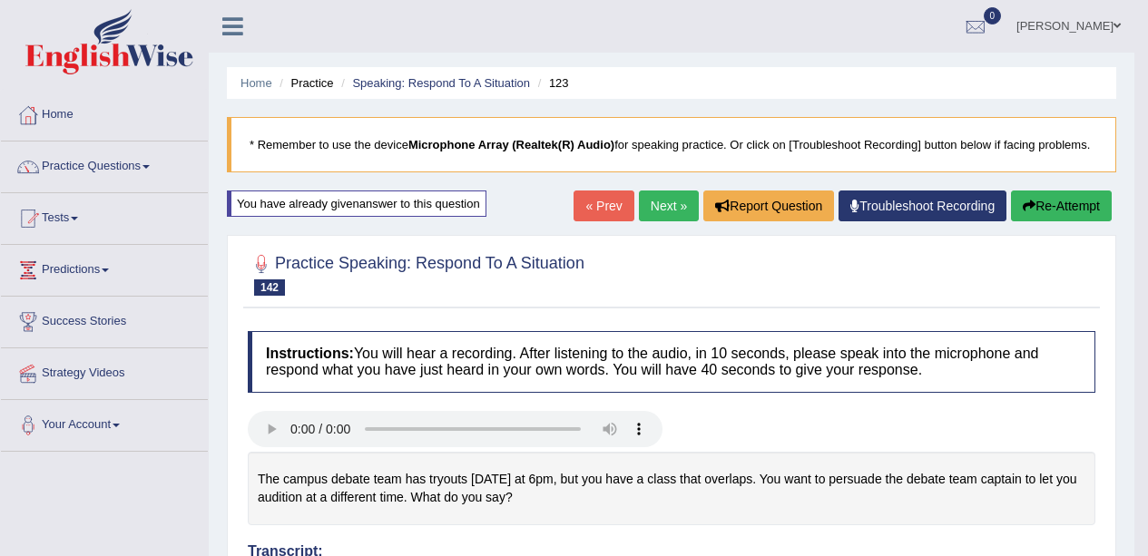
click at [657, 214] on link "Next »" at bounding box center [669, 206] width 60 height 31
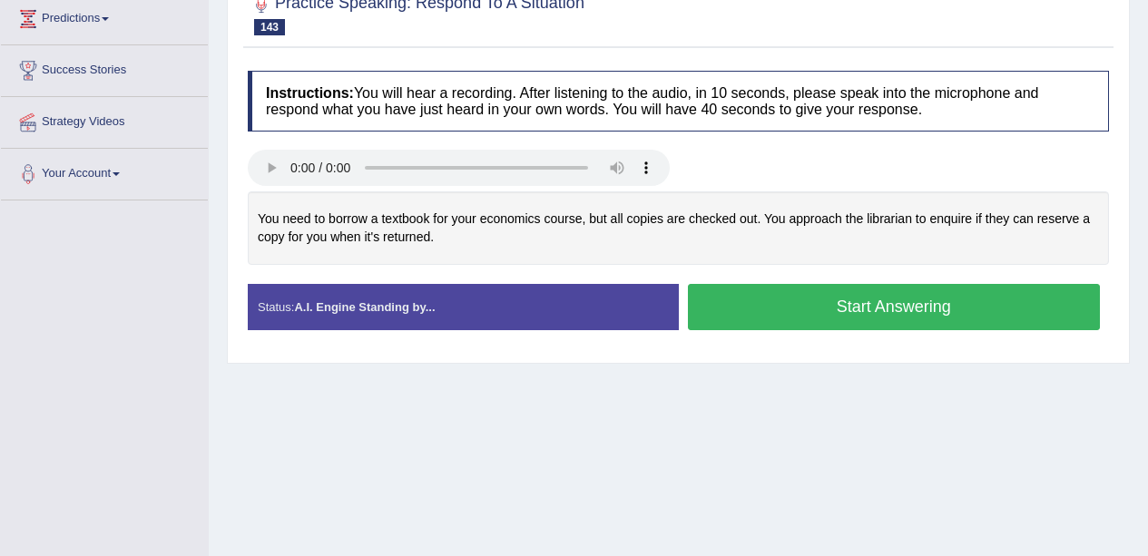
scroll to position [252, 0]
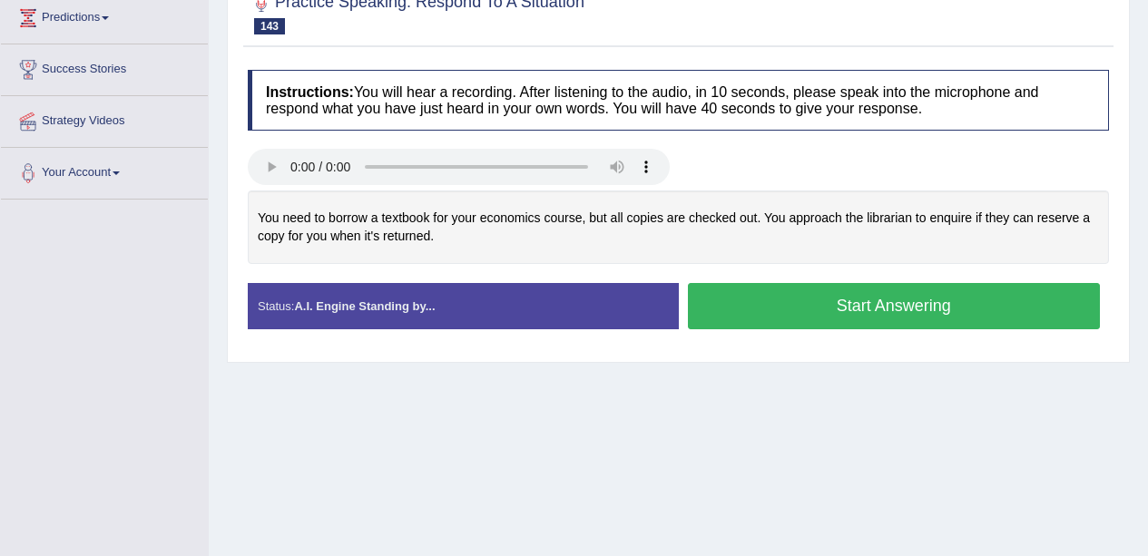
click at [876, 313] on button "Start Answering" at bounding box center [894, 306] width 413 height 46
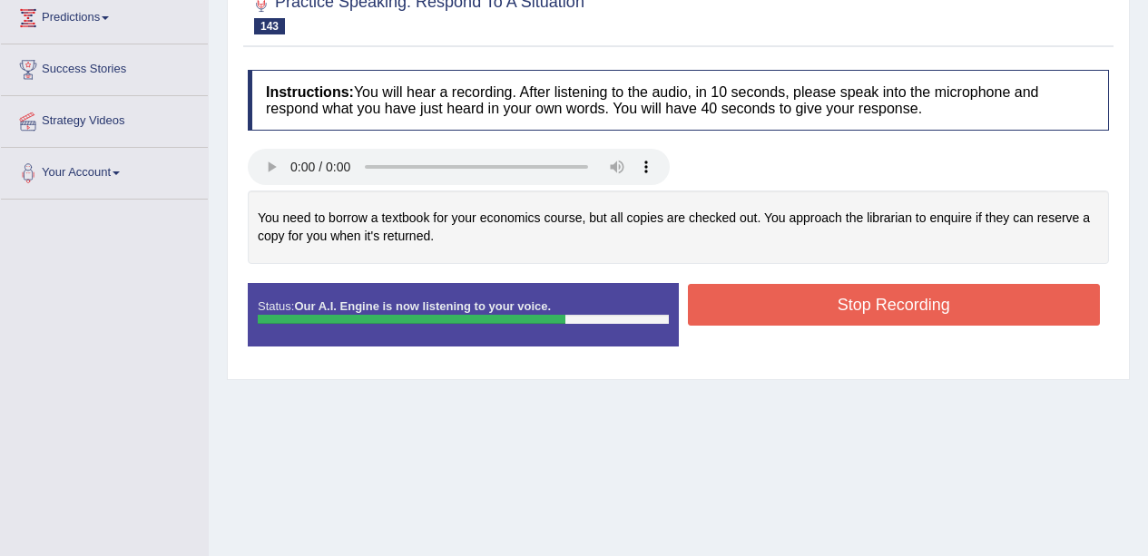
click at [935, 320] on button "Stop Recording" at bounding box center [894, 305] width 413 height 42
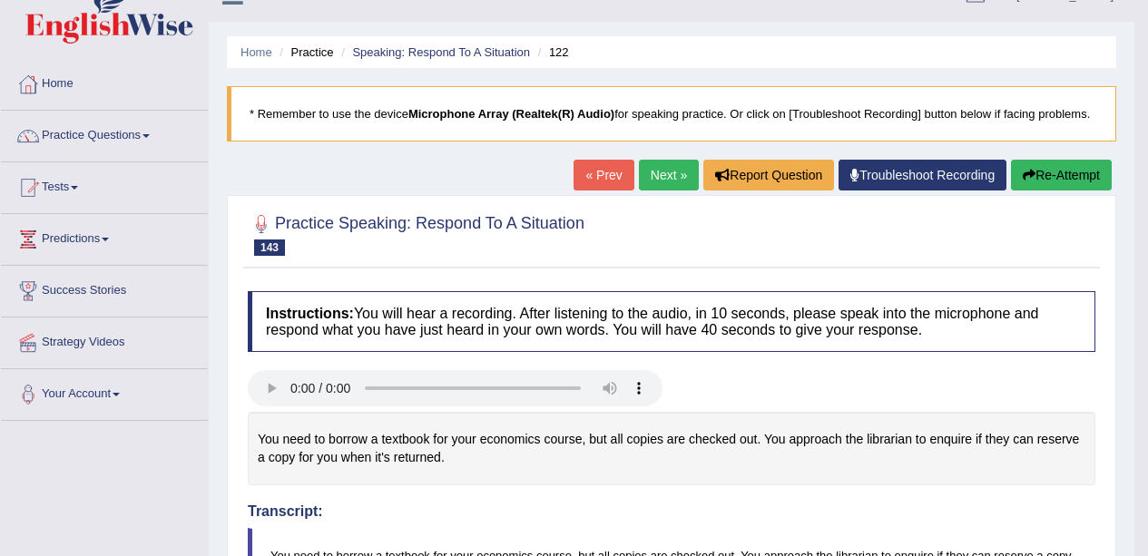
scroll to position [0, 0]
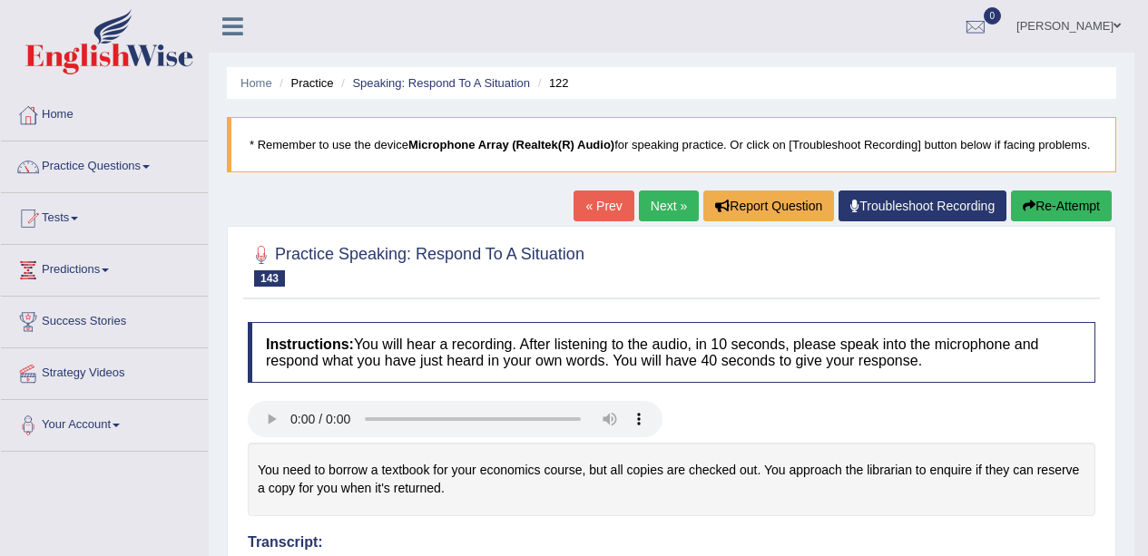
click at [663, 220] on link "Next »" at bounding box center [669, 206] width 60 height 31
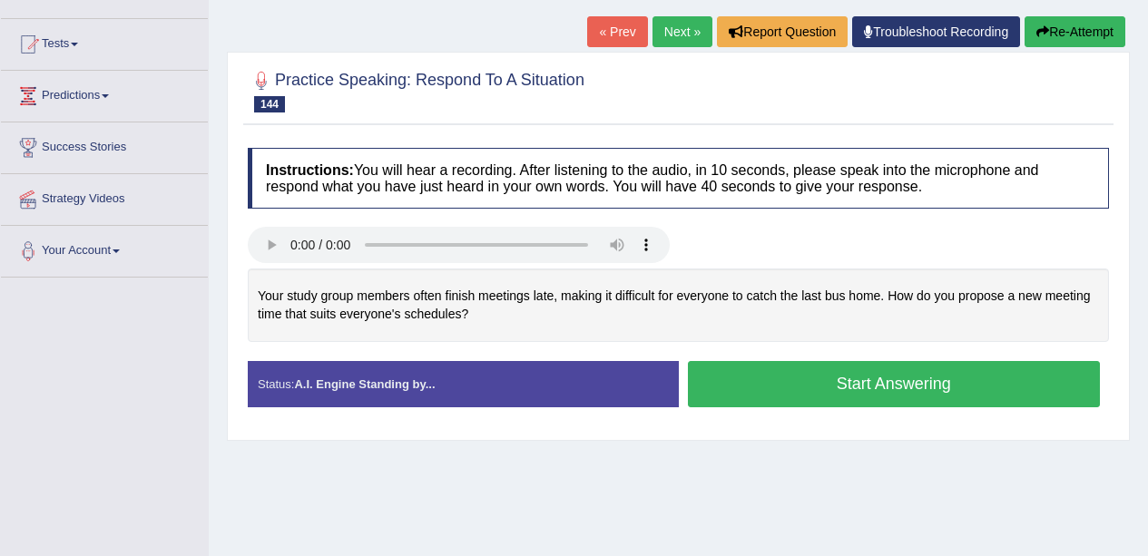
scroll to position [165, 0]
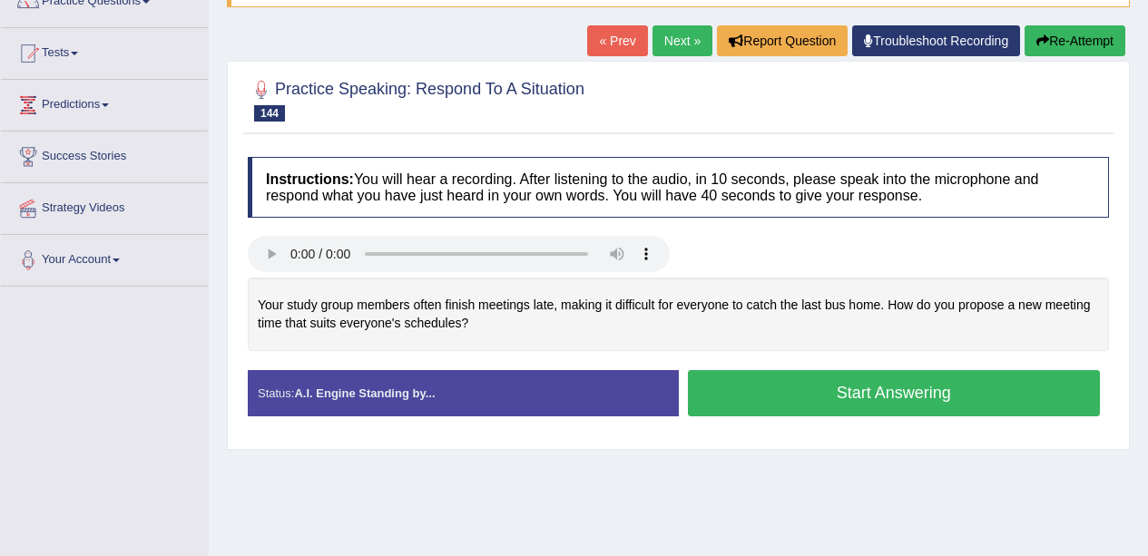
click at [947, 383] on button "Start Answering" at bounding box center [894, 393] width 413 height 46
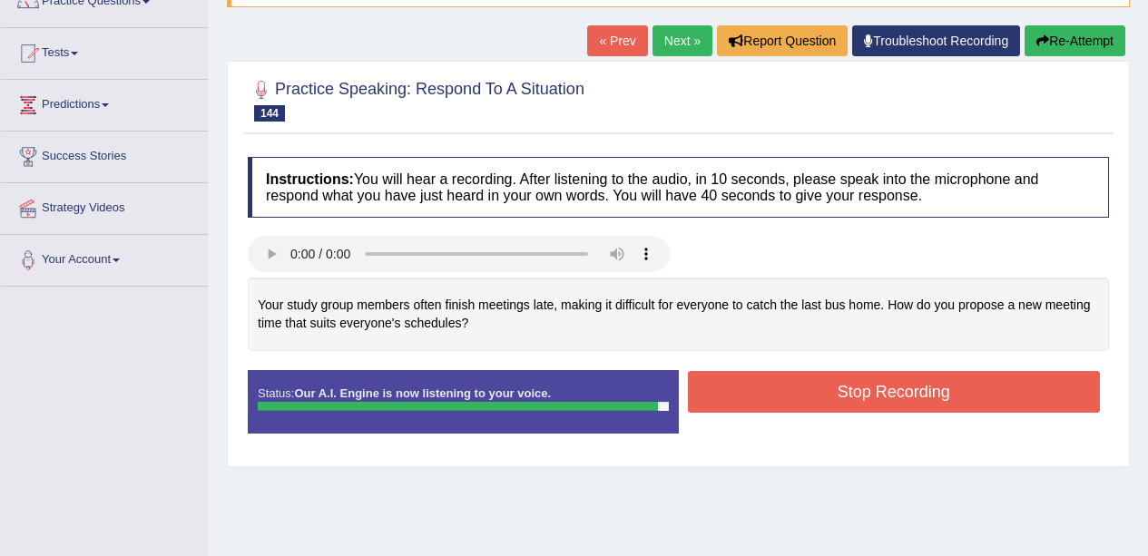
click at [910, 394] on button "Stop Recording" at bounding box center [894, 392] width 413 height 42
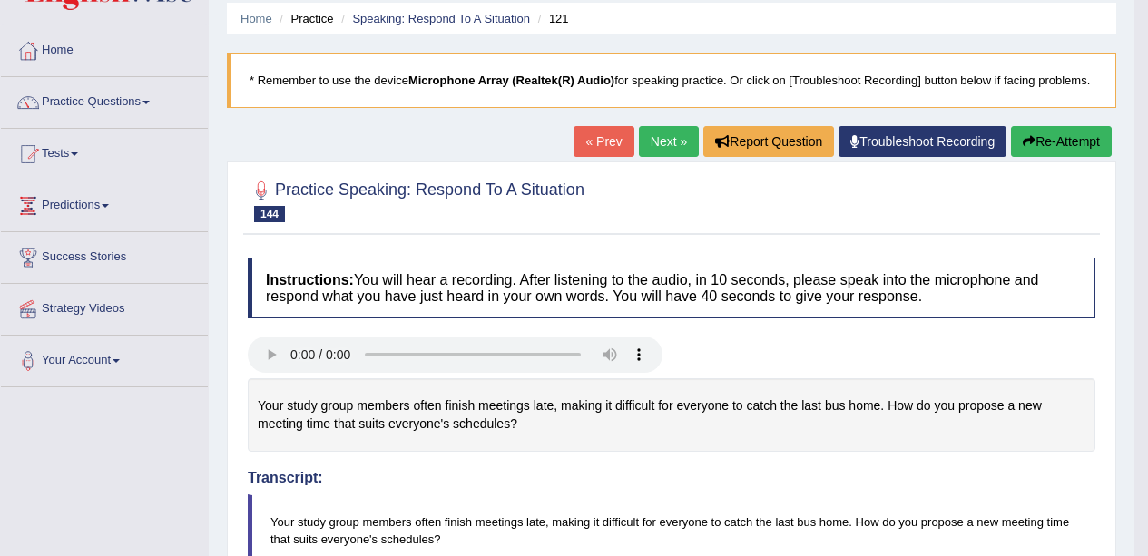
scroll to position [0, 0]
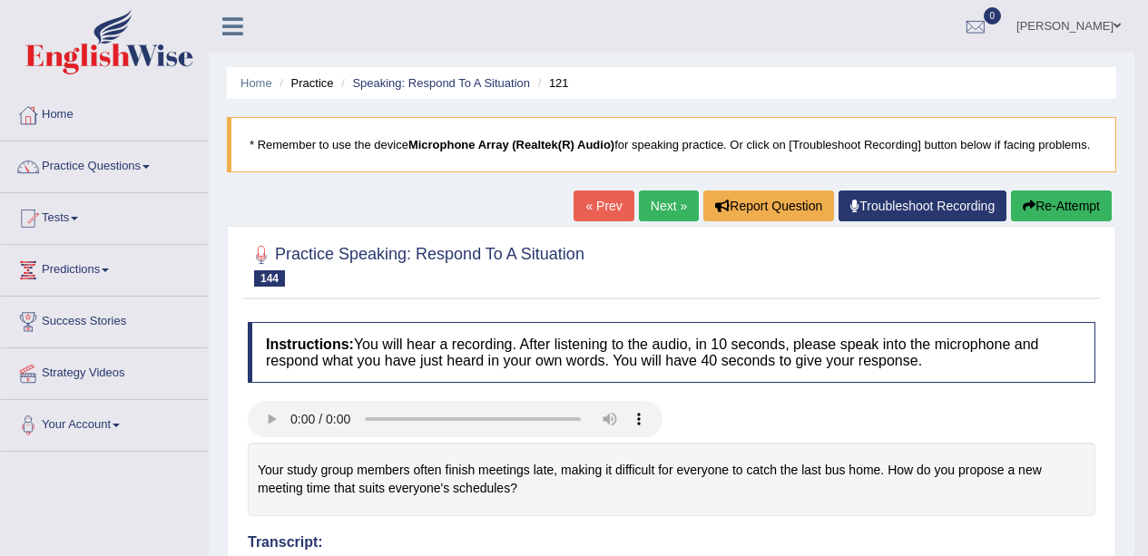
click at [671, 218] on link "Next »" at bounding box center [669, 206] width 60 height 31
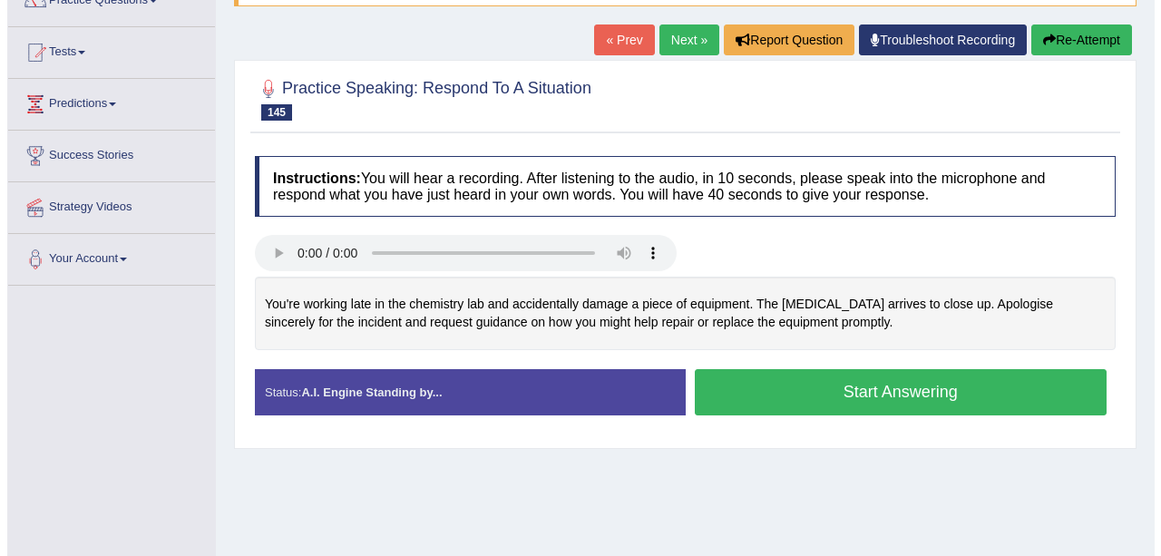
scroll to position [167, 0]
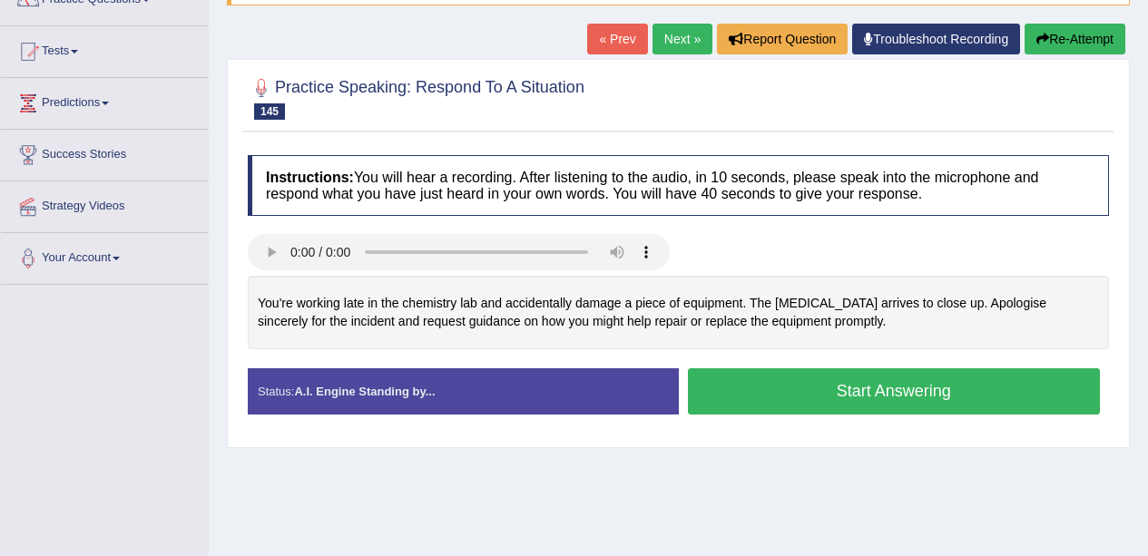
click at [959, 368] on div "Created with Highcharts 7.1.2 Great Too slow Too fast Time Speech pace meter: 0…" at bounding box center [899, 367] width 440 height 1
click at [977, 395] on button "Start Answering" at bounding box center [894, 391] width 413 height 46
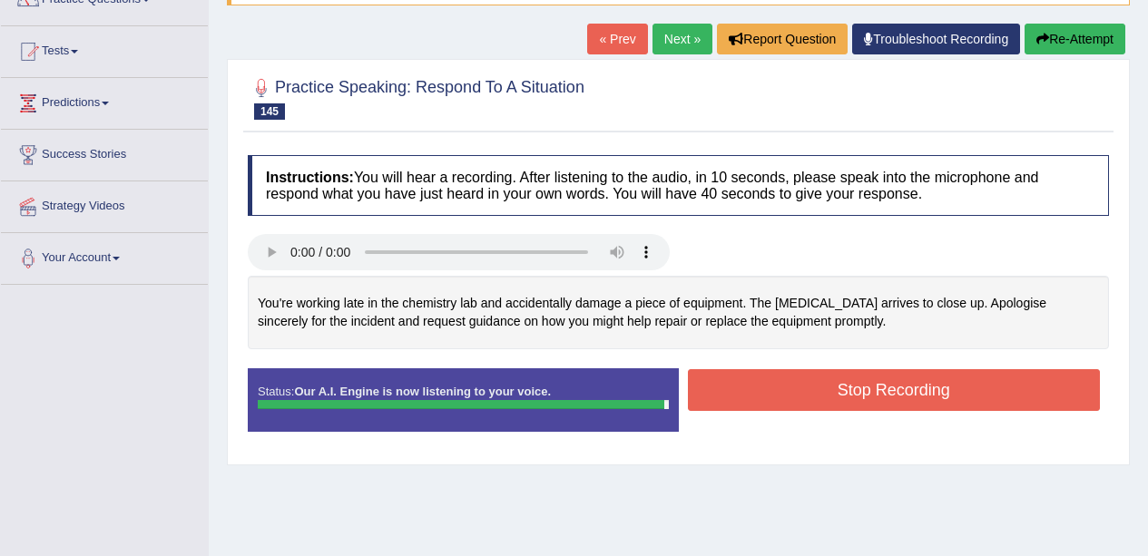
click at [893, 377] on button "Stop Recording" at bounding box center [894, 390] width 413 height 42
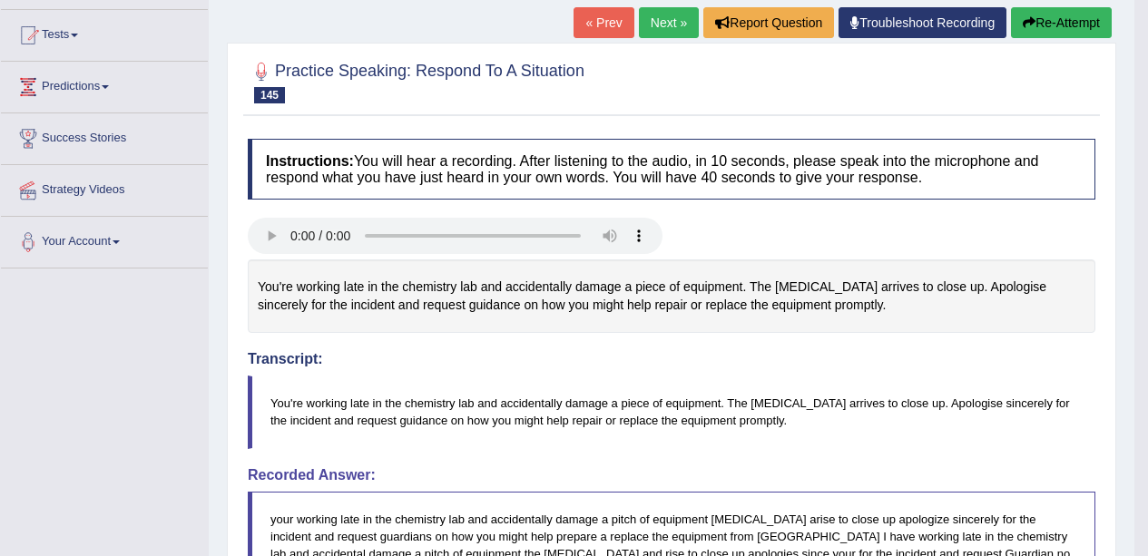
scroll to position [0, 0]
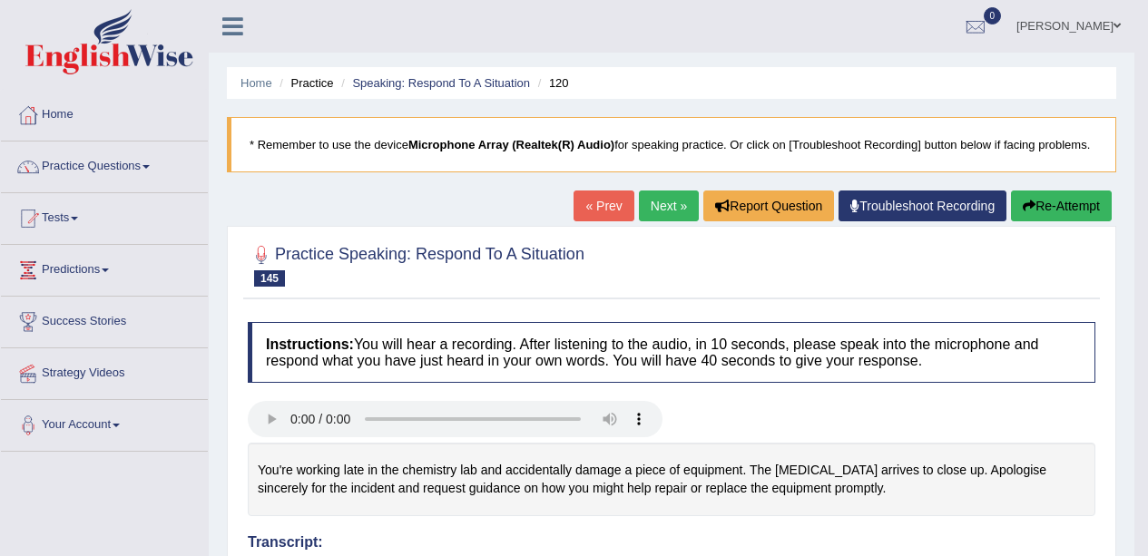
click at [644, 211] on link "Next »" at bounding box center [669, 206] width 60 height 31
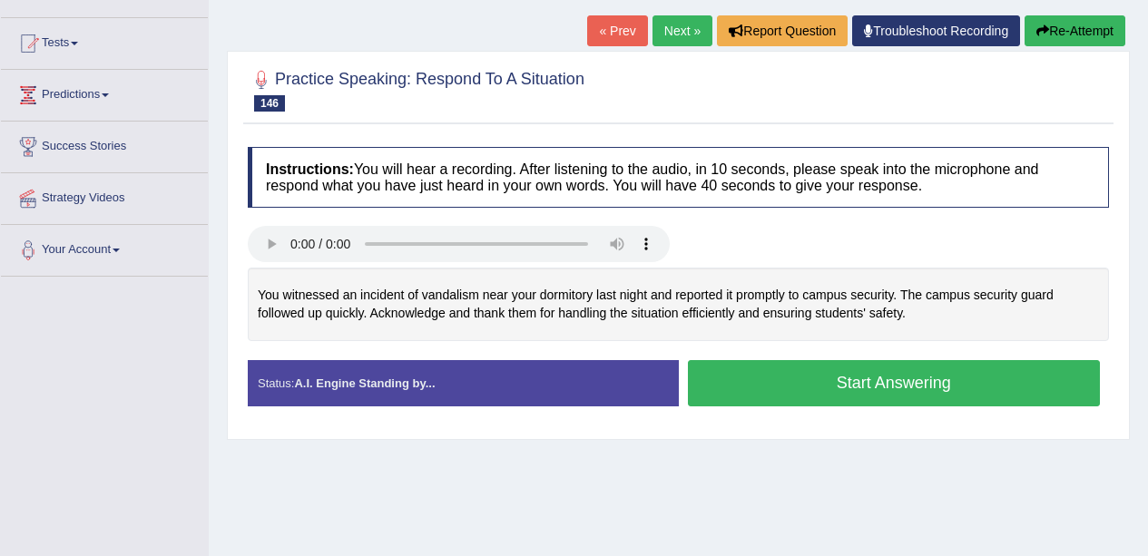
click at [956, 382] on button "Start Answering" at bounding box center [894, 383] width 413 height 46
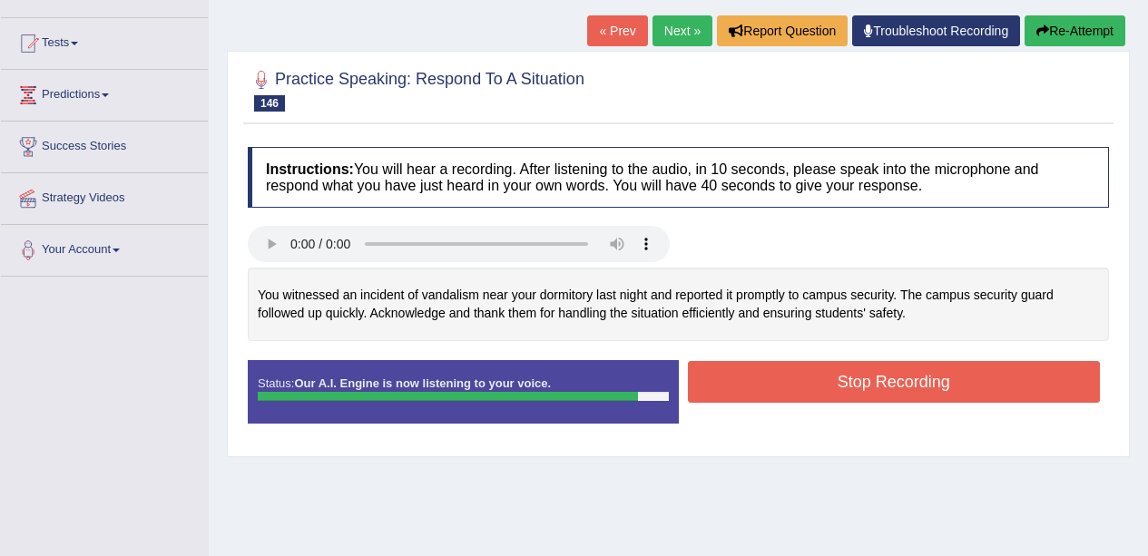
click at [864, 392] on button "Stop Recording" at bounding box center [894, 382] width 413 height 42
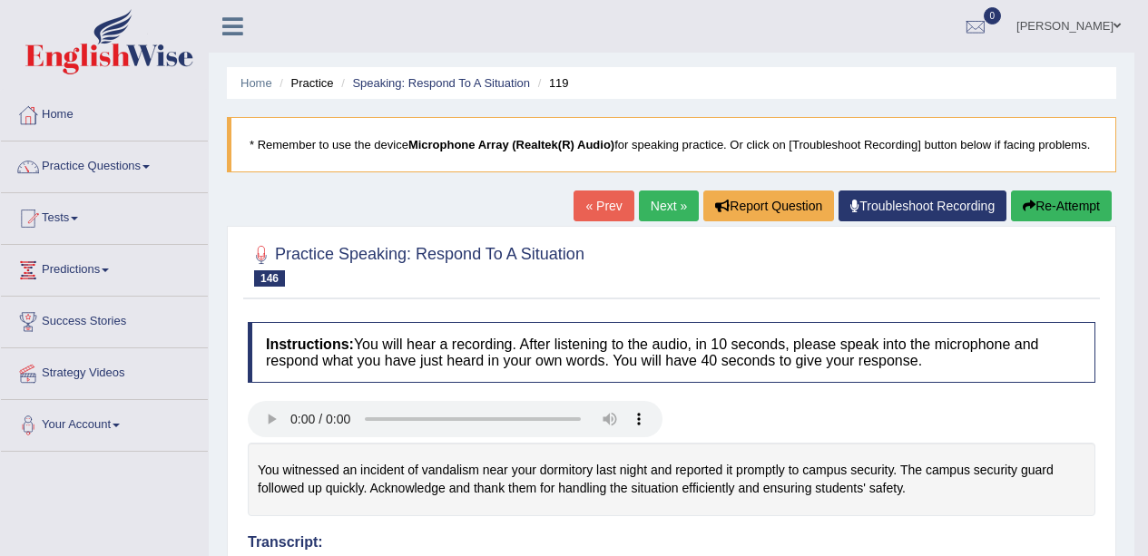
click at [659, 211] on link "Next »" at bounding box center [669, 206] width 60 height 31
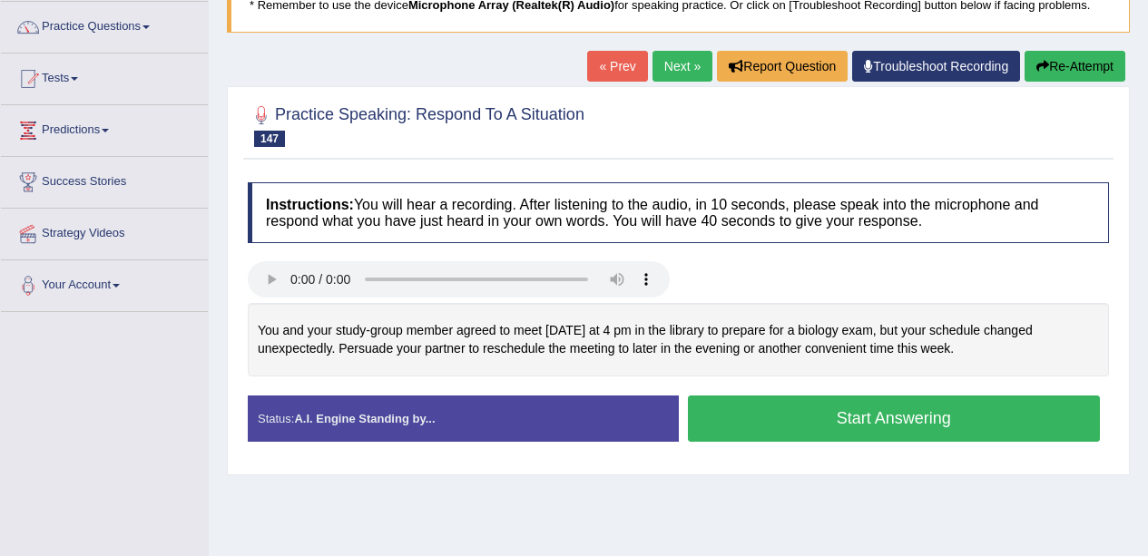
click at [898, 414] on button "Start Answering" at bounding box center [894, 419] width 413 height 46
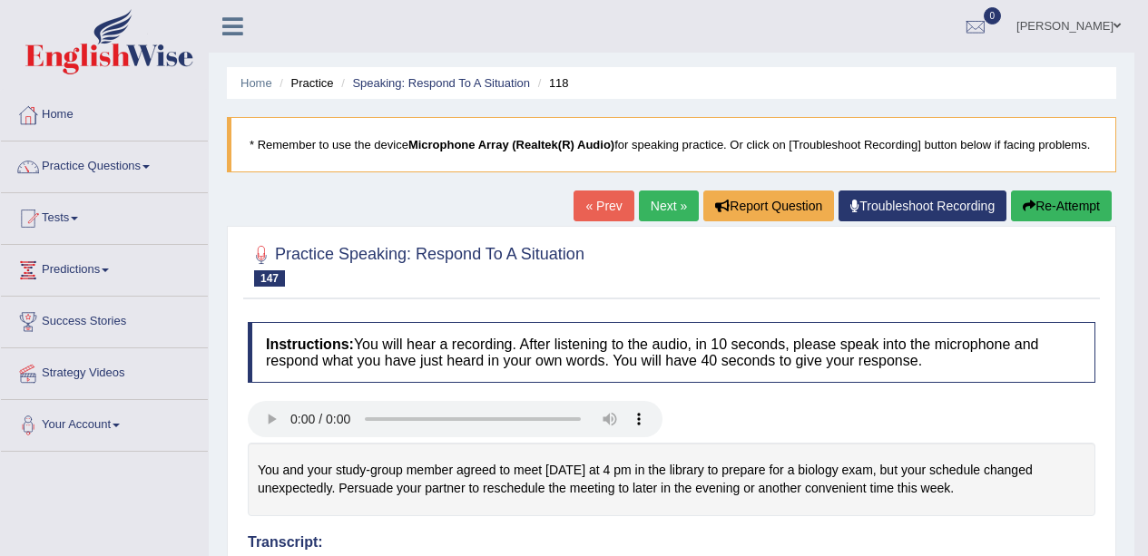
click at [658, 213] on link "Next »" at bounding box center [669, 206] width 60 height 31
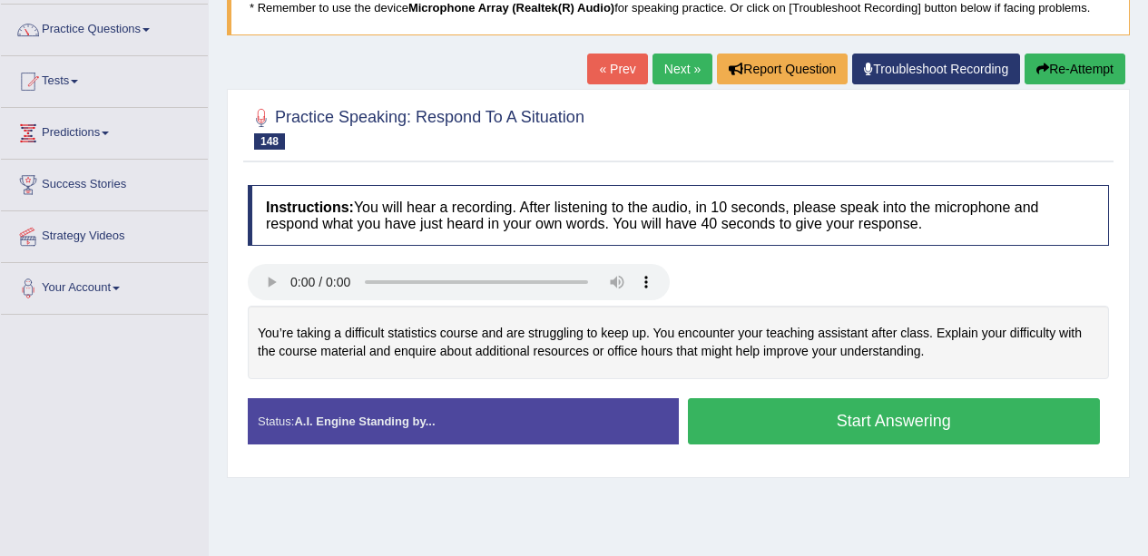
click at [943, 416] on button "Start Answering" at bounding box center [894, 421] width 413 height 46
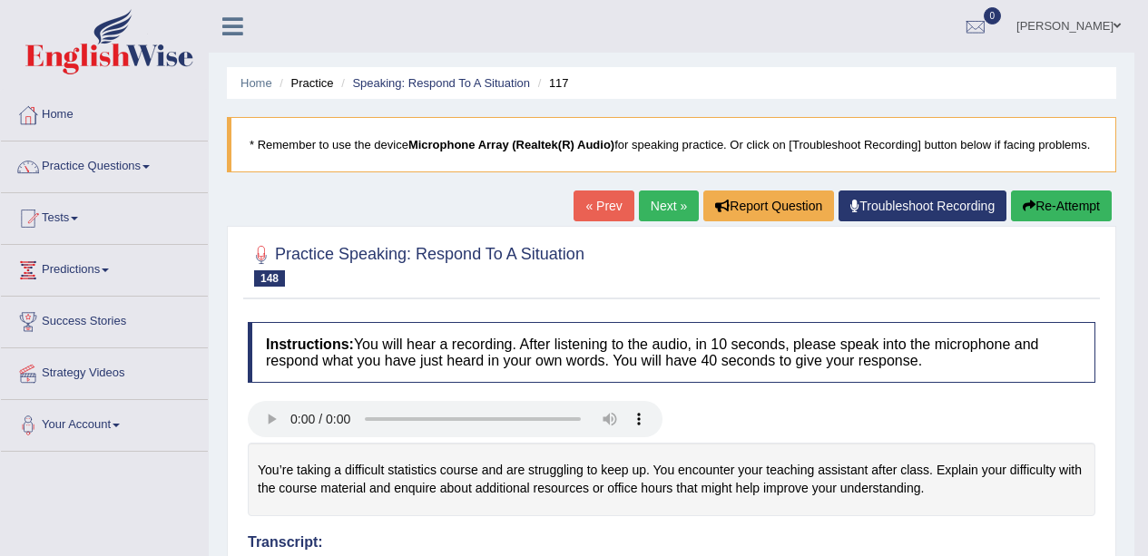
click at [656, 215] on link "Next »" at bounding box center [669, 206] width 60 height 31
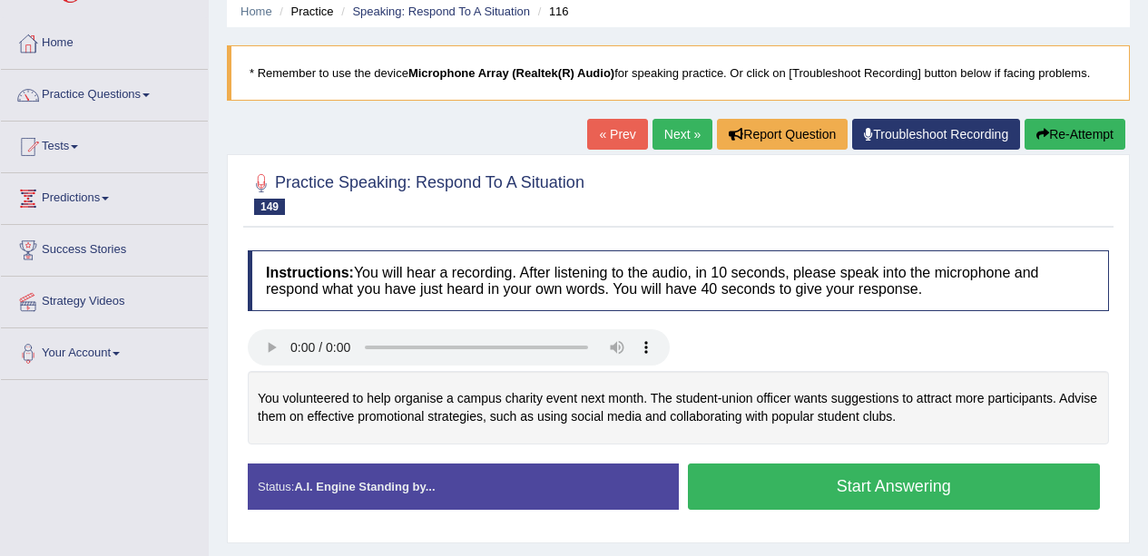
click at [825, 480] on button "Start Answering" at bounding box center [894, 487] width 413 height 46
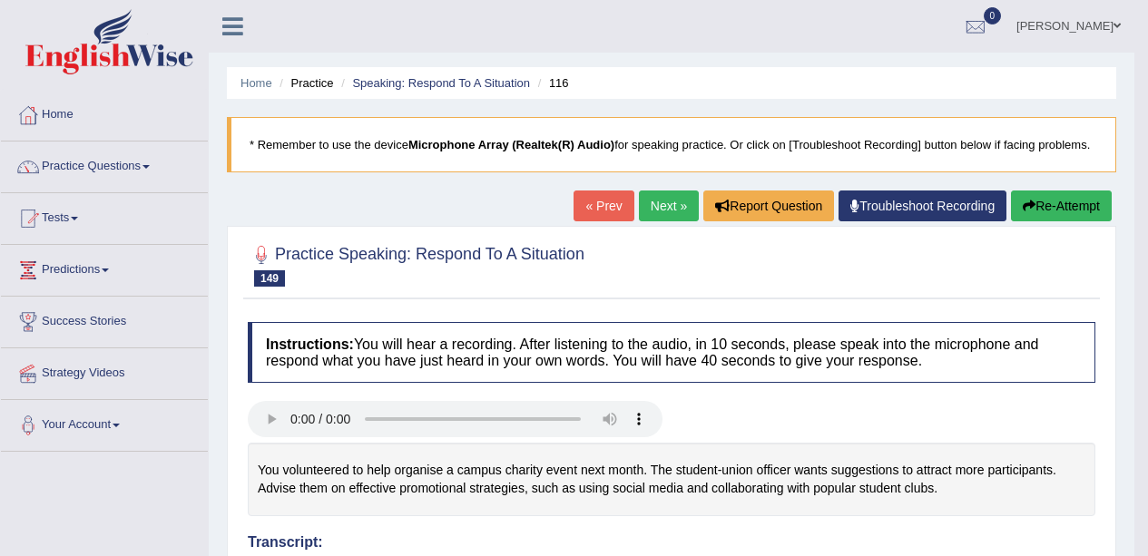
click at [661, 216] on link "Next »" at bounding box center [669, 206] width 60 height 31
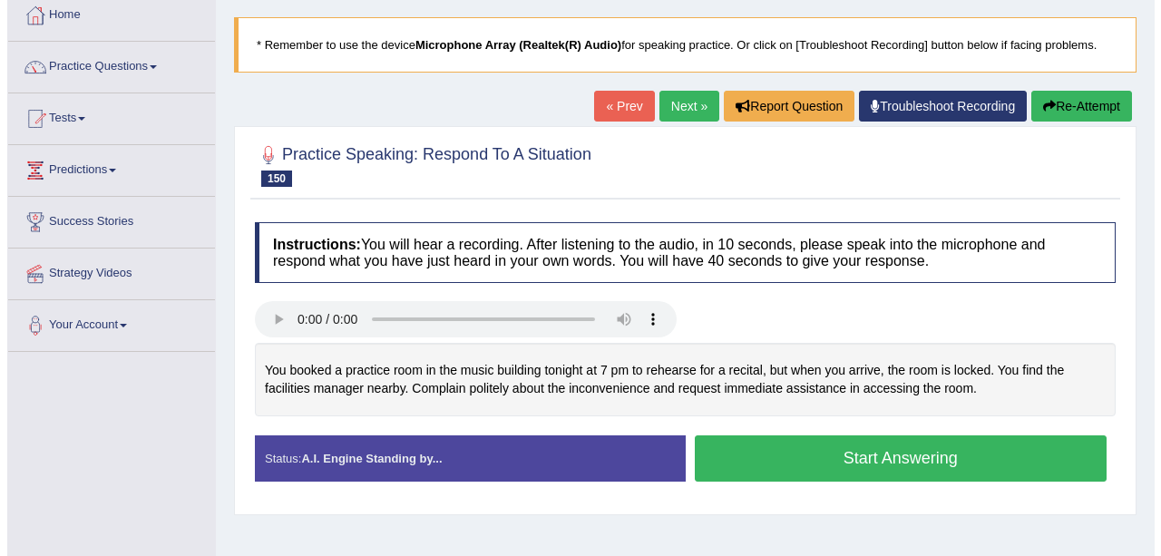
scroll to position [131, 0]
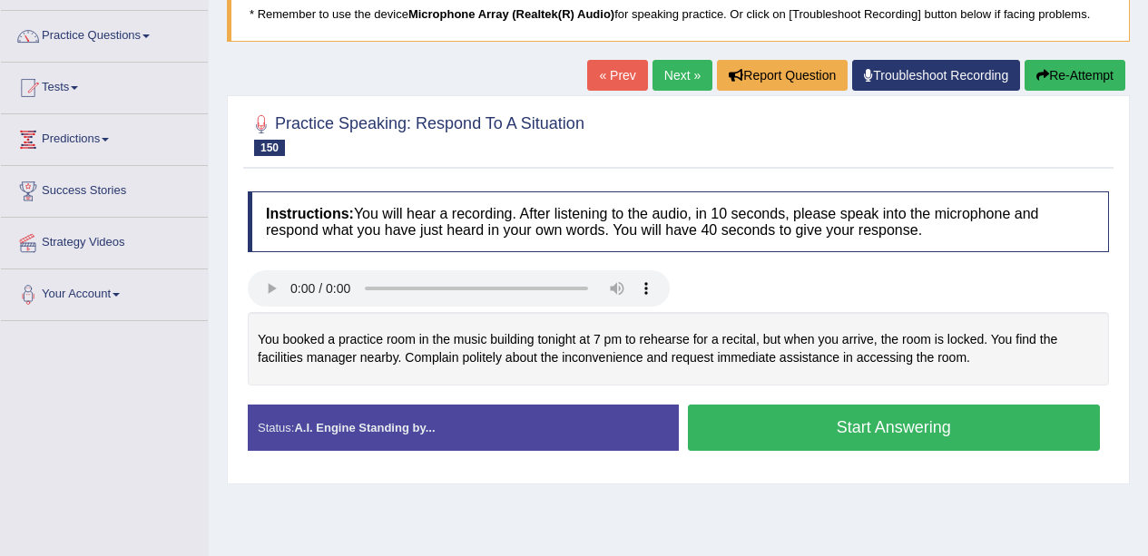
click at [838, 429] on button "Start Answering" at bounding box center [894, 428] width 413 height 46
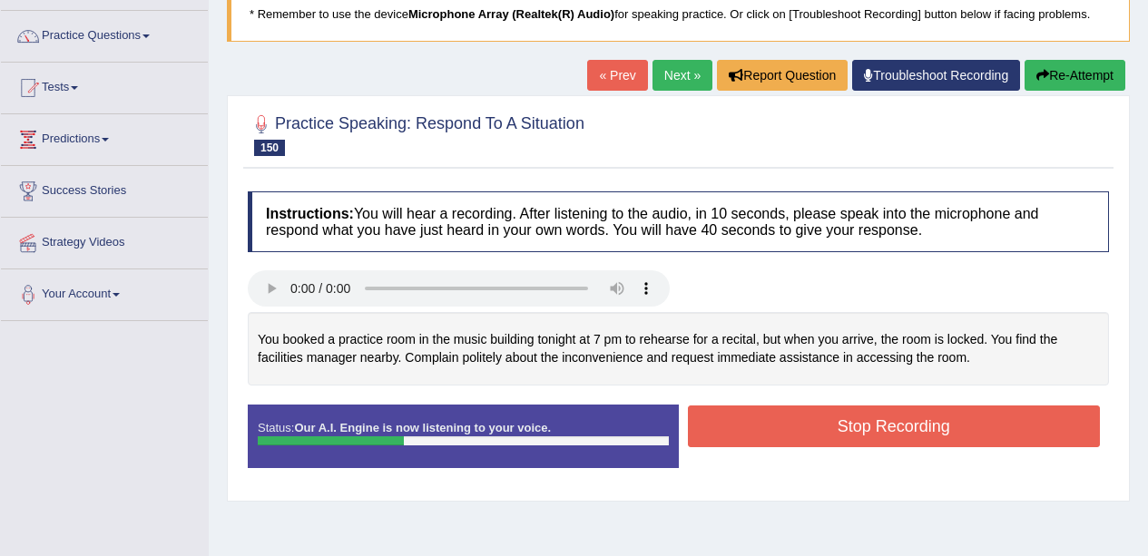
click at [842, 473] on div "Status: Our A.I. Engine is now listening to your voice. Start Answering Stop Re…" at bounding box center [678, 446] width 861 height 82
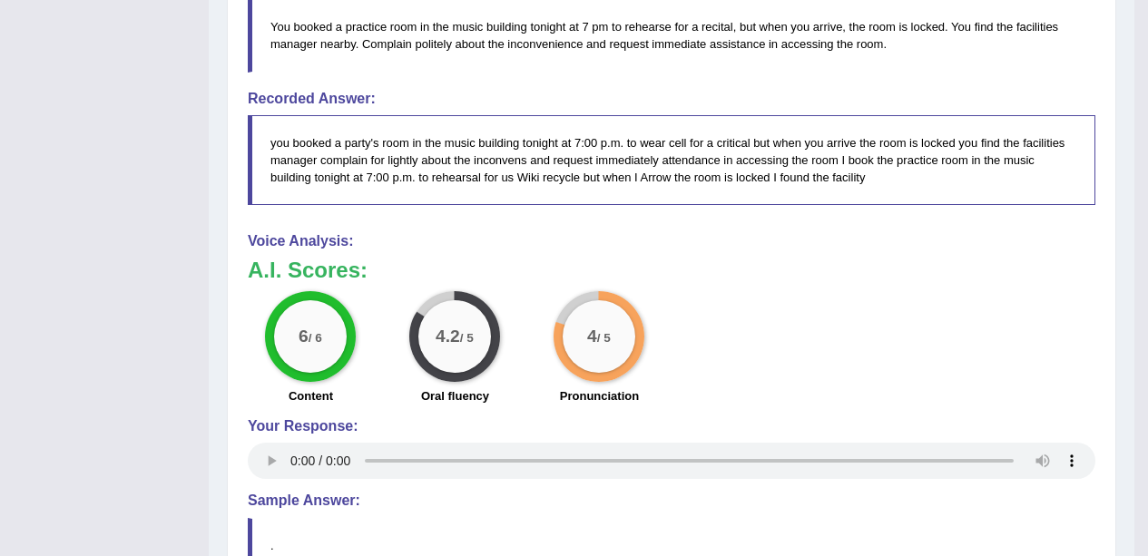
scroll to position [0, 0]
